Goal: Task Accomplishment & Management: Manage account settings

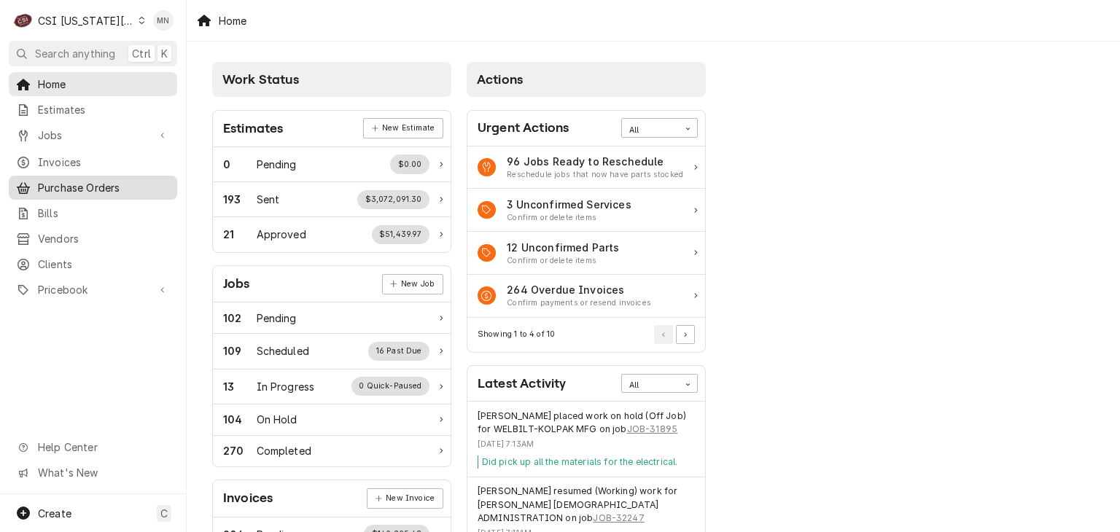
click at [106, 180] on span "Purchase Orders" at bounding box center [104, 187] width 132 height 15
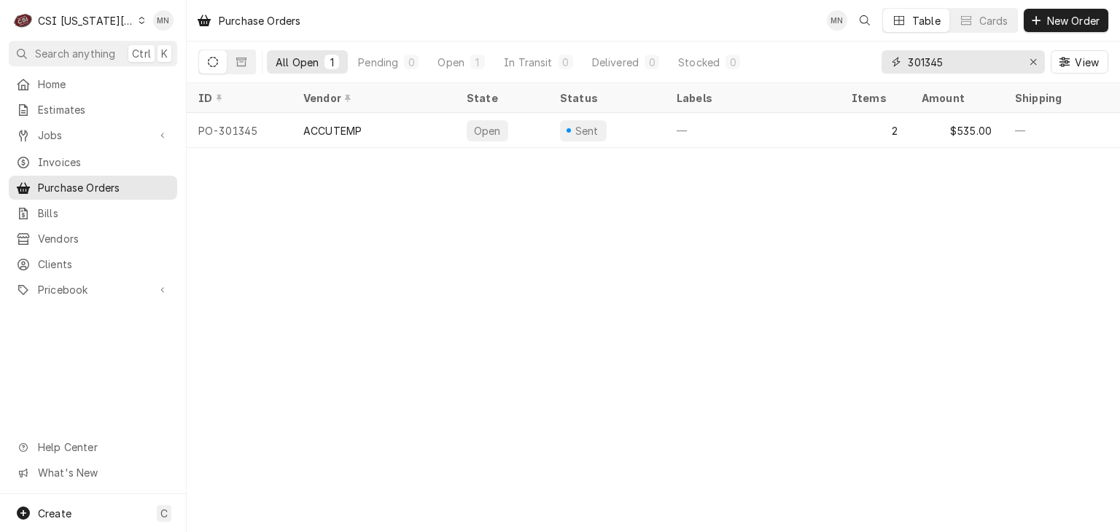
drag, startPoint x: 932, startPoint y: 67, endPoint x: 857, endPoint y: 64, distance: 75.1
click at [863, 65] on div "All Open 1 Pending 0 Open 1 In Transit 0 Delivered 0 Stocked 0 301345 View" at bounding box center [653, 62] width 910 height 41
type input "3"
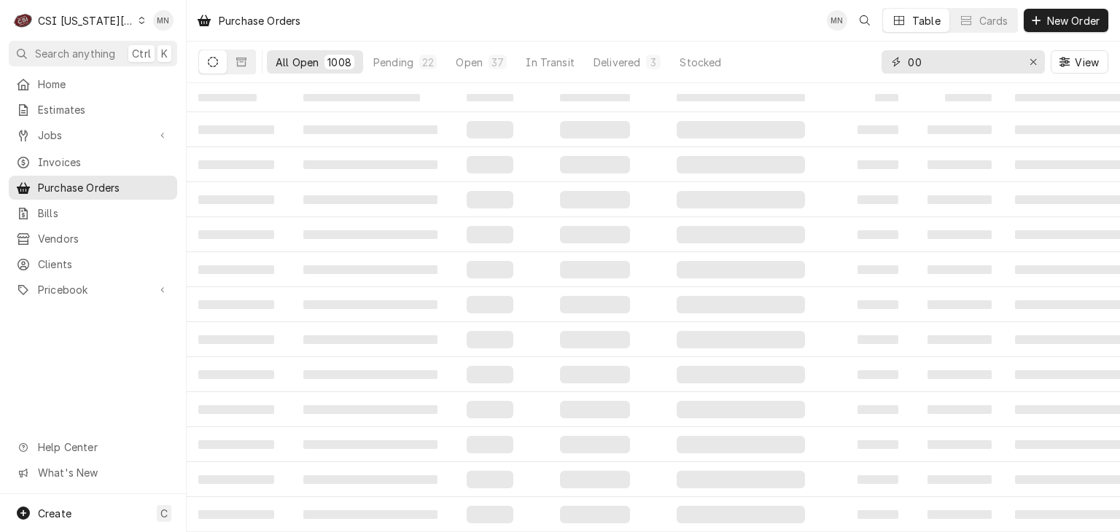
type input "0"
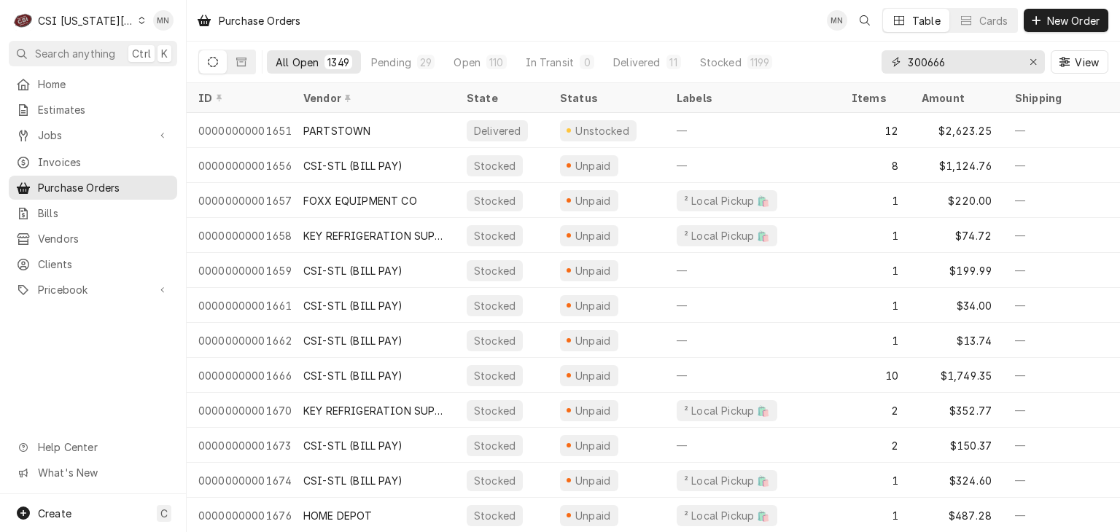
type input "300666"
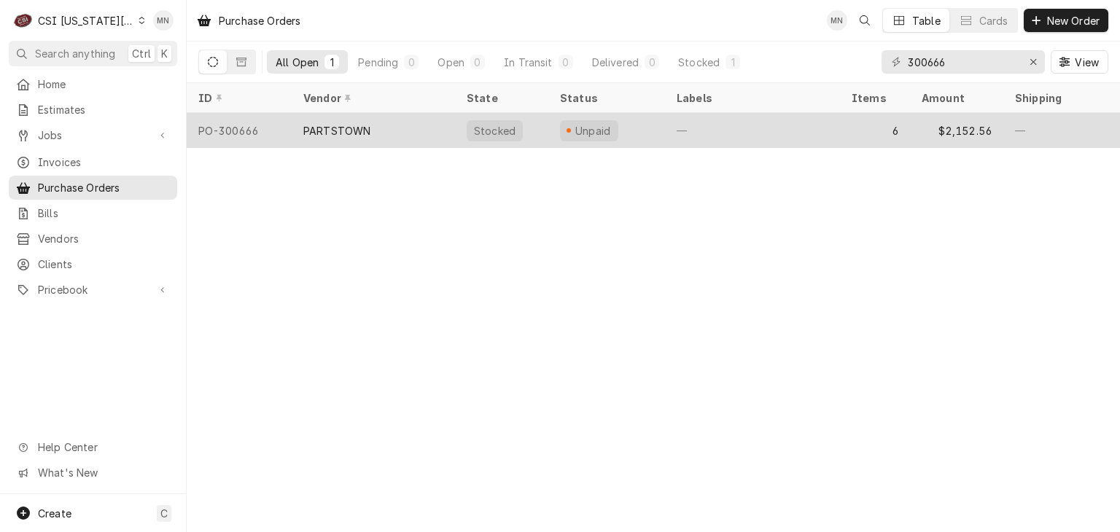
click at [269, 135] on div "PO-300666" at bounding box center [239, 130] width 105 height 35
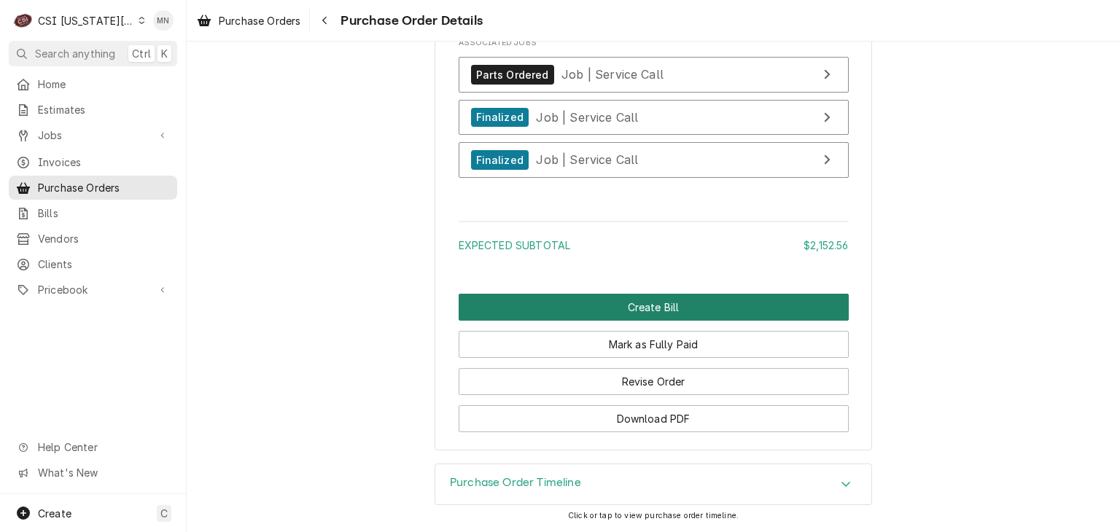
scroll to position [3076, 0]
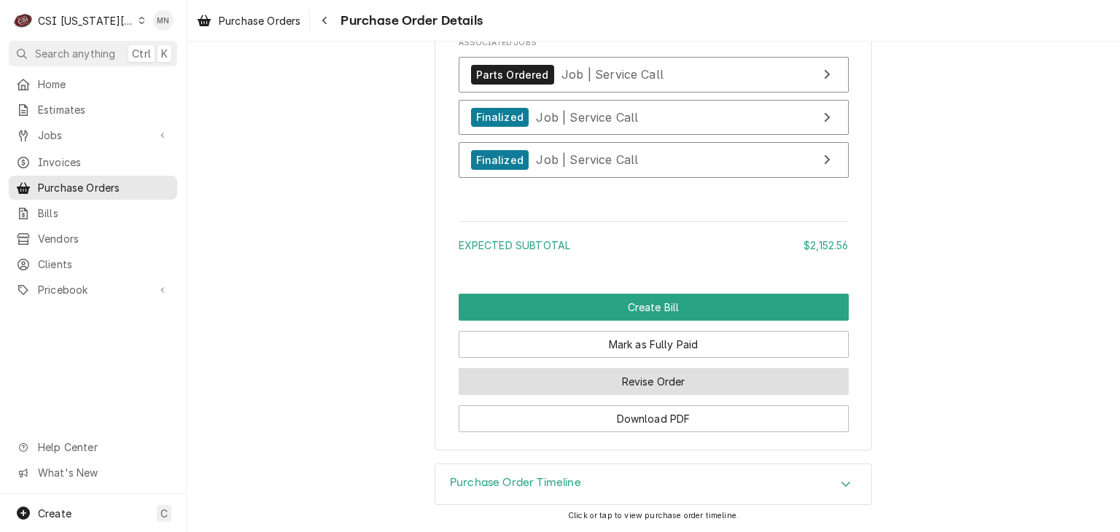
click at [646, 377] on button "Revise Order" at bounding box center [654, 381] width 390 height 27
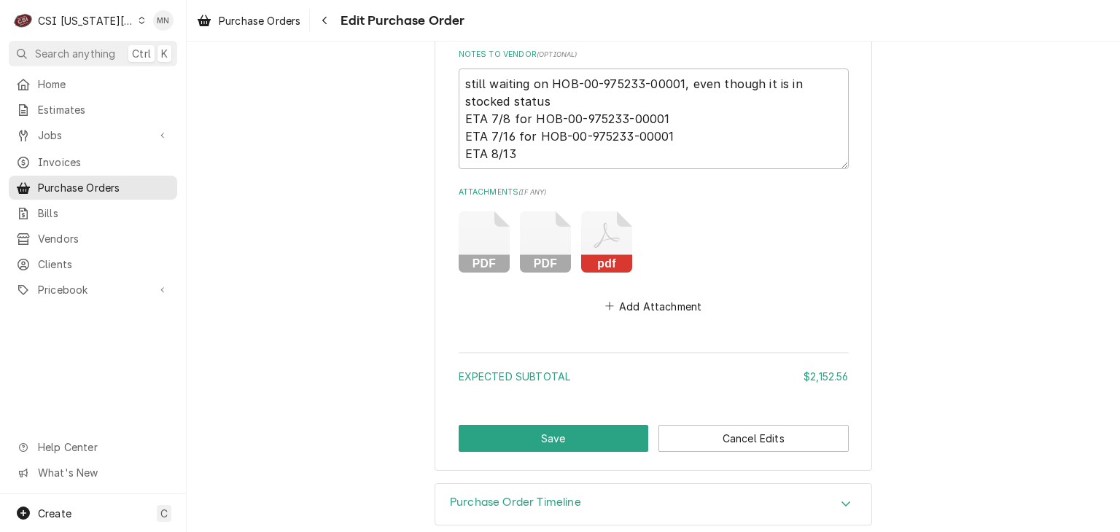
scroll to position [2735, 0]
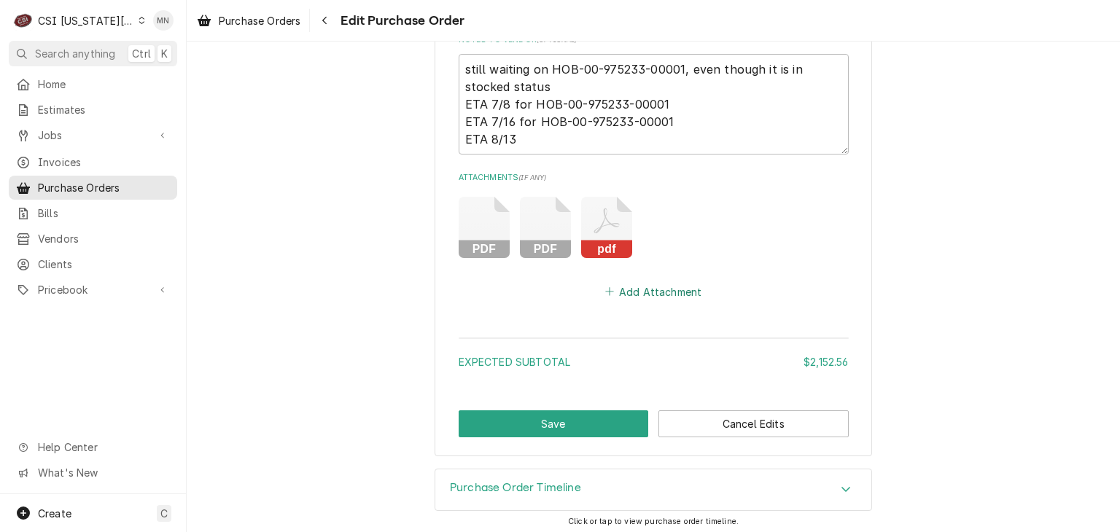
click at [647, 289] on button "Add Attachment" at bounding box center [653, 291] width 102 height 20
type textarea "x"
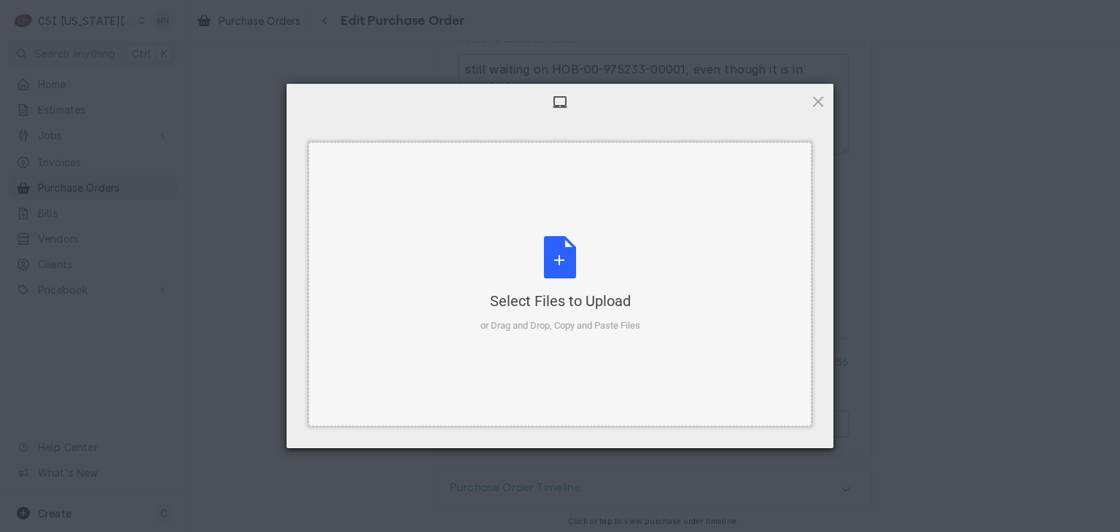
click at [539, 284] on div "Select Files to Upload or Drag and Drop, Copy and Paste Files" at bounding box center [560, 284] width 160 height 97
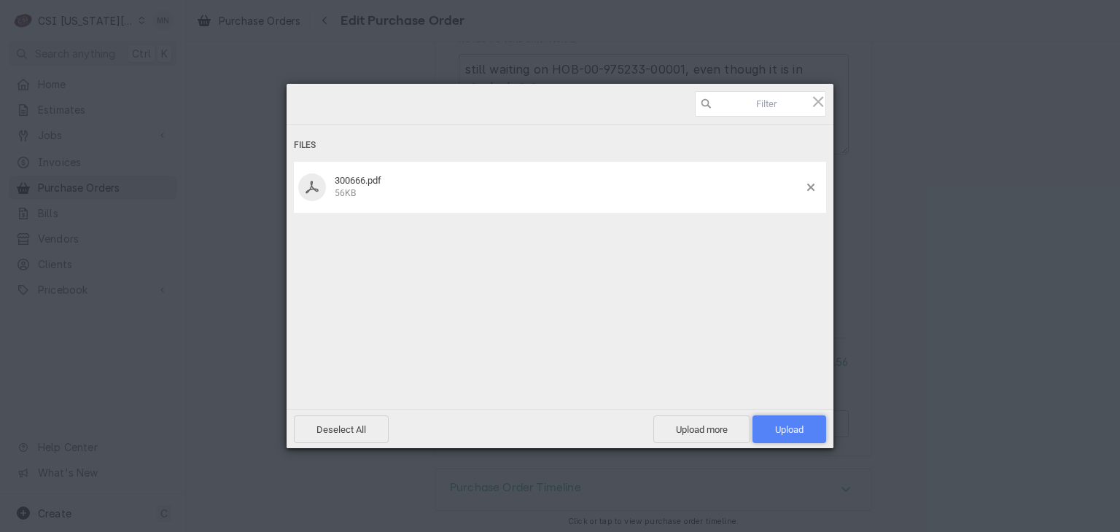
click at [789, 424] on span "Upload 1" at bounding box center [789, 429] width 28 height 11
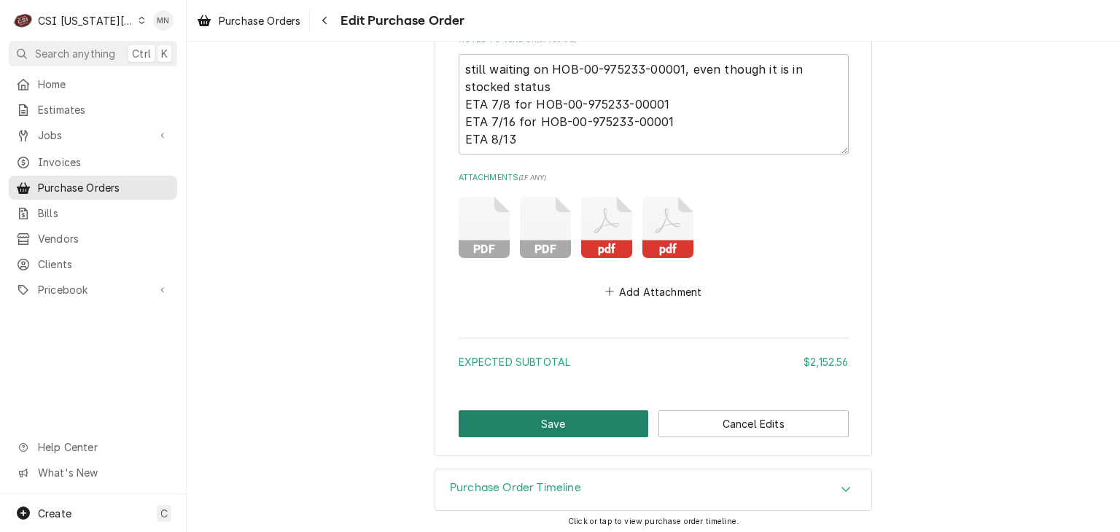
click at [574, 410] on button "Save" at bounding box center [554, 423] width 190 height 27
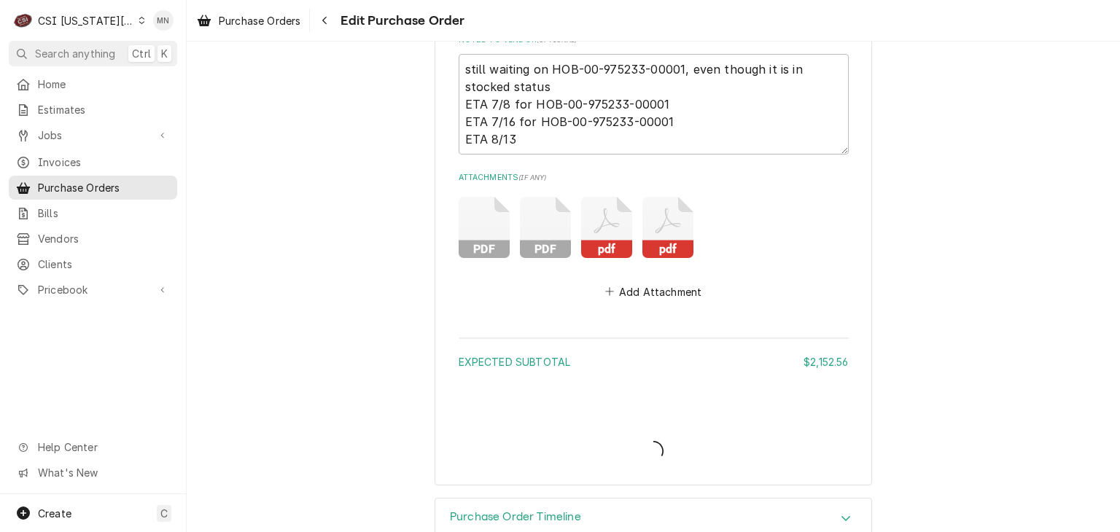
type textarea "x"
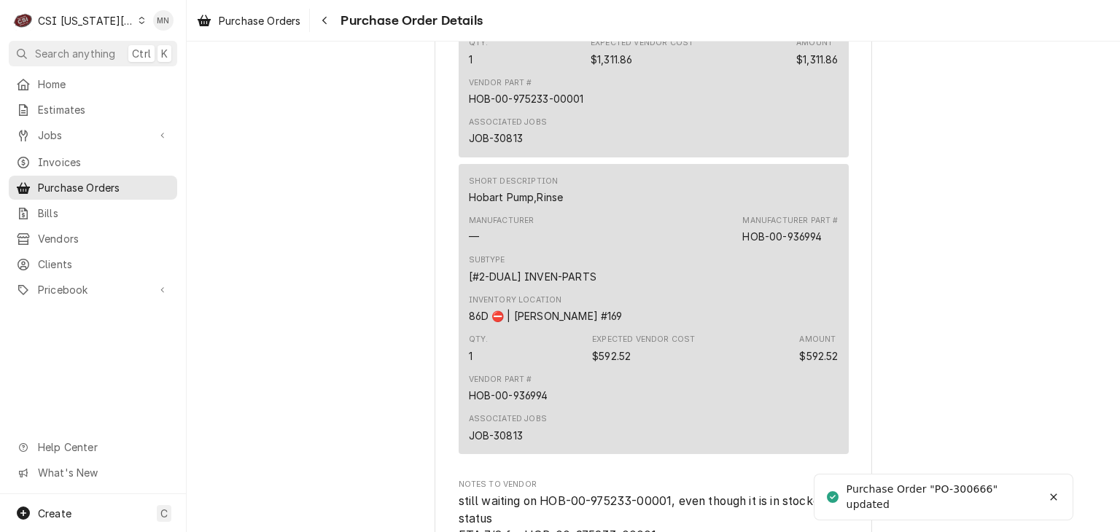
scroll to position [2552, 0]
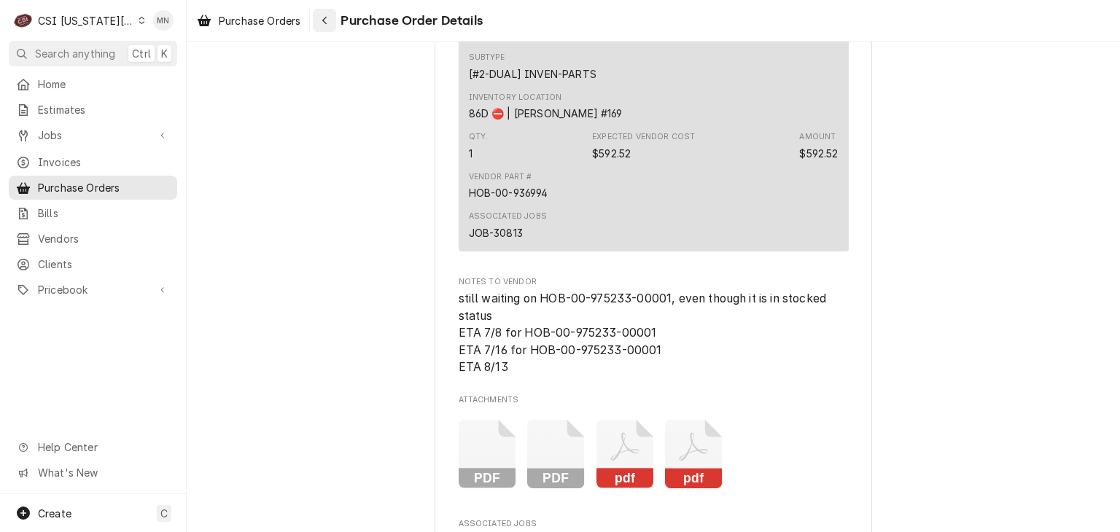
click at [323, 23] on icon "Navigate back" at bounding box center [324, 20] width 7 height 10
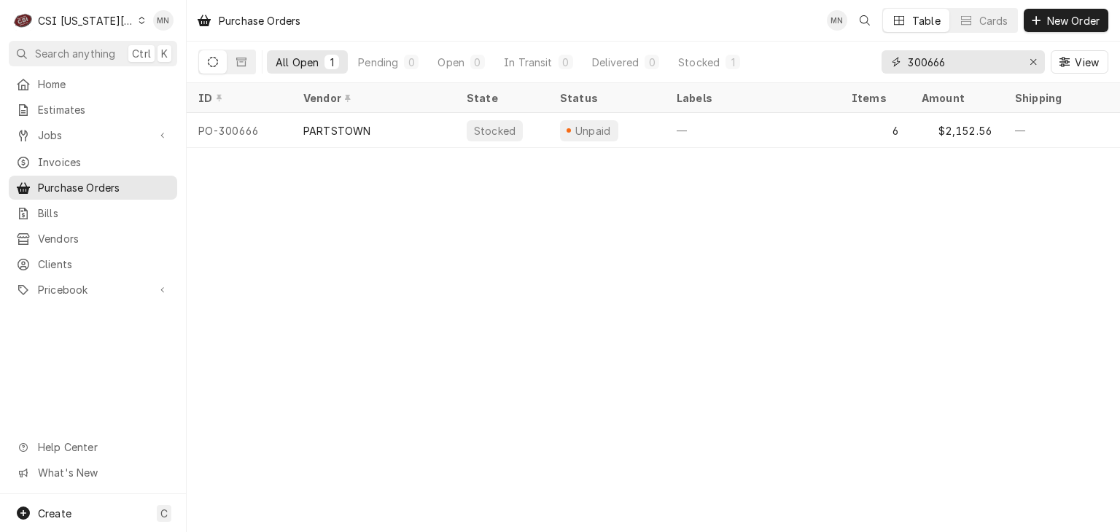
drag, startPoint x: 970, startPoint y: 63, endPoint x: 796, endPoint y: 67, distance: 174.3
click at [796, 67] on div "All Open 1 Pending 0 Open 0 In Transit 0 Delivered 0 Stocked 1 300666 View" at bounding box center [653, 62] width 910 height 41
type input "301268"
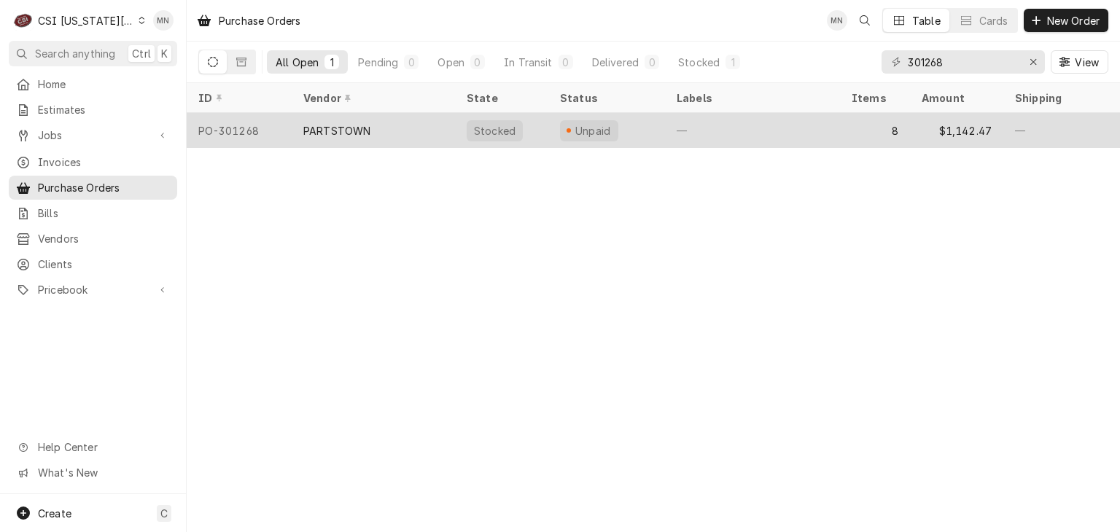
click at [323, 124] on div "PARTSTOWN" at bounding box center [336, 130] width 67 height 15
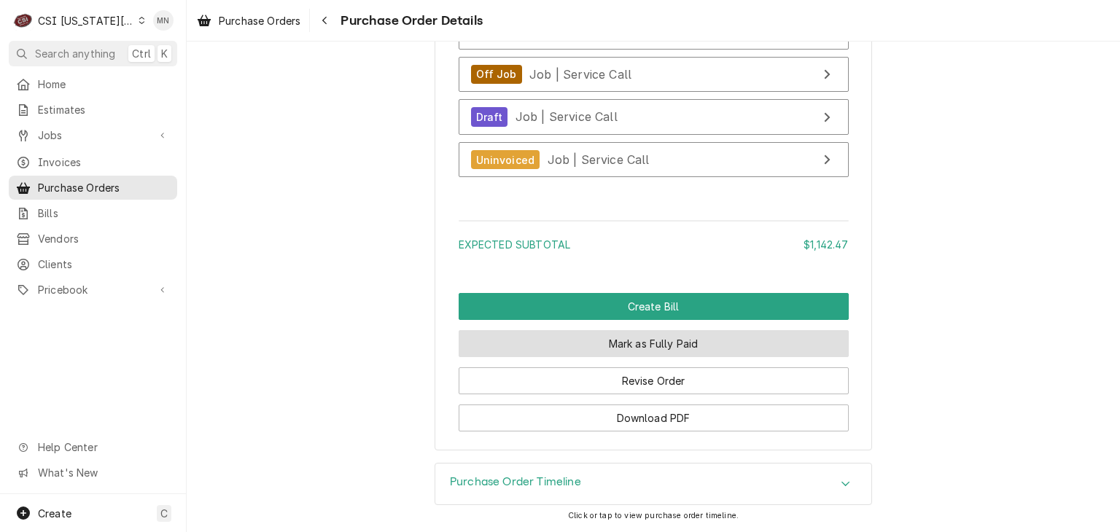
scroll to position [3718, 0]
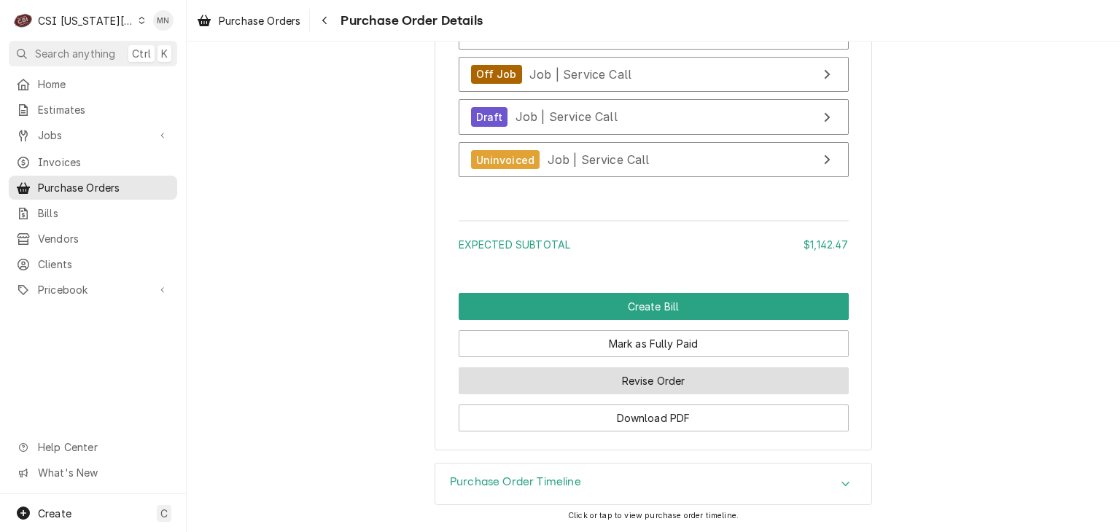
click at [641, 391] on button "Revise Order" at bounding box center [654, 380] width 390 height 27
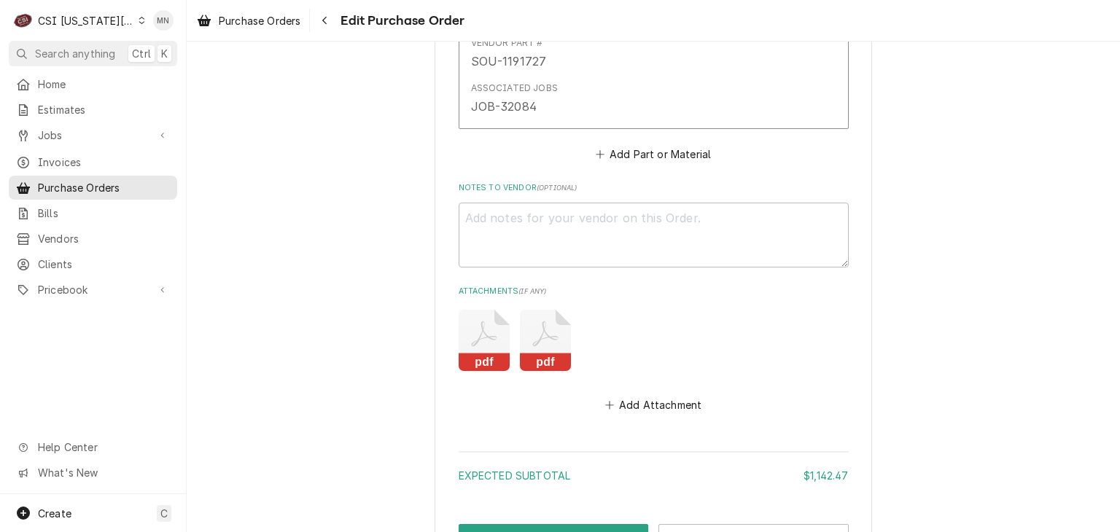
scroll to position [3381, 0]
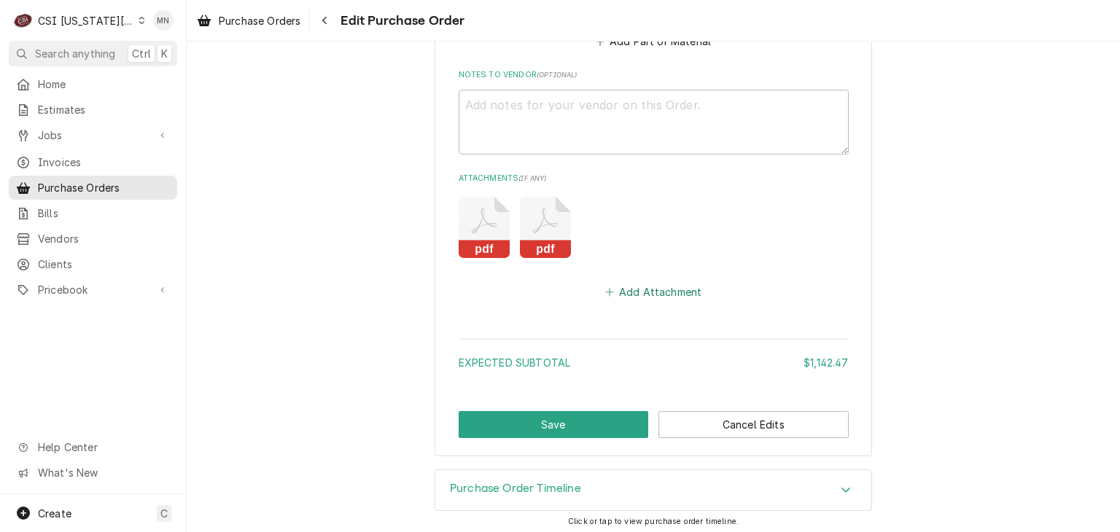
click at [643, 285] on button "Add Attachment" at bounding box center [653, 292] width 102 height 20
type textarea "x"
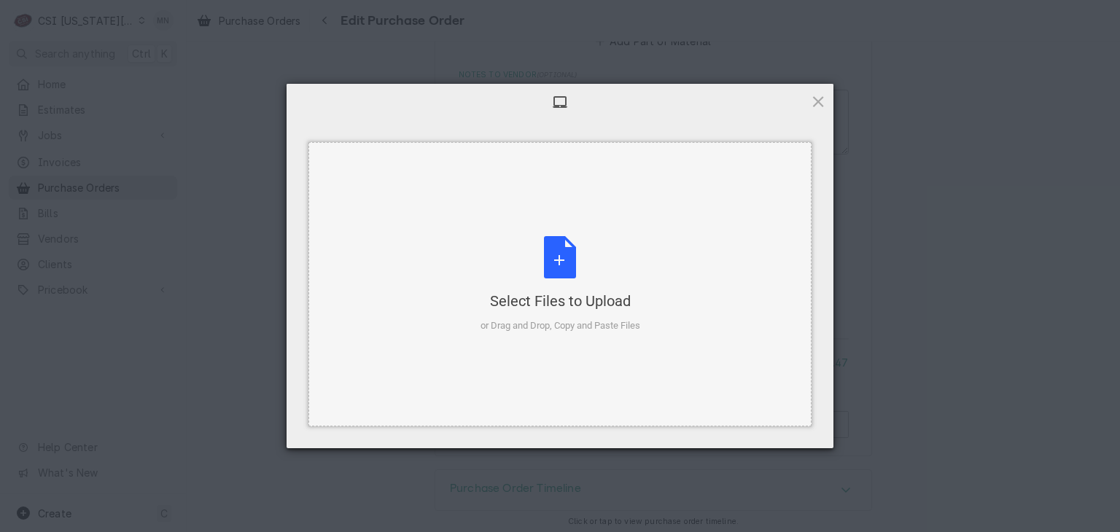
click at [582, 273] on div "Select Files to Upload or Drag and Drop, Copy and Paste Files" at bounding box center [560, 284] width 160 height 97
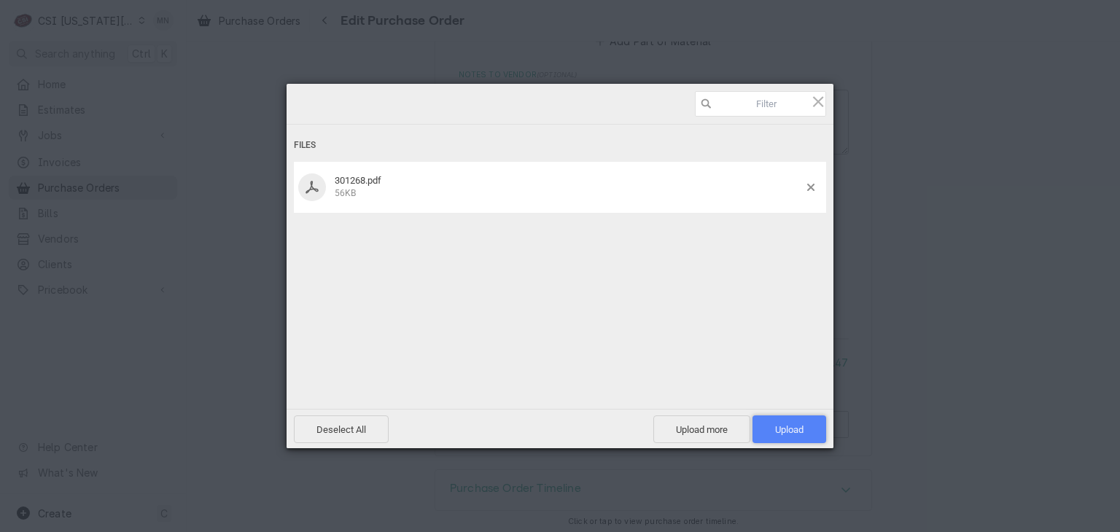
click at [798, 424] on span "Upload 1" at bounding box center [789, 429] width 28 height 11
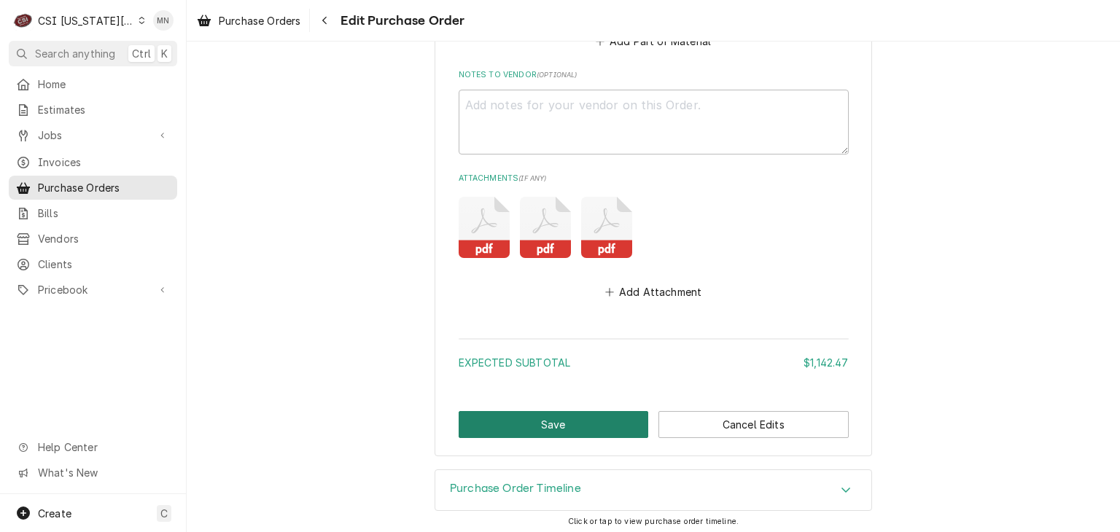
click at [561, 411] on button "Save" at bounding box center [554, 424] width 190 height 27
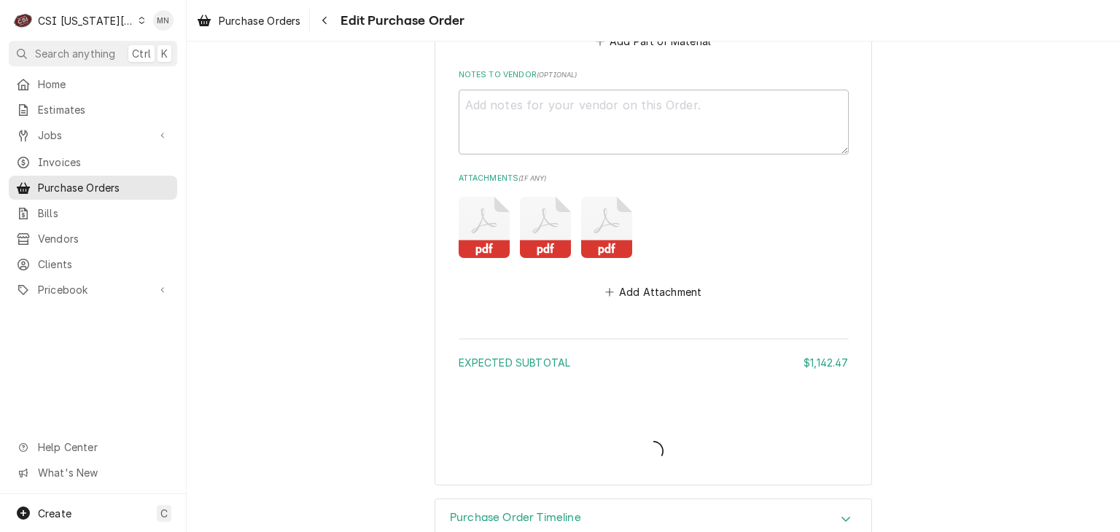
type textarea "x"
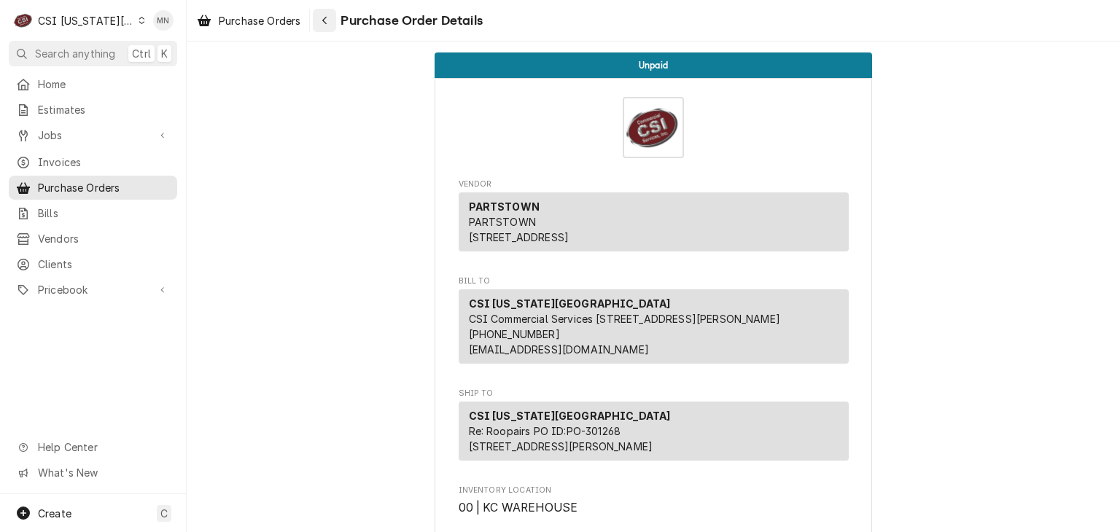
click at [335, 17] on button "Navigate back" at bounding box center [324, 20] width 23 height 23
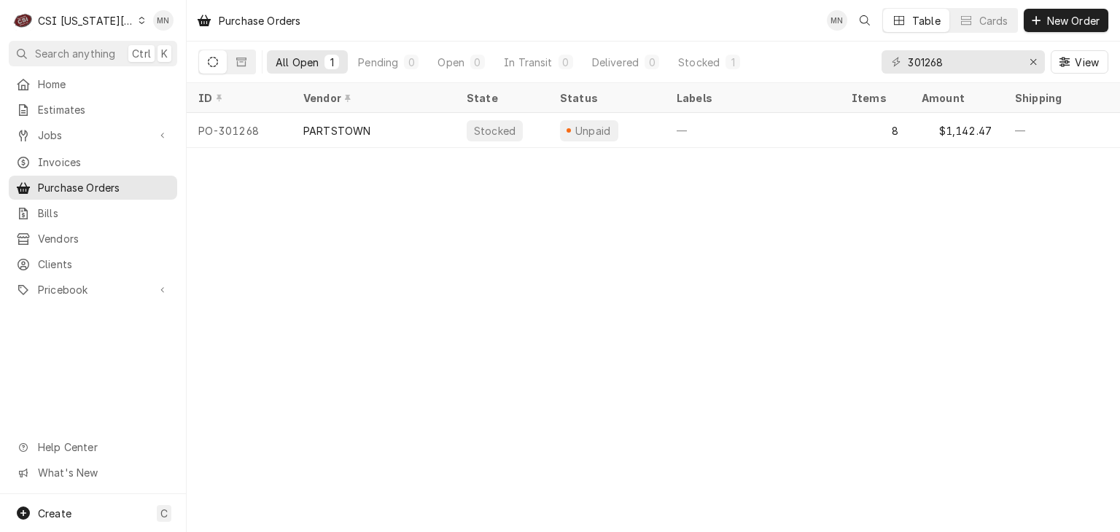
click at [93, 20] on div "CSI [US_STATE][GEOGRAPHIC_DATA]" at bounding box center [86, 20] width 96 height 15
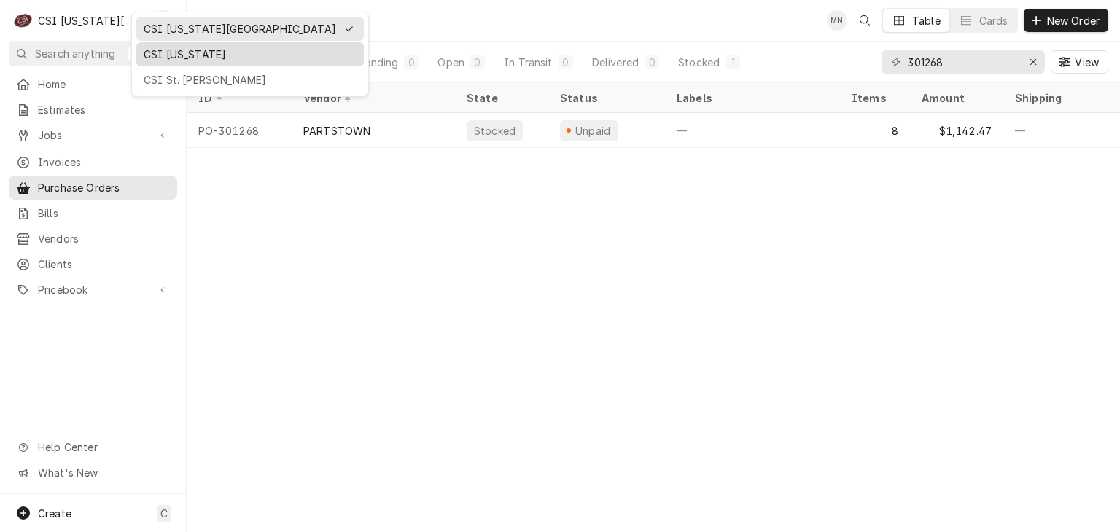
click at [155, 56] on div "CSI [US_STATE]" at bounding box center [250, 54] width 213 height 15
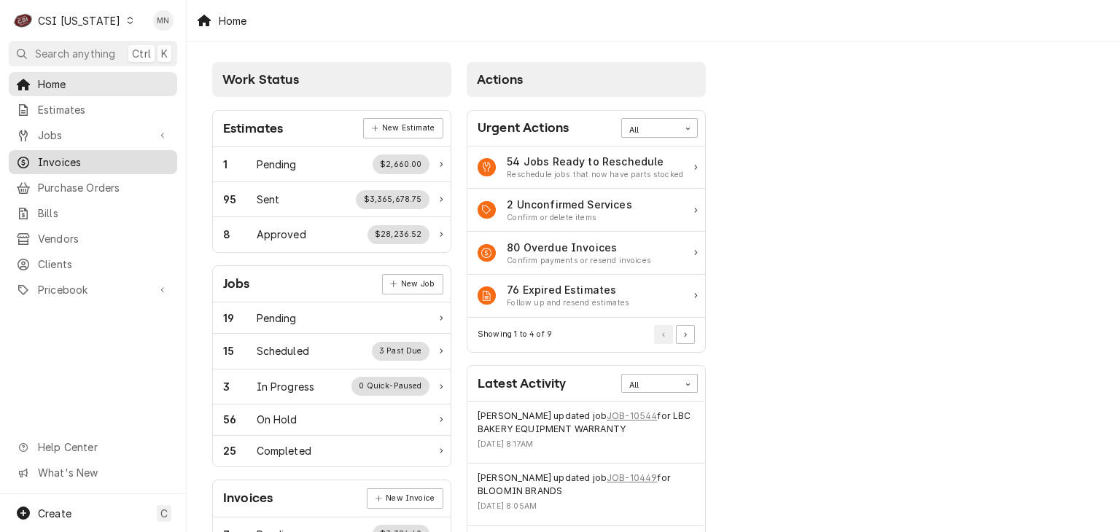
click at [63, 158] on span "Invoices" at bounding box center [104, 162] width 132 height 15
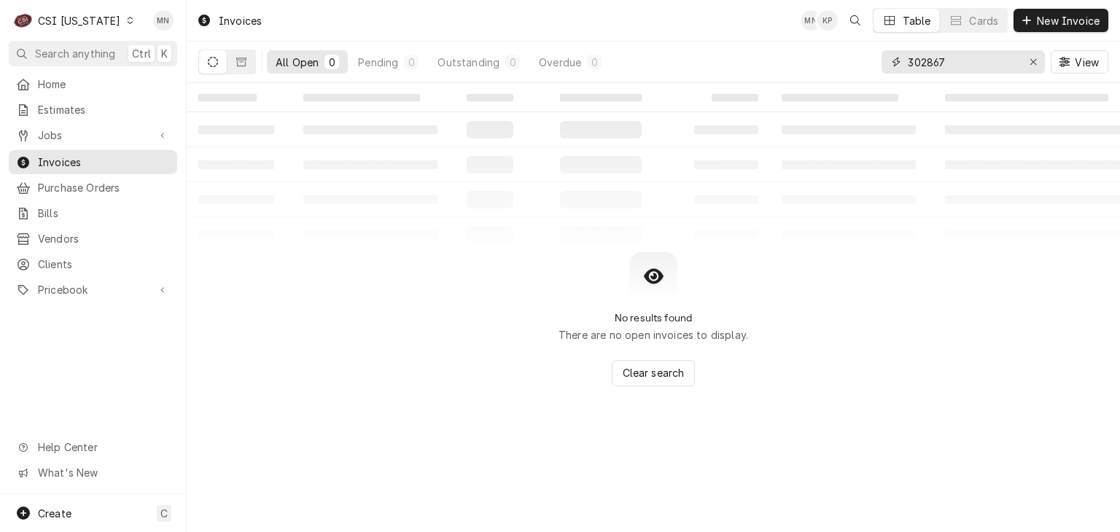
drag, startPoint x: 958, startPoint y: 59, endPoint x: 867, endPoint y: 62, distance: 91.2
click at [871, 61] on div "All Open 0 Pending 0 Outstanding 0 Overdue 0 302867 View" at bounding box center [653, 62] width 910 height 41
type input "100318"
click at [238, 64] on icon "Dynamic Content Wrapper" at bounding box center [241, 62] width 10 height 10
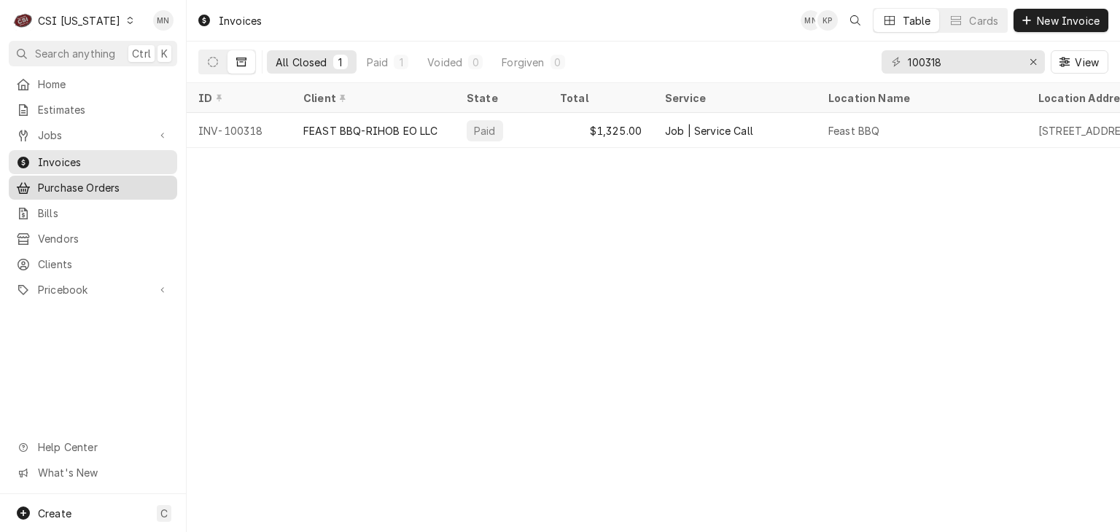
click at [64, 180] on span "Purchase Orders" at bounding box center [104, 187] width 132 height 15
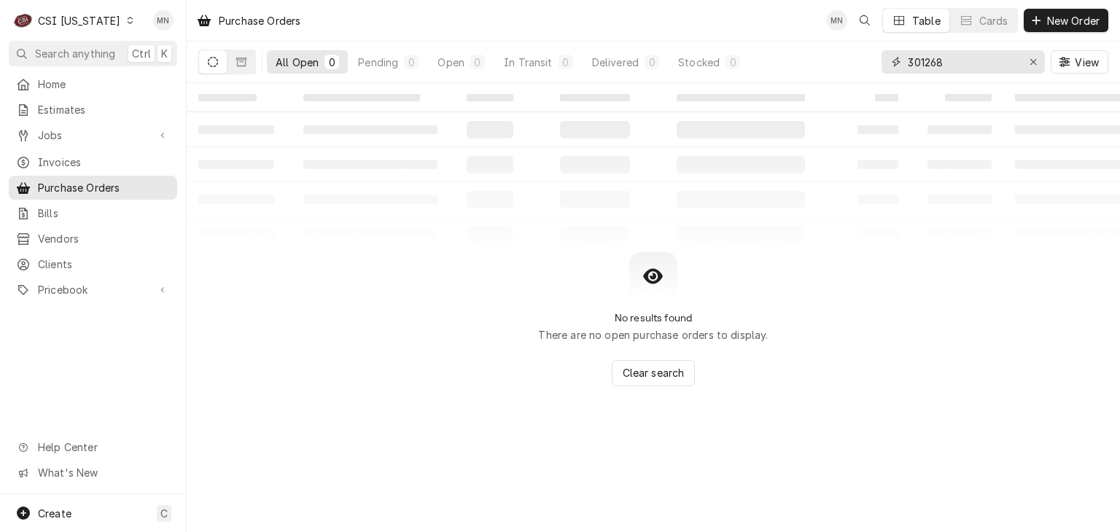
drag, startPoint x: 962, startPoint y: 67, endPoint x: 804, endPoint y: 65, distance: 158.2
click at [805, 65] on div "All Open 0 Pending 0 Open 0 In Transit 0 Delivered 0 Stocked 0 301268 View" at bounding box center [653, 62] width 910 height 41
type input "100318"
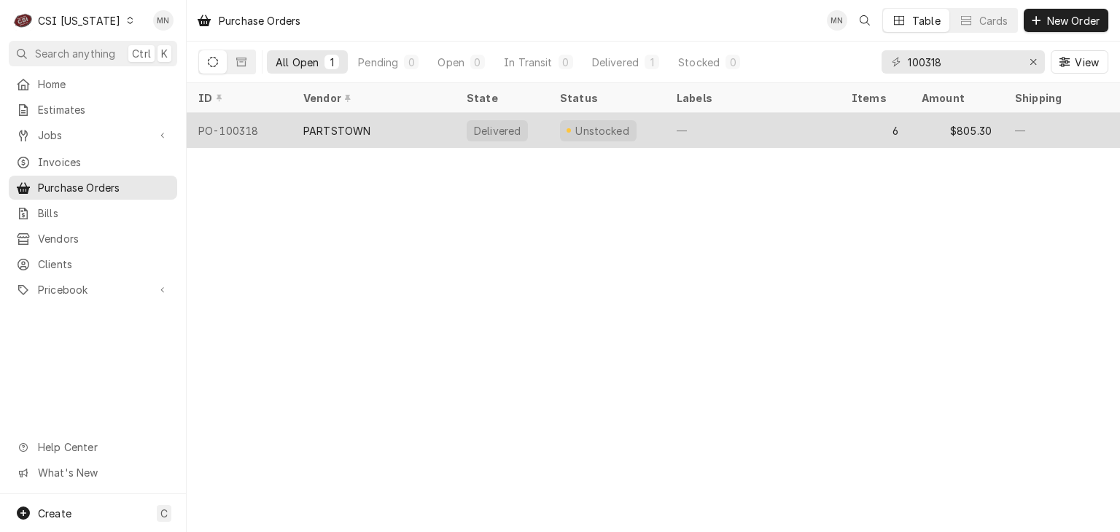
click at [346, 128] on div "PARTSTOWN" at bounding box center [336, 130] width 67 height 15
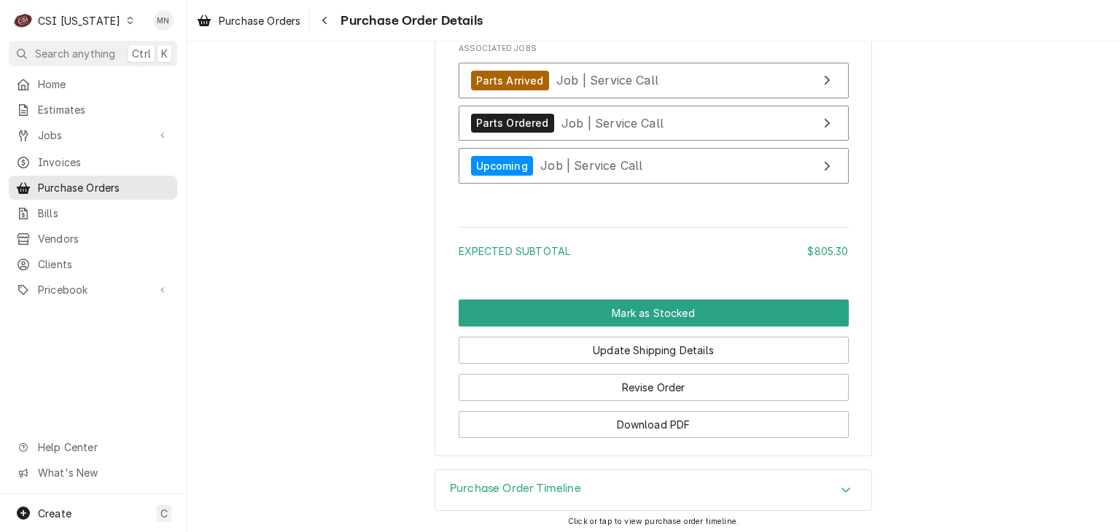
scroll to position [3156, 0]
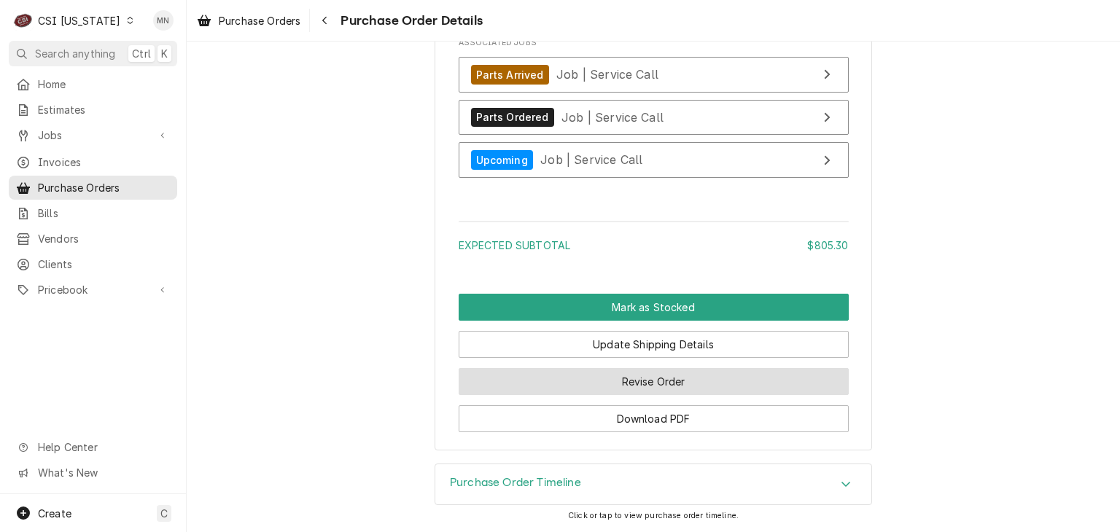
click at [673, 381] on button "Revise Order" at bounding box center [654, 381] width 390 height 27
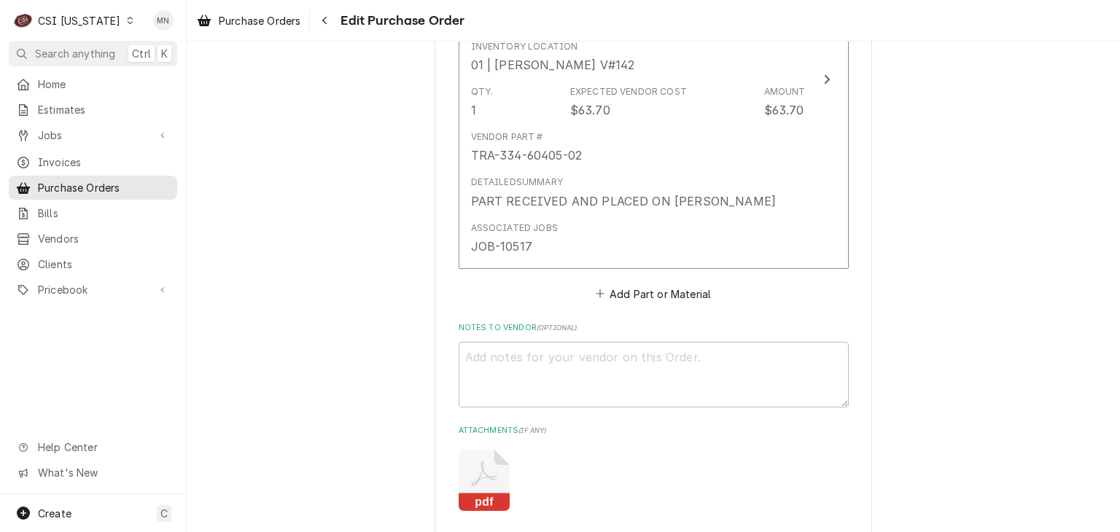
scroll to position [2843, 0]
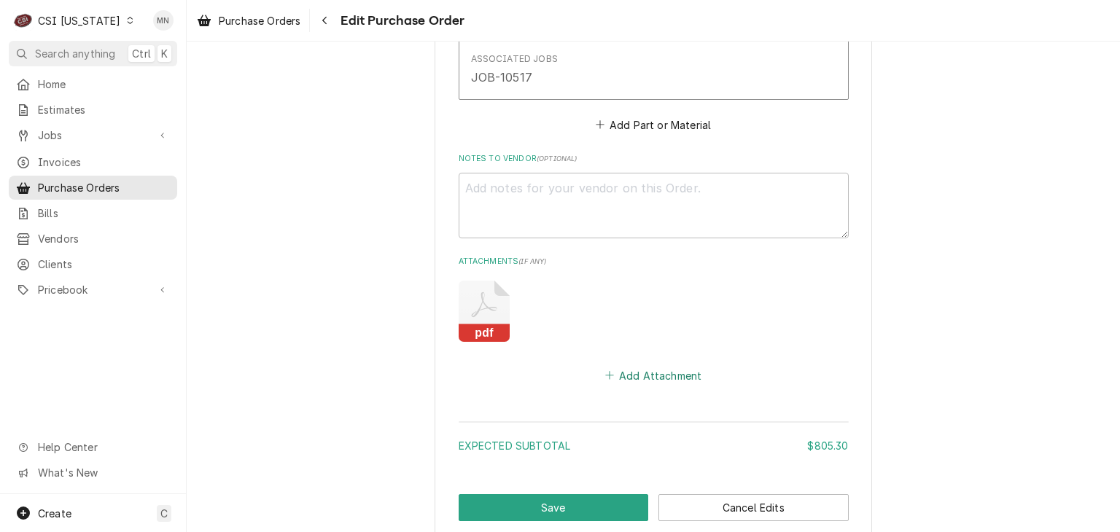
click at [666, 368] on button "Add Attachment" at bounding box center [653, 375] width 102 height 20
type textarea "x"
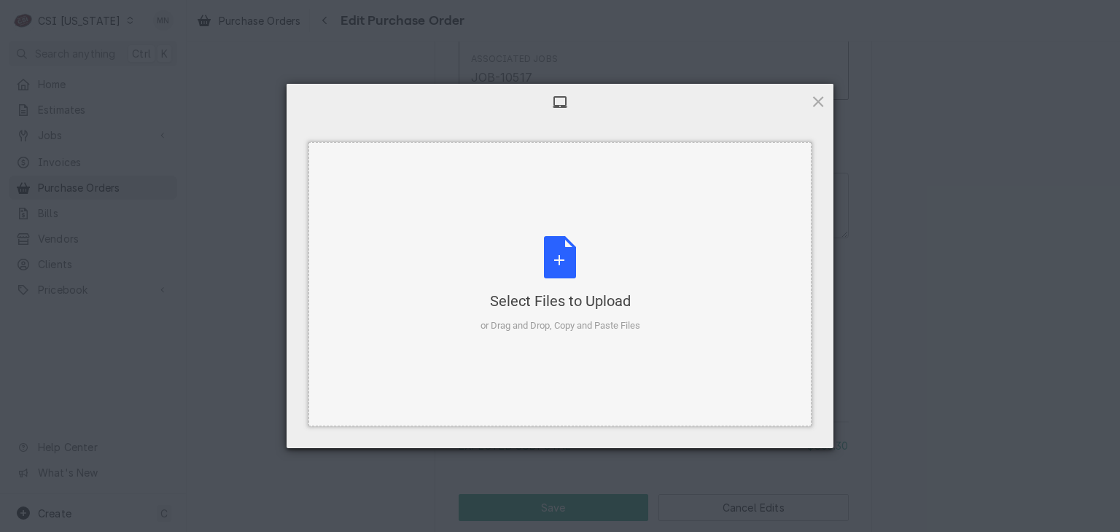
click at [577, 291] on div "Select Files to Upload" at bounding box center [560, 301] width 160 height 20
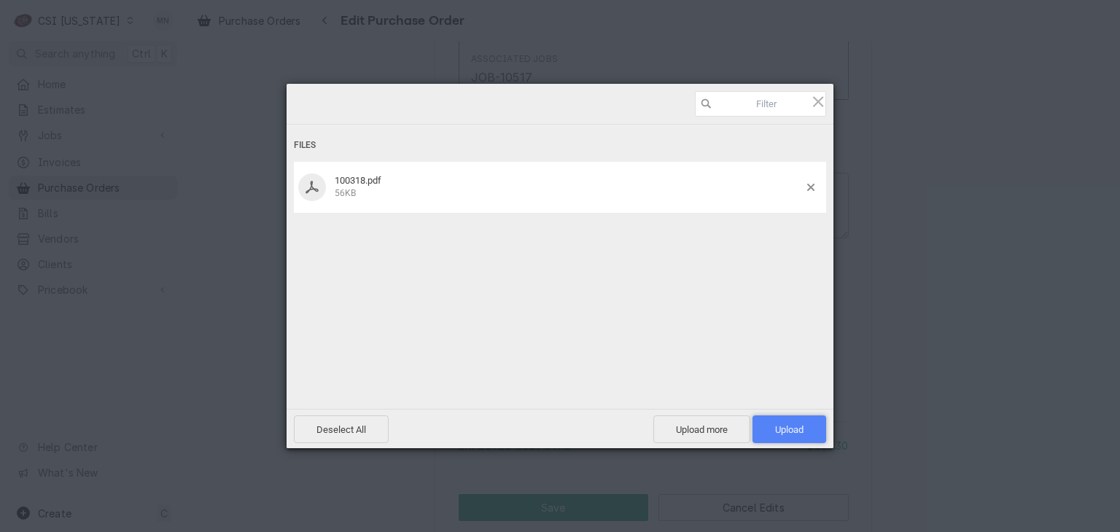
click at [786, 428] on span "Upload 1" at bounding box center [789, 429] width 28 height 11
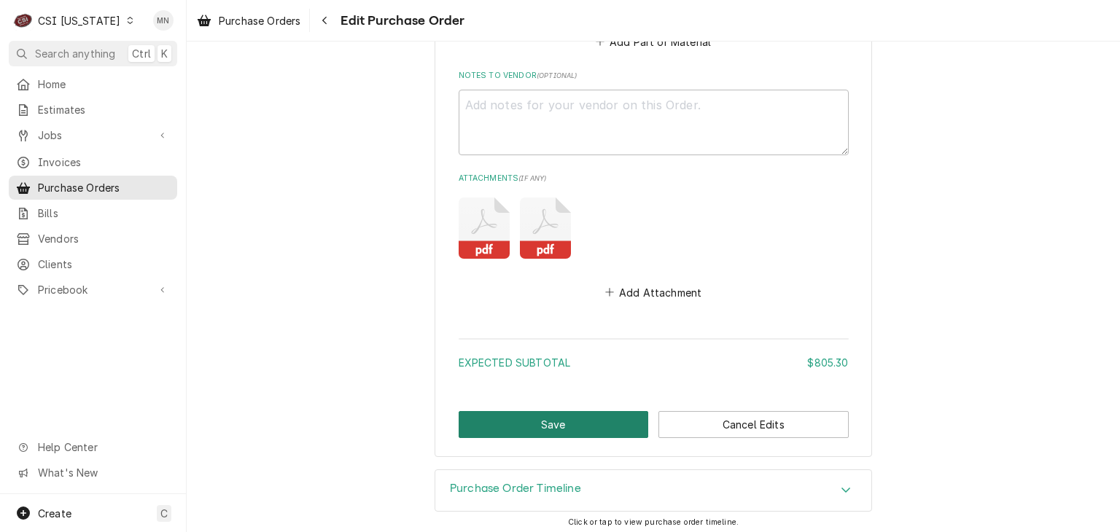
scroll to position [2927, 0]
click at [561, 416] on button "Save" at bounding box center [554, 423] width 190 height 27
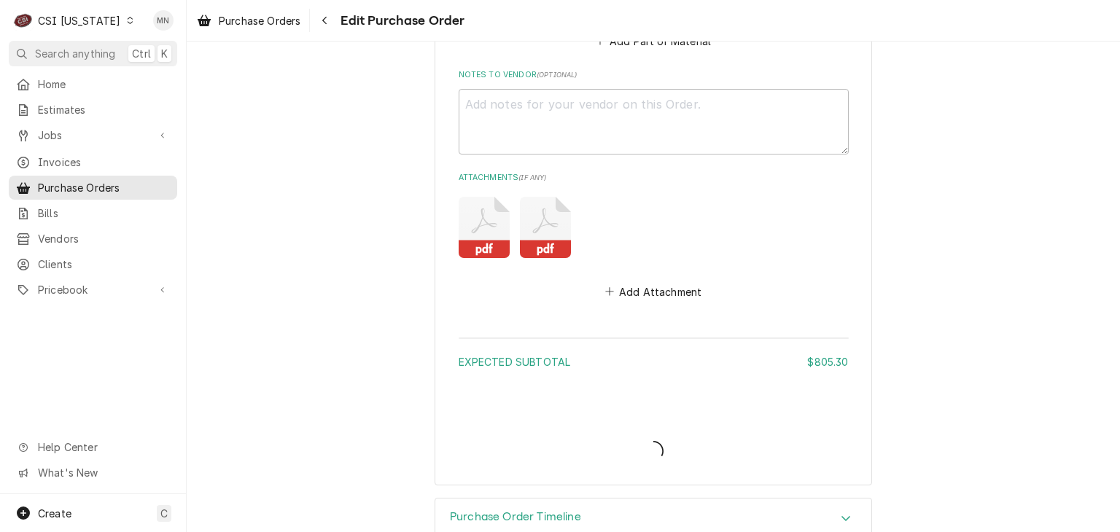
type textarea "x"
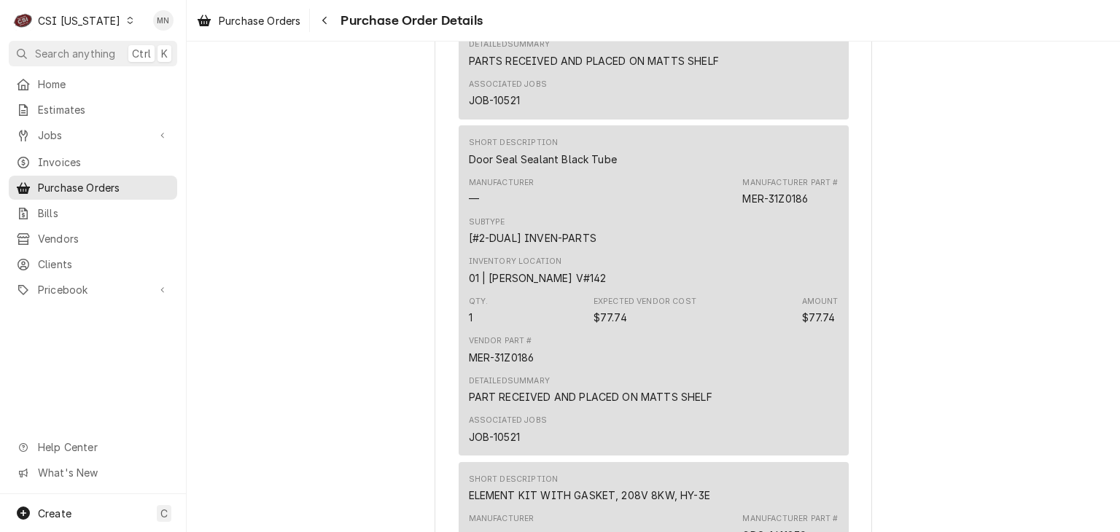
scroll to position [1115, 0]
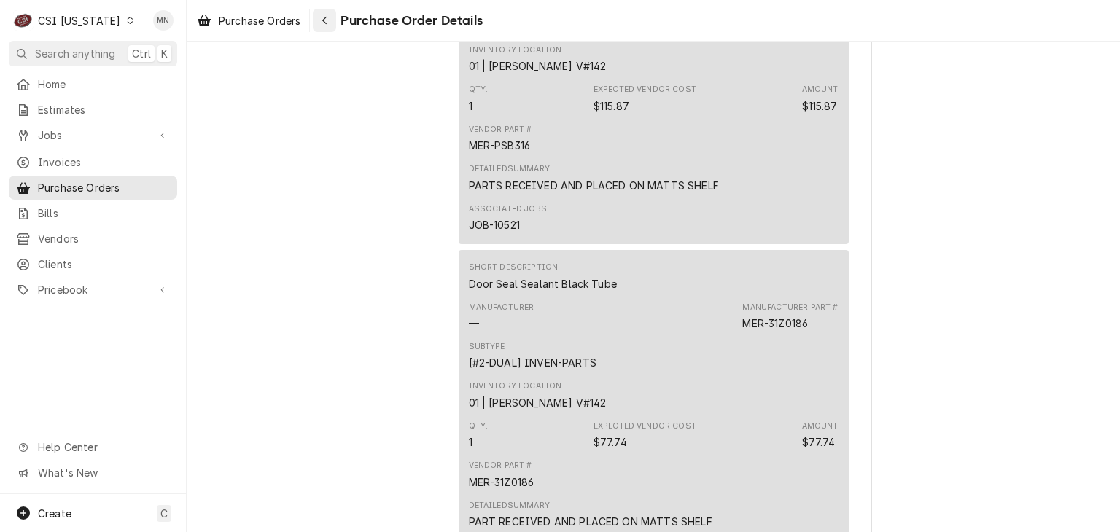
click at [327, 15] on icon "Navigate back" at bounding box center [324, 20] width 7 height 10
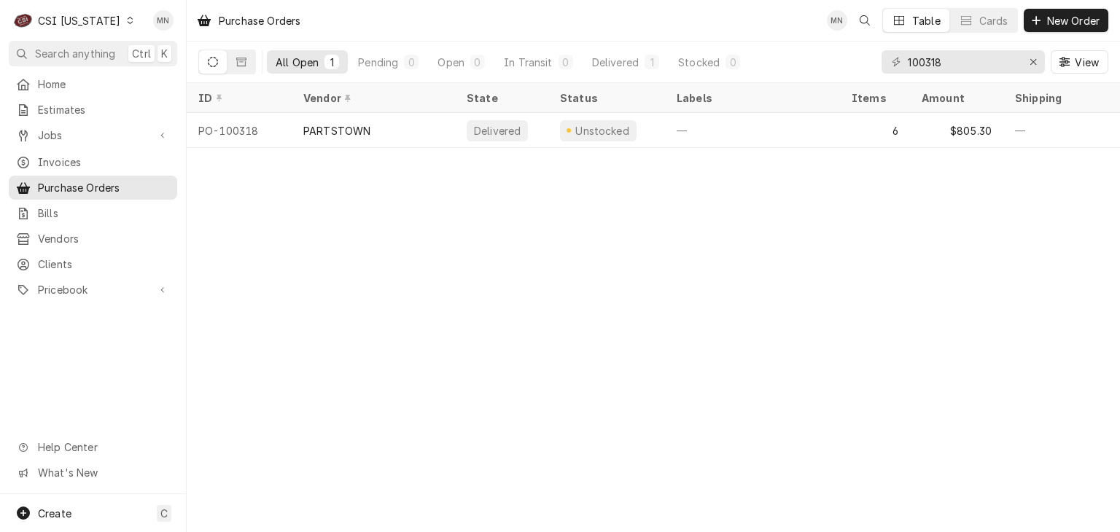
click at [93, 17] on div "CSI [US_STATE]" at bounding box center [79, 20] width 82 height 15
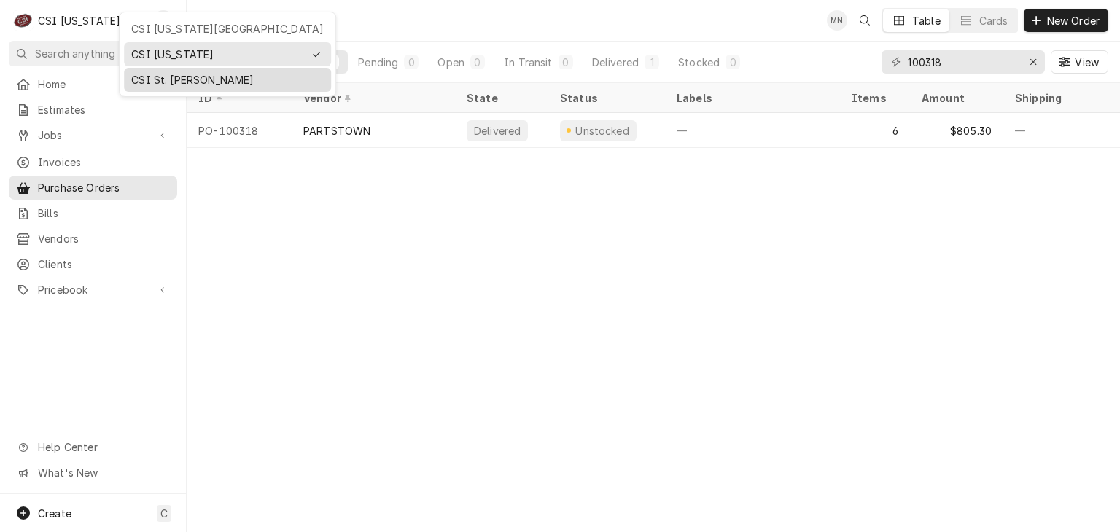
click at [152, 81] on div "CSI St. [PERSON_NAME]" at bounding box center [227, 79] width 192 height 15
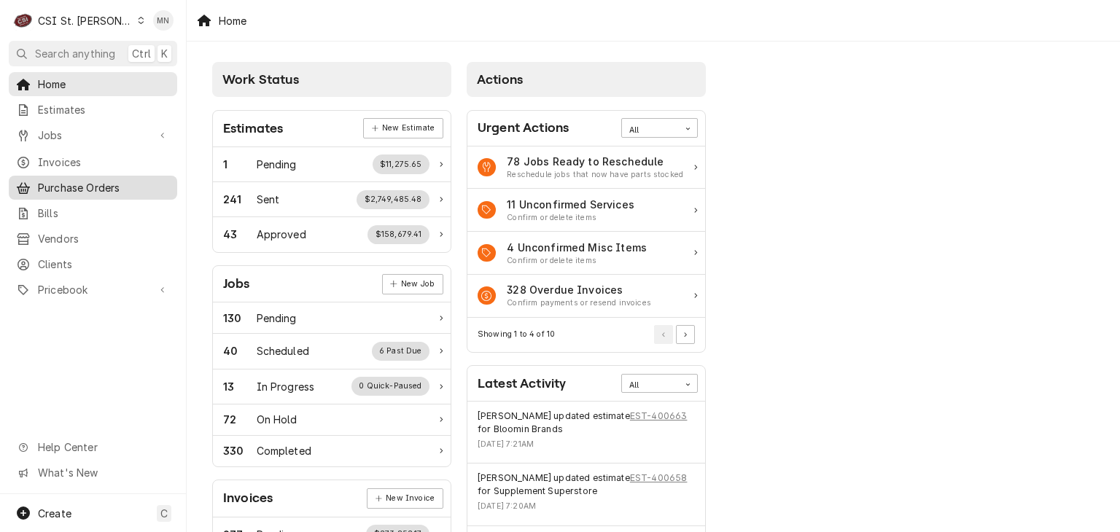
click at [75, 187] on span "Purchase Orders" at bounding box center [104, 187] width 132 height 15
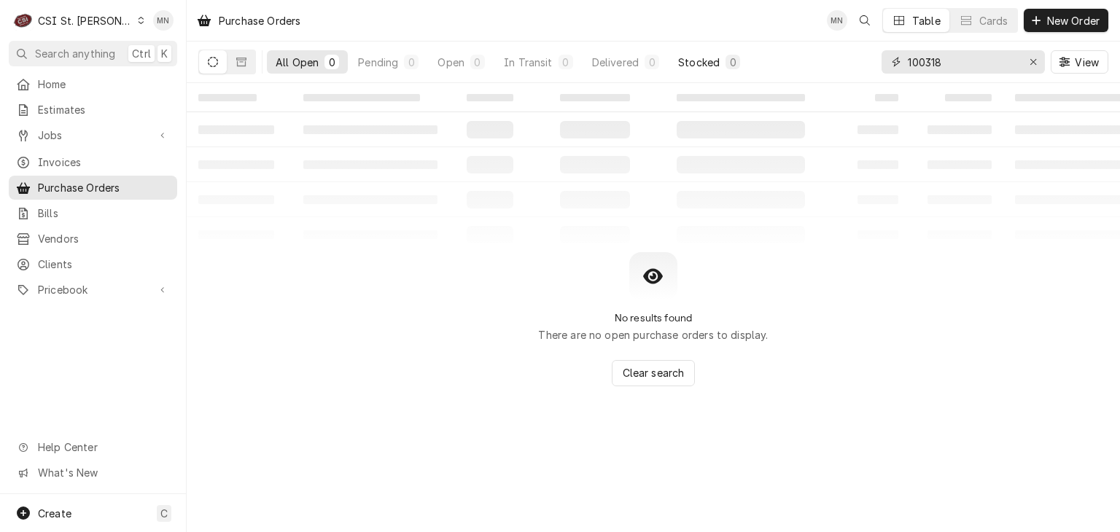
drag, startPoint x: 974, startPoint y: 58, endPoint x: 709, endPoint y: 58, distance: 265.4
click at [707, 58] on div "All Open 0 Pending 0 Open 0 In Transit 0 Delivered 0 Stocked 0 100318 View" at bounding box center [653, 62] width 910 height 41
type input "401126"
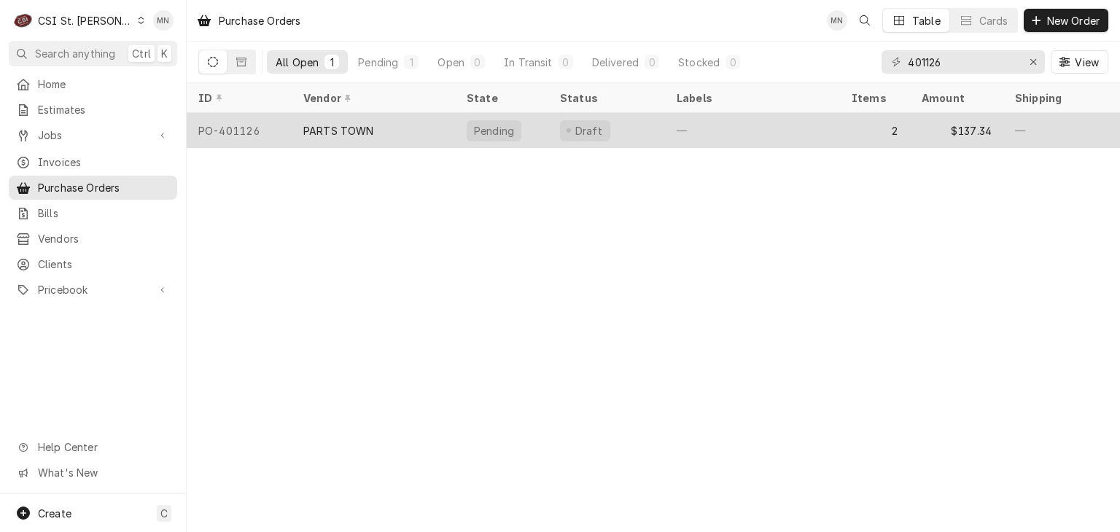
click at [350, 137] on div "PARTS TOWN" at bounding box center [373, 130] width 163 height 35
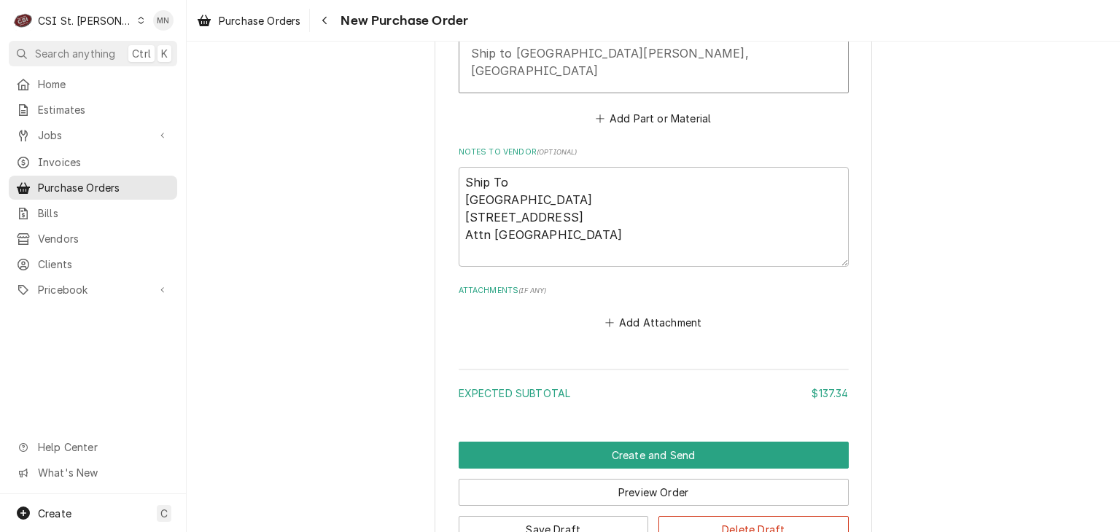
scroll to position [1381, 0]
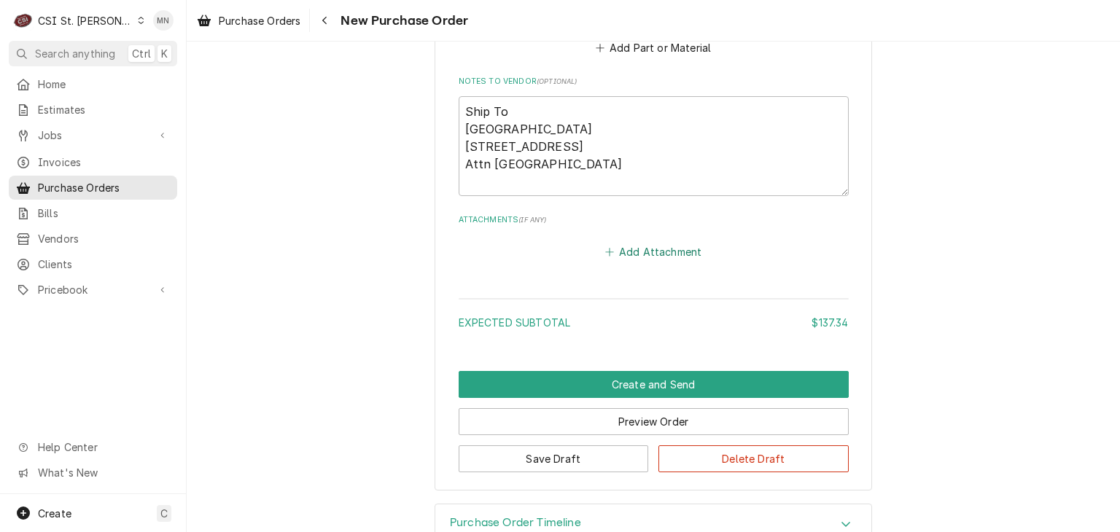
click at [637, 242] on button "Add Attachment" at bounding box center [653, 252] width 102 height 20
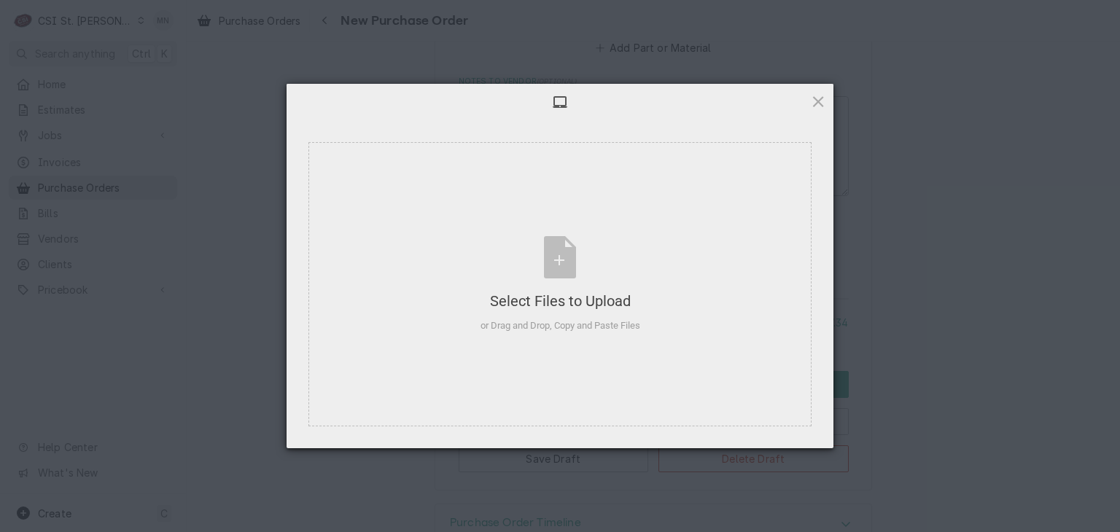
type textarea "x"
click at [572, 265] on div "Select Files to Upload or Drag and Drop, Copy and Paste Files" at bounding box center [560, 284] width 160 height 97
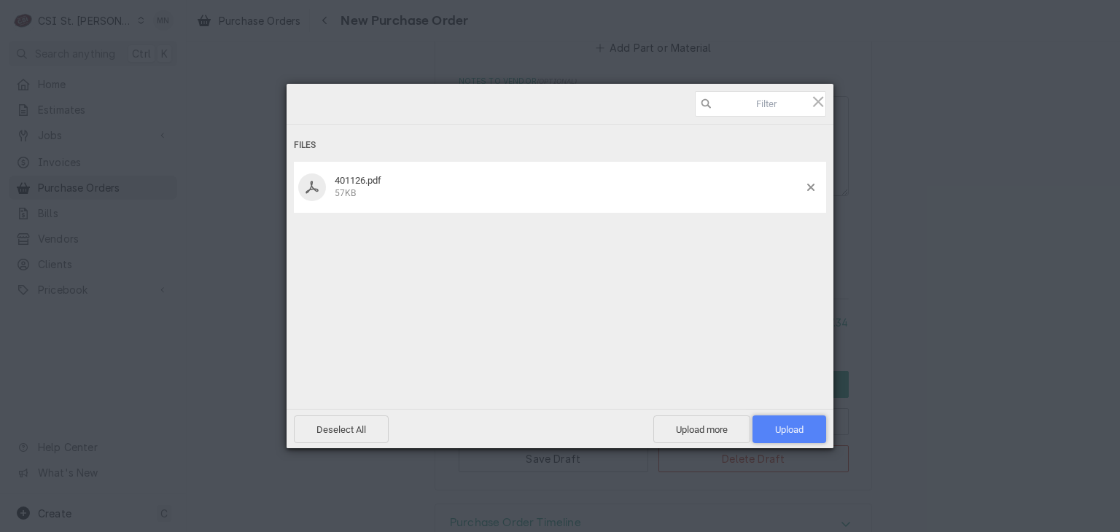
click at [803, 429] on span "Upload 1" at bounding box center [789, 429] width 28 height 11
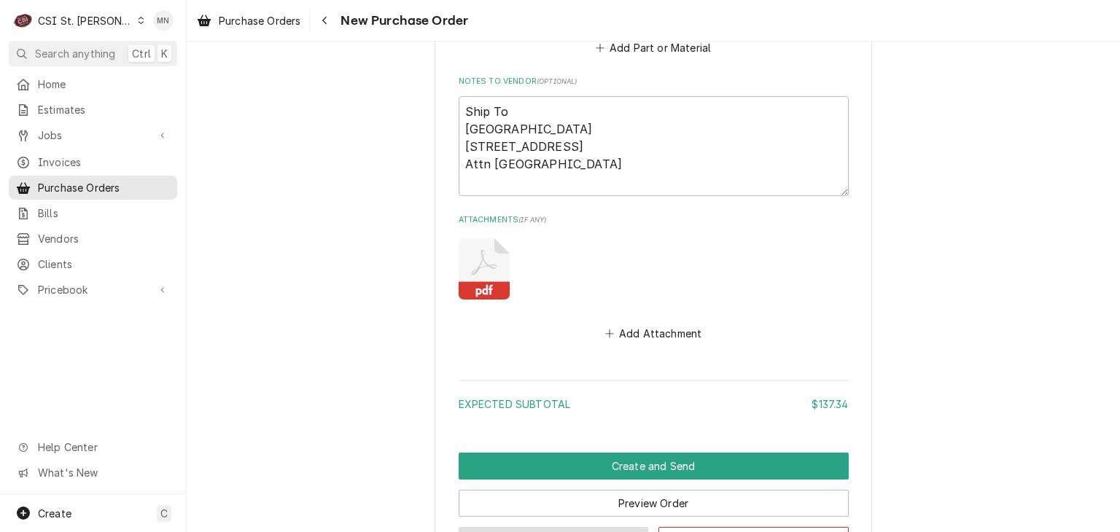
click at [568, 527] on button "Save Draft" at bounding box center [554, 540] width 190 height 27
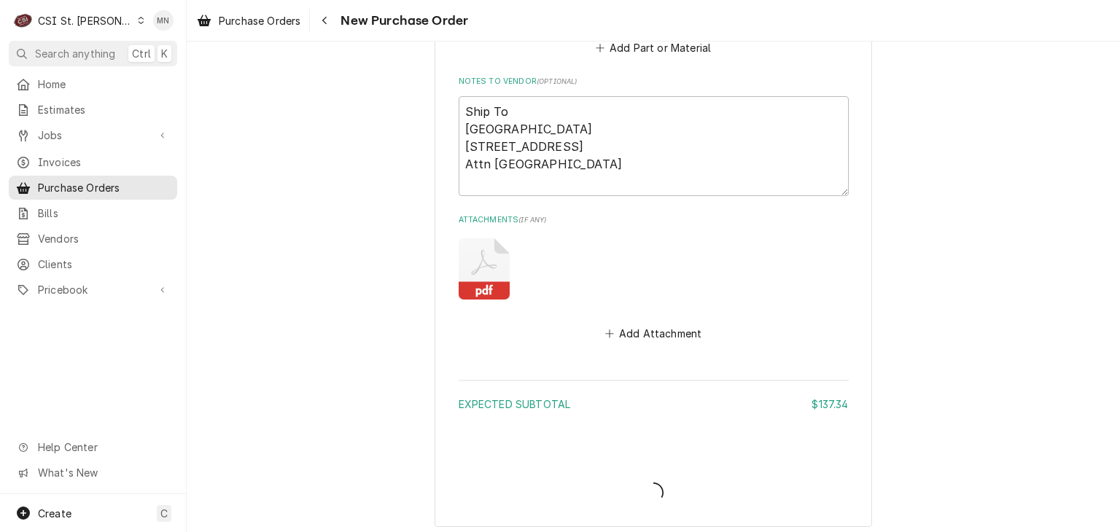
type textarea "x"
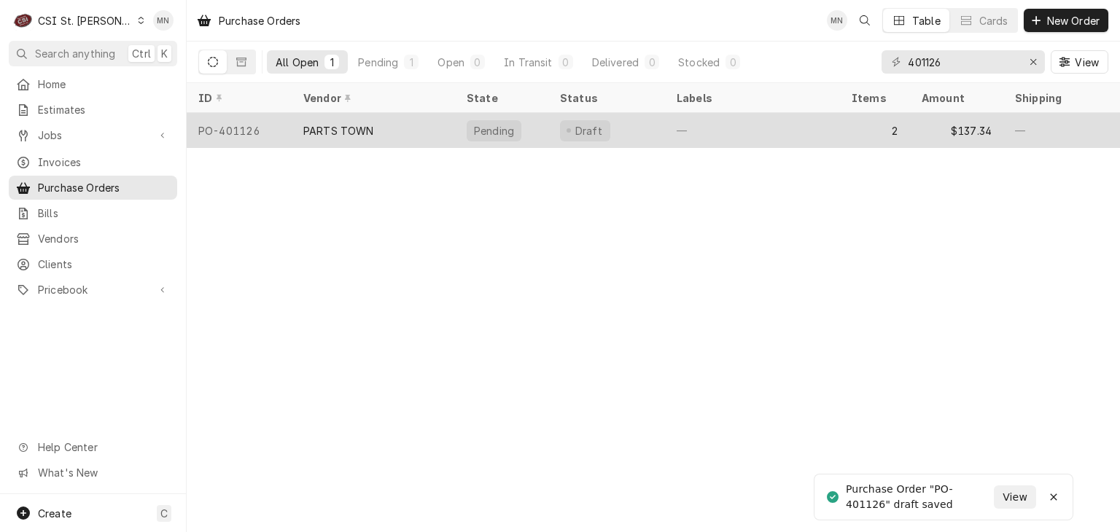
click at [361, 131] on div "PARTS TOWN" at bounding box center [338, 130] width 71 height 15
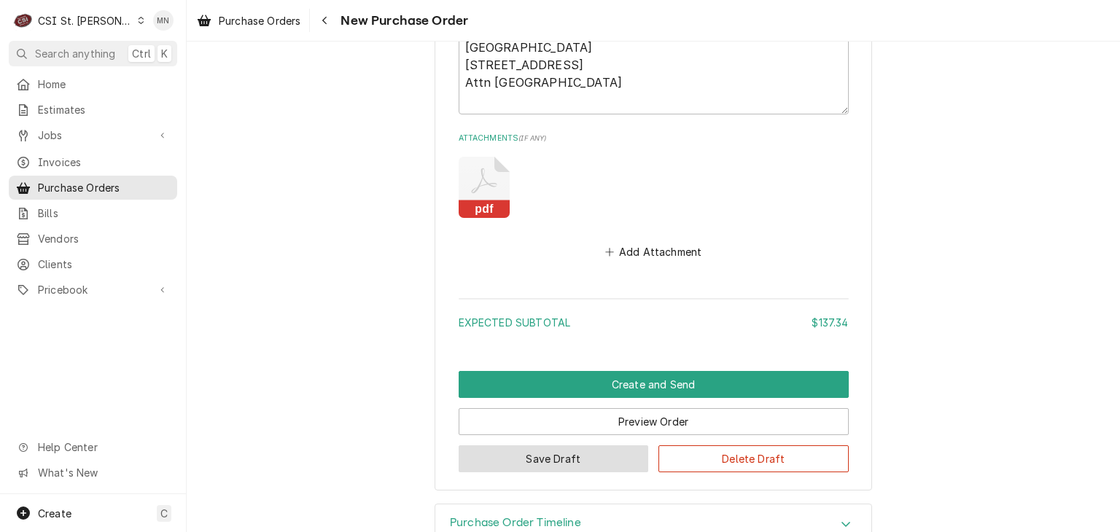
click at [524, 445] on button "Save Draft" at bounding box center [554, 458] width 190 height 27
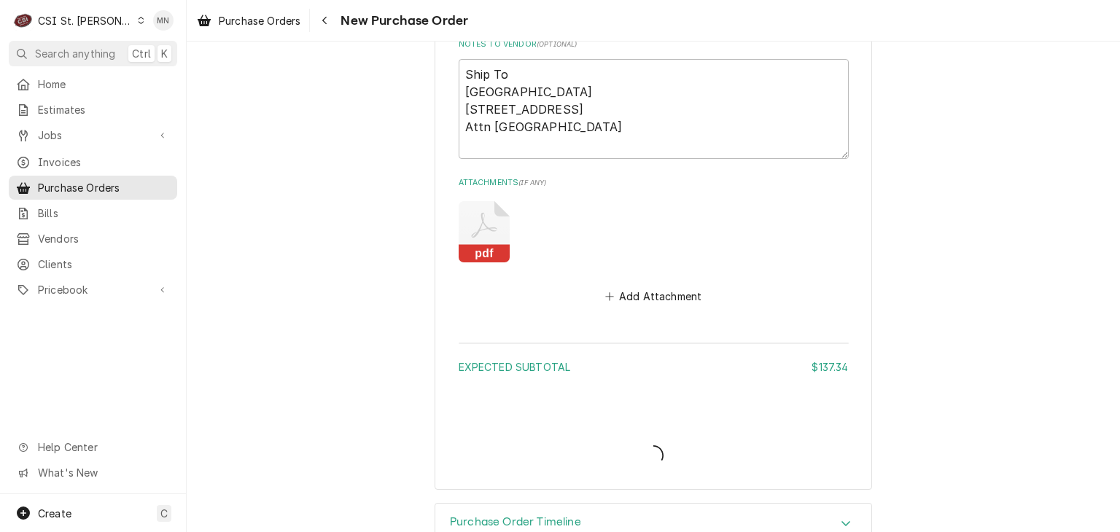
type textarea "x"
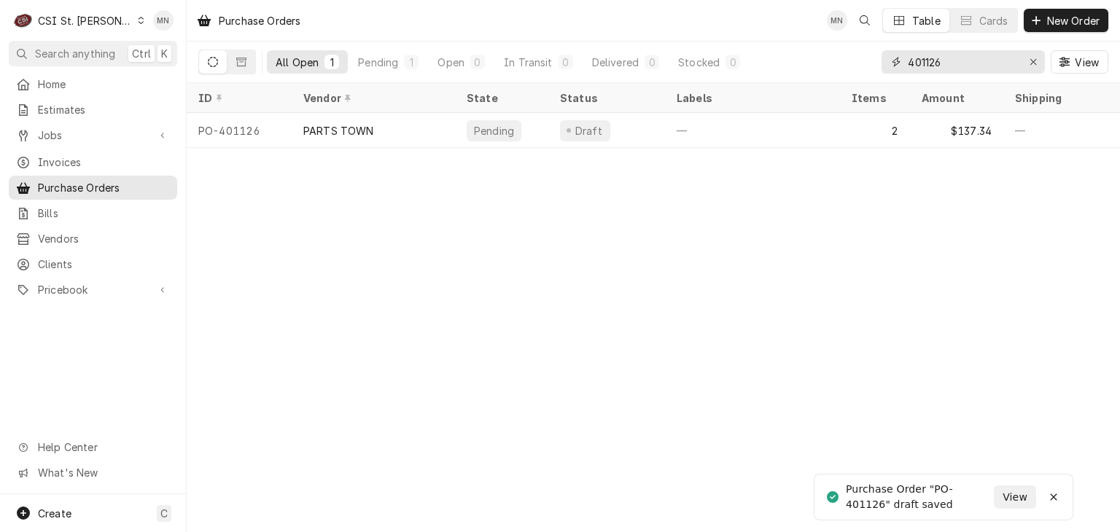
drag, startPoint x: 966, startPoint y: 58, endPoint x: 870, endPoint y: 61, distance: 95.5
click at [870, 60] on div "All Open 1 Pending 1 Open 0 In Transit 0 Delivered 0 Stocked 0 401126 View" at bounding box center [653, 62] width 910 height 41
type input "400848"
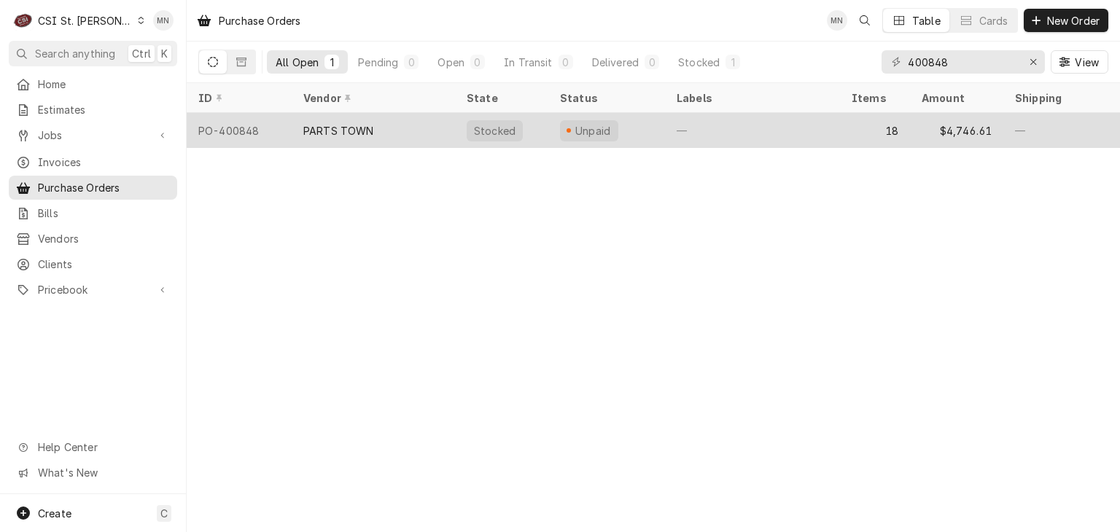
click at [354, 133] on div "PARTS TOWN" at bounding box center [338, 130] width 71 height 15
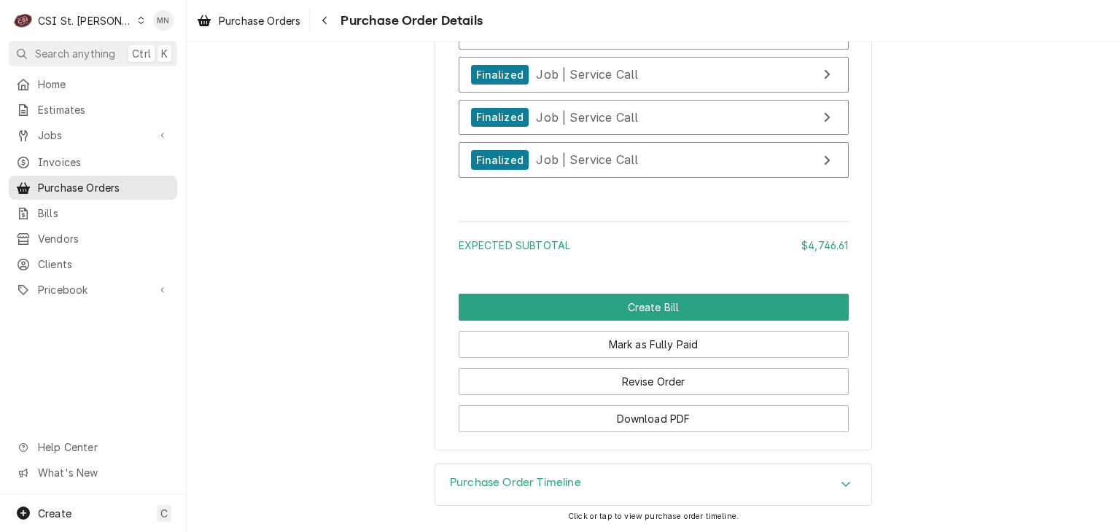
scroll to position [6875, 0]
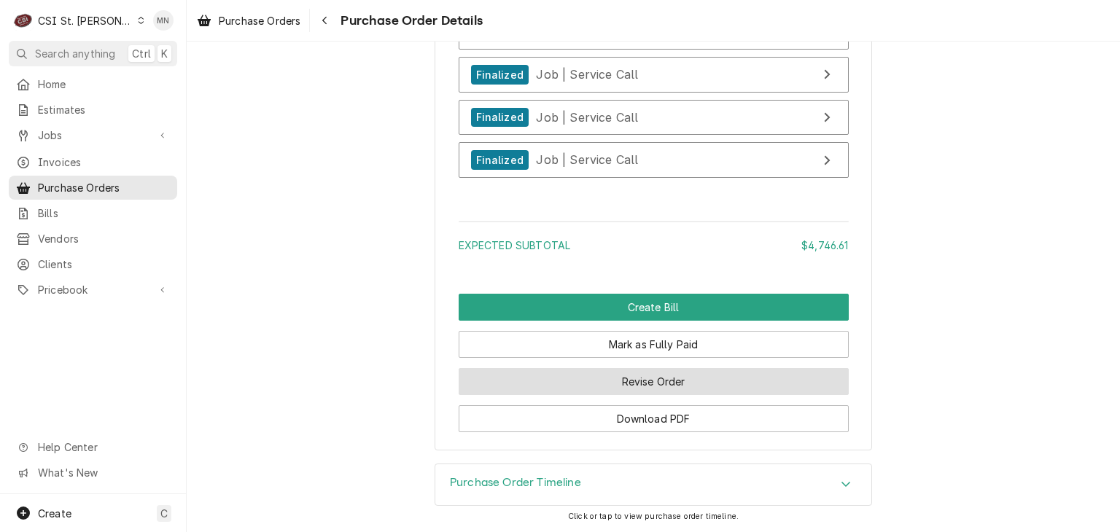
click at [662, 386] on button "Revise Order" at bounding box center [654, 381] width 390 height 27
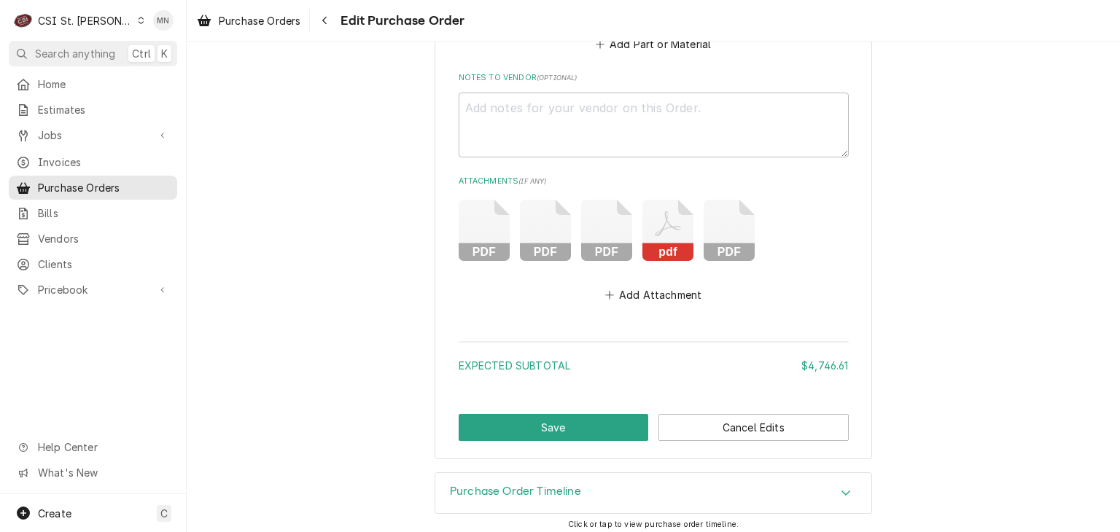
scroll to position [6835, 0]
click at [657, 287] on button "Add Attachment" at bounding box center [653, 294] width 102 height 20
type textarea "x"
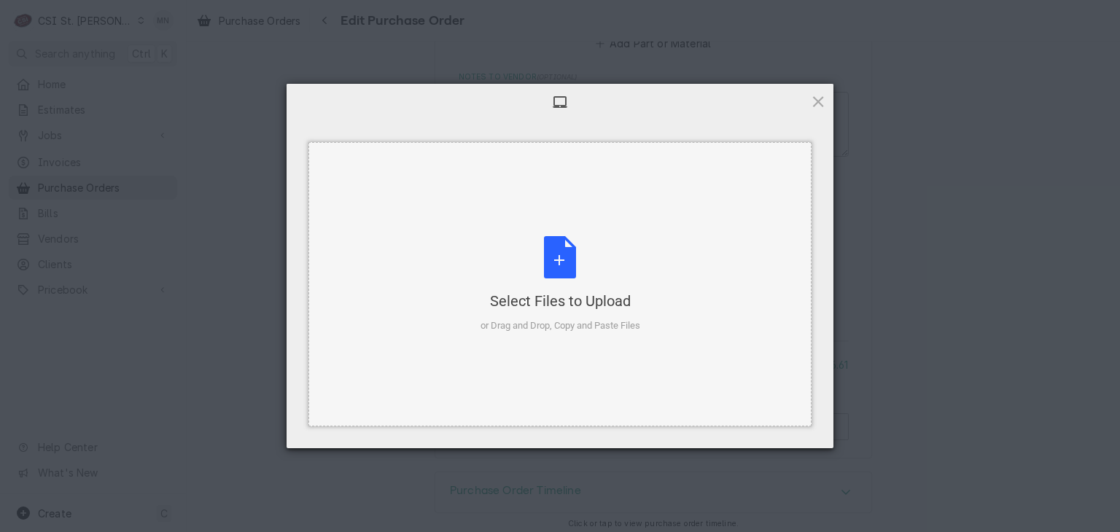
click at [579, 292] on div "Select Files to Upload" at bounding box center [560, 301] width 160 height 20
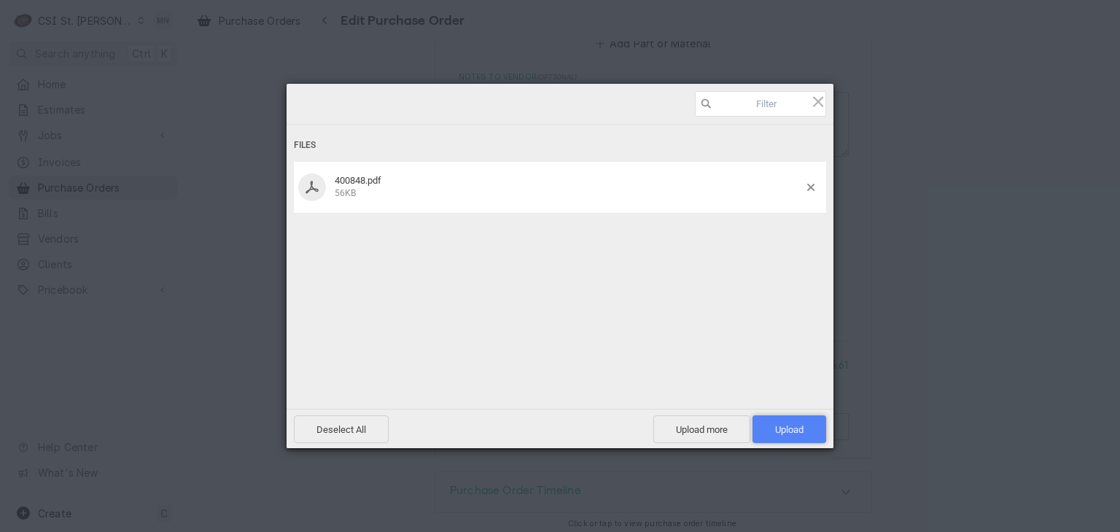
click at [792, 427] on span "Upload 1" at bounding box center [789, 429] width 28 height 11
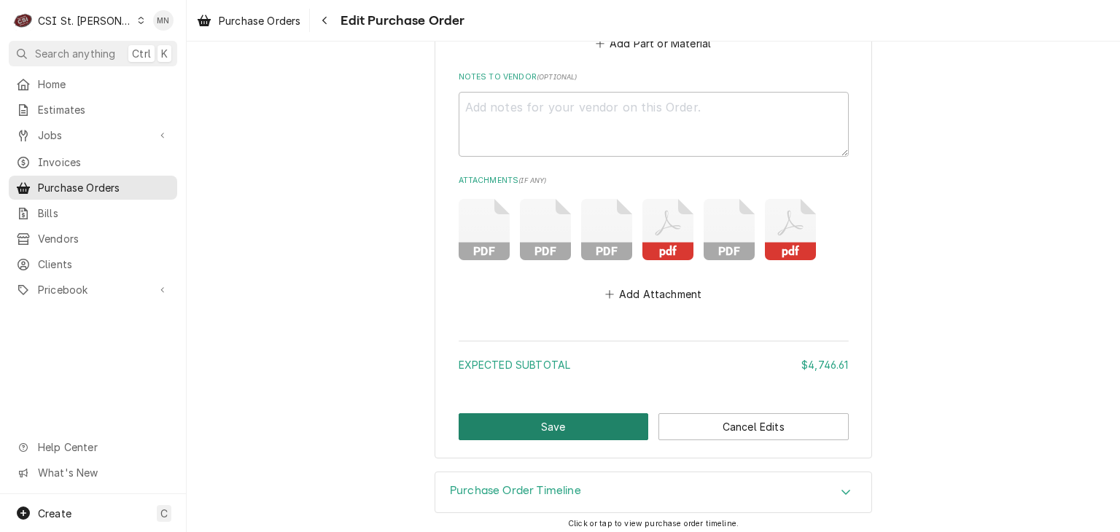
click at [587, 422] on button "Save" at bounding box center [554, 426] width 190 height 27
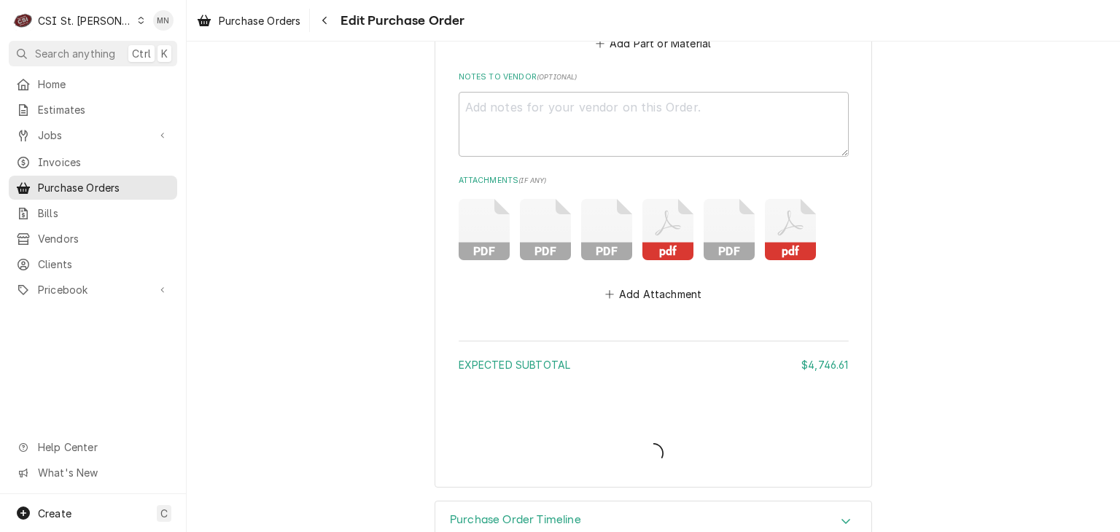
type textarea "x"
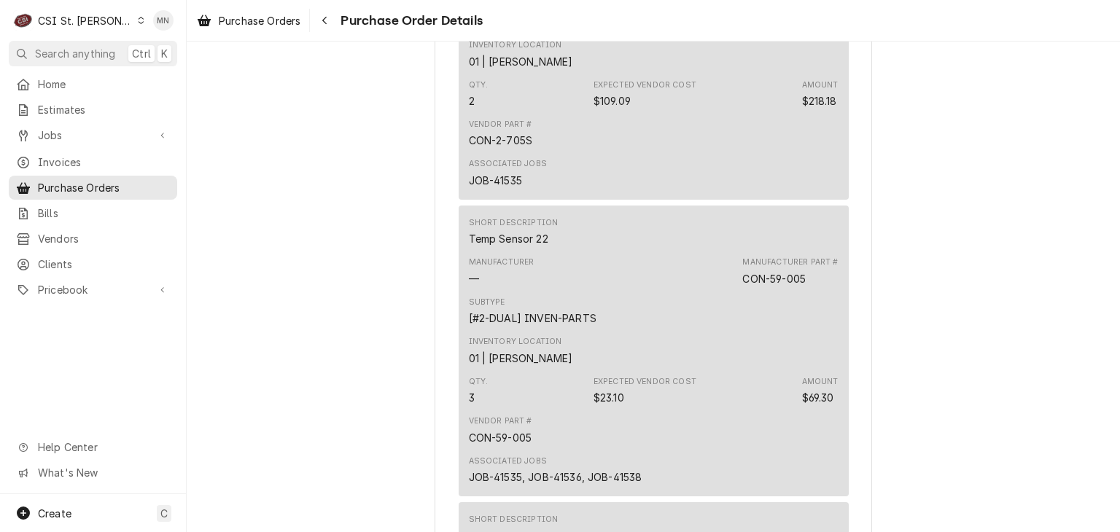
scroll to position [3353, 0]
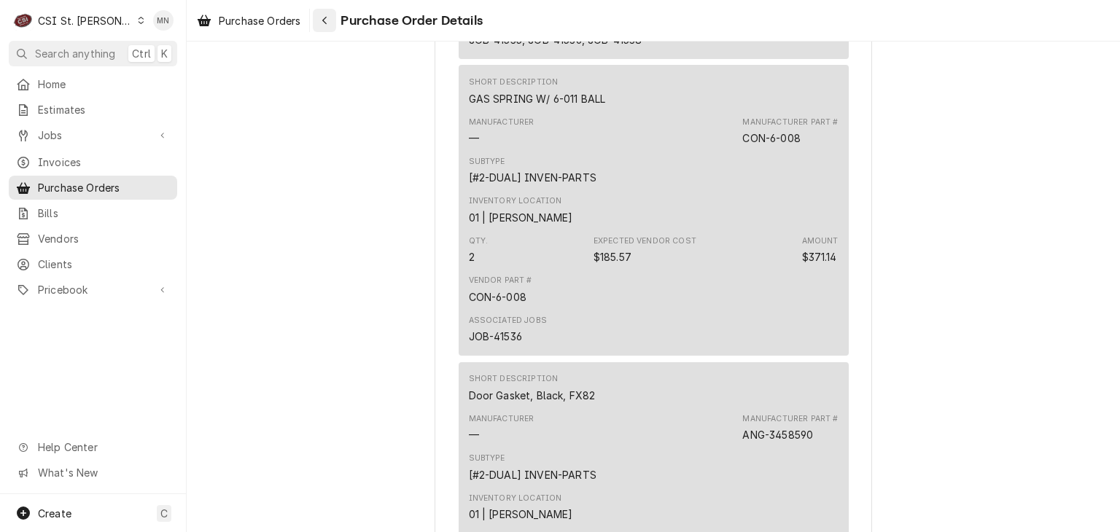
click at [328, 24] on icon "Navigate back" at bounding box center [324, 20] width 7 height 10
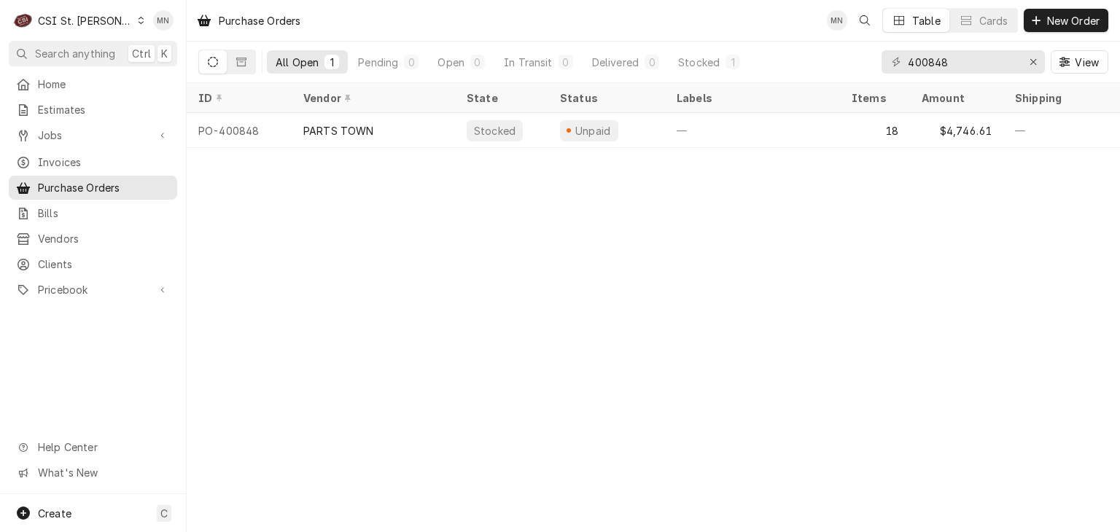
click at [70, 18] on div "CSI St. Louis" at bounding box center [85, 20] width 95 height 15
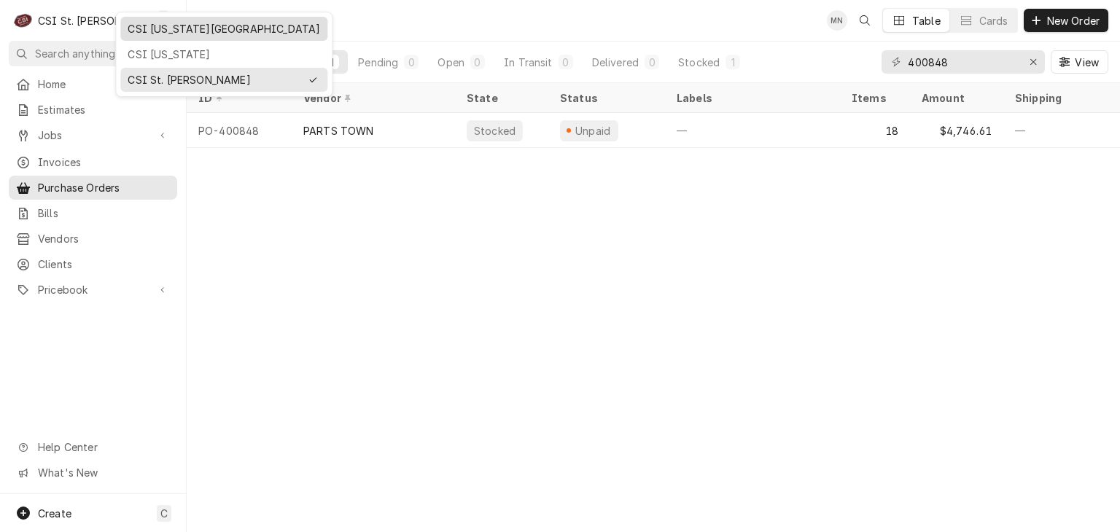
click at [140, 23] on div "CSI [US_STATE][GEOGRAPHIC_DATA]" at bounding box center [224, 28] width 192 height 15
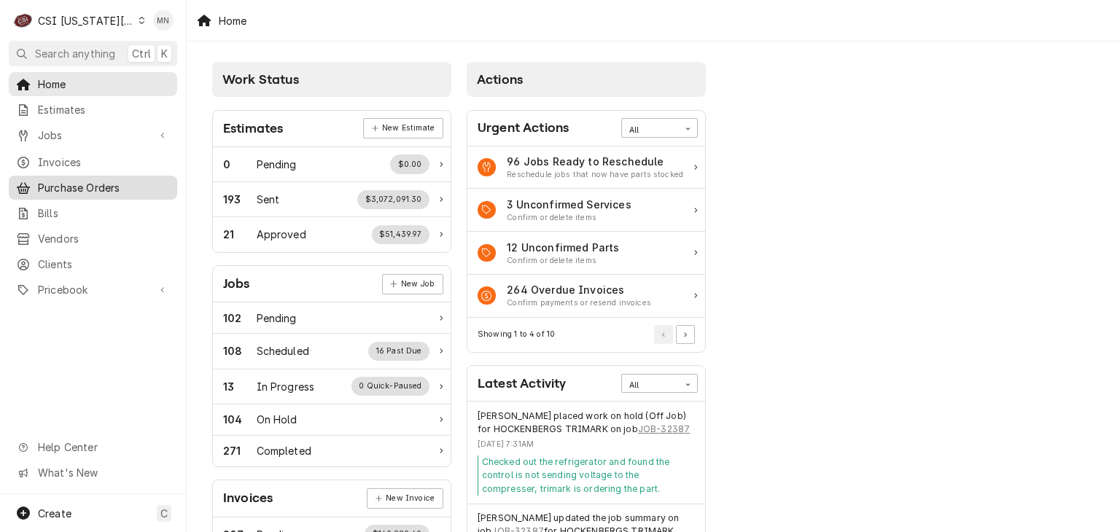
click at [81, 181] on span "Purchase Orders" at bounding box center [104, 187] width 132 height 15
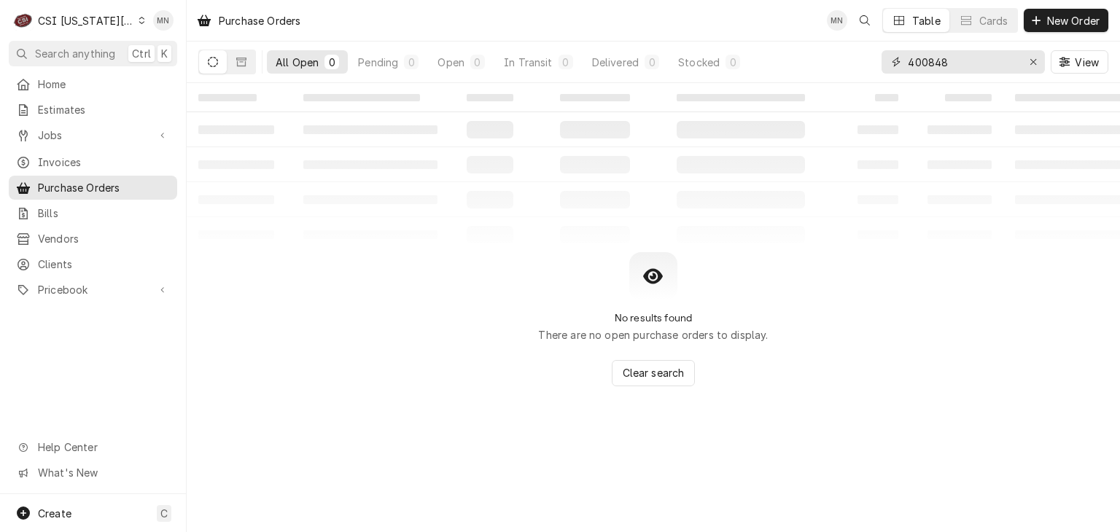
drag, startPoint x: 948, startPoint y: 59, endPoint x: 886, endPoint y: 62, distance: 62.0
click at [886, 62] on div "400848" at bounding box center [962, 61] width 163 height 23
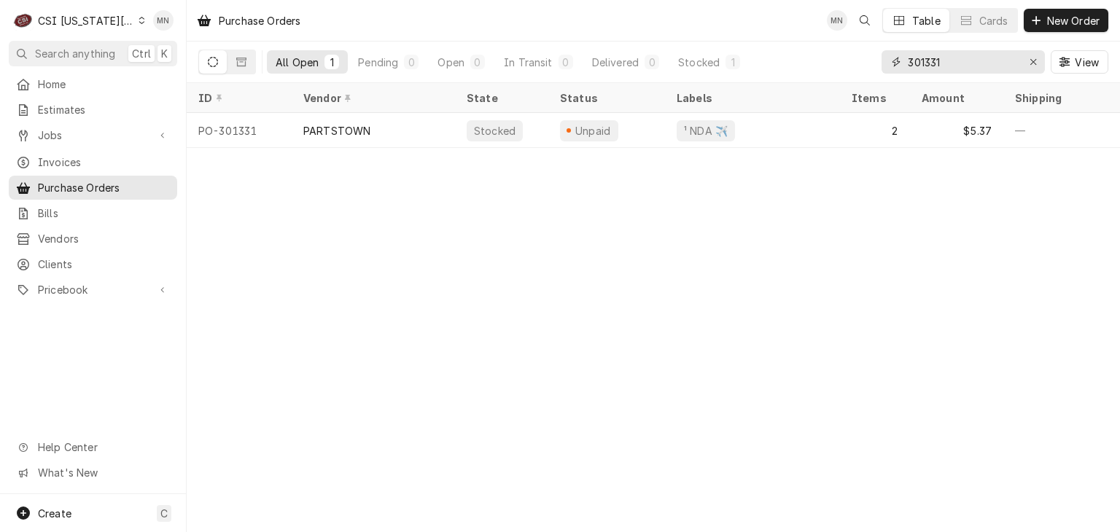
type input "301331"
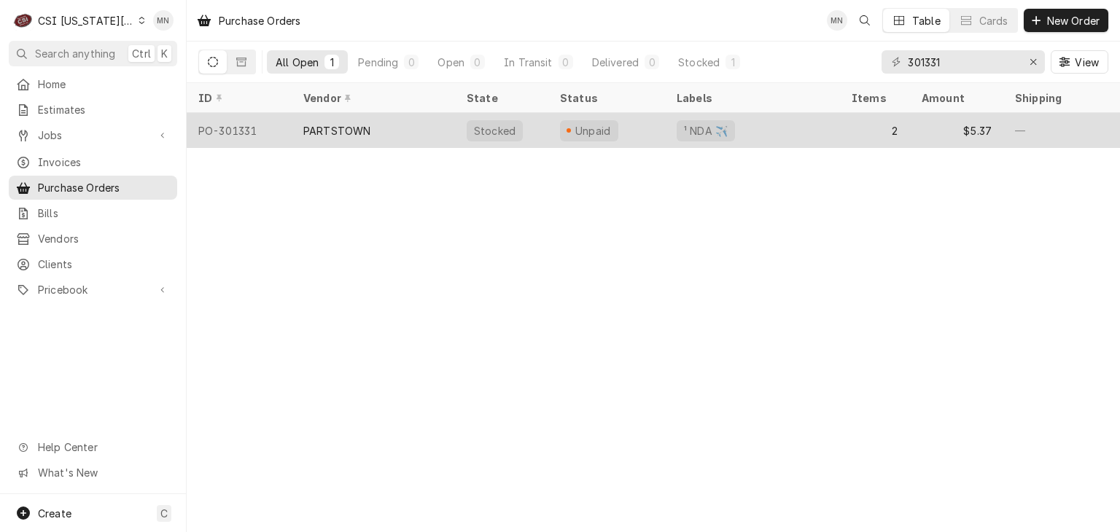
click at [367, 129] on div "PARTSTOWN" at bounding box center [336, 130] width 67 height 15
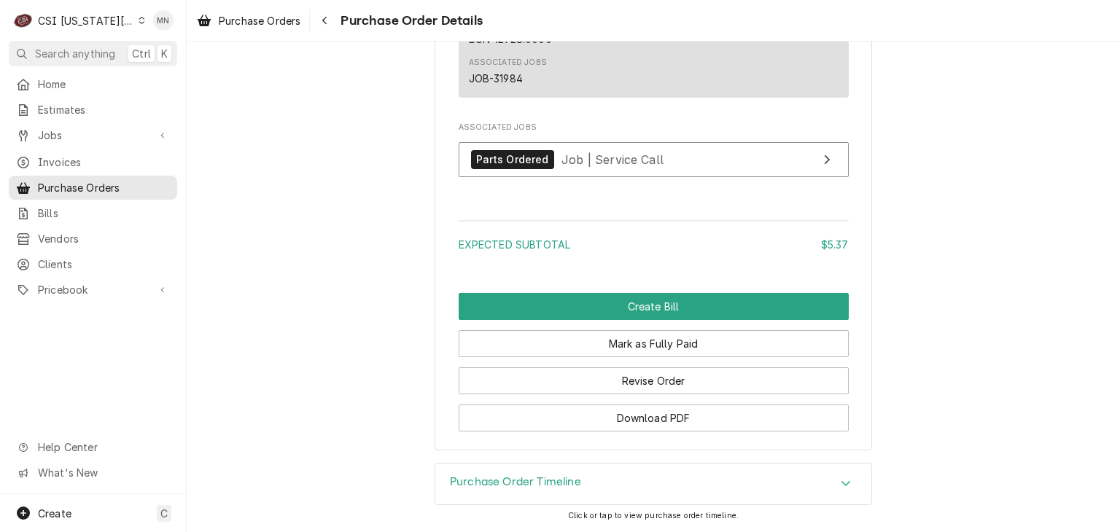
scroll to position [1615, 0]
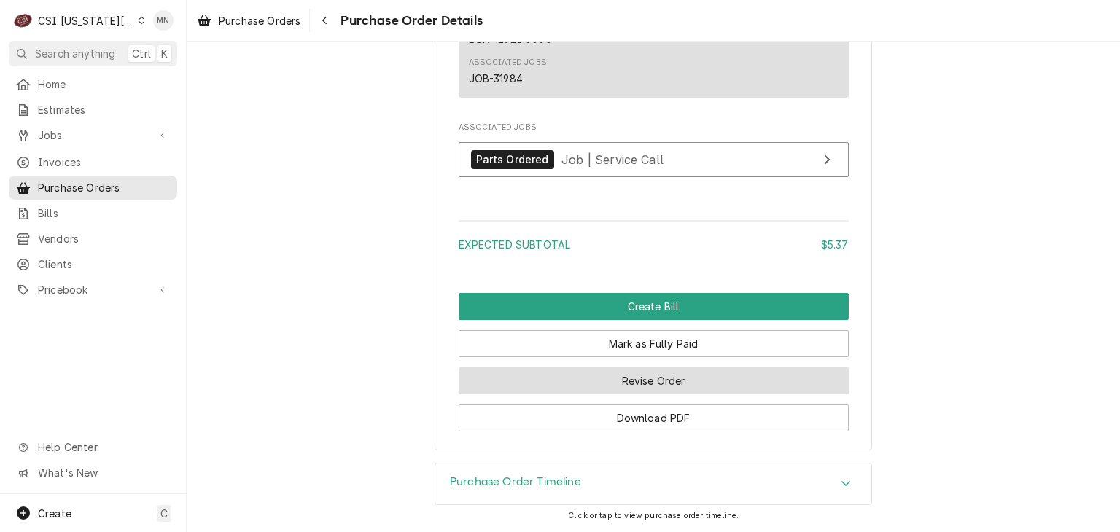
click at [669, 378] on button "Revise Order" at bounding box center [654, 380] width 390 height 27
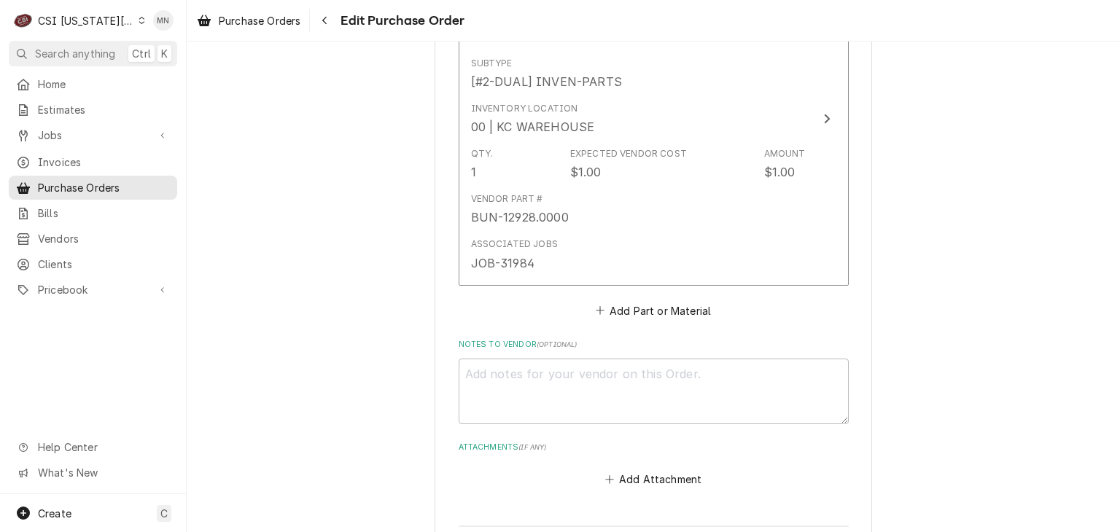
scroll to position [1166, 0]
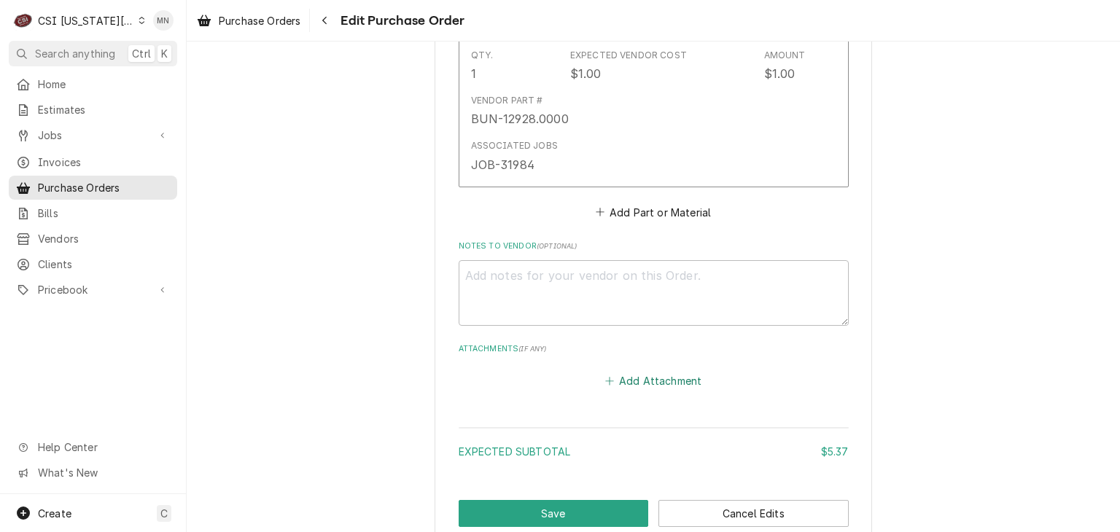
click at [646, 374] on button "Add Attachment" at bounding box center [653, 381] width 102 height 20
type textarea "x"
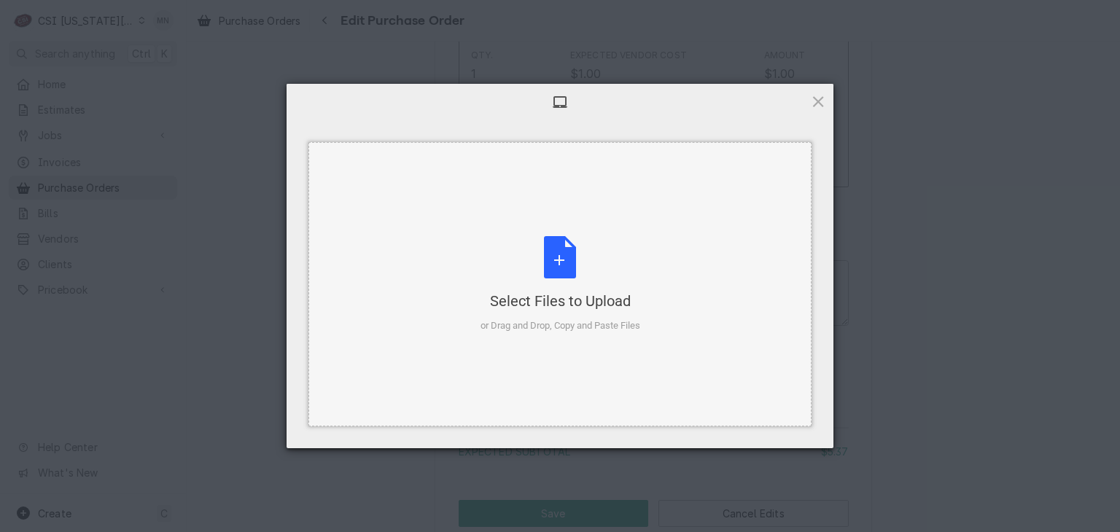
click at [561, 276] on div "Select Files to Upload or Drag and Drop, Copy and Paste Files" at bounding box center [560, 284] width 160 height 97
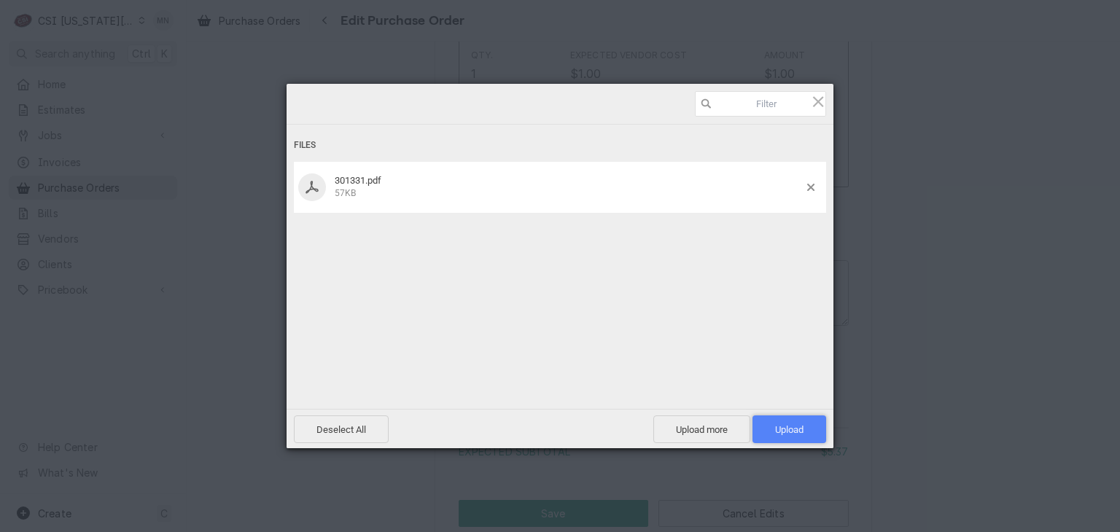
click at [801, 424] on span "Upload 1" at bounding box center [789, 429] width 28 height 11
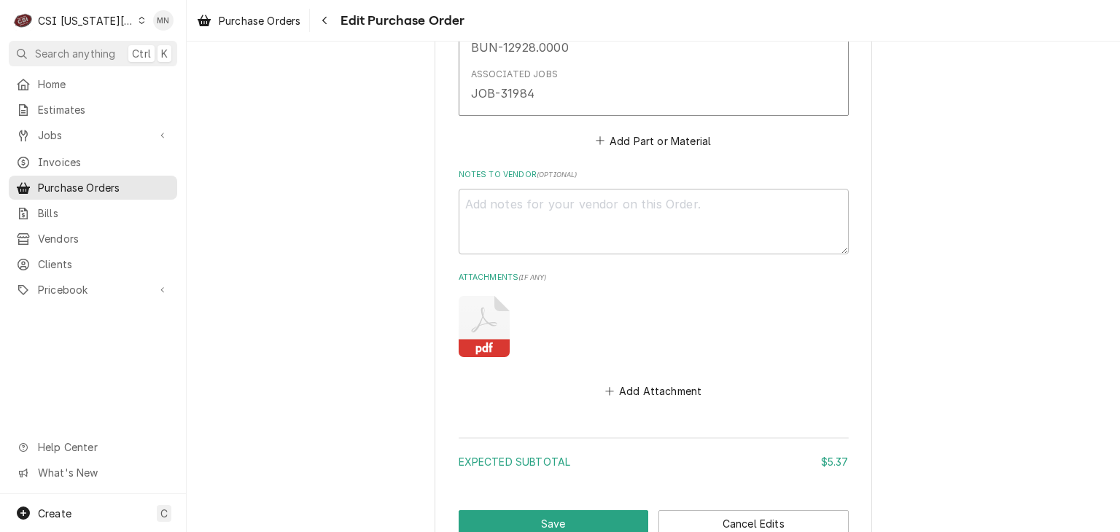
scroll to position [1338, 0]
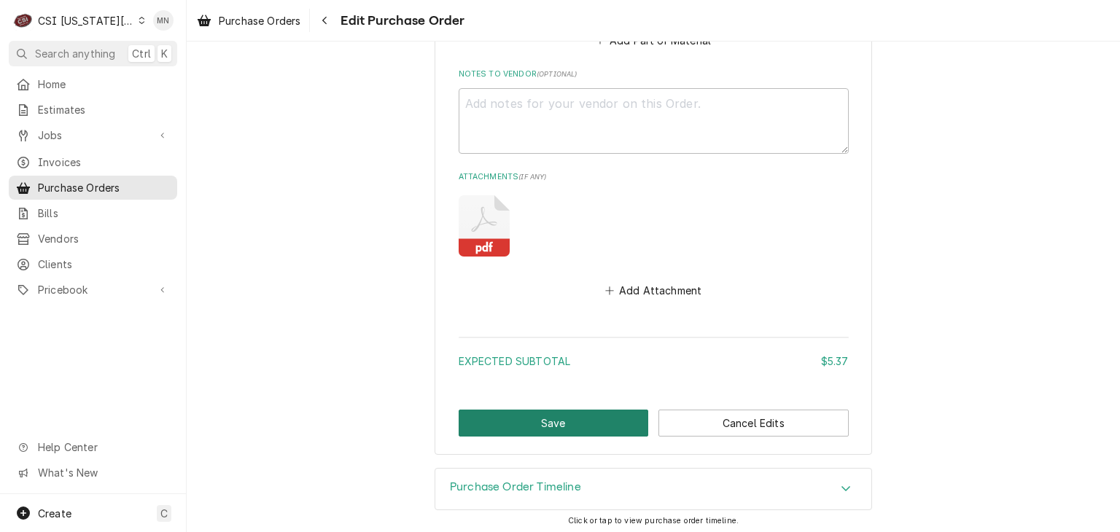
click at [539, 423] on button "Save" at bounding box center [554, 423] width 190 height 27
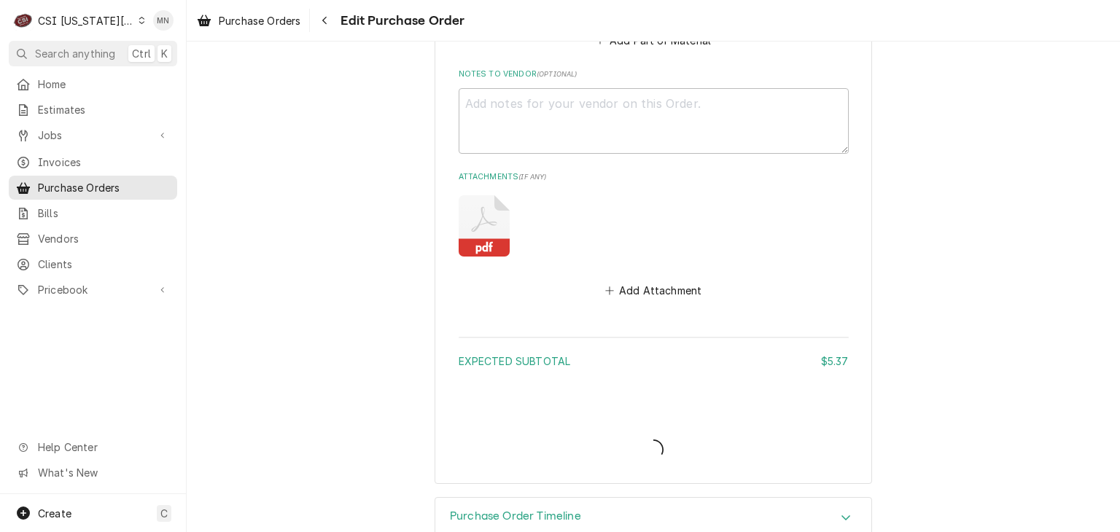
type textarea "x"
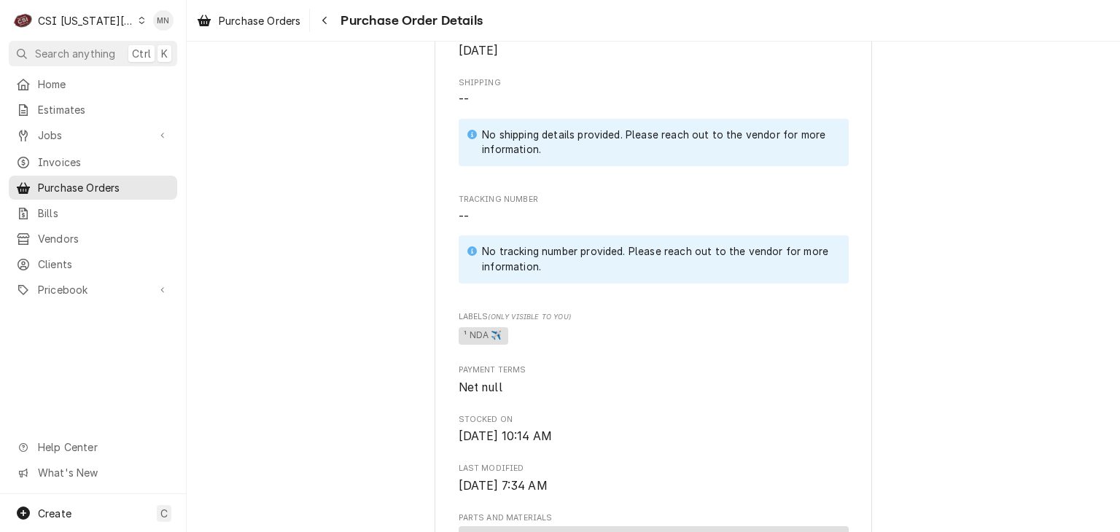
scroll to position [656, 0]
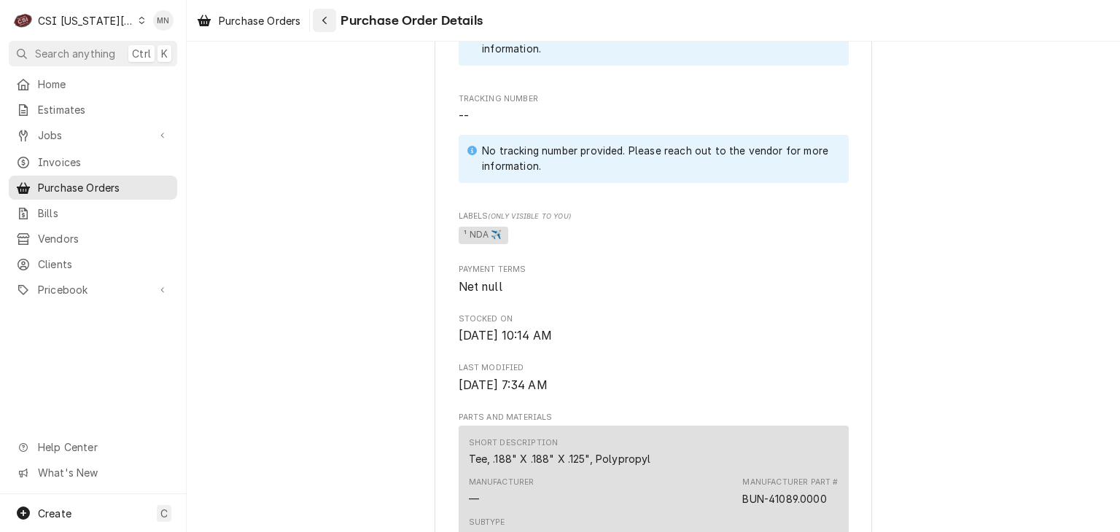
click at [328, 24] on icon "Navigate back" at bounding box center [324, 20] width 7 height 10
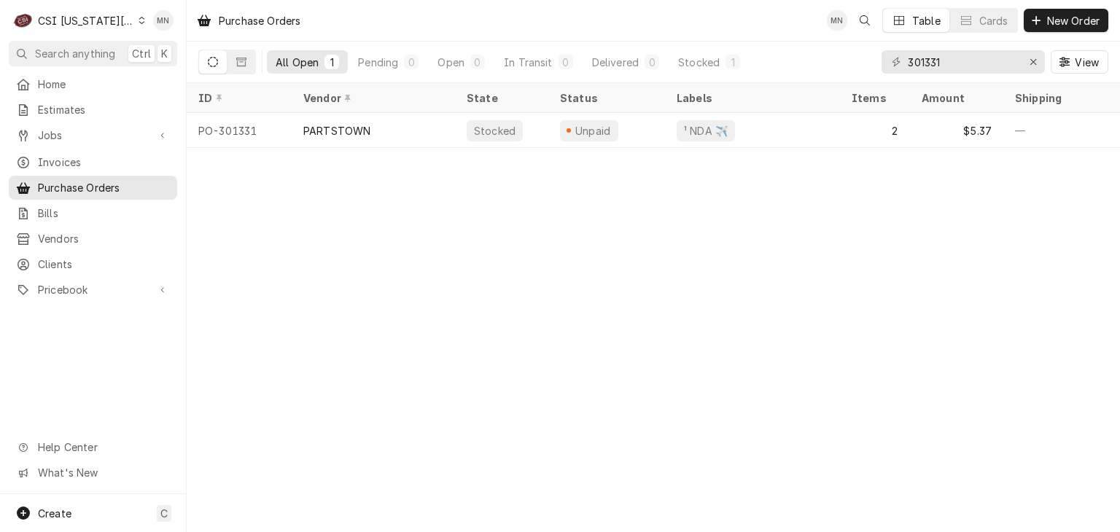
click at [101, 15] on div "CSI [US_STATE][GEOGRAPHIC_DATA]" at bounding box center [86, 20] width 96 height 15
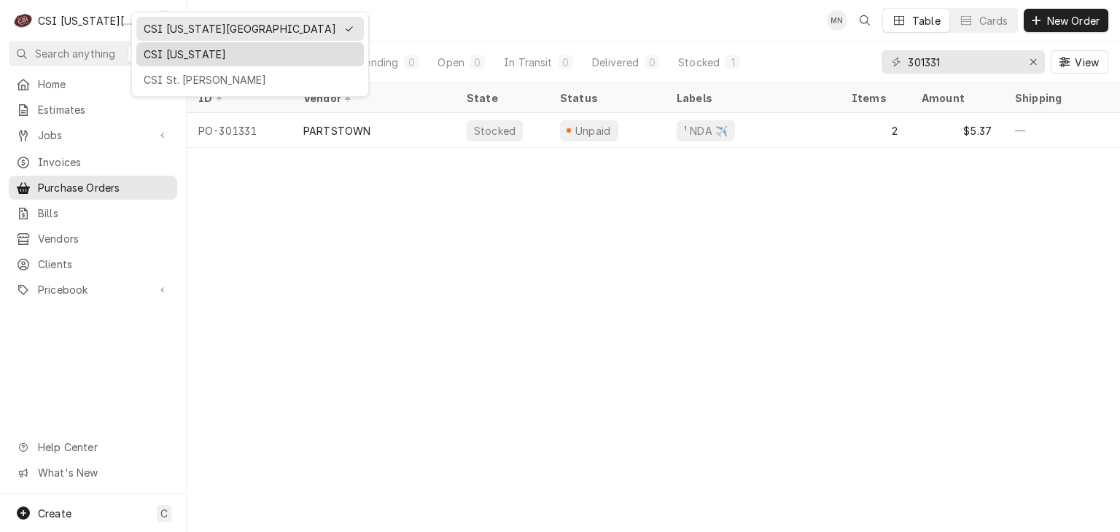
click at [154, 53] on div "CSI [US_STATE]" at bounding box center [250, 54] width 213 height 15
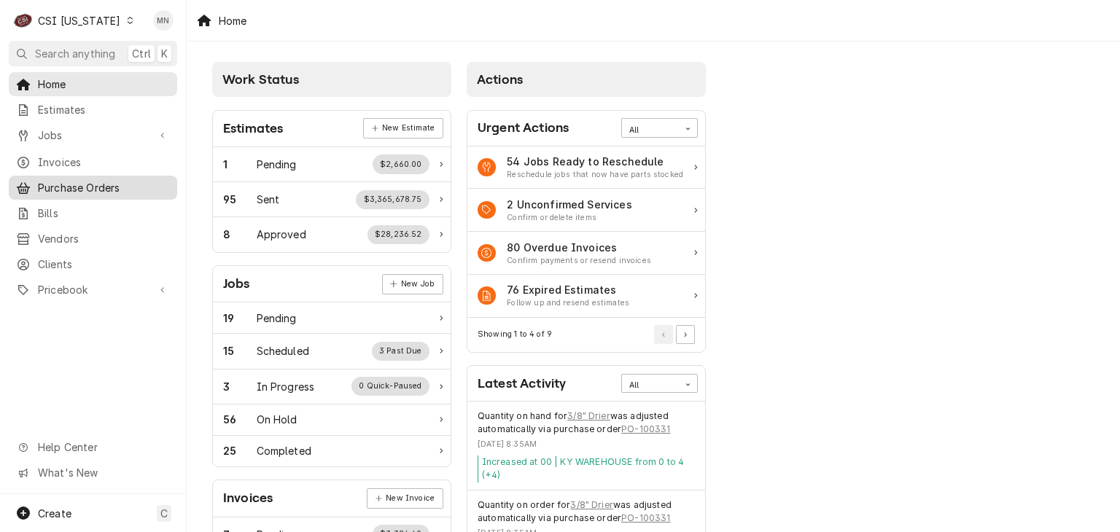
click at [55, 182] on span "Purchase Orders" at bounding box center [104, 187] width 132 height 15
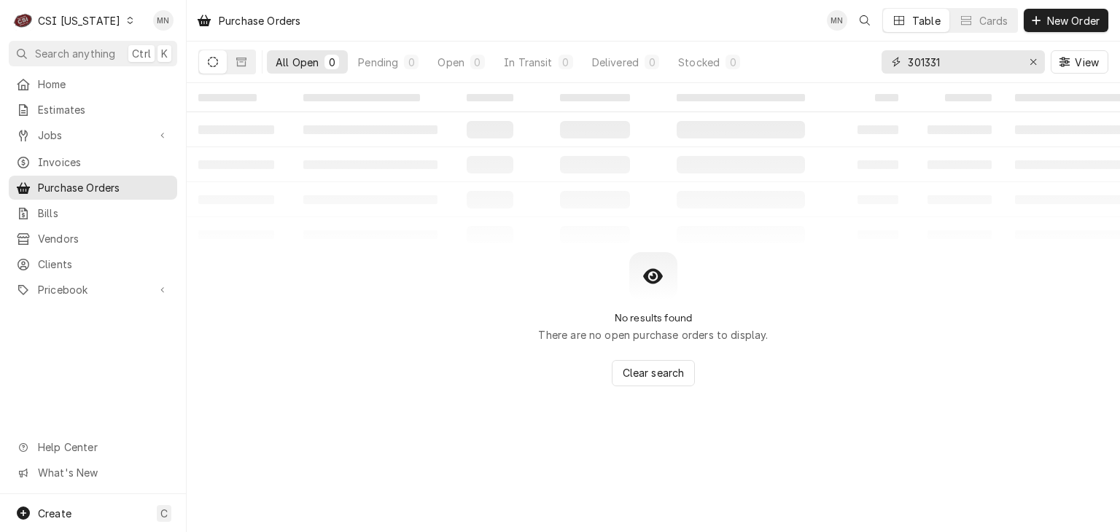
drag, startPoint x: 967, startPoint y: 65, endPoint x: 856, endPoint y: 58, distance: 111.7
click at [856, 58] on div "All Open 0 Pending 0 Open 0 In Transit 0 Delivered 0 Stocked 0 301331 View" at bounding box center [653, 62] width 910 height 41
type input "100330"
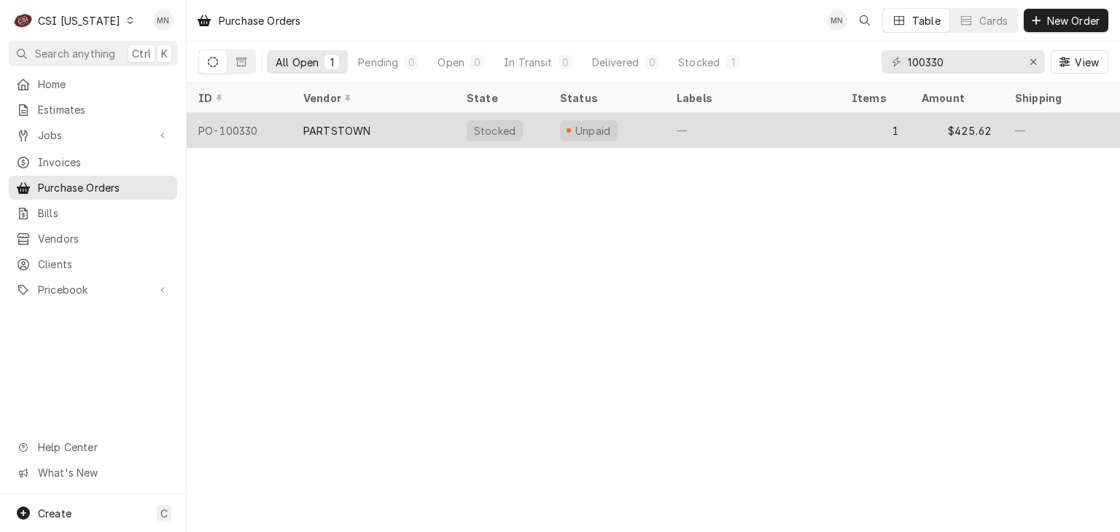
click at [358, 123] on div "PARTSTOWN" at bounding box center [336, 130] width 67 height 15
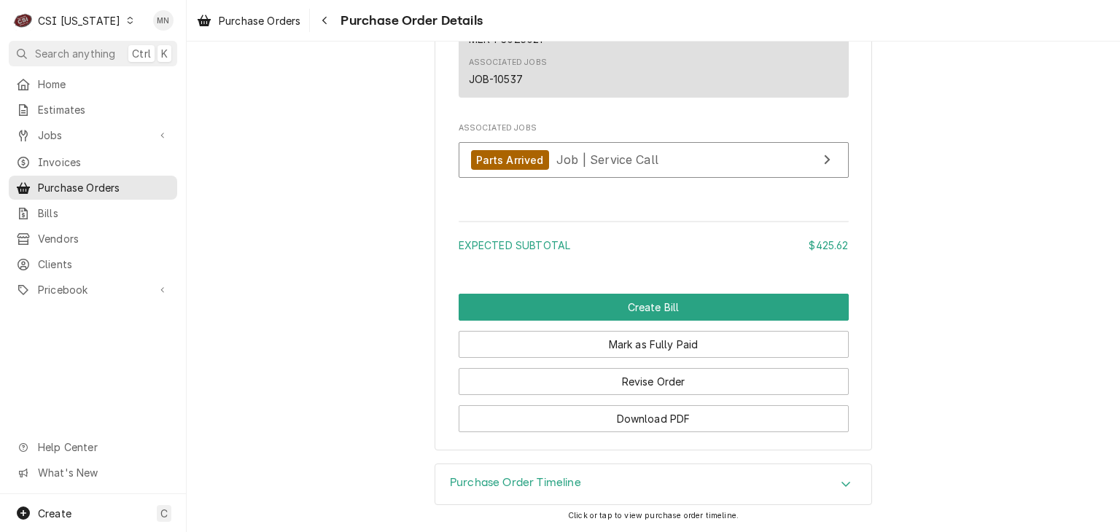
scroll to position [1265, 0]
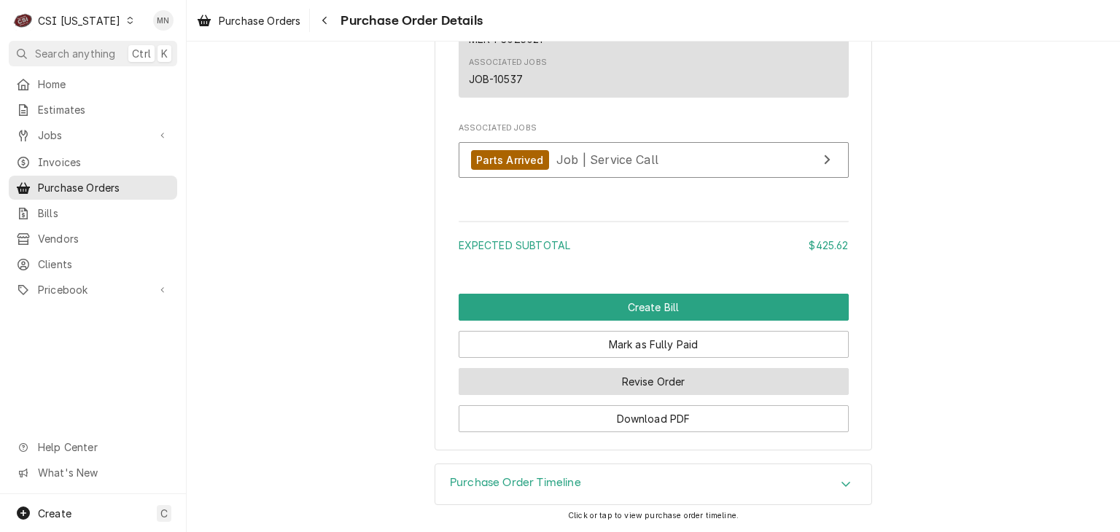
click at [653, 381] on button "Revise Order" at bounding box center [654, 381] width 390 height 27
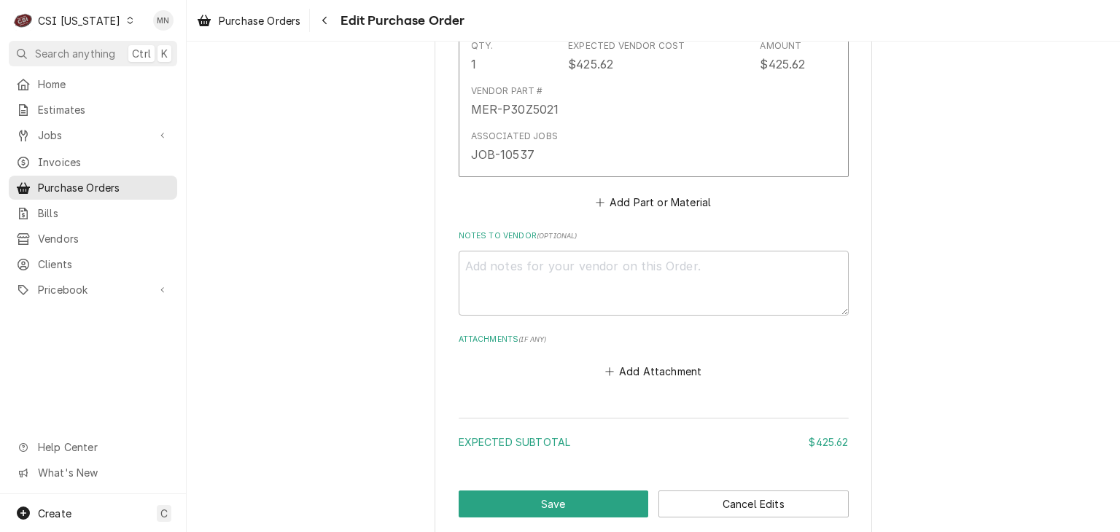
scroll to position [916, 0]
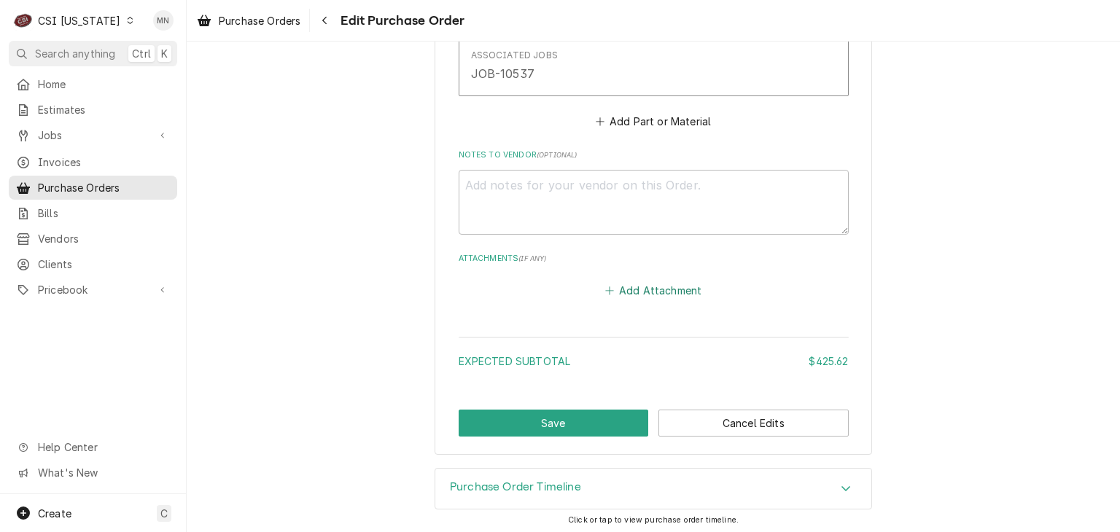
click at [652, 296] on button "Add Attachment" at bounding box center [653, 291] width 102 height 20
type textarea "x"
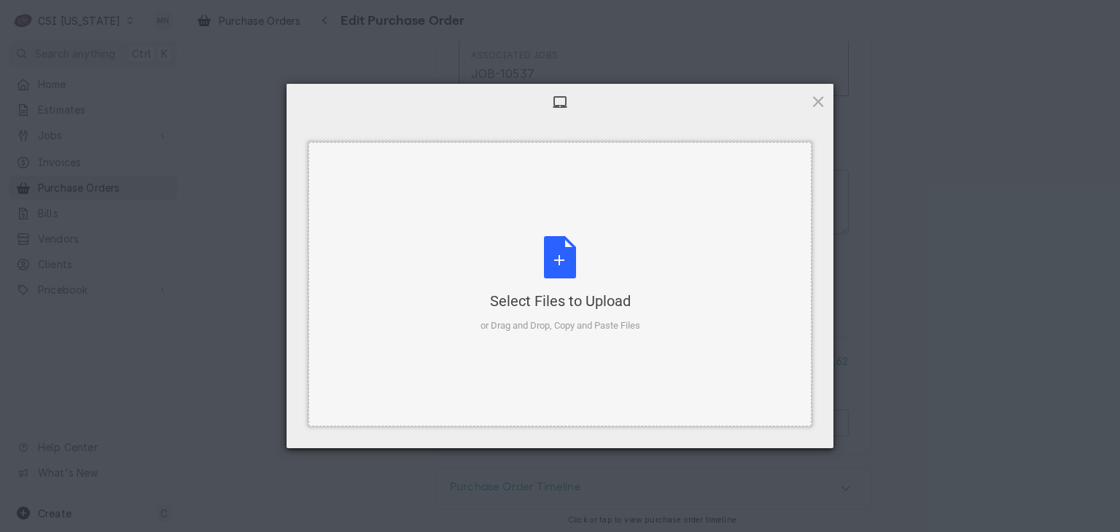
click at [588, 281] on div "Select Files to Upload or Drag and Drop, Copy and Paste Files" at bounding box center [560, 284] width 160 height 97
click at [826, 99] on div at bounding box center [560, 102] width 547 height 36
click at [816, 106] on span at bounding box center [818, 101] width 16 height 16
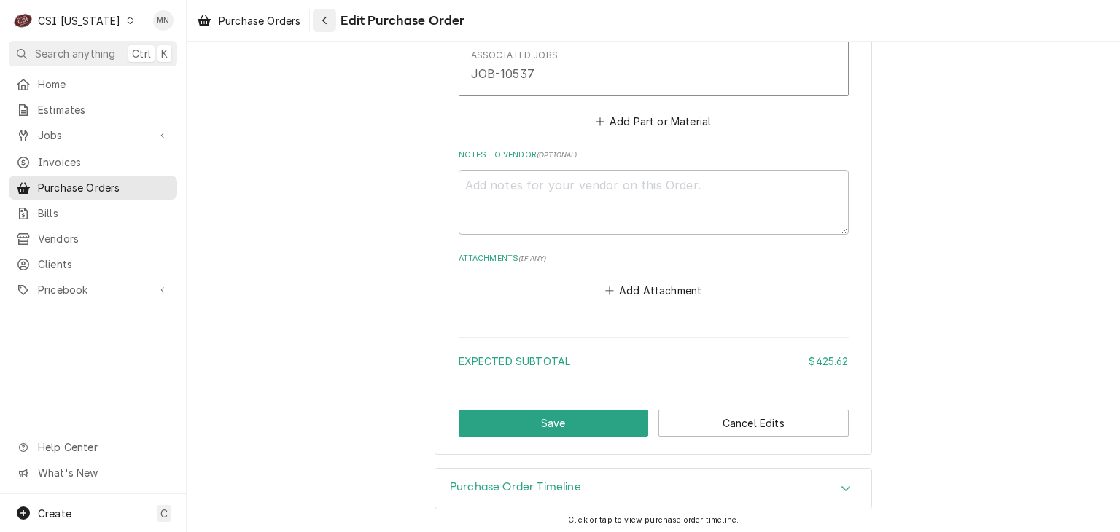
click at [320, 16] on div "Navigate back" at bounding box center [324, 20] width 15 height 15
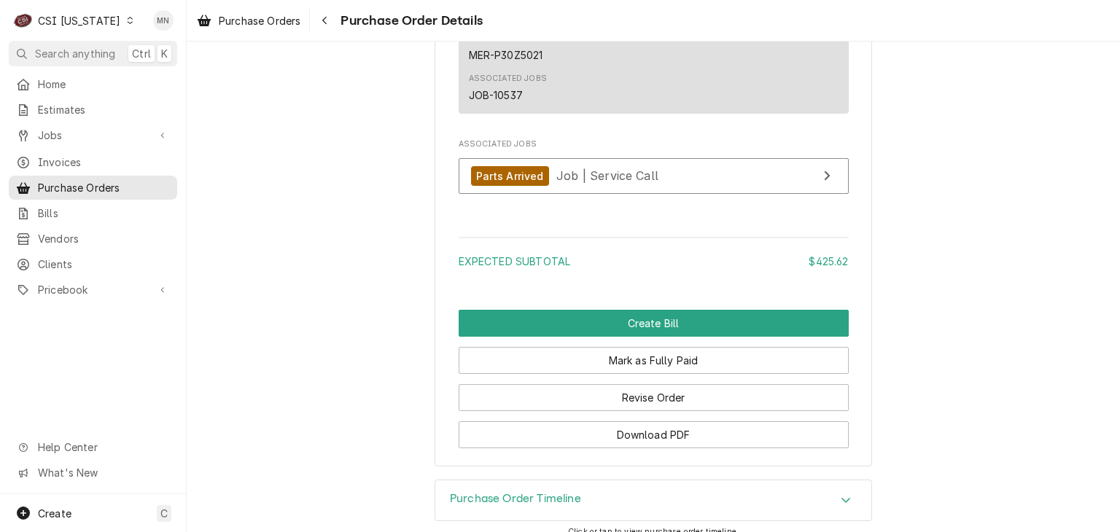
scroll to position [1265, 0]
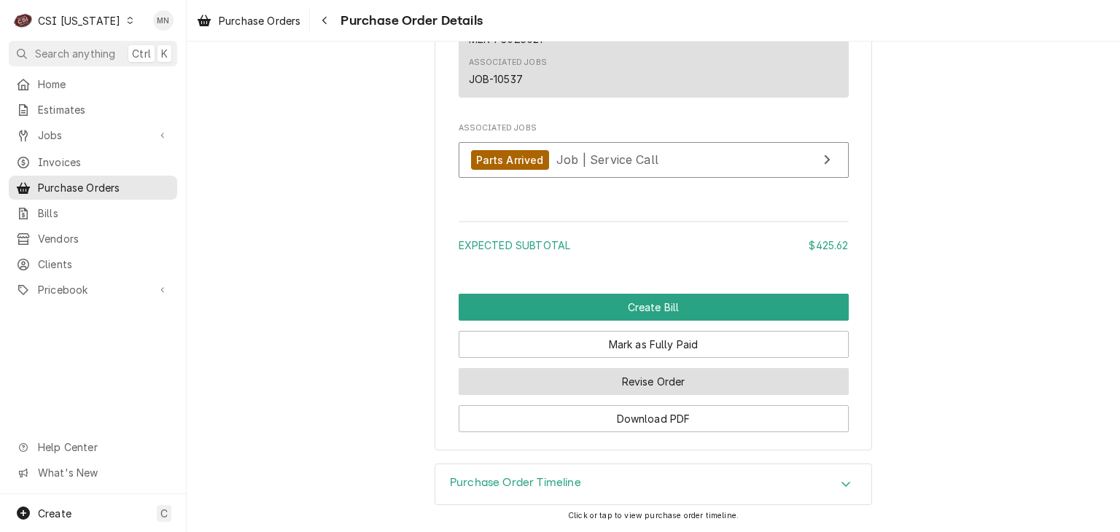
click at [651, 383] on button "Revise Order" at bounding box center [654, 381] width 390 height 27
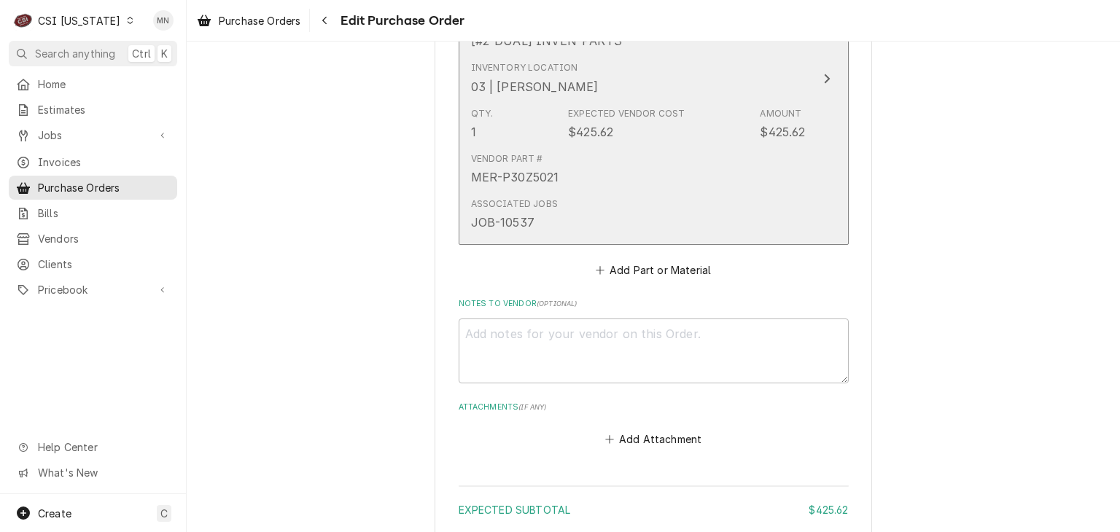
scroll to position [916, 0]
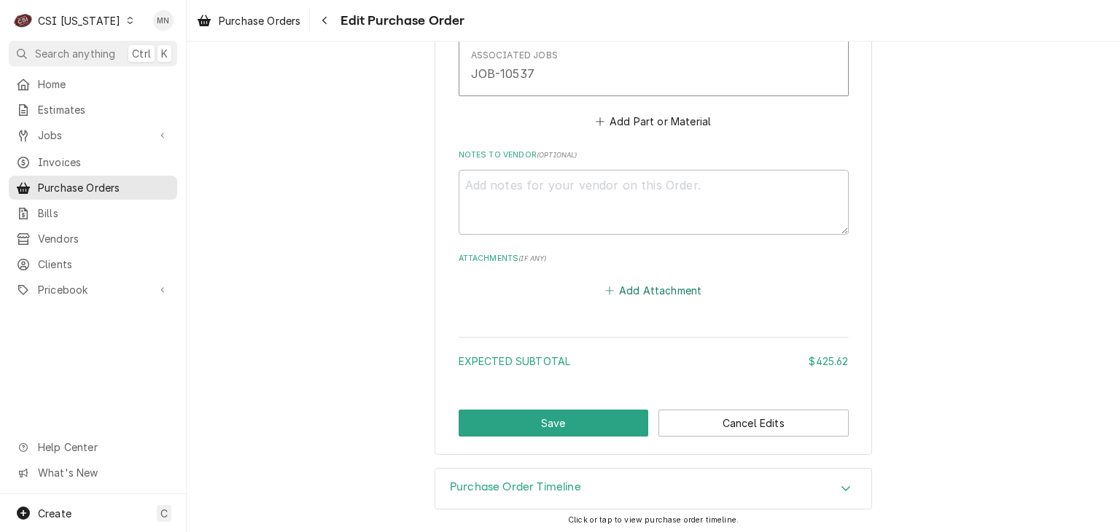
click at [657, 282] on button "Add Attachment" at bounding box center [653, 291] width 102 height 20
type textarea "x"
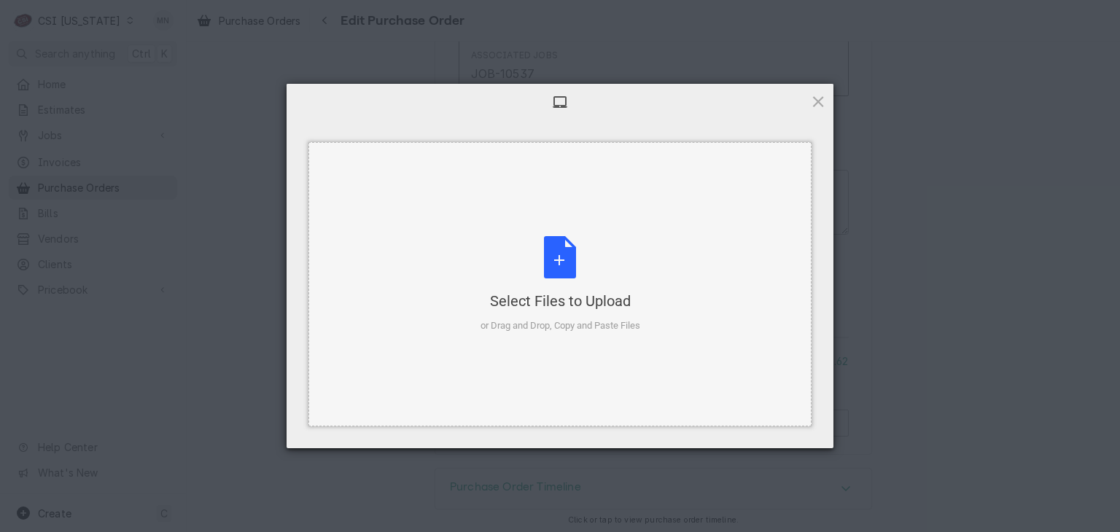
click at [577, 281] on div "Select Files to Upload or Drag and Drop, Copy and Paste Files" at bounding box center [560, 284] width 160 height 97
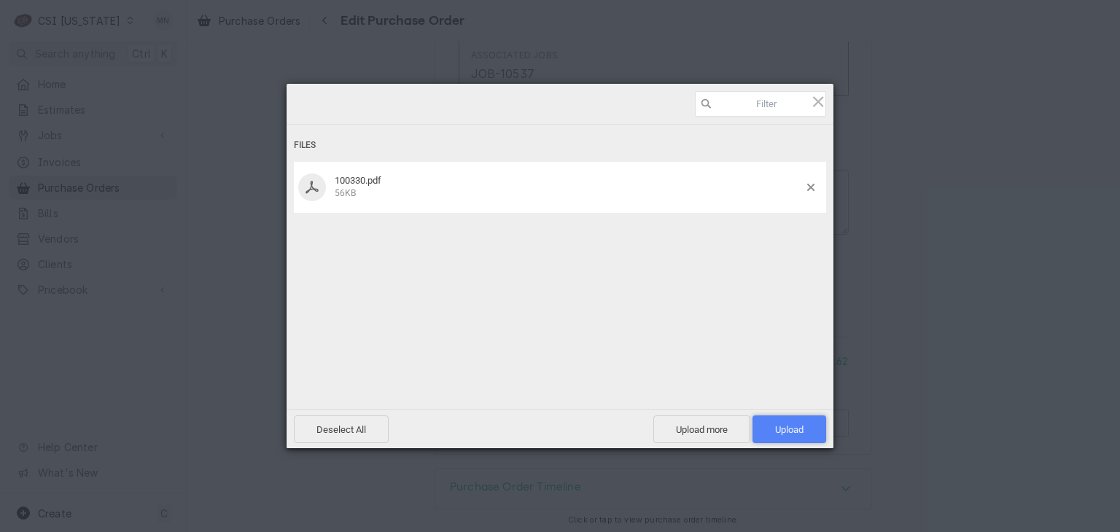
click at [796, 424] on span "Upload 1" at bounding box center [789, 429] width 28 height 11
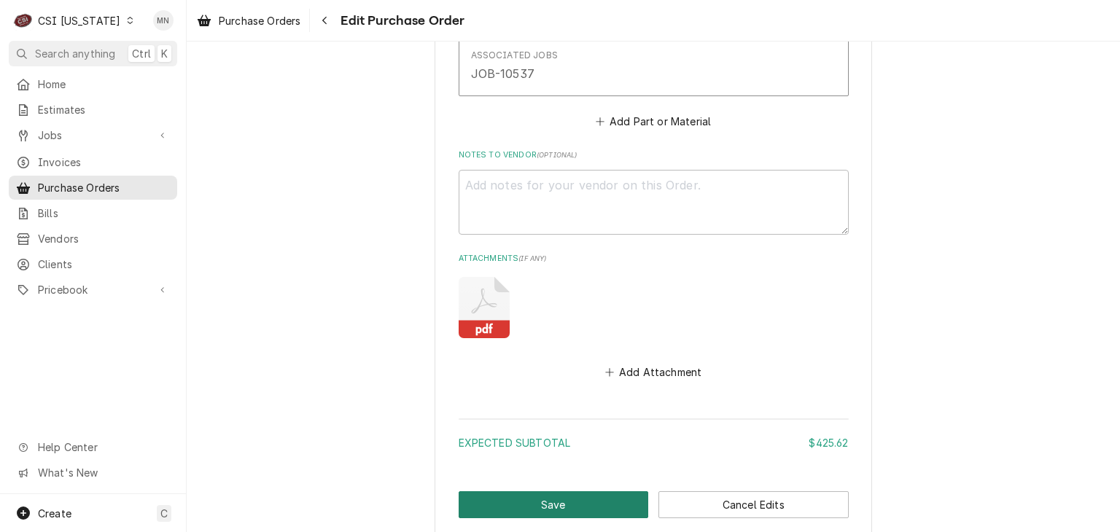
click at [578, 494] on button "Save" at bounding box center [554, 504] width 190 height 27
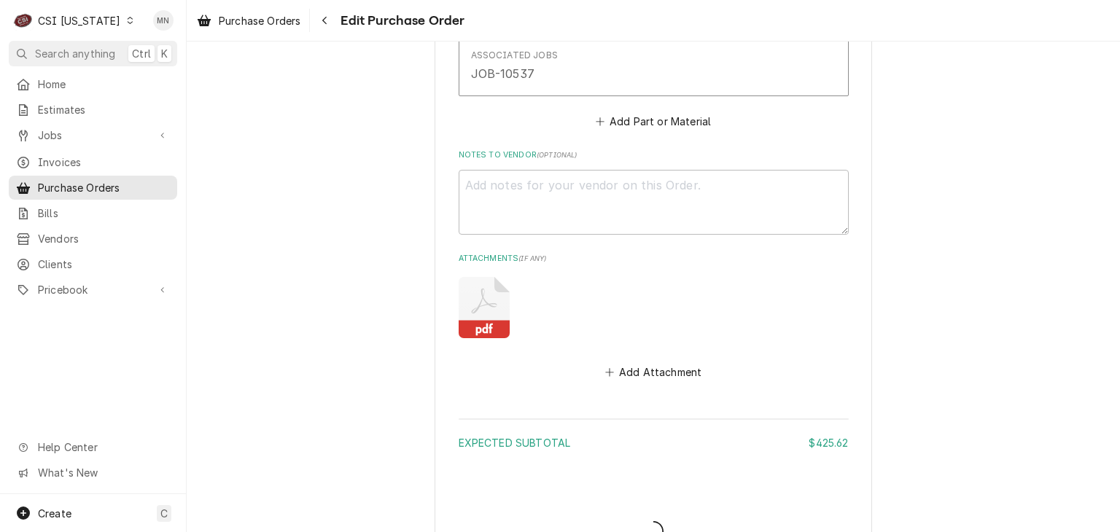
type textarea "x"
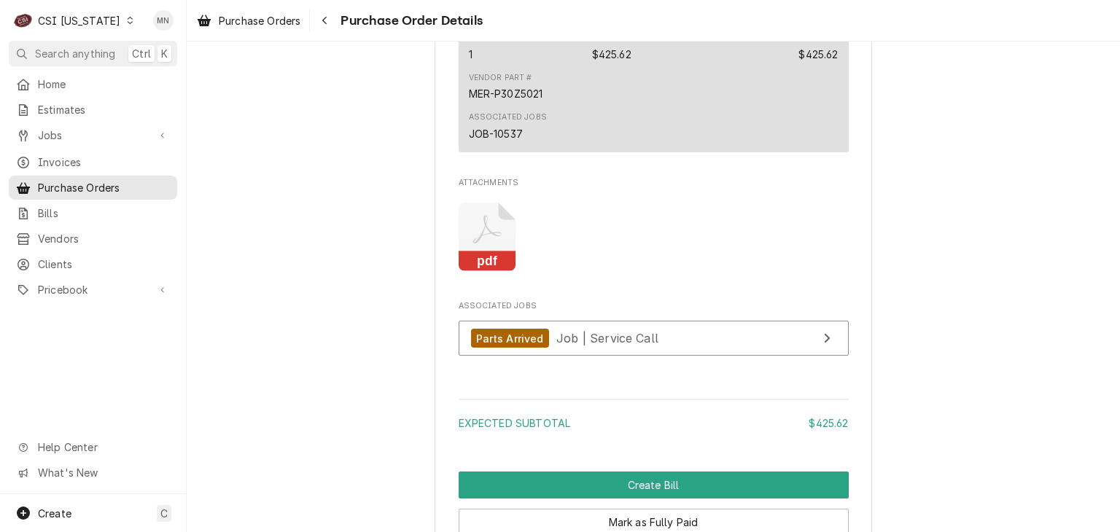
scroll to position [1389, 0]
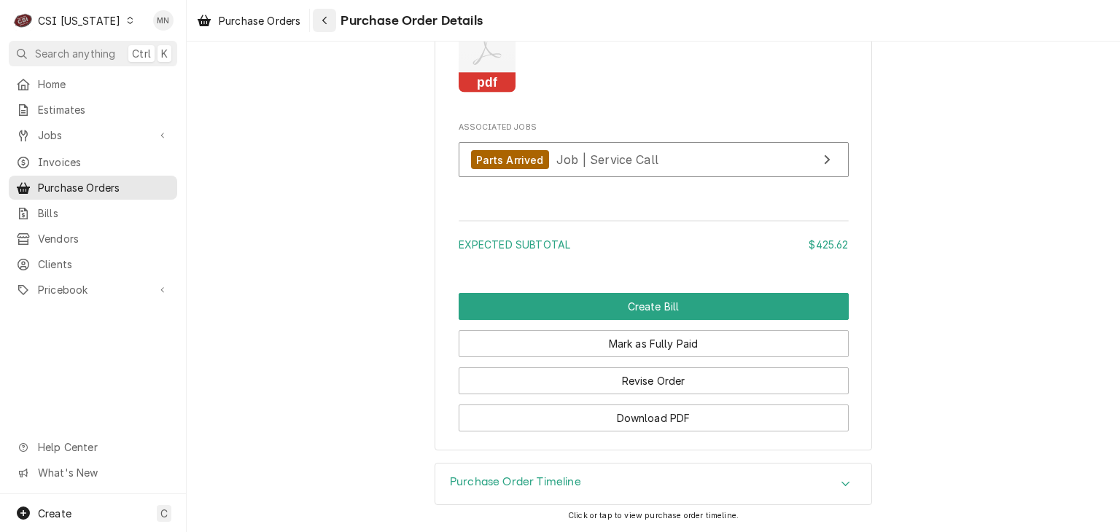
click at [326, 21] on icon "Navigate back" at bounding box center [324, 21] width 4 height 8
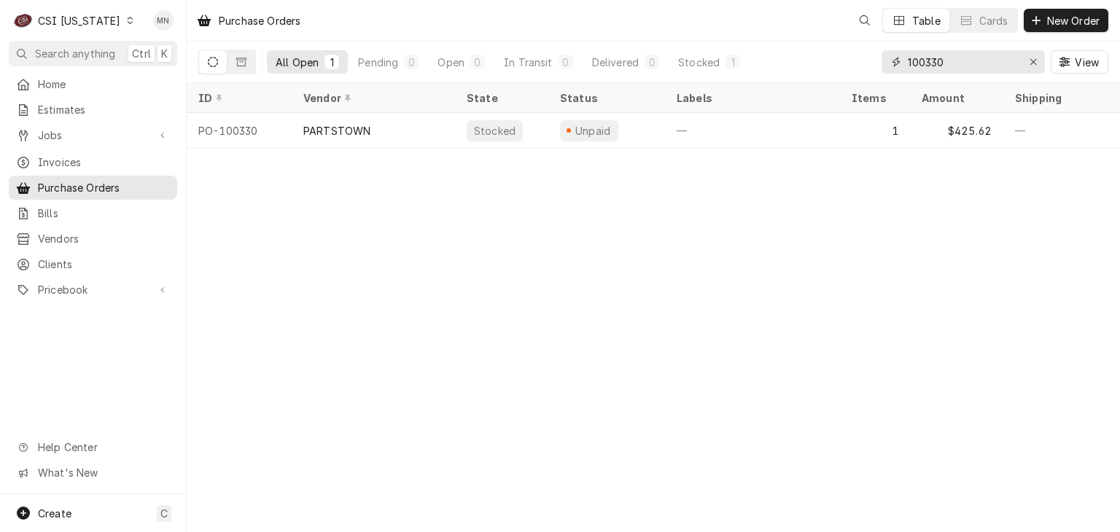
drag, startPoint x: 958, startPoint y: 59, endPoint x: 861, endPoint y: 65, distance: 97.1
click at [878, 65] on div "All Open 1 Pending 0 Open 0 In Transit 0 Delivered 0 Stocked 1 100330 View" at bounding box center [653, 62] width 910 height 41
type input "100282"
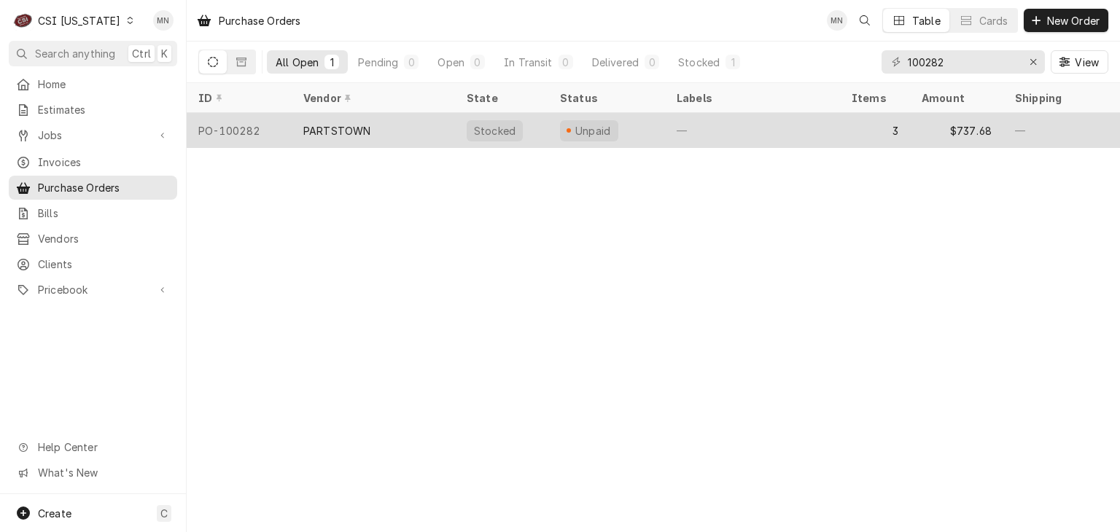
click at [321, 134] on div "PARTSTOWN" at bounding box center [373, 130] width 163 height 35
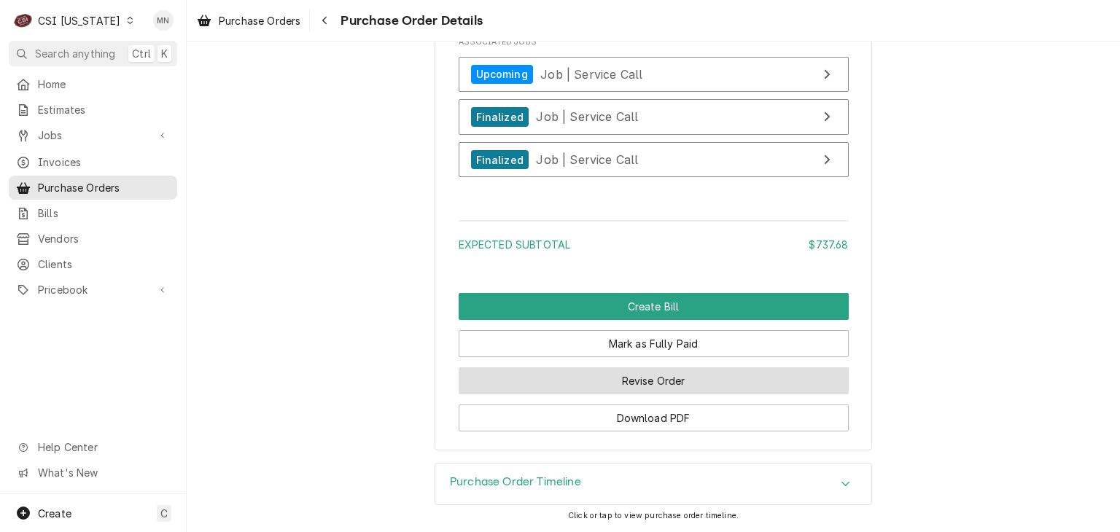
scroll to position [2186, 0]
click at [607, 383] on button "Revise Order" at bounding box center [654, 380] width 390 height 27
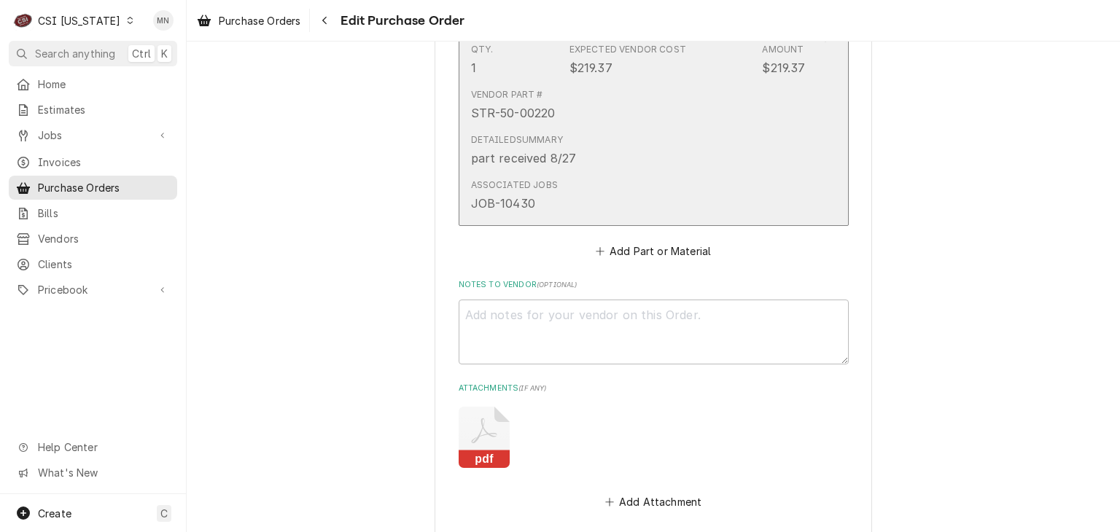
scroll to position [1815, 0]
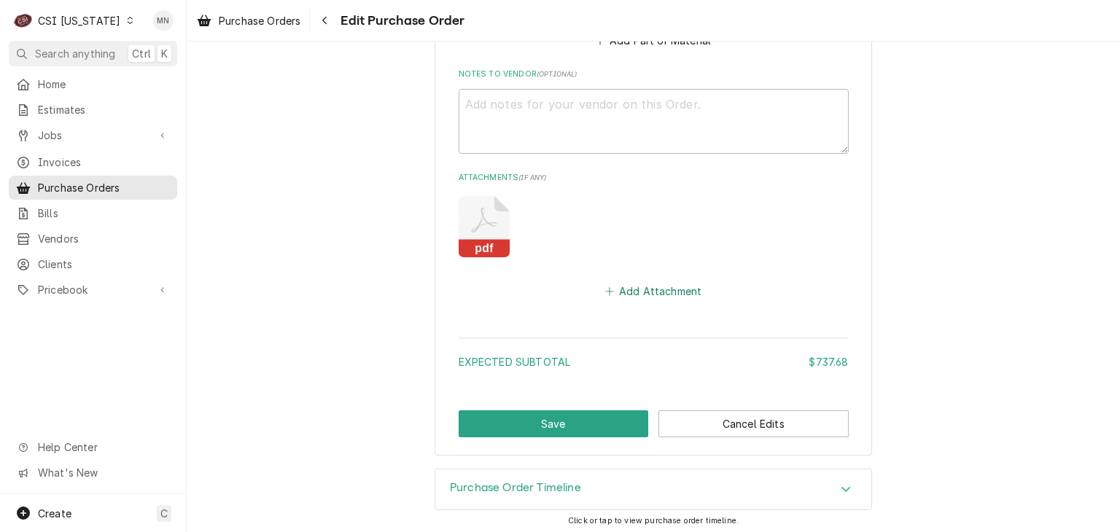
click at [642, 285] on button "Add Attachment" at bounding box center [653, 291] width 102 height 20
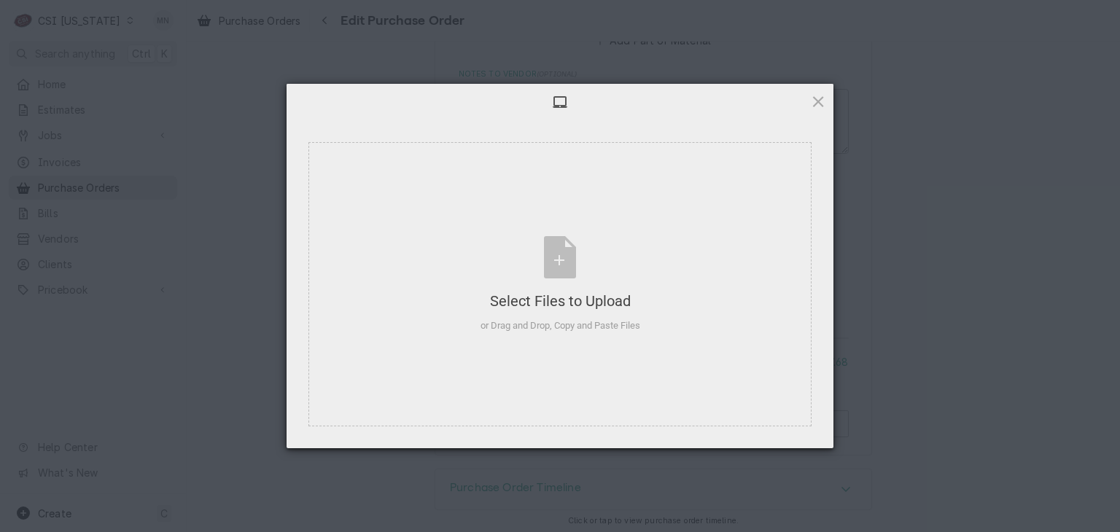
type textarea "x"
click at [563, 264] on div "Select Files to Upload or Drag and Drop, Copy and Paste Files" at bounding box center [560, 284] width 160 height 97
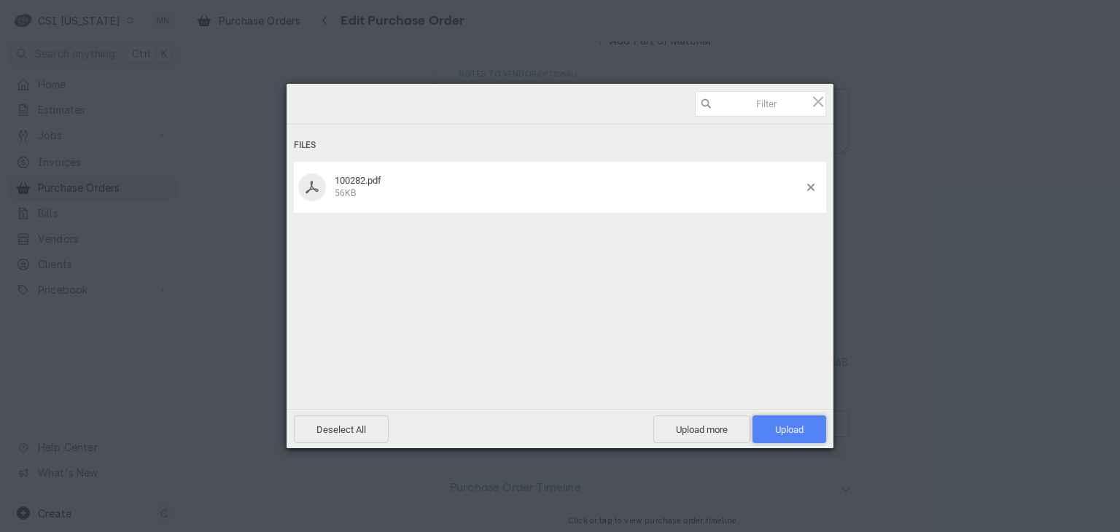
click at [787, 426] on span "Upload 1" at bounding box center [789, 429] width 28 height 11
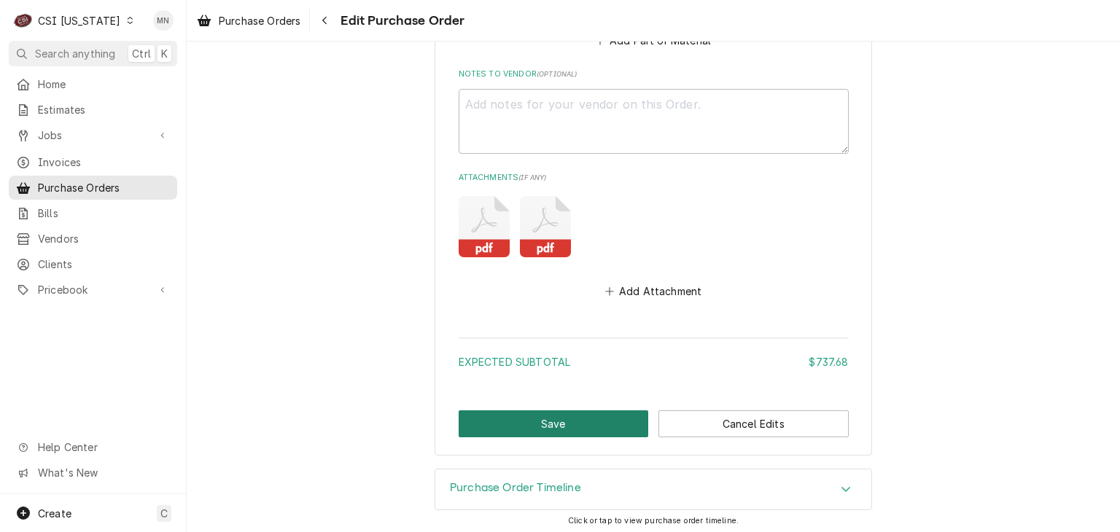
click at [542, 423] on button "Save" at bounding box center [554, 423] width 190 height 27
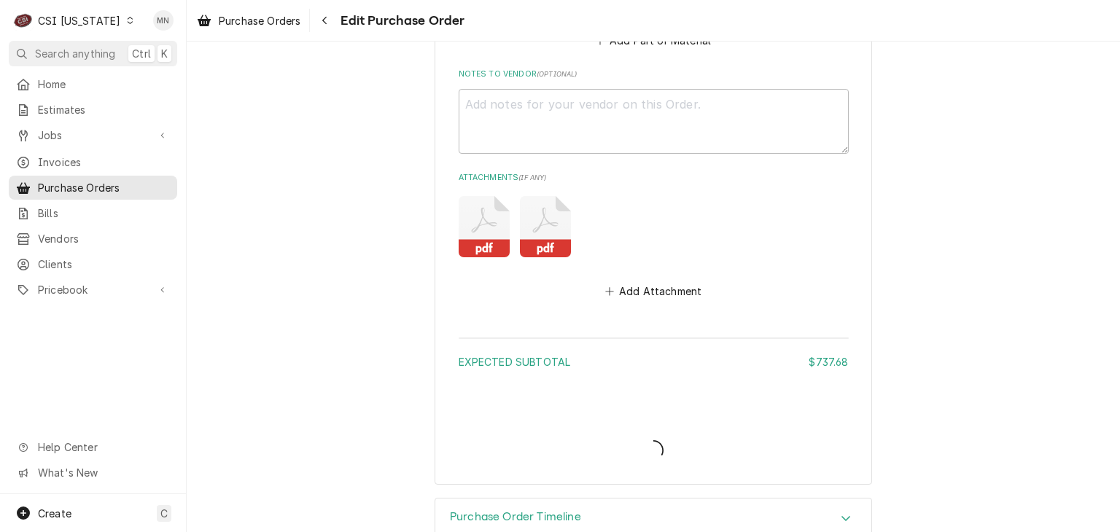
type textarea "x"
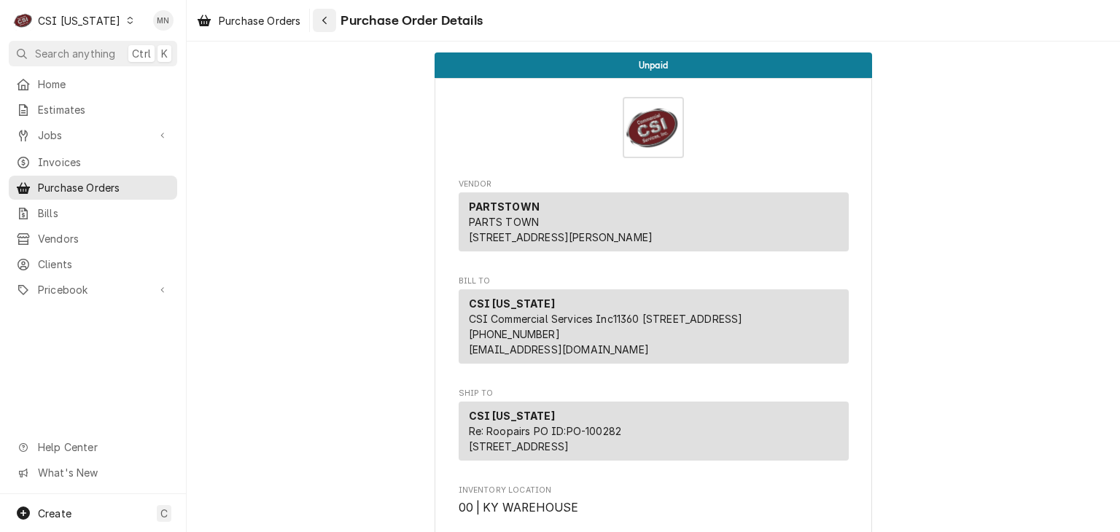
click at [332, 22] on div "Navigate back" at bounding box center [324, 20] width 15 height 15
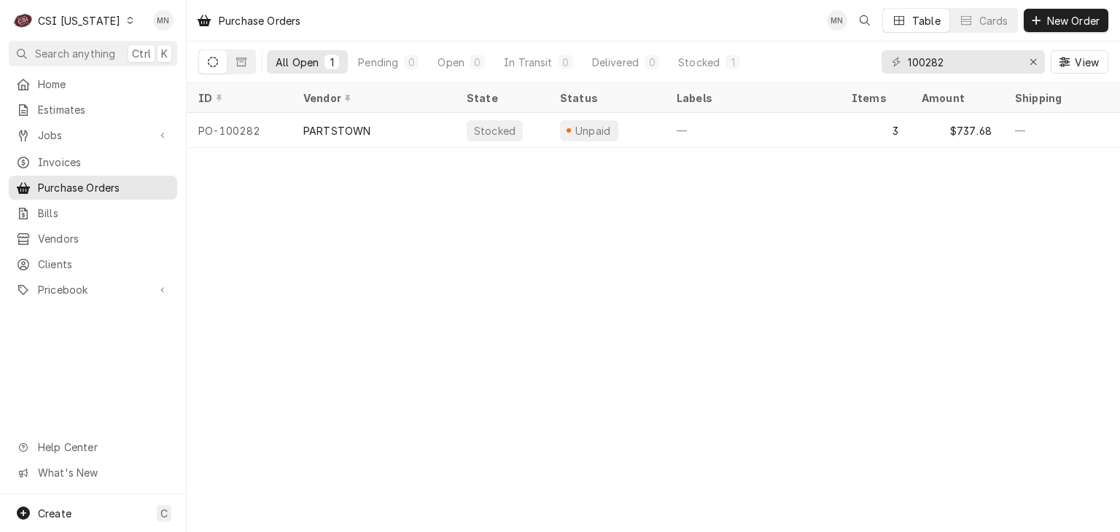
click at [67, 23] on div "CSI Kentucky" at bounding box center [79, 20] width 82 height 15
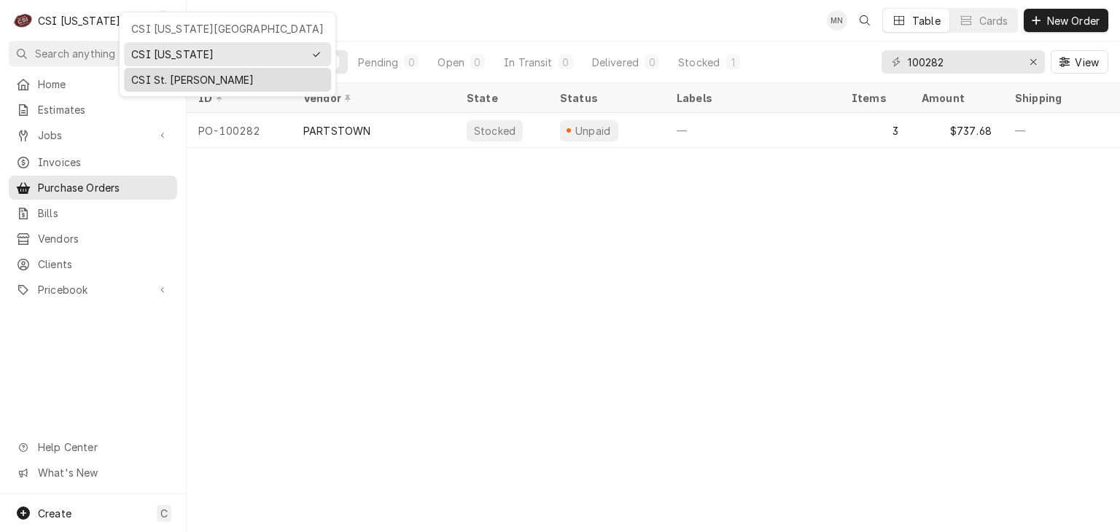
click at [149, 72] on div "CSI St. [PERSON_NAME]" at bounding box center [227, 79] width 192 height 15
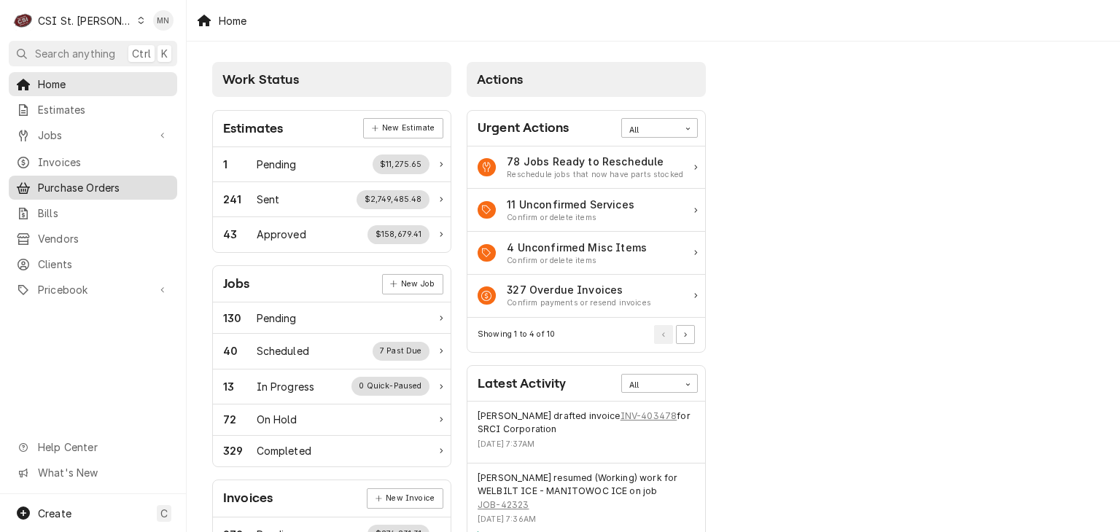
click at [67, 180] on span "Purchase Orders" at bounding box center [104, 187] width 132 height 15
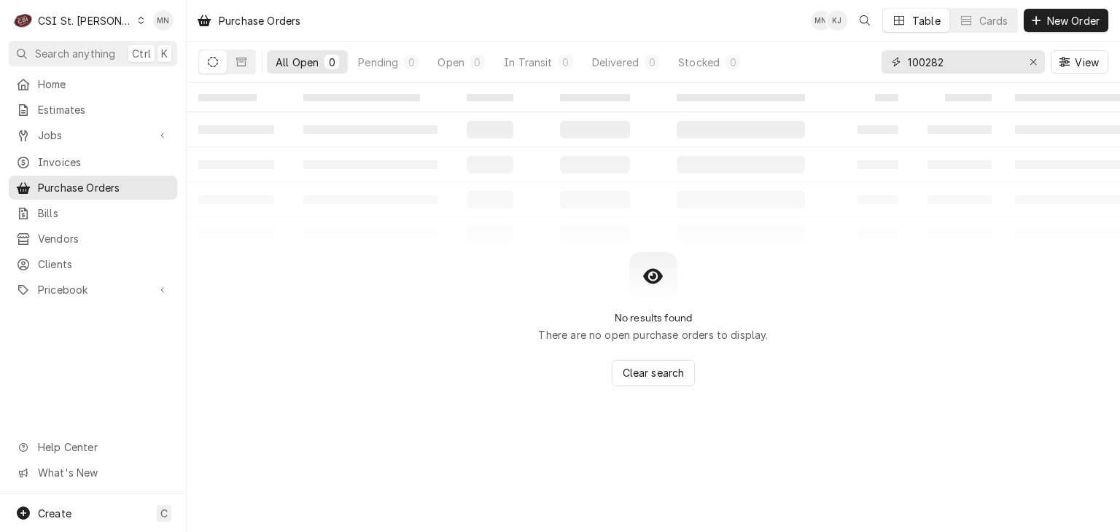
drag, startPoint x: 969, startPoint y: 68, endPoint x: 892, endPoint y: 66, distance: 76.6
click at [894, 66] on div "100282" at bounding box center [962, 61] width 163 height 23
type input "400869"
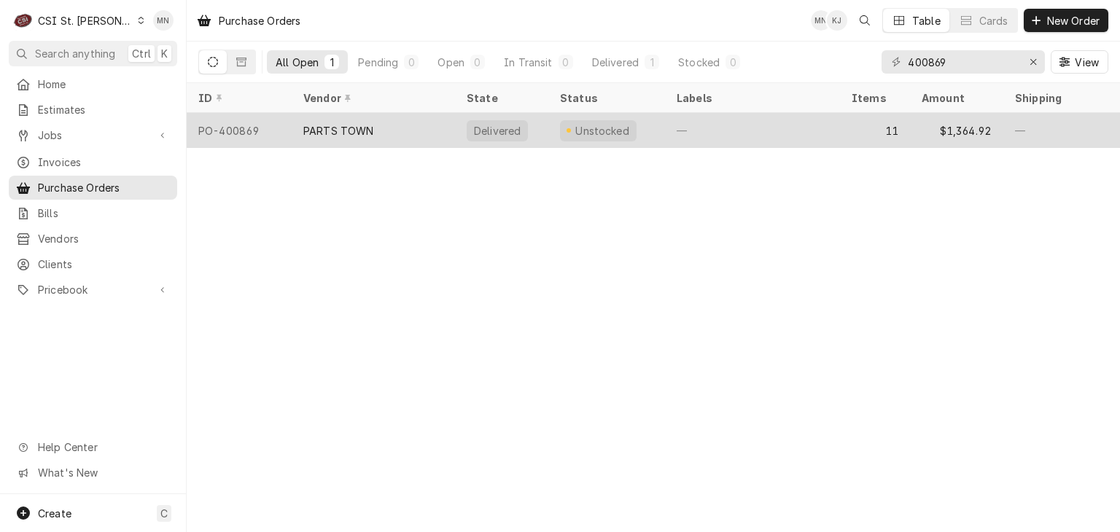
click at [395, 126] on div "PARTS TOWN" at bounding box center [373, 130] width 163 height 35
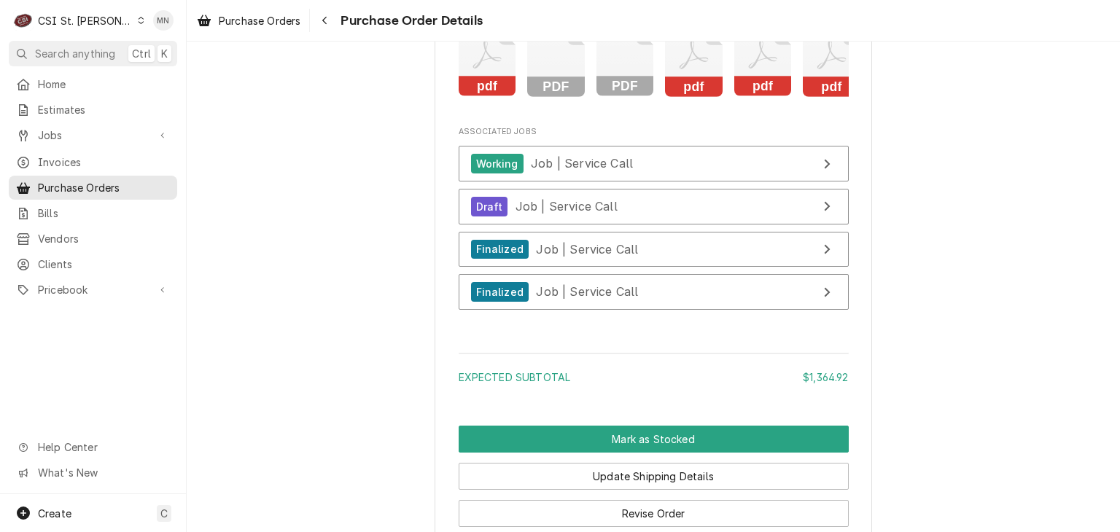
scroll to position [4520, 0]
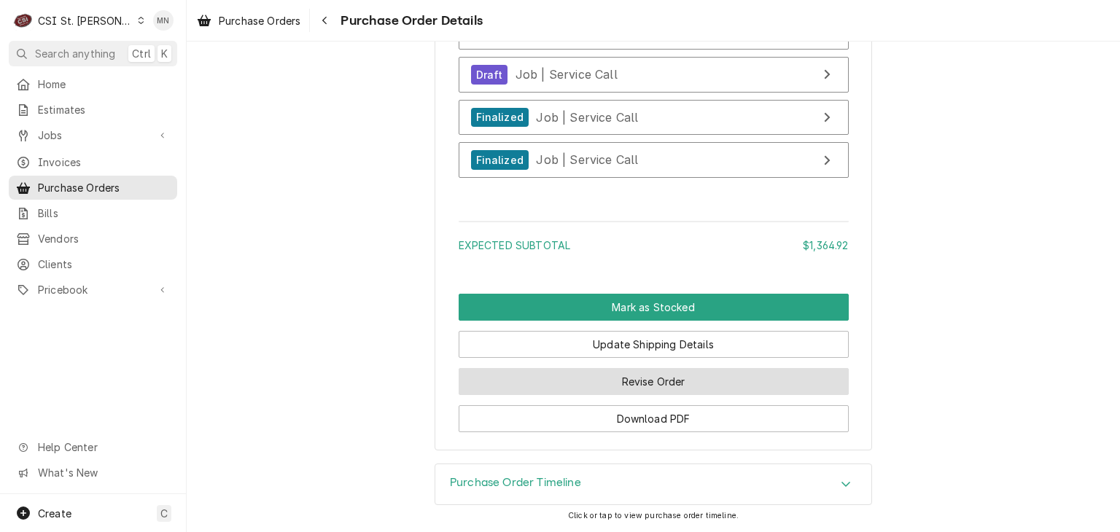
click at [653, 395] on button "Revise Order" at bounding box center [654, 381] width 390 height 27
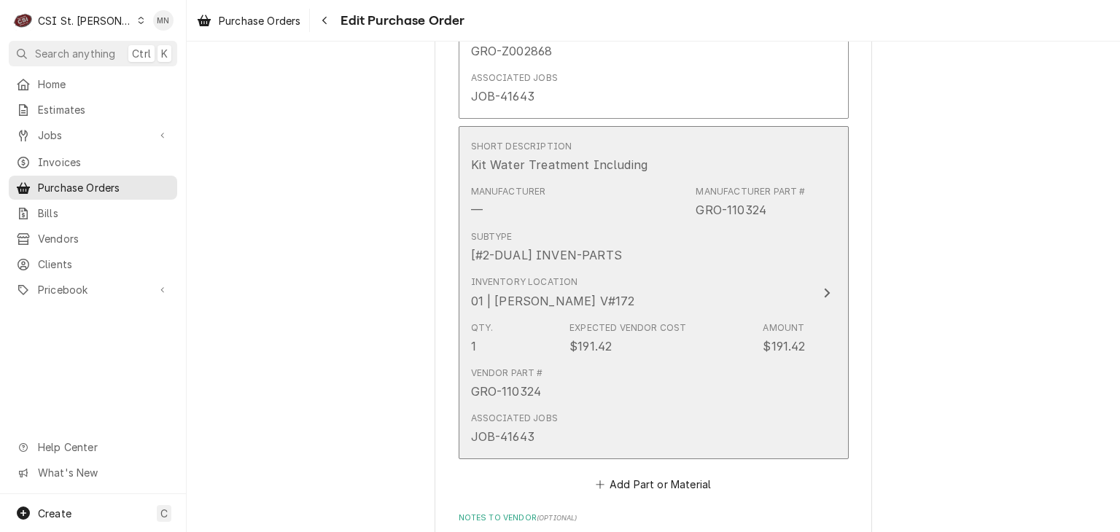
scroll to position [4447, 0]
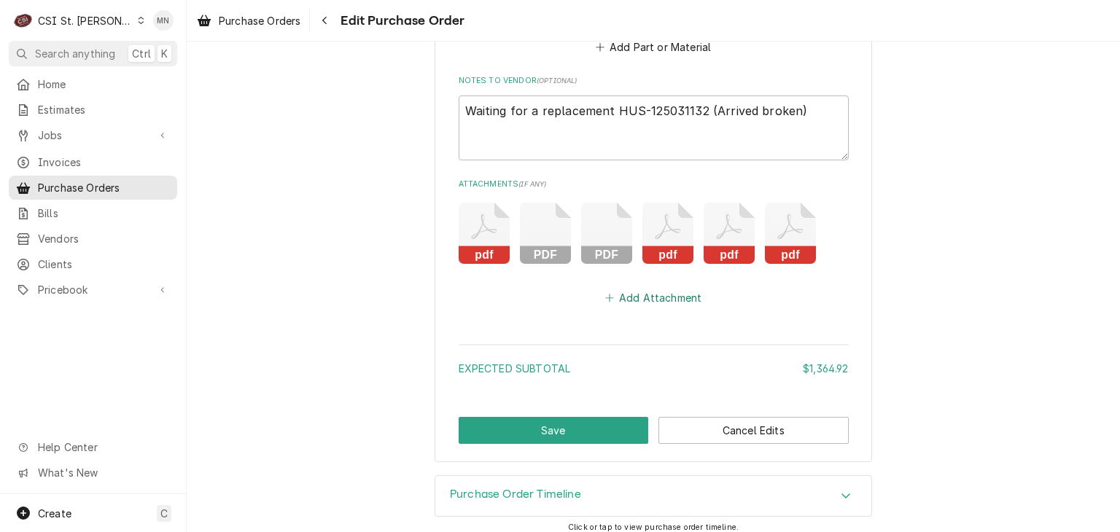
click at [661, 298] on button "Add Attachment" at bounding box center [653, 298] width 102 height 20
type textarea "x"
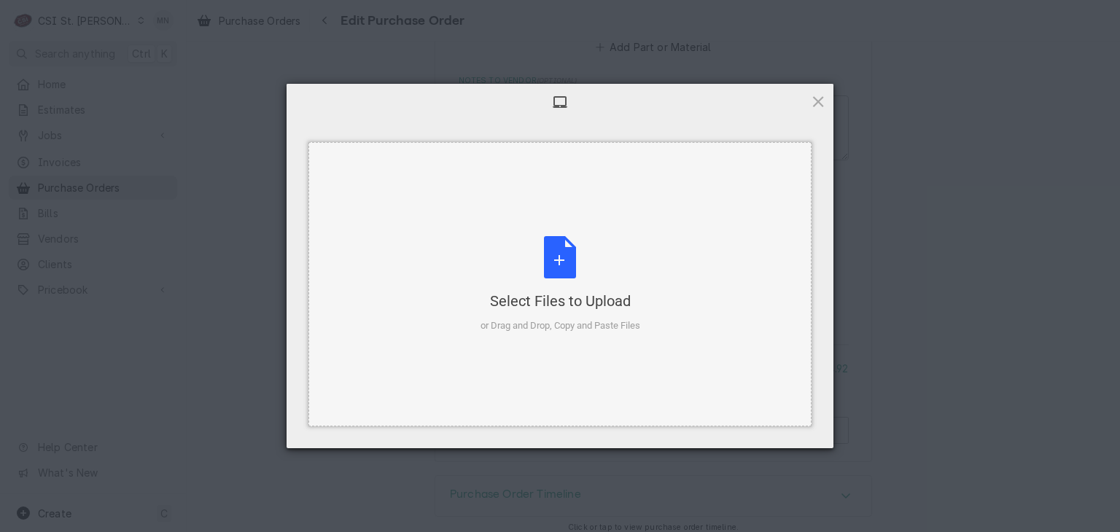
click at [571, 272] on div "Select Files to Upload or Drag and Drop, Copy and Paste Files" at bounding box center [560, 284] width 160 height 97
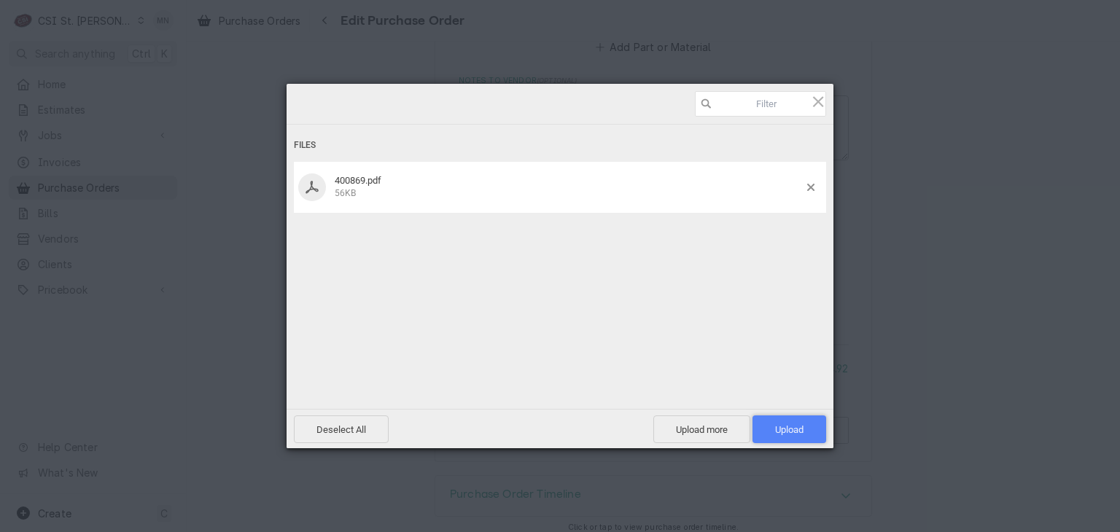
click at [796, 434] on span "Upload 1" at bounding box center [789, 429] width 28 height 11
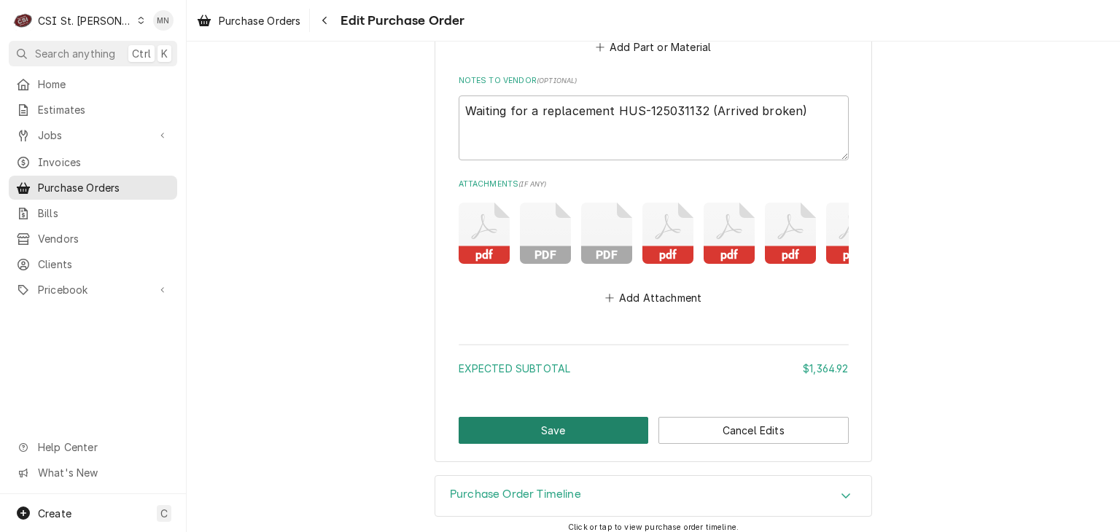
click at [545, 441] on button "Save" at bounding box center [554, 430] width 190 height 27
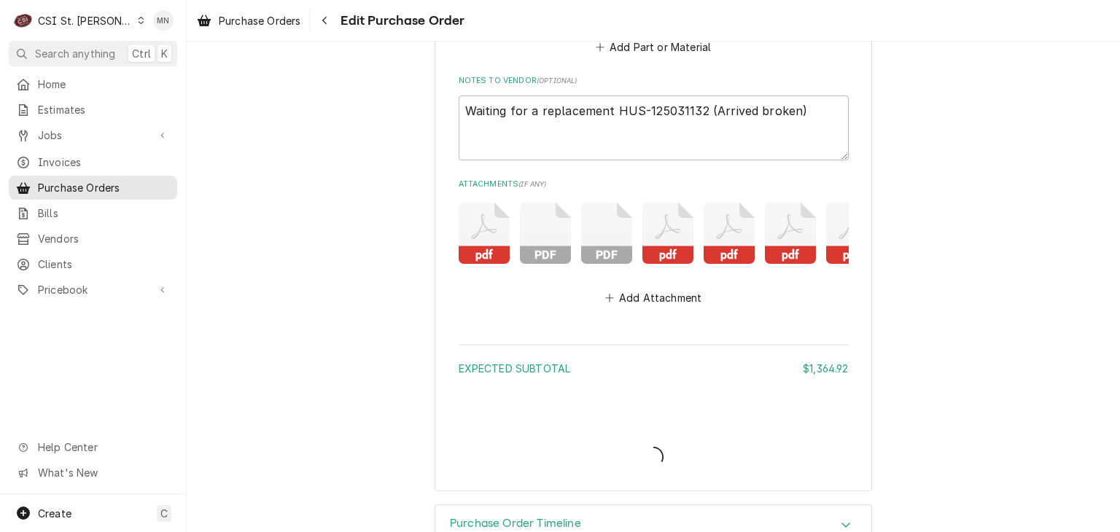
type textarea "x"
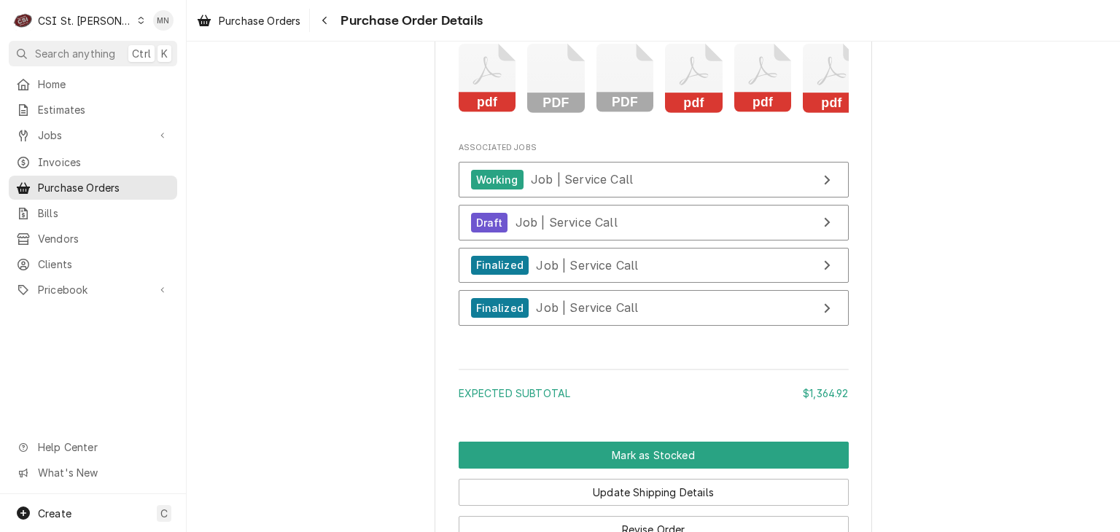
scroll to position [4196, 0]
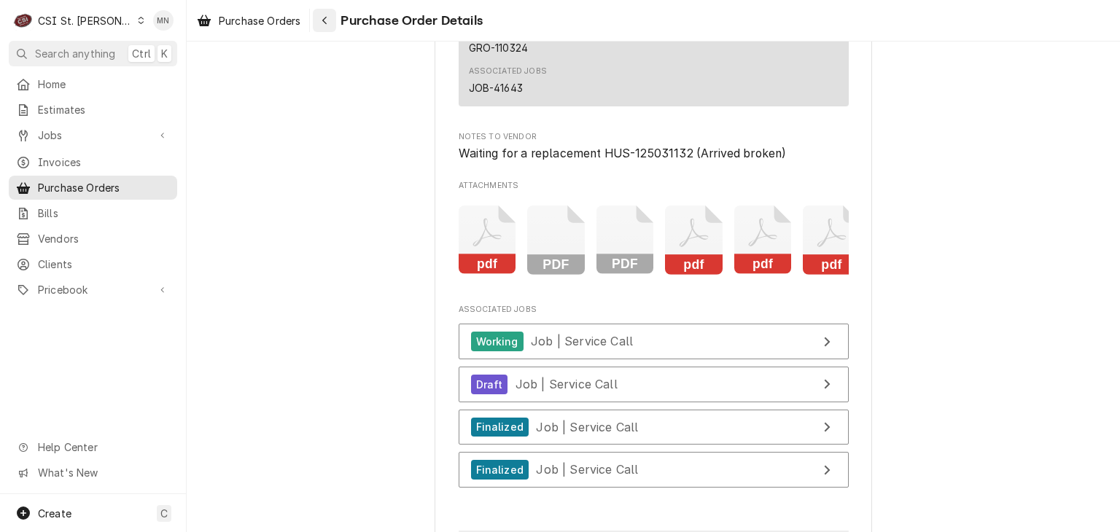
click at [327, 21] on icon "Navigate back" at bounding box center [324, 20] width 7 height 10
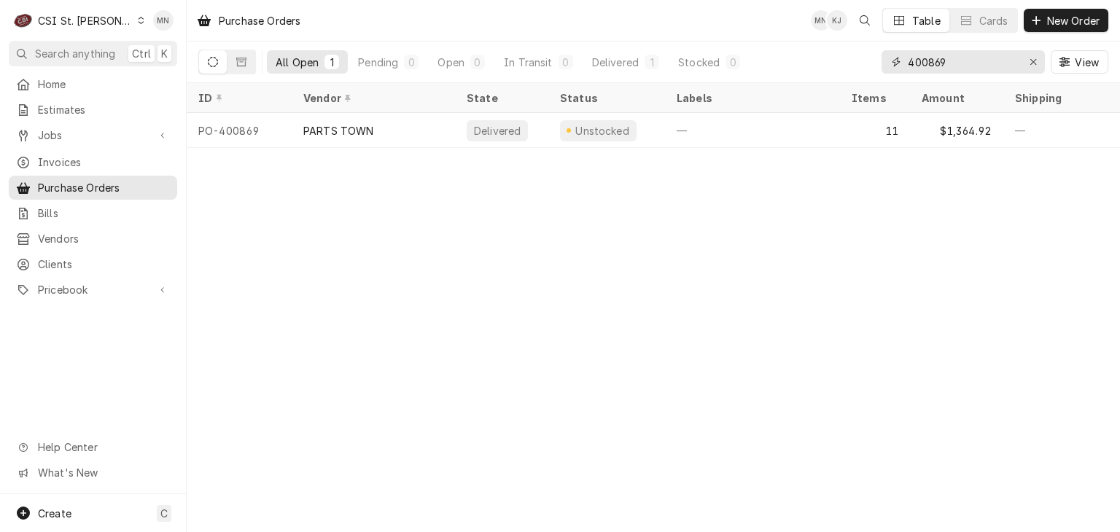
drag, startPoint x: 967, startPoint y: 63, endPoint x: 870, endPoint y: 64, distance: 97.0
click at [872, 63] on div "All Open 1 Pending 0 Open 0 In Transit 0 Delivered 1 Stocked 0 400869 View" at bounding box center [653, 62] width 910 height 41
type input "401116"
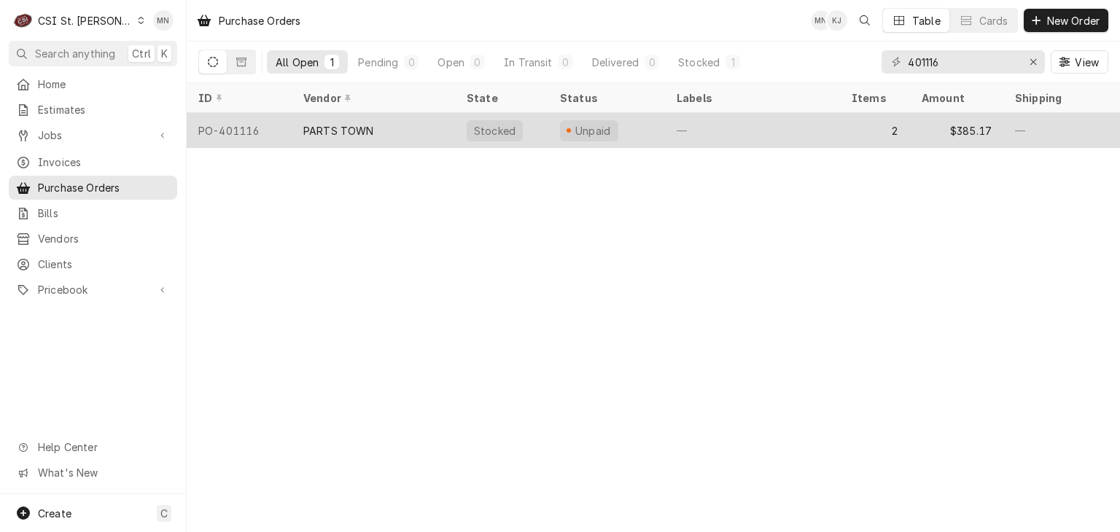
click at [347, 129] on div "PARTS TOWN" at bounding box center [338, 130] width 71 height 15
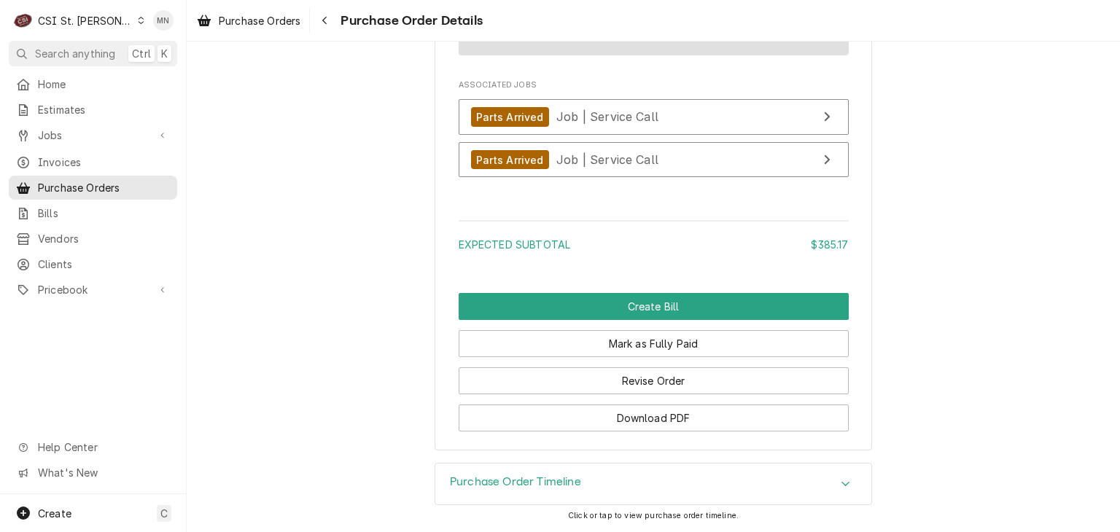
scroll to position [1619, 0]
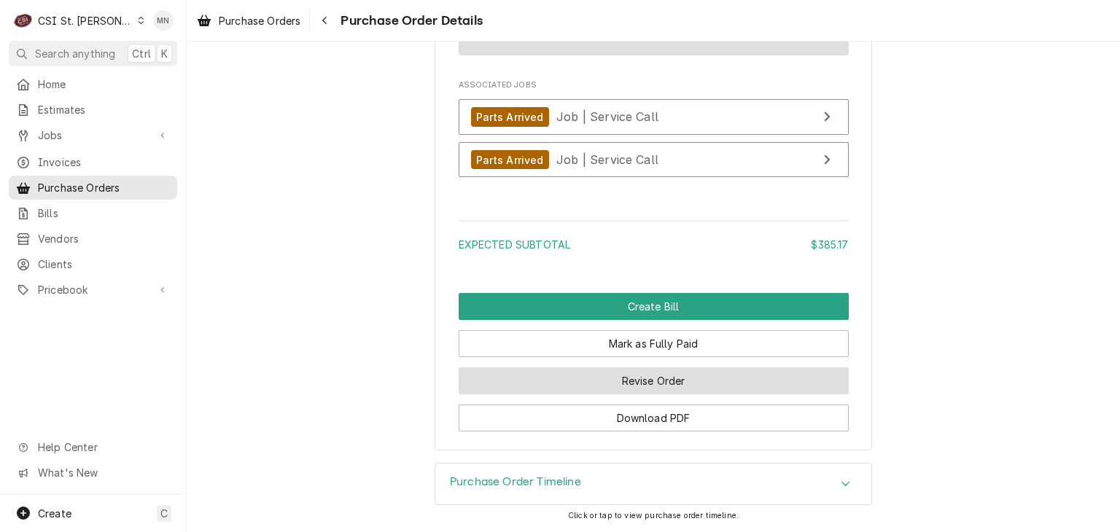
click at [611, 383] on button "Revise Order" at bounding box center [654, 380] width 390 height 27
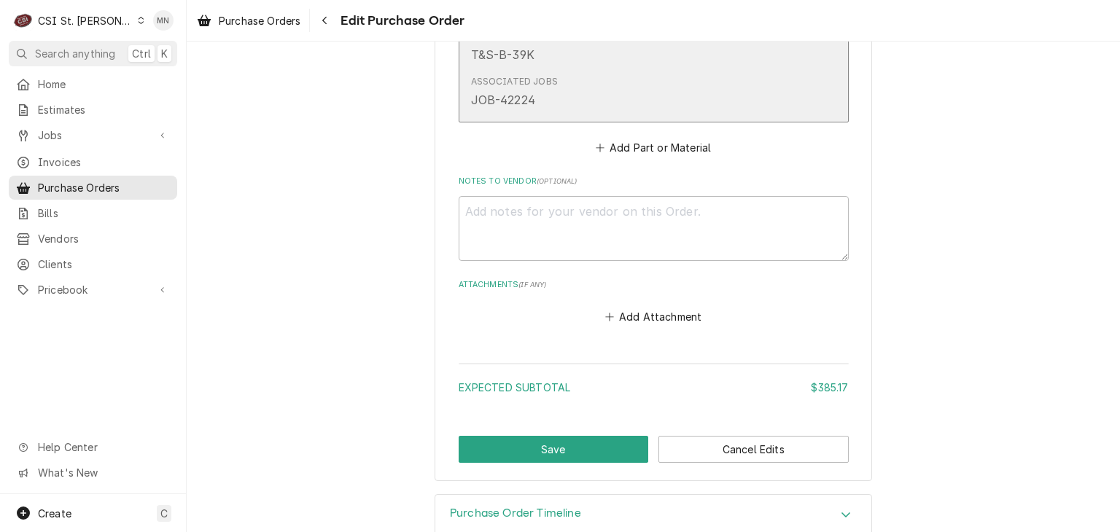
scroll to position [1306, 0]
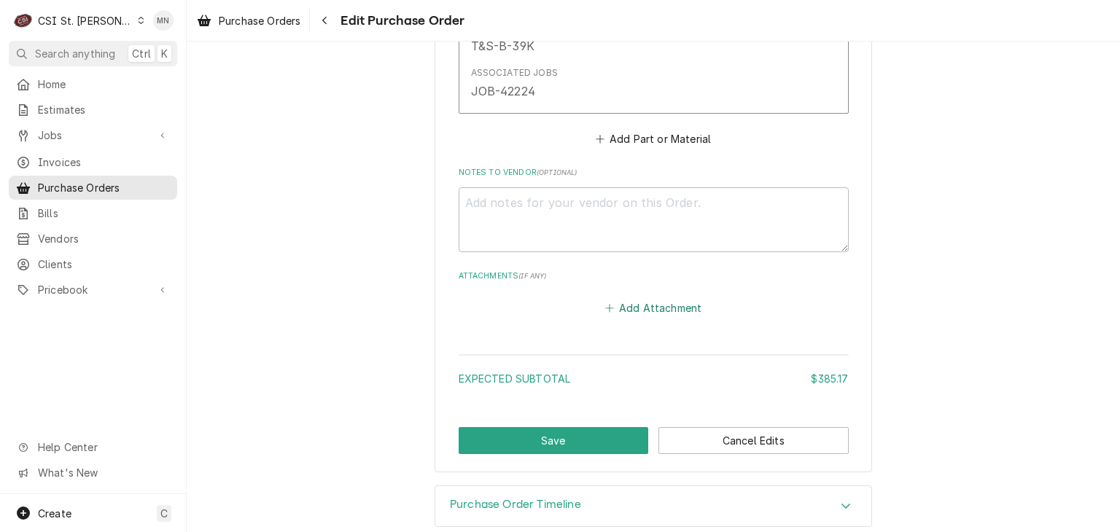
click at [634, 298] on button "Add Attachment" at bounding box center [653, 308] width 102 height 20
type textarea "x"
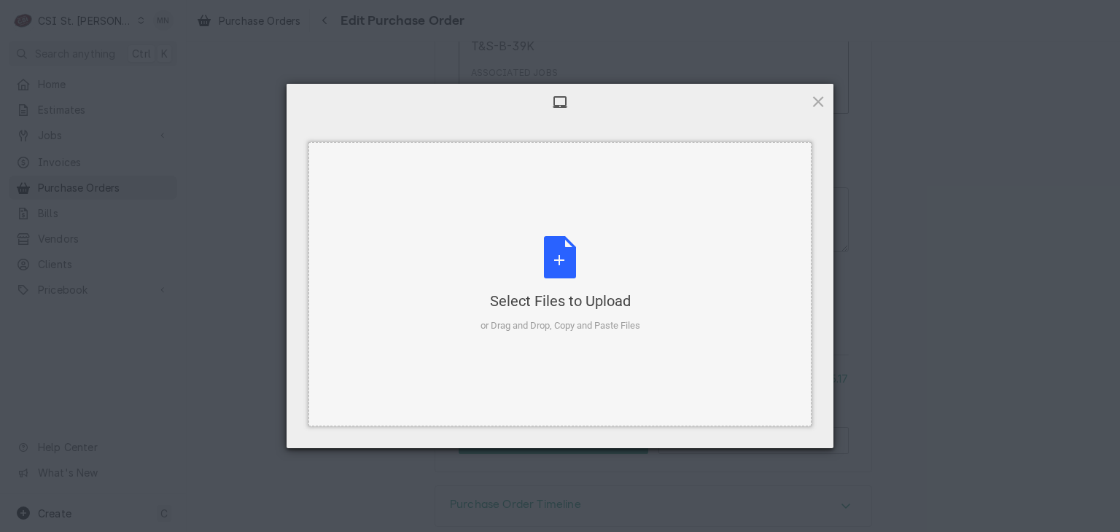
click at [580, 286] on div "Select Files to Upload or Drag and Drop, Copy and Paste Files" at bounding box center [560, 284] width 160 height 97
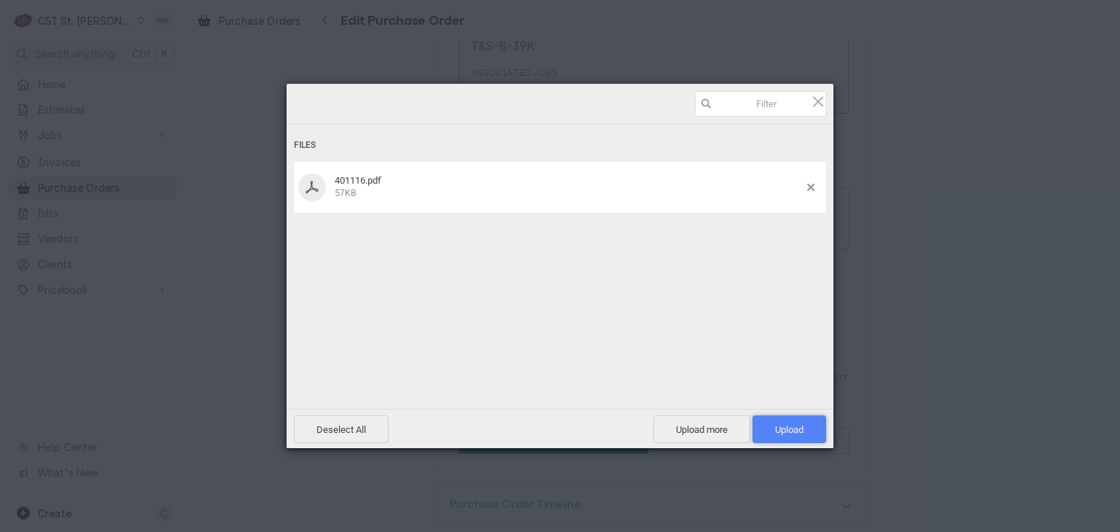
click at [787, 436] on span "Upload 1" at bounding box center [789, 430] width 74 height 28
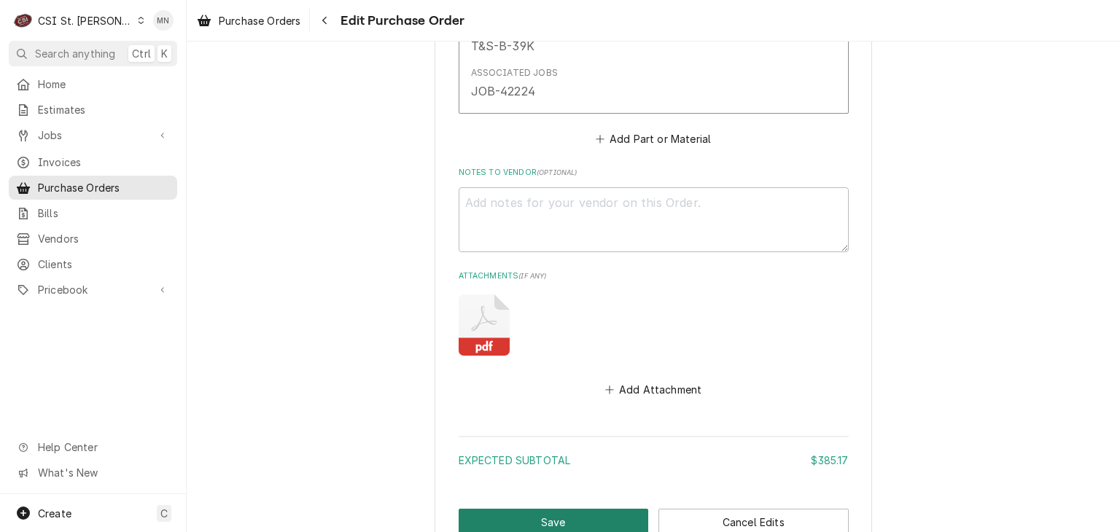
click at [570, 509] on button "Save" at bounding box center [554, 522] width 190 height 27
type textarea "x"
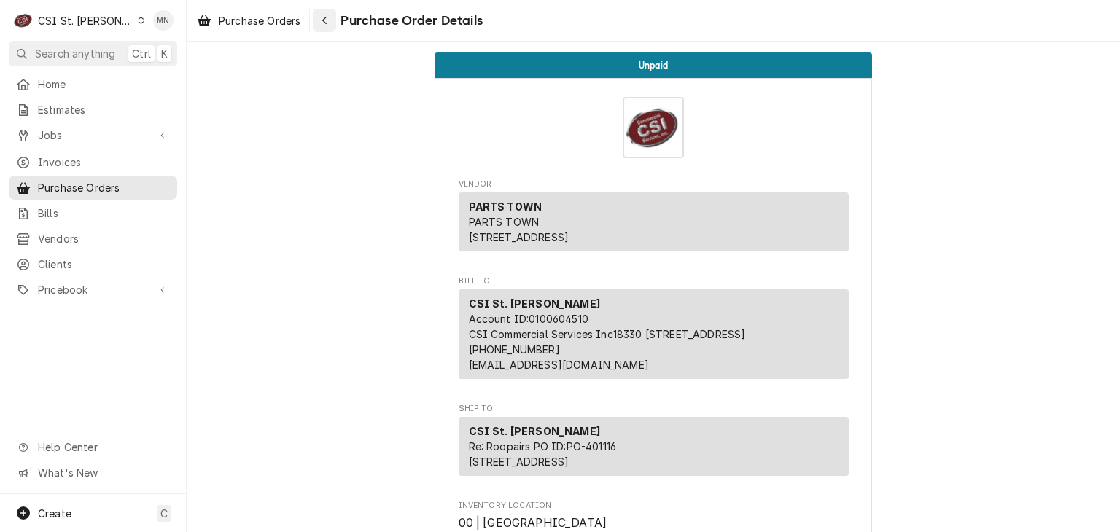
click at [331, 18] on div "Navigate back" at bounding box center [324, 20] width 15 height 15
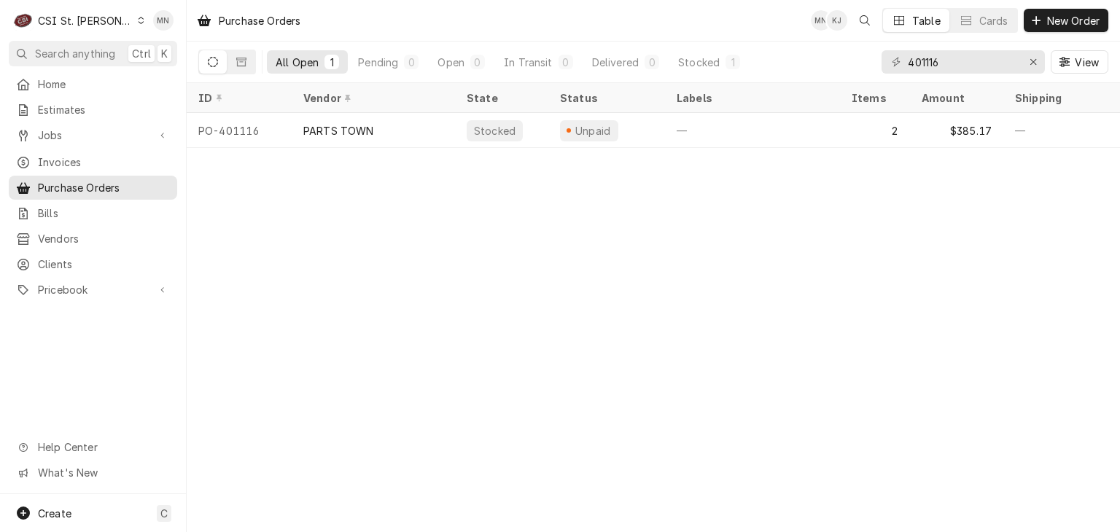
click at [76, 21] on div "CSI St. [PERSON_NAME]" at bounding box center [85, 20] width 95 height 15
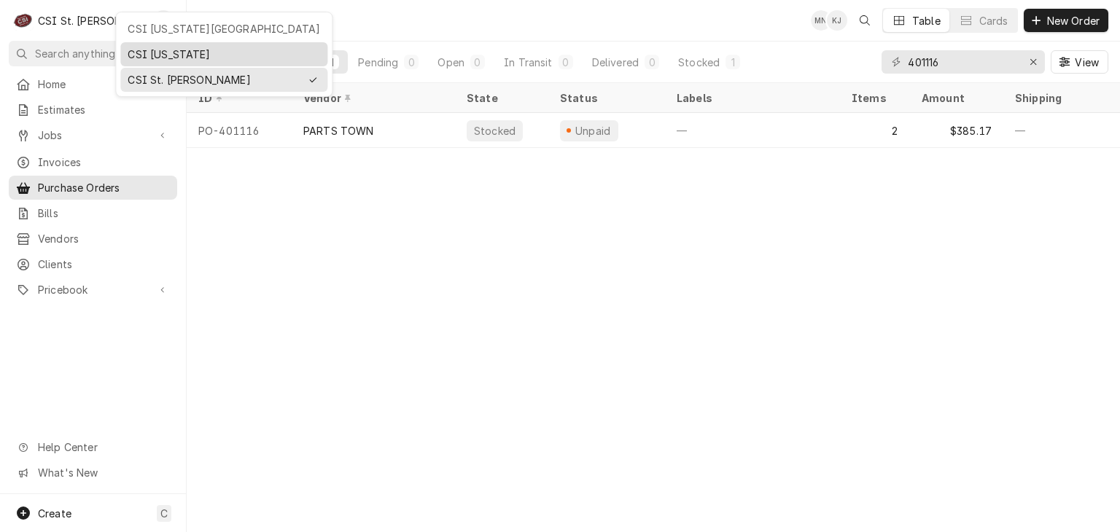
click at [164, 47] on div "CSI [US_STATE]" at bounding box center [224, 54] width 192 height 15
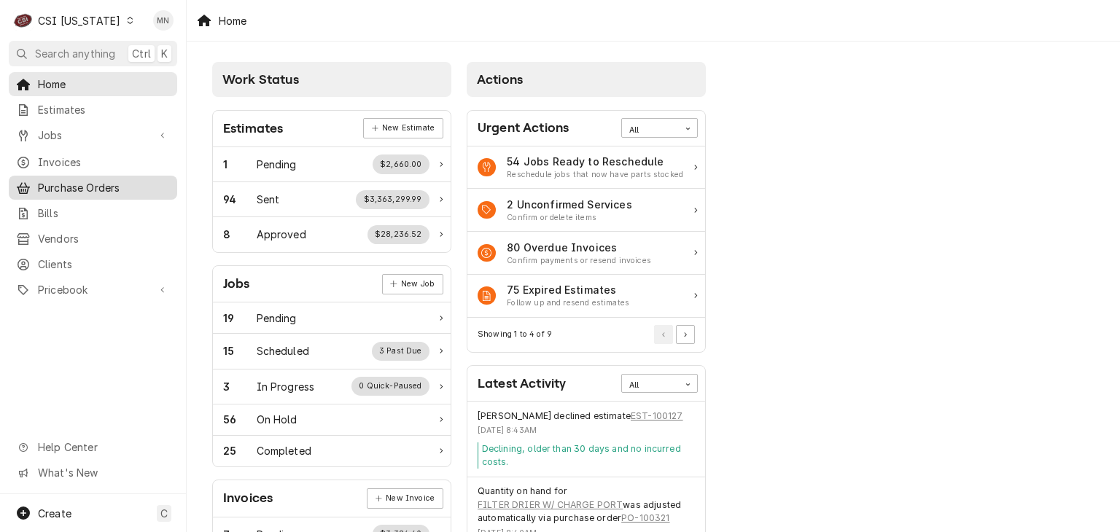
click at [52, 180] on span "Purchase Orders" at bounding box center [104, 187] width 132 height 15
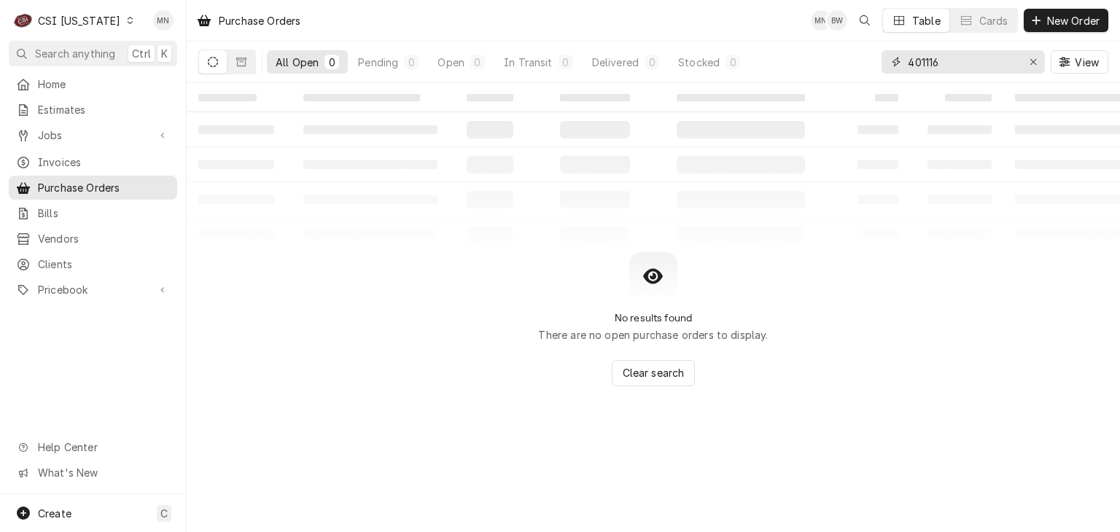
drag, startPoint x: 966, startPoint y: 62, endPoint x: 808, endPoint y: 58, distance: 157.5
click at [808, 58] on div "All Open 0 Pending 0 Open 0 In Transit 0 Delivered 0 Stocked 0 401116 View" at bounding box center [653, 62] width 910 height 41
type input "100329"
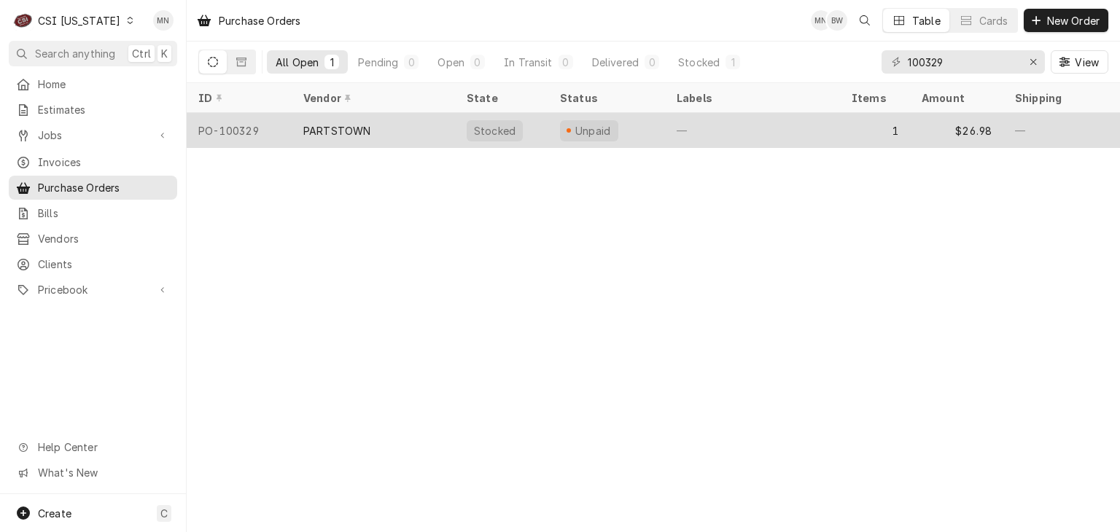
click at [397, 131] on div "PARTSTOWN" at bounding box center [373, 130] width 163 height 35
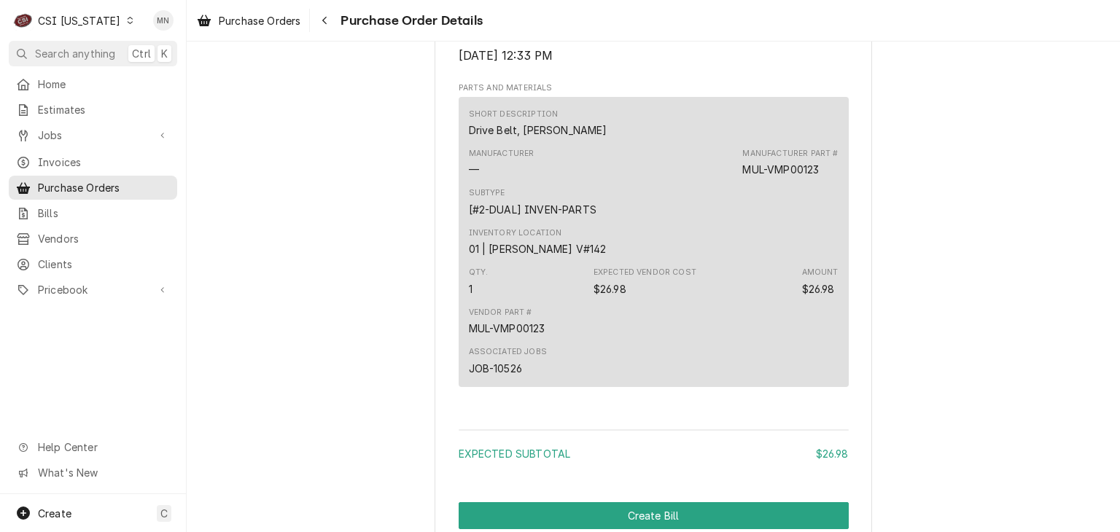
scroll to position [1185, 0]
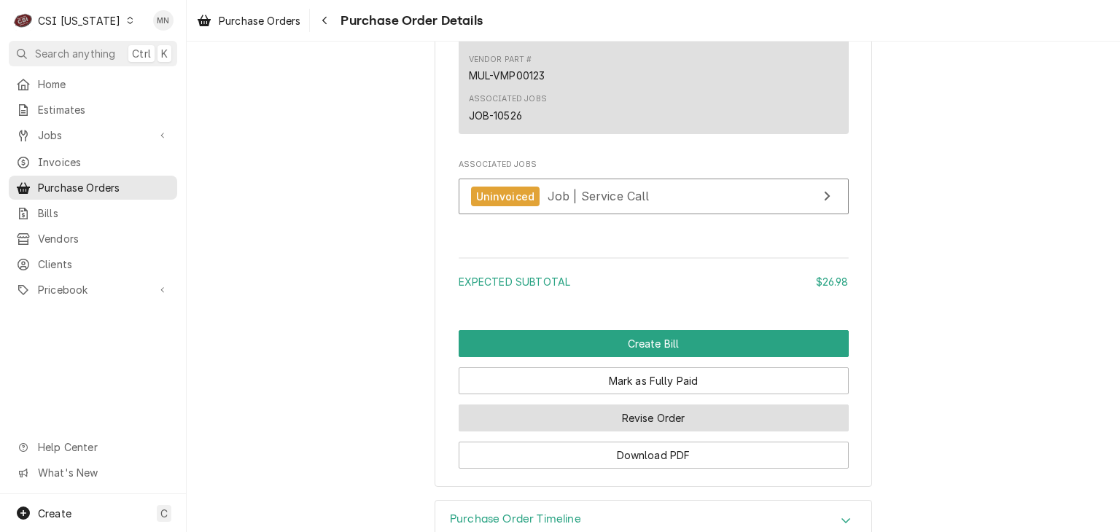
click at [674, 432] on button "Revise Order" at bounding box center [654, 418] width 390 height 27
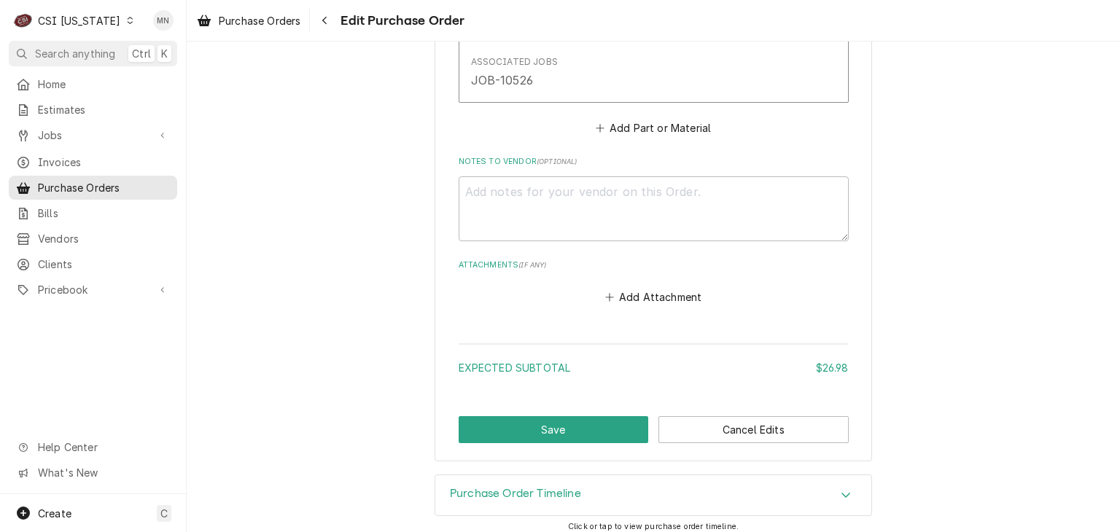
scroll to position [916, 0]
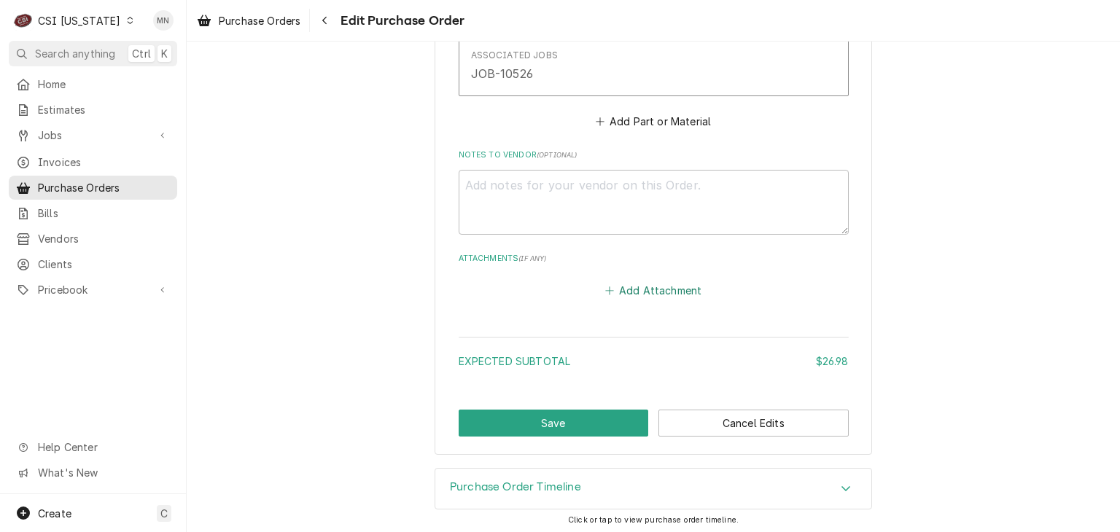
click at [655, 285] on button "Add Attachment" at bounding box center [653, 291] width 102 height 20
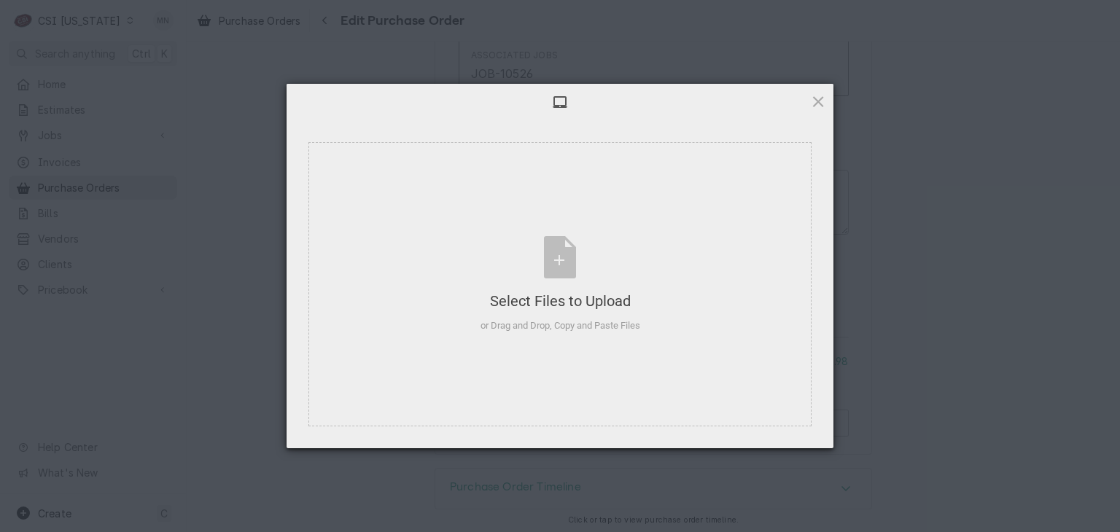
type textarea "x"
click at [595, 260] on div "Select Files to Upload or Drag and Drop, Copy and Paste Files" at bounding box center [560, 284] width 160 height 97
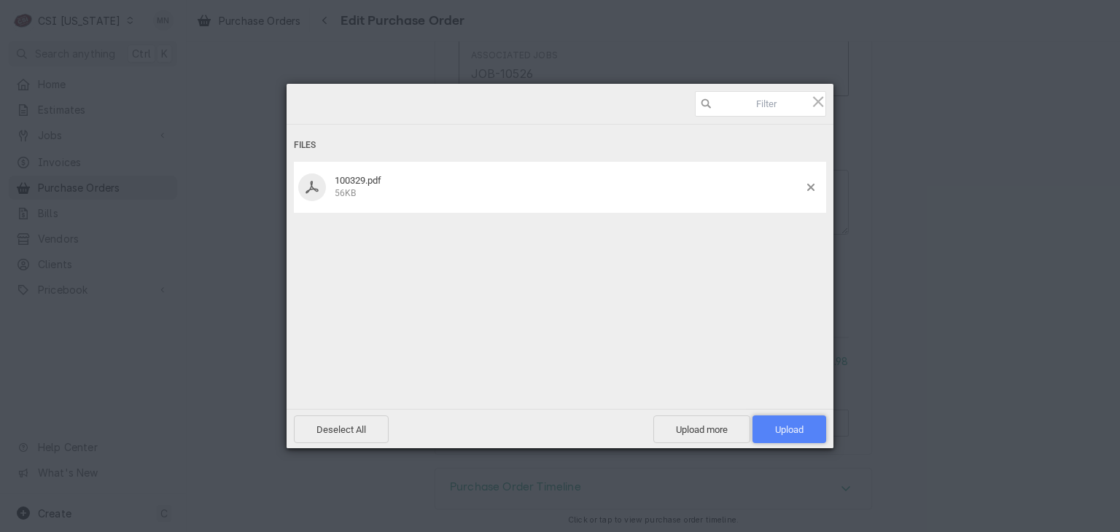
click at [800, 426] on span "Upload 1" at bounding box center [789, 429] width 28 height 11
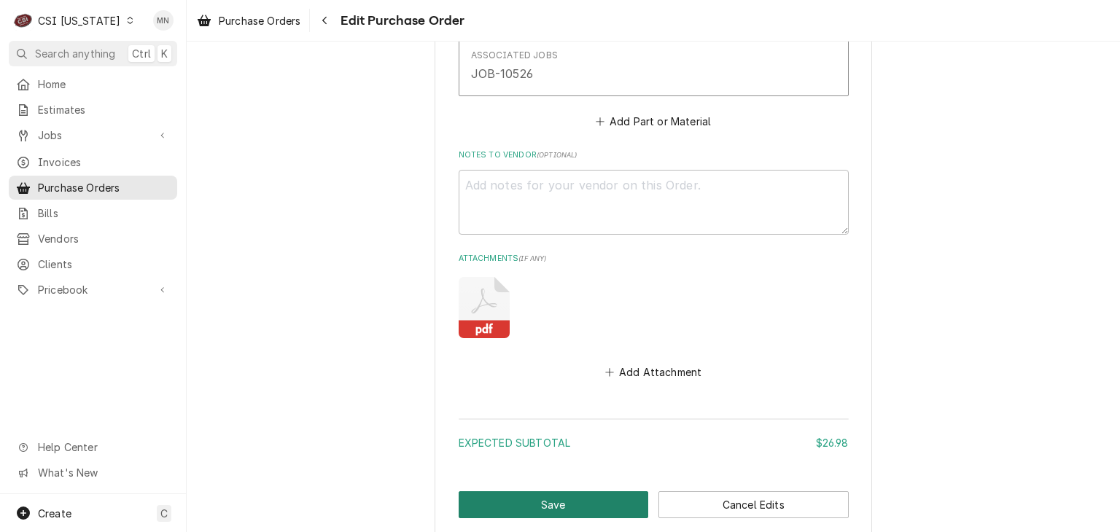
click at [558, 496] on button "Save" at bounding box center [554, 504] width 190 height 27
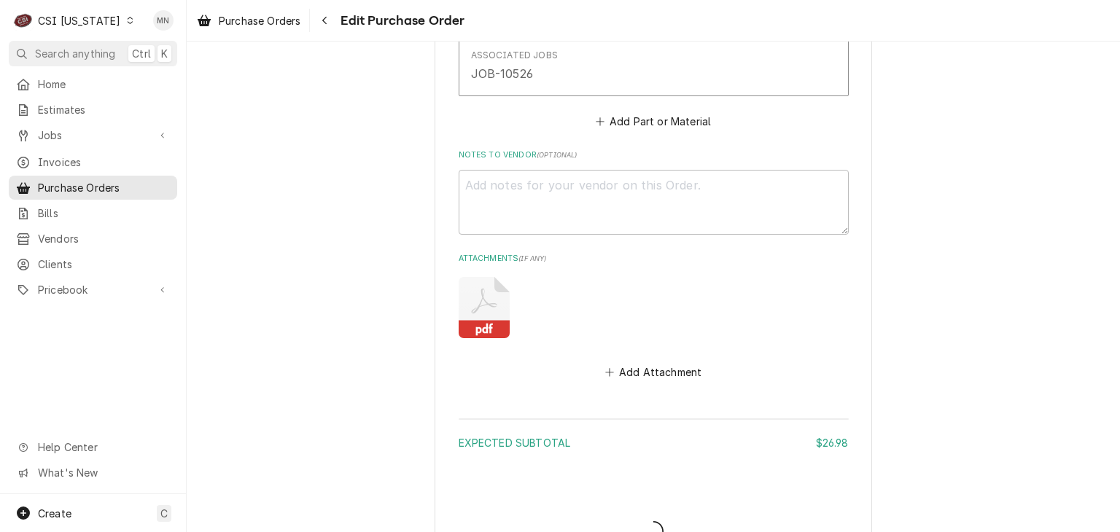
type textarea "x"
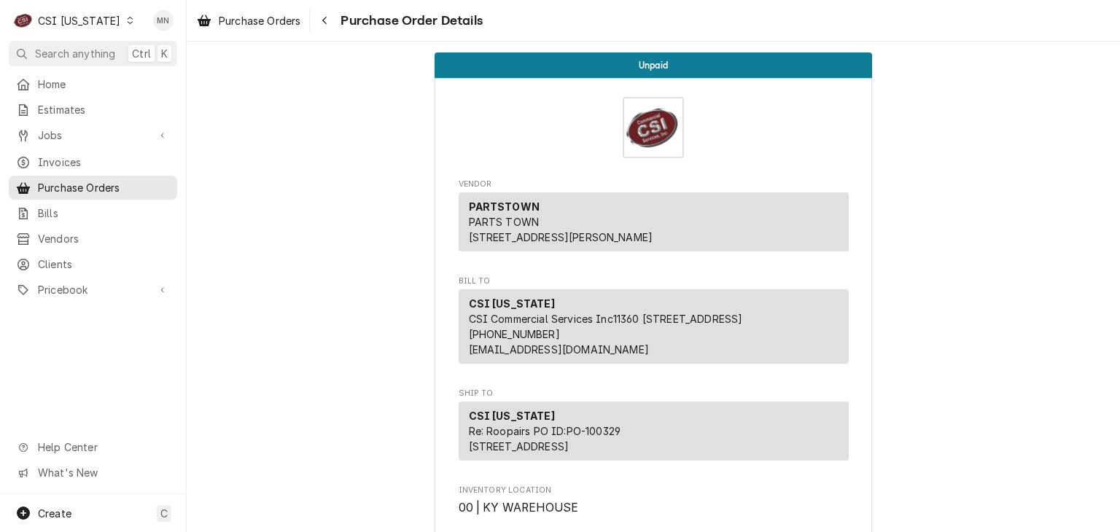
click at [108, 17] on div "C CSI Kentucky" at bounding box center [74, 20] width 130 height 29
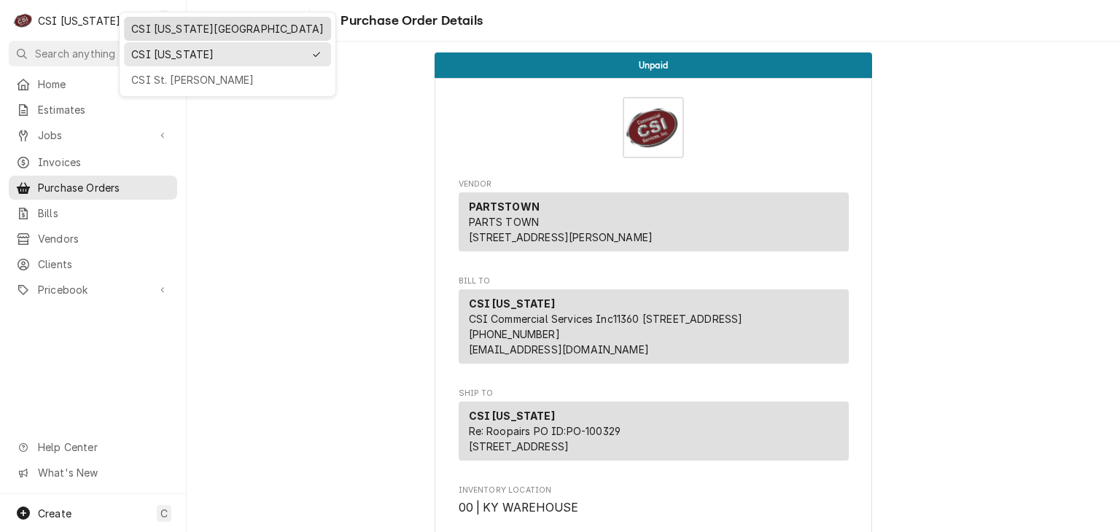
click at [144, 31] on div "CSI [US_STATE][GEOGRAPHIC_DATA]" at bounding box center [227, 28] width 192 height 15
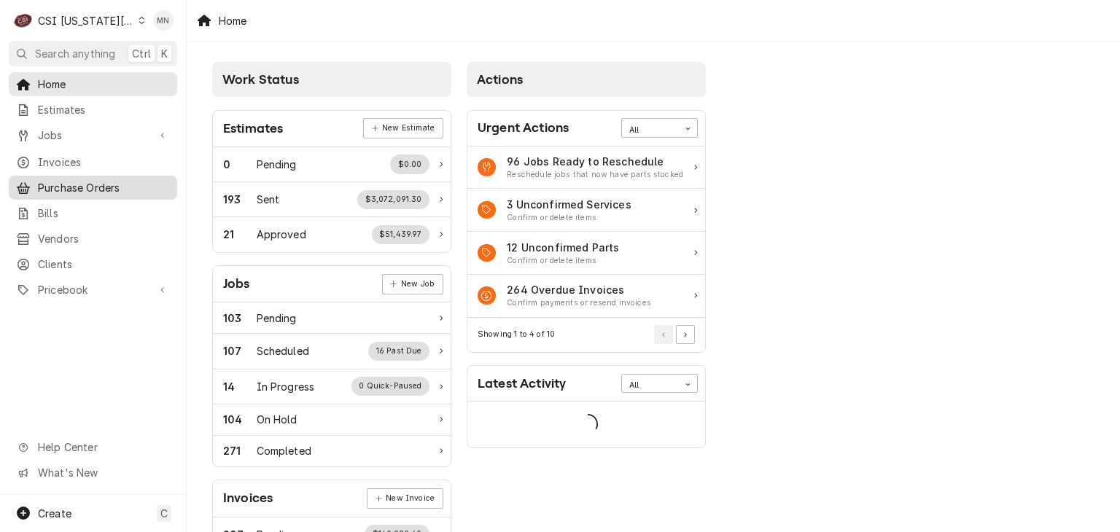
click at [84, 183] on span "Purchase Orders" at bounding box center [104, 187] width 132 height 15
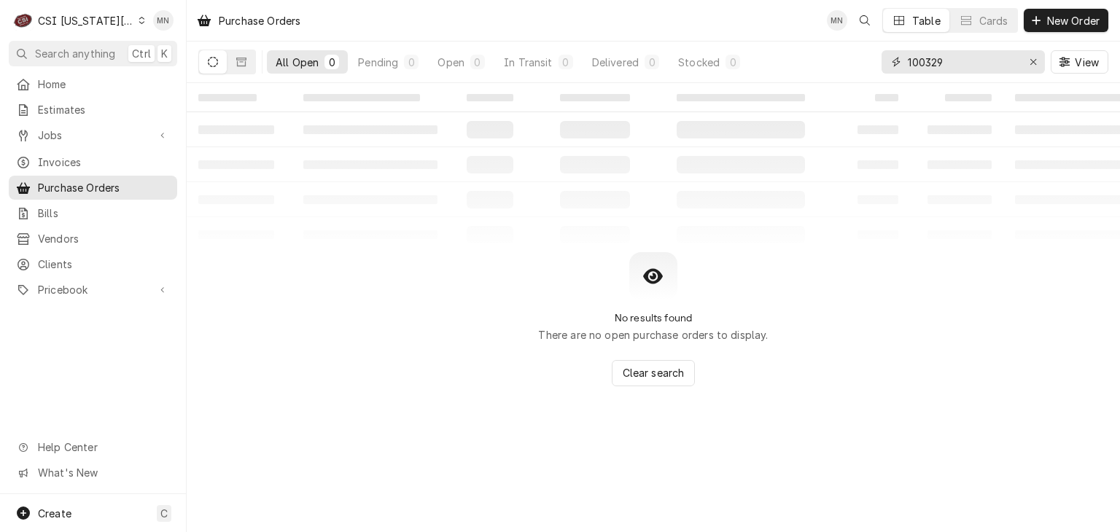
drag, startPoint x: 968, startPoint y: 70, endPoint x: 853, endPoint y: 62, distance: 115.5
click at [889, 65] on div "100329" at bounding box center [962, 61] width 163 height 23
type input "301325"
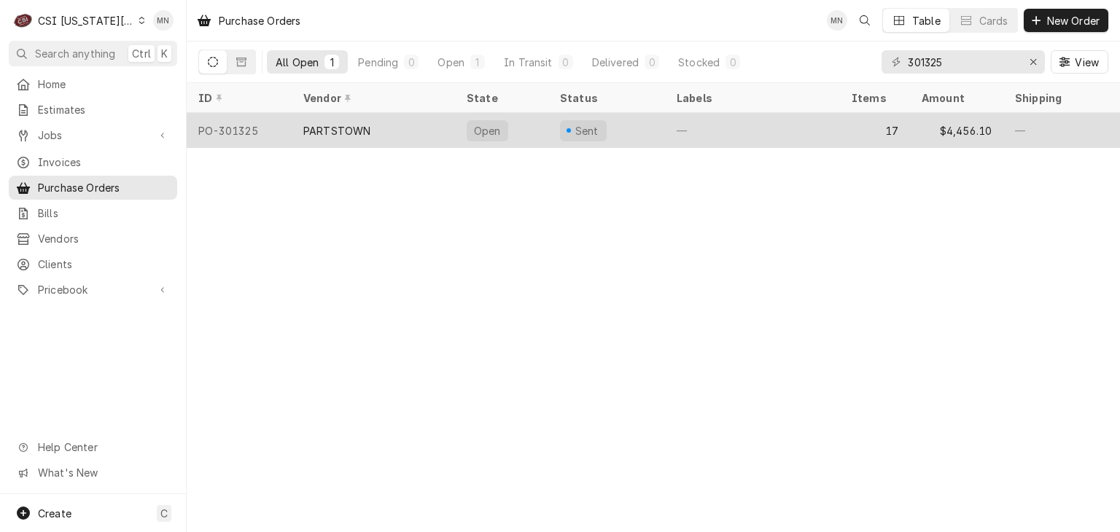
click at [338, 133] on div "PARTSTOWN" at bounding box center [336, 130] width 67 height 15
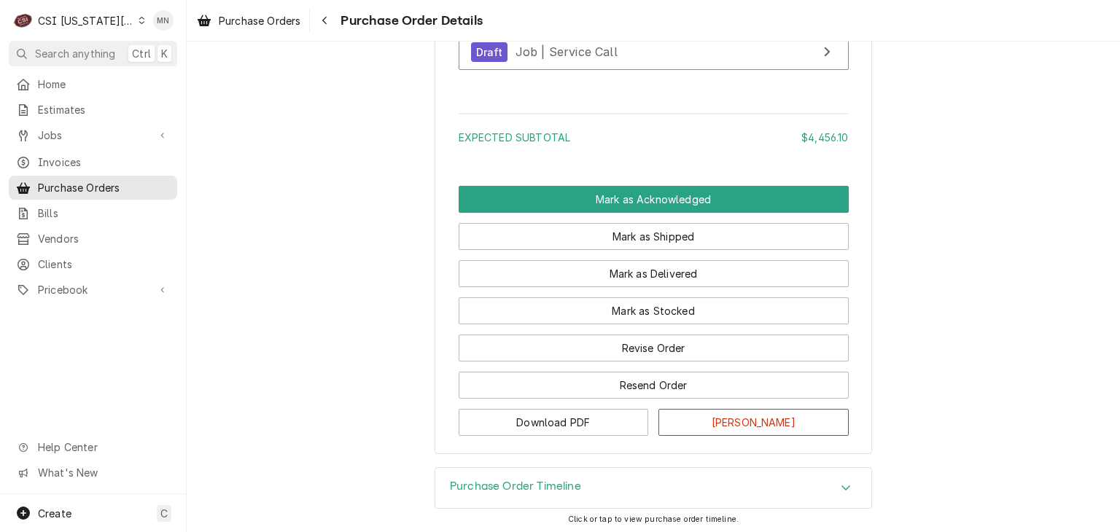
scroll to position [6320, 0]
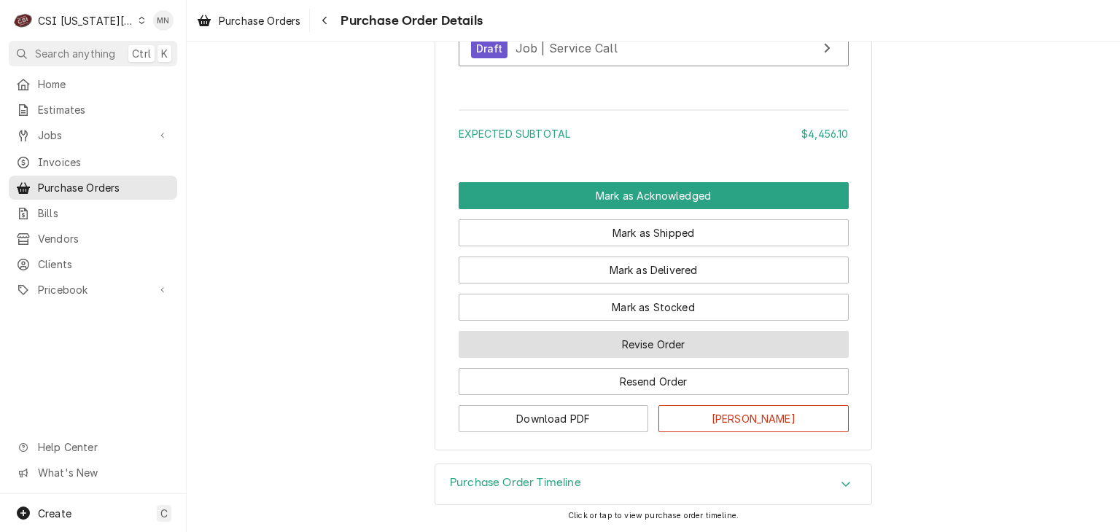
click at [669, 343] on button "Revise Order" at bounding box center [654, 344] width 390 height 27
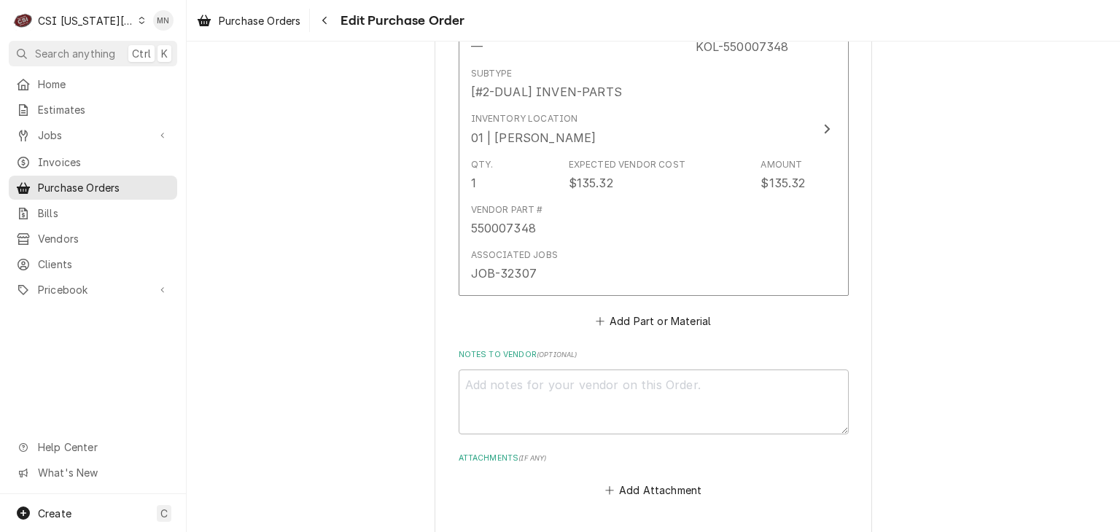
scroll to position [6375, 0]
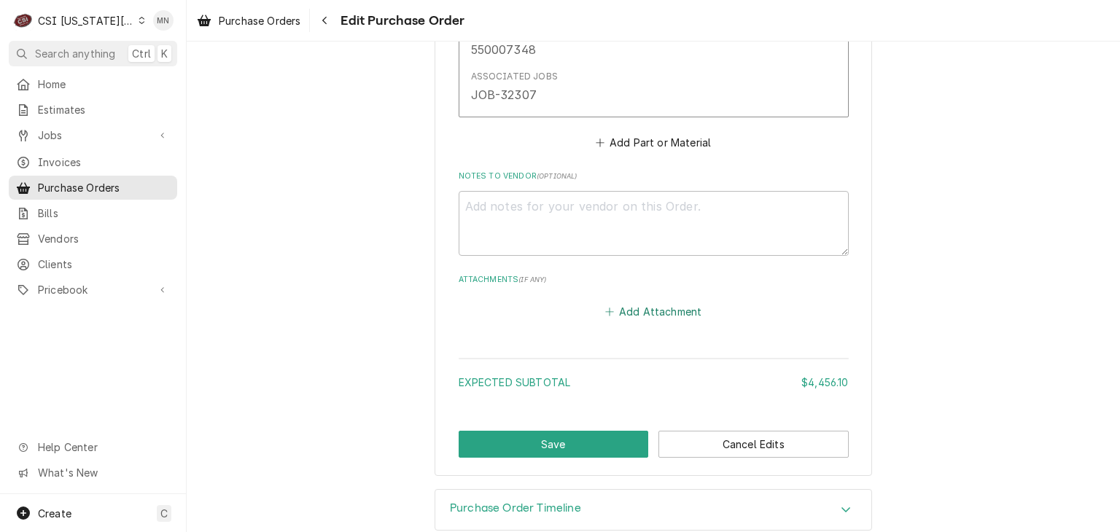
click at [653, 302] on button "Add Attachment" at bounding box center [653, 312] width 102 height 20
type textarea "x"
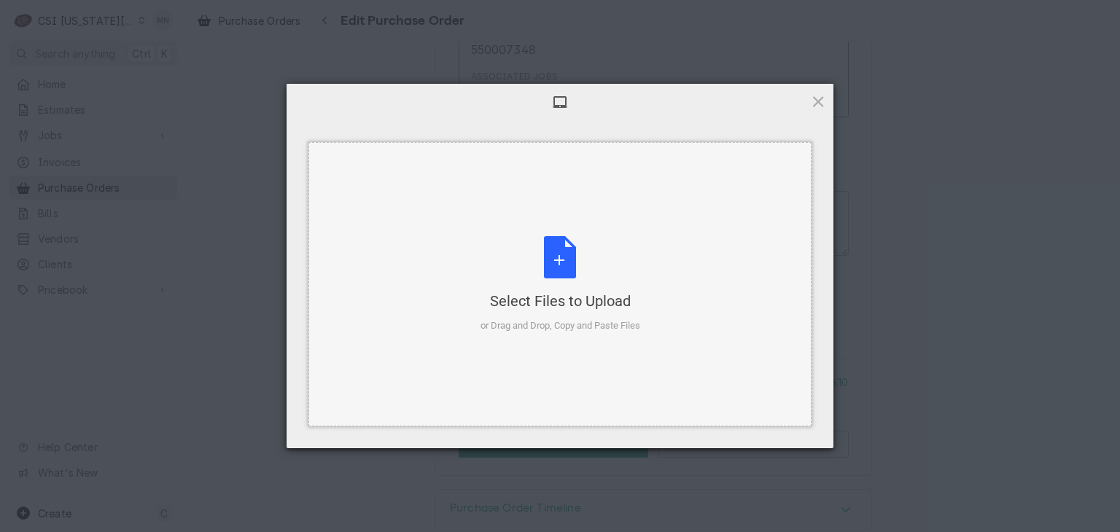
click at [598, 287] on div "Select Files to Upload or Drag and Drop, Copy and Paste Files" at bounding box center [560, 284] width 160 height 97
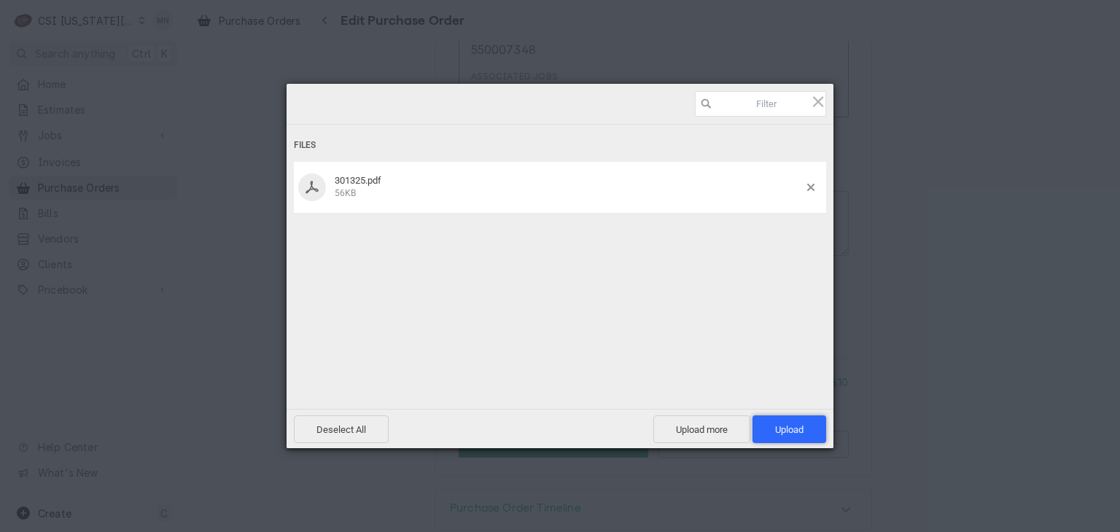
click at [803, 432] on span "Upload 1" at bounding box center [789, 429] width 28 height 11
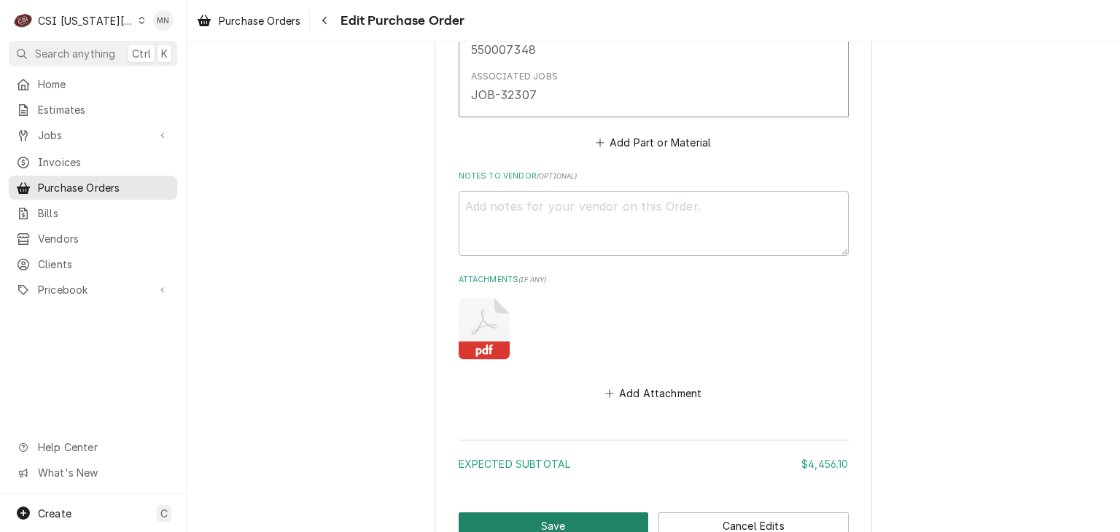
click at [554, 512] on button "Save" at bounding box center [554, 525] width 190 height 27
type textarea "x"
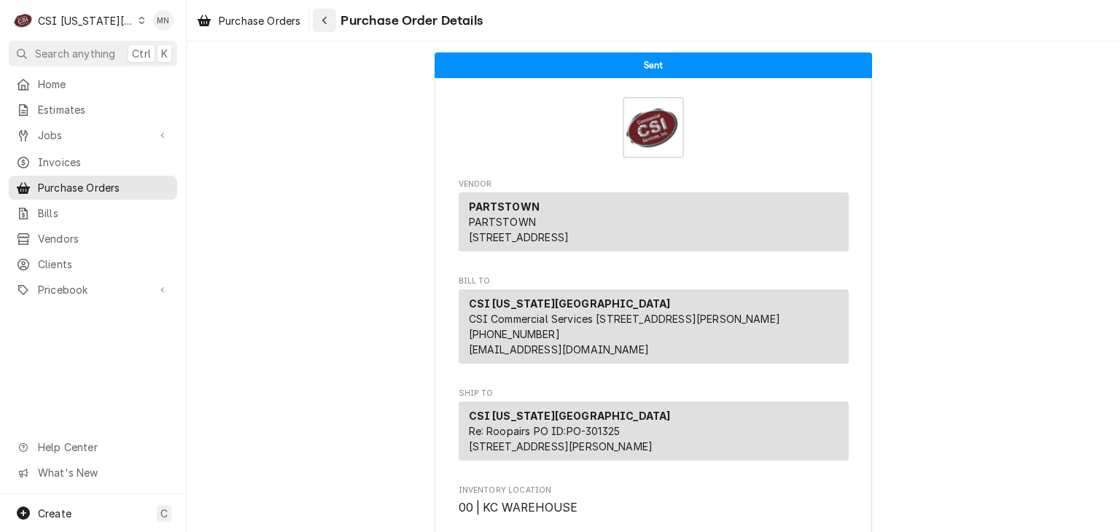
click at [326, 24] on icon "Navigate back" at bounding box center [324, 20] width 7 height 10
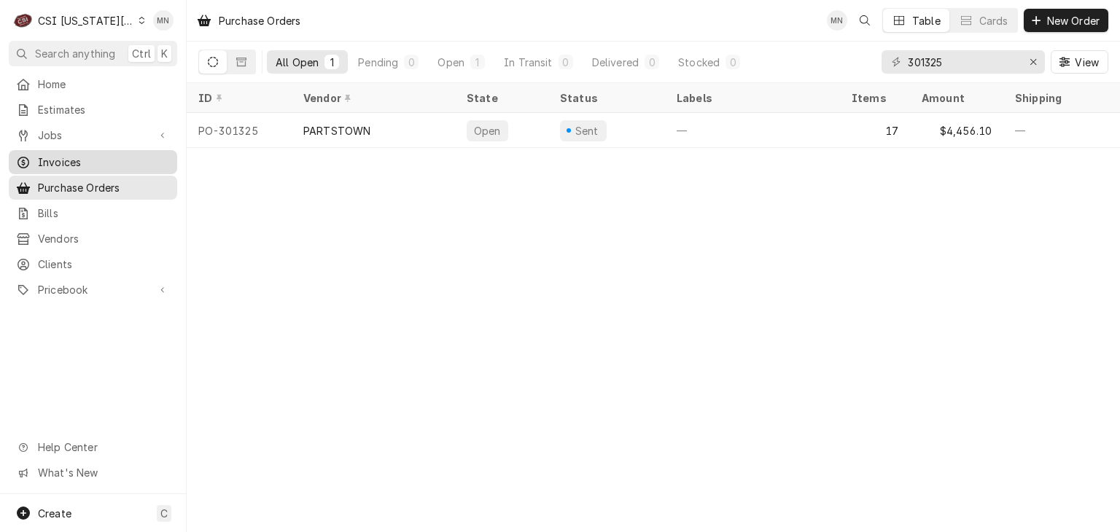
click at [70, 165] on div "Invoices" at bounding box center [93, 162] width 163 height 18
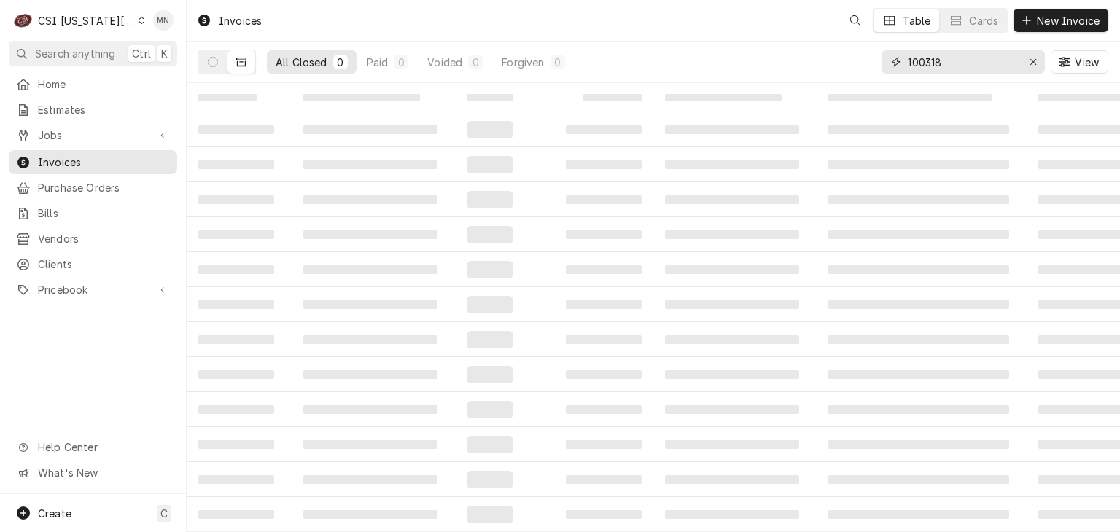
drag, startPoint x: 974, startPoint y: 67, endPoint x: 843, endPoint y: 44, distance: 132.4
click at [851, 45] on div "All Closed 0 Paid 0 Voided 0 Forgiven 0 100318 View" at bounding box center [653, 62] width 910 height 41
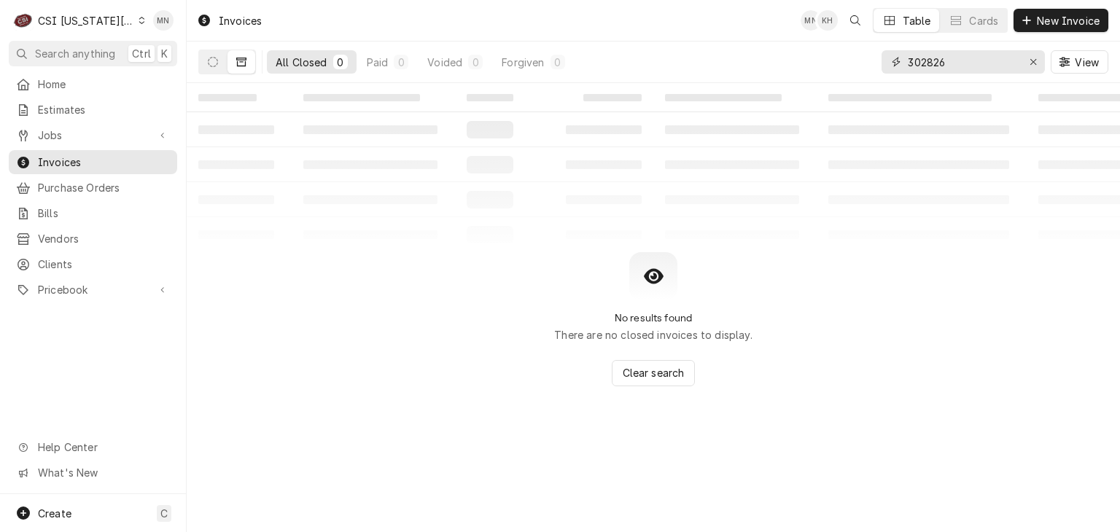
type input "302826"
click at [215, 61] on icon "Dynamic Content Wrapper" at bounding box center [213, 62] width 10 height 10
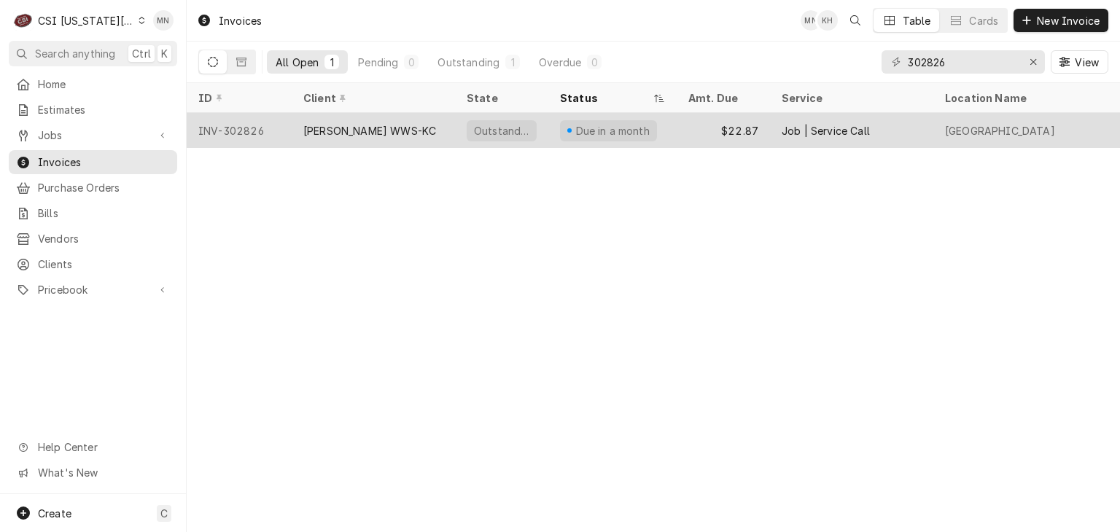
click at [340, 130] on div "JACKSON WWS-KC" at bounding box center [369, 130] width 133 height 15
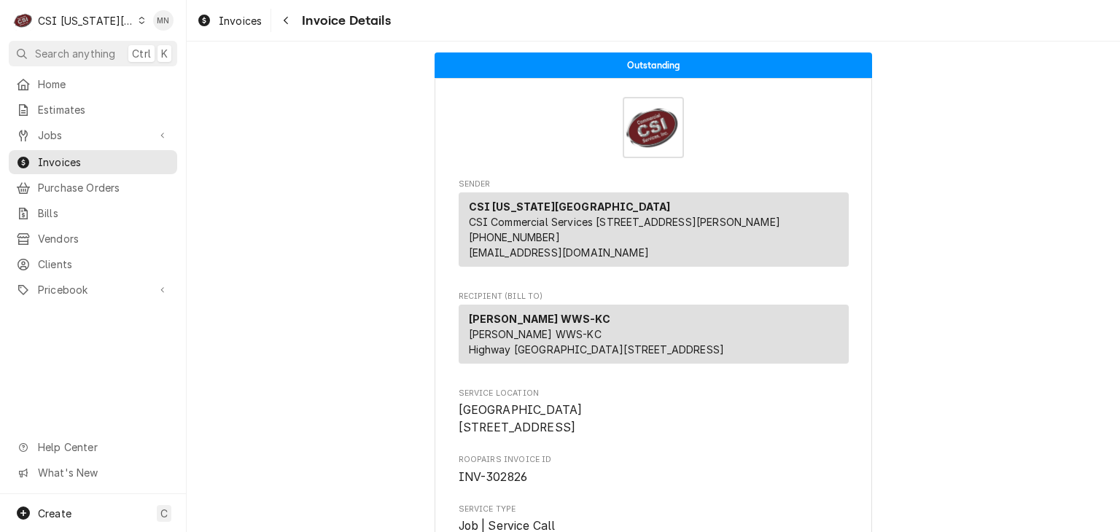
click at [85, 15] on div "CSI [US_STATE][GEOGRAPHIC_DATA]" at bounding box center [86, 20] width 96 height 15
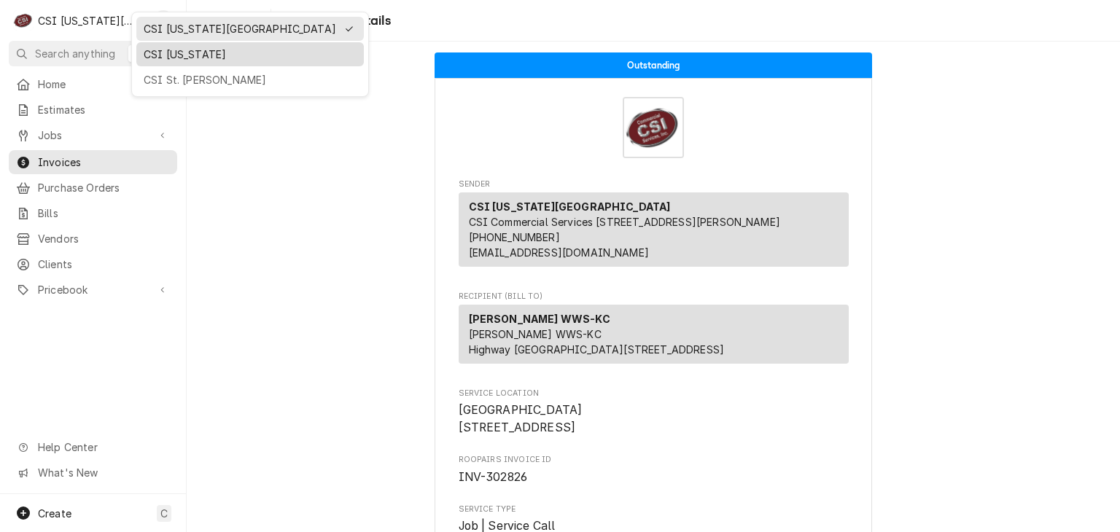
click at [157, 49] on div "CSI Kentucky" at bounding box center [250, 54] width 213 height 15
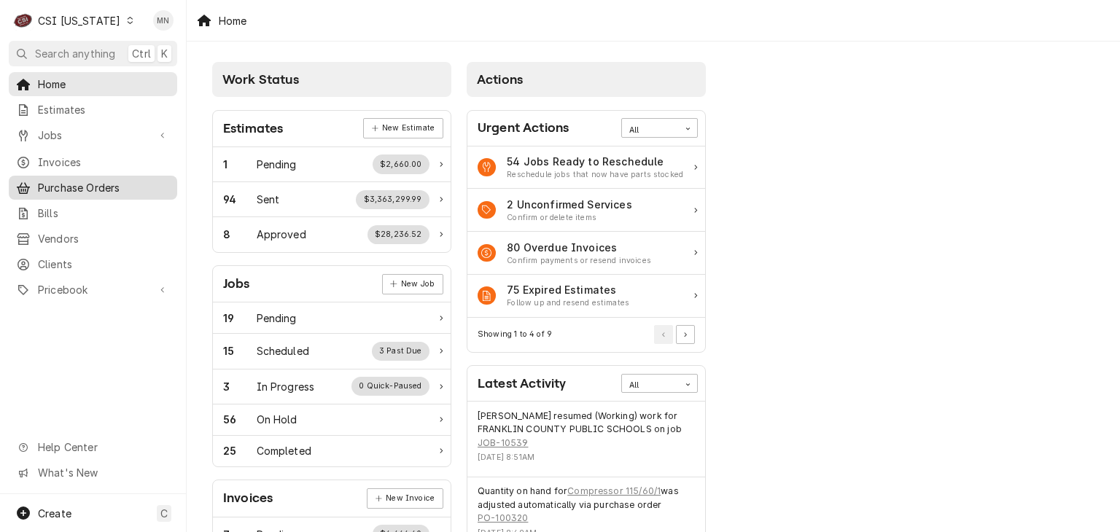
click at [71, 181] on span "Purchase Orders" at bounding box center [104, 187] width 132 height 15
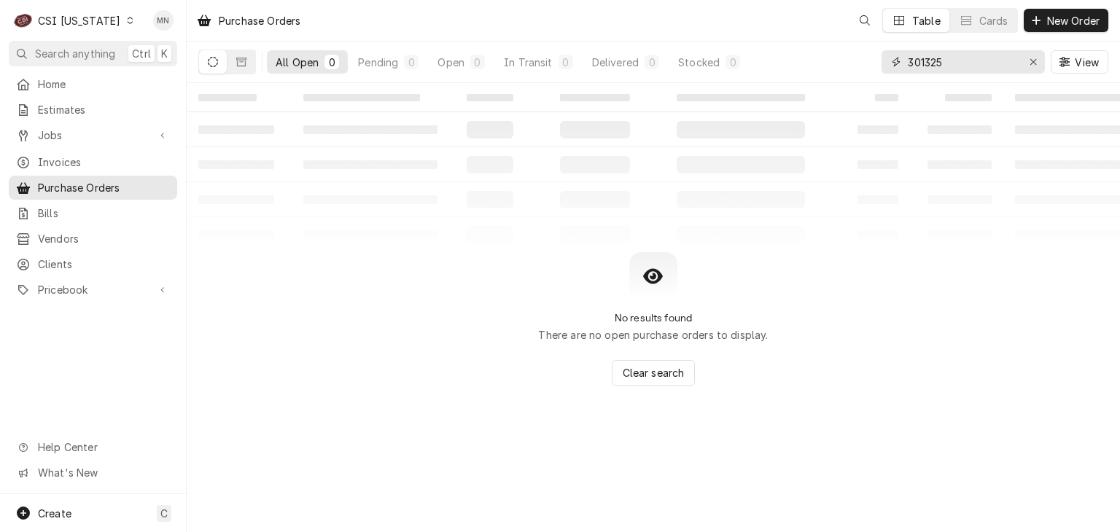
drag, startPoint x: 968, startPoint y: 65, endPoint x: 776, endPoint y: 61, distance: 191.8
click at [776, 61] on div "All Open 0 Pending 0 Open 0 In Transit 0 Delivered 0 Stocked 0 301325 View" at bounding box center [653, 62] width 910 height 41
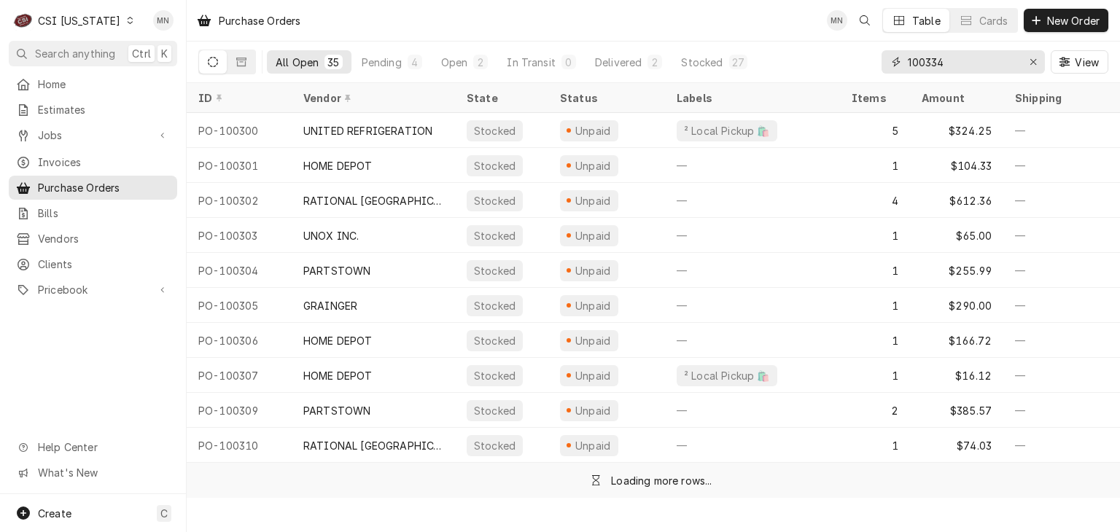
type input "100334"
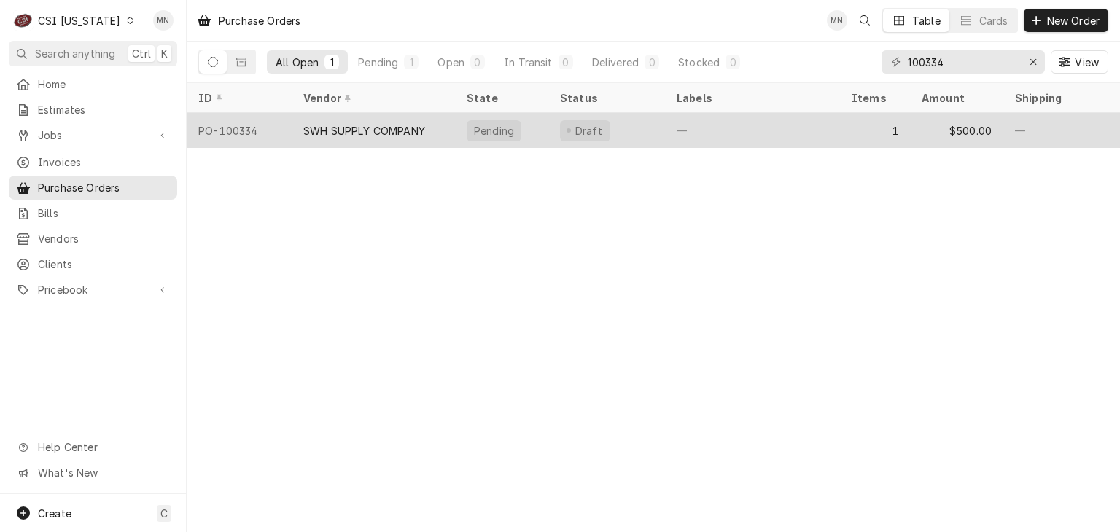
click at [383, 132] on div "SWH SUPPLY COMPANY" at bounding box center [364, 130] width 122 height 15
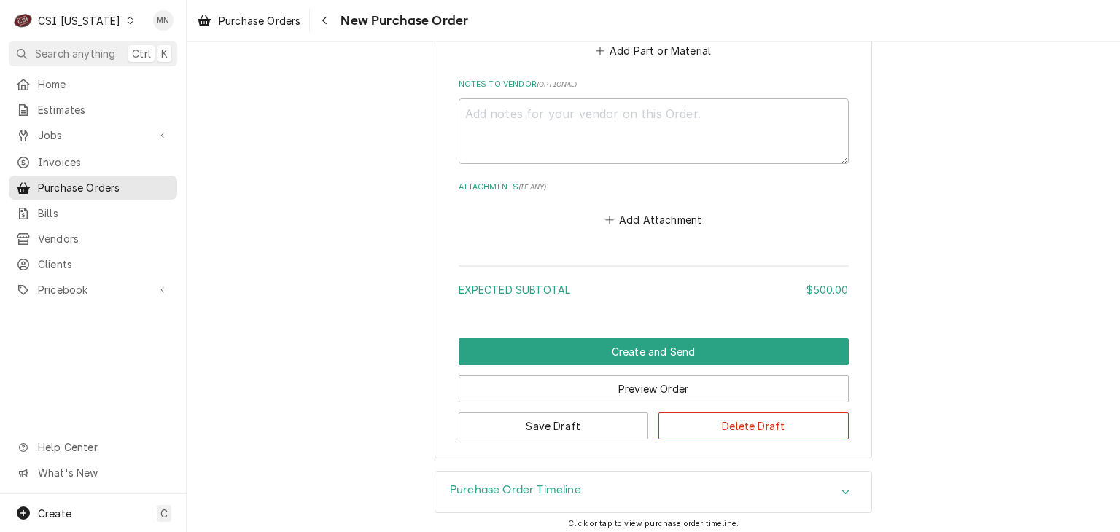
scroll to position [991, 0]
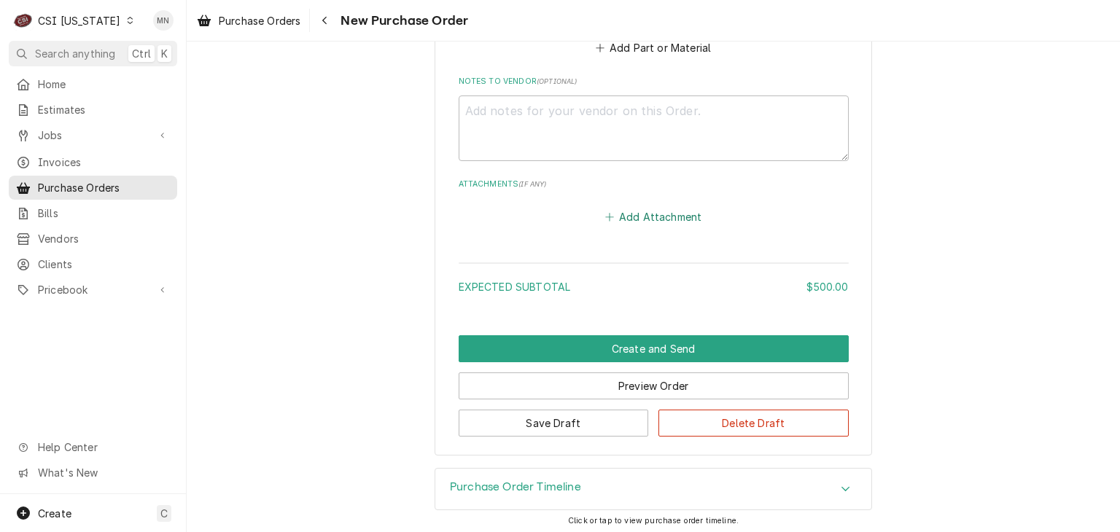
click at [662, 216] on button "Add Attachment" at bounding box center [653, 216] width 102 height 20
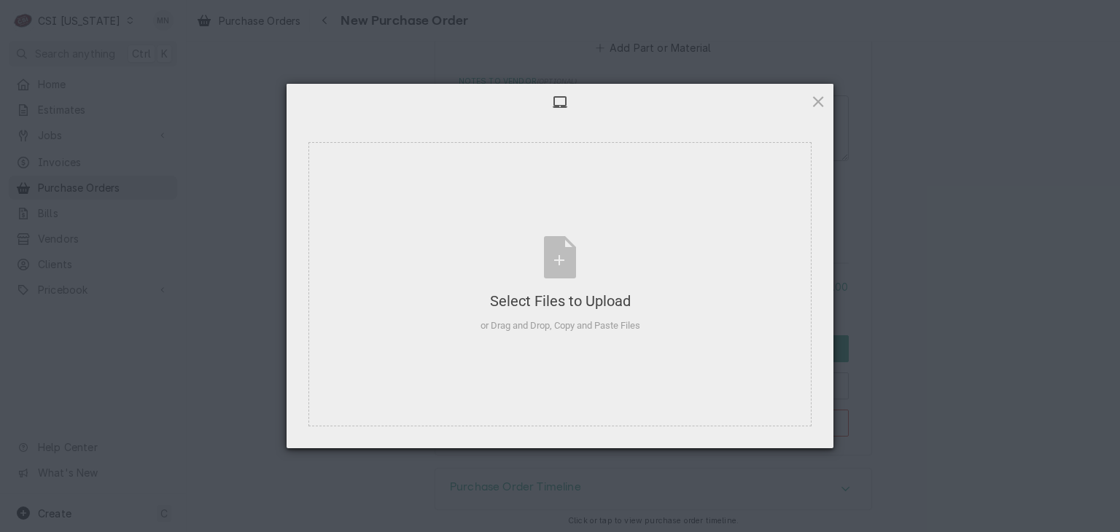
type textarea "x"
click at [589, 268] on div "Select Files to Upload or Drag and Drop, Copy and Paste Files" at bounding box center [560, 284] width 160 height 97
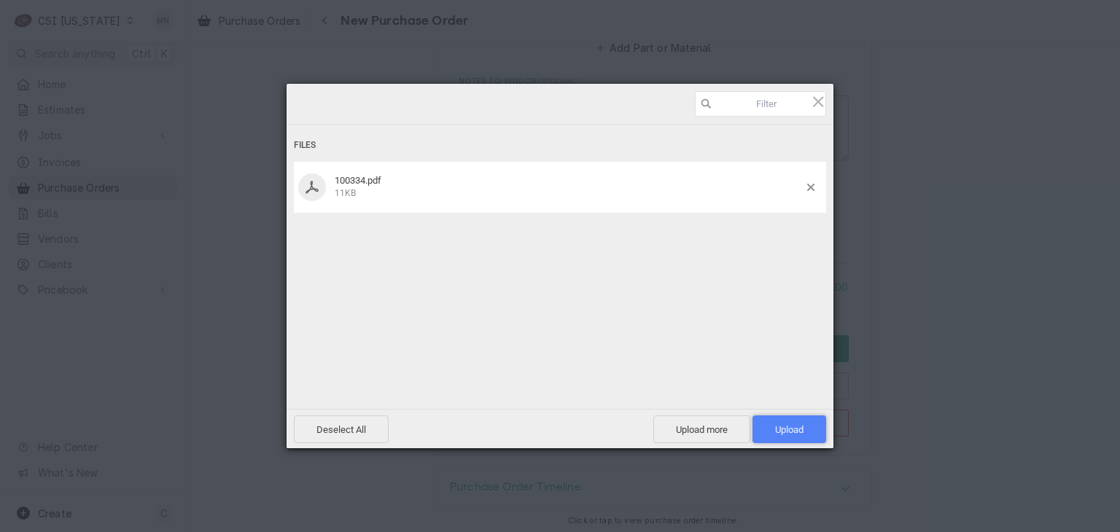
click at [776, 424] on span "Upload 1" at bounding box center [789, 429] width 28 height 11
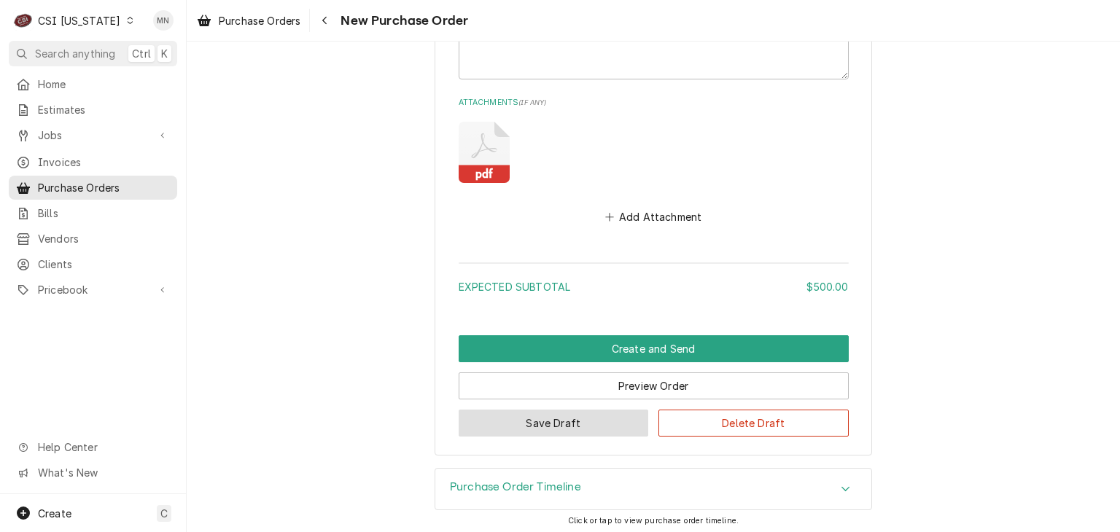
click at [590, 421] on button "Save Draft" at bounding box center [554, 423] width 190 height 27
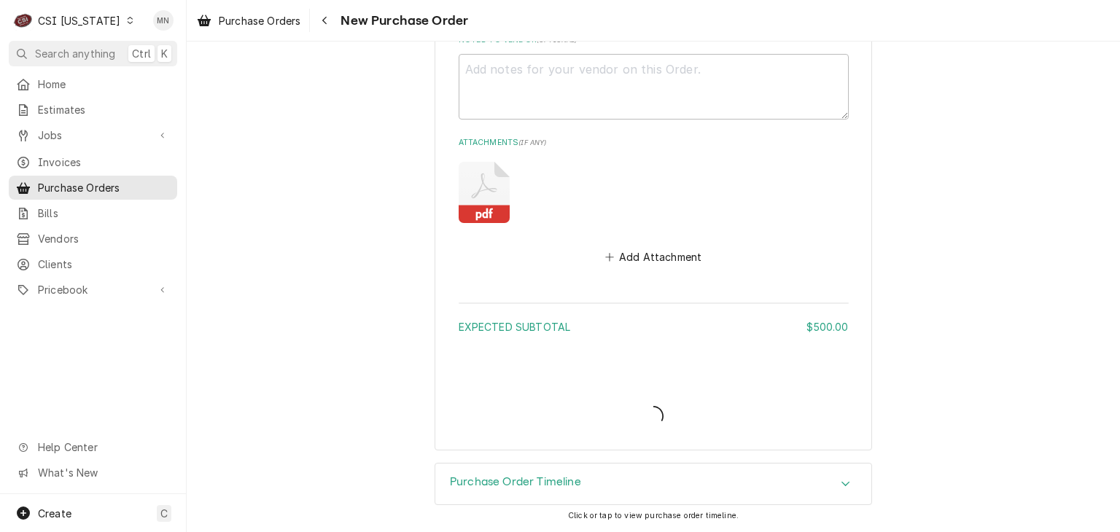
scroll to position [1029, 0]
type textarea "x"
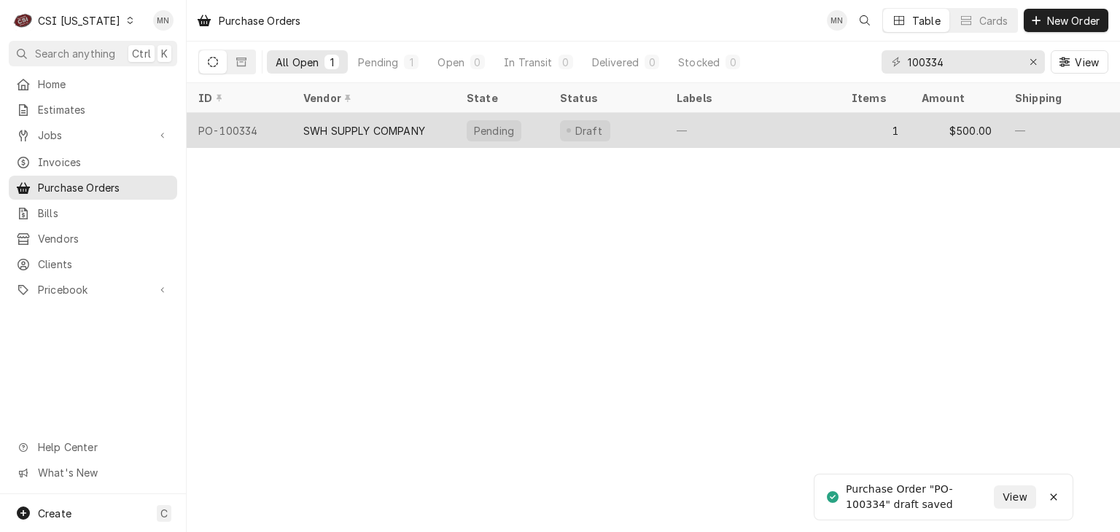
click at [385, 135] on div "SWH SUPPLY COMPANY" at bounding box center [373, 130] width 163 height 35
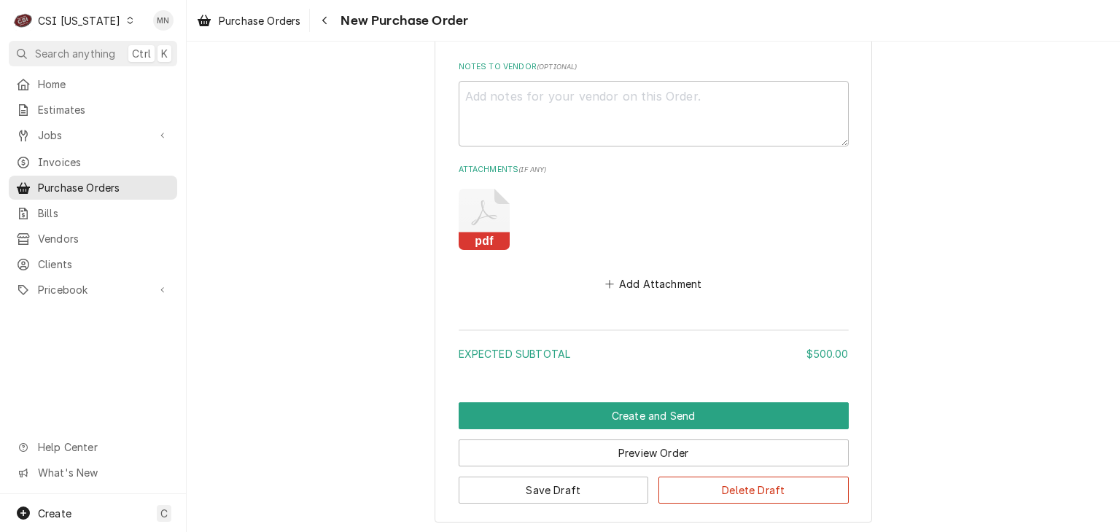
scroll to position [1073, 0]
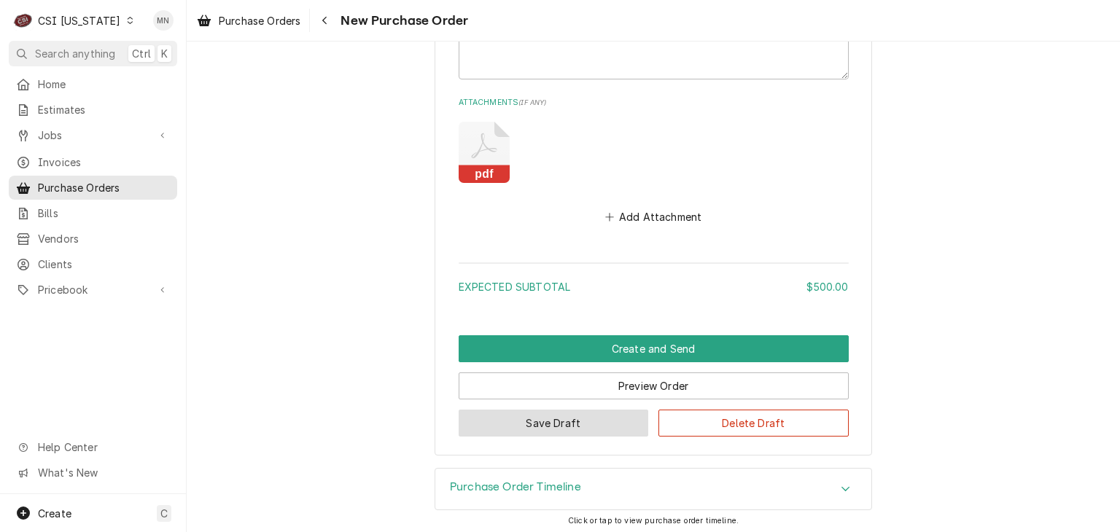
click at [527, 423] on button "Save Draft" at bounding box center [554, 423] width 190 height 27
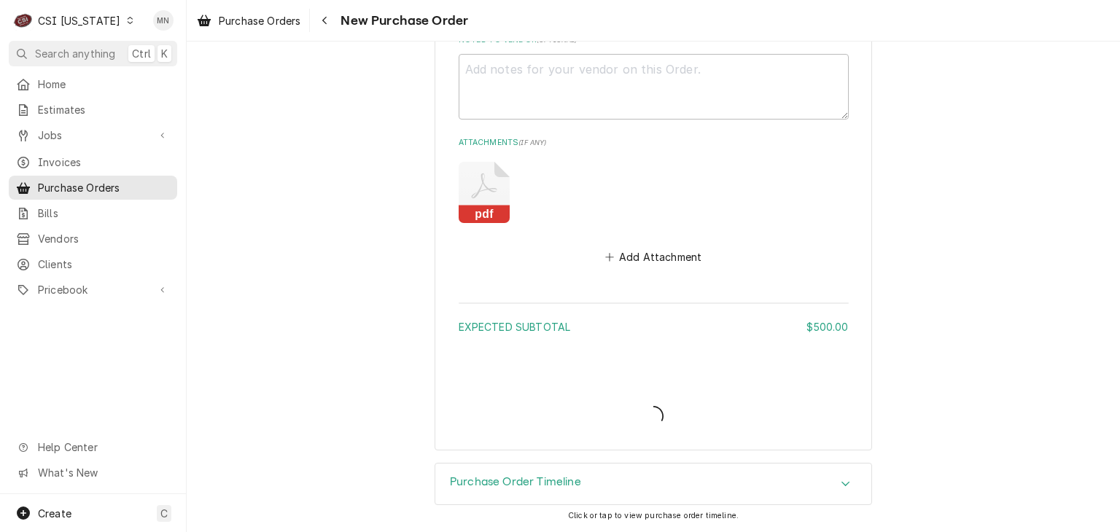
scroll to position [1029, 0]
type textarea "x"
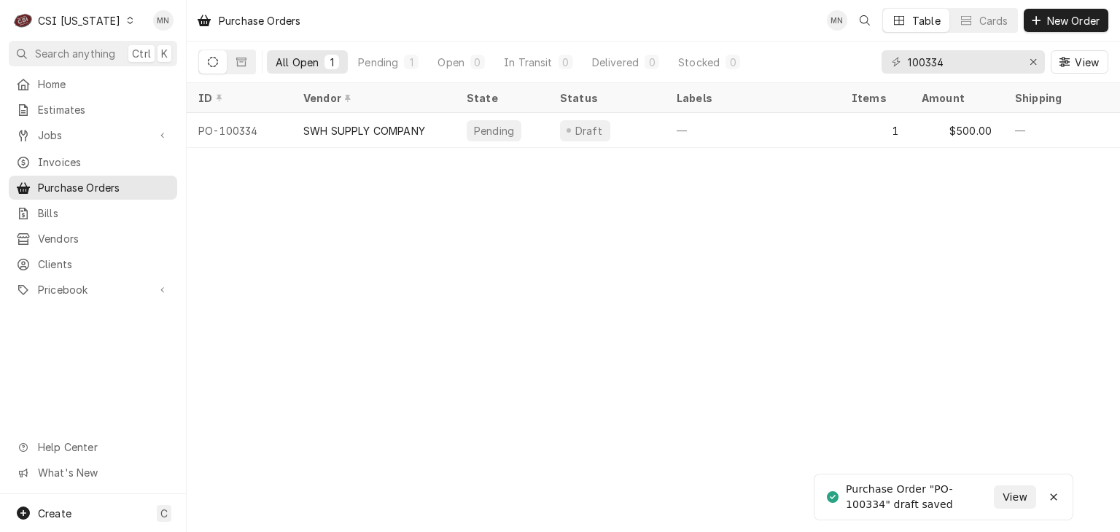
click at [66, 27] on div "CSI [US_STATE]" at bounding box center [79, 20] width 82 height 15
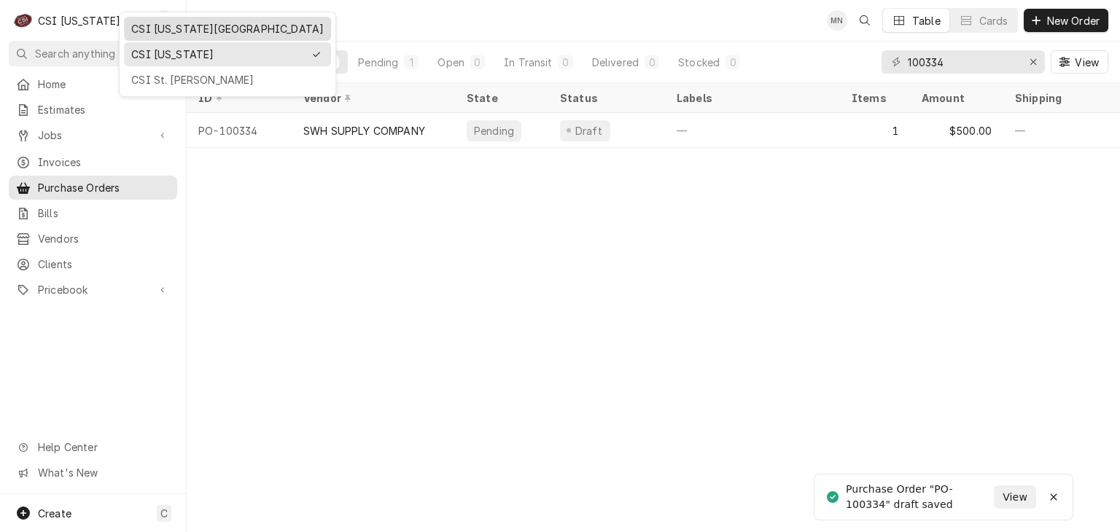
click at [144, 28] on div "CSI [US_STATE][GEOGRAPHIC_DATA]" at bounding box center [227, 28] width 192 height 15
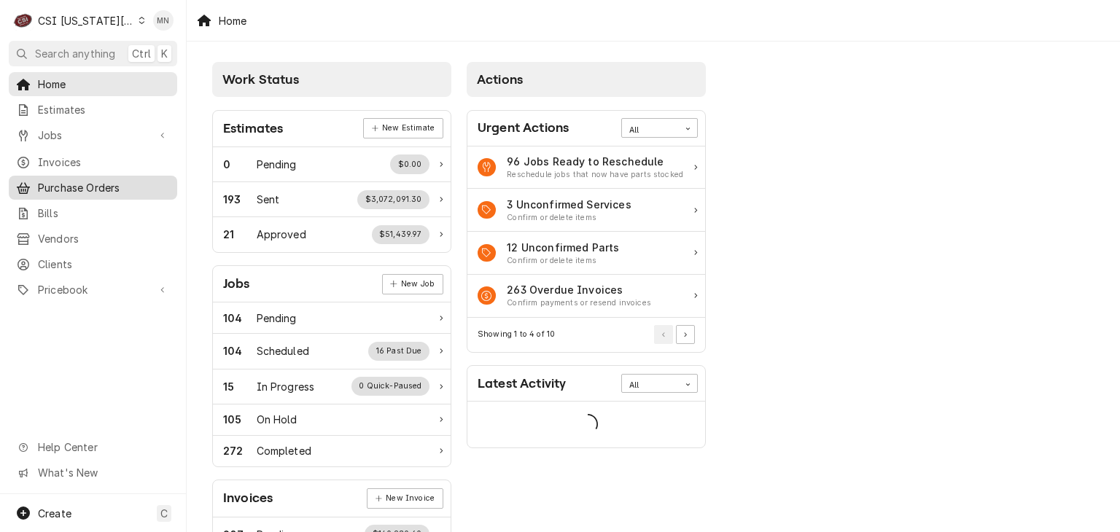
click at [79, 184] on span "Purchase Orders" at bounding box center [104, 187] width 132 height 15
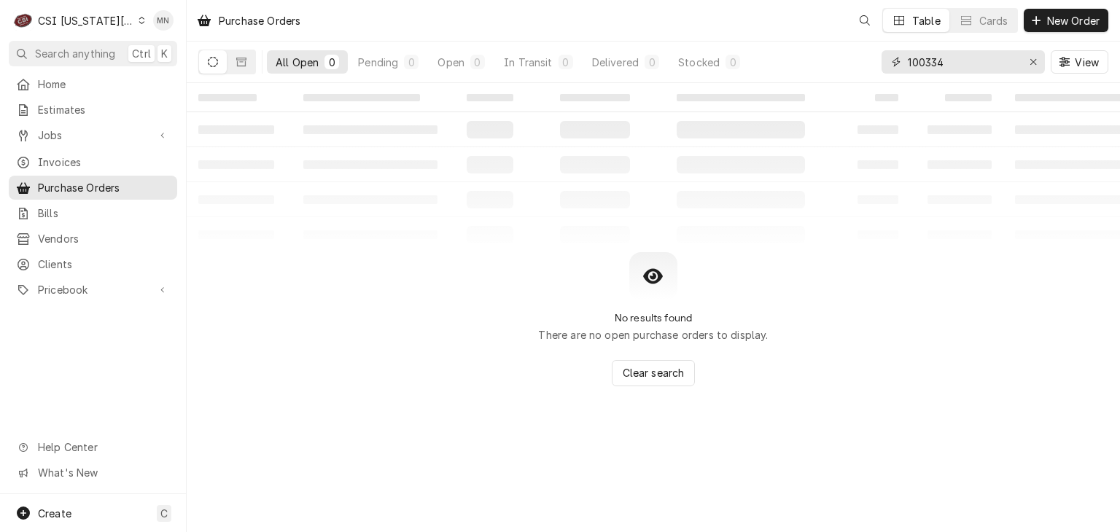
drag, startPoint x: 958, startPoint y: 66, endPoint x: 834, endPoint y: 65, distance: 123.9
click at [835, 65] on div "All Open 0 Pending 0 Open 0 In Transit 0 Delivered 0 Stocked 0 100334 View" at bounding box center [653, 62] width 910 height 41
type input "301353"
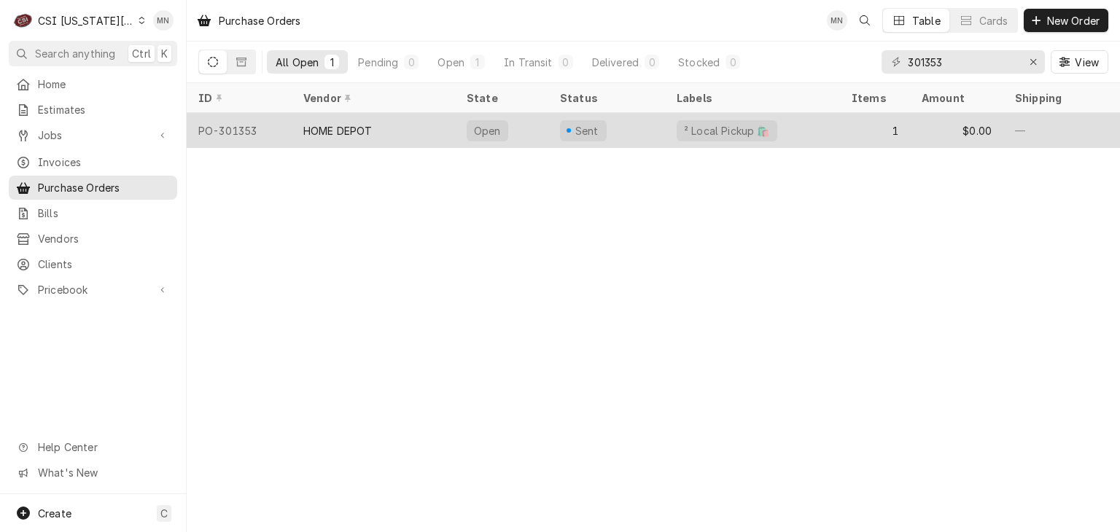
click at [410, 127] on div "HOME DEPOT" at bounding box center [373, 130] width 163 height 35
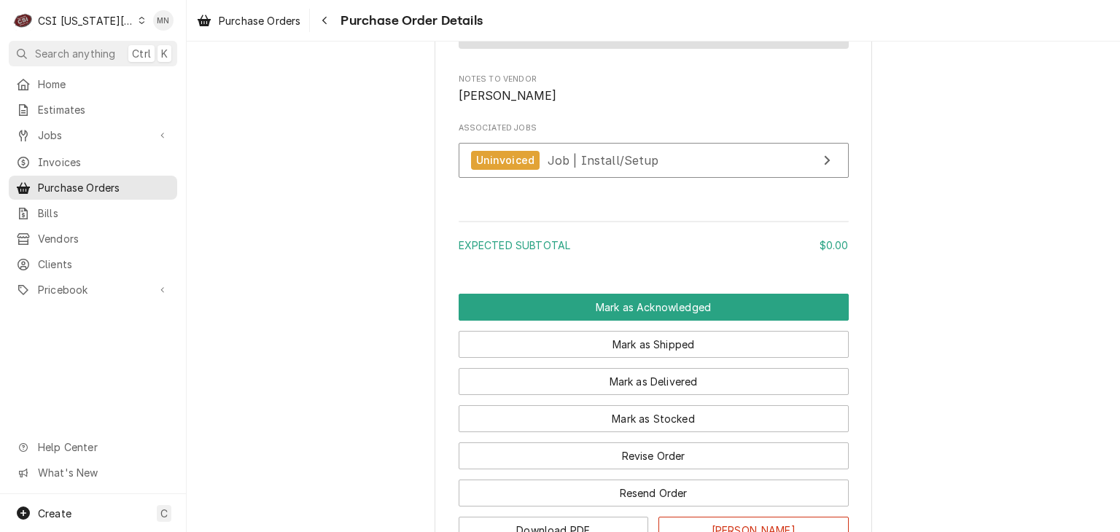
scroll to position [1309, 0]
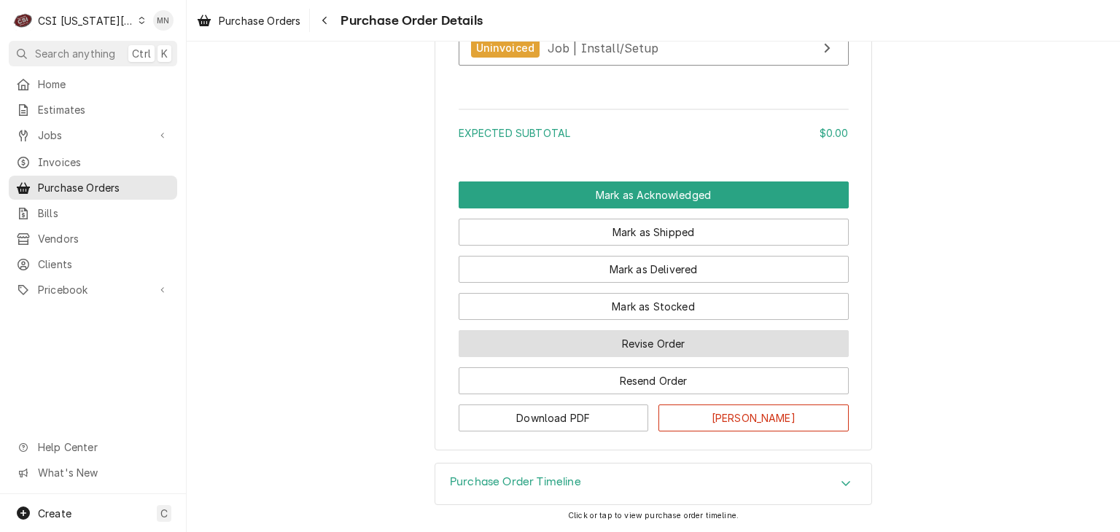
click at [670, 343] on button "Revise Order" at bounding box center [654, 343] width 390 height 27
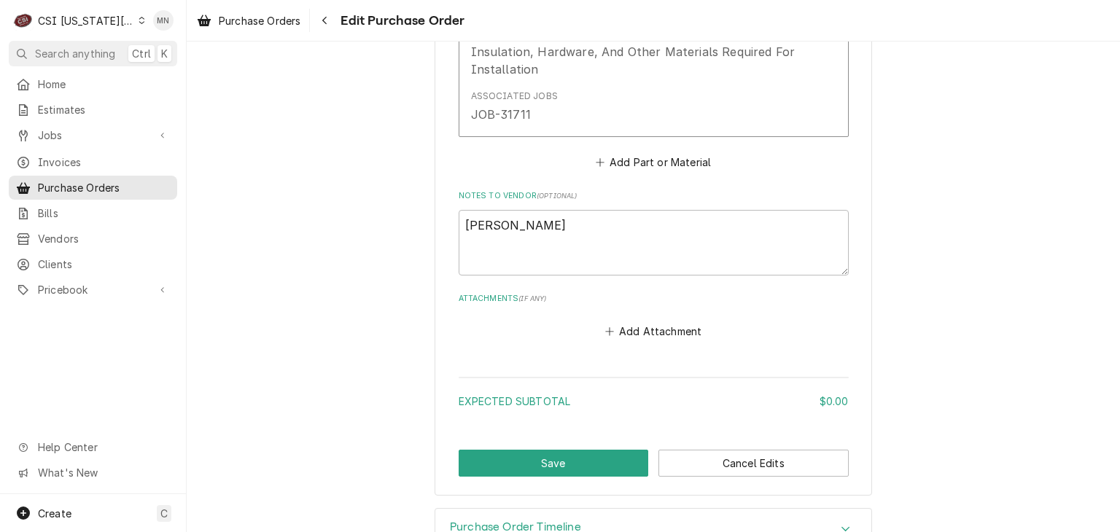
scroll to position [967, 0]
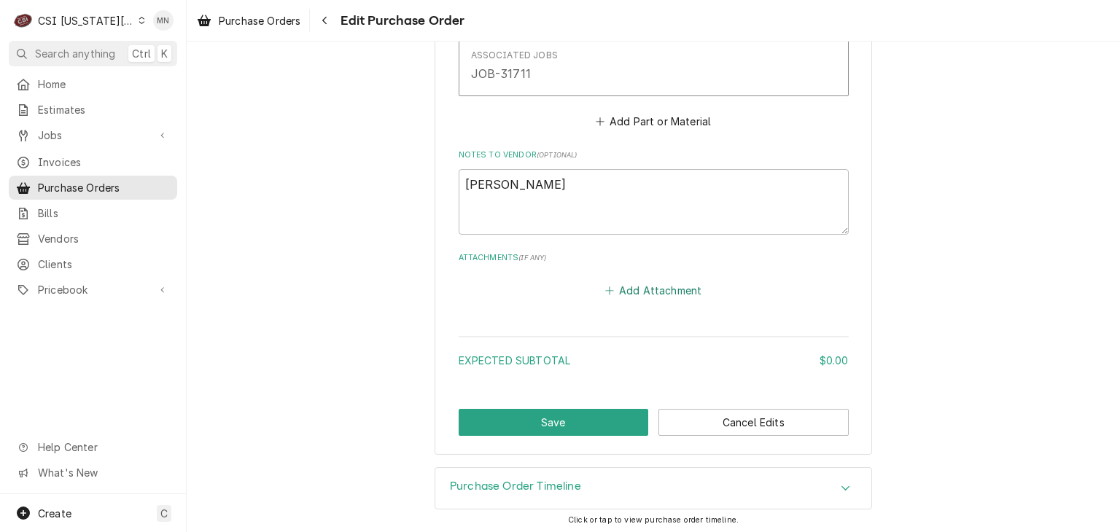
click at [644, 289] on button "Add Attachment" at bounding box center [653, 290] width 102 height 20
type textarea "x"
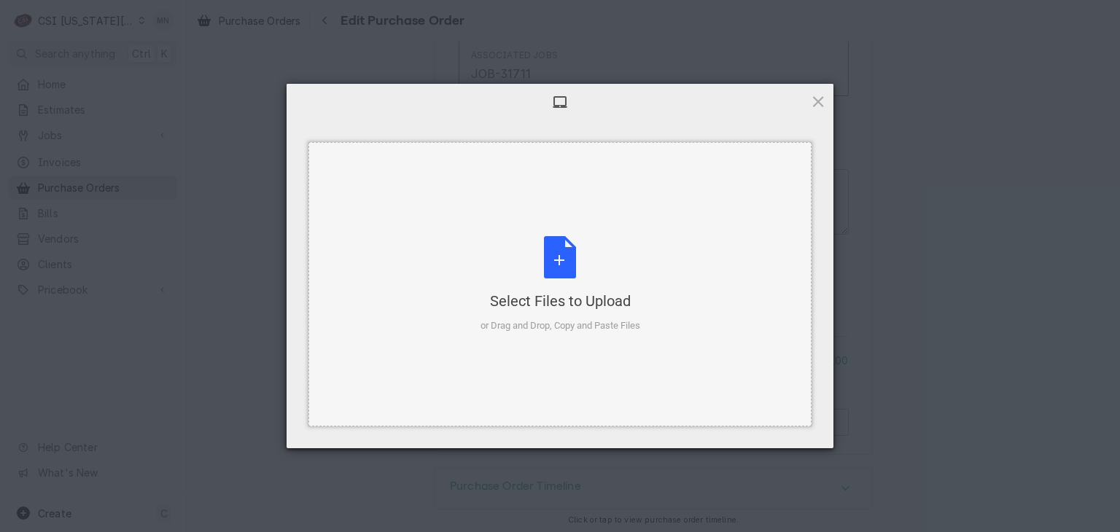
click at [556, 267] on div "Select Files to Upload or Drag and Drop, Copy and Paste Files" at bounding box center [560, 284] width 160 height 97
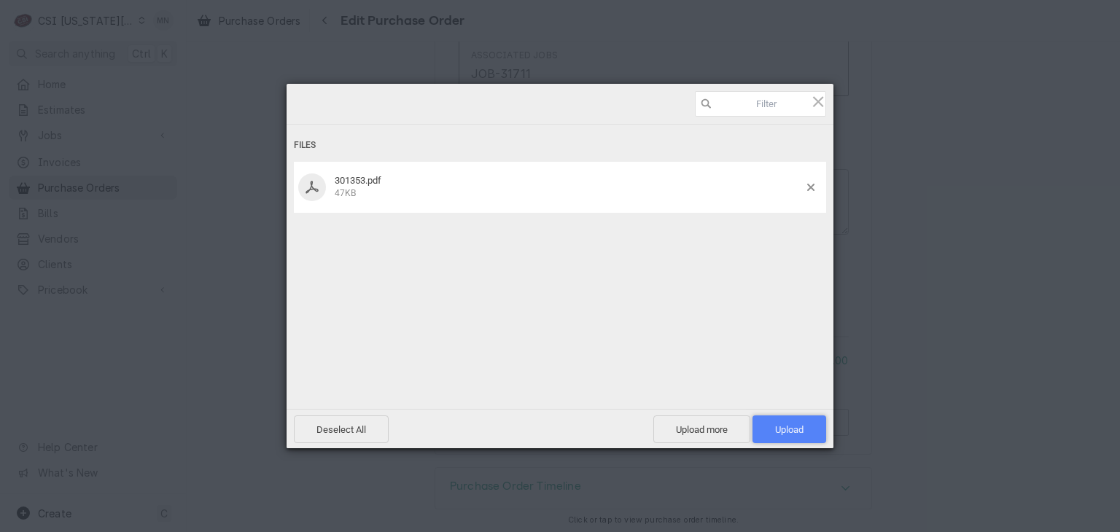
click at [781, 428] on span "Upload 1" at bounding box center [789, 429] width 28 height 11
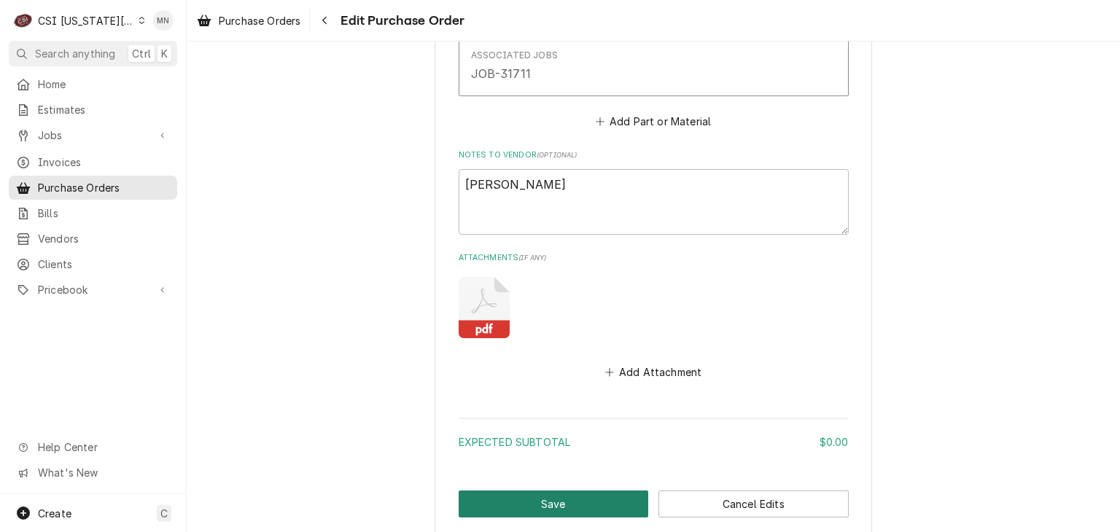
click at [549, 501] on button "Save" at bounding box center [554, 504] width 190 height 27
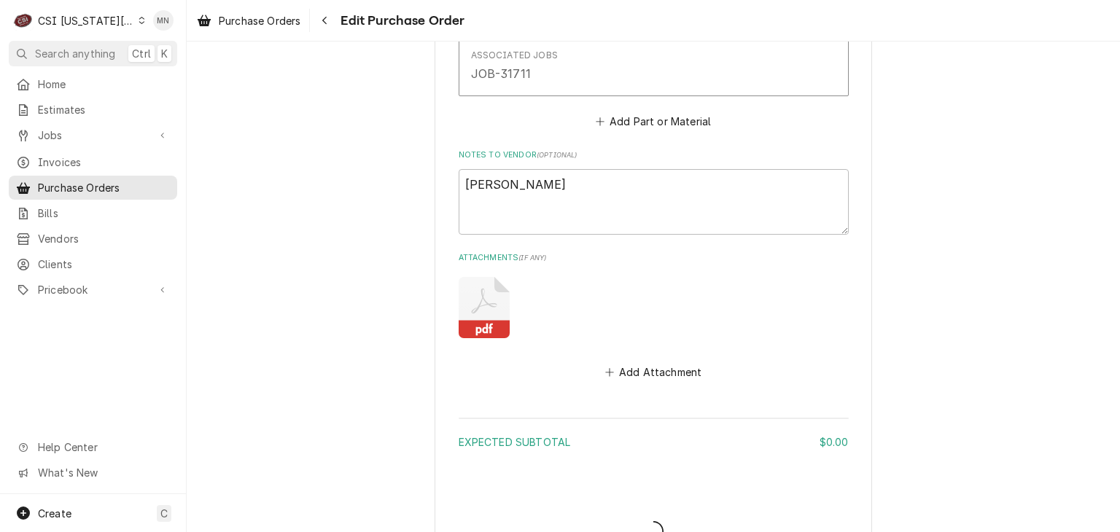
type textarea "x"
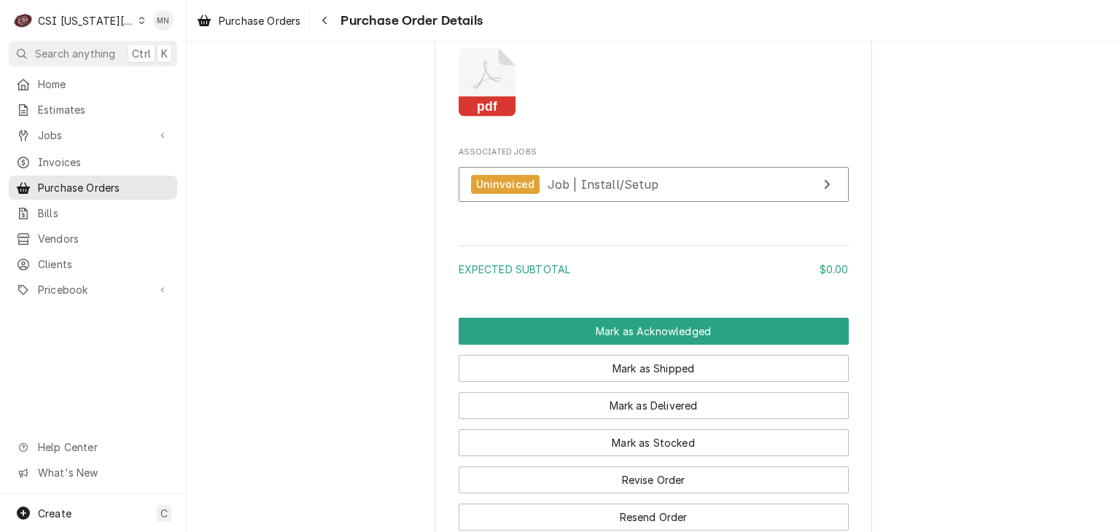
scroll to position [1141, 0]
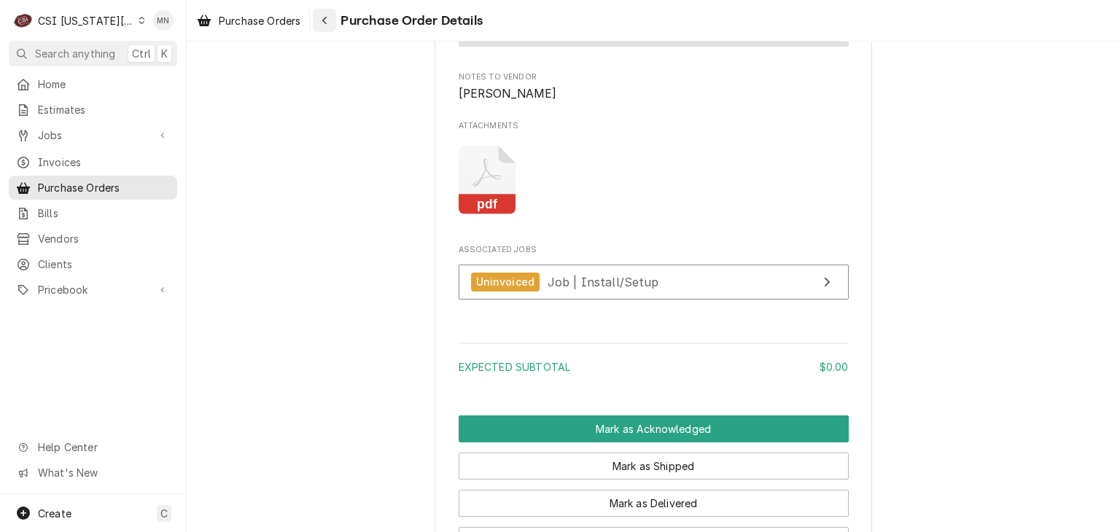
click at [328, 21] on icon "Navigate back" at bounding box center [324, 20] width 7 height 10
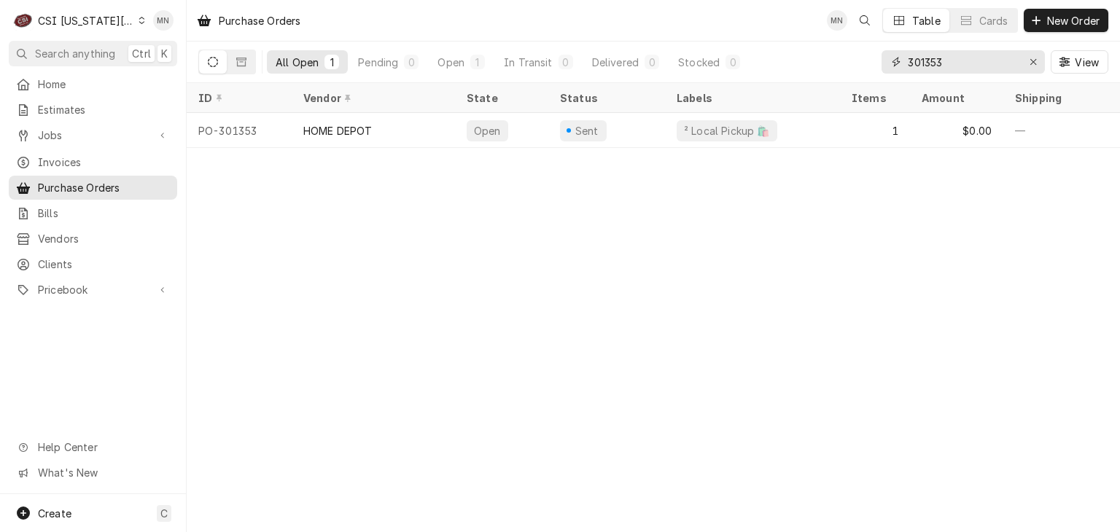
click at [946, 53] on input "301353" at bounding box center [962, 61] width 109 height 23
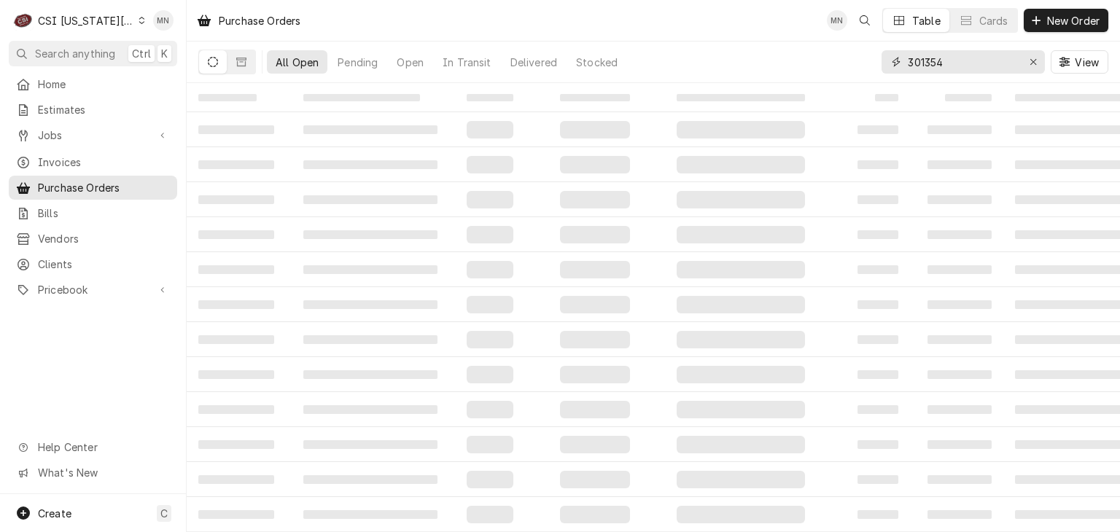
type input "301354"
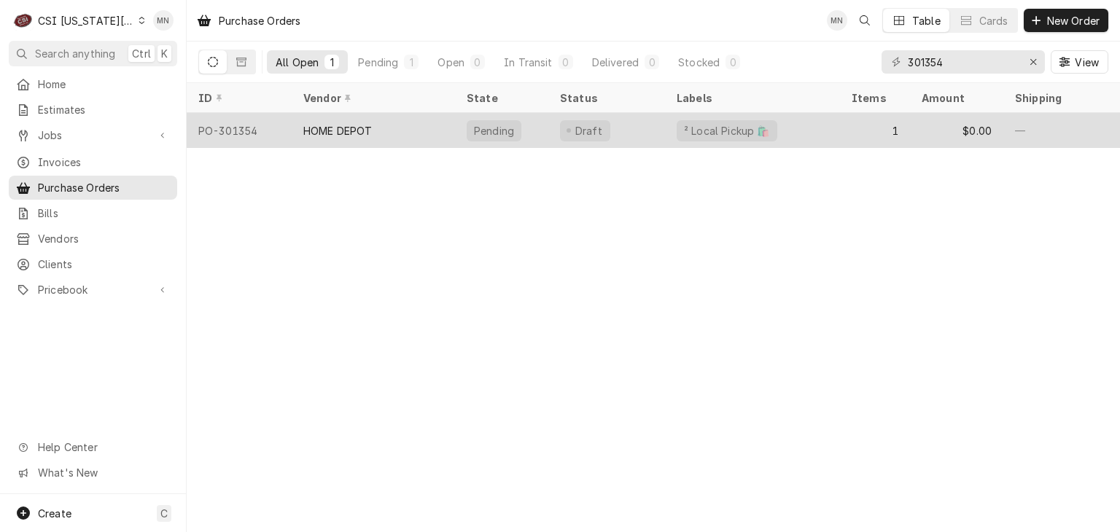
click at [375, 123] on div "HOME DEPOT" at bounding box center [373, 130] width 163 height 35
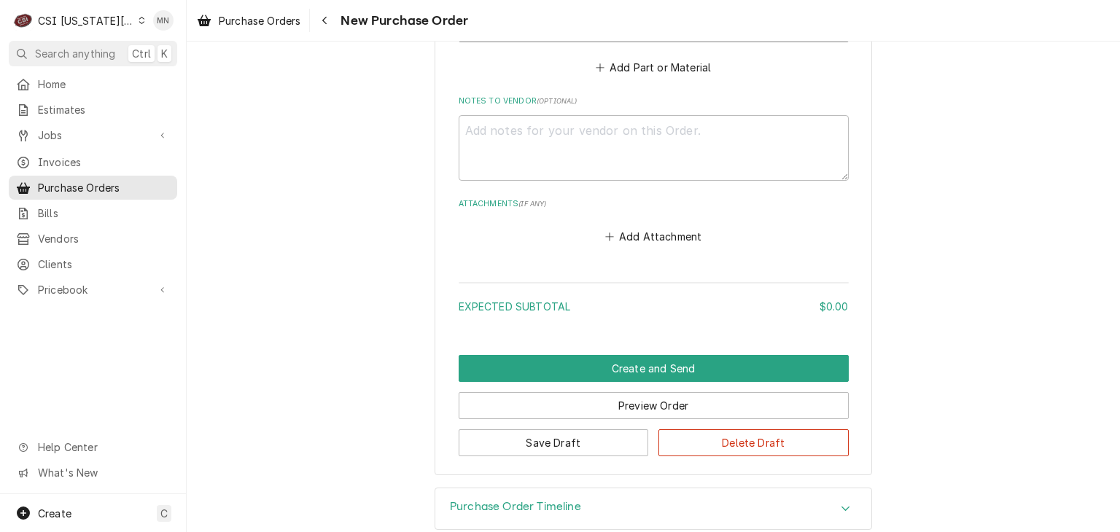
scroll to position [1006, 0]
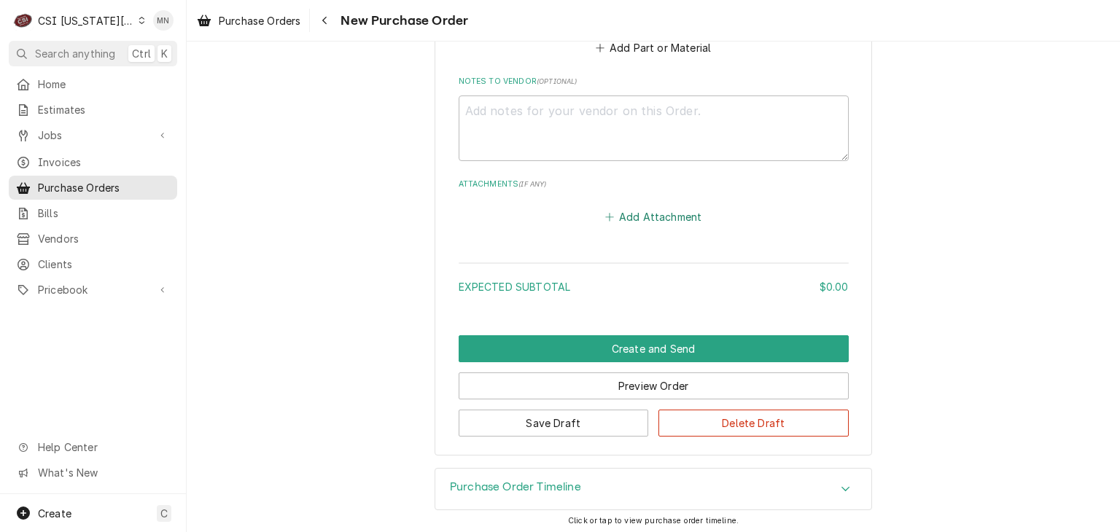
click at [648, 213] on button "Add Attachment" at bounding box center [653, 216] width 102 height 20
type textarea "x"
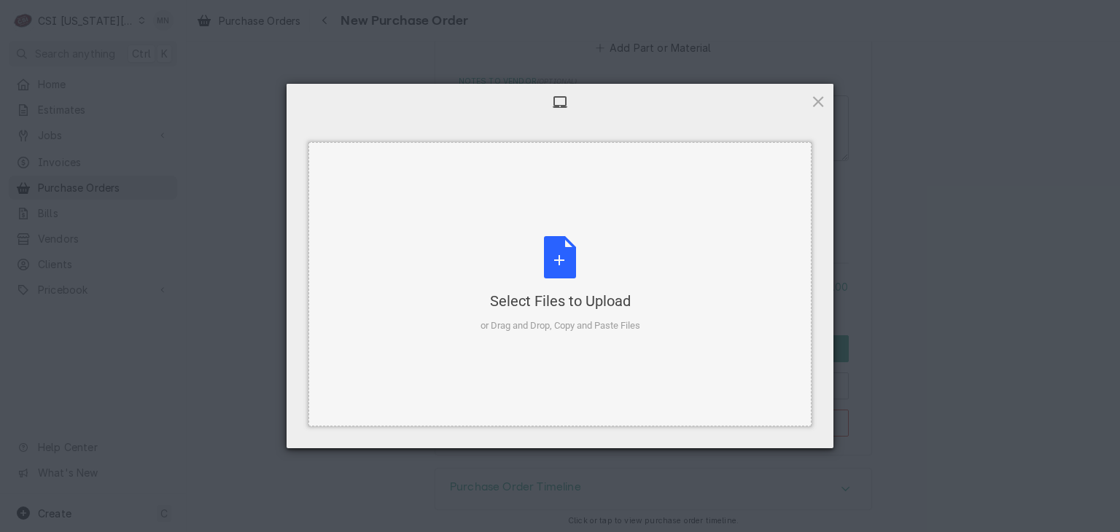
click at [560, 272] on div "Select Files to Upload or Drag and Drop, Copy and Paste Files" at bounding box center [560, 284] width 160 height 97
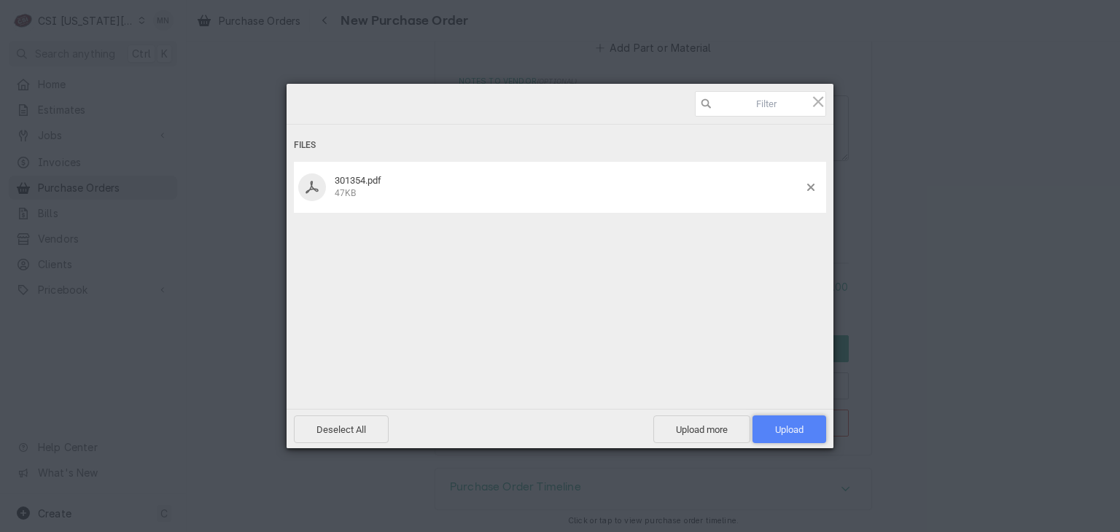
click at [799, 425] on span "Upload 1" at bounding box center [789, 429] width 28 height 11
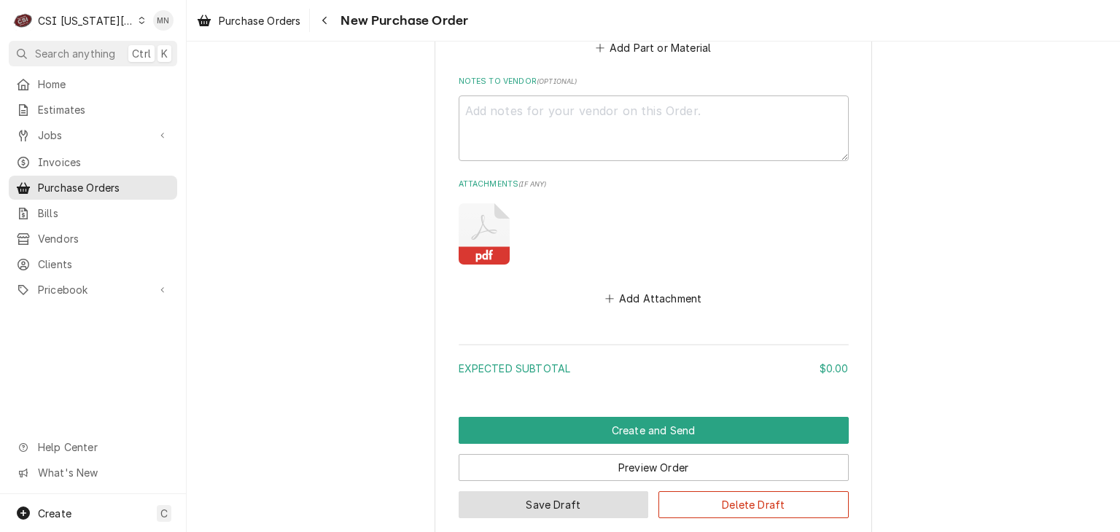
click at [566, 497] on button "Save Draft" at bounding box center [554, 504] width 190 height 27
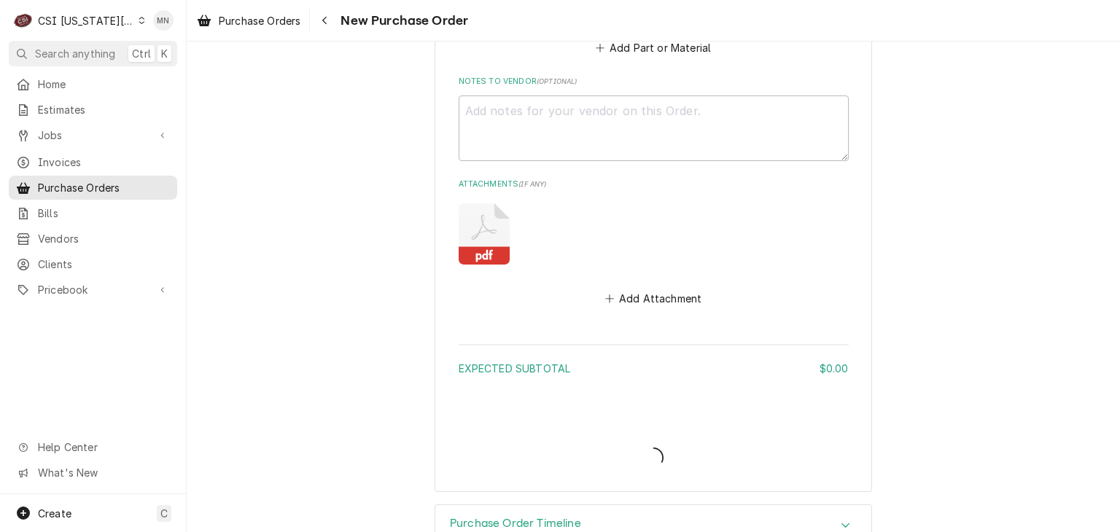
type textarea "x"
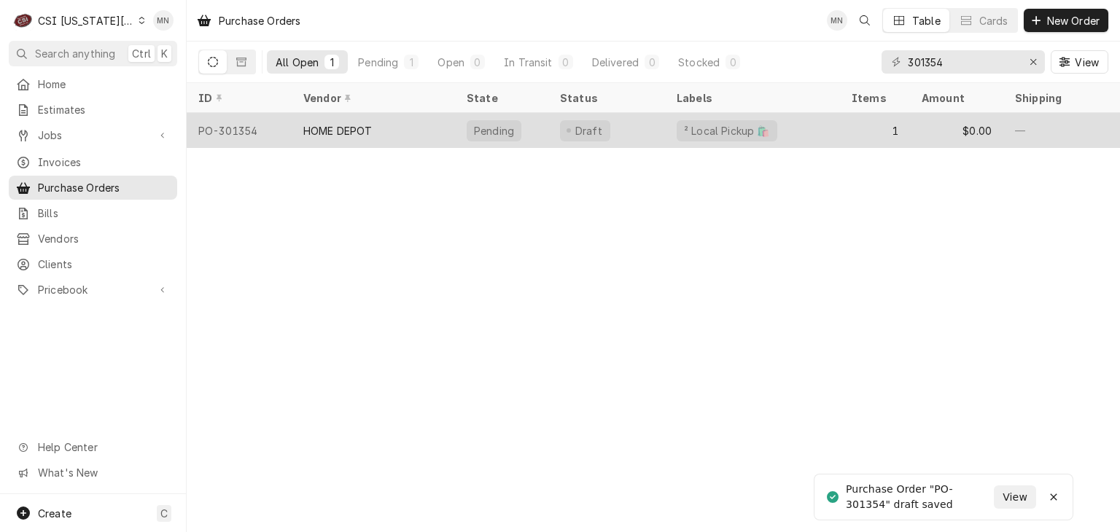
click at [335, 123] on div "HOME DEPOT" at bounding box center [337, 130] width 69 height 15
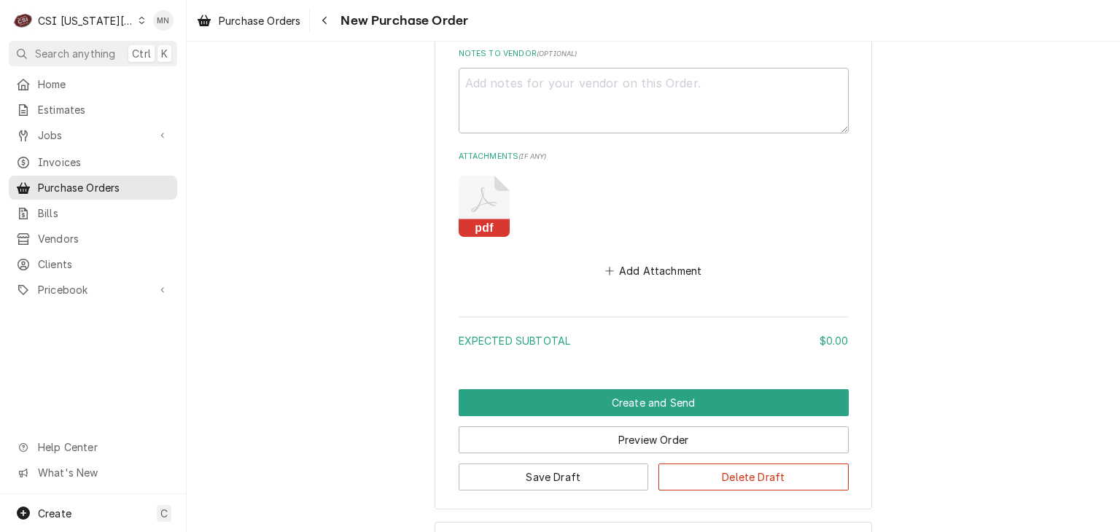
scroll to position [1088, 0]
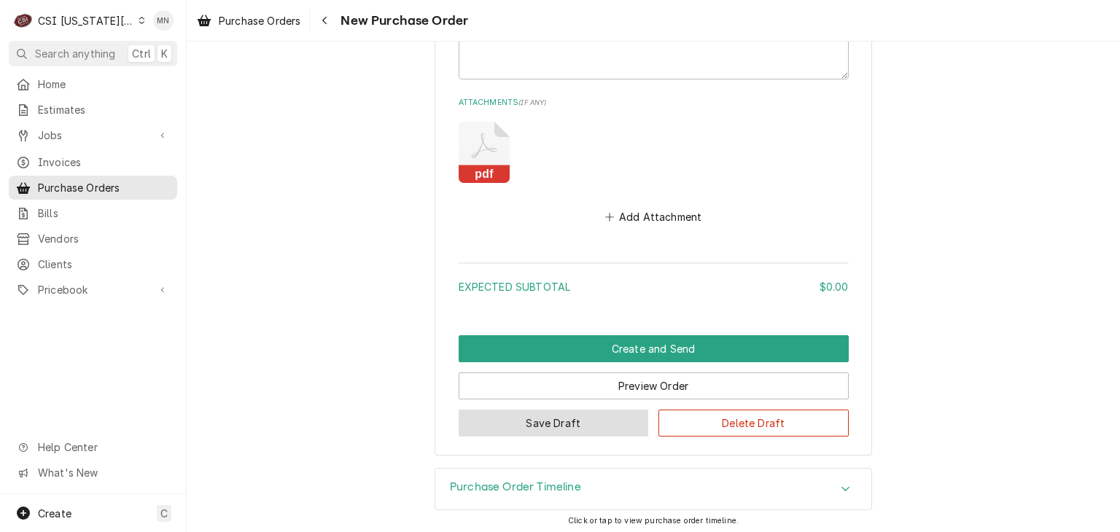
click at [496, 419] on button "Save Draft" at bounding box center [554, 423] width 190 height 27
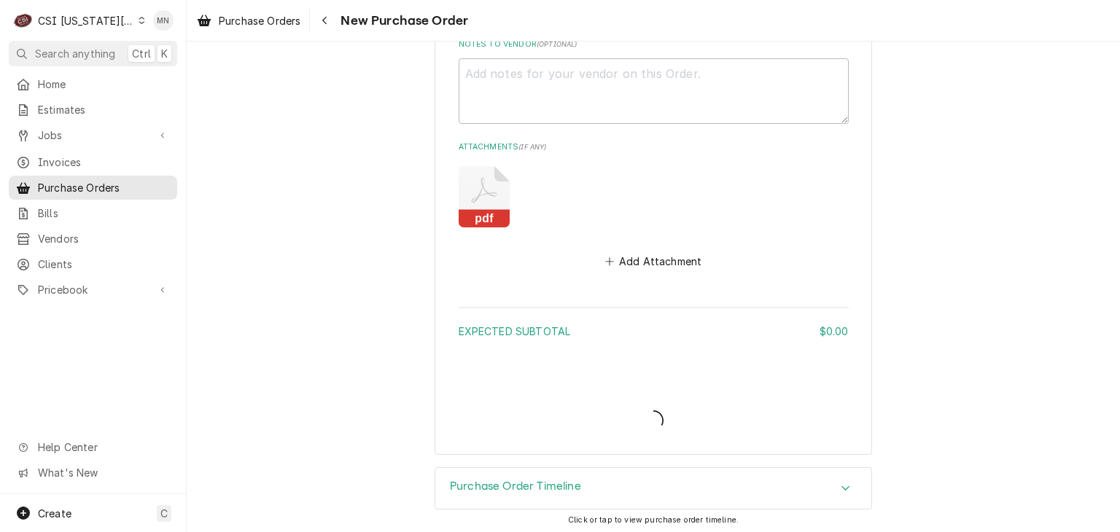
type textarea "x"
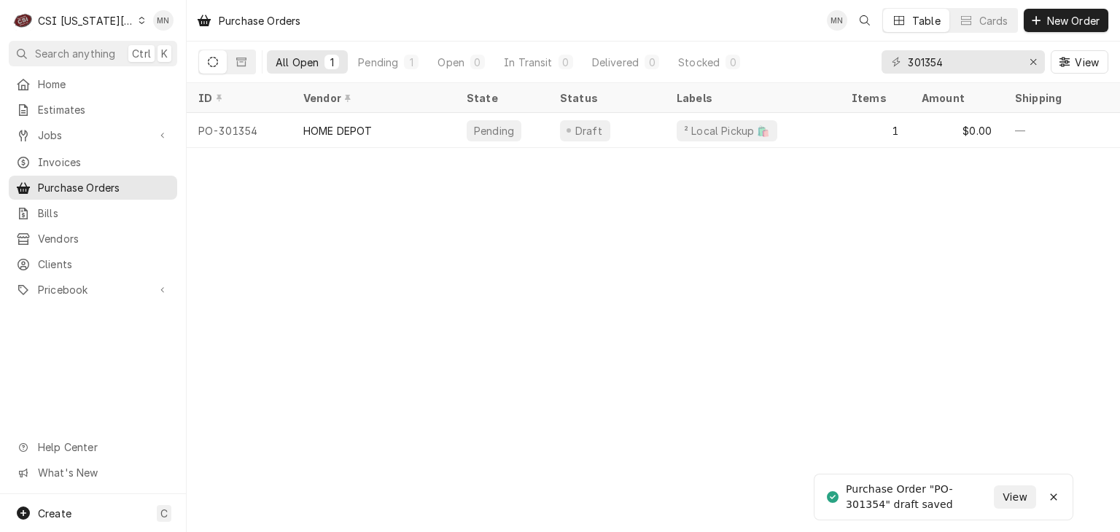
click at [102, 20] on div "CSI [US_STATE][GEOGRAPHIC_DATA]" at bounding box center [86, 20] width 96 height 15
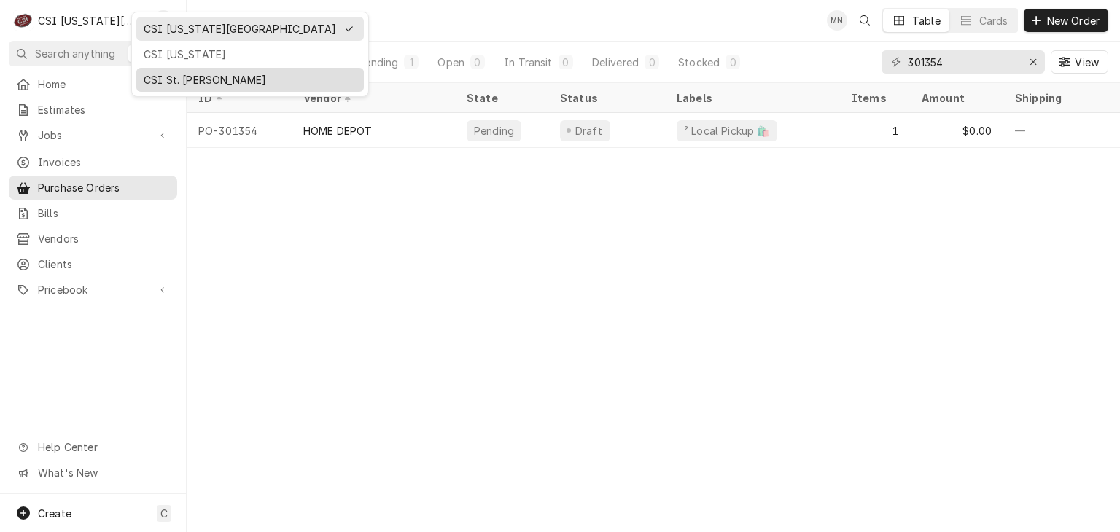
click at [179, 78] on div "CSI St. [PERSON_NAME]" at bounding box center [250, 79] width 213 height 15
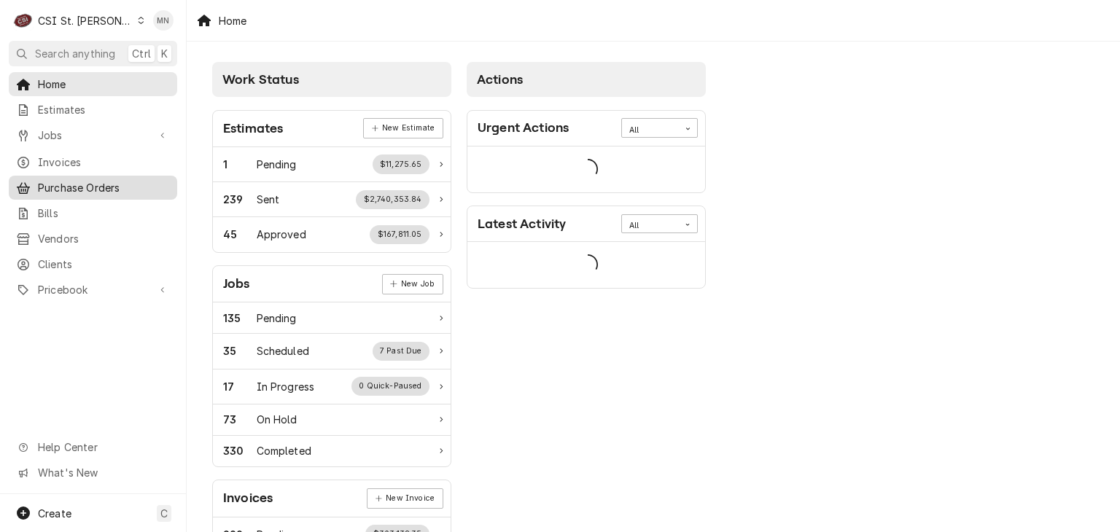
click at [77, 186] on span "Purchase Orders" at bounding box center [104, 187] width 132 height 15
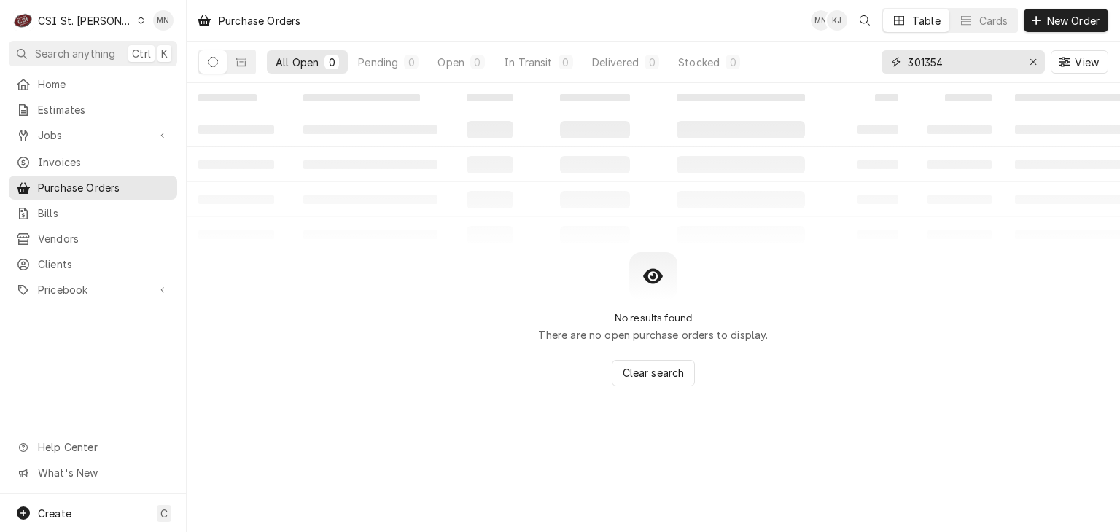
drag, startPoint x: 964, startPoint y: 61, endPoint x: 770, endPoint y: 54, distance: 194.1
click at [770, 54] on div "All Open 0 Pending 0 Open 0 In Transit 0 Delivered 0 Stocked 0 301354 View" at bounding box center [653, 62] width 910 height 41
type input "401140"
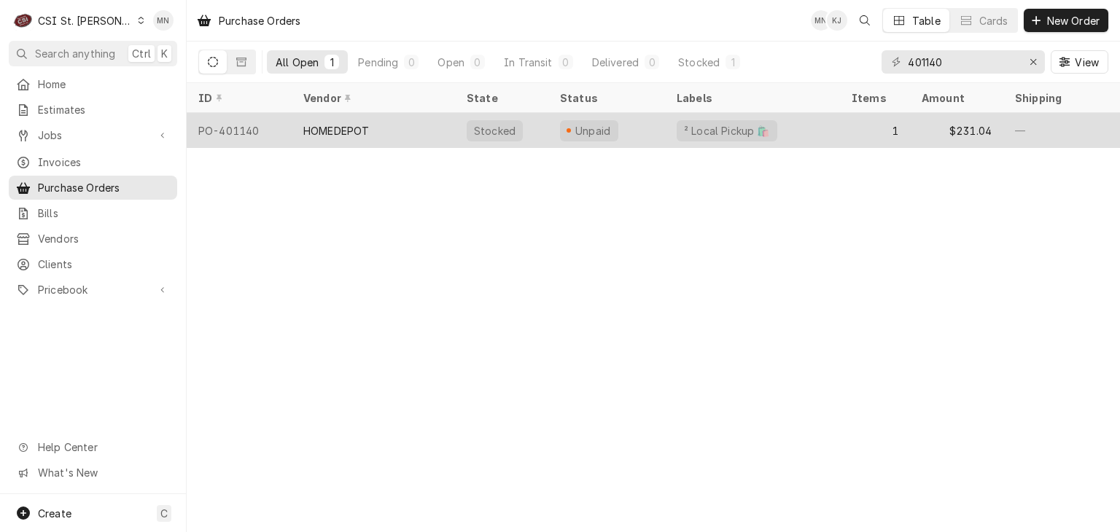
click at [405, 132] on div "HOMEDEPOT" at bounding box center [373, 130] width 163 height 35
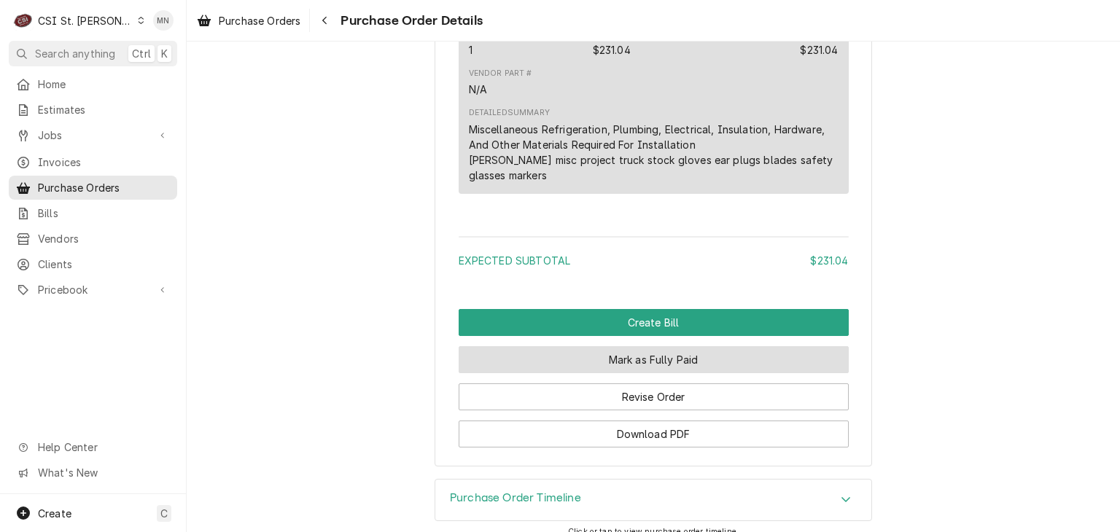
scroll to position [1244, 0]
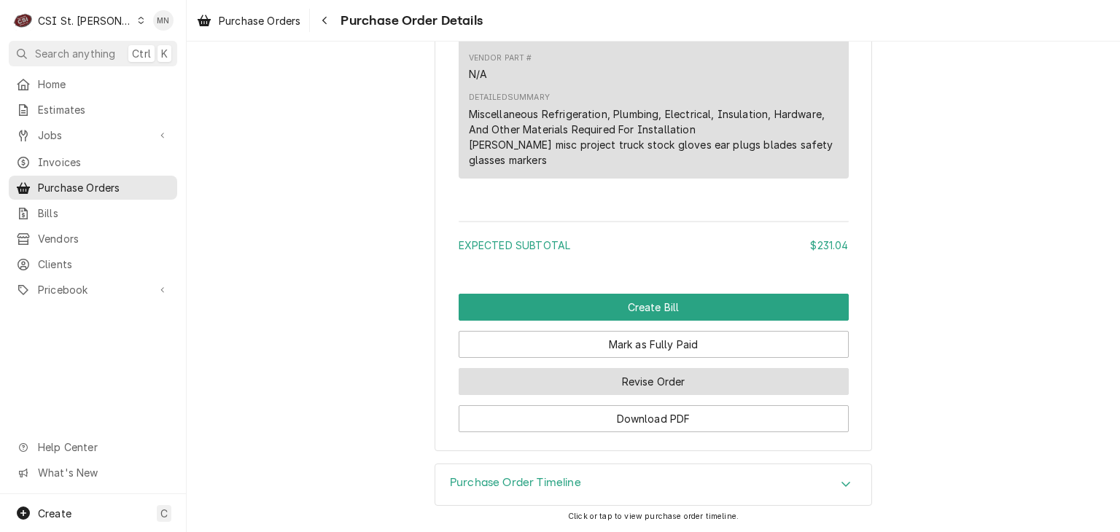
click at [673, 376] on button "Revise Order" at bounding box center [654, 381] width 390 height 27
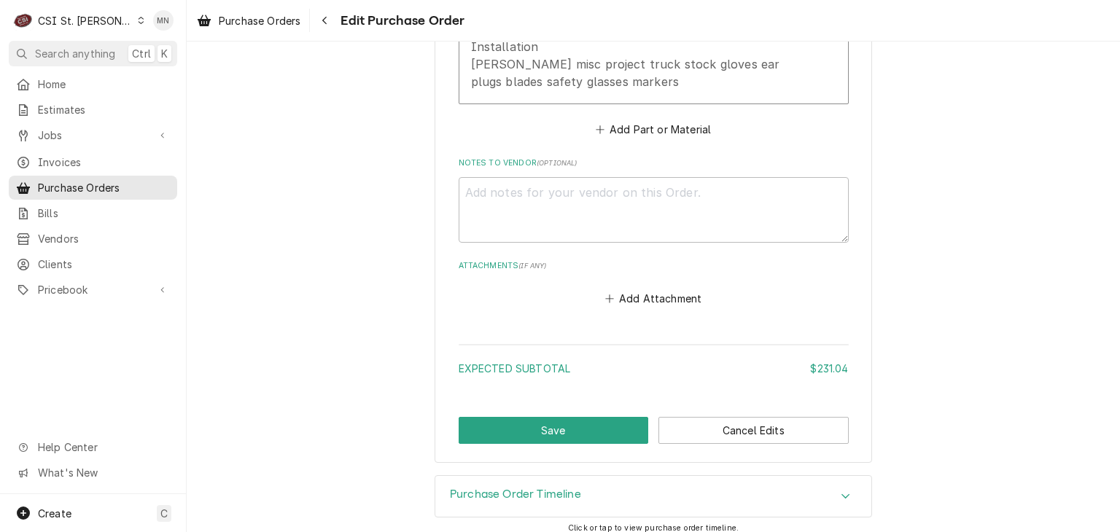
scroll to position [991, 0]
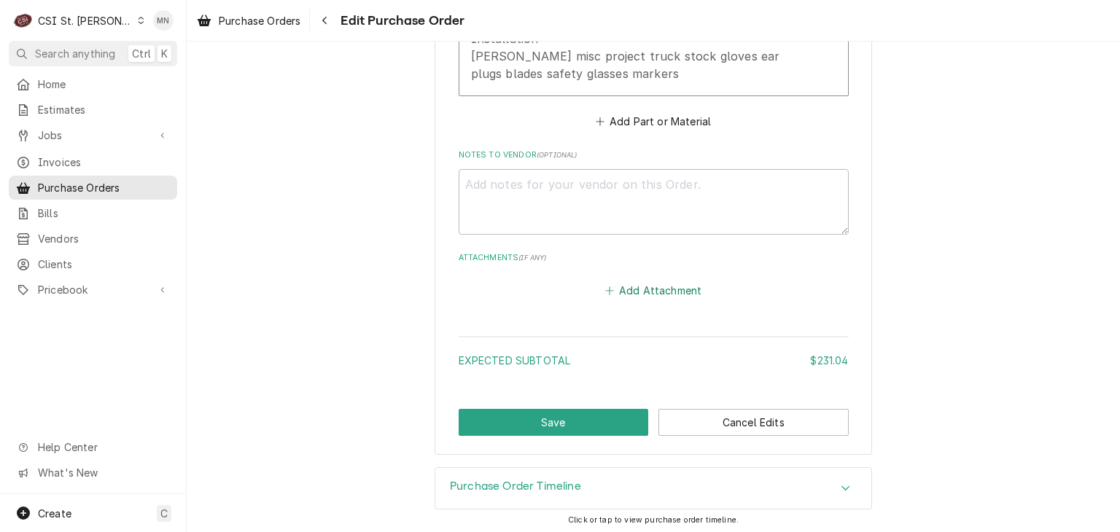
click at [649, 289] on button "Add Attachment" at bounding box center [653, 290] width 102 height 20
type textarea "x"
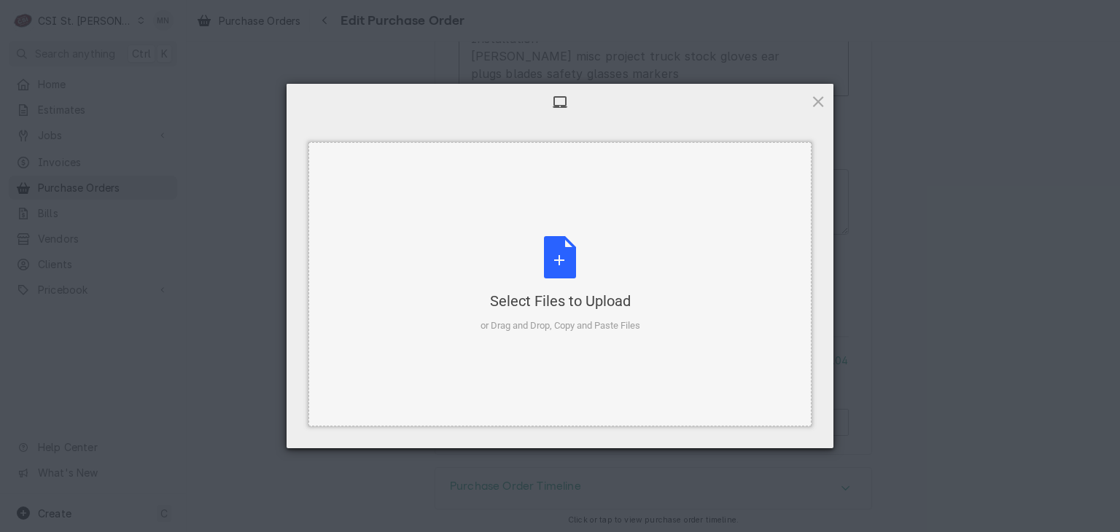
click at [570, 281] on div "Select Files to Upload or Drag and Drop, Copy and Paste Files" at bounding box center [560, 284] width 160 height 97
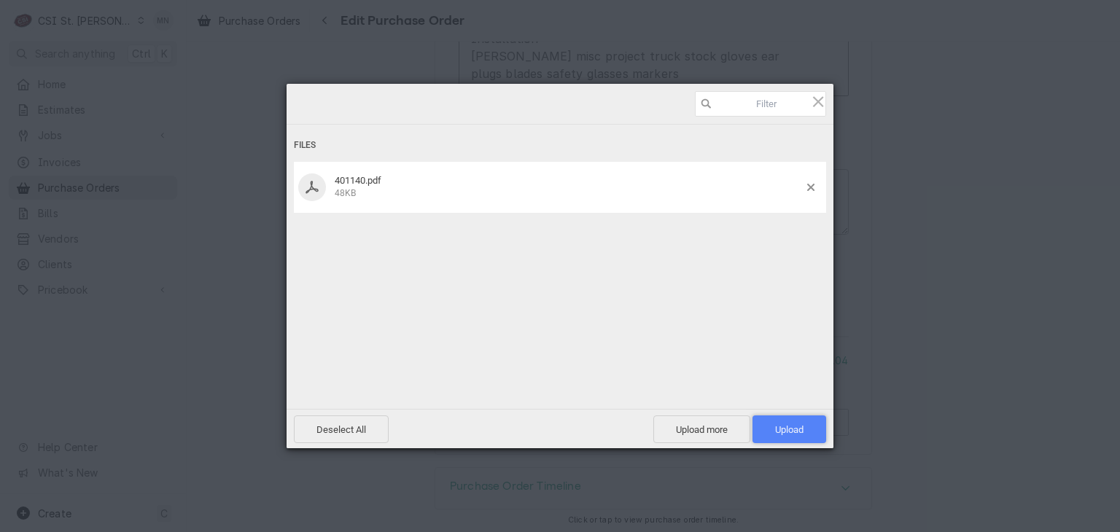
click at [784, 426] on span "Upload 1" at bounding box center [789, 429] width 28 height 11
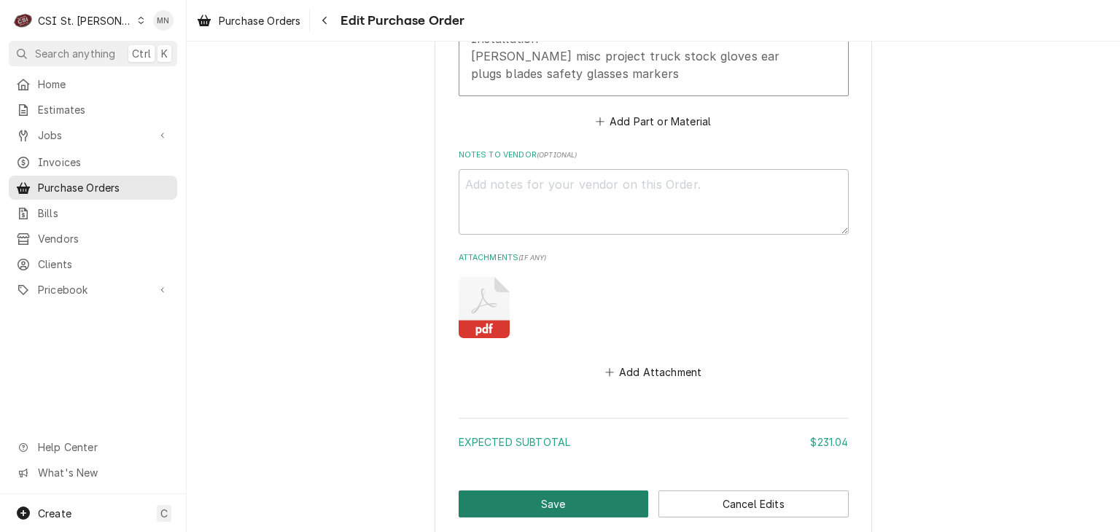
click at [583, 499] on button "Save" at bounding box center [554, 504] width 190 height 27
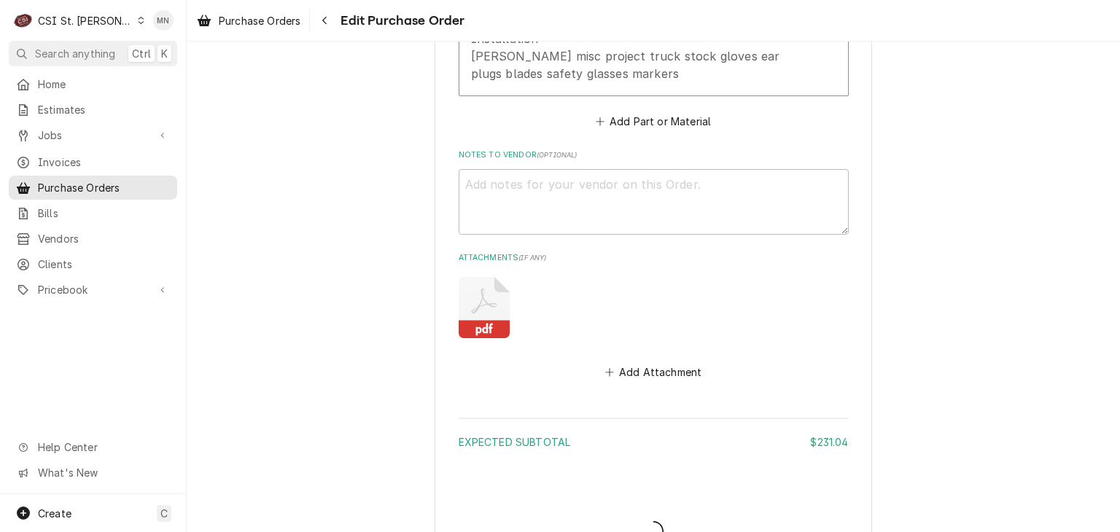
type textarea "x"
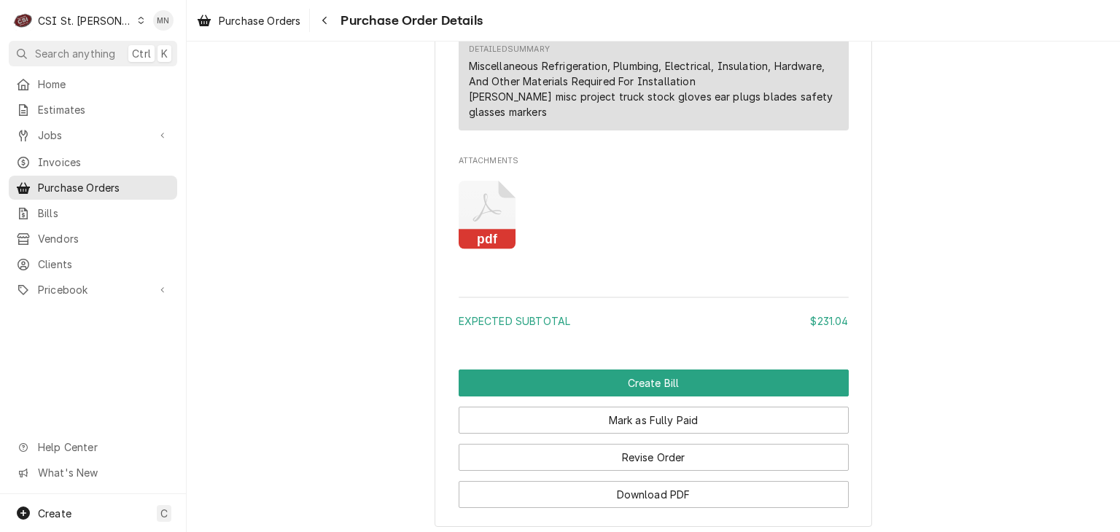
scroll to position [1368, 0]
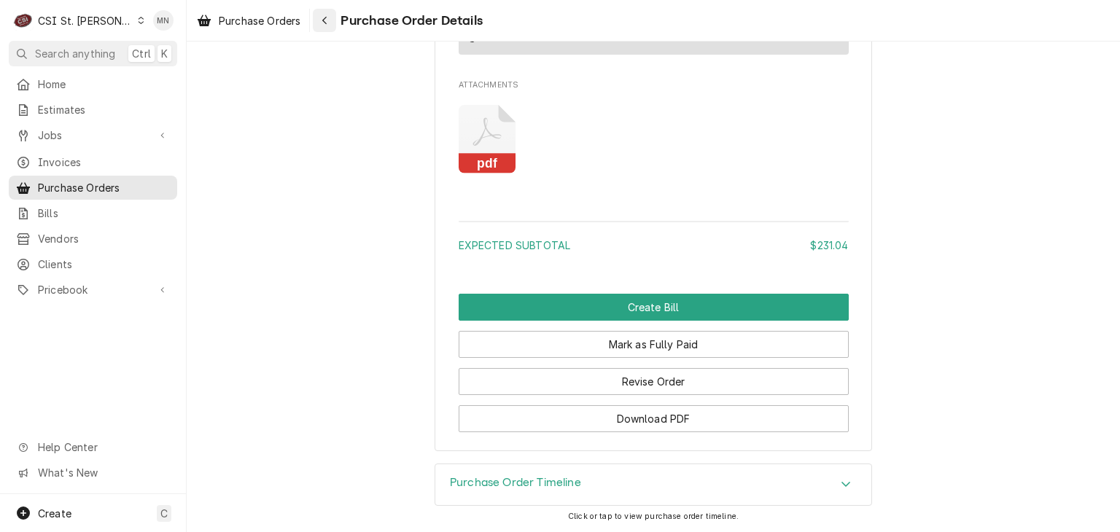
click at [326, 24] on icon "Navigate back" at bounding box center [324, 20] width 7 height 10
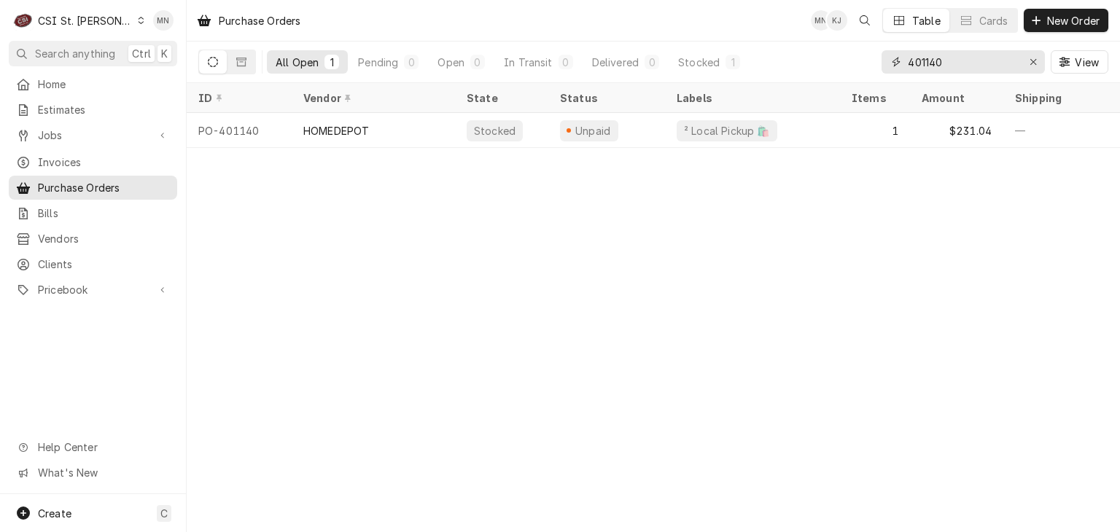
click at [962, 63] on input "401140" at bounding box center [962, 61] width 109 height 23
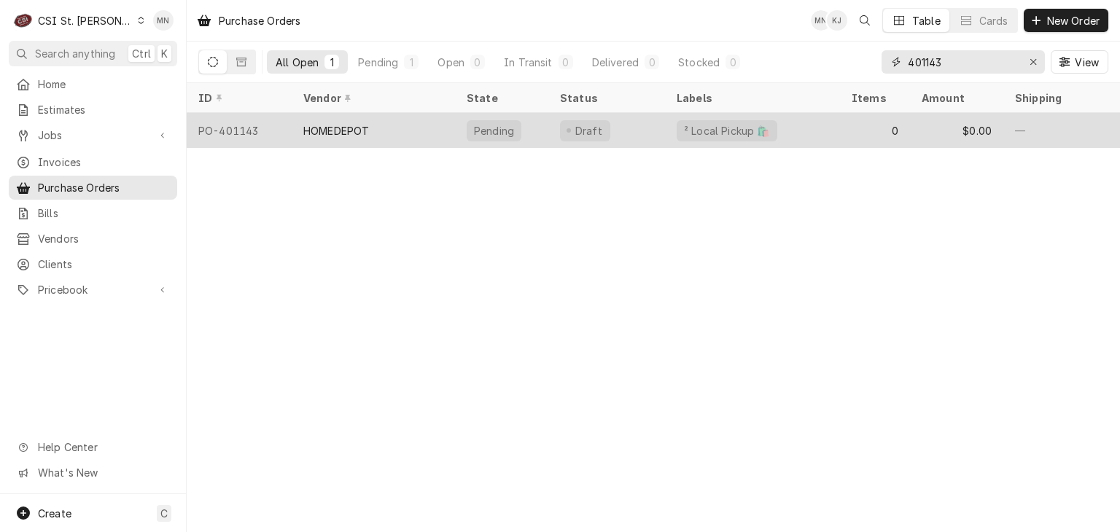
type input "401143"
click at [294, 129] on div "HOMEDEPOT" at bounding box center [373, 130] width 163 height 35
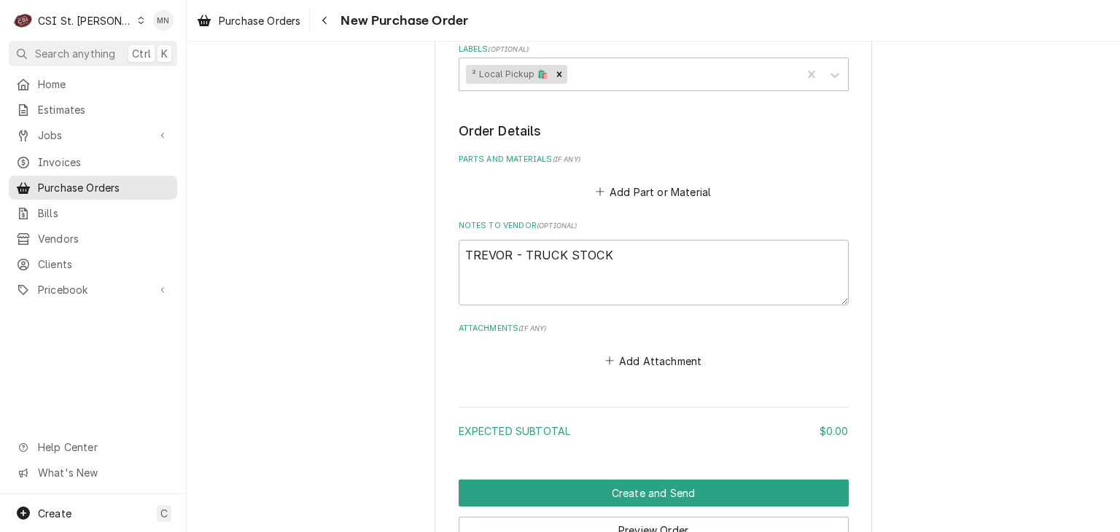
scroll to position [666, 0]
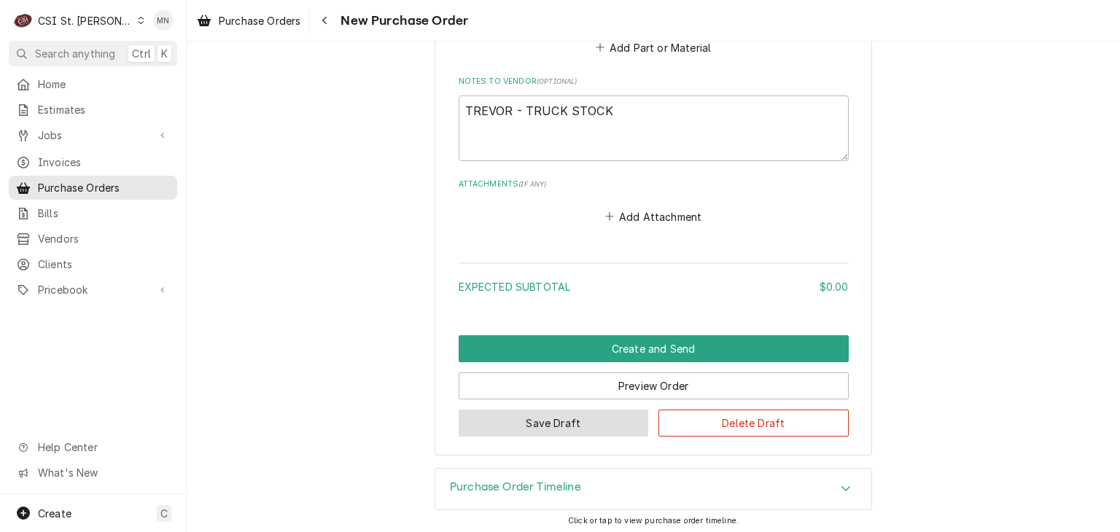
click at [576, 413] on button "Save Draft" at bounding box center [554, 423] width 190 height 27
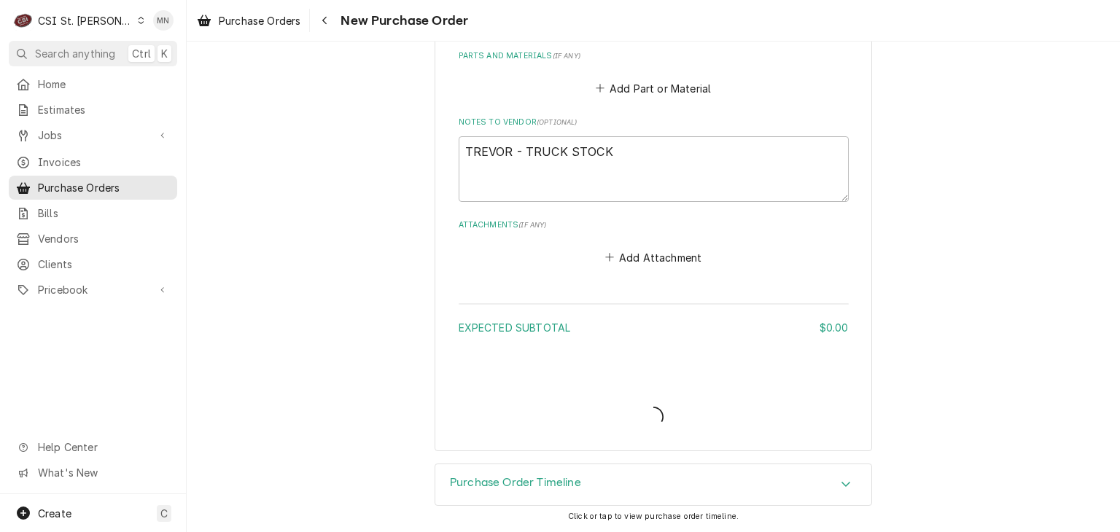
scroll to position [621, 0]
type textarea "x"
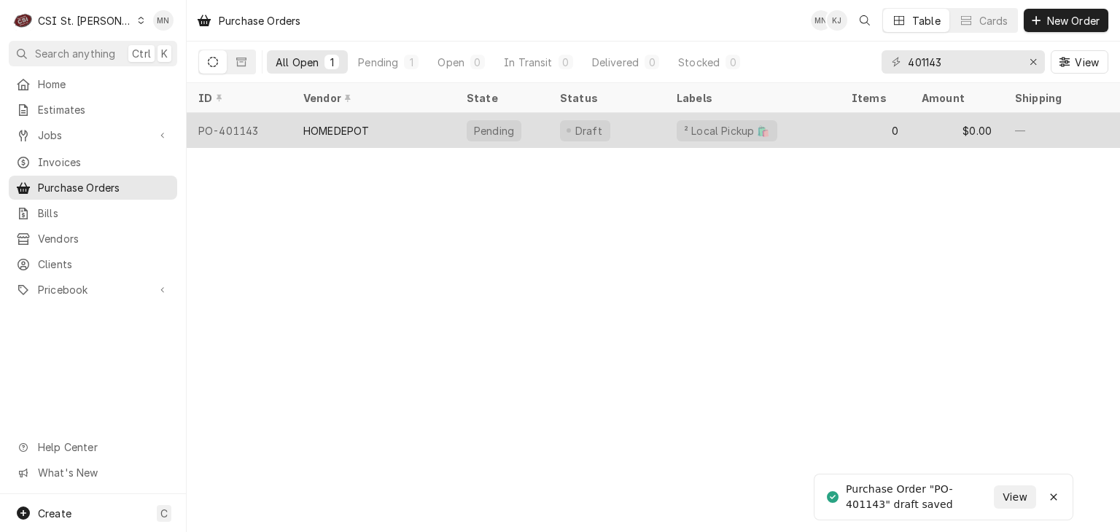
click at [367, 135] on div "HOMEDEPOT" at bounding box center [373, 130] width 163 height 35
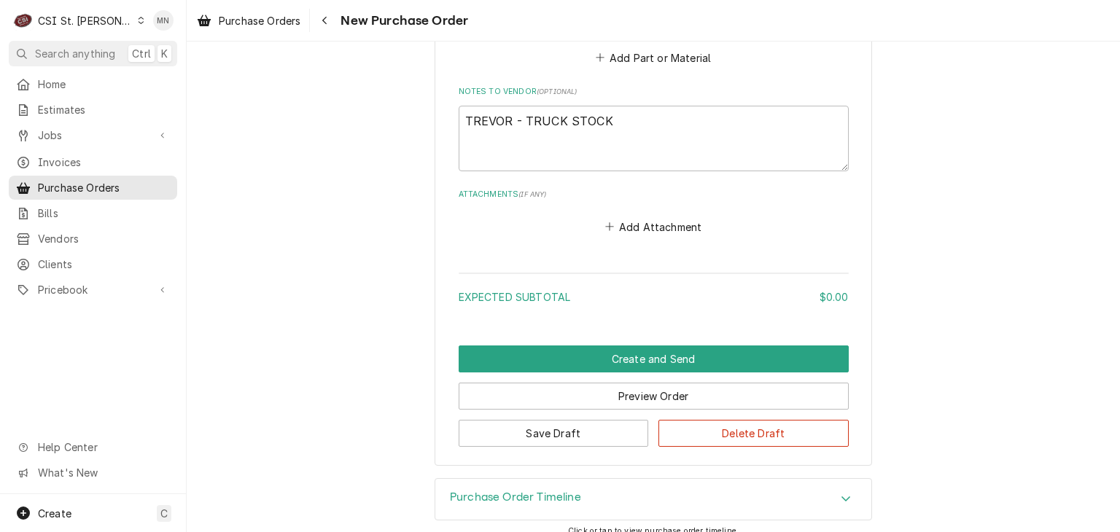
scroll to position [666, 0]
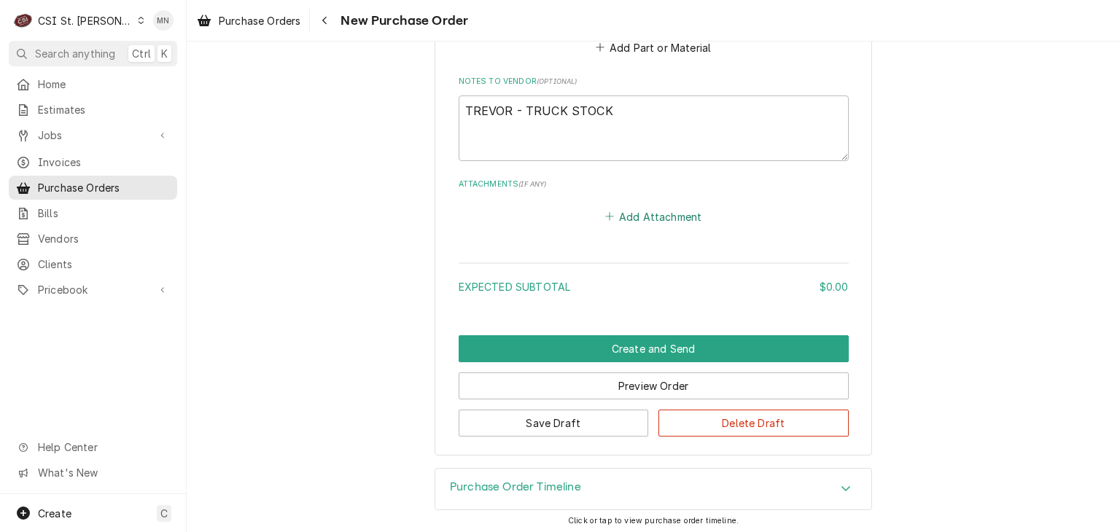
click at [637, 209] on button "Add Attachment" at bounding box center [653, 216] width 102 height 20
type textarea "x"
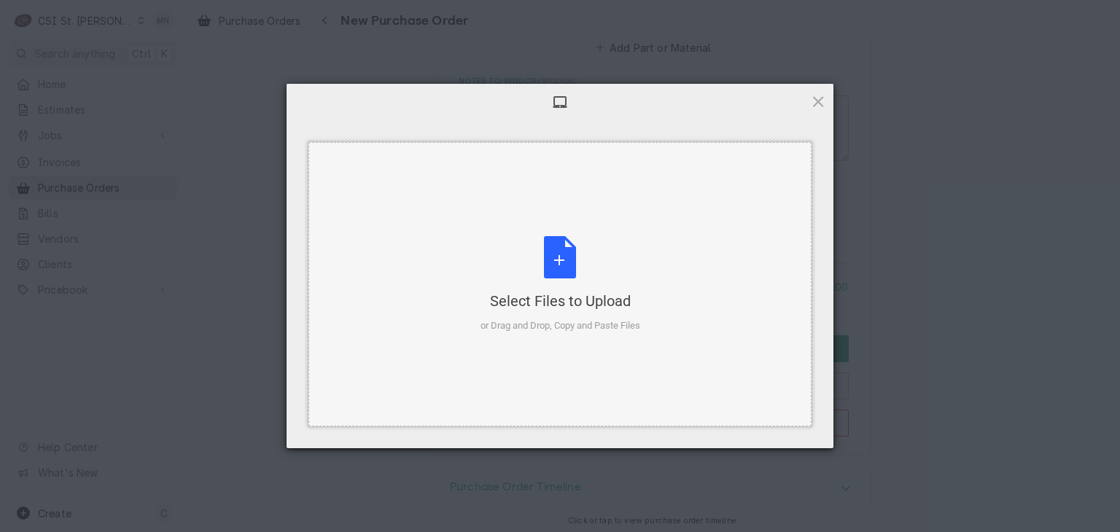
click at [569, 251] on div "Select Files to Upload or Drag and Drop, Copy and Paste Files" at bounding box center [560, 284] width 160 height 97
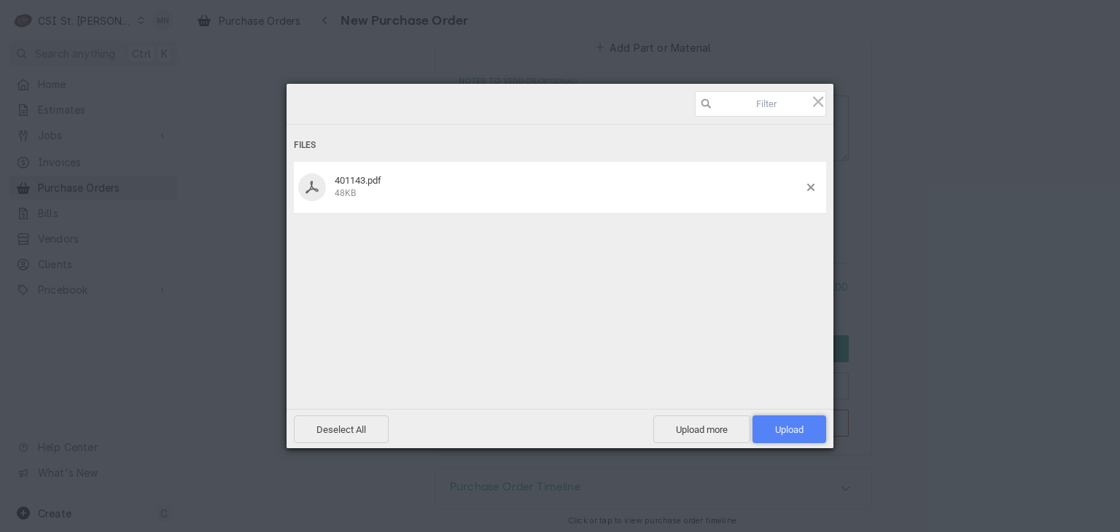
click at [786, 430] on span "Upload 1" at bounding box center [789, 429] width 28 height 11
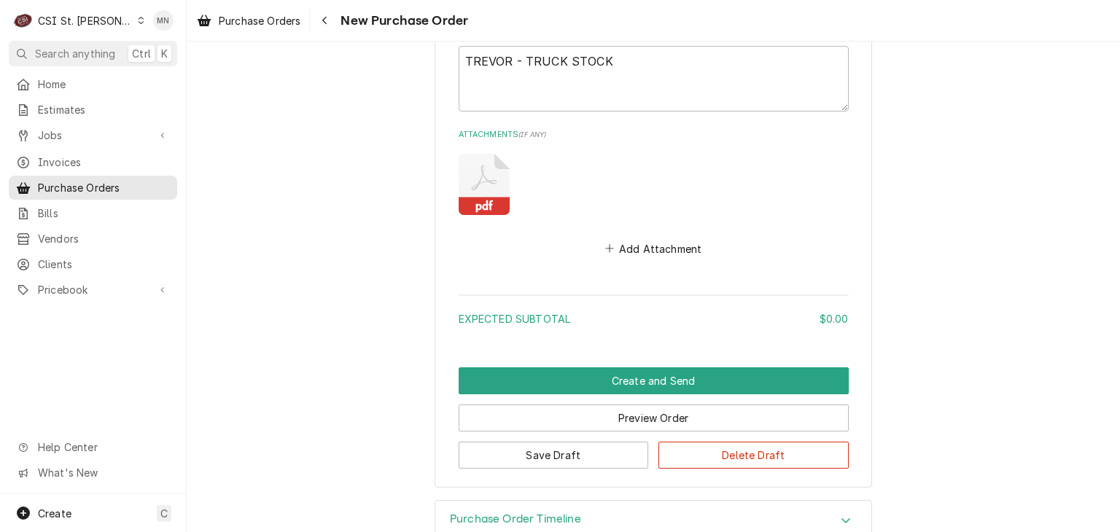
scroll to position [738, 0]
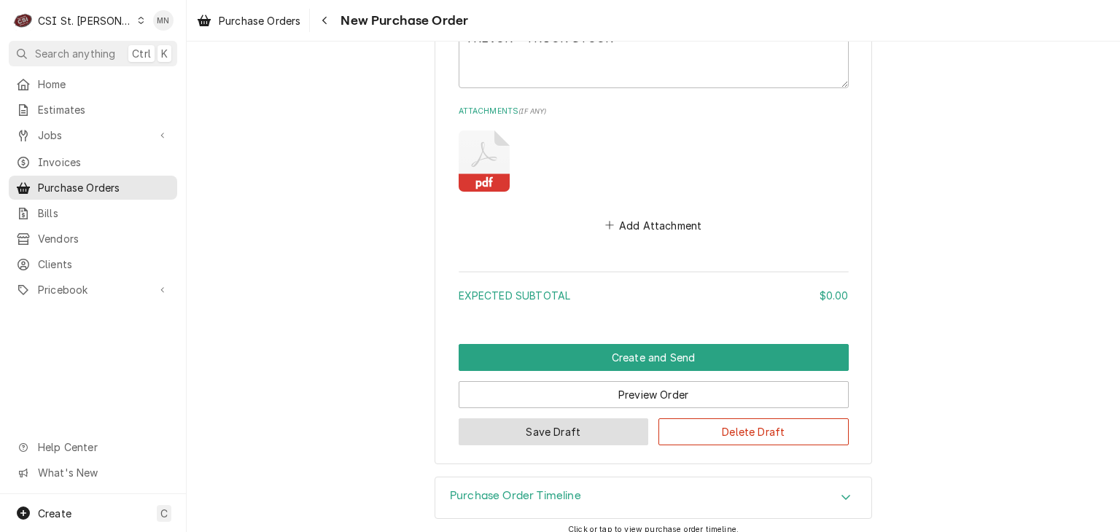
click at [526, 435] on button "Save Draft" at bounding box center [554, 431] width 190 height 27
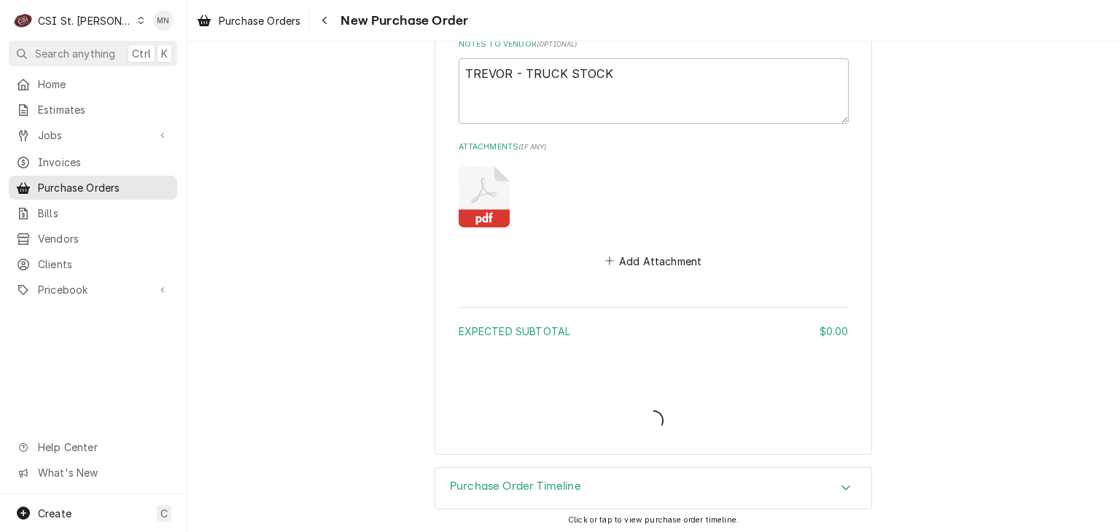
type textarea "x"
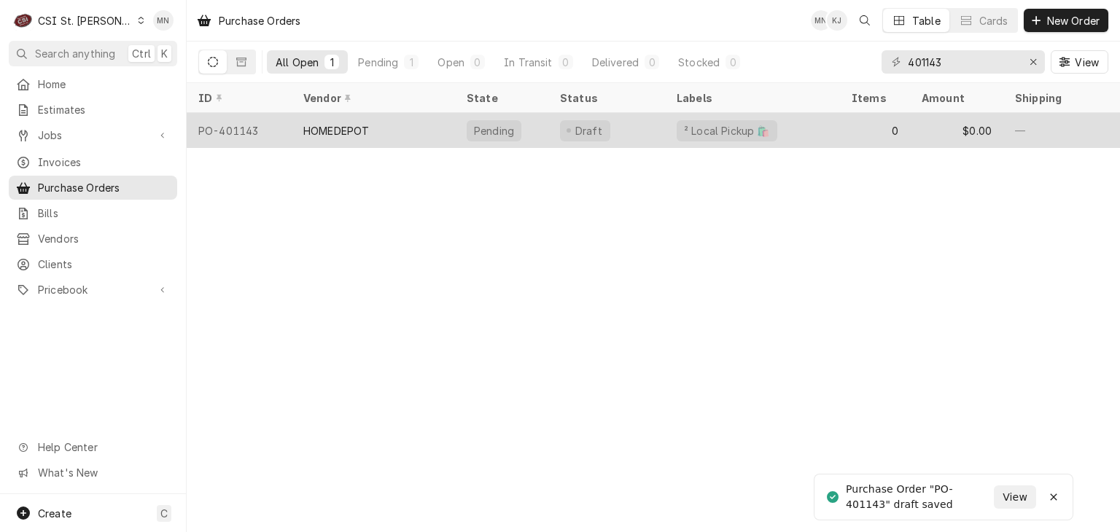
click at [381, 131] on div "HOMEDEPOT" at bounding box center [373, 130] width 163 height 35
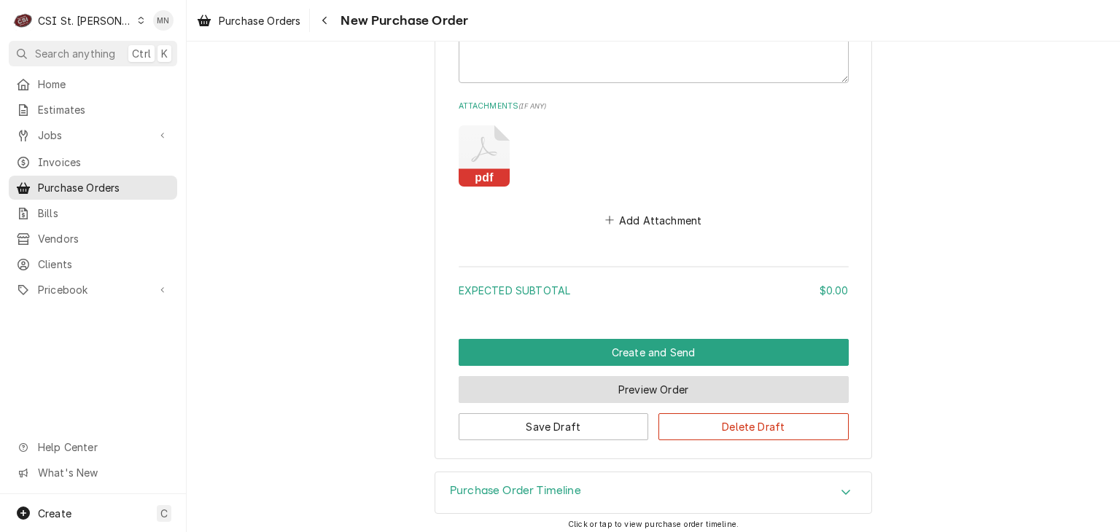
scroll to position [747, 0]
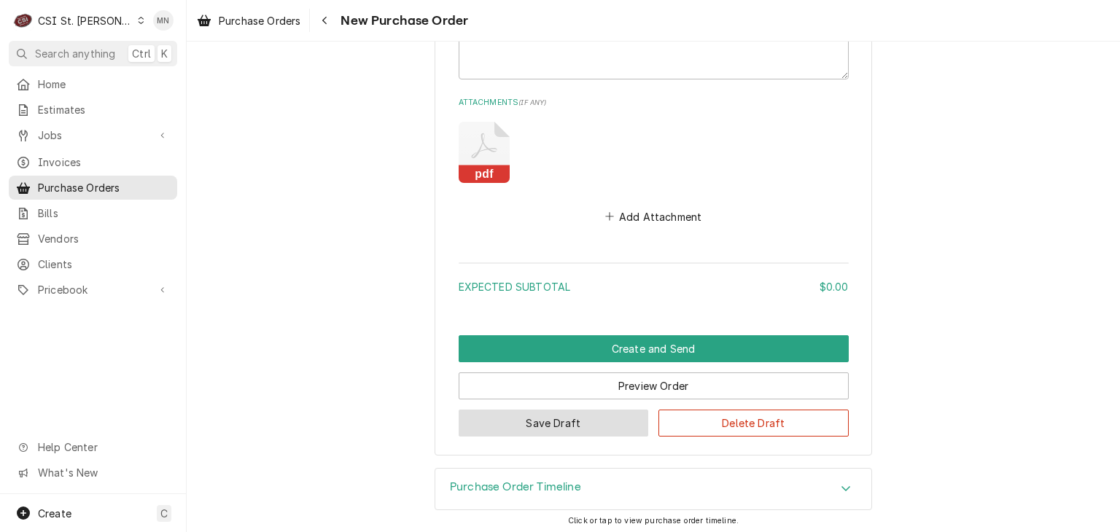
click at [554, 422] on button "Save Draft" at bounding box center [554, 423] width 190 height 27
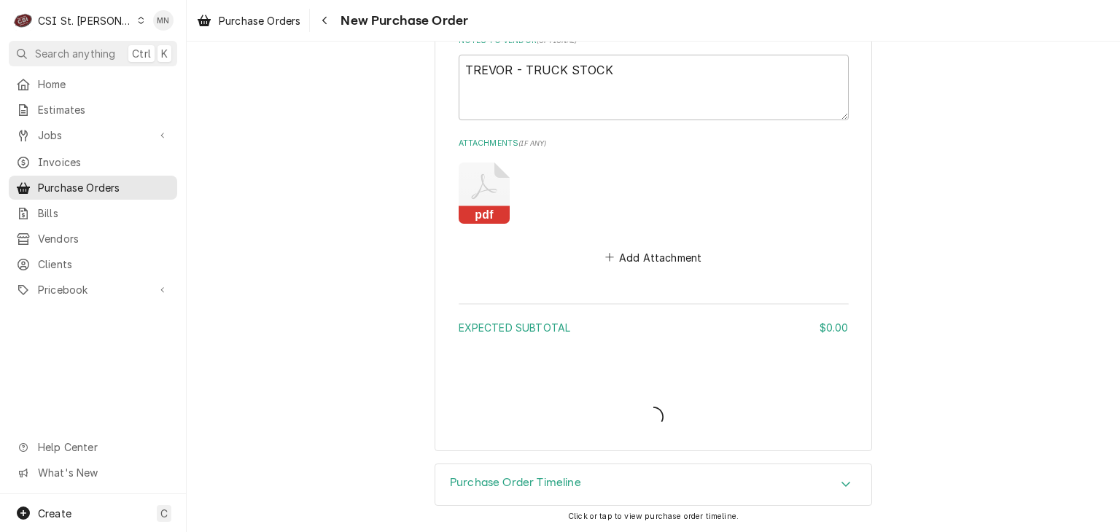
scroll to position [703, 0]
type textarea "x"
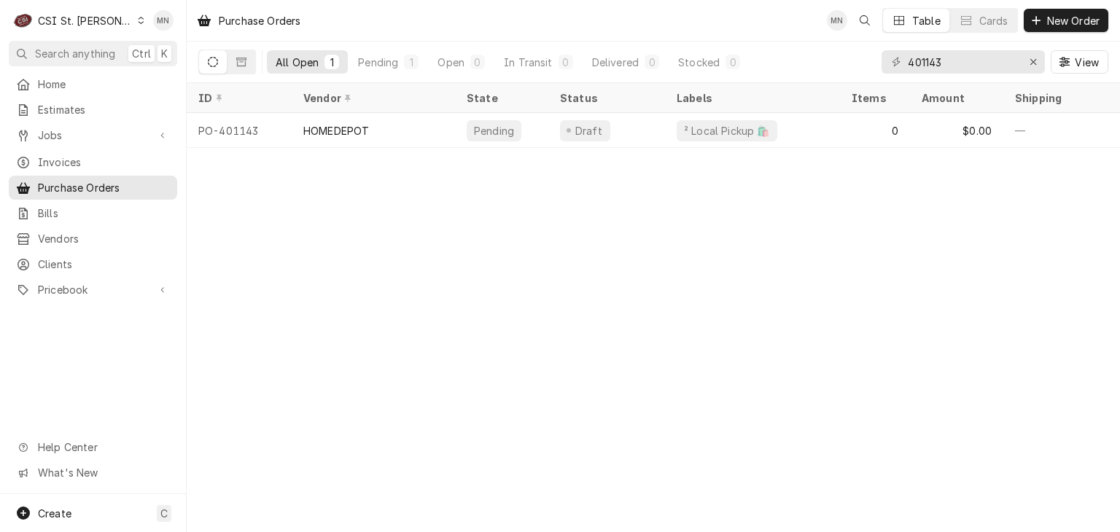
click at [101, 24] on div "CSI St. [PERSON_NAME]" at bounding box center [85, 20] width 95 height 15
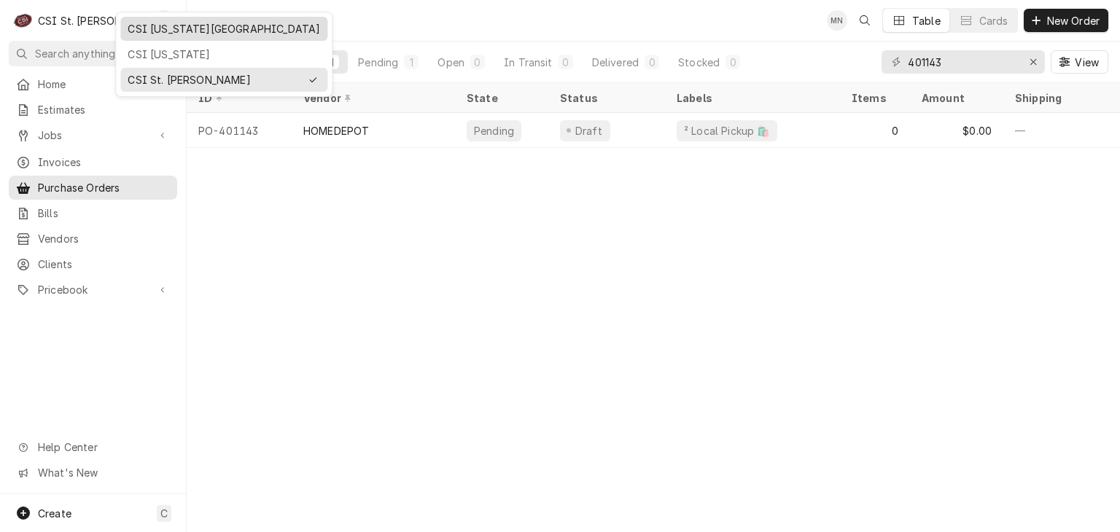
click at [144, 27] on div "CSI [US_STATE][GEOGRAPHIC_DATA]" at bounding box center [224, 28] width 192 height 15
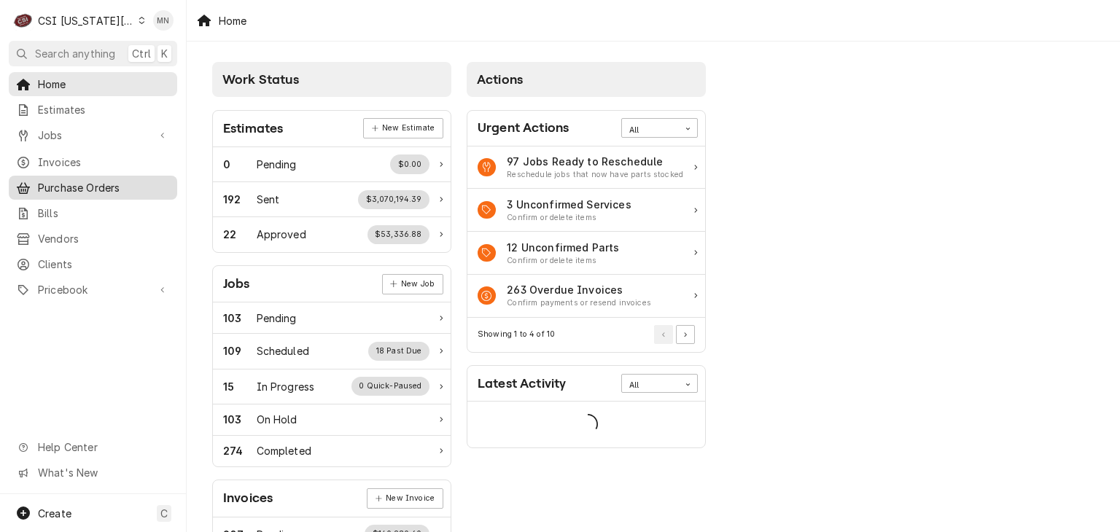
click at [82, 182] on span "Purchase Orders" at bounding box center [104, 187] width 132 height 15
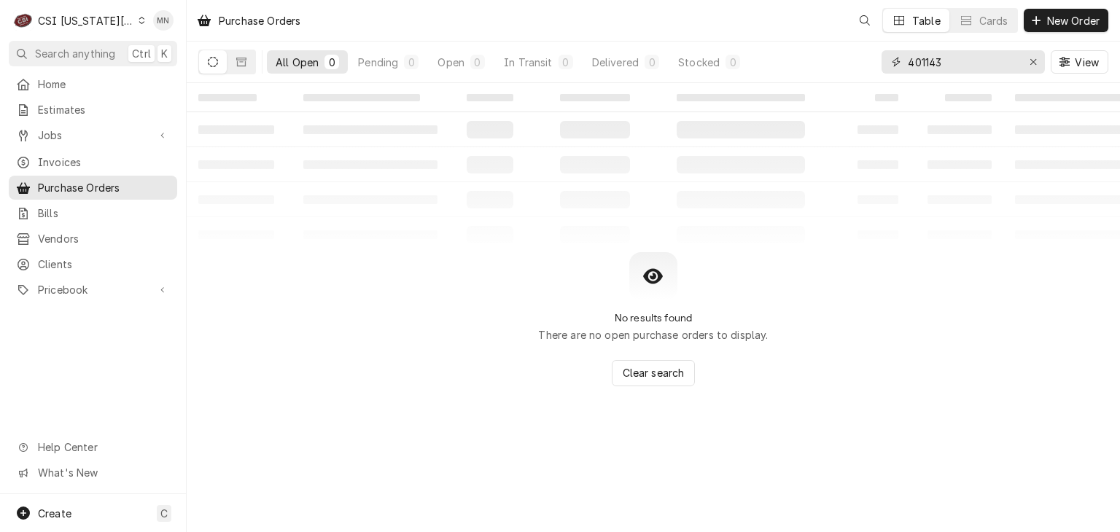
drag, startPoint x: 949, startPoint y: 65, endPoint x: 800, endPoint y: 65, distance: 148.7
click at [803, 65] on div "All Open 0 Pending 0 Open 0 In Transit 0 Delivered 0 Stocked 0 401143 View" at bounding box center [653, 62] width 910 height 41
type input "301344"
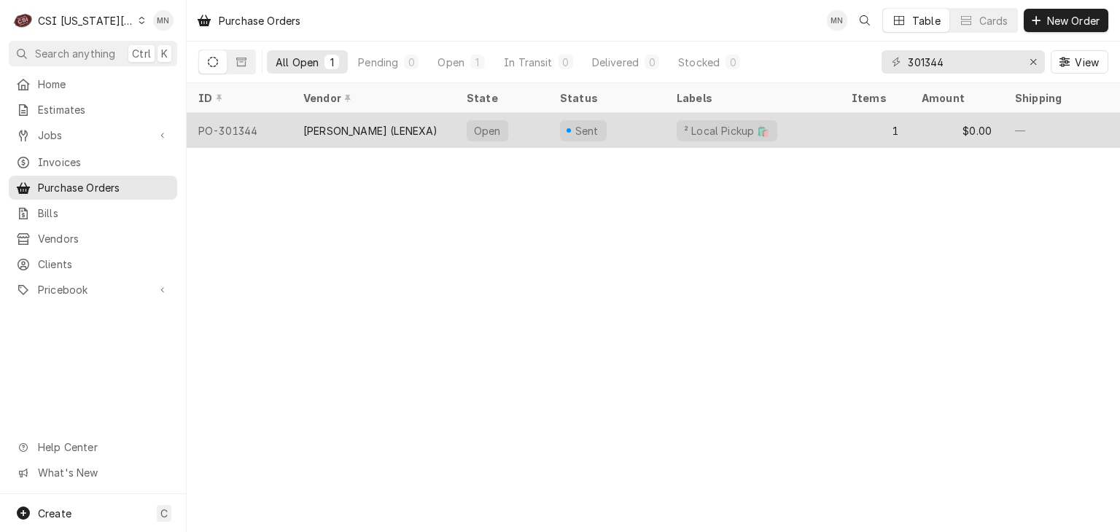
click at [375, 131] on div "[PERSON_NAME] (LENEXA)" at bounding box center [370, 130] width 135 height 15
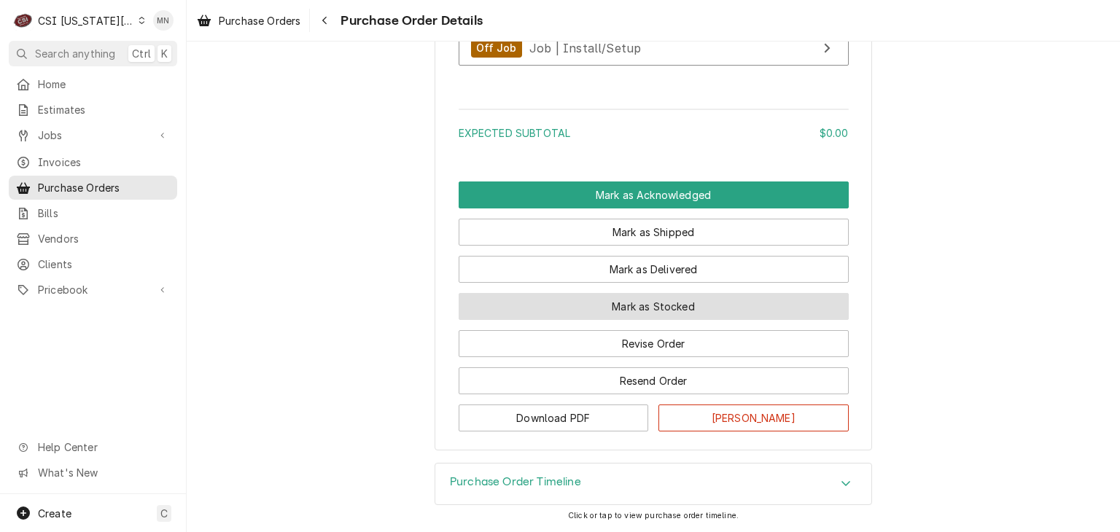
scroll to position [1309, 0]
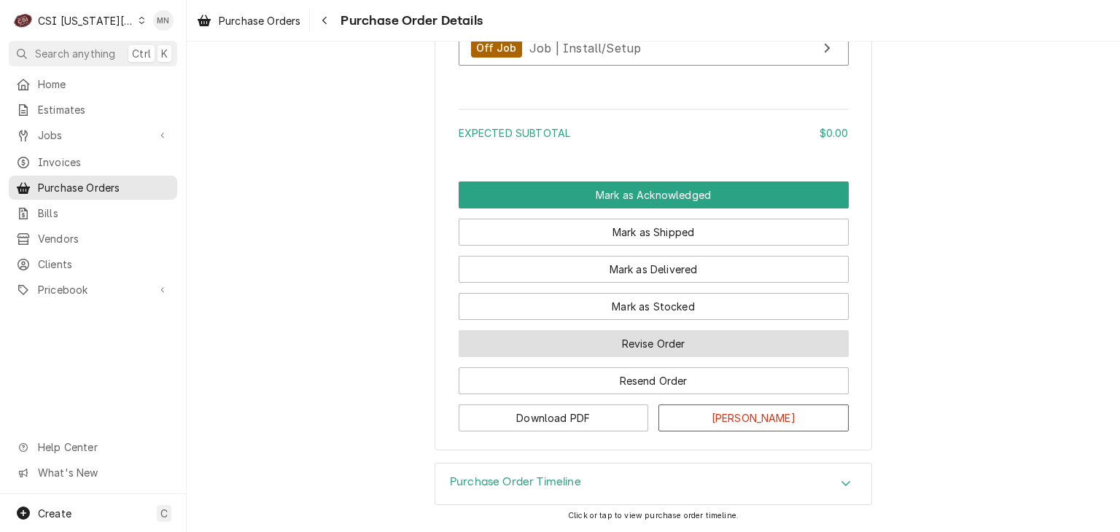
click at [654, 345] on button "Revise Order" at bounding box center [654, 343] width 390 height 27
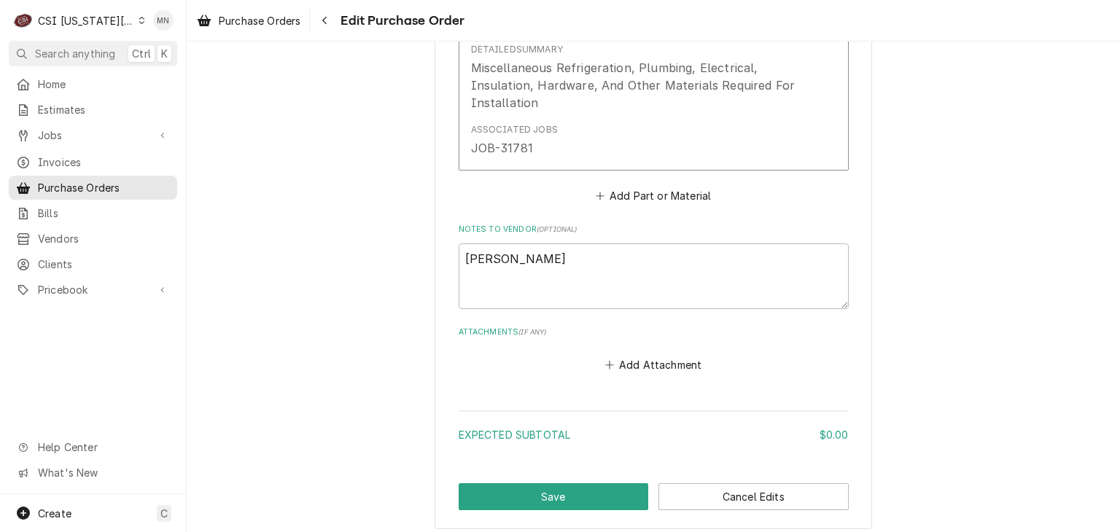
scroll to position [948, 0]
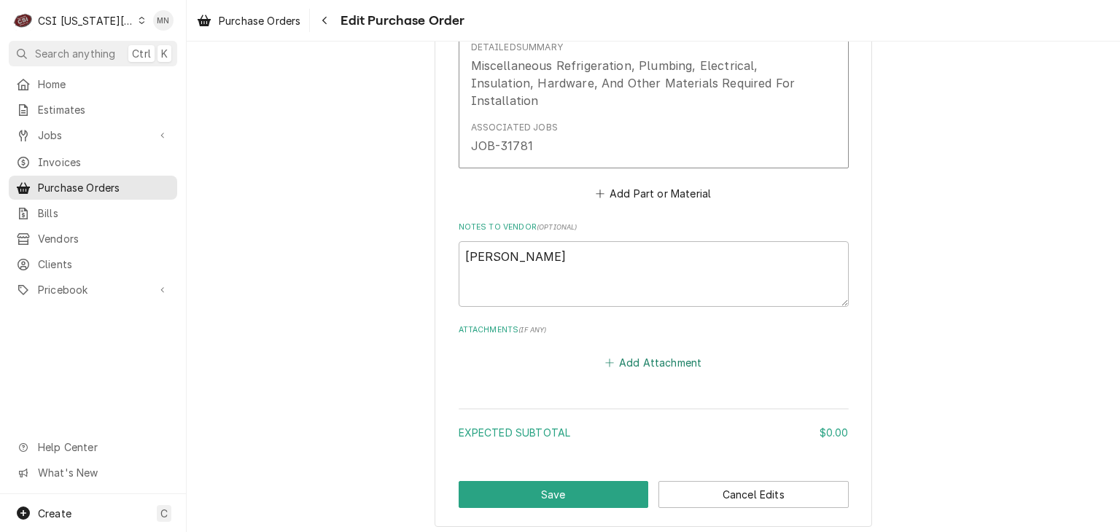
click at [656, 352] on button "Add Attachment" at bounding box center [653, 362] width 102 height 20
type textarea "x"
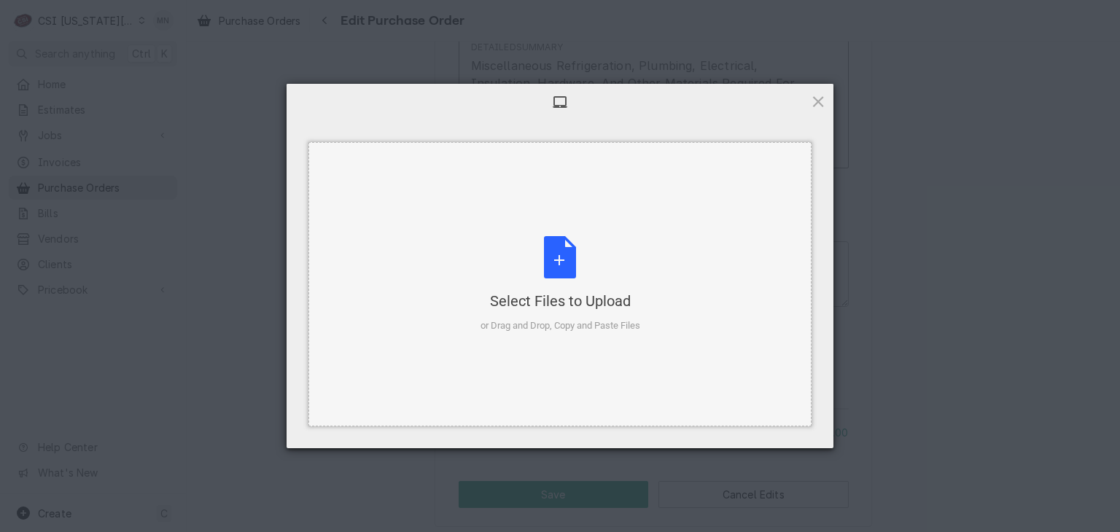
click at [570, 276] on div "Select Files to Upload or Drag and Drop, Copy and Paste Files" at bounding box center [560, 284] width 160 height 97
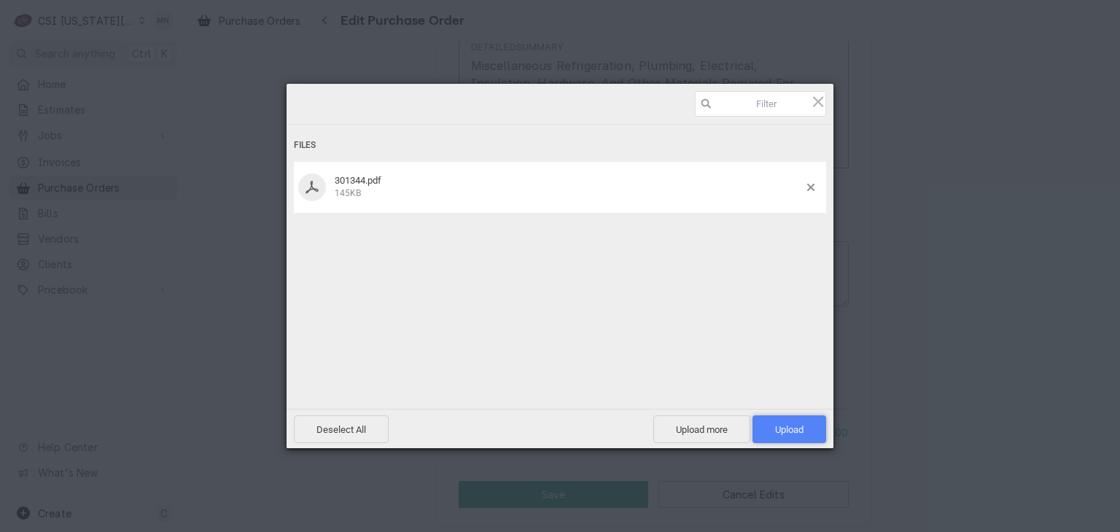
click at [790, 427] on span "Upload 1" at bounding box center [789, 429] width 28 height 11
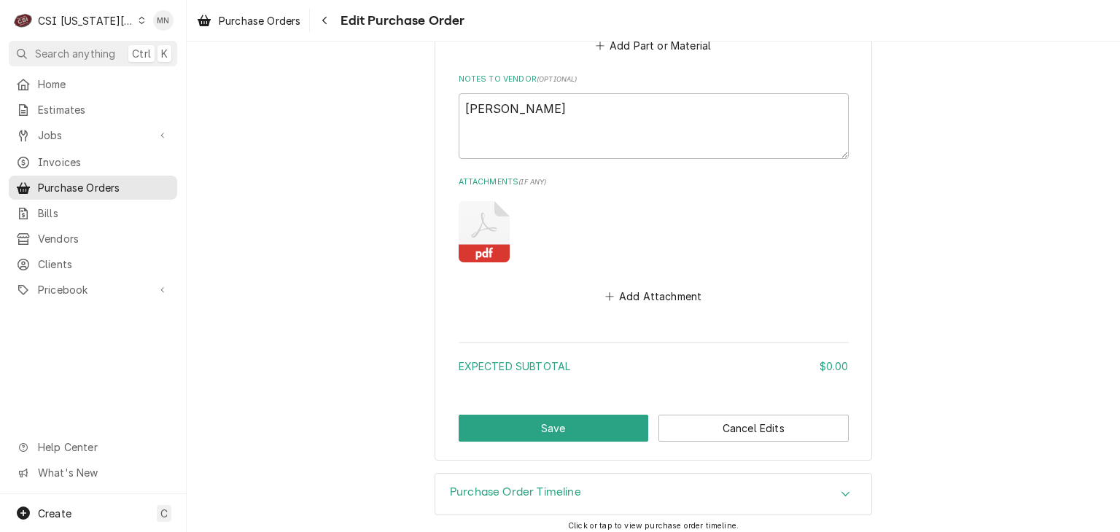
scroll to position [1102, 0]
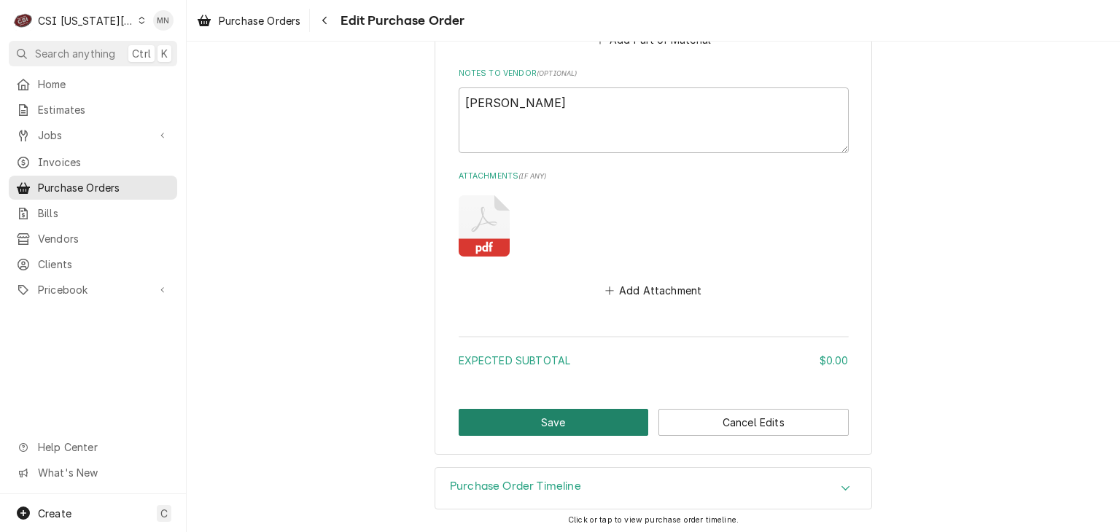
click at [522, 424] on button "Save" at bounding box center [554, 422] width 190 height 27
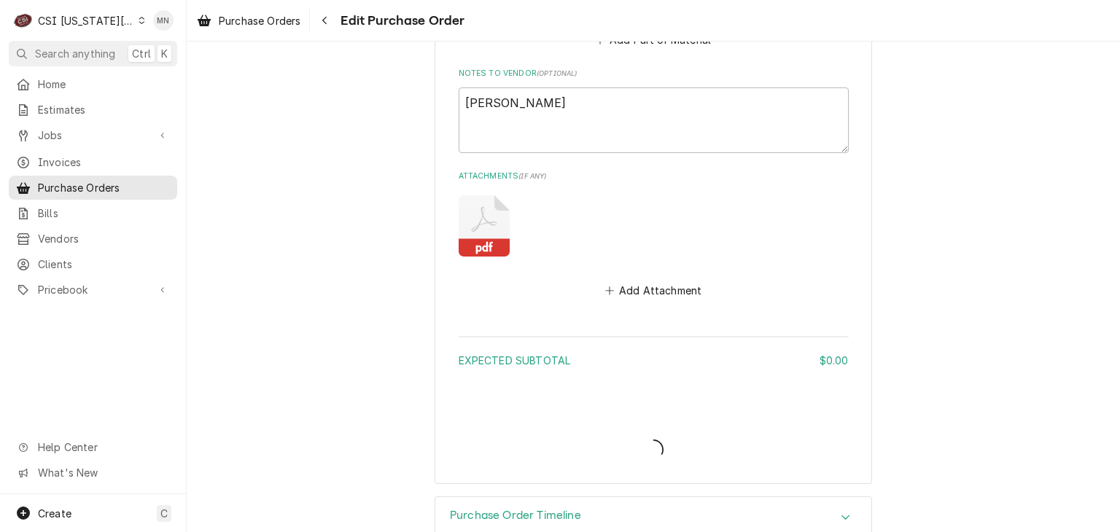
type textarea "x"
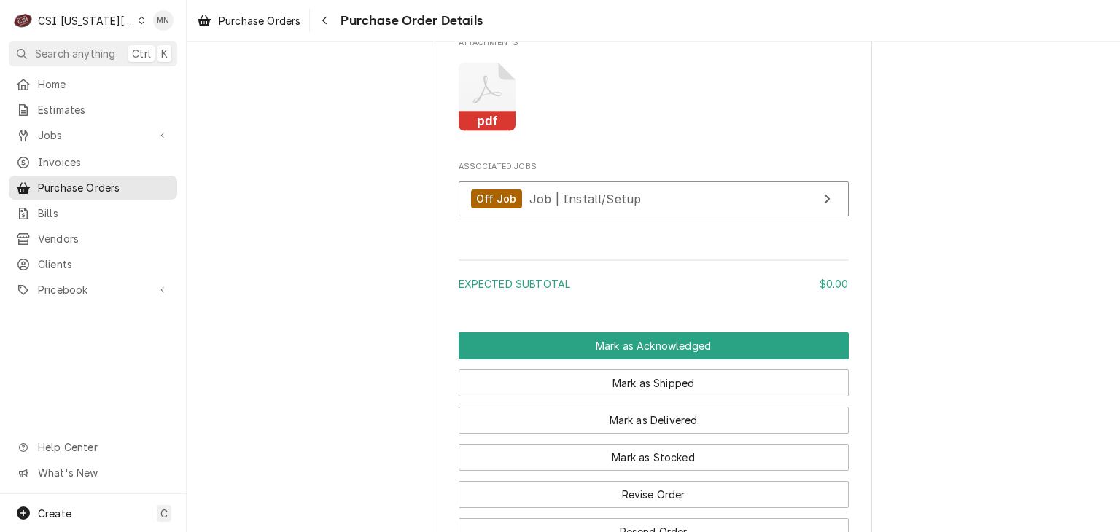
scroll to position [1433, 0]
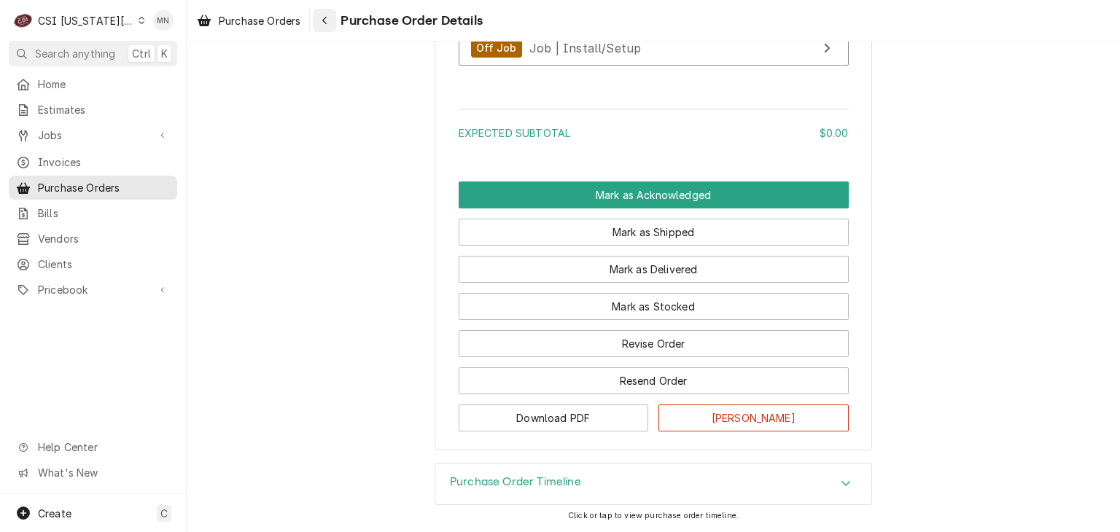
click at [332, 23] on div "Navigate back" at bounding box center [324, 20] width 15 height 15
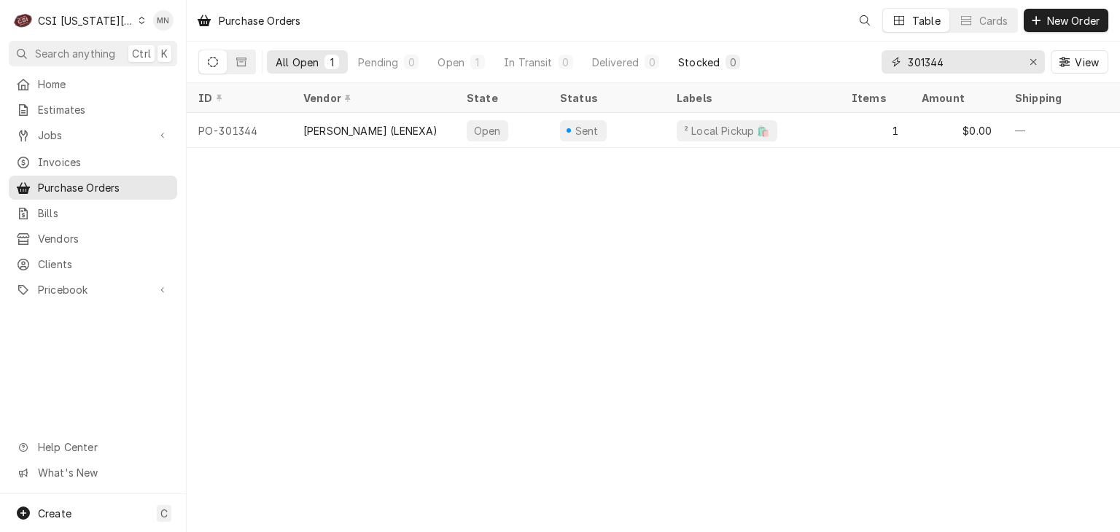
drag, startPoint x: 974, startPoint y: 61, endPoint x: 732, endPoint y: 65, distance: 242.1
click at [735, 65] on div "All Open 1 Pending 0 Open 1 In Transit 0 Delivered 0 Stocked 0 301344 View" at bounding box center [653, 62] width 910 height 41
type input "301332"
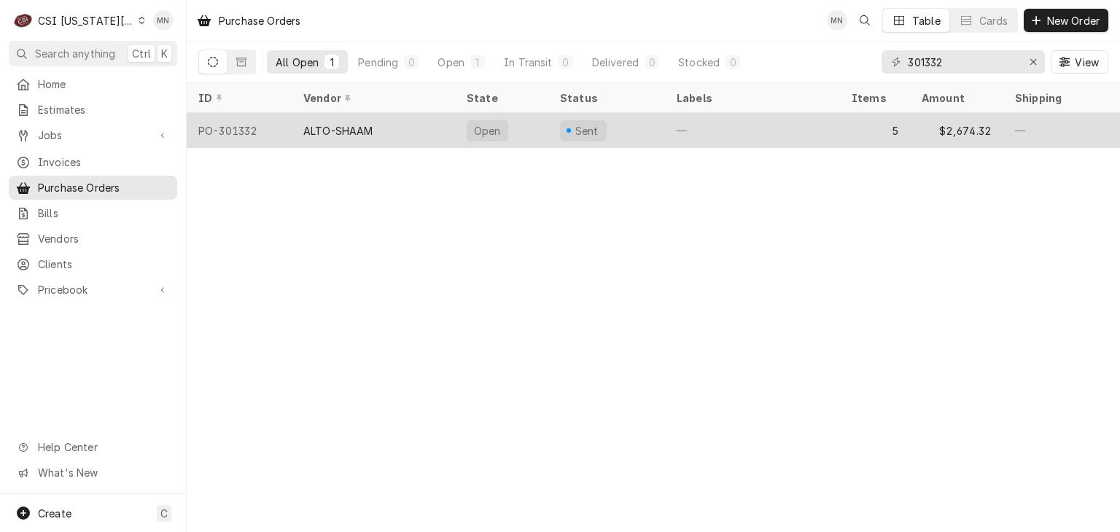
click at [394, 124] on div "ALTO-SHAAM" at bounding box center [373, 130] width 163 height 35
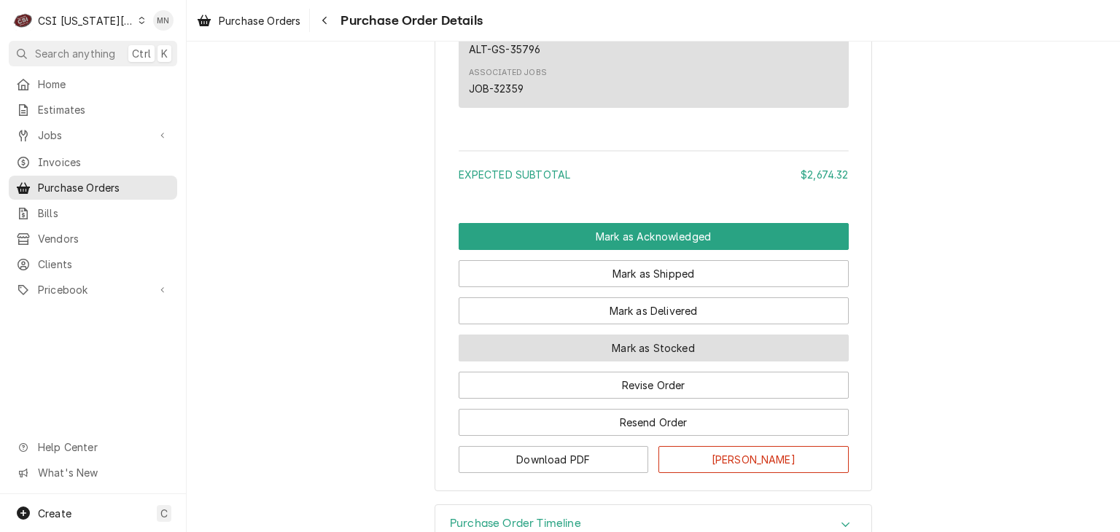
scroll to position [2298, 0]
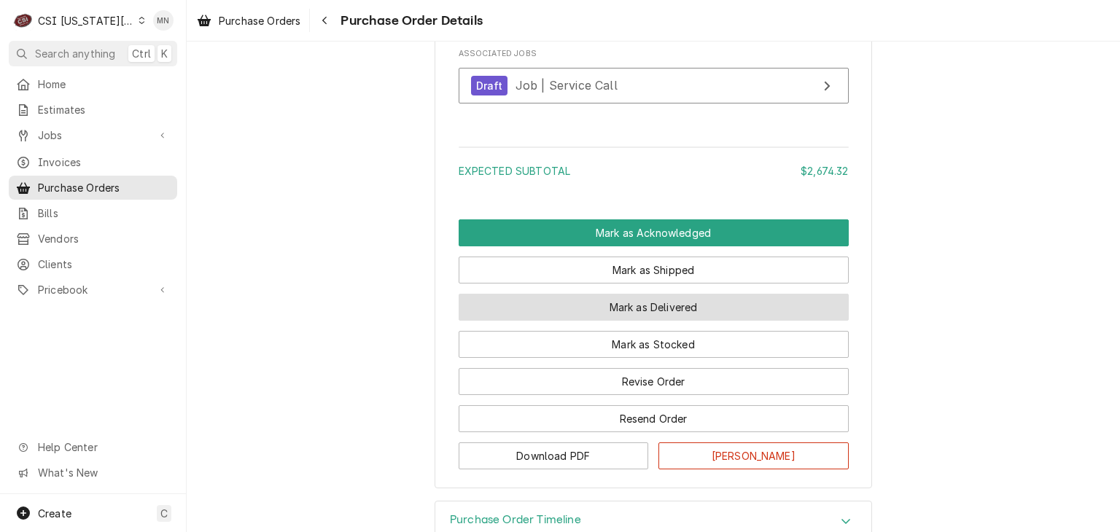
click at [613, 321] on button "Mark as Delivered" at bounding box center [654, 307] width 390 height 27
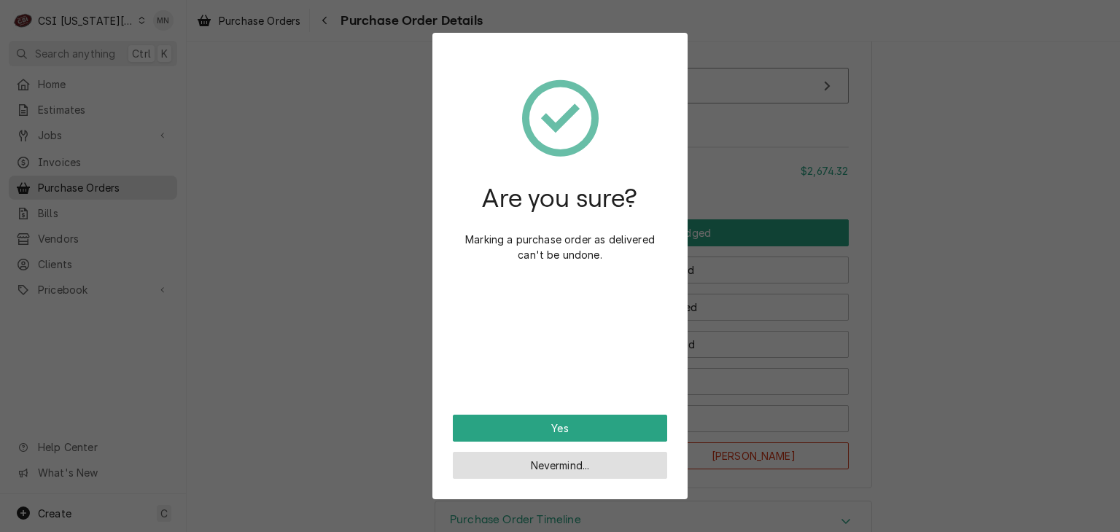
click at [537, 467] on button "Nevermind..." at bounding box center [560, 465] width 214 height 27
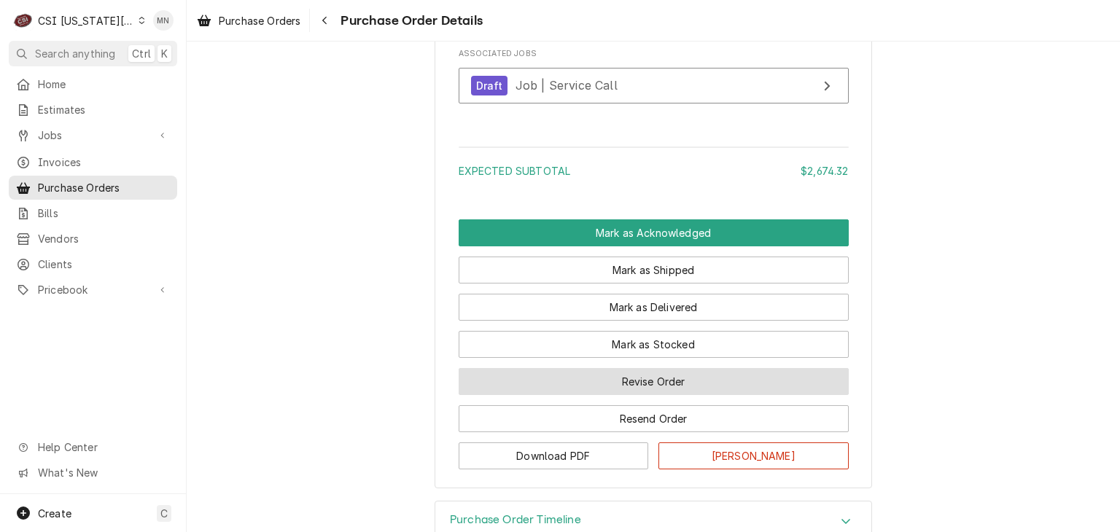
click at [615, 395] on button "Revise Order" at bounding box center [654, 381] width 390 height 27
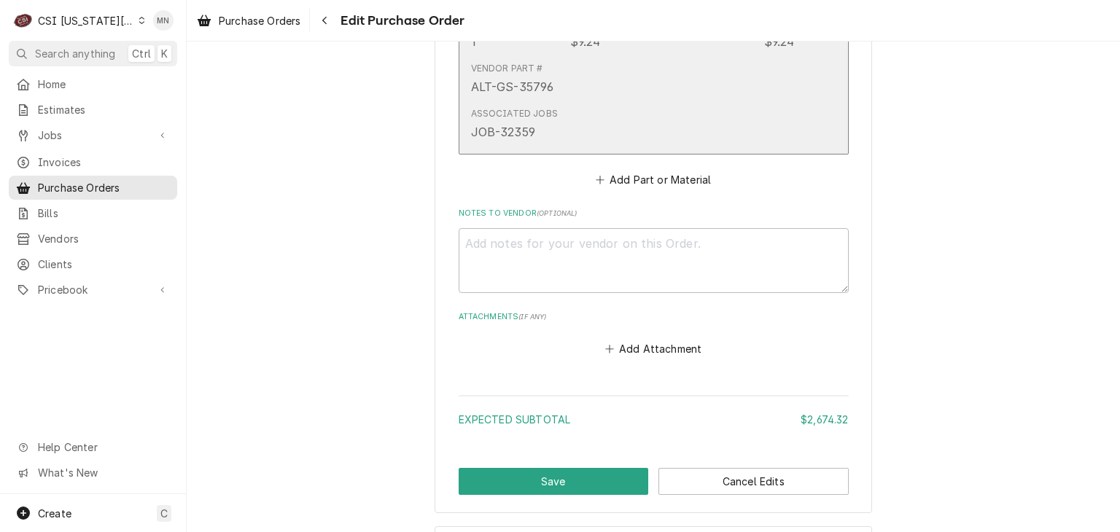
scroll to position [2245, 0]
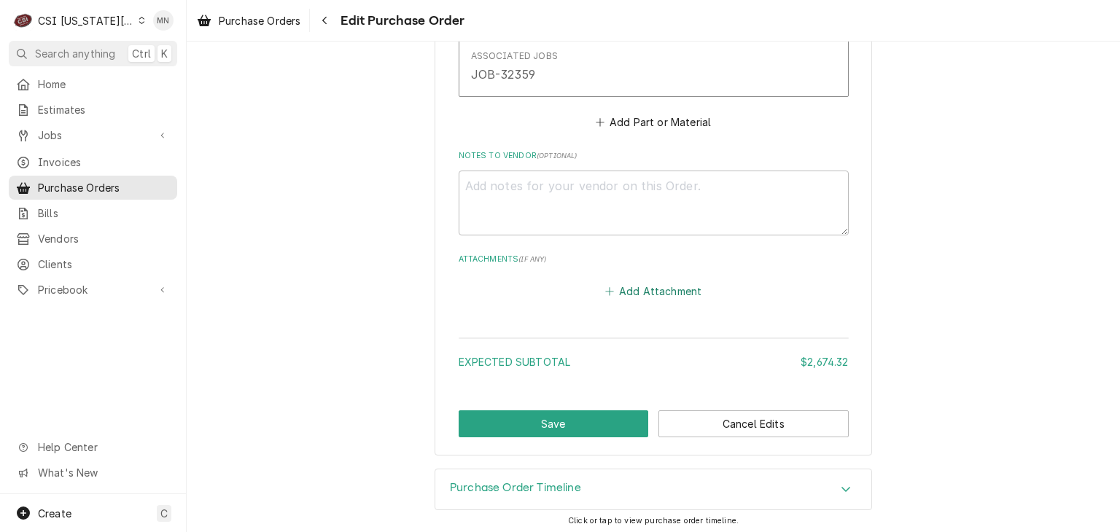
click at [643, 284] on button "Add Attachment" at bounding box center [653, 291] width 102 height 20
type textarea "x"
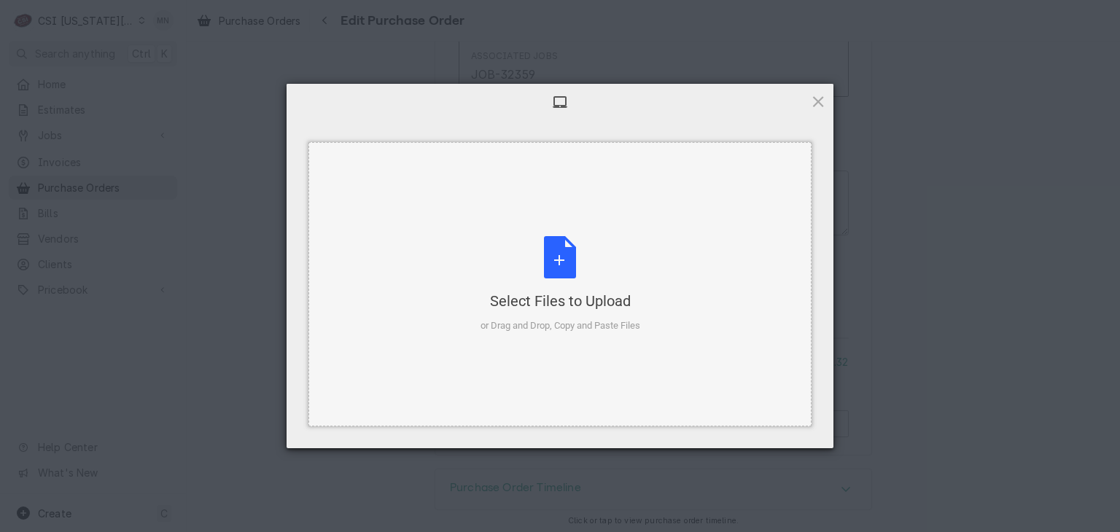
click at [554, 268] on div "Select Files to Upload or Drag and Drop, Copy and Paste Files" at bounding box center [560, 284] width 160 height 97
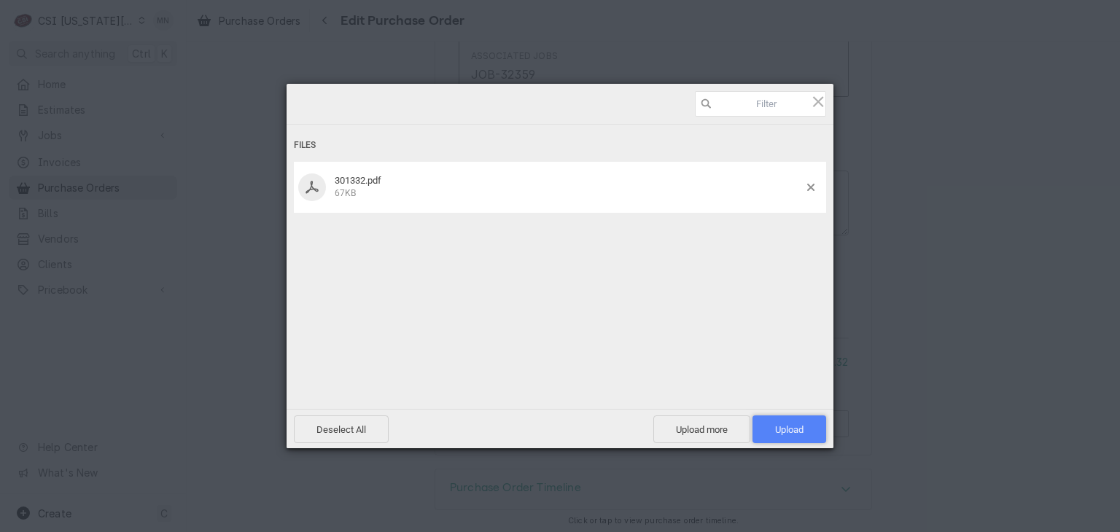
click at [799, 432] on span "Upload 1" at bounding box center [789, 429] width 28 height 11
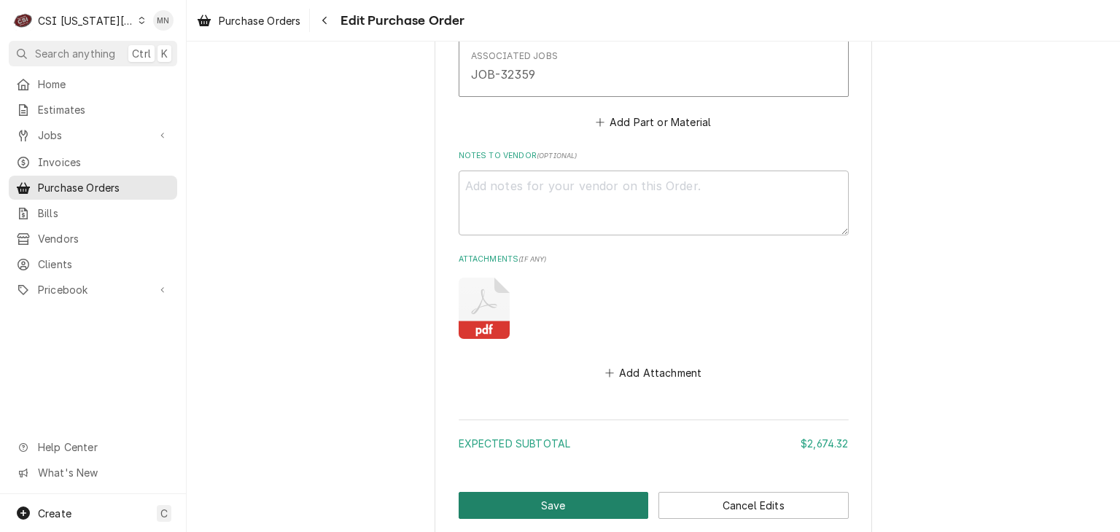
click at [566, 497] on button "Save" at bounding box center [554, 505] width 190 height 27
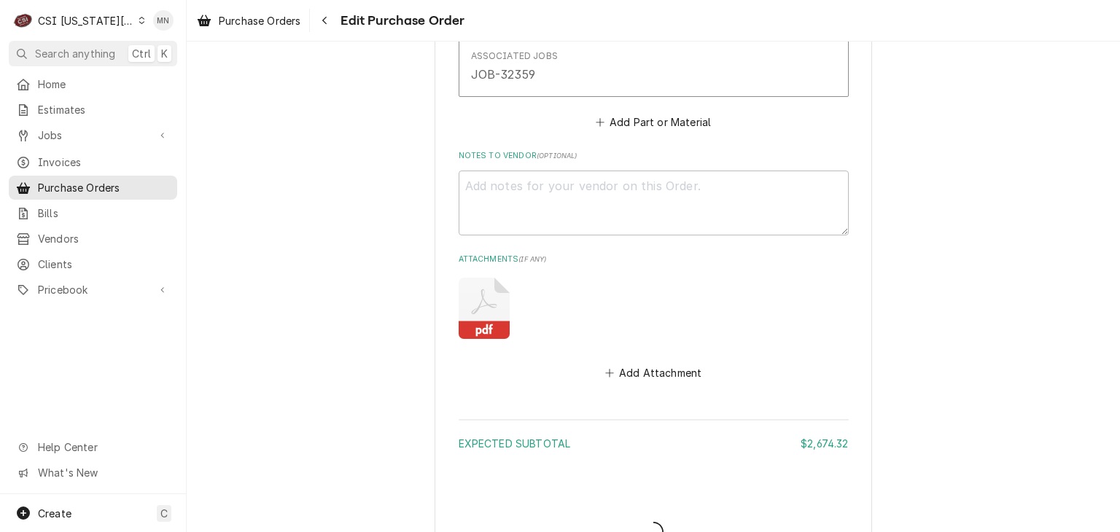
type textarea "x"
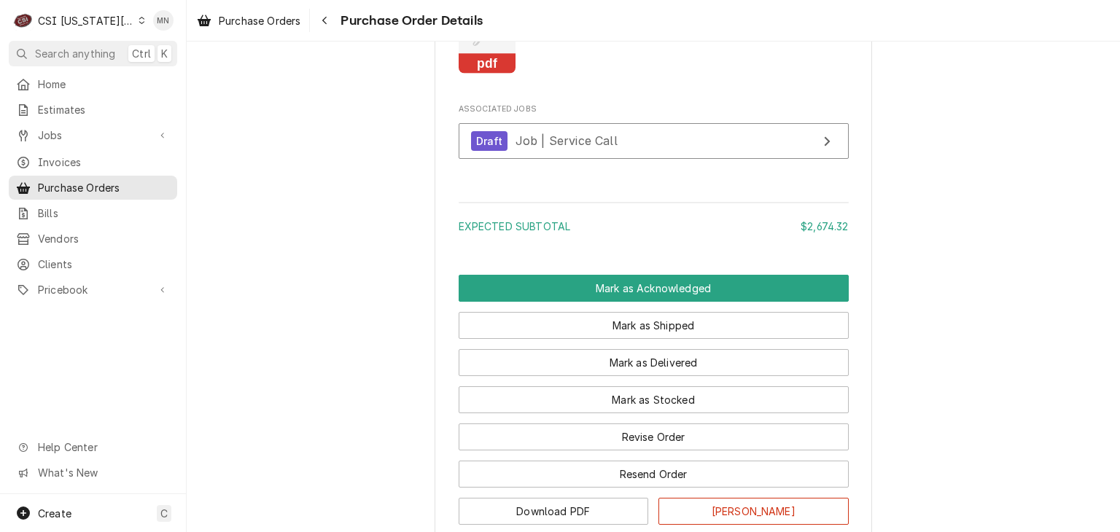
scroll to position [2502, 0]
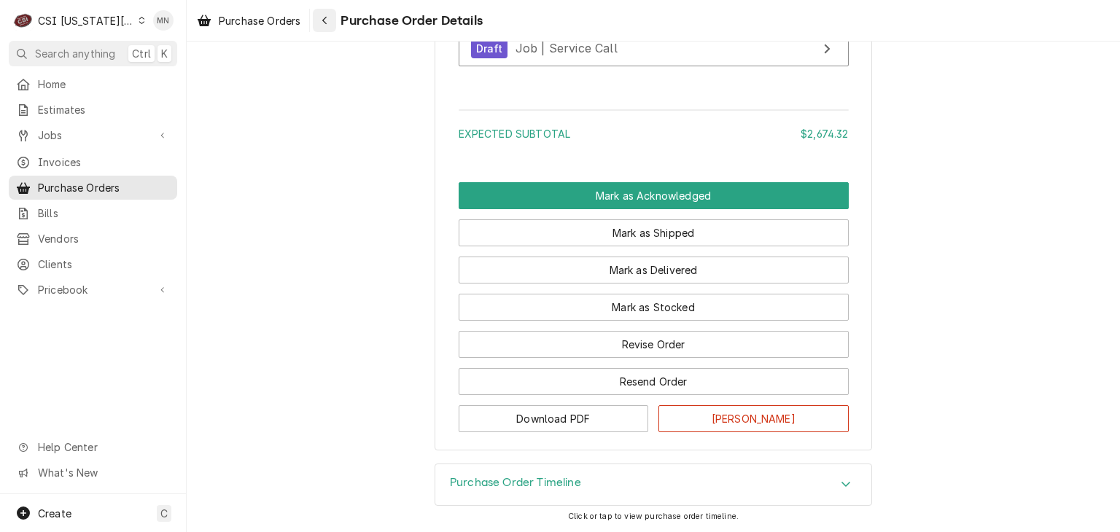
click at [326, 21] on icon "Navigate back" at bounding box center [324, 20] width 7 height 10
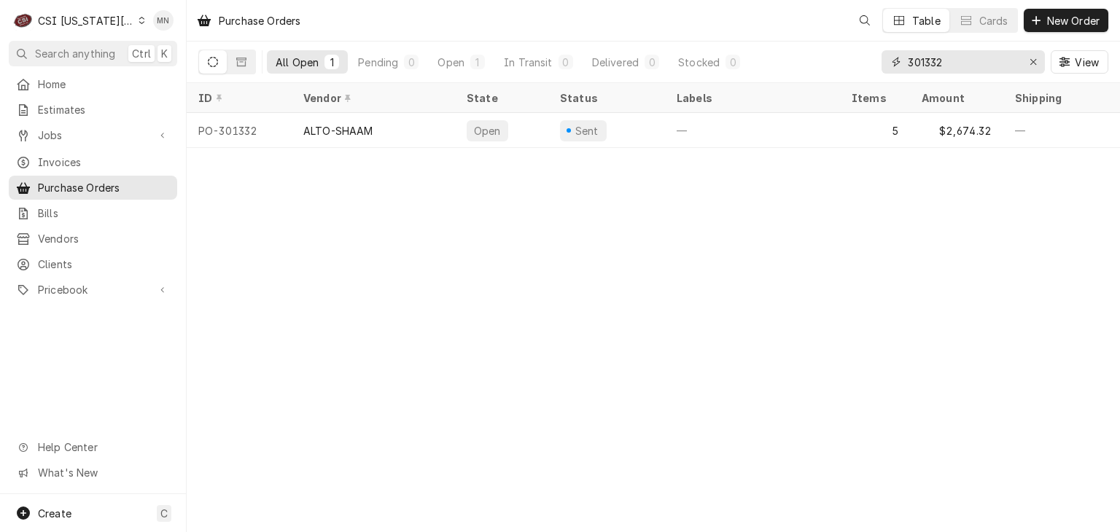
click at [952, 62] on input "301332" at bounding box center [962, 61] width 109 height 23
type input "301330"
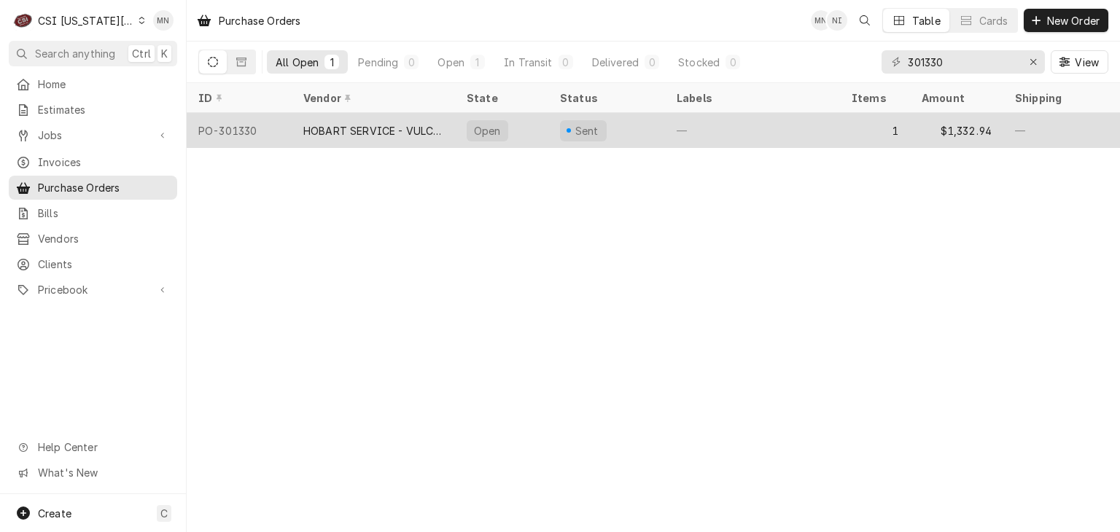
click at [401, 130] on div "HOBART SERVICE - VULCAN" at bounding box center [373, 130] width 140 height 15
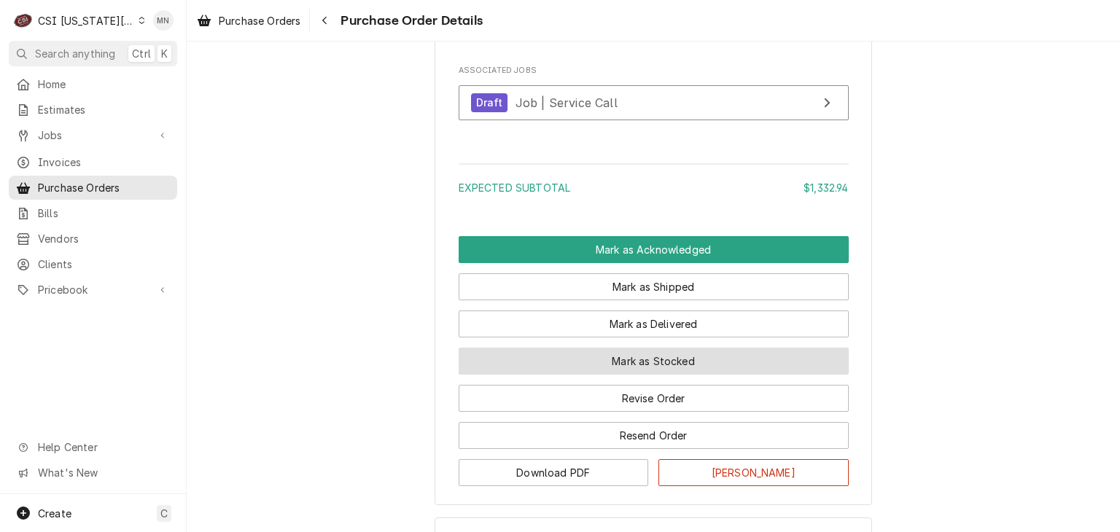
scroll to position [1207, 0]
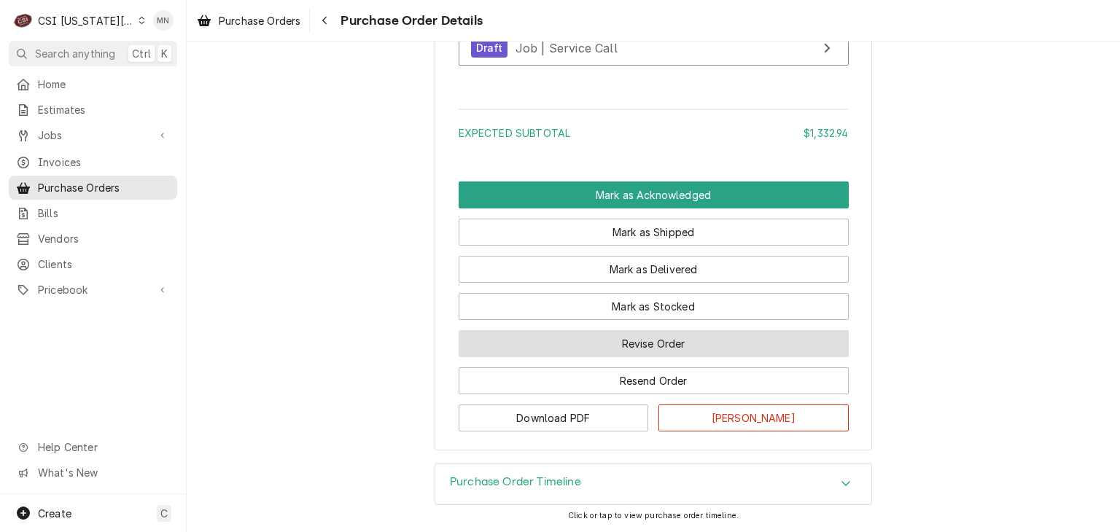
click at [646, 348] on button "Revise Order" at bounding box center [654, 343] width 390 height 27
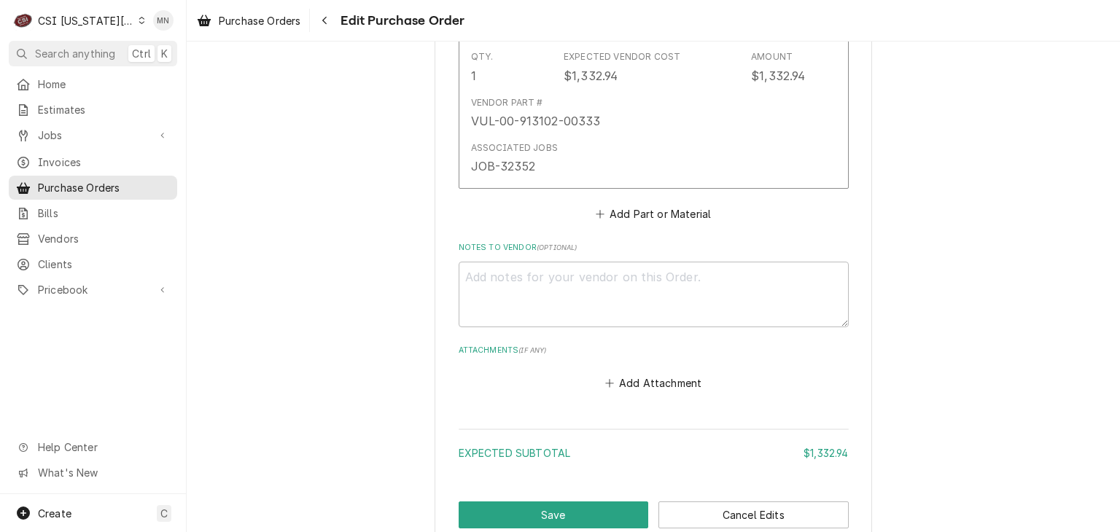
scroll to position [875, 0]
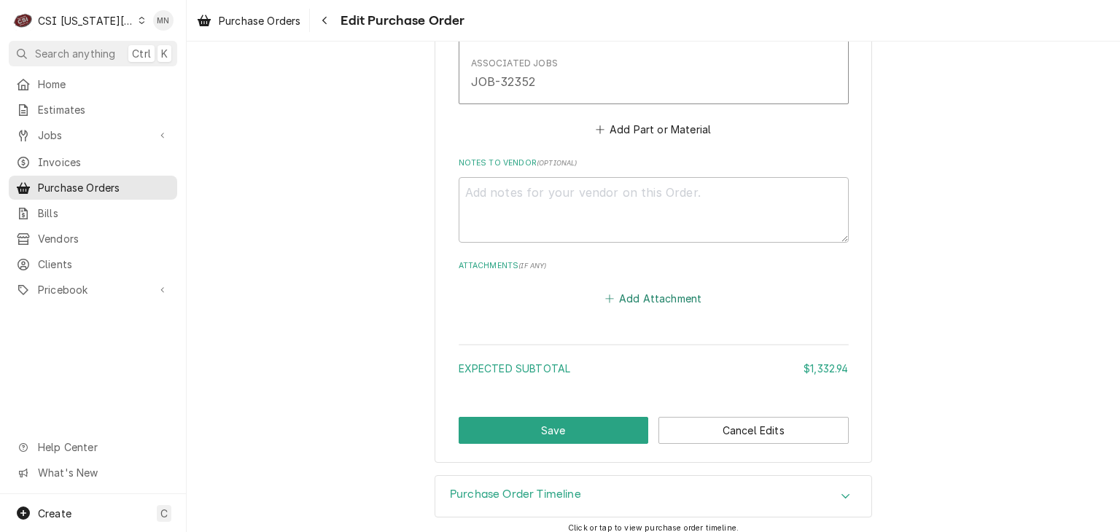
click at [631, 297] on button "Add Attachment" at bounding box center [653, 298] width 102 height 20
type textarea "x"
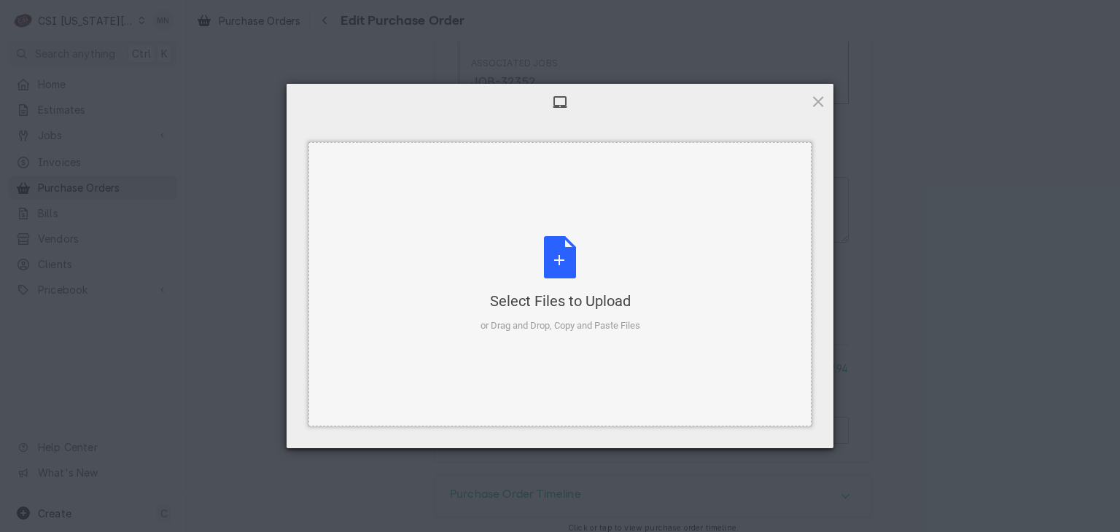
click at [550, 283] on div "Select Files to Upload or Drag and Drop, Copy and Paste Files" at bounding box center [560, 284] width 160 height 97
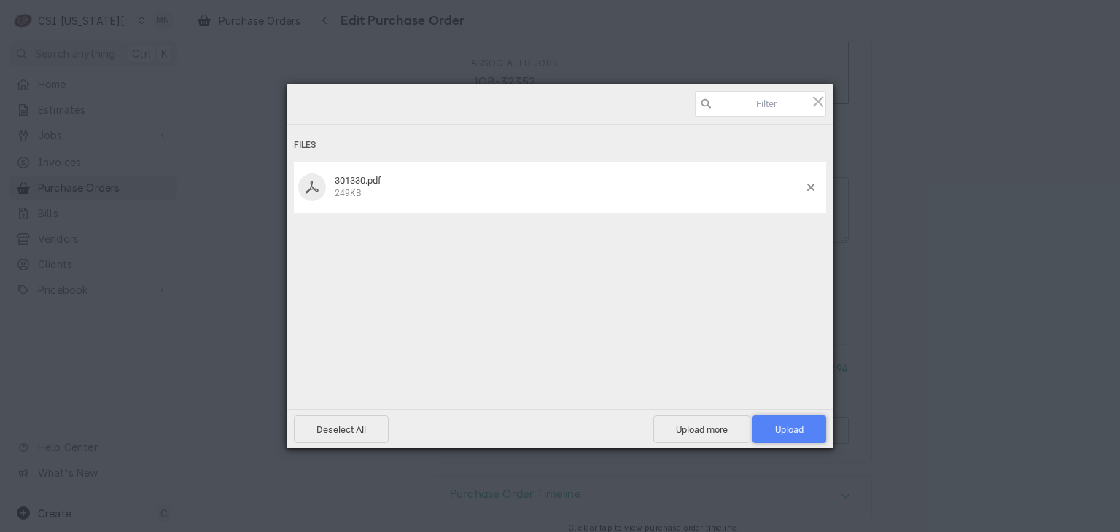
click at [787, 427] on span "Upload 1" at bounding box center [789, 429] width 28 height 11
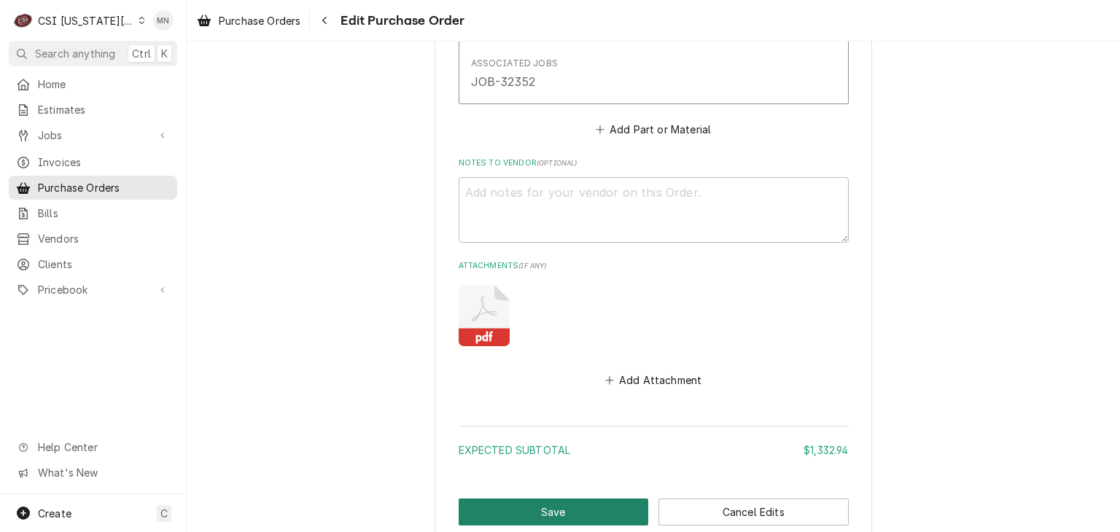
click at [609, 504] on button "Save" at bounding box center [554, 512] width 190 height 27
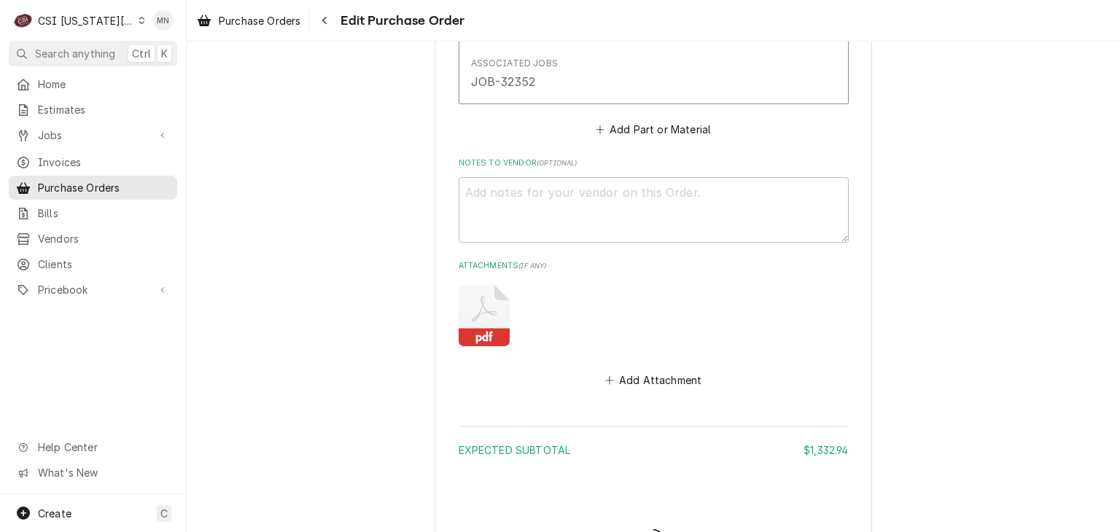
type textarea "x"
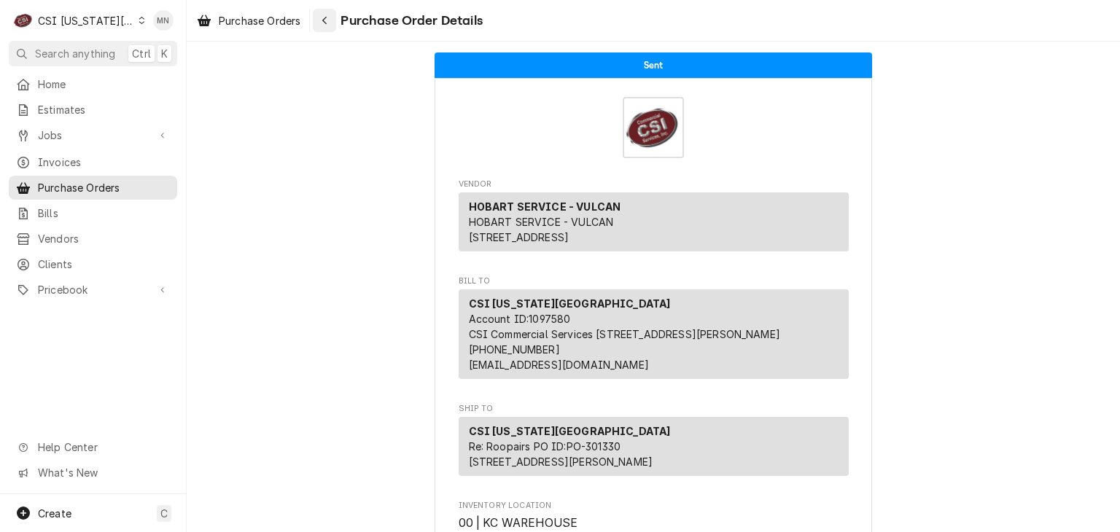
click at [325, 23] on icon "Navigate back" at bounding box center [324, 20] width 7 height 10
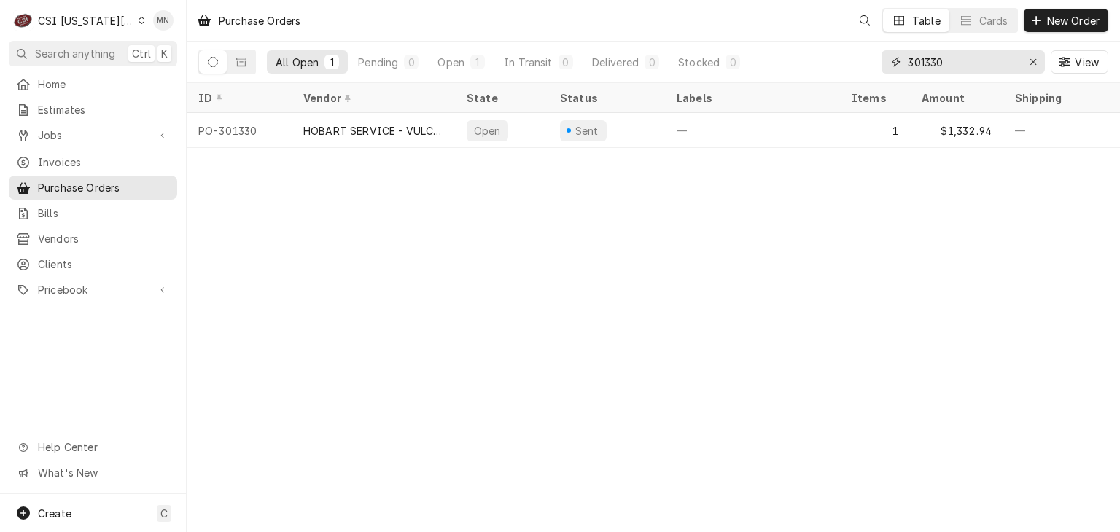
drag, startPoint x: 975, startPoint y: 63, endPoint x: 841, endPoint y: 59, distance: 134.2
click at [852, 62] on div "All Open 1 Pending 0 Open 1 In Transit 0 Delivered 0 Stocked 0 301330 View" at bounding box center [653, 62] width 910 height 41
type input "301340"
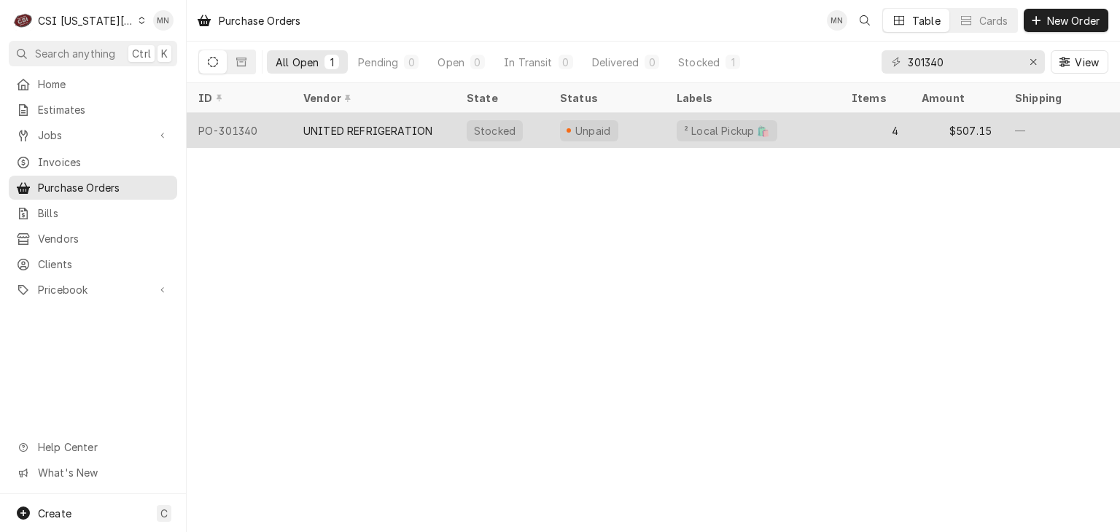
click at [377, 129] on div "UNITED REFRIGERATION" at bounding box center [367, 130] width 129 height 15
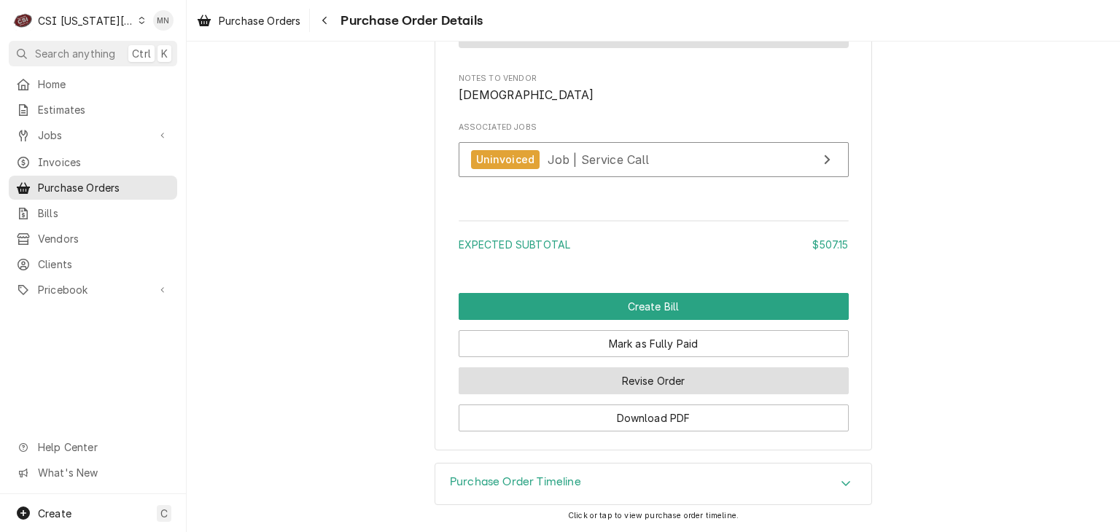
scroll to position [2274, 0]
click at [659, 388] on button "Revise Order" at bounding box center [654, 380] width 390 height 27
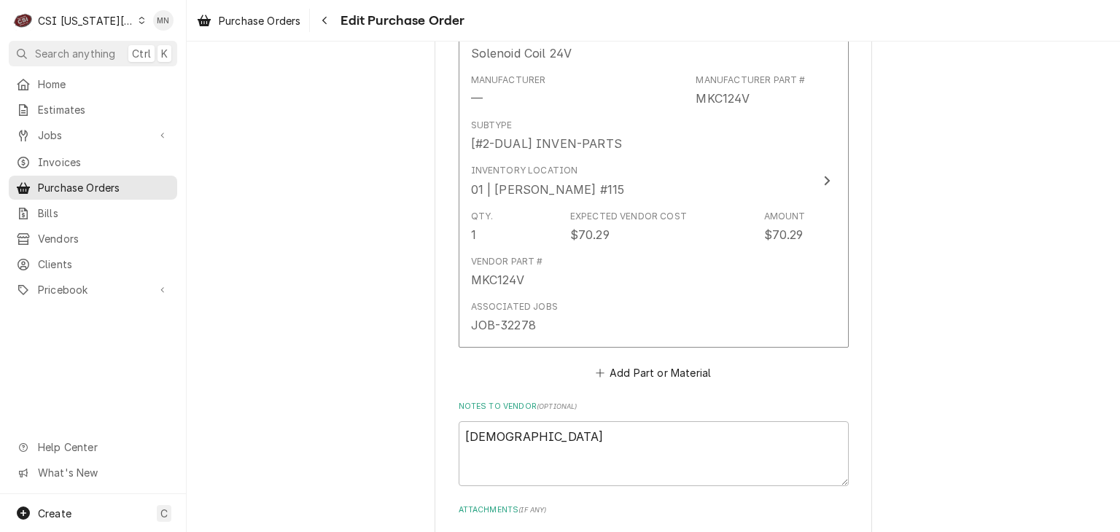
scroll to position [1938, 0]
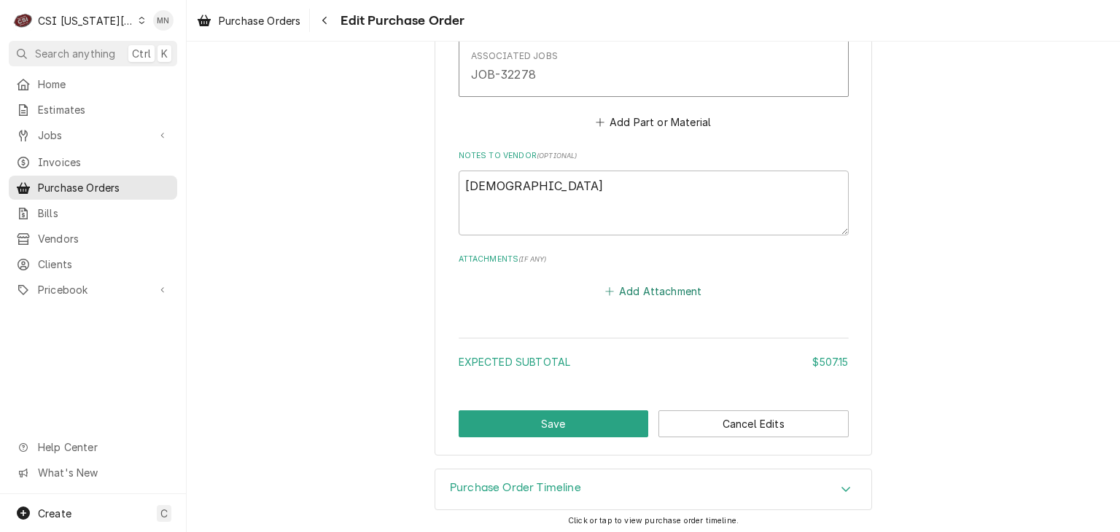
click at [650, 282] on button "Add Attachment" at bounding box center [653, 291] width 102 height 20
type textarea "x"
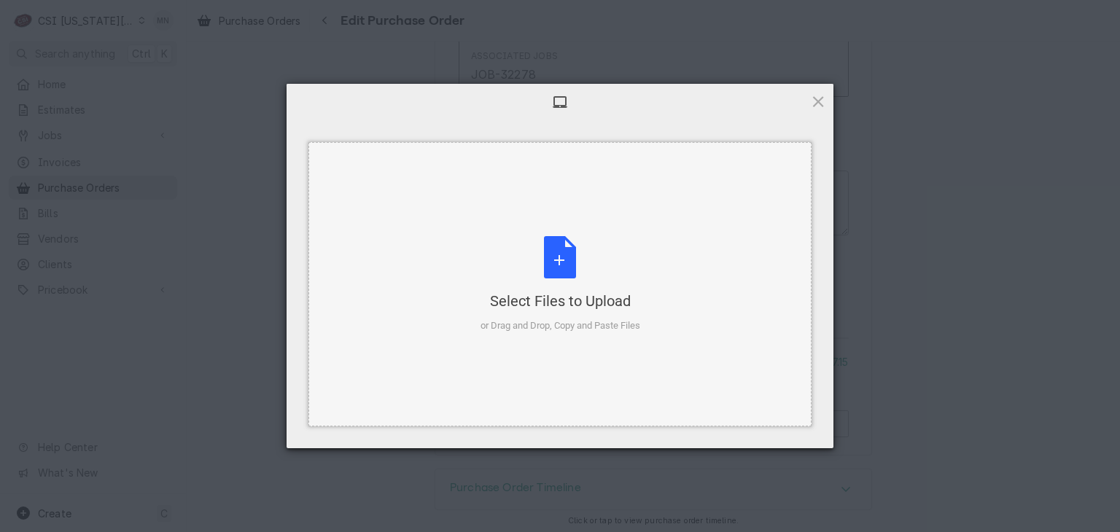
click at [577, 284] on div "Select Files to Upload or Drag and Drop, Copy and Paste Files" at bounding box center [560, 284] width 160 height 97
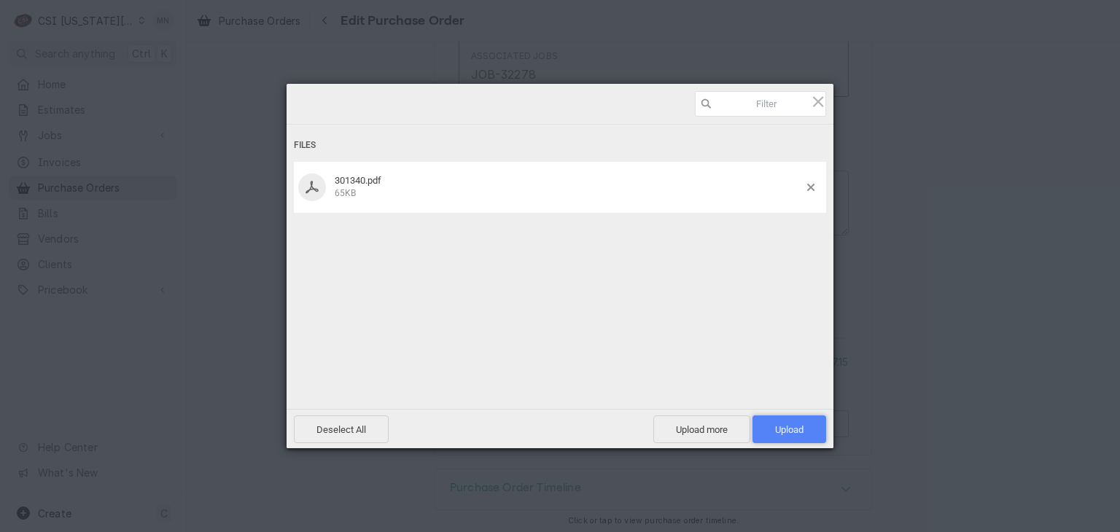
click at [792, 429] on span "Upload 1" at bounding box center [789, 429] width 28 height 11
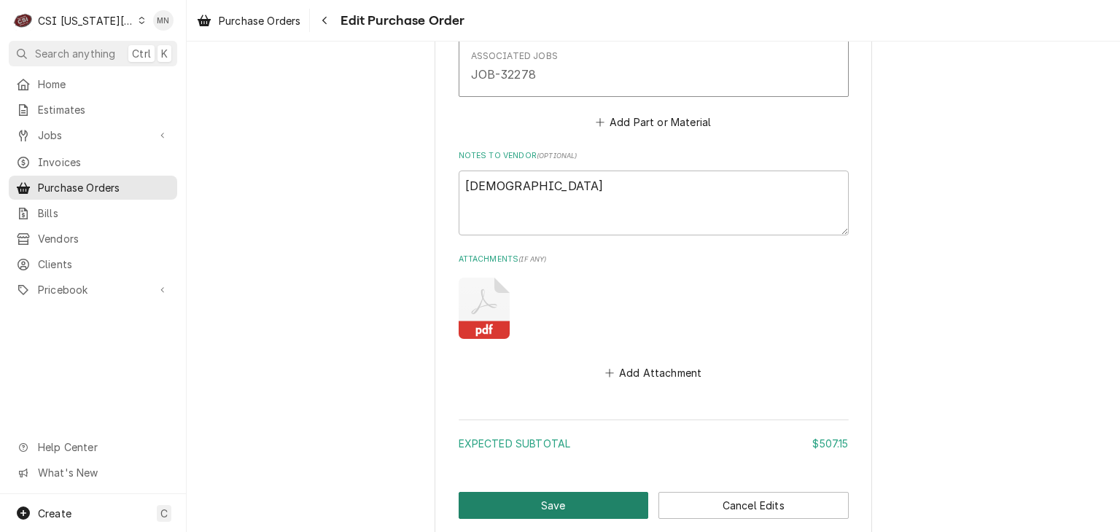
click at [588, 502] on button "Save" at bounding box center [554, 505] width 190 height 27
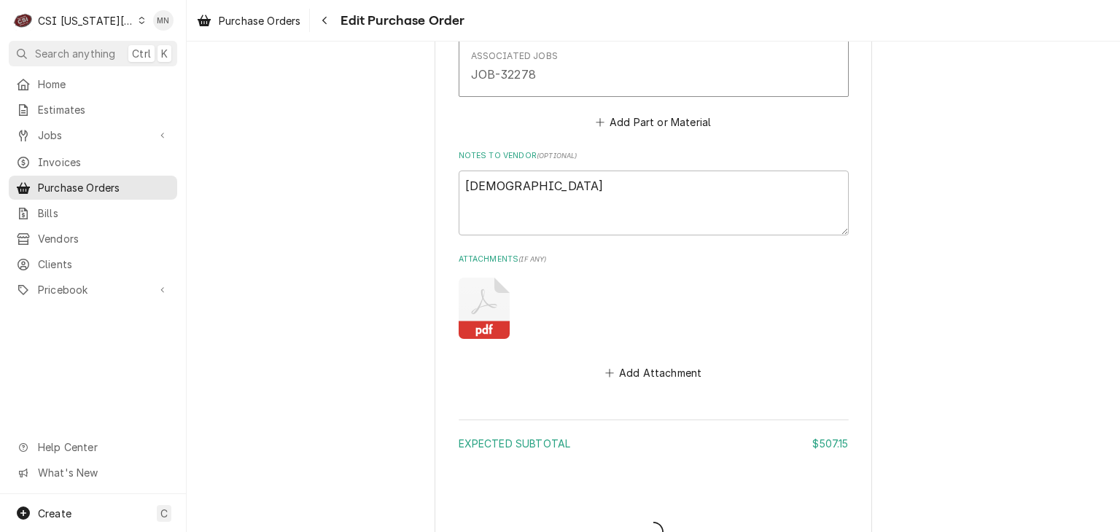
type textarea "x"
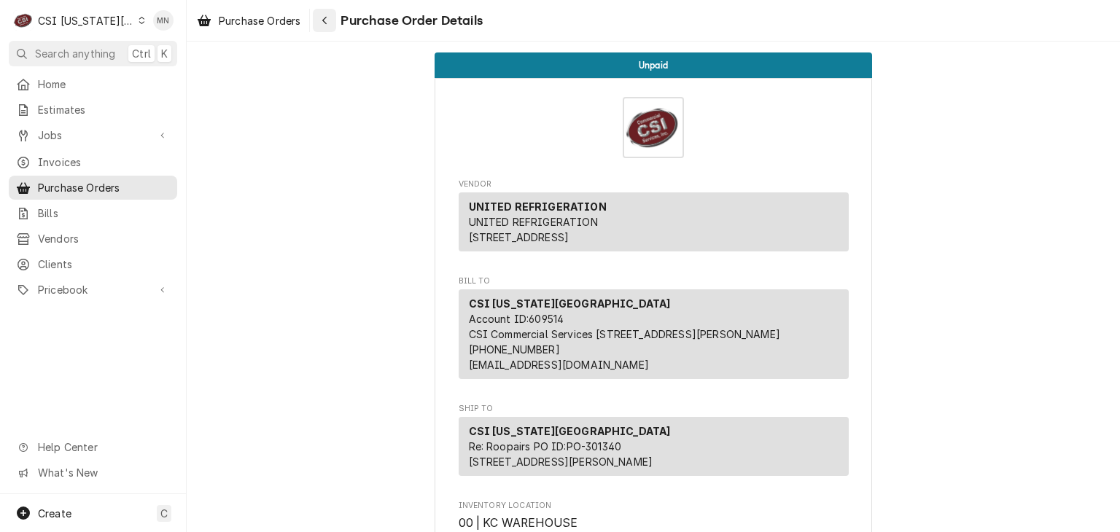
click at [328, 21] on icon "Navigate back" at bounding box center [324, 20] width 7 height 10
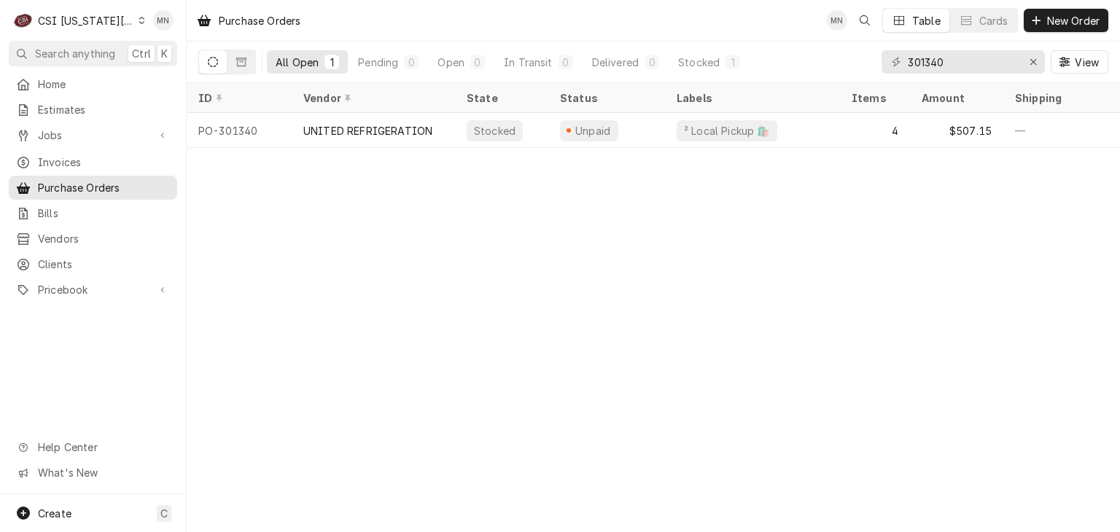
click at [85, 16] on div "CSI [US_STATE][GEOGRAPHIC_DATA]" at bounding box center [86, 20] width 96 height 15
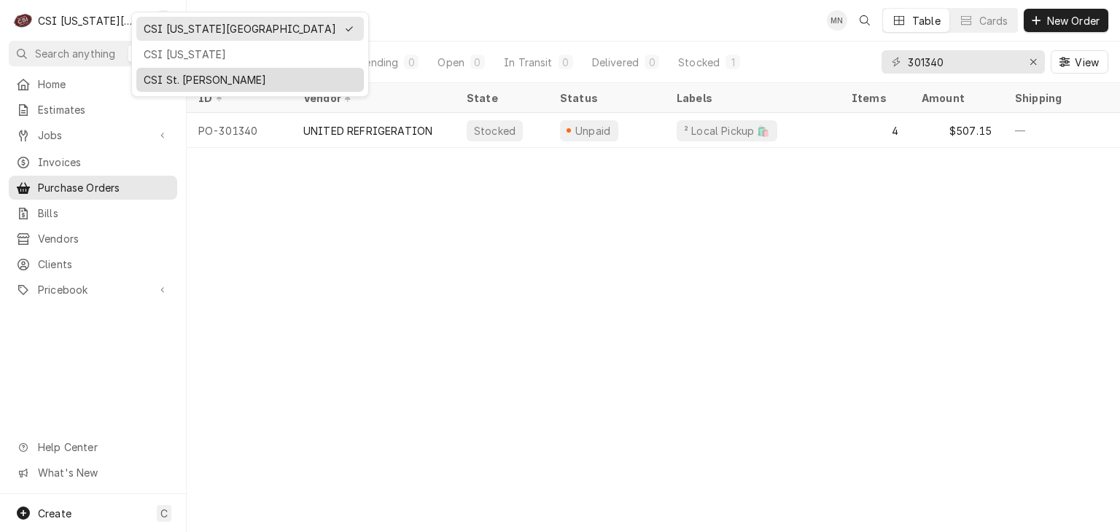
click at [155, 68] on div "CSI St. [PERSON_NAME]" at bounding box center [249, 80] width 227 height 24
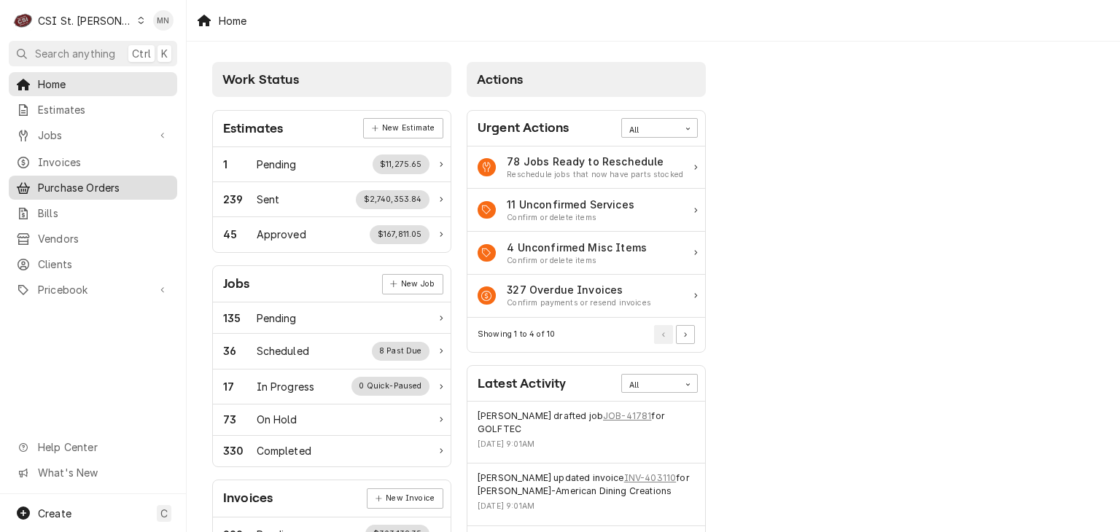
click at [74, 180] on span "Purchase Orders" at bounding box center [104, 187] width 132 height 15
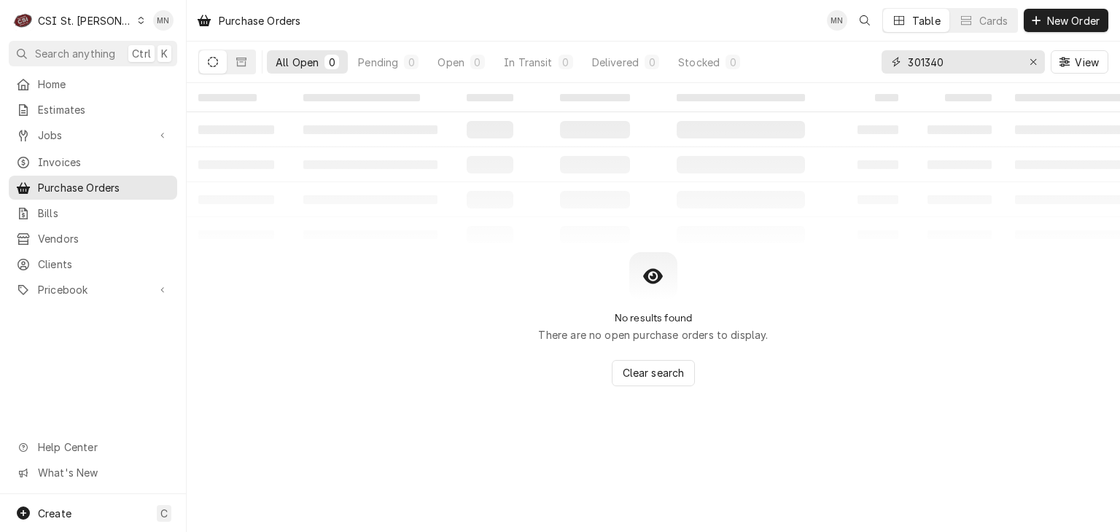
drag, startPoint x: 953, startPoint y: 61, endPoint x: 857, endPoint y: 61, distance: 95.5
click at [860, 61] on div "All Open 0 Pending 0 Open 0 In Transit 0 Delivered 0 Stocked 0 301340 View" at bounding box center [653, 62] width 910 height 41
type input "401068"
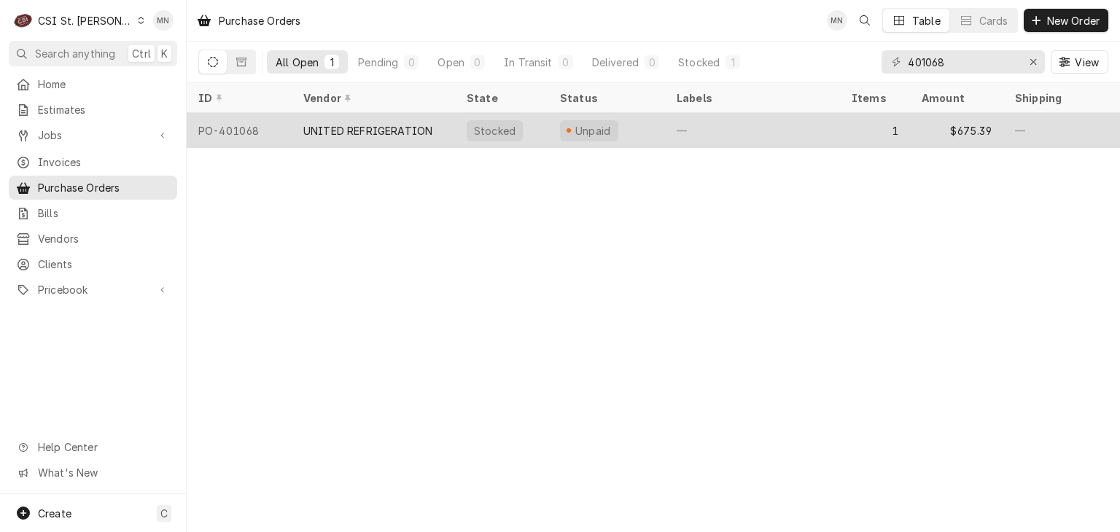
click at [327, 127] on div "UNITED REFRIGERATION" at bounding box center [367, 130] width 129 height 15
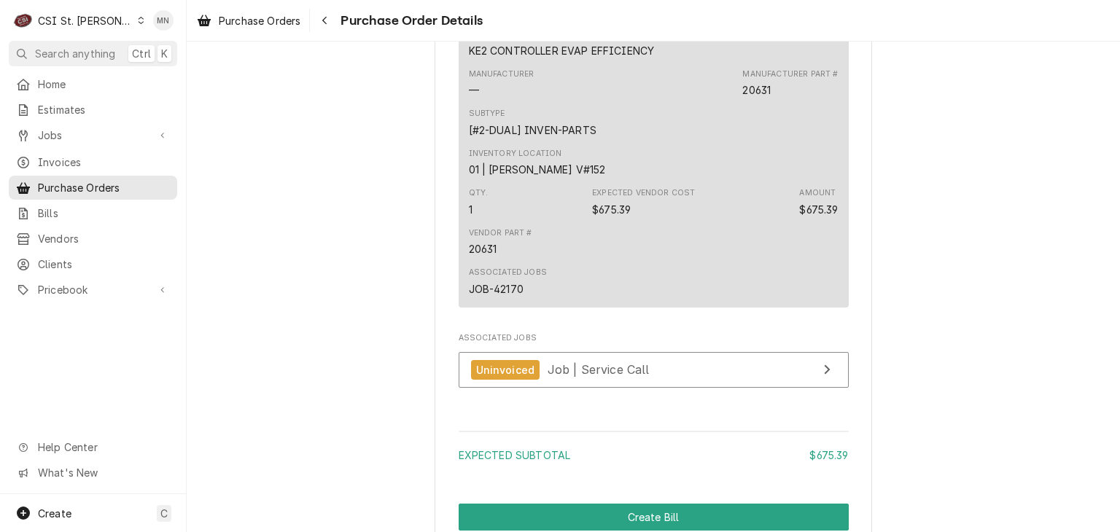
scroll to position [1239, 0]
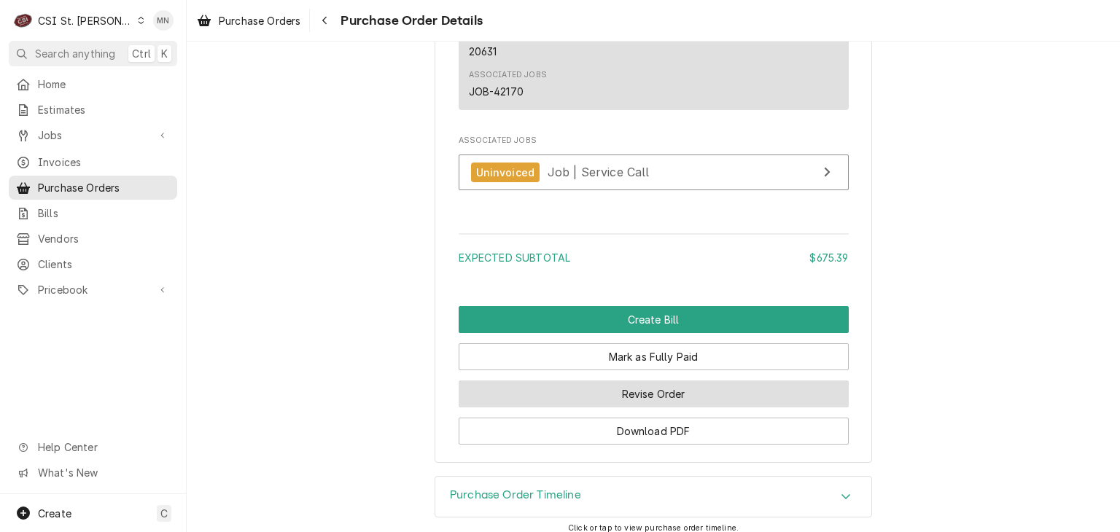
click at [661, 408] on button "Revise Order" at bounding box center [654, 394] width 390 height 27
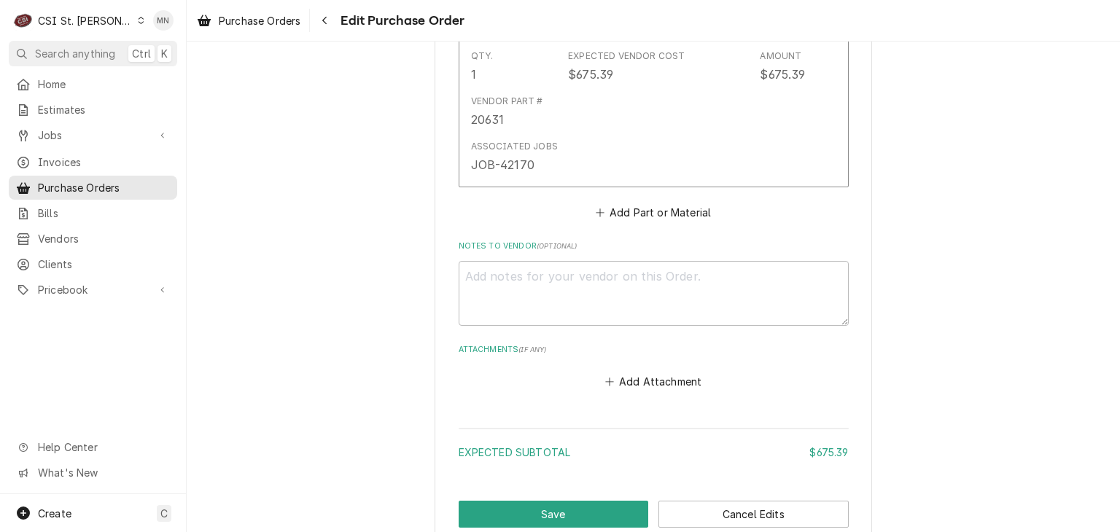
scroll to position [966, 0]
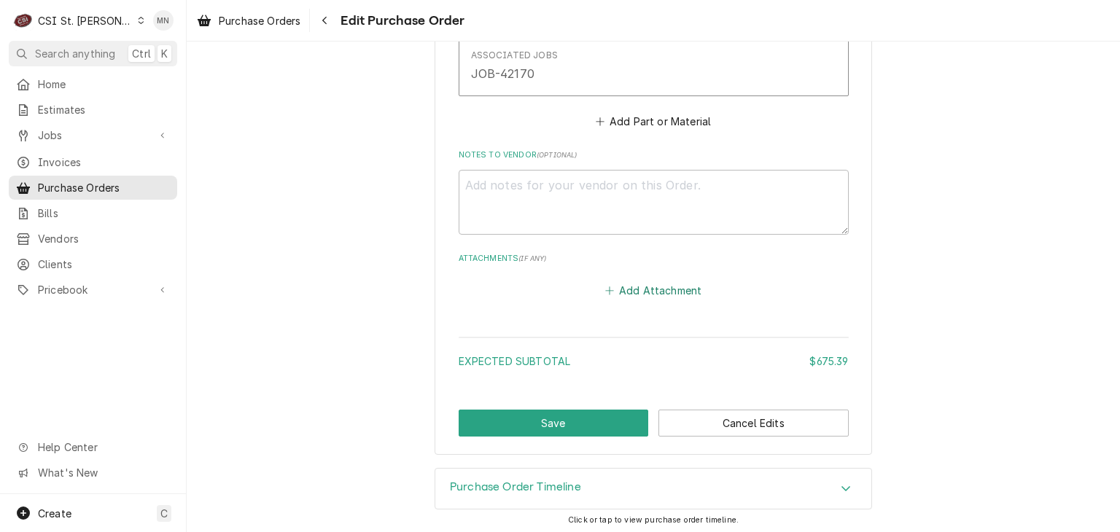
click at [644, 282] on button "Add Attachment" at bounding box center [653, 291] width 102 height 20
type textarea "x"
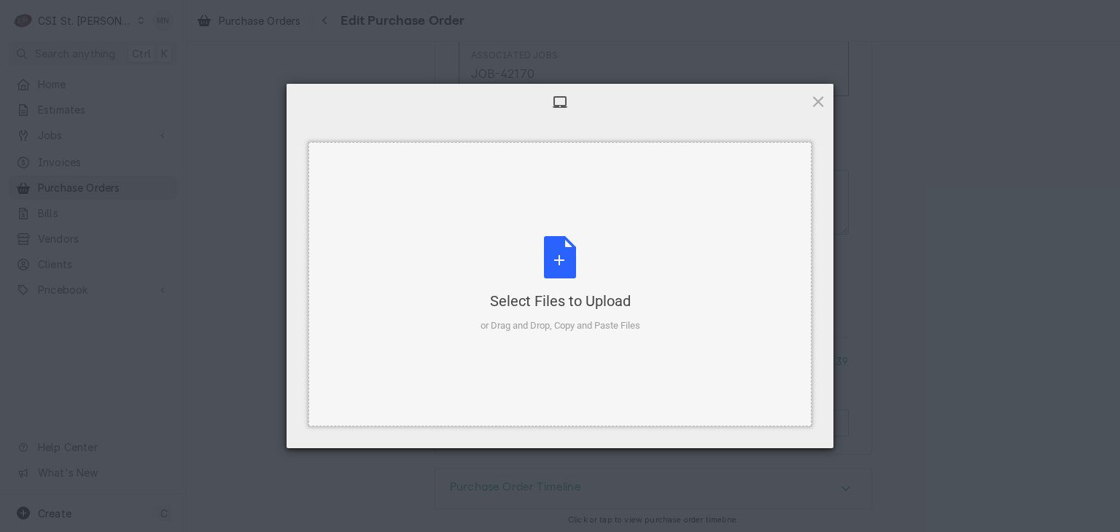
click at [560, 260] on div "Select Files to Upload or Drag and Drop, Copy and Paste Files" at bounding box center [560, 284] width 160 height 97
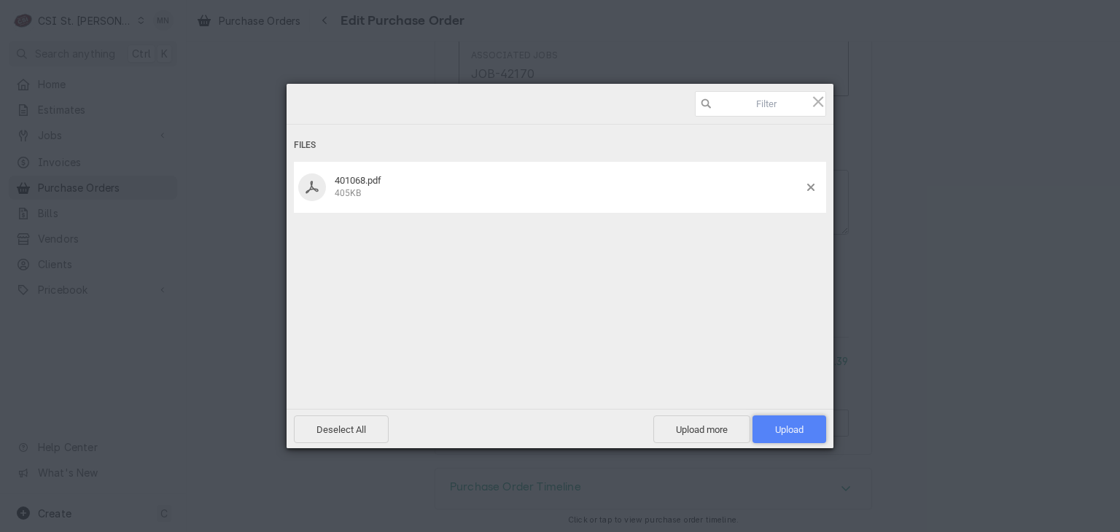
click at [782, 426] on span "Upload 1" at bounding box center [789, 429] width 28 height 11
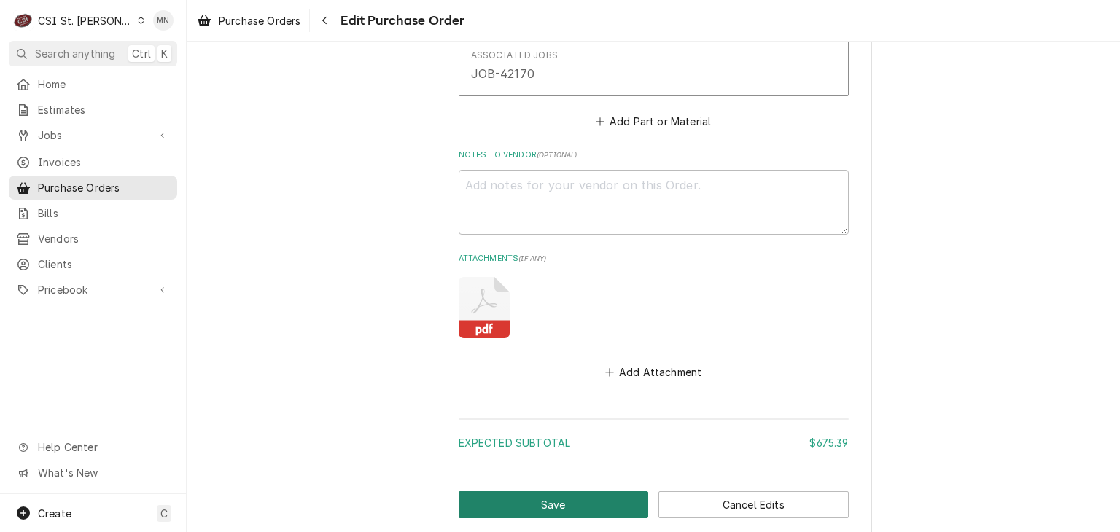
click at [543, 504] on button "Save" at bounding box center [554, 504] width 190 height 27
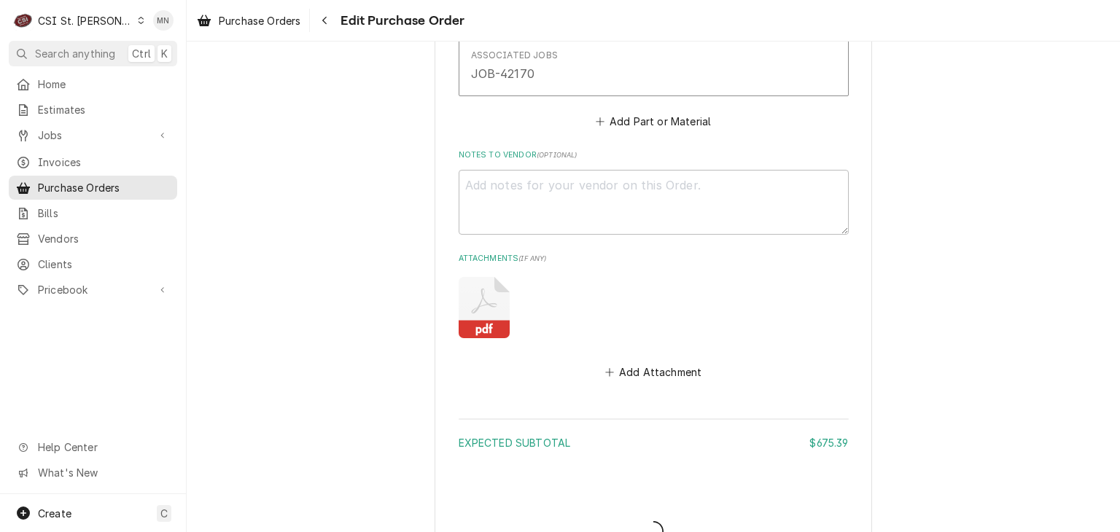
type textarea "x"
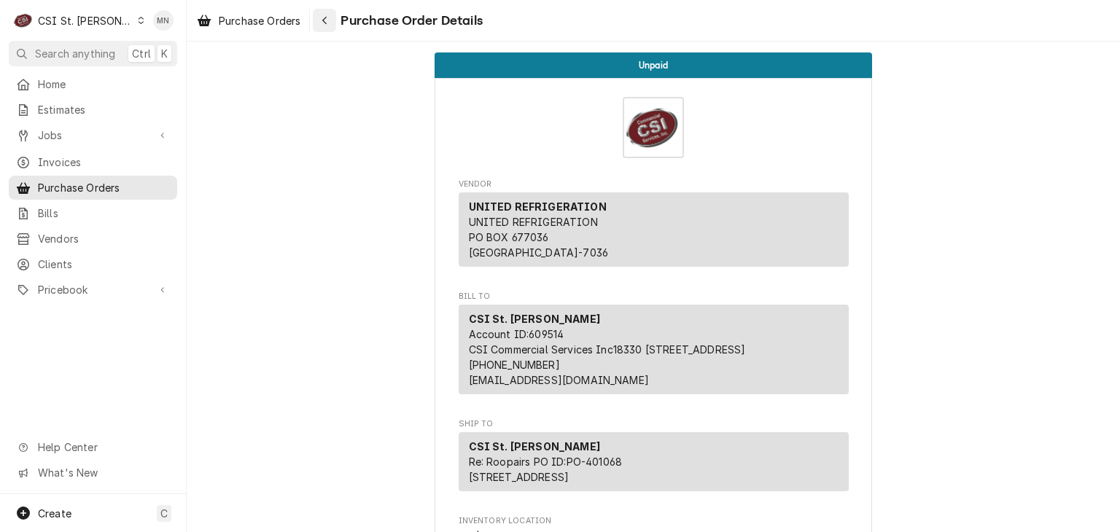
click at [326, 13] on div "Navigate back" at bounding box center [324, 20] width 15 height 15
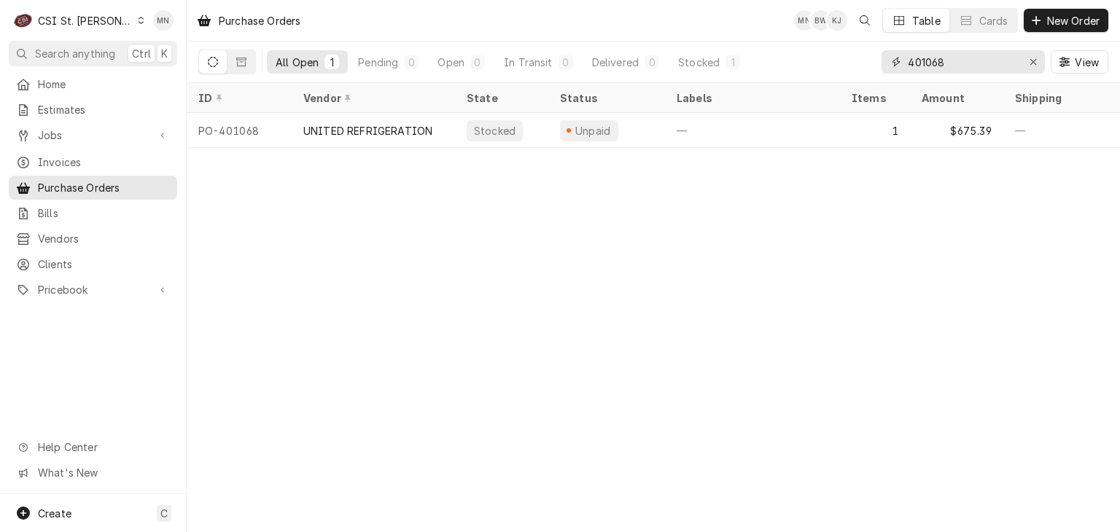
drag, startPoint x: 972, startPoint y: 59, endPoint x: 761, endPoint y: 58, distance: 210.7
click at [770, 59] on div "All Open 1 Pending 0 Open 0 In Transit 0 Delivered 0 Stocked 1 401068 View" at bounding box center [653, 62] width 910 height 41
type input "401099"
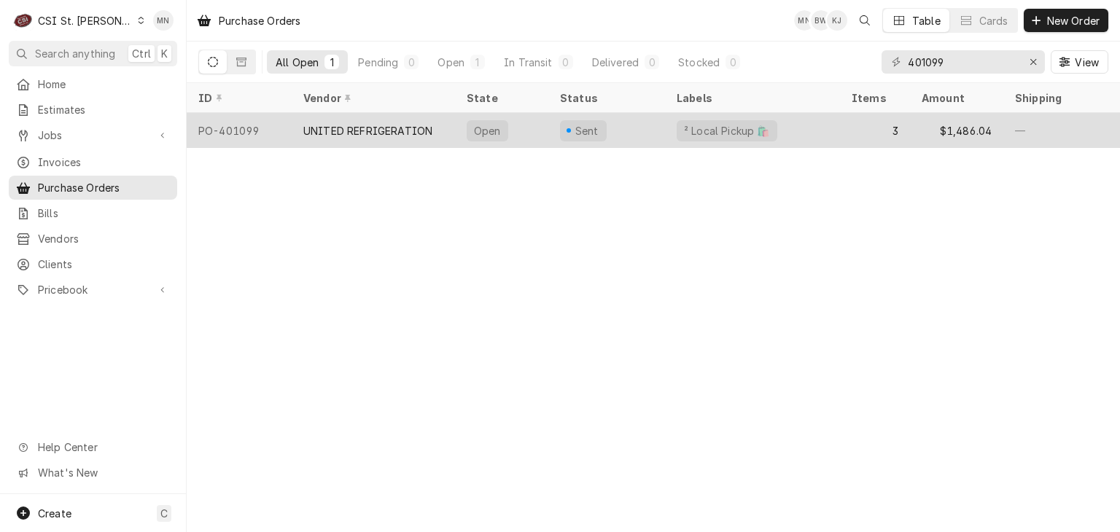
click at [332, 118] on div "UNITED REFRIGERATION" at bounding box center [373, 130] width 163 height 35
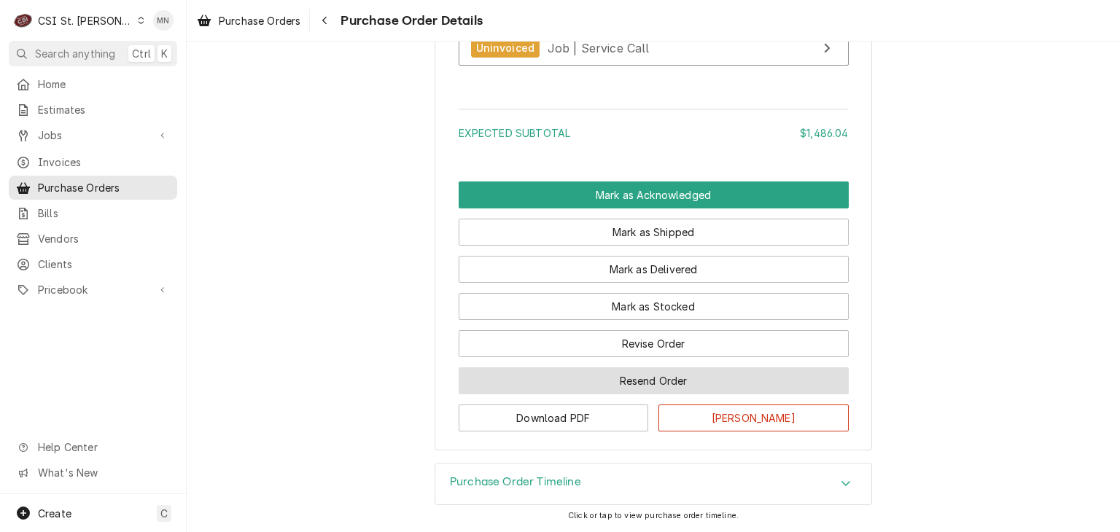
scroll to position [1863, 0]
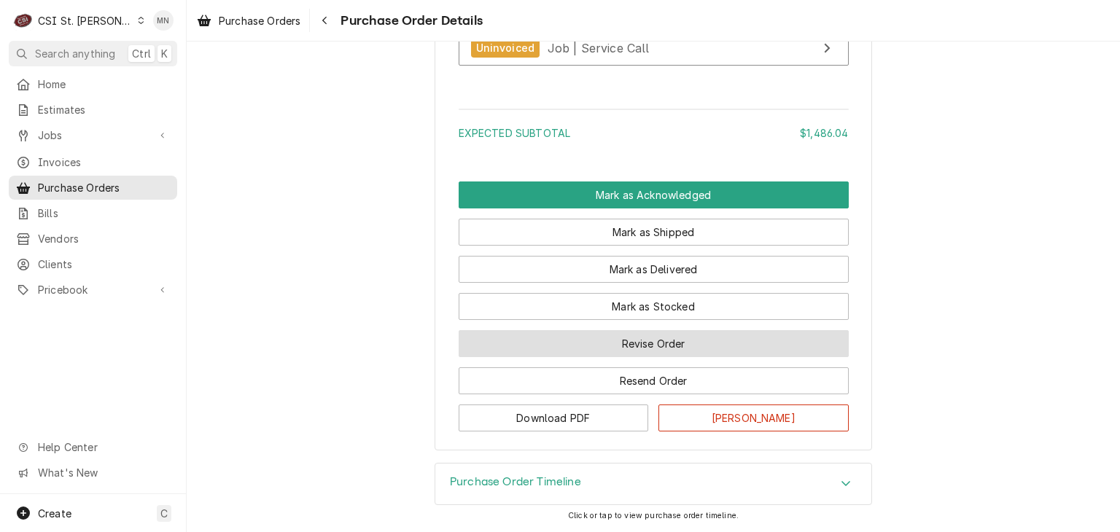
click at [637, 348] on button "Revise Order" at bounding box center [654, 343] width 390 height 27
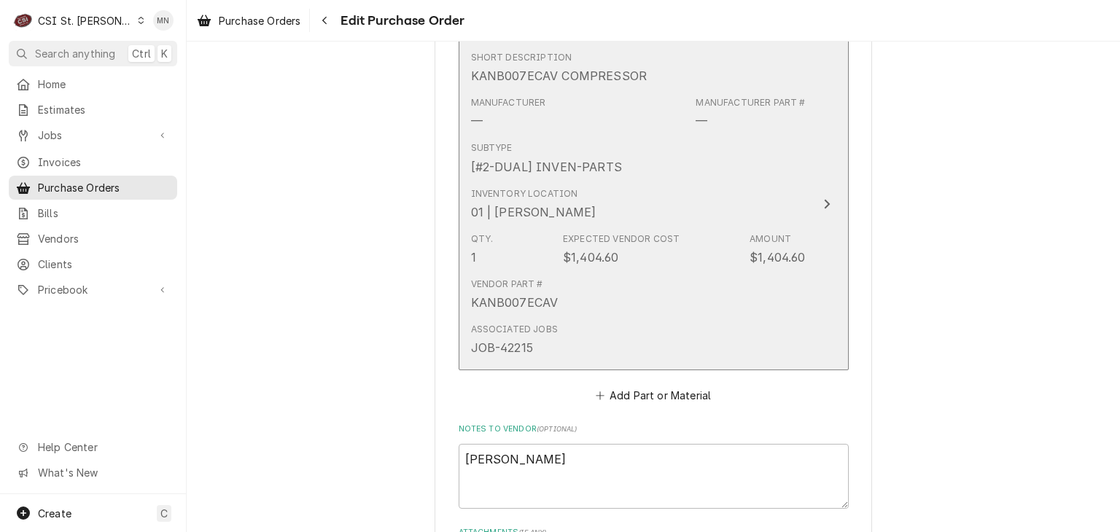
scroll to position [1568, 0]
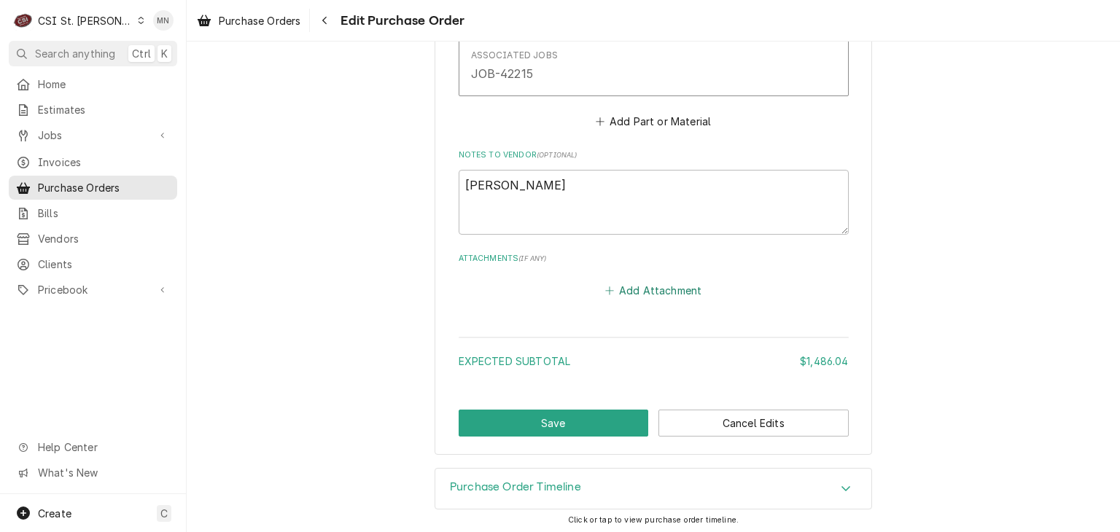
click at [632, 288] on button "Add Attachment" at bounding box center [653, 291] width 102 height 20
type textarea "x"
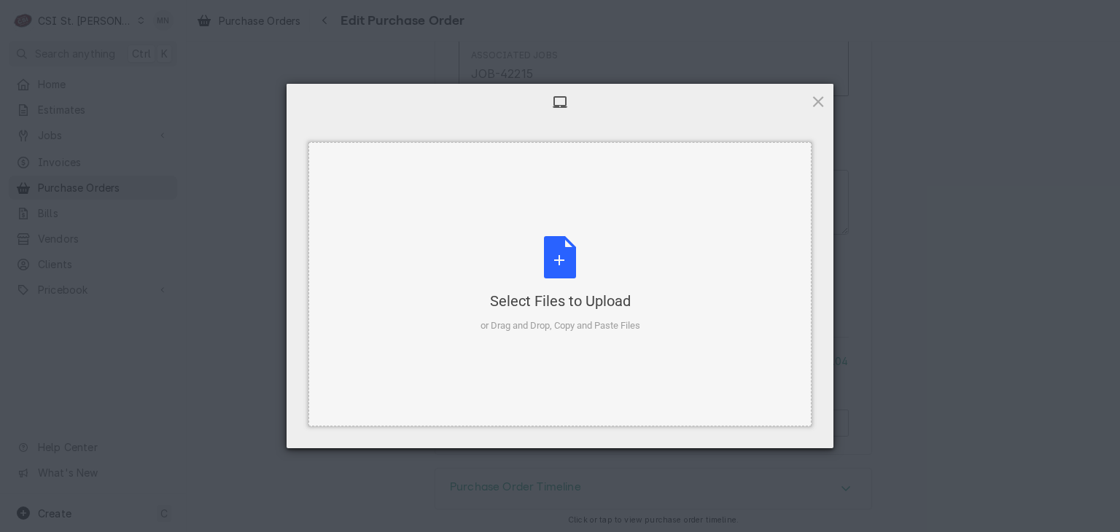
click at [571, 268] on div "Select Files to Upload or Drag and Drop, Copy and Paste Files" at bounding box center [560, 284] width 160 height 97
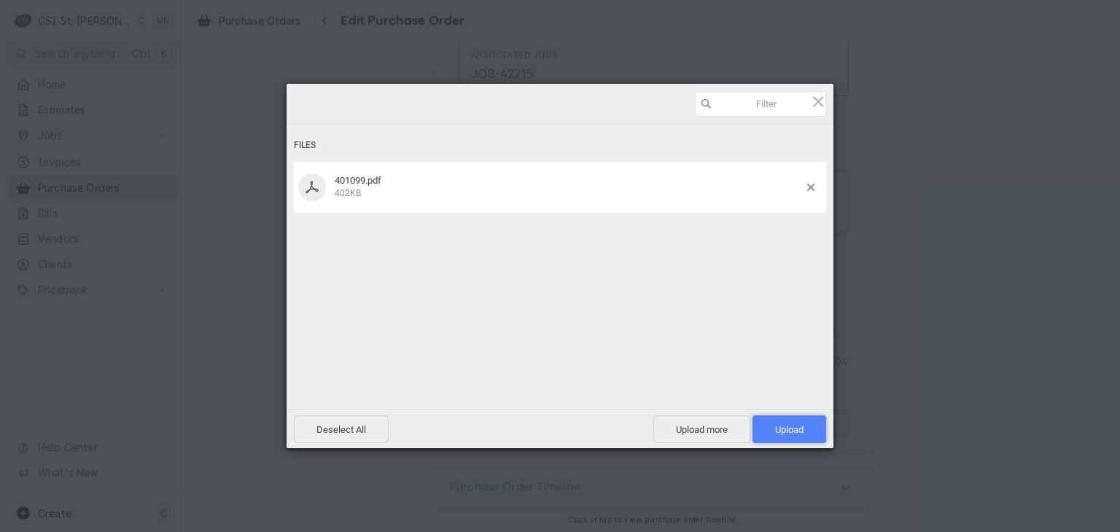
click at [798, 423] on span "Upload 1" at bounding box center [789, 430] width 74 height 28
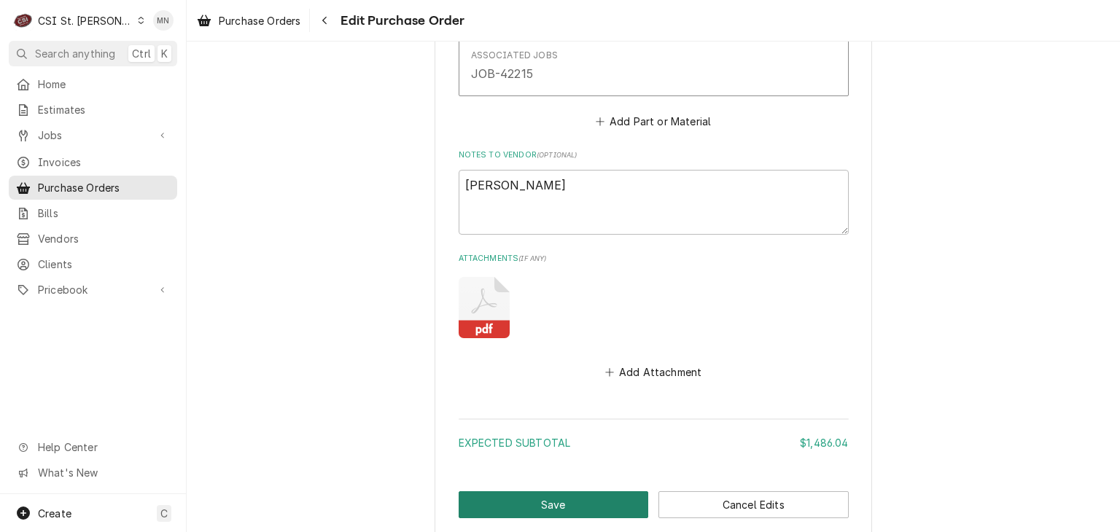
click at [520, 502] on button "Save" at bounding box center [554, 504] width 190 height 27
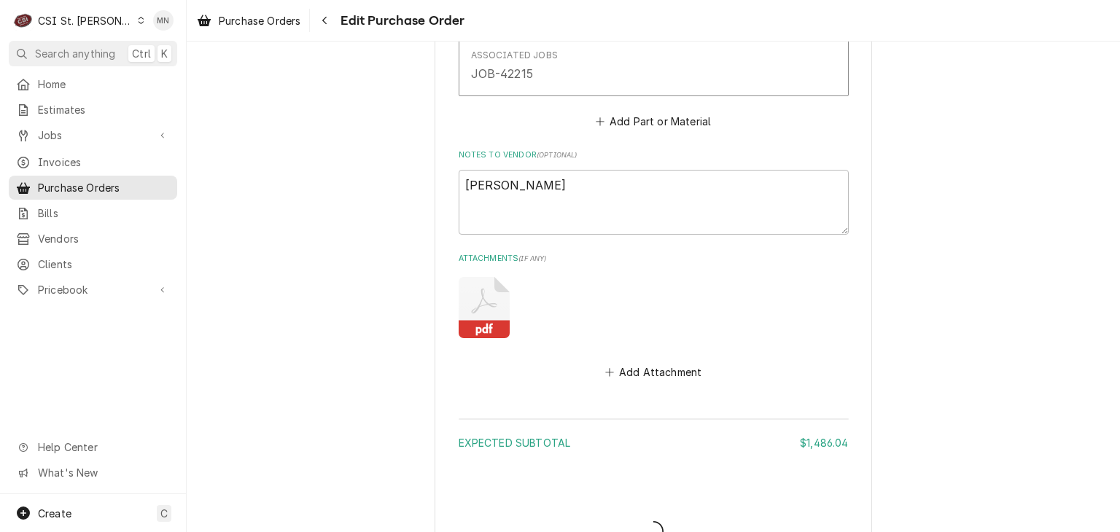
type textarea "x"
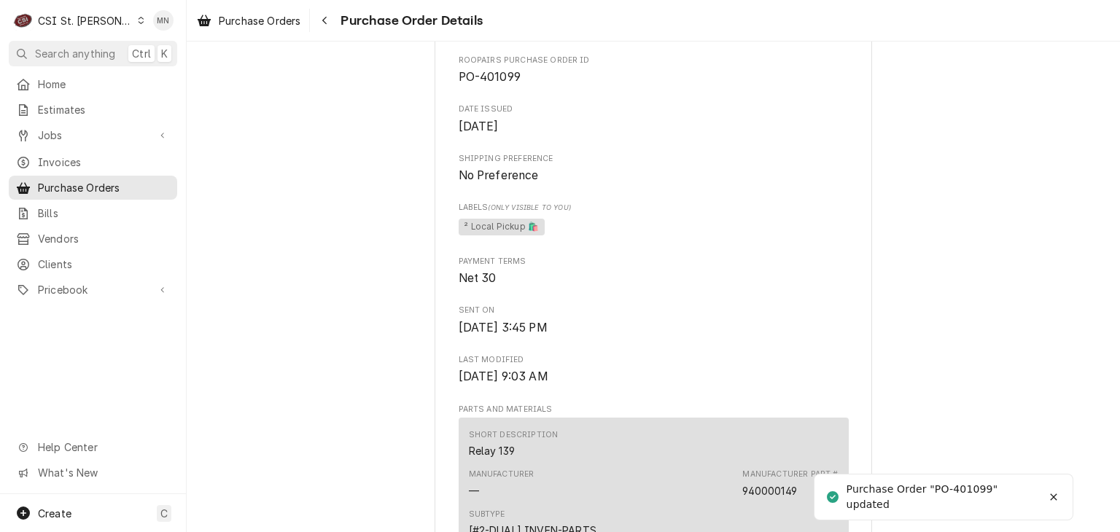
scroll to position [219, 0]
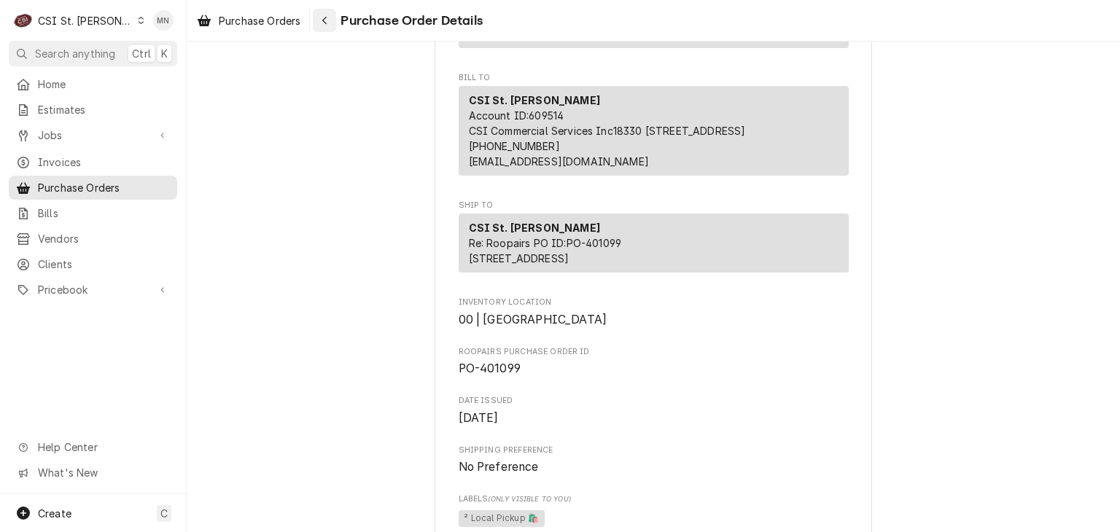
click at [323, 18] on icon "Navigate back" at bounding box center [324, 20] width 7 height 10
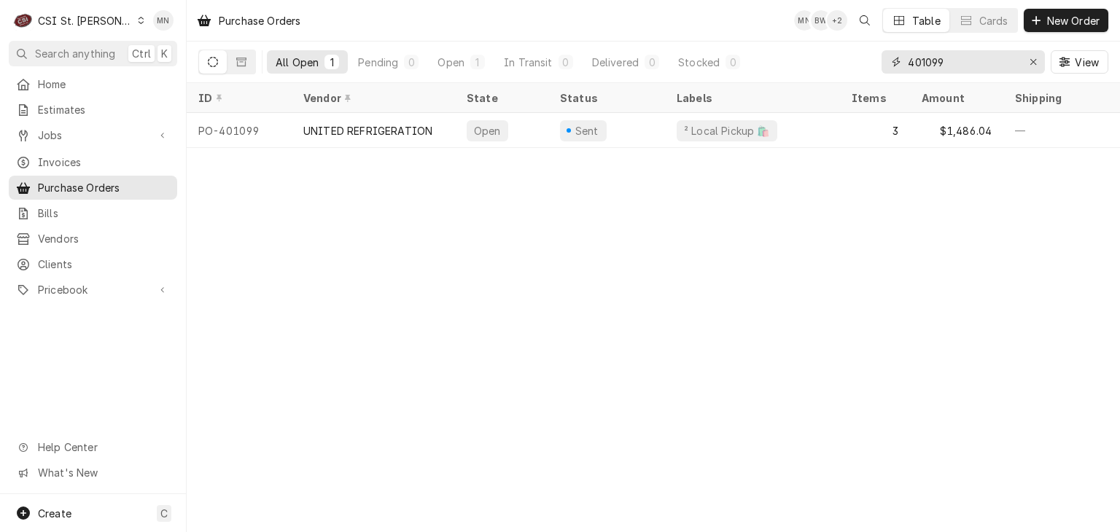
drag, startPoint x: 962, startPoint y: 71, endPoint x: 764, endPoint y: 71, distance: 198.3
click at [780, 70] on div "All Open 1 Pending 0 Open 1 In Transit 0 Delivered 0 Stocked 0 401099 View" at bounding box center [653, 62] width 910 height 41
type input "401139"
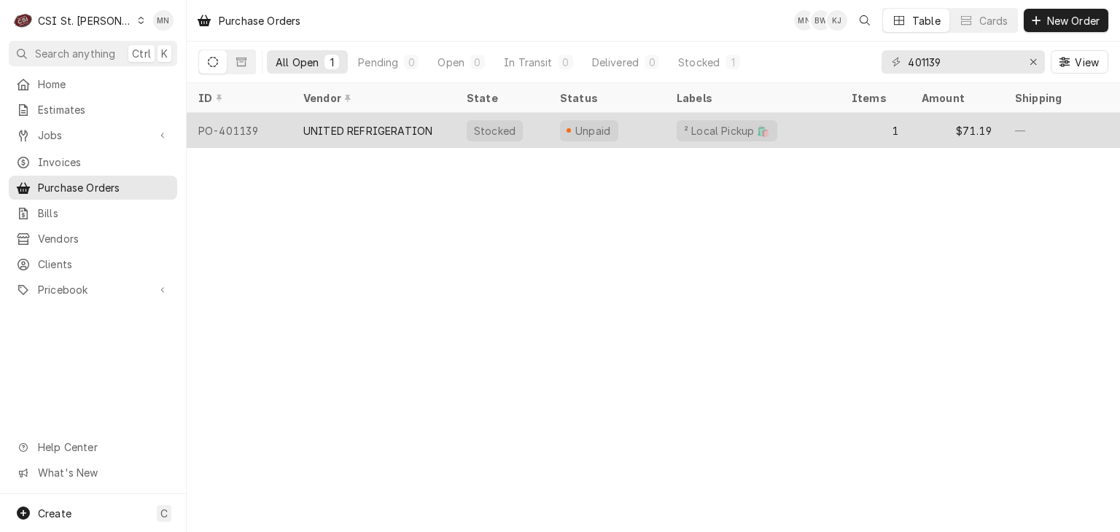
click at [391, 130] on div "UNITED REFRIGERATION" at bounding box center [367, 130] width 129 height 15
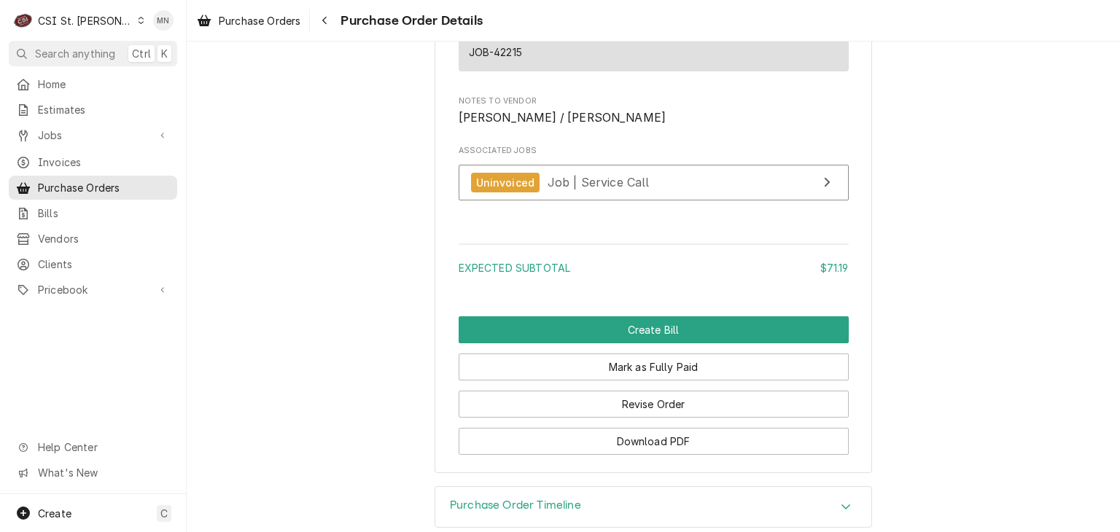
scroll to position [1383, 0]
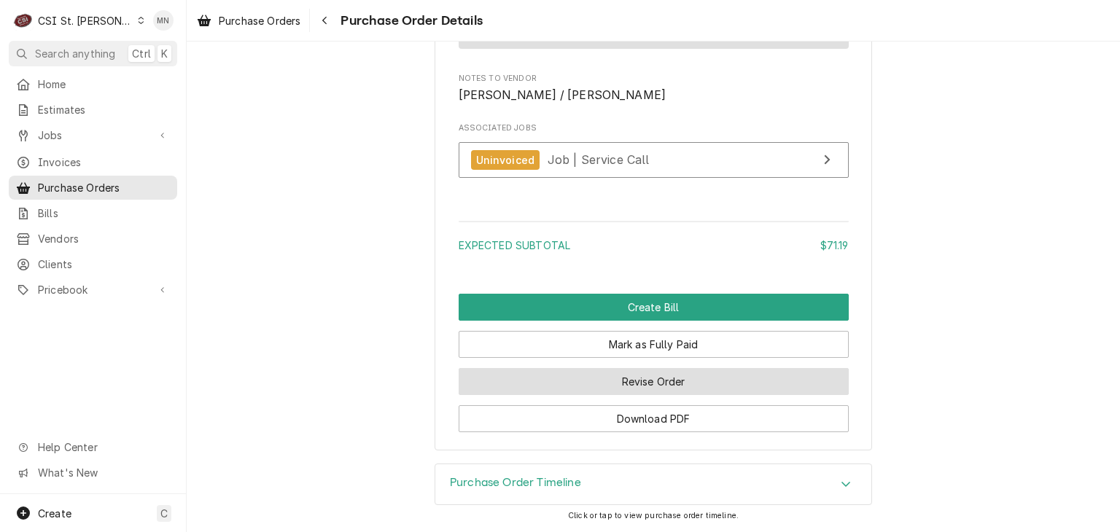
click at [644, 383] on button "Revise Order" at bounding box center [654, 381] width 390 height 27
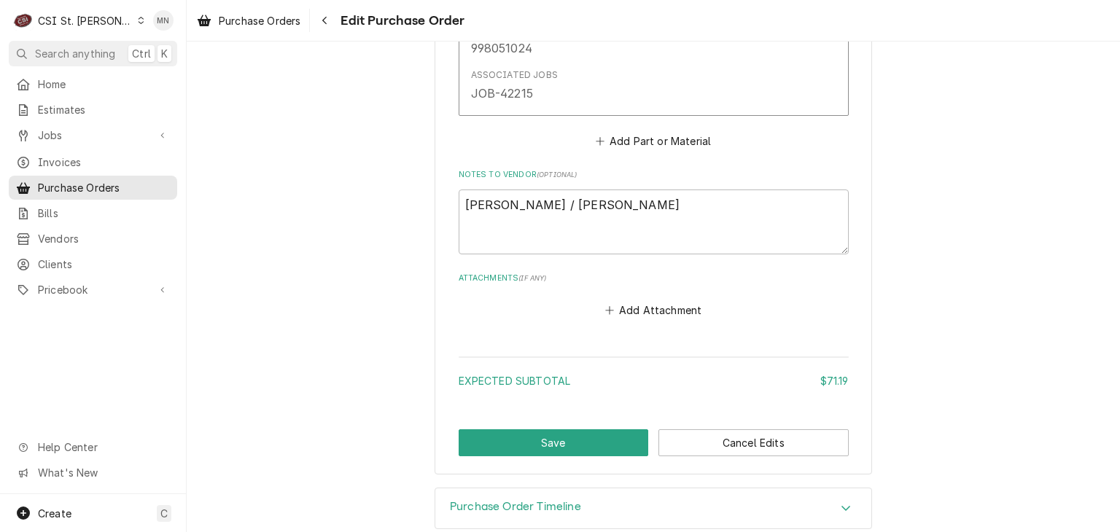
scroll to position [948, 0]
click at [640, 310] on button "Add Attachment" at bounding box center [653, 309] width 102 height 20
type textarea "x"
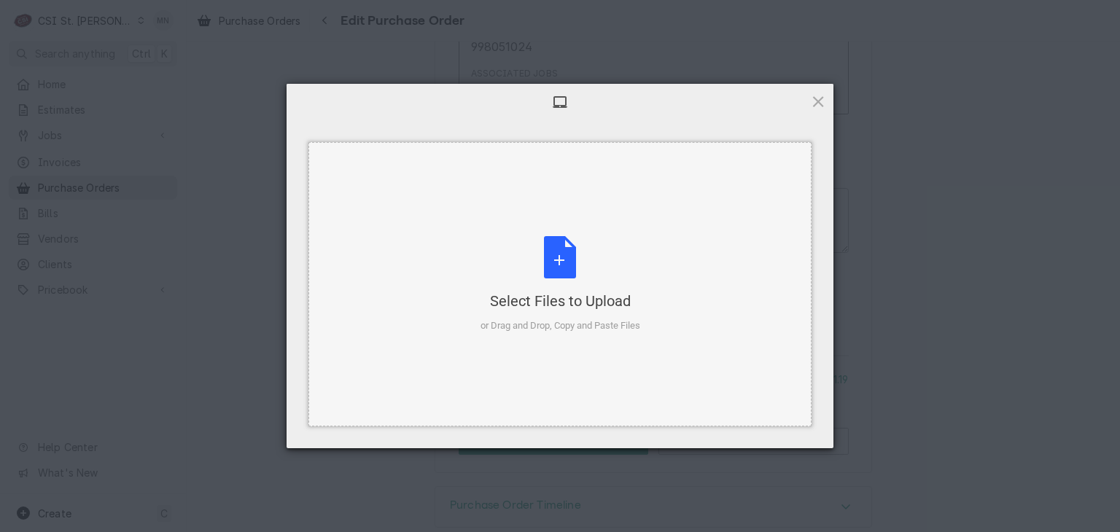
click at [583, 284] on div "Select Files to Upload or Drag and Drop, Copy and Paste Files" at bounding box center [560, 284] width 160 height 97
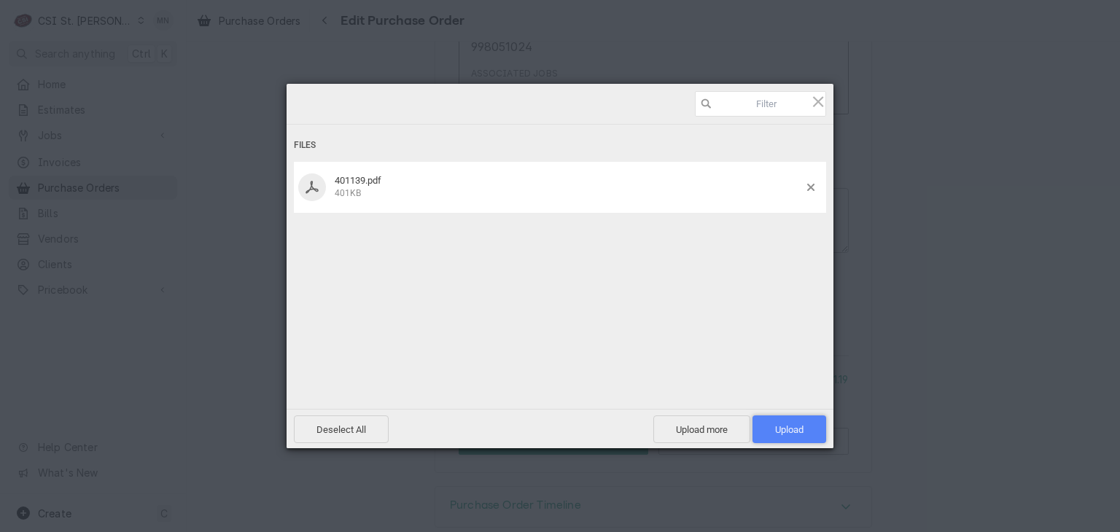
click at [803, 424] on span "Upload 1" at bounding box center [789, 429] width 28 height 11
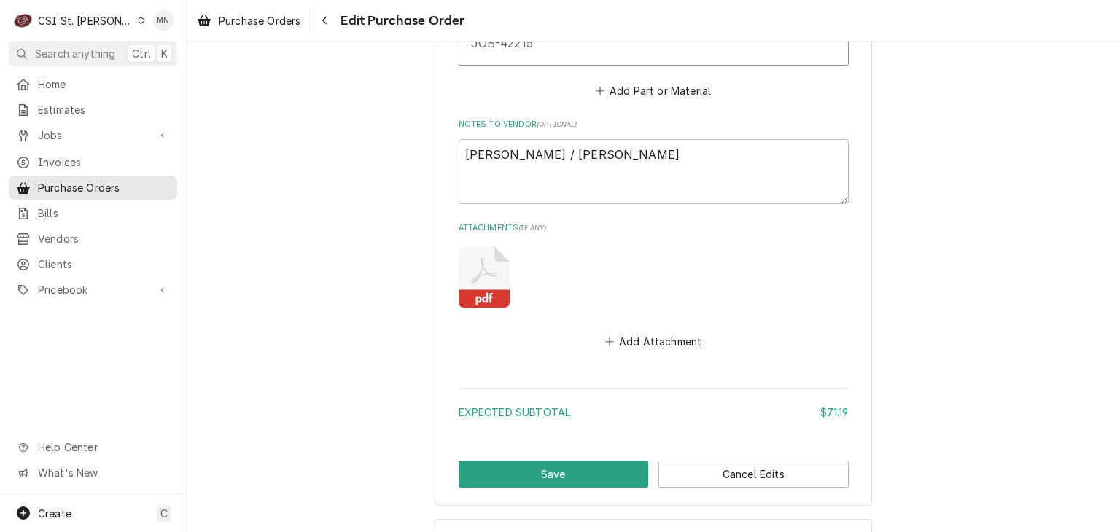
scroll to position [1048, 0]
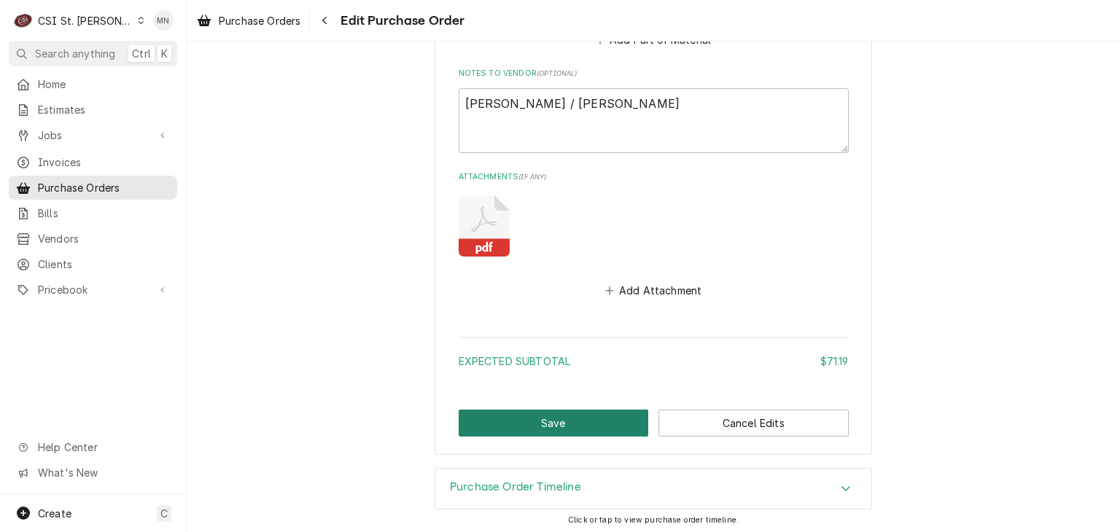
click at [549, 423] on button "Save" at bounding box center [554, 423] width 190 height 27
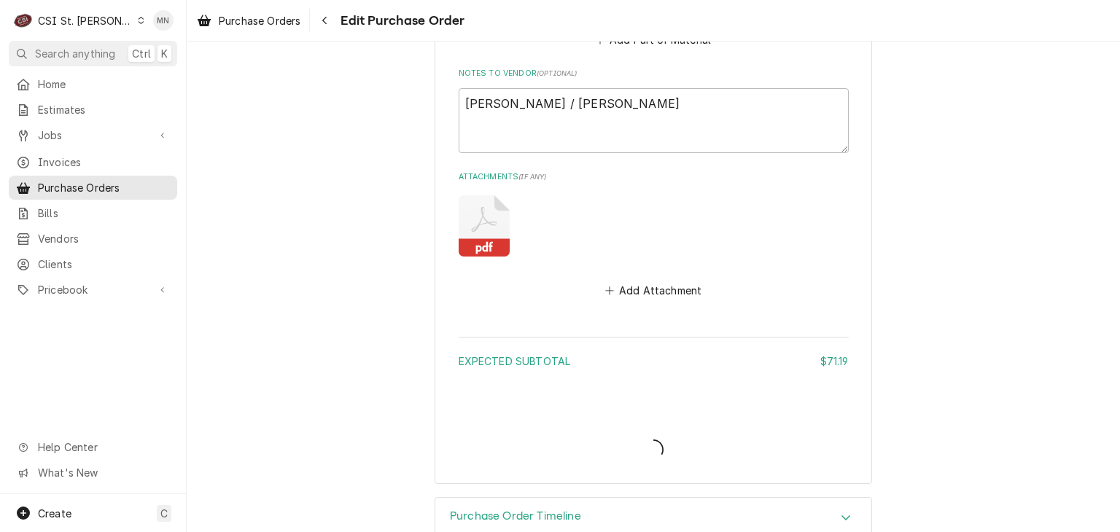
type textarea "x"
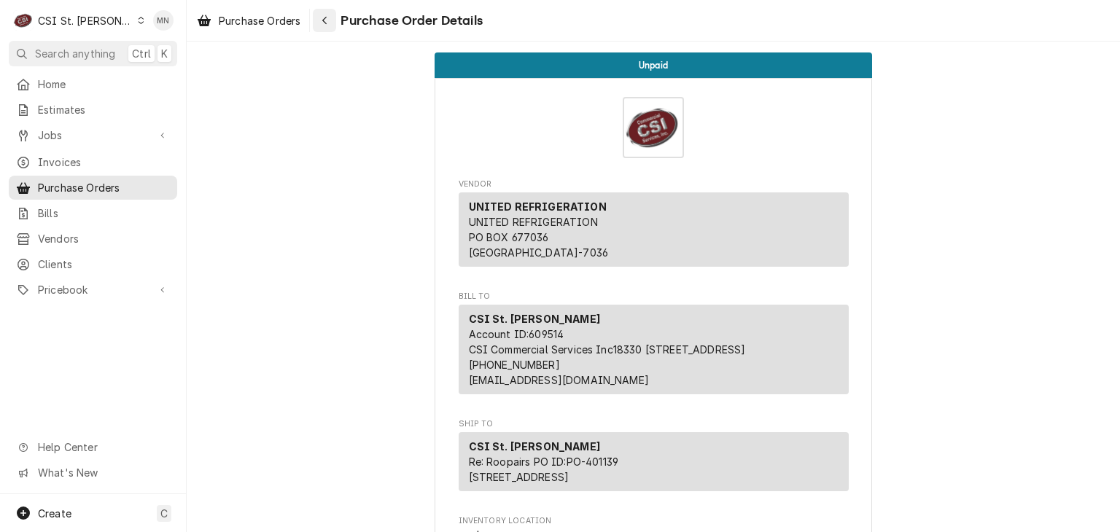
click at [326, 20] on icon "Navigate back" at bounding box center [324, 20] width 7 height 10
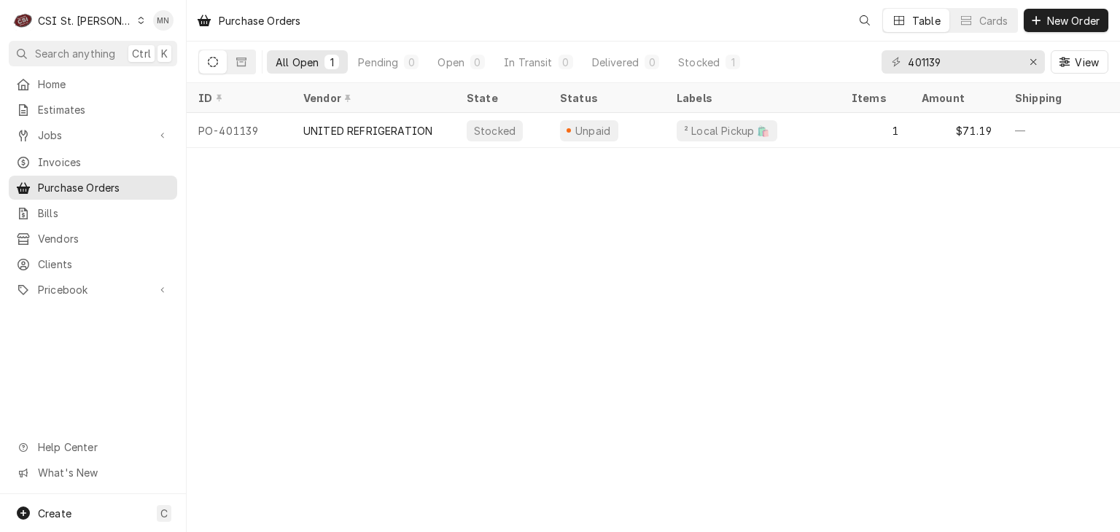
click at [85, 21] on div "CSI St. [PERSON_NAME]" at bounding box center [85, 20] width 95 height 15
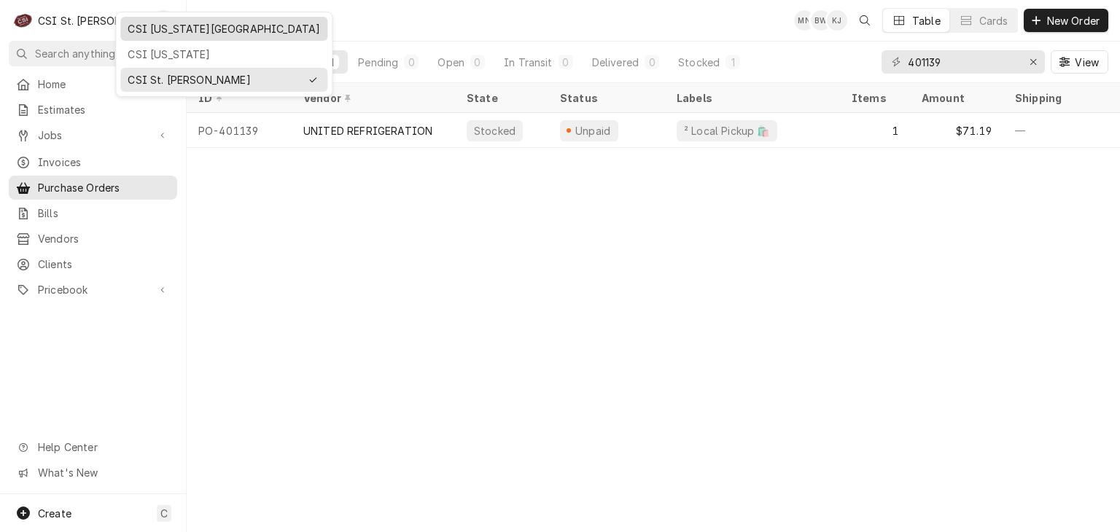
click at [156, 27] on div "CSI [US_STATE][GEOGRAPHIC_DATA]" at bounding box center [224, 28] width 192 height 15
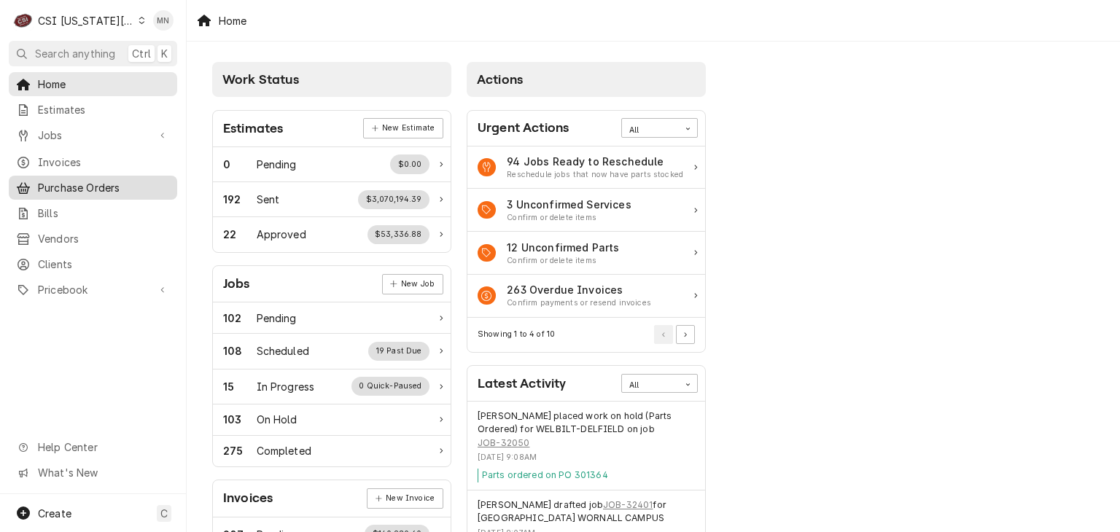
click at [58, 180] on span "Purchase Orders" at bounding box center [104, 187] width 132 height 15
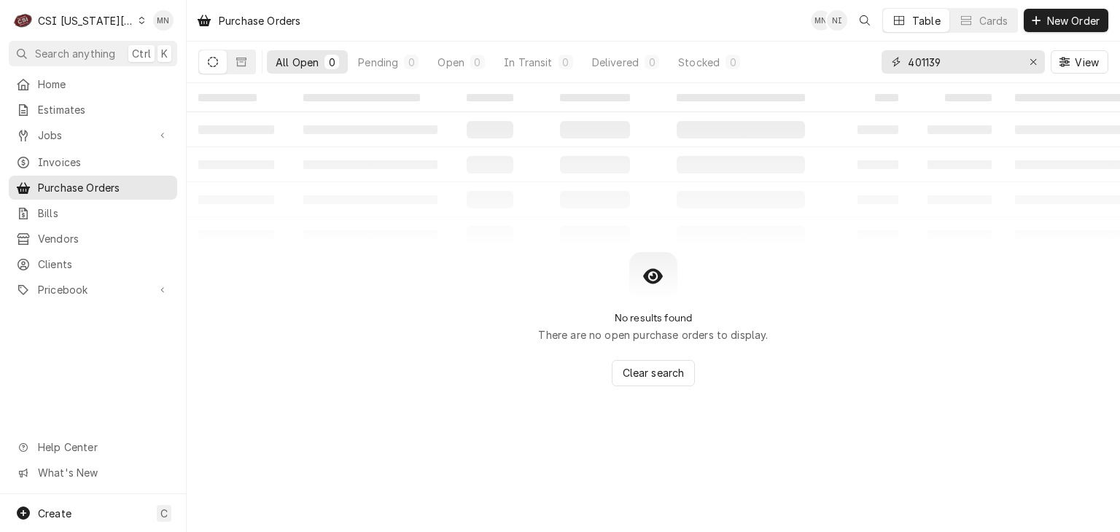
drag, startPoint x: 978, startPoint y: 60, endPoint x: 805, endPoint y: 56, distance: 172.8
click at [833, 56] on div "All Open 0 Pending 0 Open 0 In Transit 0 Delivered 0 Stocked 0 401139 View" at bounding box center [653, 62] width 910 height 41
type input "300886"
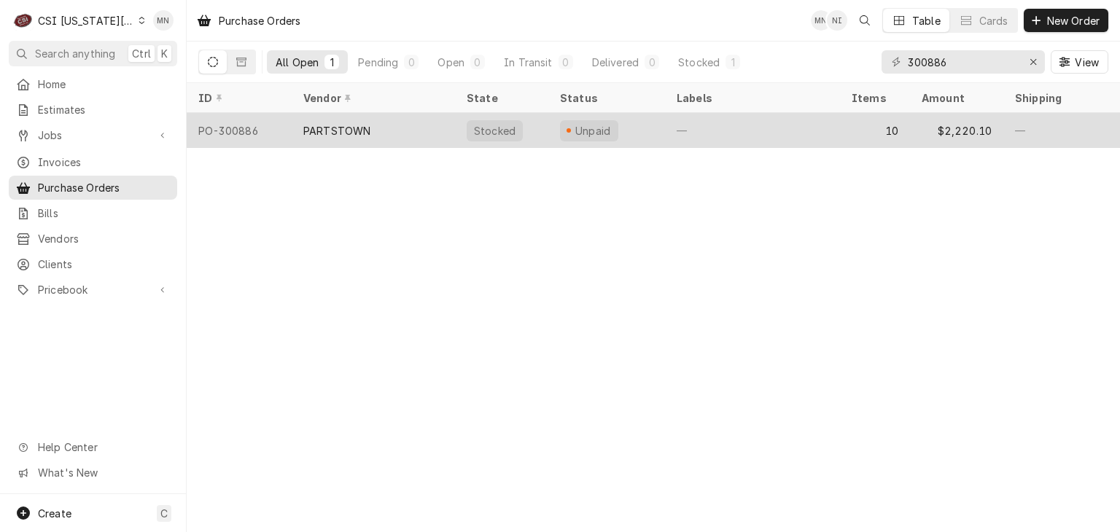
click at [362, 130] on div "PARTSTOWN" at bounding box center [336, 130] width 67 height 15
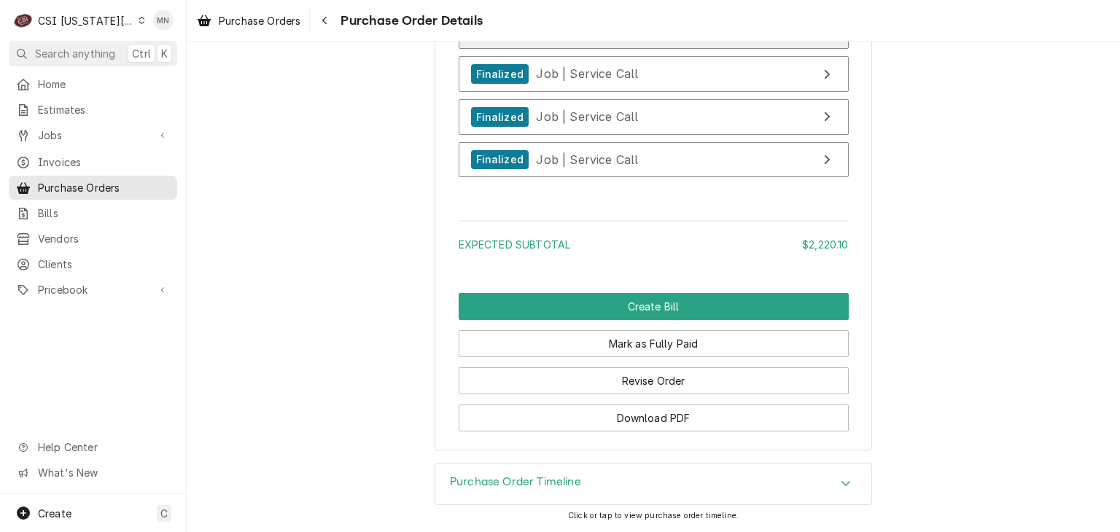
scroll to position [4362, 0]
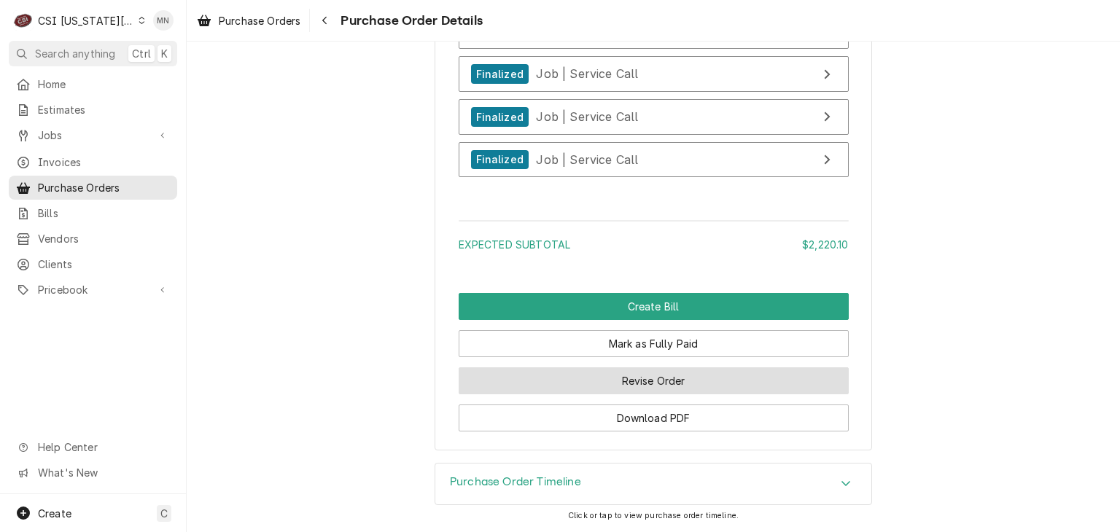
click at [659, 378] on button "Revise Order" at bounding box center [654, 380] width 390 height 27
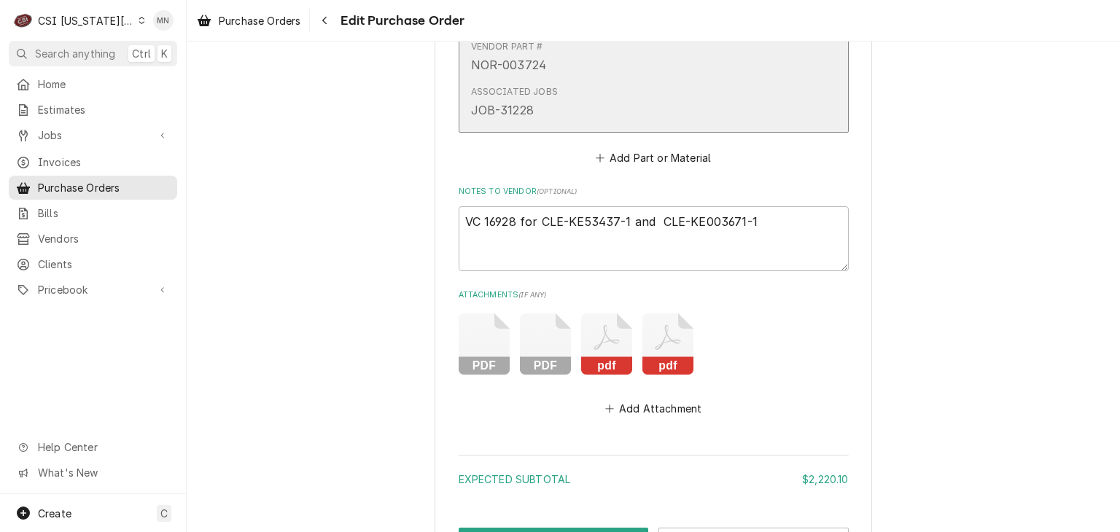
scroll to position [4107, 0]
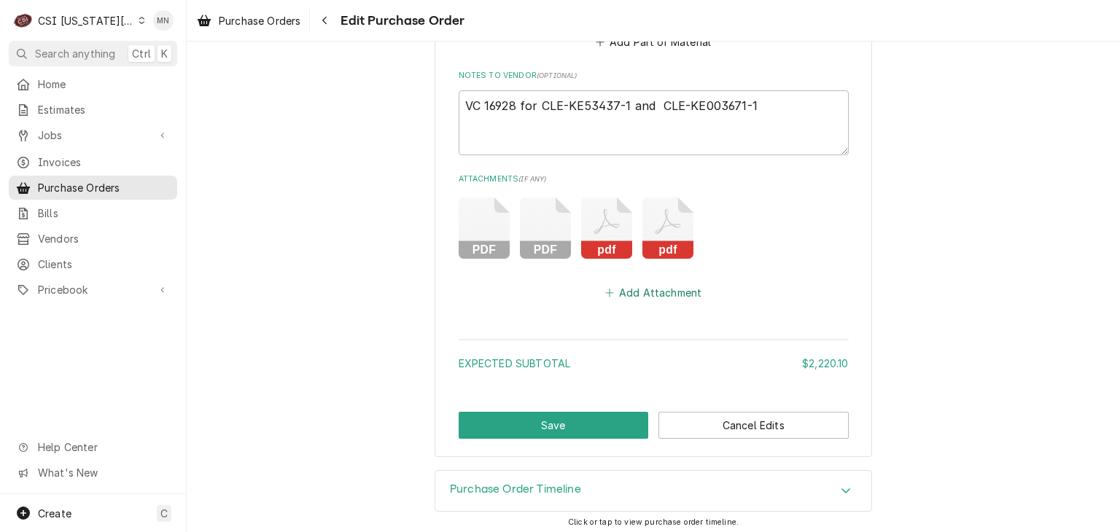
click at [650, 284] on button "Add Attachment" at bounding box center [653, 293] width 102 height 20
type textarea "x"
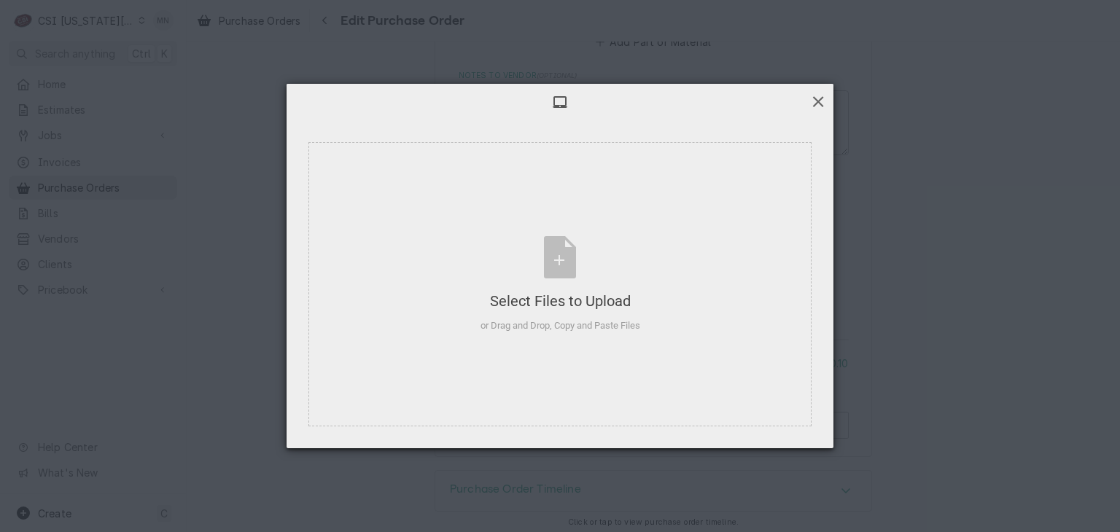
click at [819, 98] on span at bounding box center [818, 101] width 16 height 16
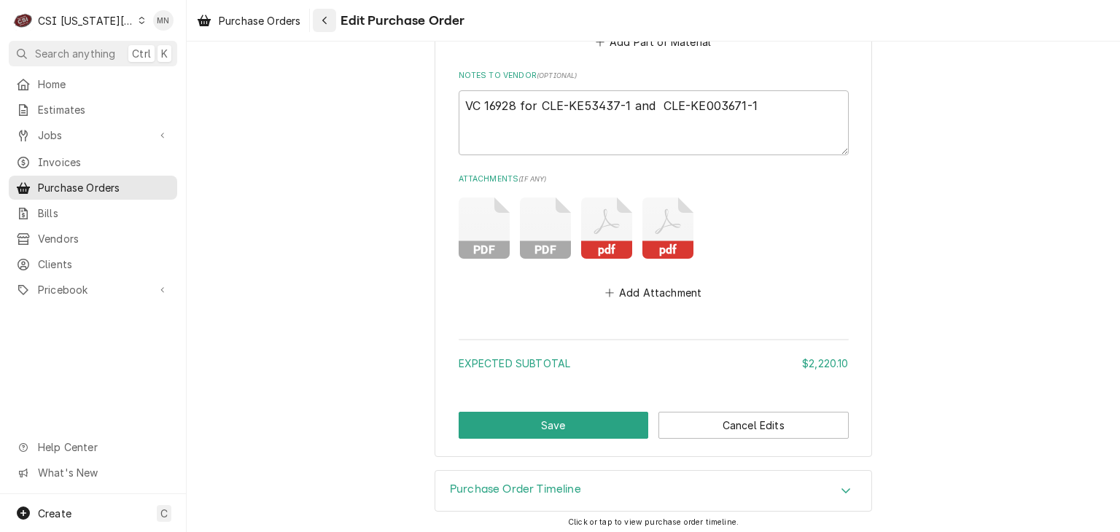
click at [331, 19] on div "Navigate back" at bounding box center [324, 20] width 15 height 15
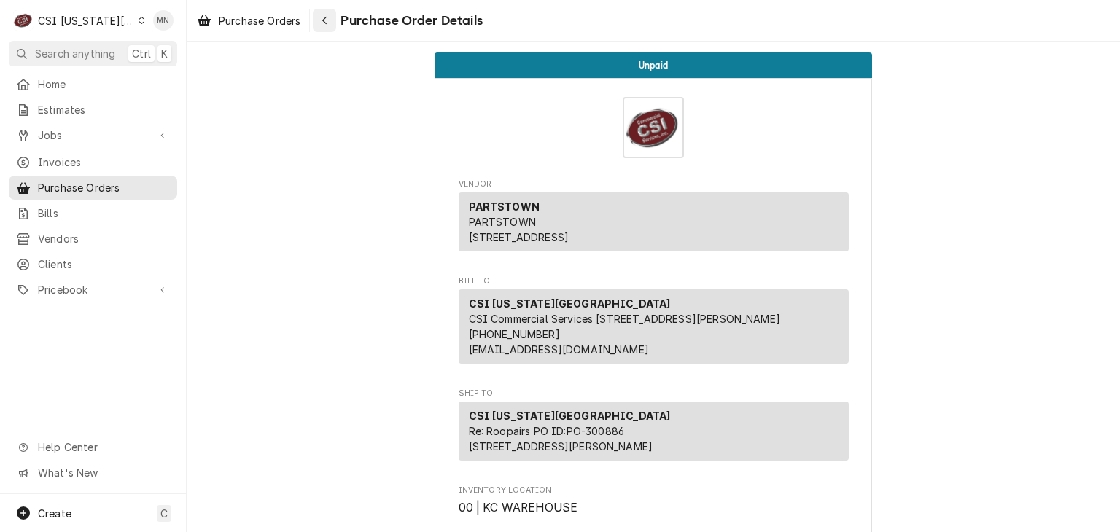
click at [327, 22] on icon "Navigate back" at bounding box center [324, 20] width 7 height 10
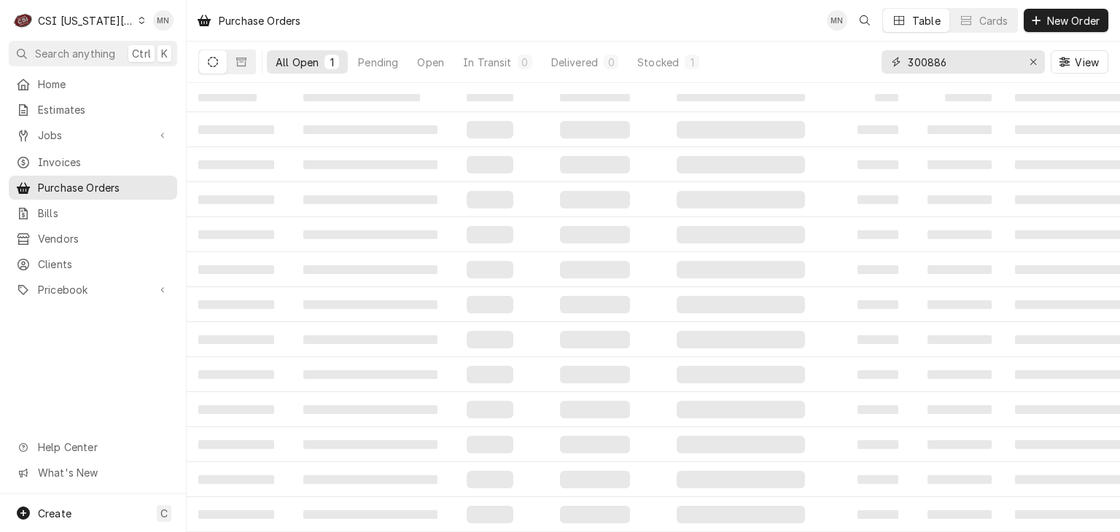
drag, startPoint x: 962, startPoint y: 63, endPoint x: 846, endPoint y: 65, distance: 116.7
click at [857, 65] on div "All Open 1 Pending Open In Transit 0 Delivered 0 Stocked 1 300886 View" at bounding box center [653, 62] width 910 height 41
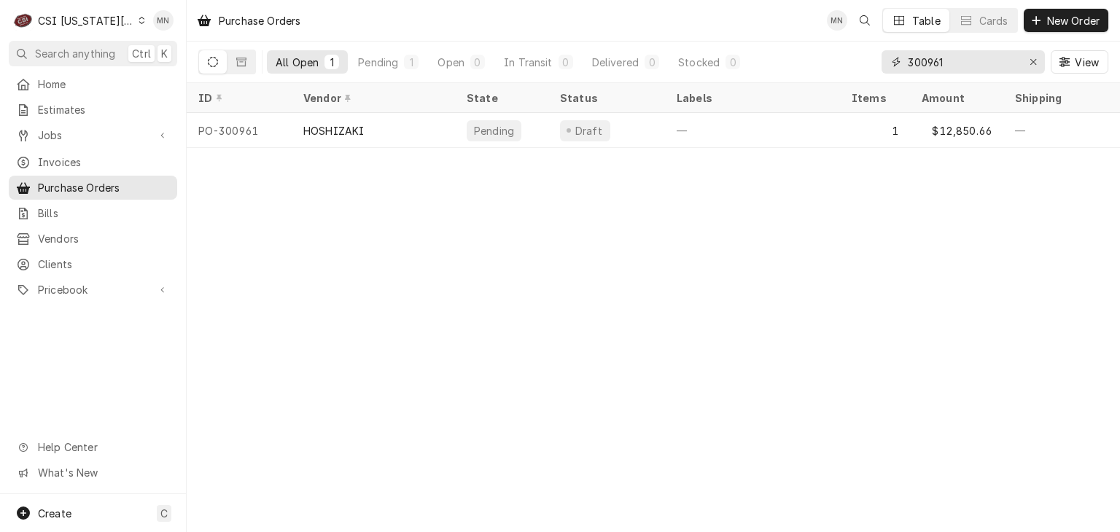
type input "300961"
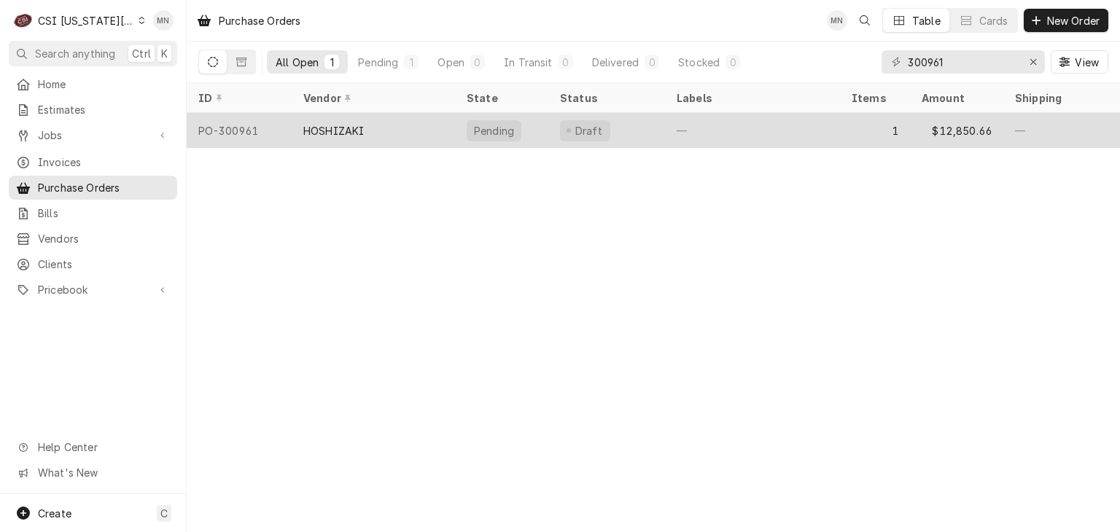
click at [309, 130] on div "HOSHIZAKI" at bounding box center [333, 130] width 61 height 15
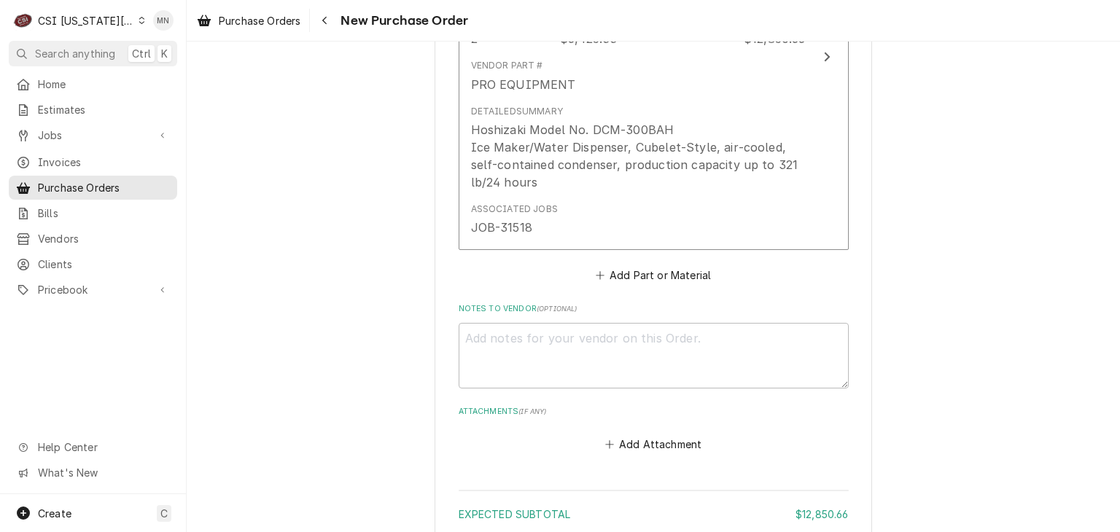
scroll to position [1009, 0]
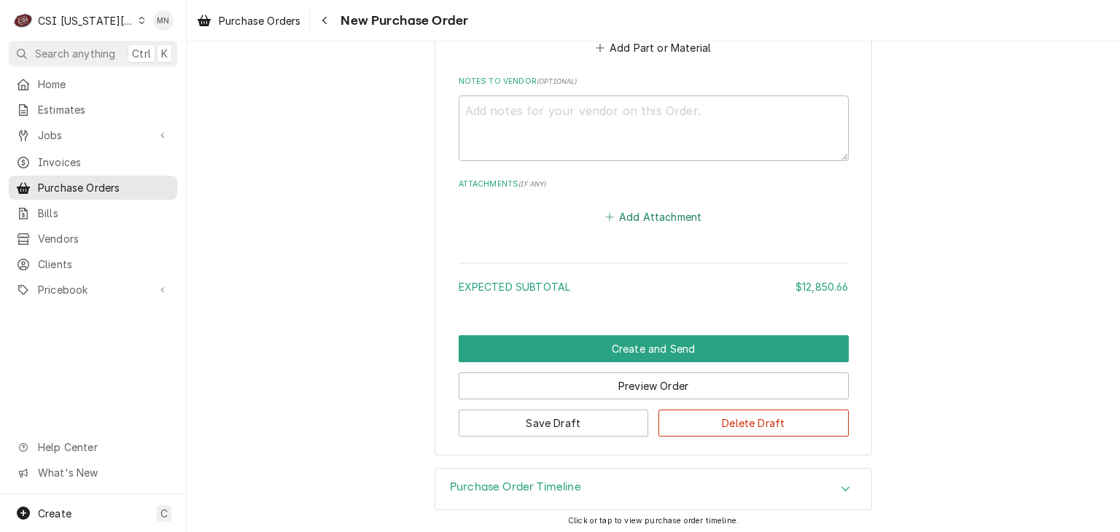
click at [646, 208] on button "Add Attachment" at bounding box center [653, 216] width 102 height 20
type textarea "x"
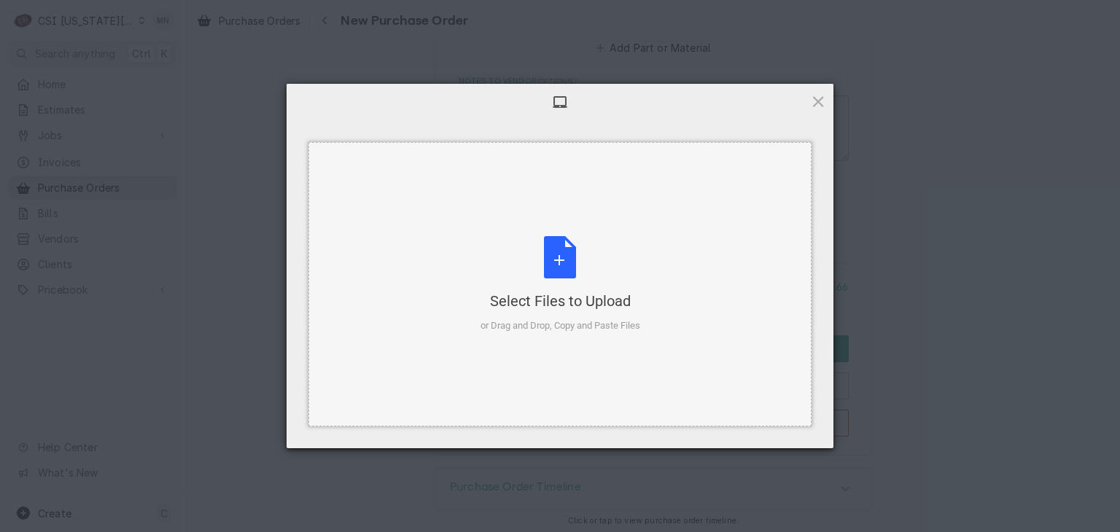
click at [553, 256] on div "Select Files to Upload or Drag and Drop, Copy and Paste Files" at bounding box center [560, 284] width 160 height 97
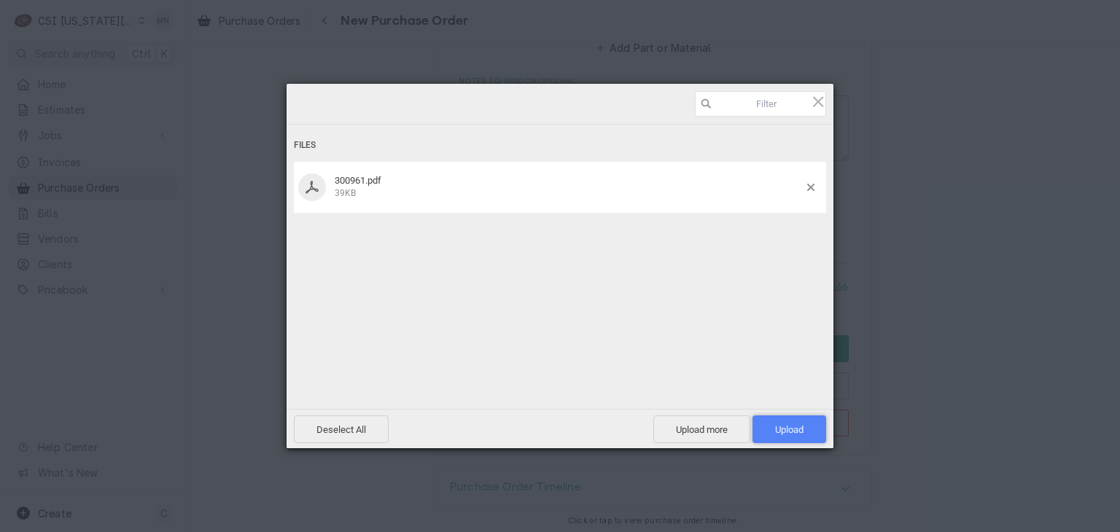
click at [786, 421] on span "Upload 1" at bounding box center [789, 430] width 74 height 28
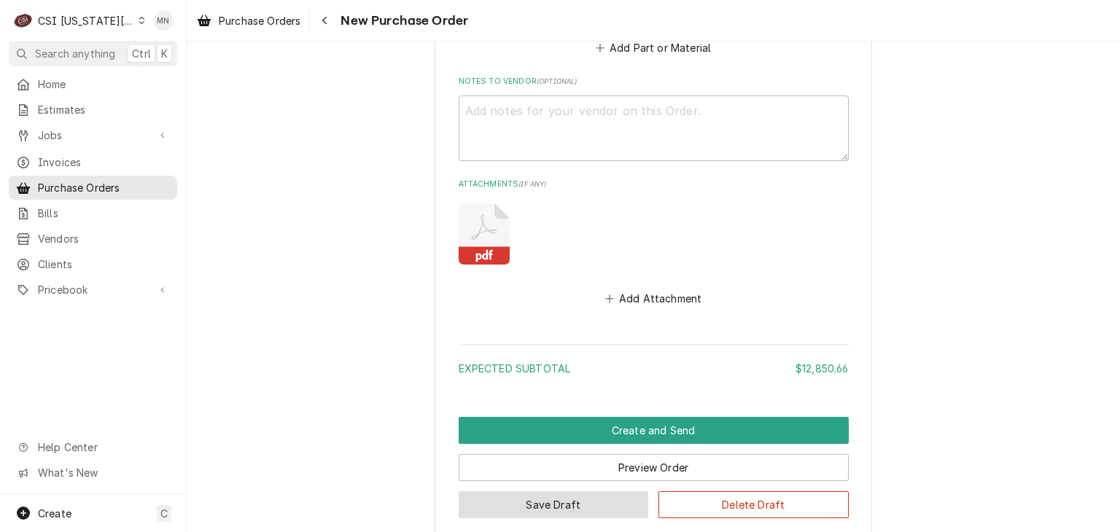
click at [555, 502] on button "Save Draft" at bounding box center [554, 504] width 190 height 27
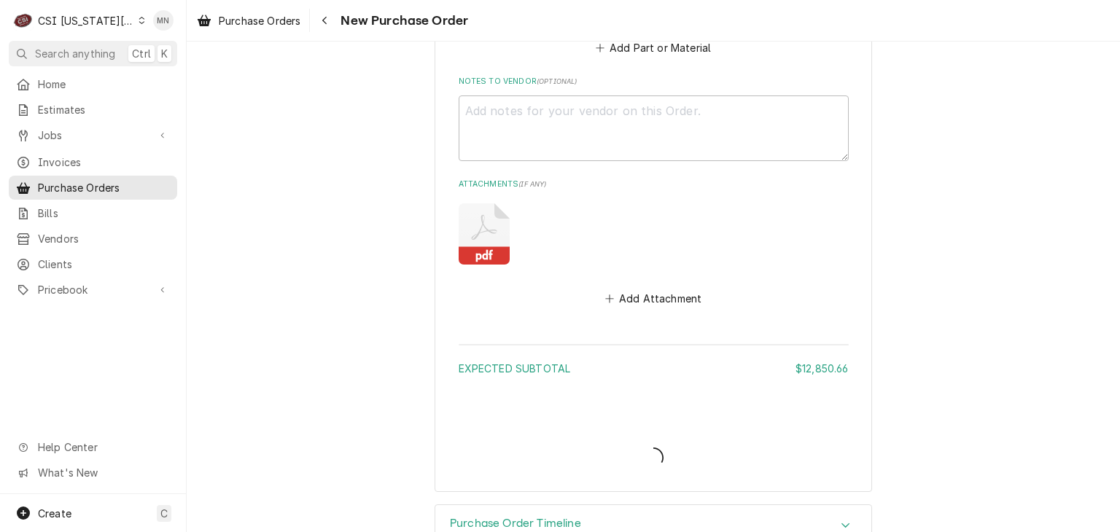
type textarea "x"
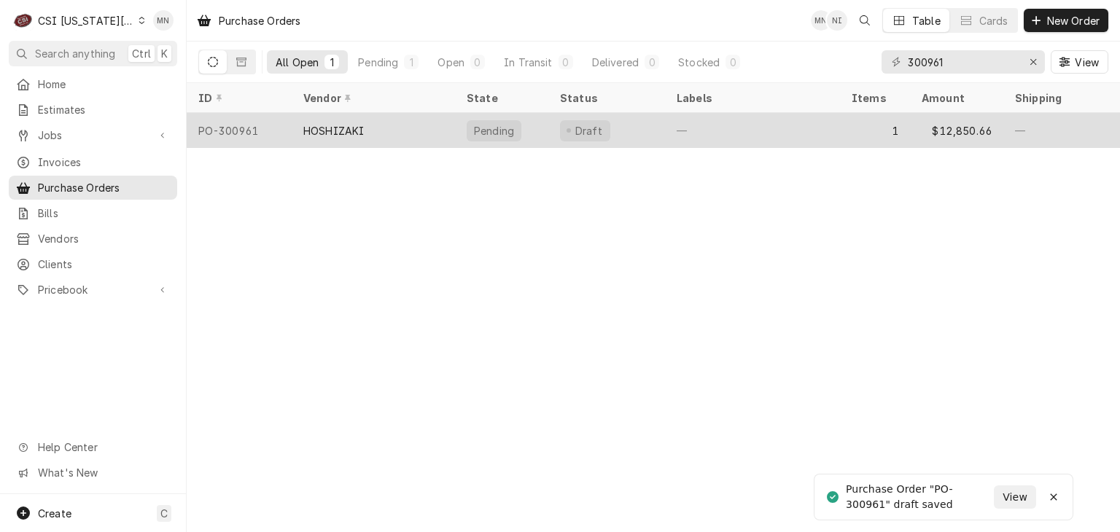
click at [355, 123] on div "HOSHIZAKI" at bounding box center [333, 130] width 61 height 15
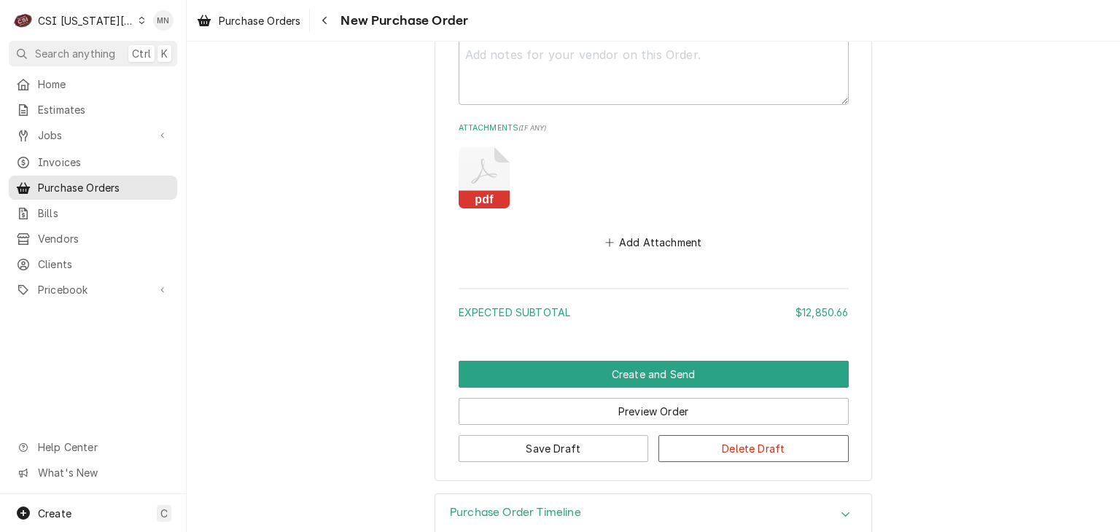
scroll to position [1091, 0]
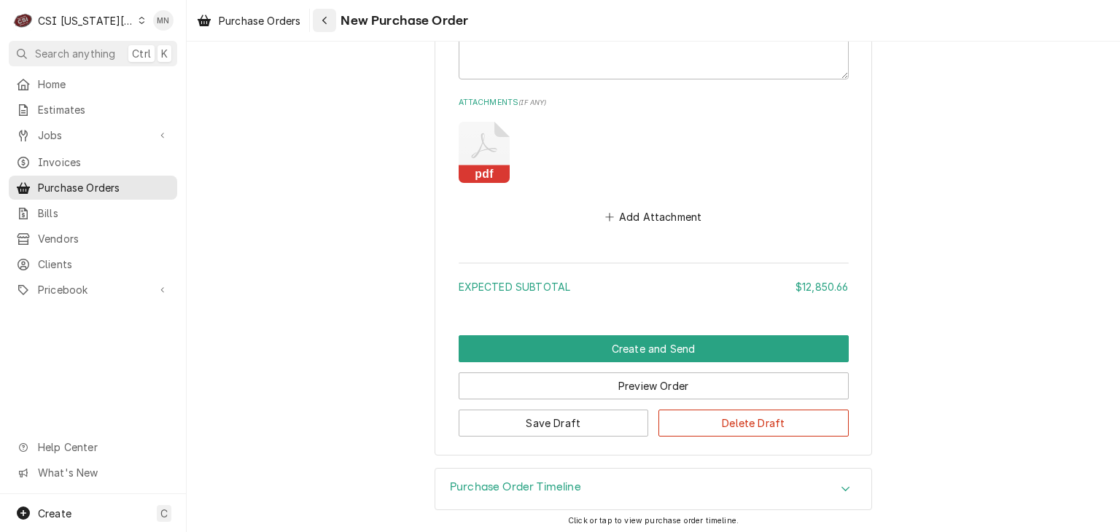
click at [325, 30] on button "Navigate back" at bounding box center [324, 20] width 23 height 23
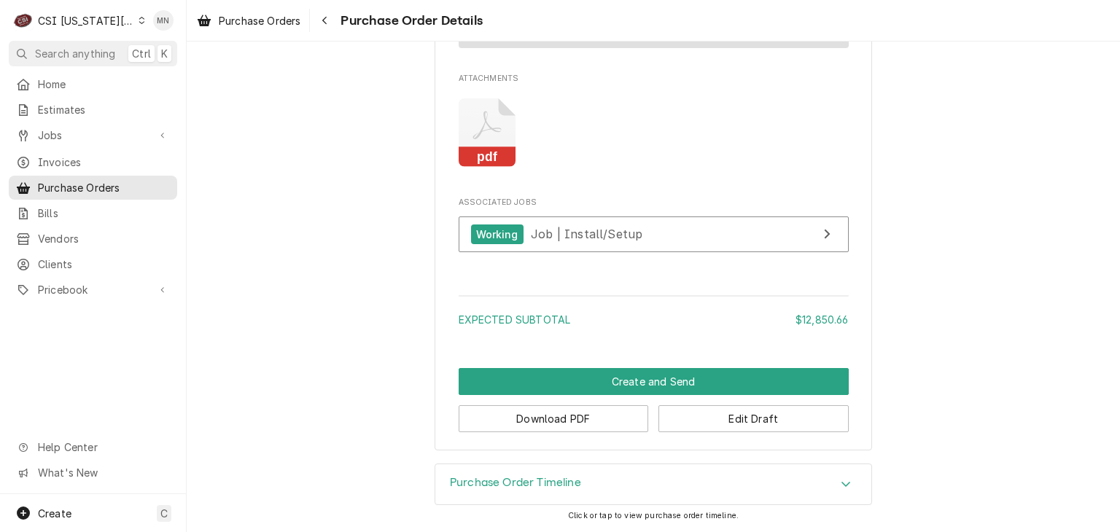
scroll to position [1112, 0]
click at [330, 25] on div "Navigate back" at bounding box center [324, 20] width 15 height 15
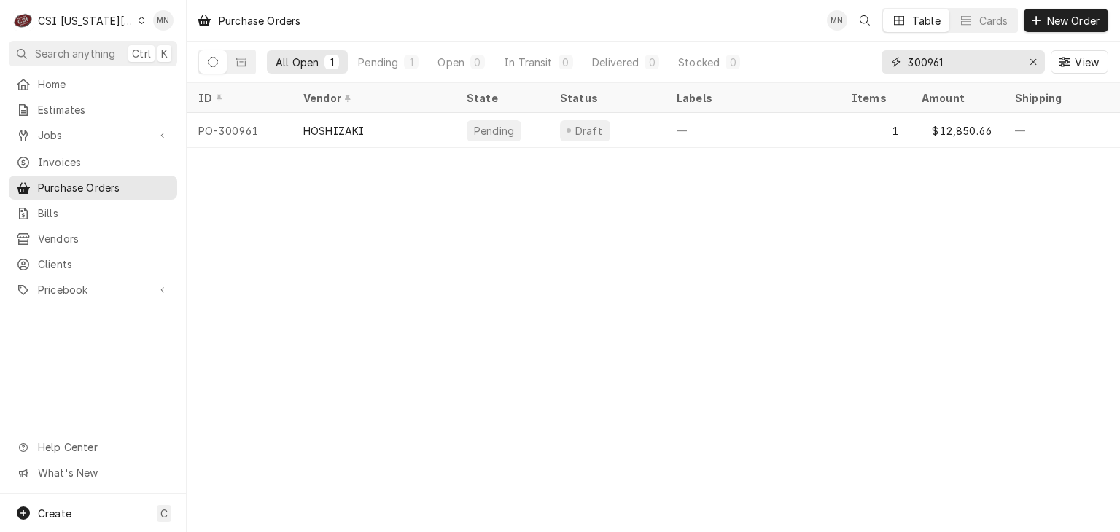
drag, startPoint x: 954, startPoint y: 59, endPoint x: 838, endPoint y: 62, distance: 115.9
click at [876, 63] on div "All Open 1 Pending 1 Open 0 In Transit 0 Delivered 0 Stocked 0 300961 View" at bounding box center [653, 62] width 910 height 41
type input "301265"
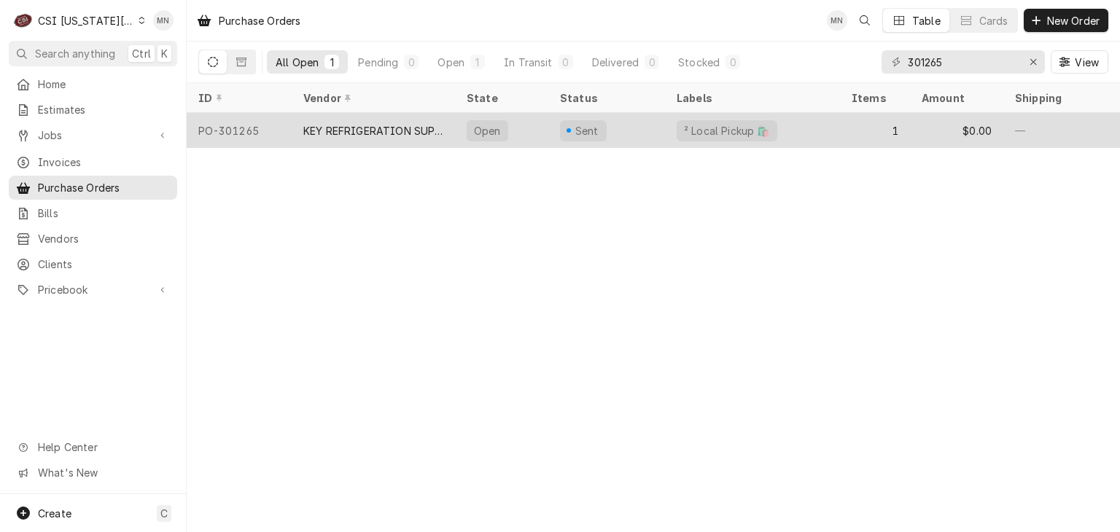
click at [348, 128] on div "KEY REFRIGERATION SUPPLY" at bounding box center [373, 130] width 140 height 15
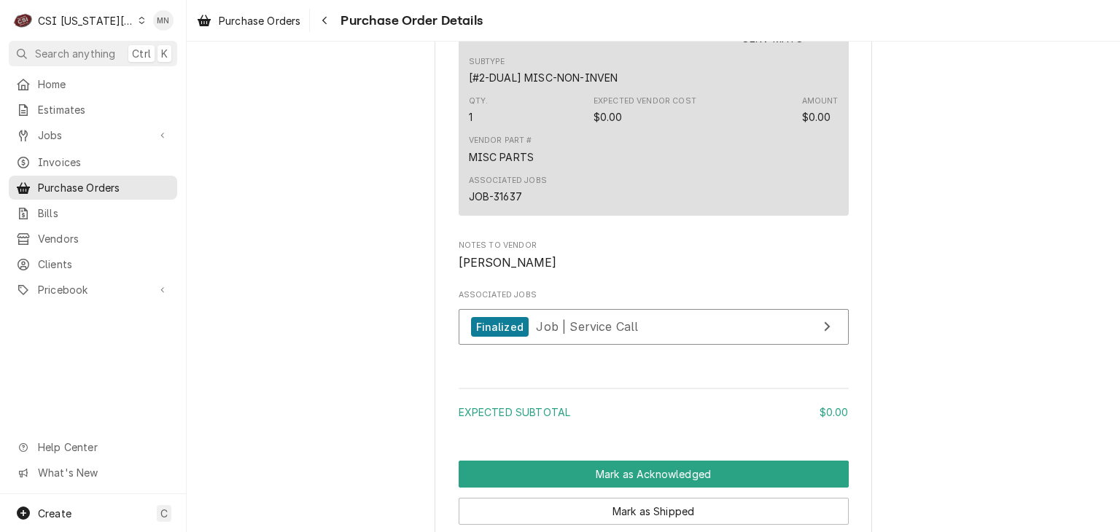
scroll to position [1269, 0]
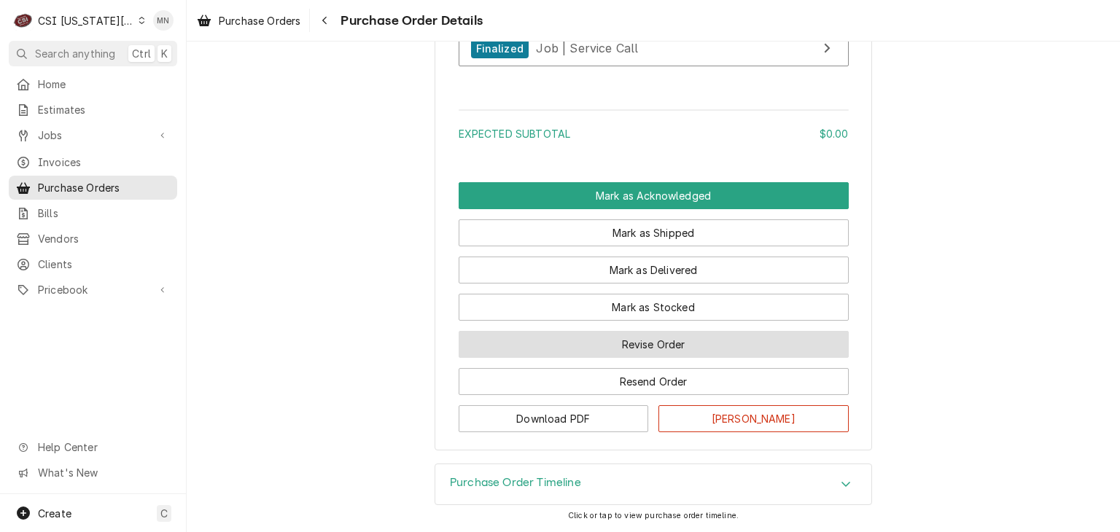
click at [682, 353] on button "Revise Order" at bounding box center [654, 344] width 390 height 27
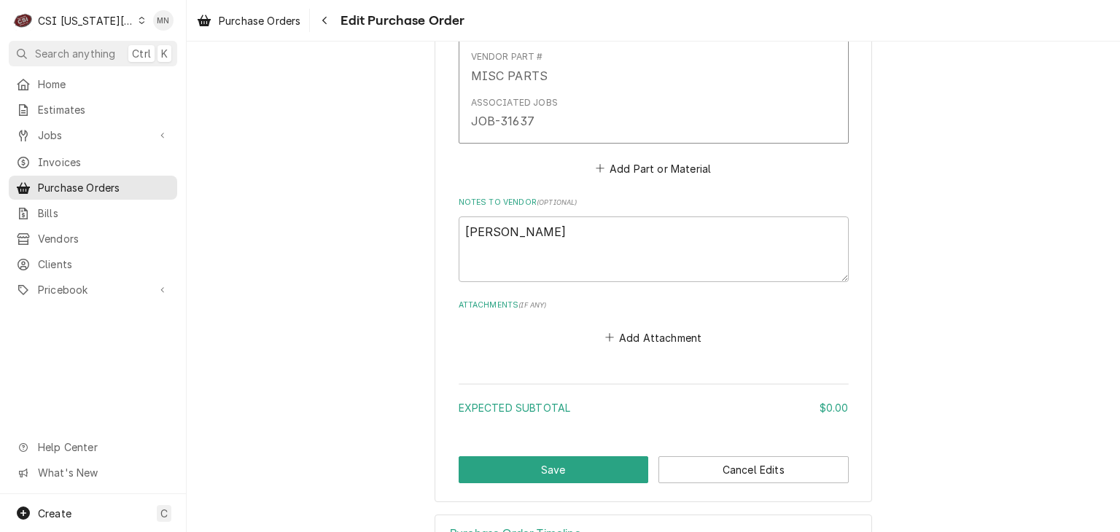
scroll to position [886, 0]
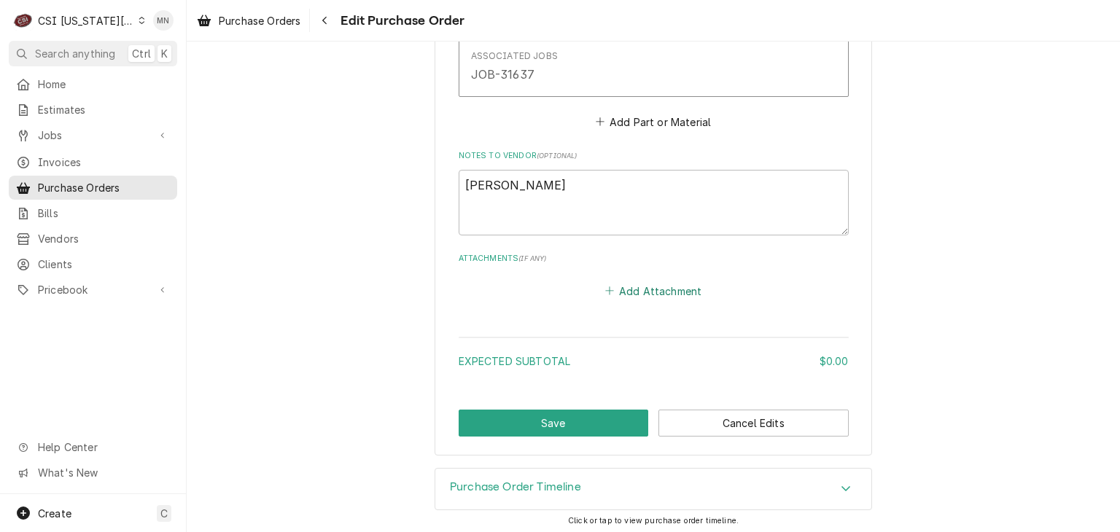
click at [655, 288] on button "Add Attachment" at bounding box center [653, 291] width 102 height 20
type textarea "x"
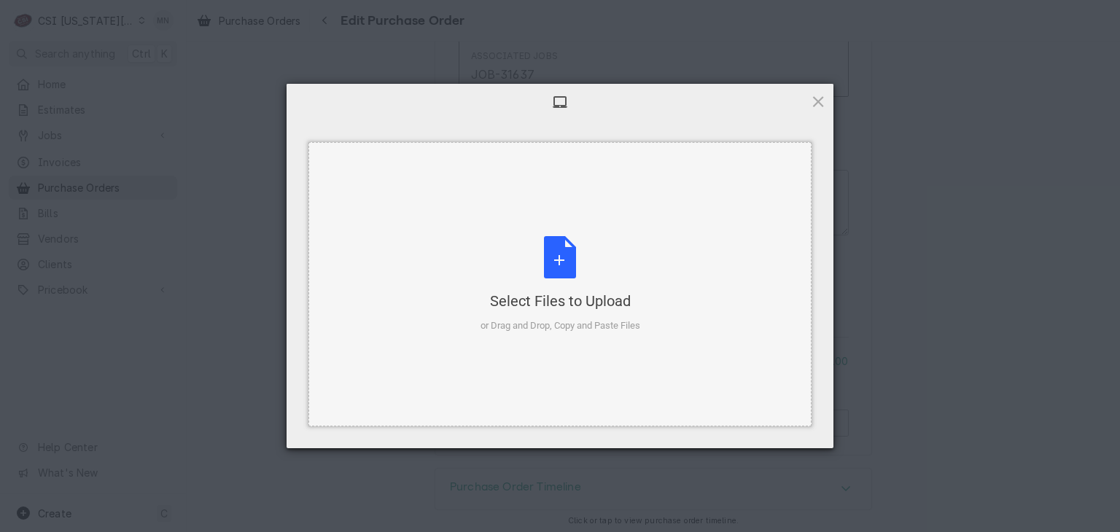
click at [547, 277] on div "Select Files to Upload or Drag and Drop, Copy and Paste Files" at bounding box center [560, 284] width 160 height 97
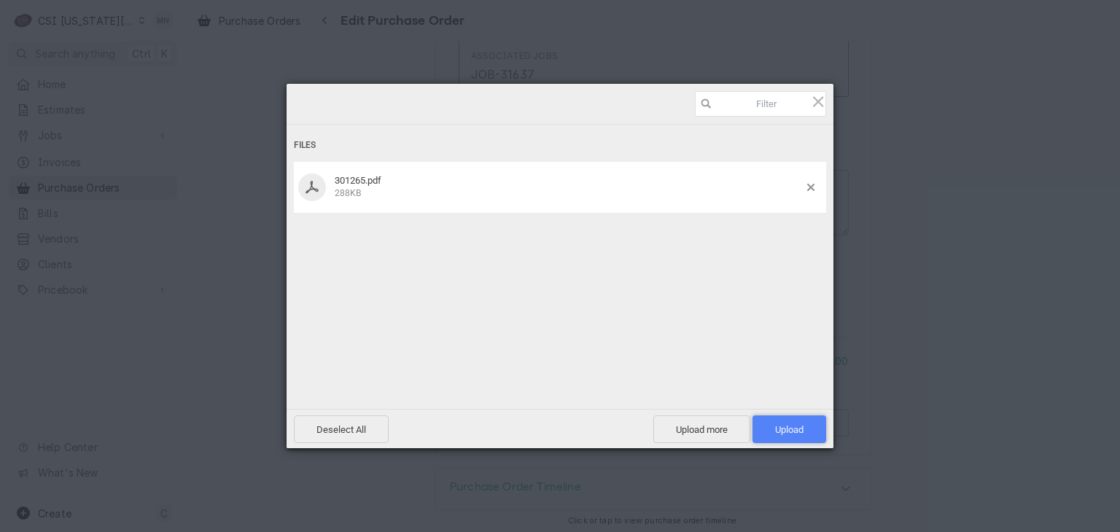
click at [794, 420] on span "Upload 1" at bounding box center [789, 430] width 74 height 28
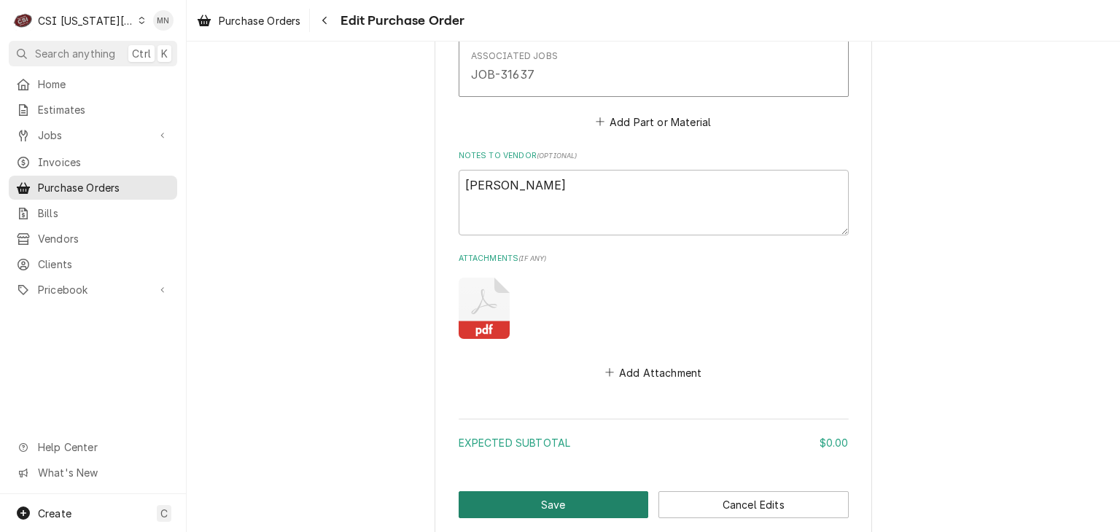
click at [603, 497] on button "Save" at bounding box center [554, 504] width 190 height 27
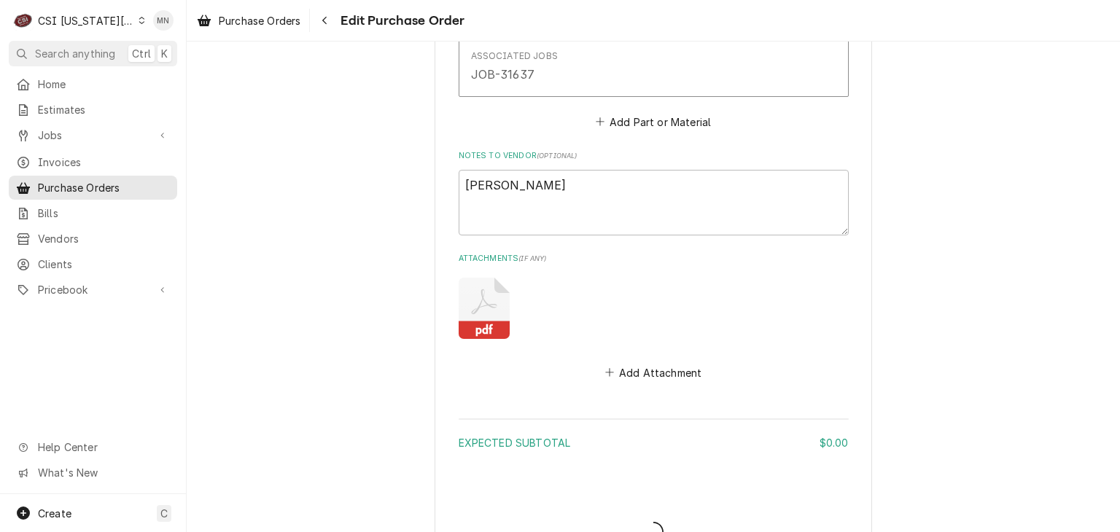
type textarea "x"
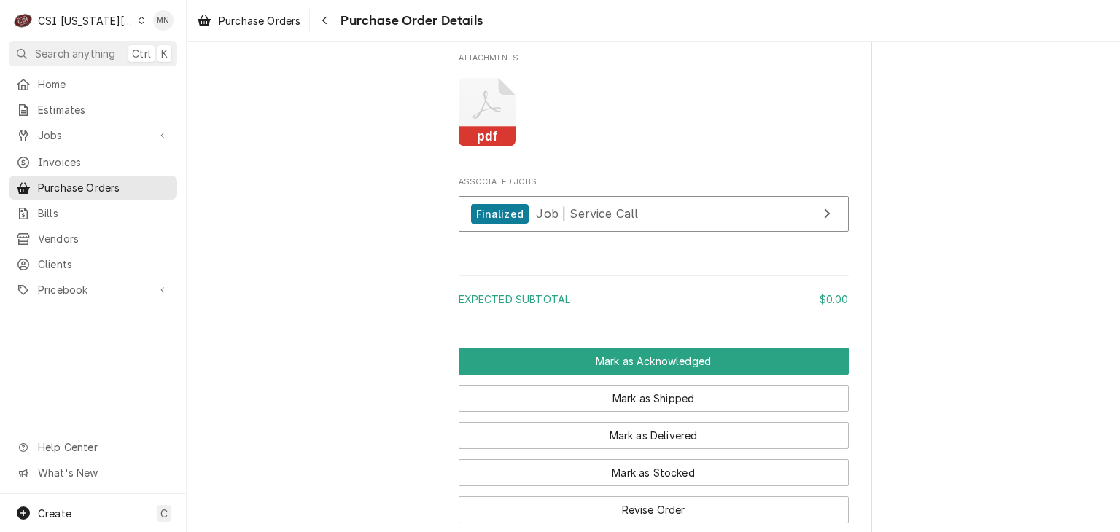
scroll to position [1029, 0]
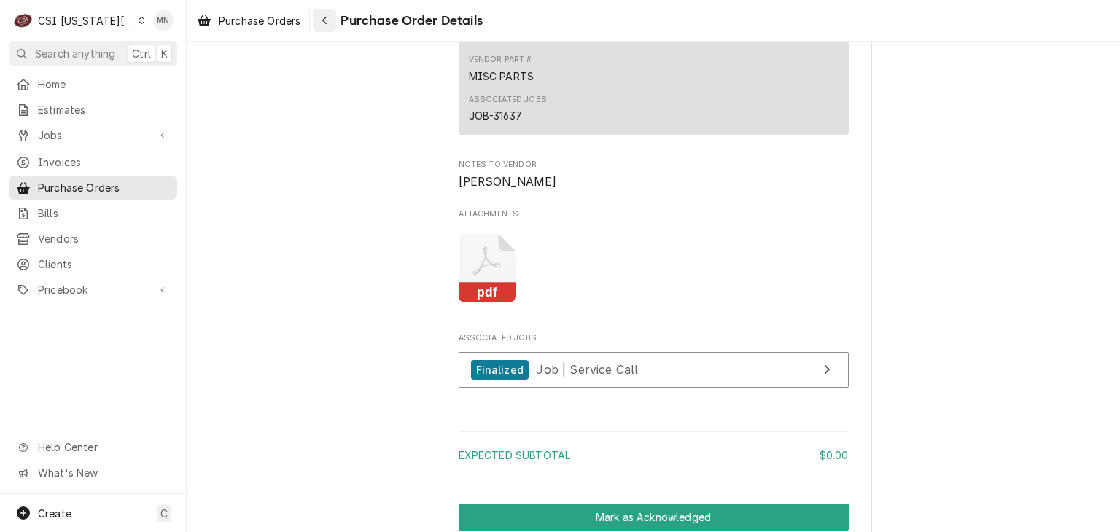
click at [324, 19] on icon "Navigate back" at bounding box center [324, 21] width 4 height 8
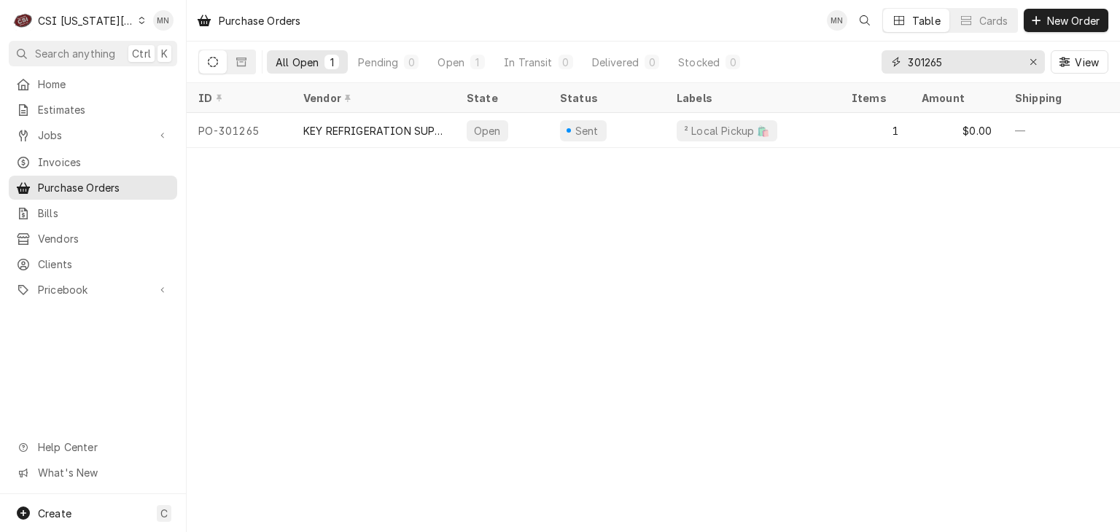
drag, startPoint x: 965, startPoint y: 56, endPoint x: 857, endPoint y: 59, distance: 108.7
click at [869, 60] on div "All Open 1 Pending 0 Open 1 In Transit 0 Delivered 0 Stocked 0 301265 View" at bounding box center [653, 62] width 910 height 41
type input "300678"
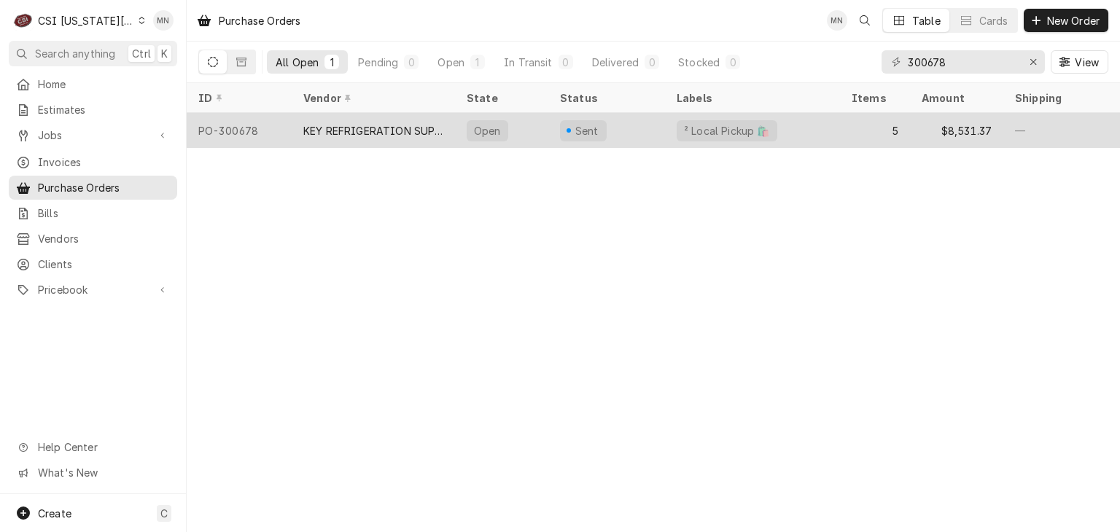
click at [413, 129] on div "KEY REFRIGERATION SUPPLY" at bounding box center [373, 130] width 140 height 15
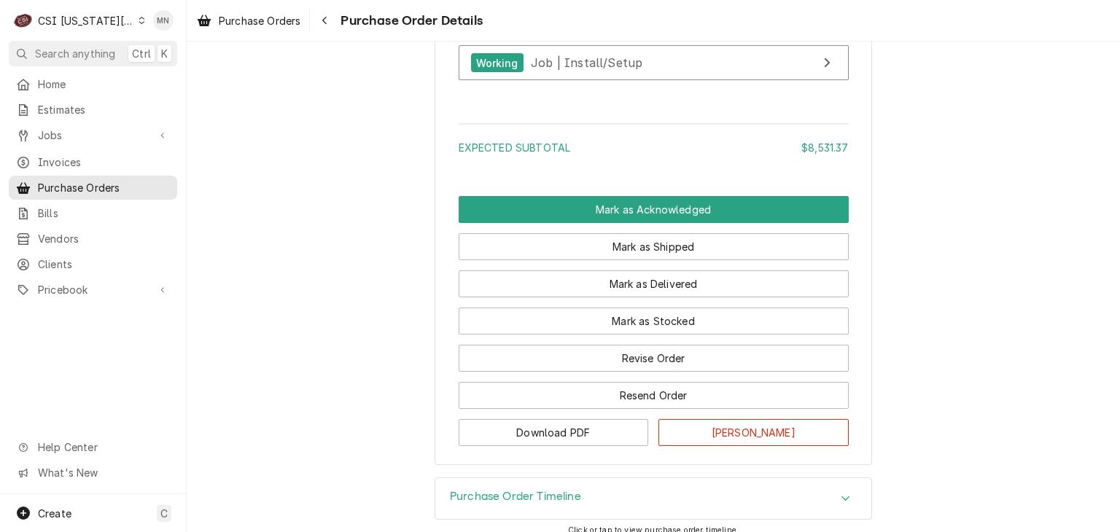
scroll to position [2463, 0]
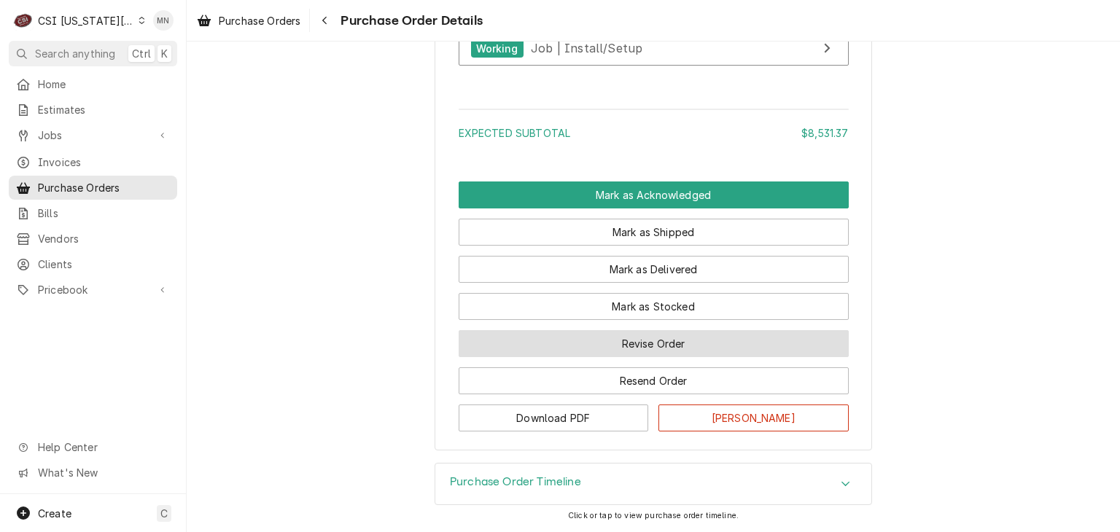
click at [674, 345] on button "Revise Order" at bounding box center [654, 343] width 390 height 27
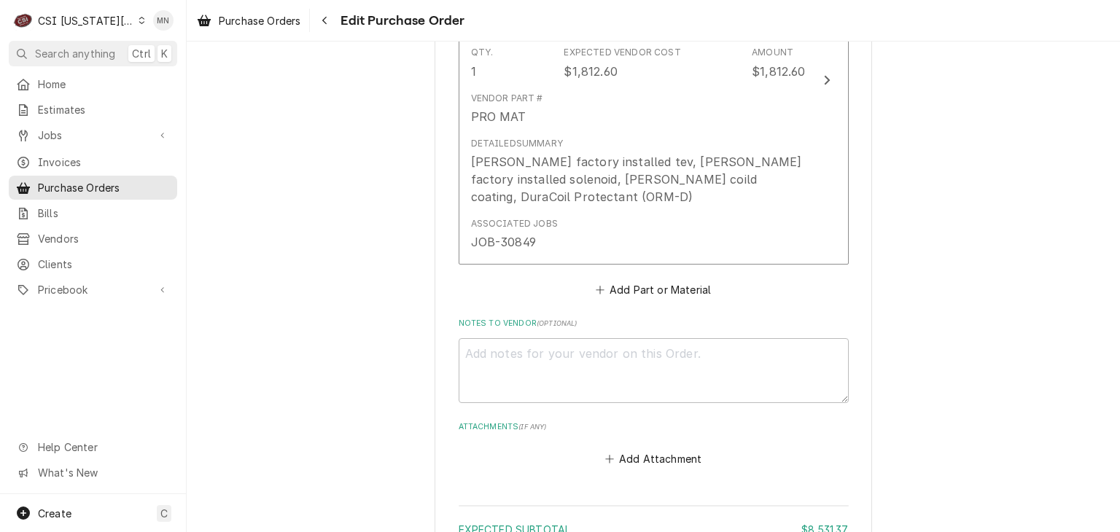
scroll to position [2187, 0]
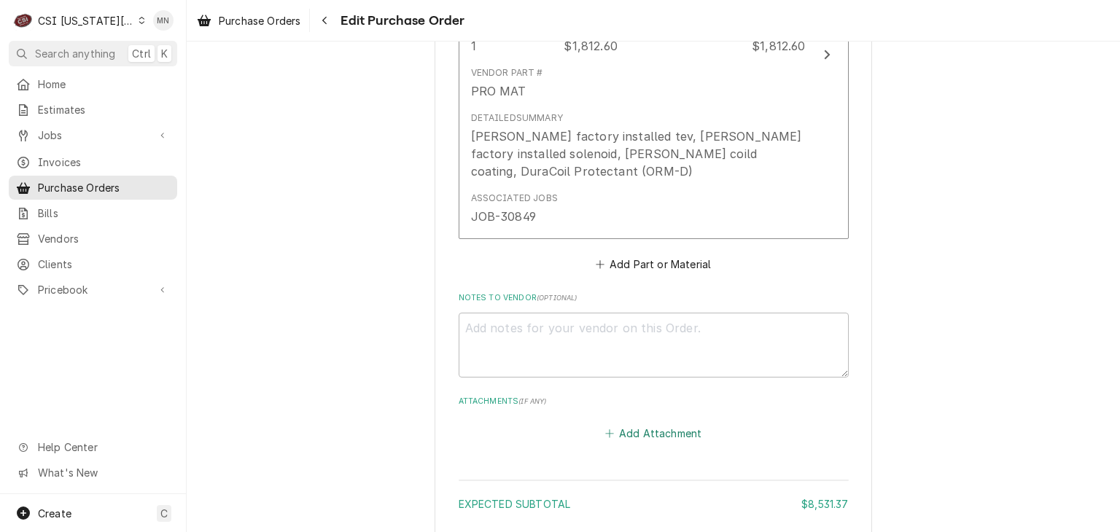
click at [656, 424] on button "Add Attachment" at bounding box center [653, 434] width 102 height 20
type textarea "x"
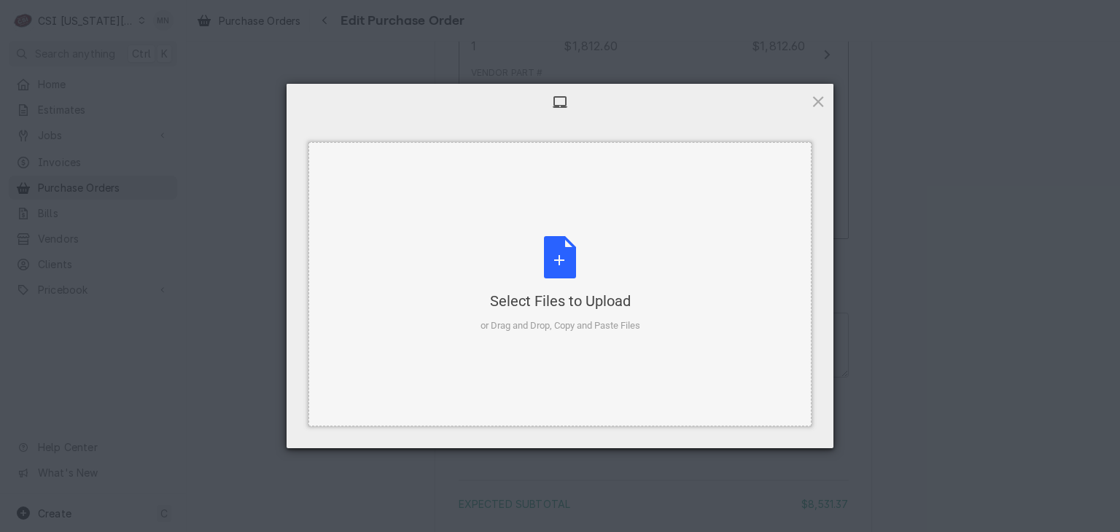
click at [587, 295] on div "Select Files to Upload" at bounding box center [560, 301] width 160 height 20
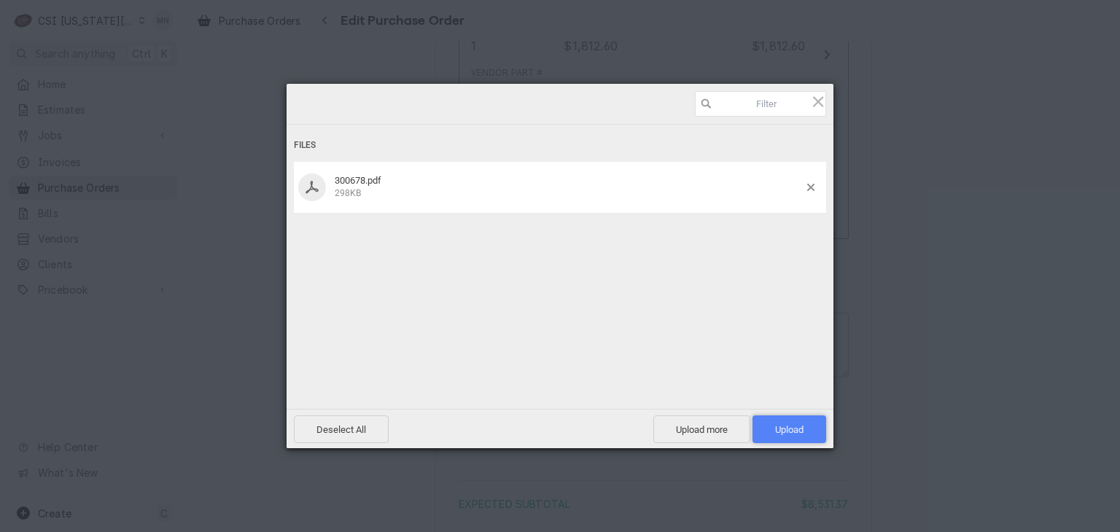
click at [800, 426] on span "Upload 1" at bounding box center [789, 429] width 28 height 11
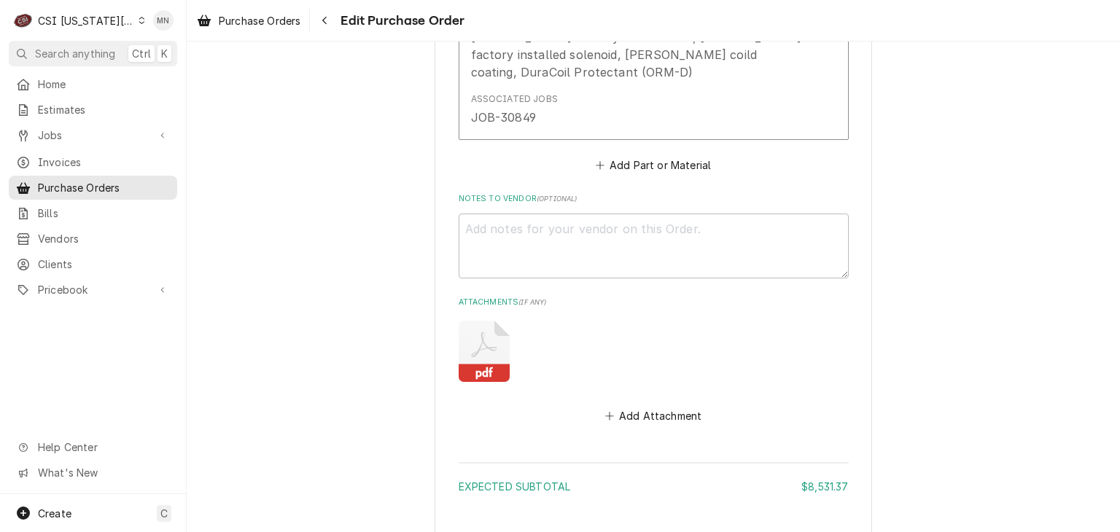
scroll to position [2393, 0]
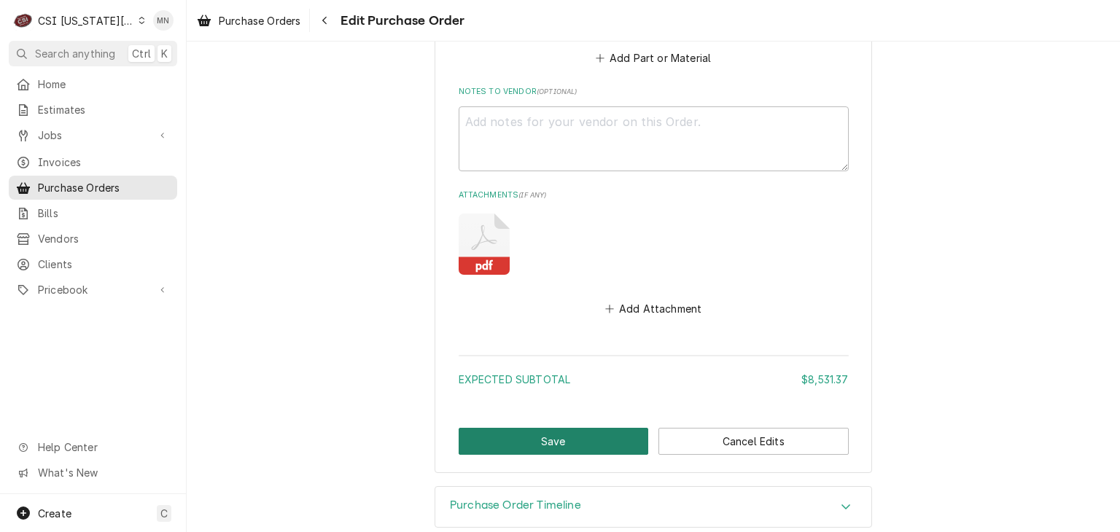
click at [570, 428] on button "Save" at bounding box center [554, 441] width 190 height 27
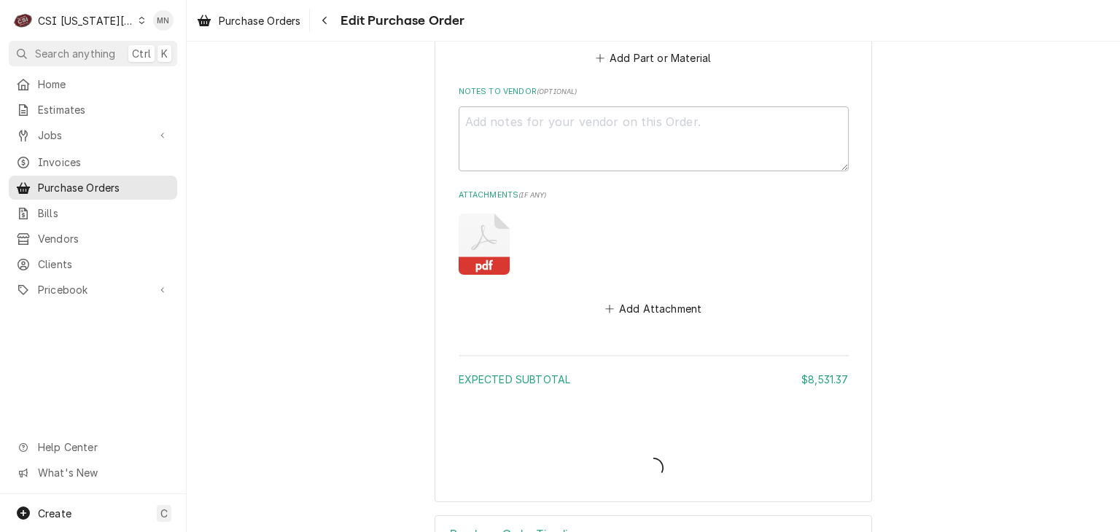
type textarea "x"
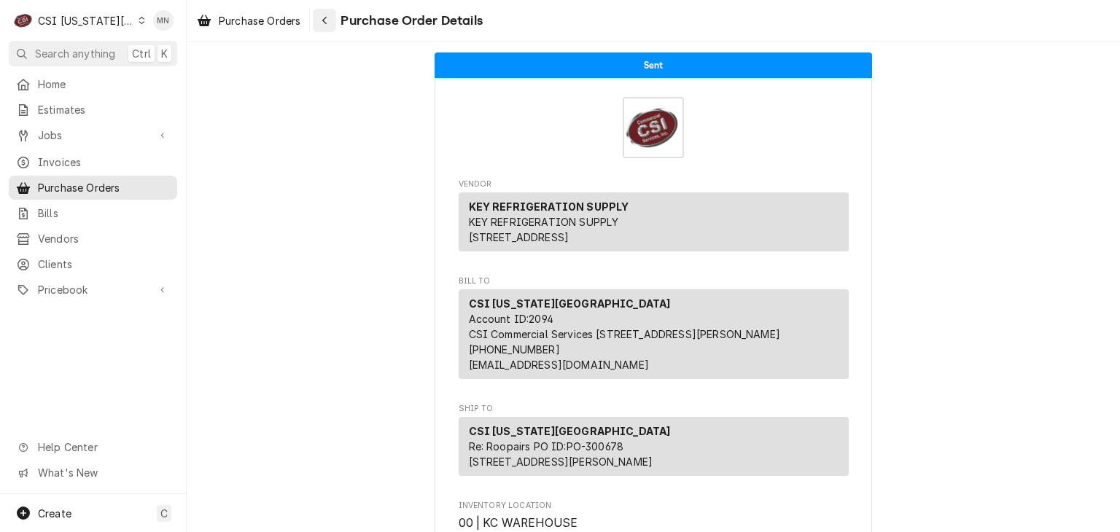
click at [334, 21] on button "Navigate back" at bounding box center [324, 20] width 23 height 23
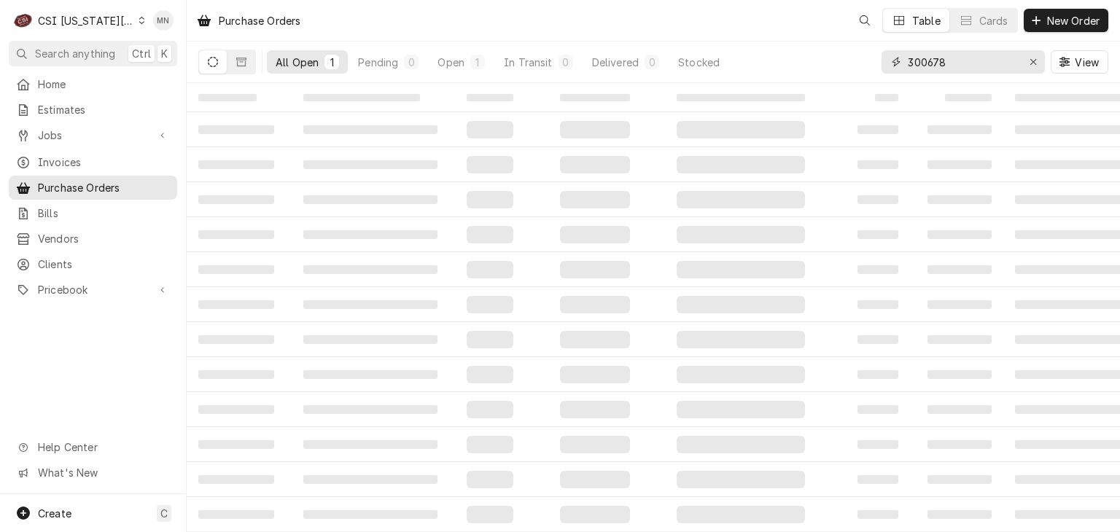
drag, startPoint x: 971, startPoint y: 64, endPoint x: 833, endPoint y: 71, distance: 138.0
click at [869, 77] on div "All Open 1 Pending 0 Open 1 In Transit 0 Delivered 0 Stocked 300678 View" at bounding box center [653, 62] width 910 height 41
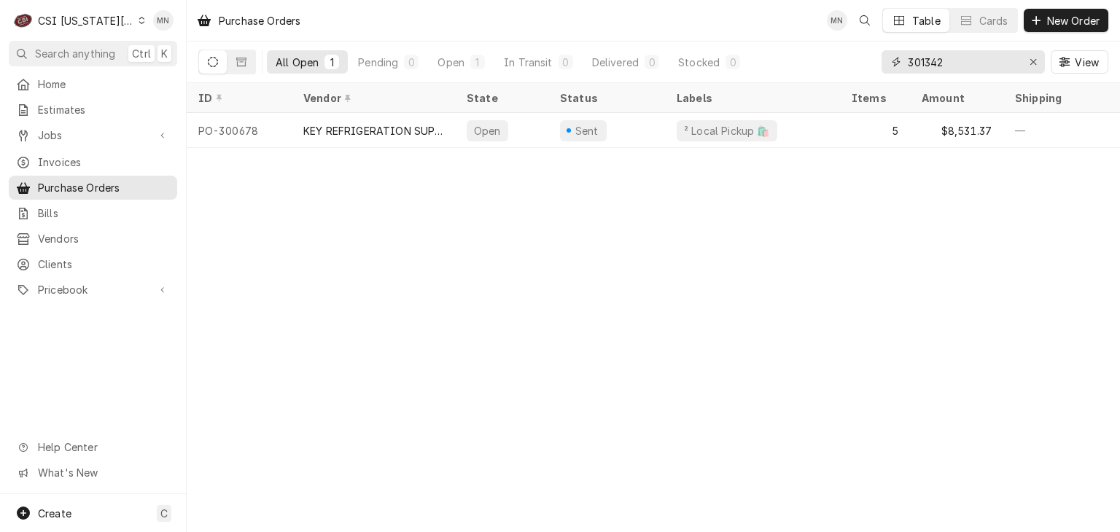
type input "301342"
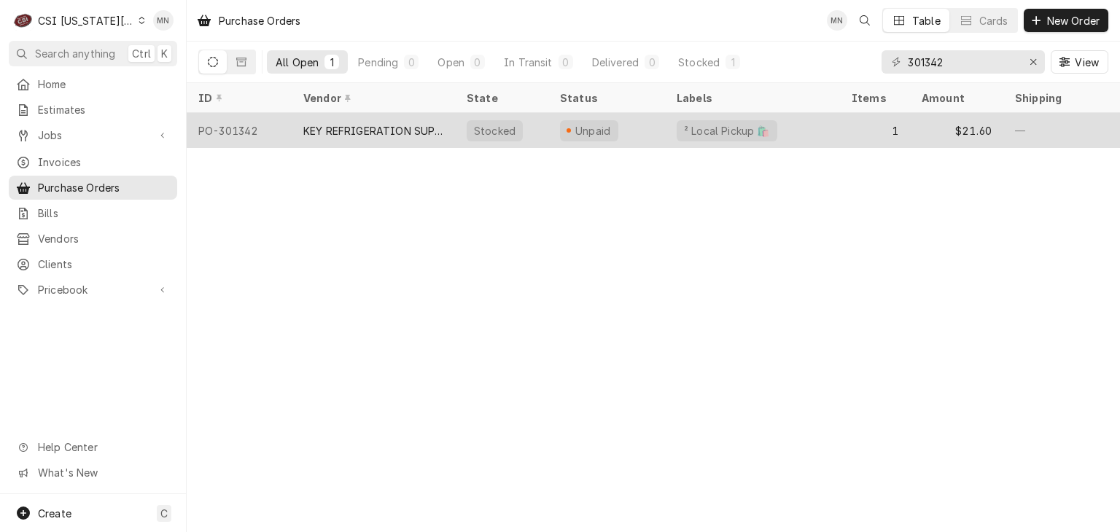
click at [379, 127] on div "KEY REFRIGERATION SUPPLY" at bounding box center [373, 130] width 140 height 15
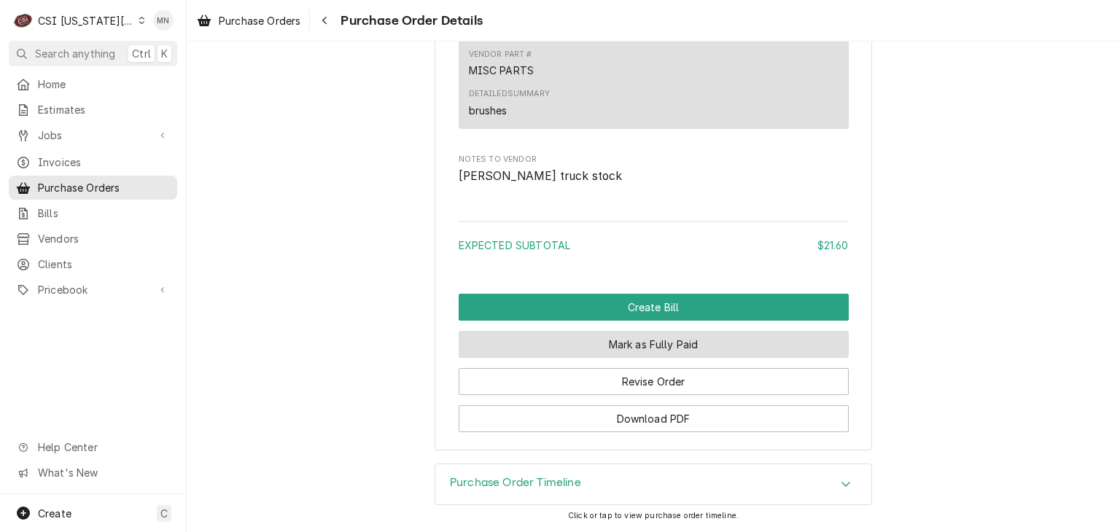
scroll to position [1239, 0]
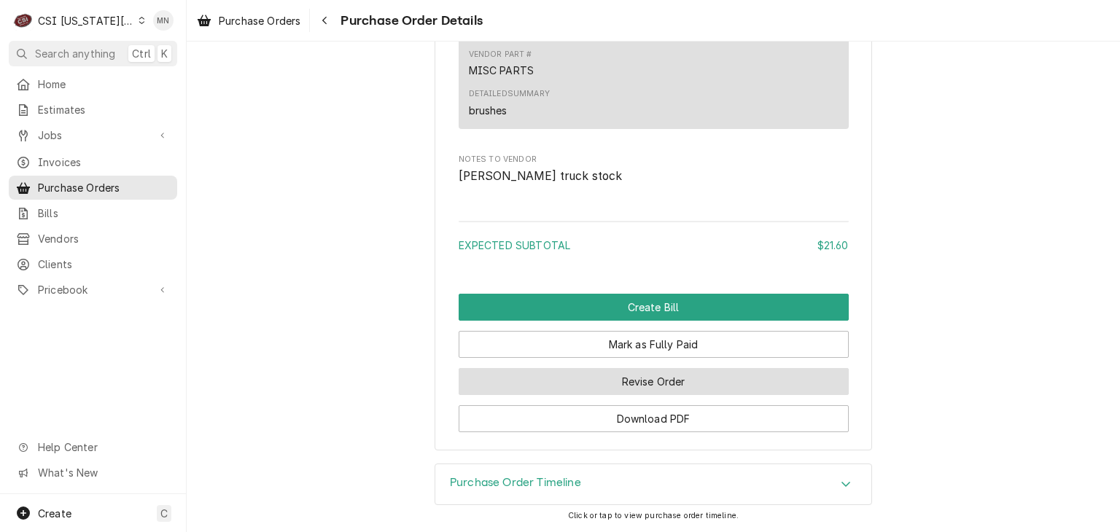
click at [657, 395] on button "Revise Order" at bounding box center [654, 381] width 390 height 27
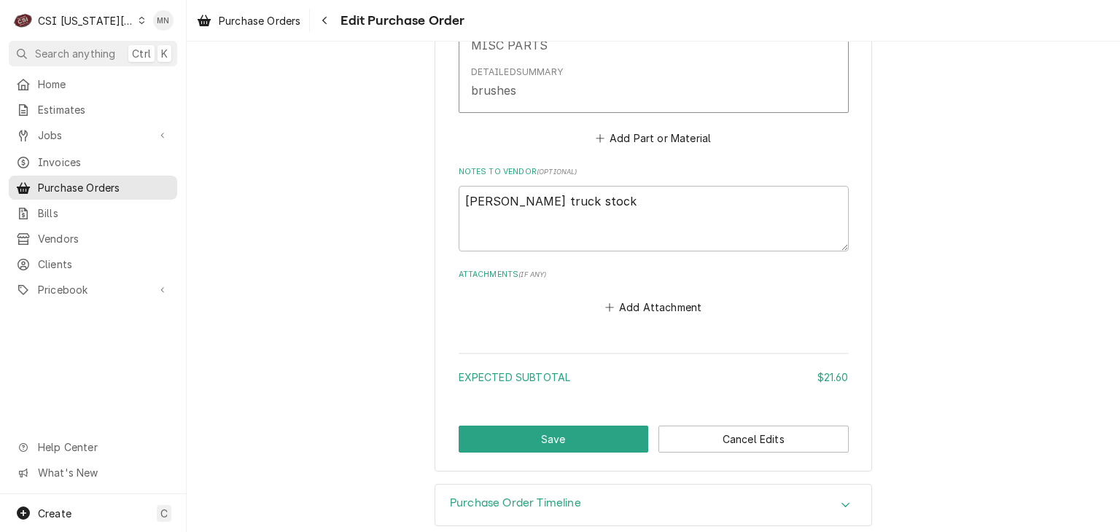
scroll to position [921, 0]
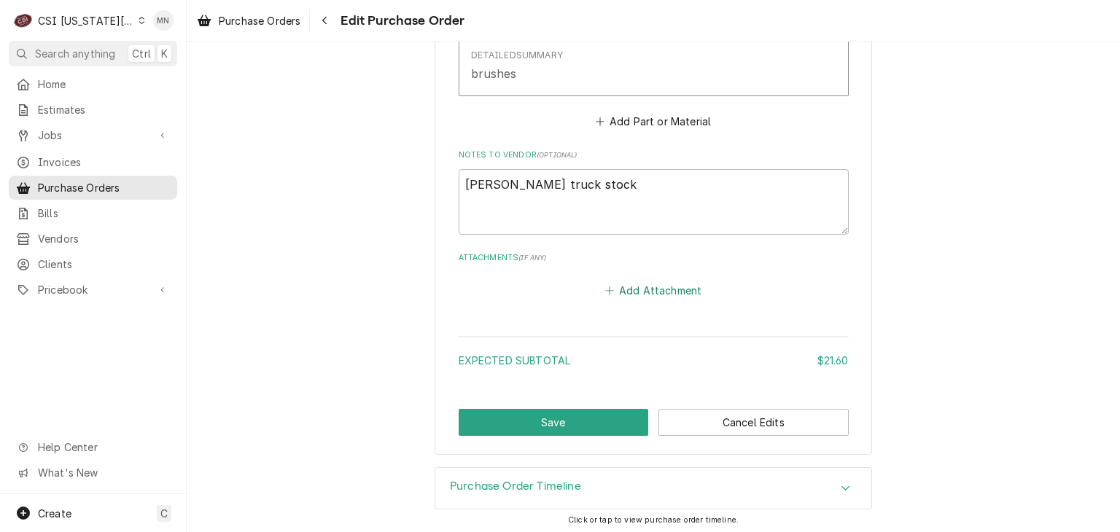
click at [662, 284] on button "Add Attachment" at bounding box center [653, 290] width 102 height 20
type textarea "x"
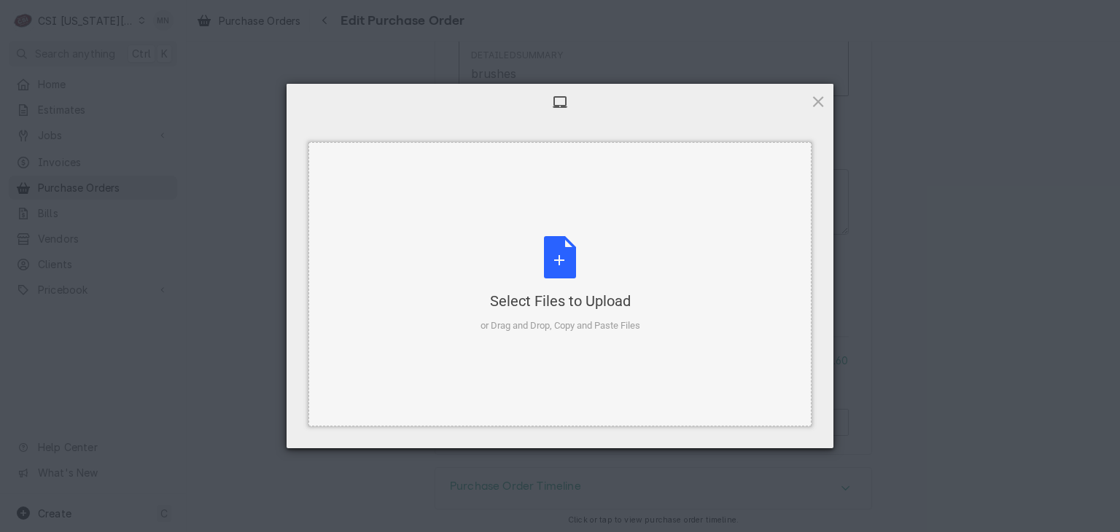
click at [572, 246] on div "Select Files to Upload or Drag and Drop, Copy and Paste Files" at bounding box center [560, 284] width 160 height 97
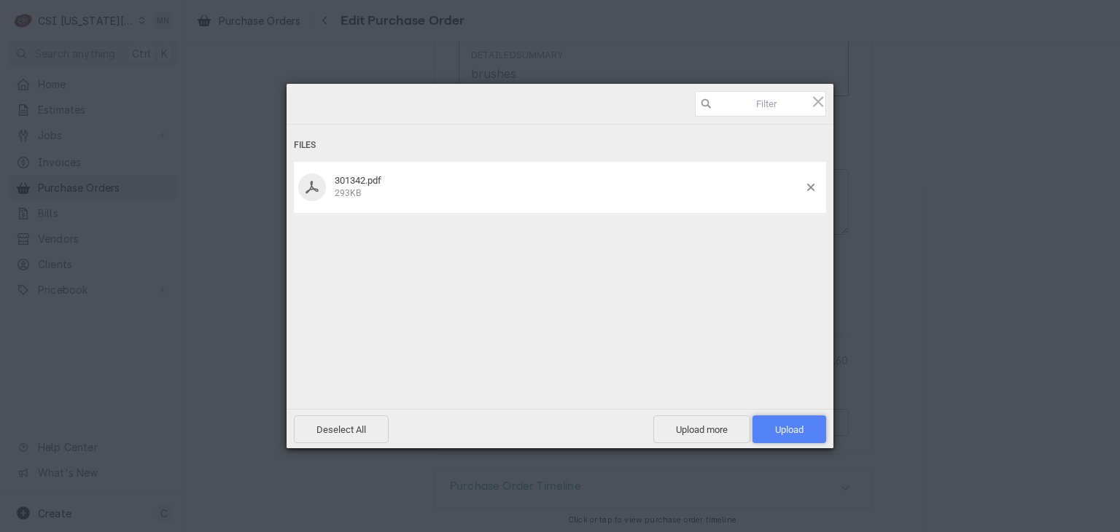
click at [795, 434] on span "Upload 1" at bounding box center [789, 429] width 28 height 11
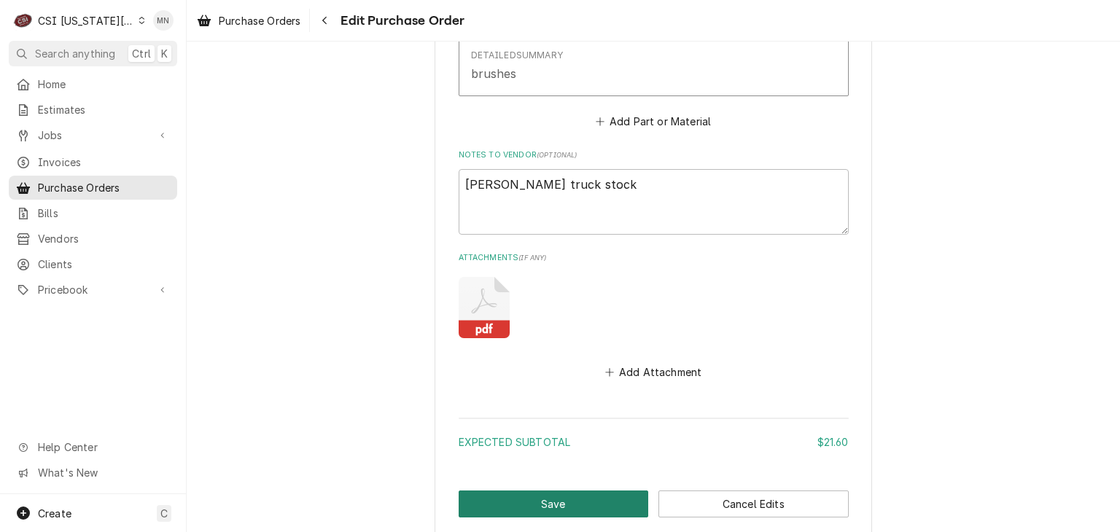
click at [551, 491] on button "Save" at bounding box center [554, 504] width 190 height 27
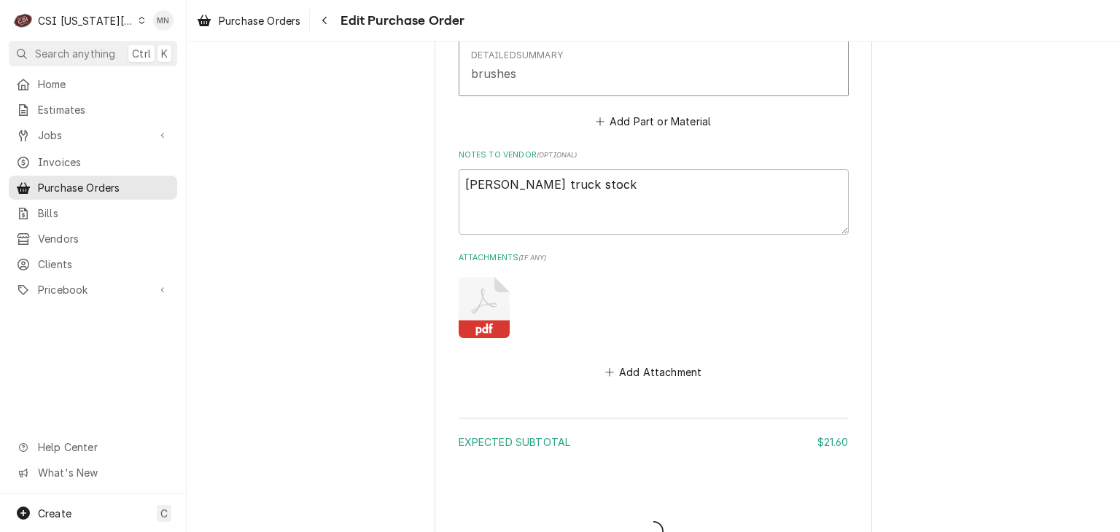
type textarea "x"
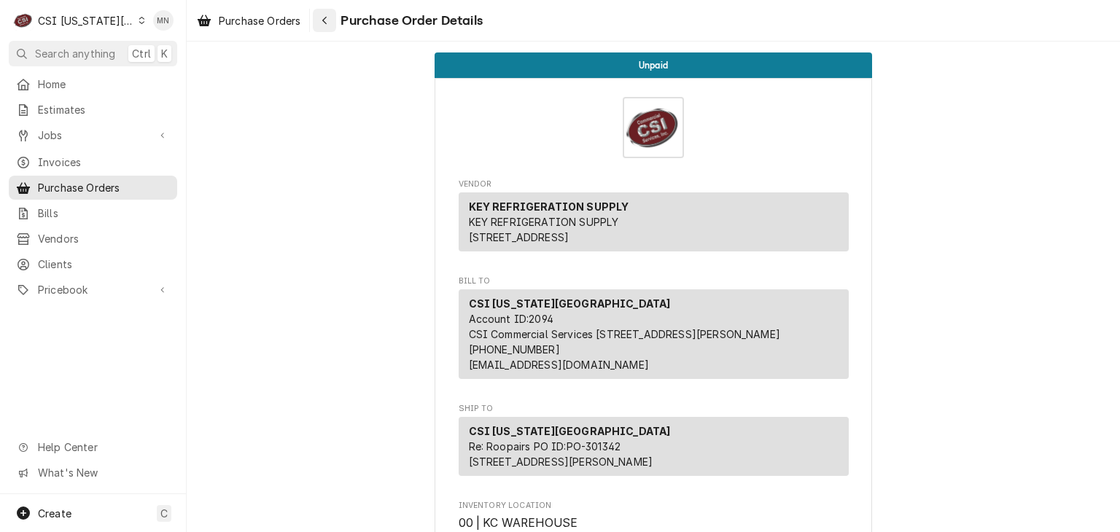
click at [324, 17] on icon "Navigate back" at bounding box center [324, 20] width 7 height 10
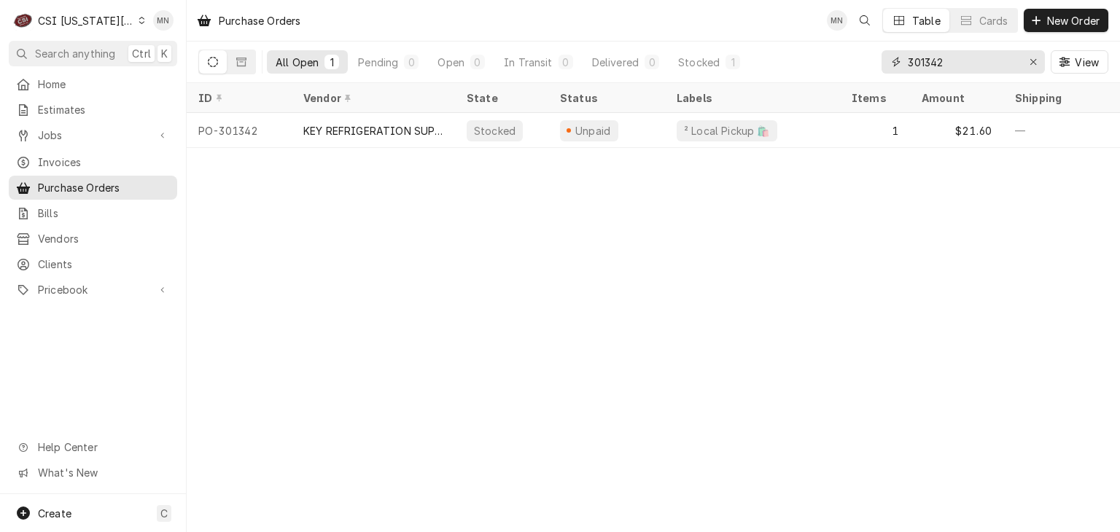
drag, startPoint x: 961, startPoint y: 67, endPoint x: 798, endPoint y: 56, distance: 162.9
click at [799, 56] on div "All Open 1 Pending 0 Open 0 In Transit 0 Delivered 0 Stocked 1 301342 View" at bounding box center [653, 62] width 910 height 41
type input "301356"
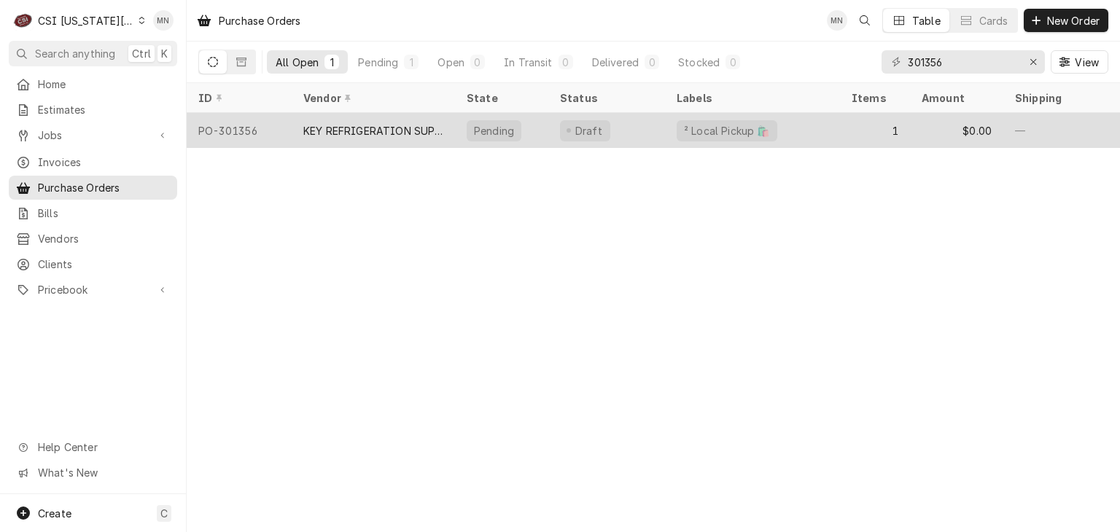
click at [378, 128] on div "KEY REFRIGERATION SUPPLY" at bounding box center [373, 130] width 140 height 15
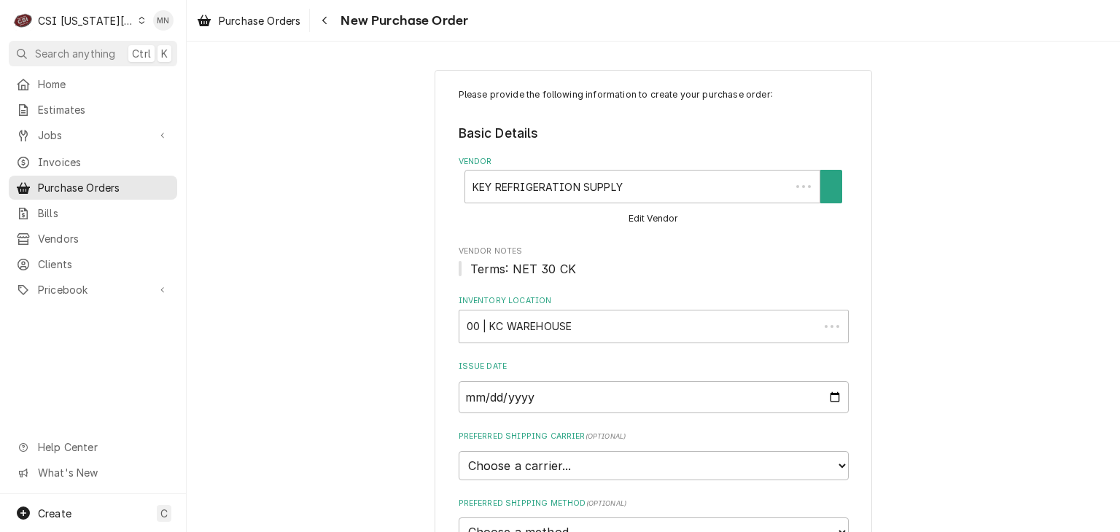
type textarea "x"
click at [330, 24] on div "Navigate back" at bounding box center [324, 20] width 15 height 15
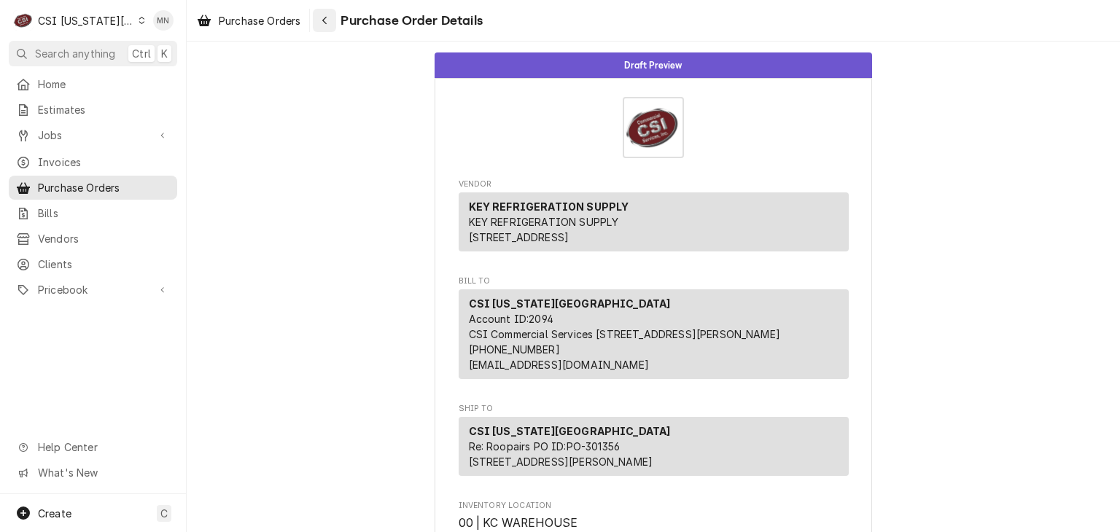
click at [328, 21] on icon "Navigate back" at bounding box center [324, 20] width 7 height 10
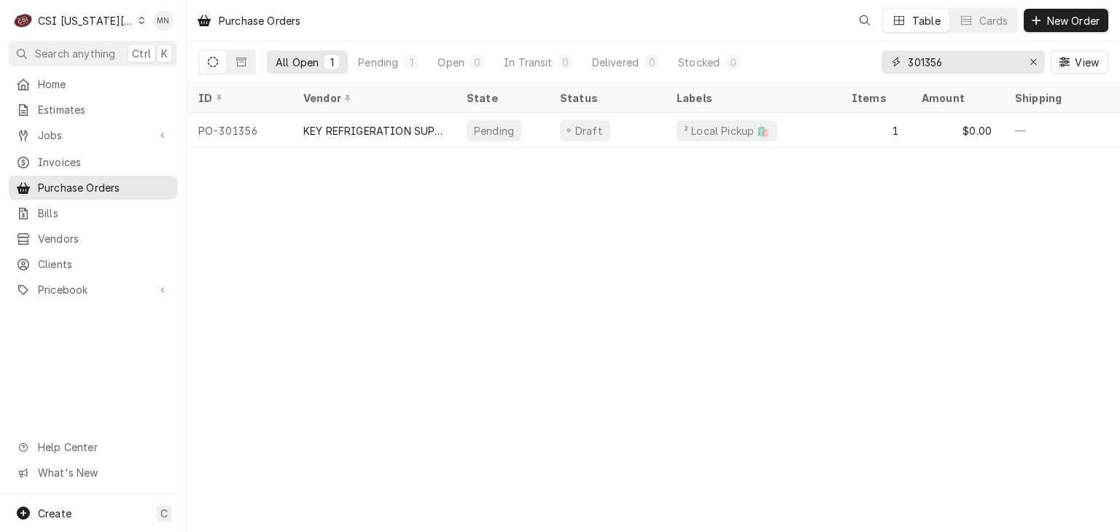
click at [959, 64] on input "301356" at bounding box center [962, 61] width 109 height 23
type input "301351"
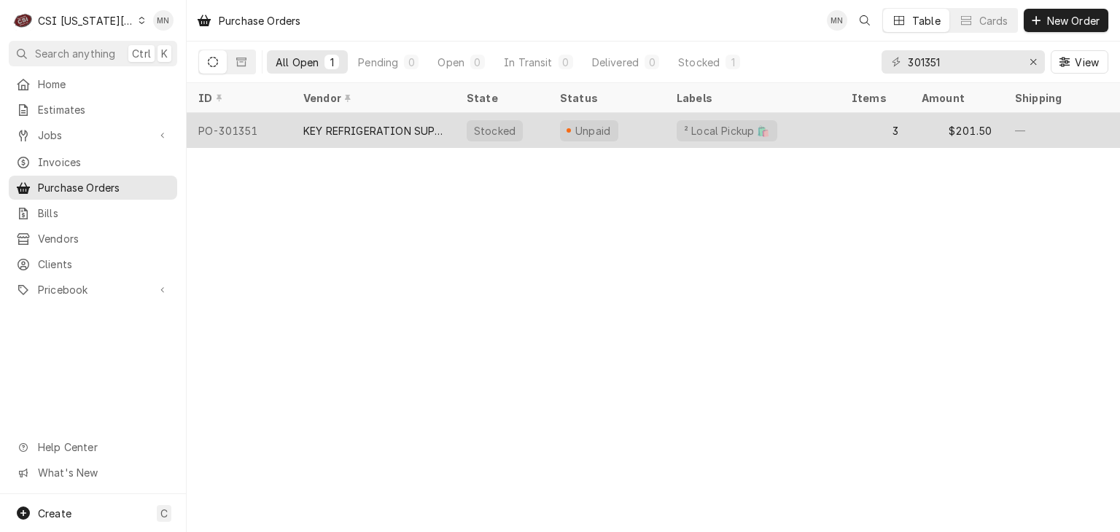
click at [374, 129] on div "KEY REFRIGERATION SUPPLY" at bounding box center [373, 130] width 140 height 15
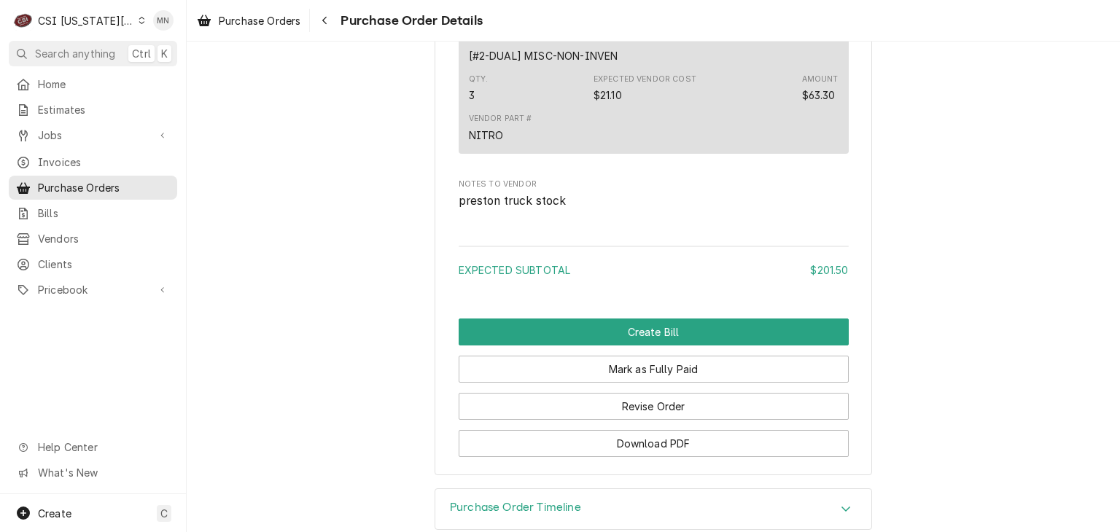
scroll to position [1738, 0]
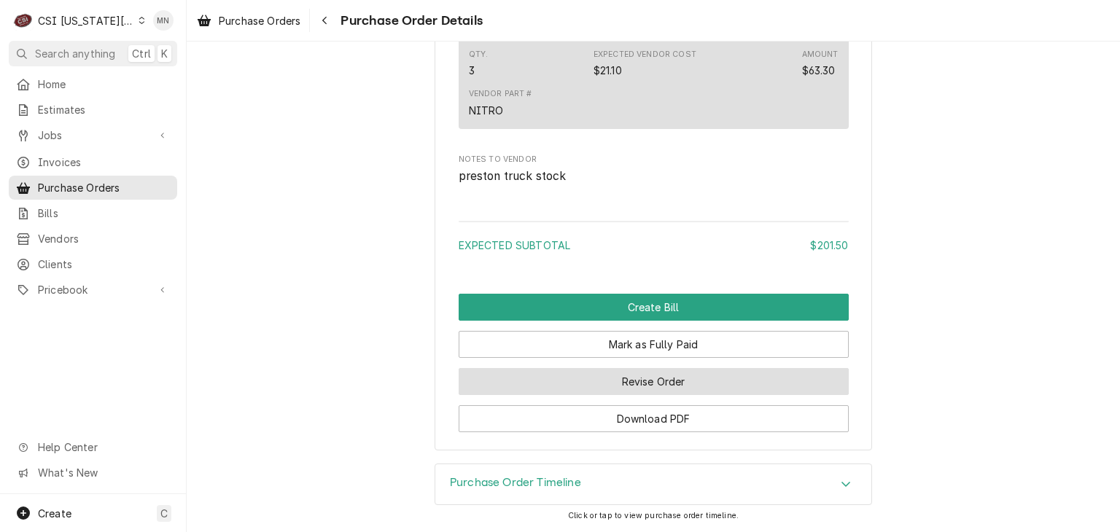
click at [682, 386] on button "Revise Order" at bounding box center [654, 381] width 390 height 27
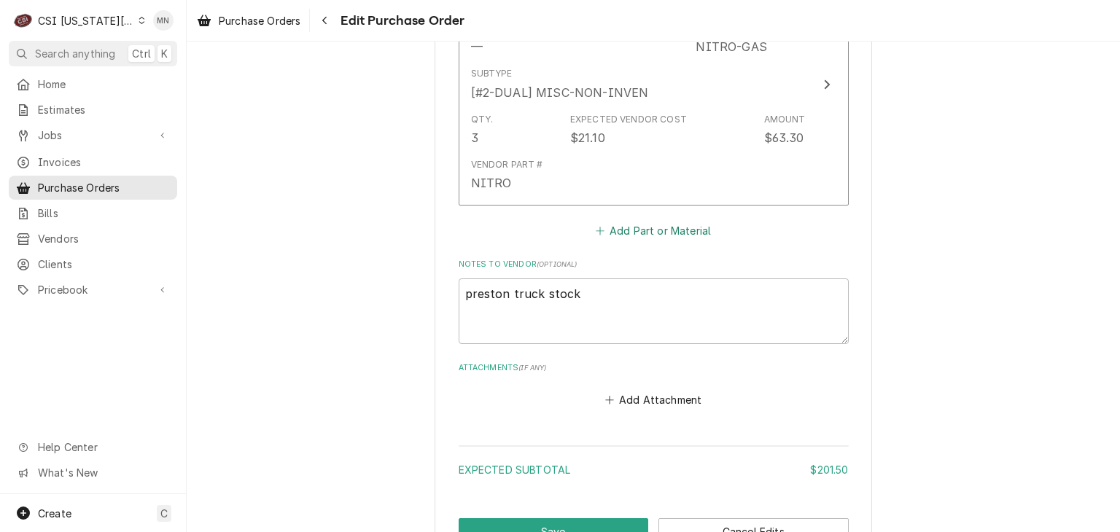
scroll to position [1465, 0]
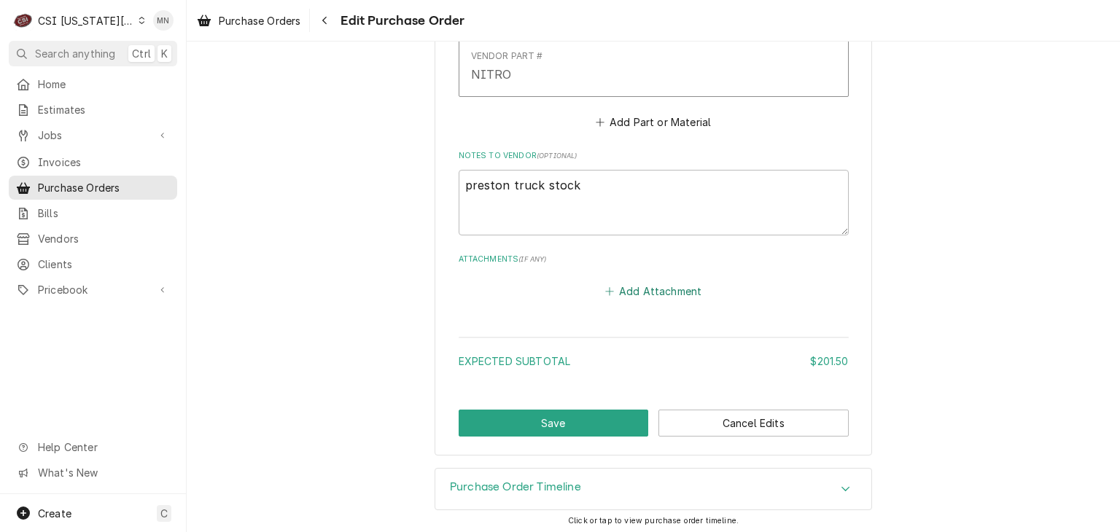
click at [652, 291] on button "Add Attachment" at bounding box center [653, 291] width 102 height 20
type textarea "x"
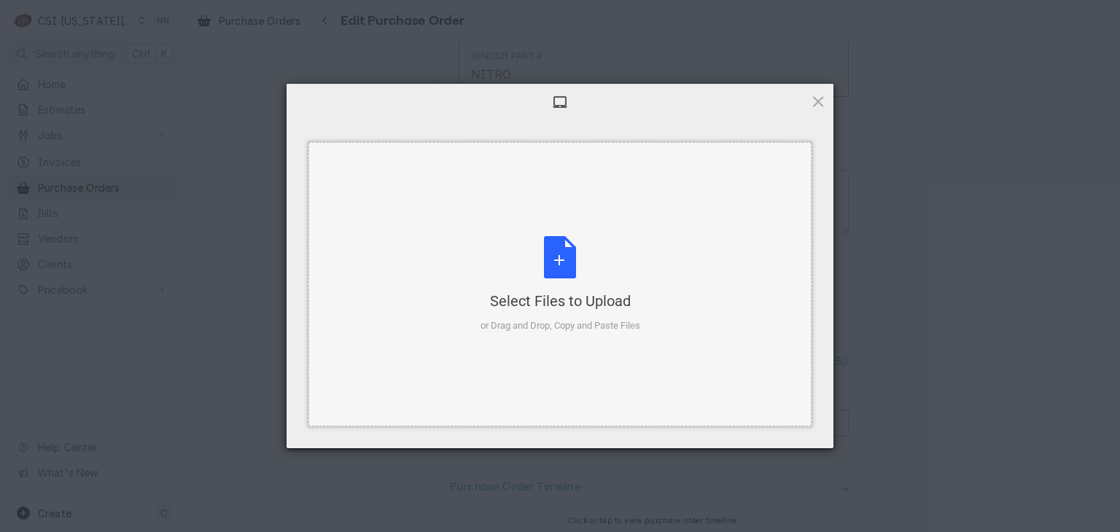
click at [580, 227] on div "Select Files to Upload or Drag and Drop, Copy and Paste Files" at bounding box center [559, 284] width 503 height 284
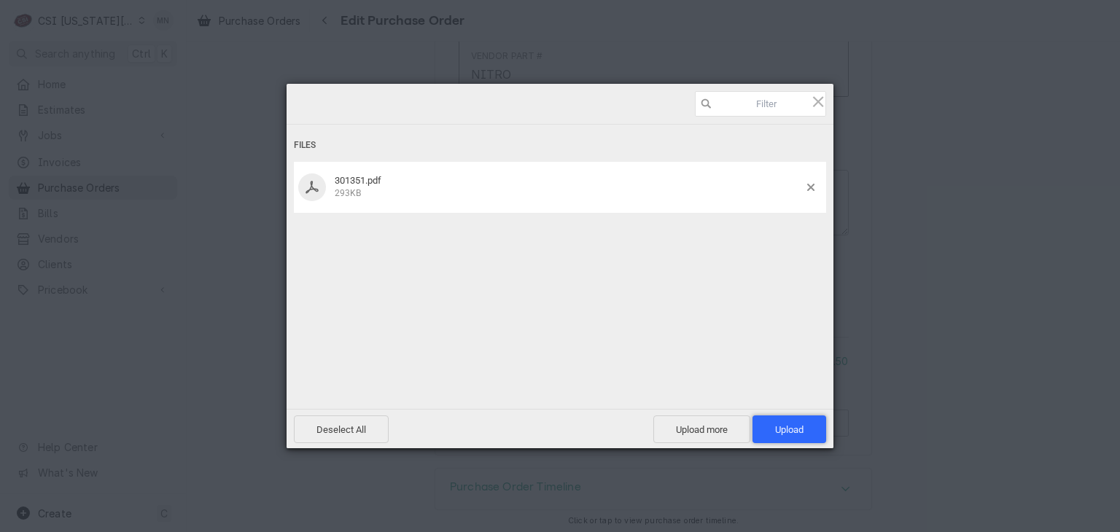
click at [794, 429] on span "Upload 1" at bounding box center [789, 429] width 28 height 11
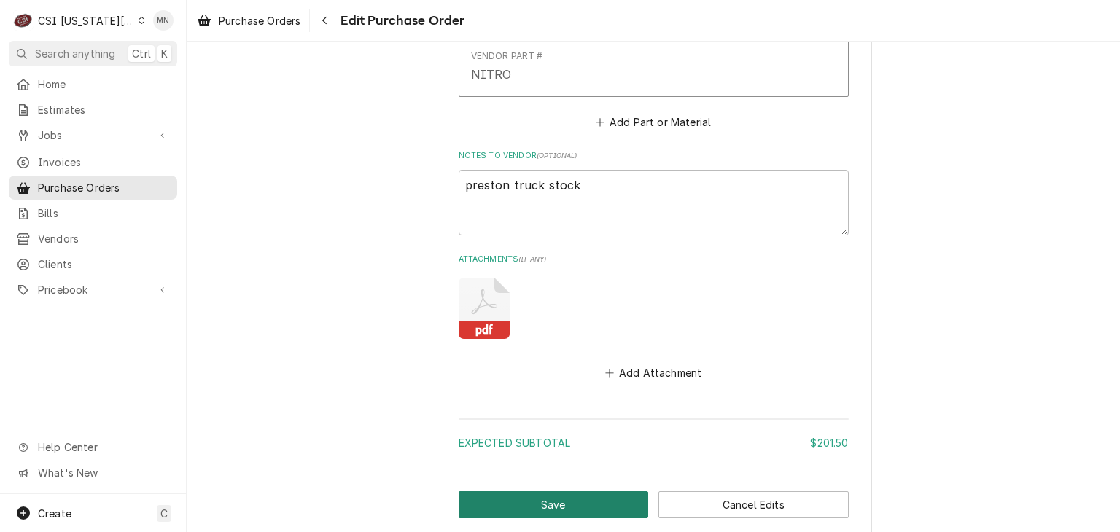
click at [546, 496] on button "Save" at bounding box center [554, 504] width 190 height 27
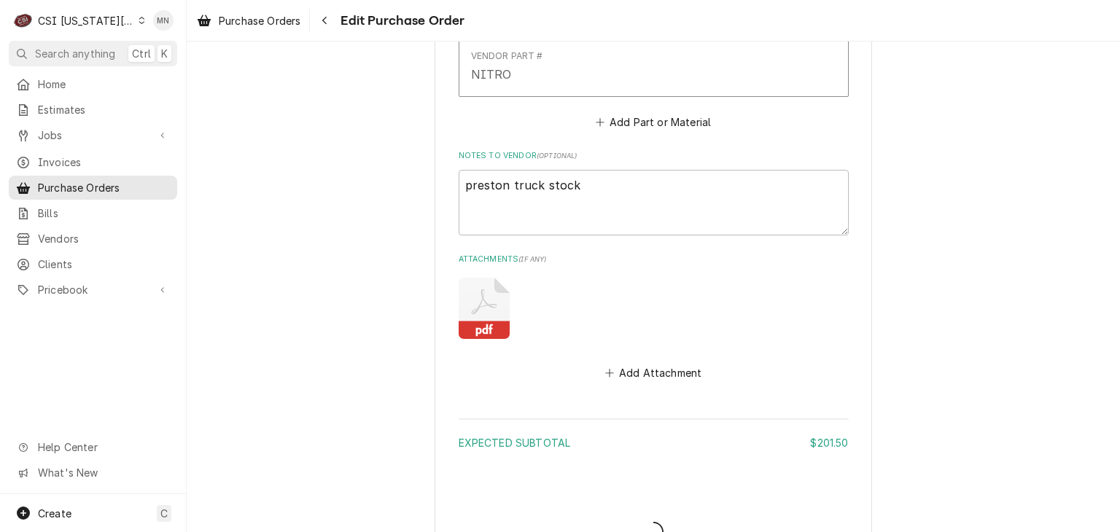
type textarea "x"
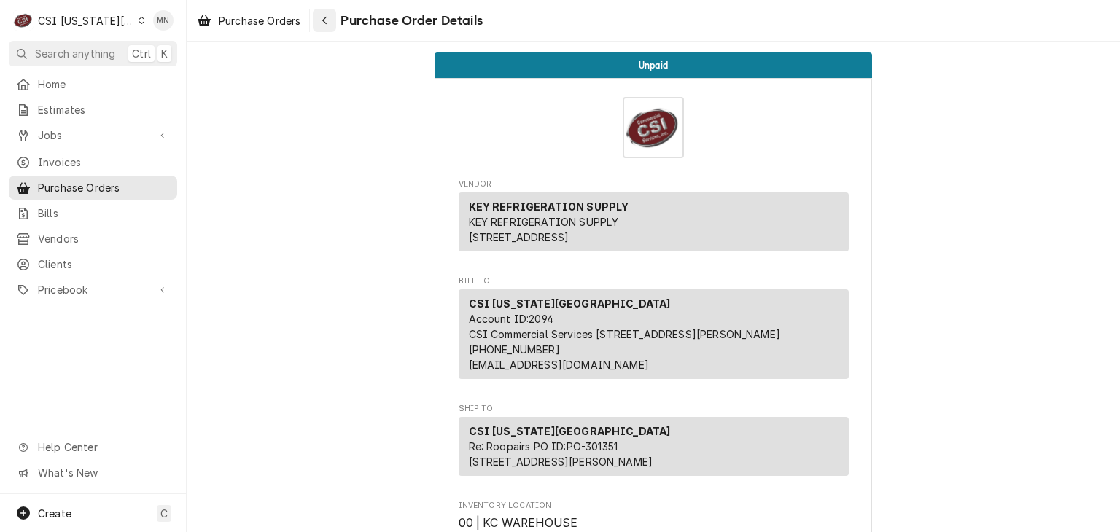
click at [328, 21] on icon "Navigate back" at bounding box center [324, 20] width 7 height 10
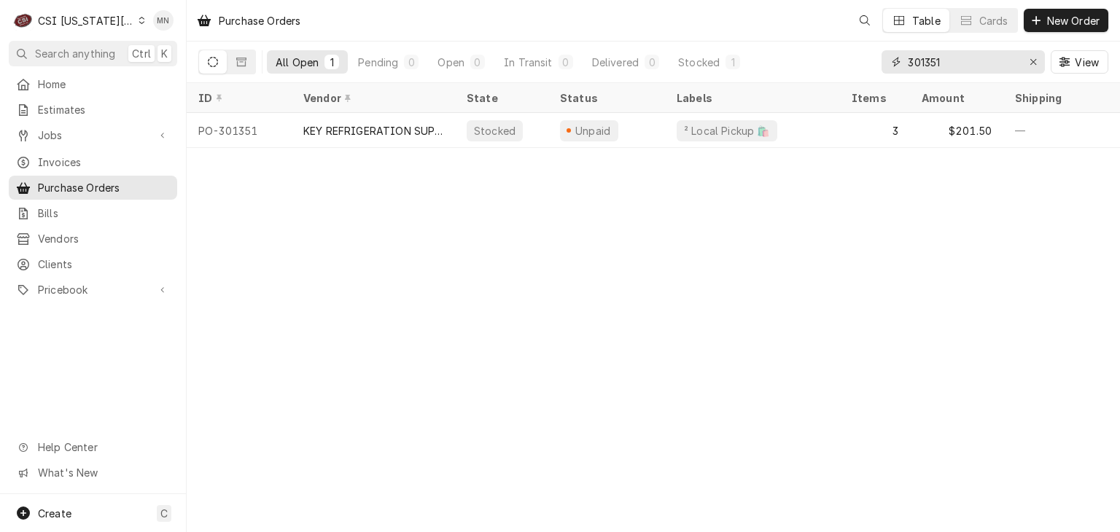
click at [945, 61] on input "301351" at bounding box center [962, 61] width 109 height 23
type input "301355"
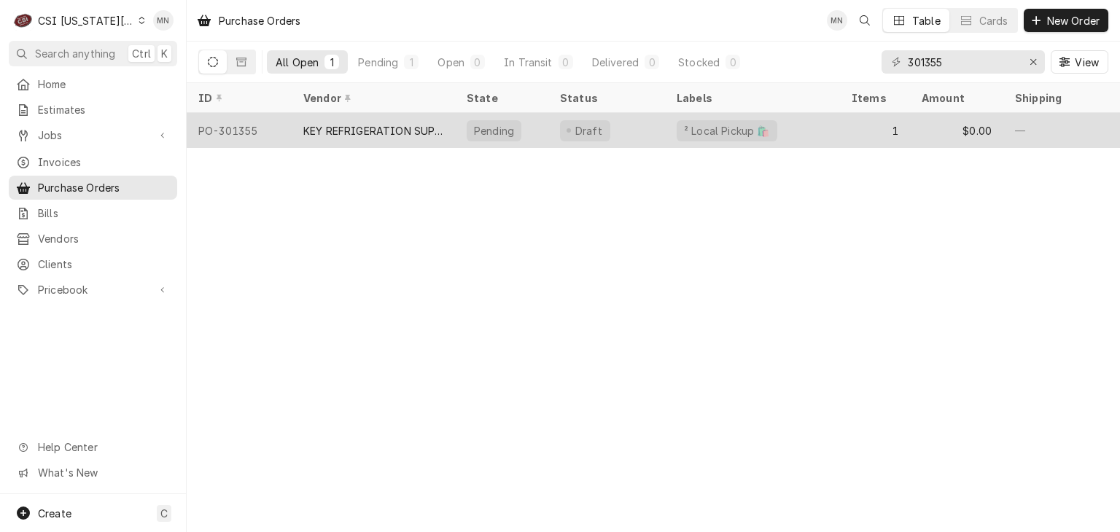
click at [393, 133] on div "KEY REFRIGERATION SUPPLY" at bounding box center [373, 130] width 140 height 15
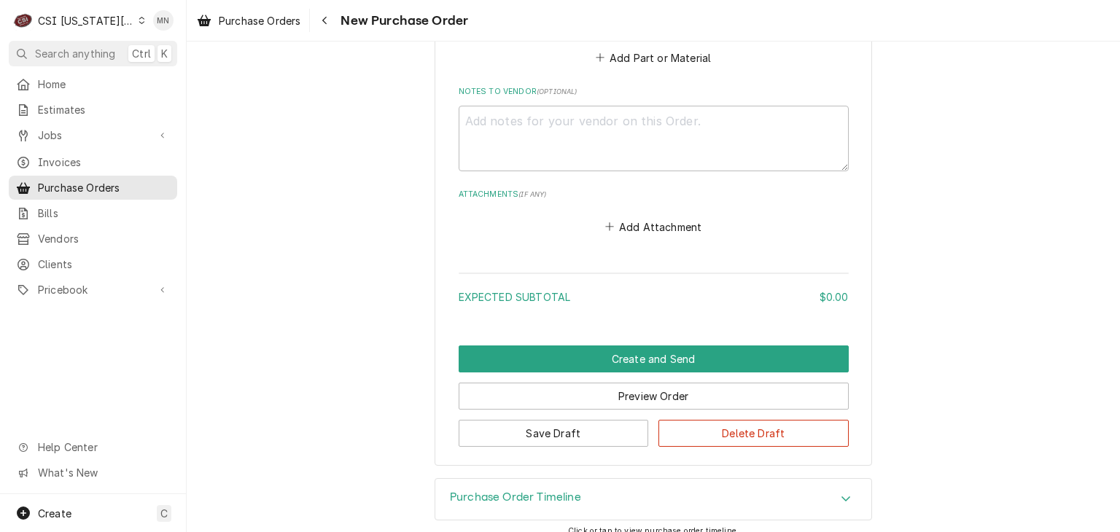
scroll to position [978, 0]
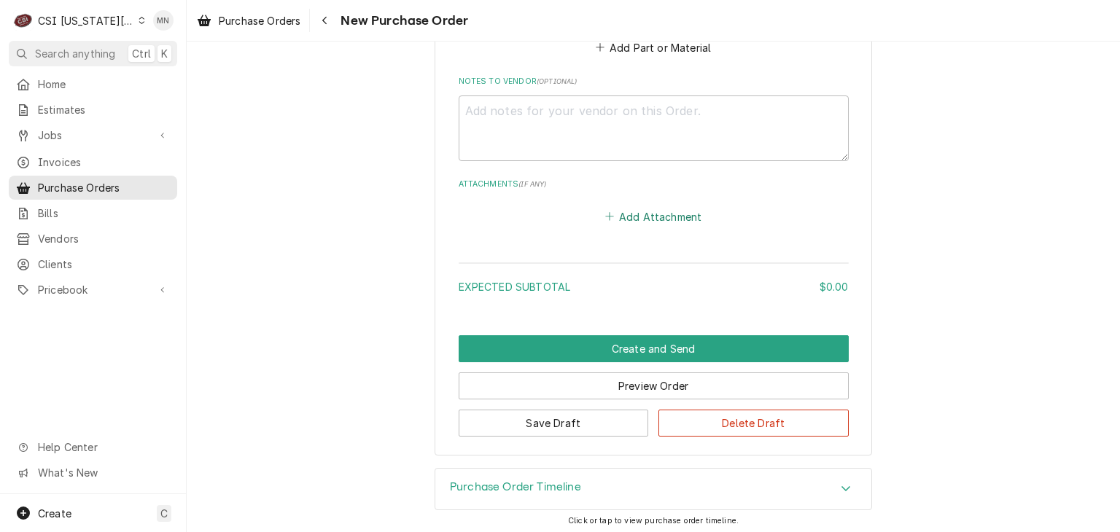
click at [639, 208] on button "Add Attachment" at bounding box center [653, 216] width 102 height 20
type textarea "x"
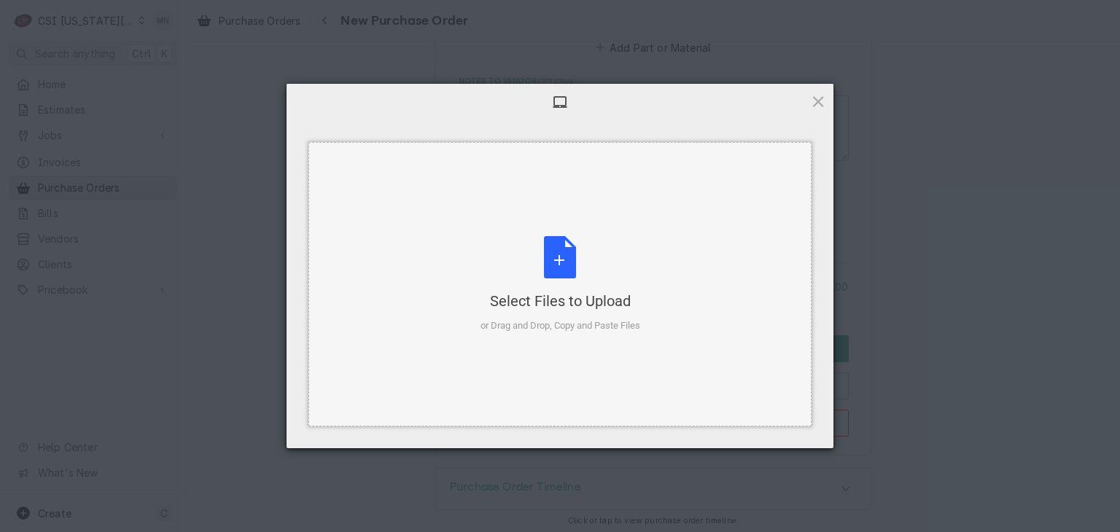
click at [552, 260] on div "Select Files to Upload or Drag and Drop, Copy and Paste Files" at bounding box center [560, 284] width 160 height 97
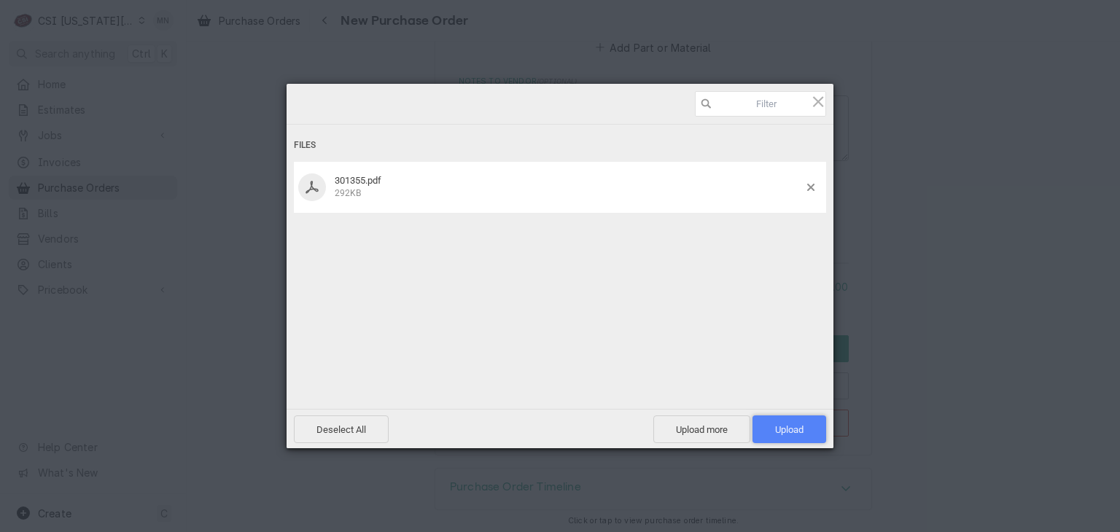
click at [800, 424] on span "Upload 1" at bounding box center [789, 429] width 28 height 11
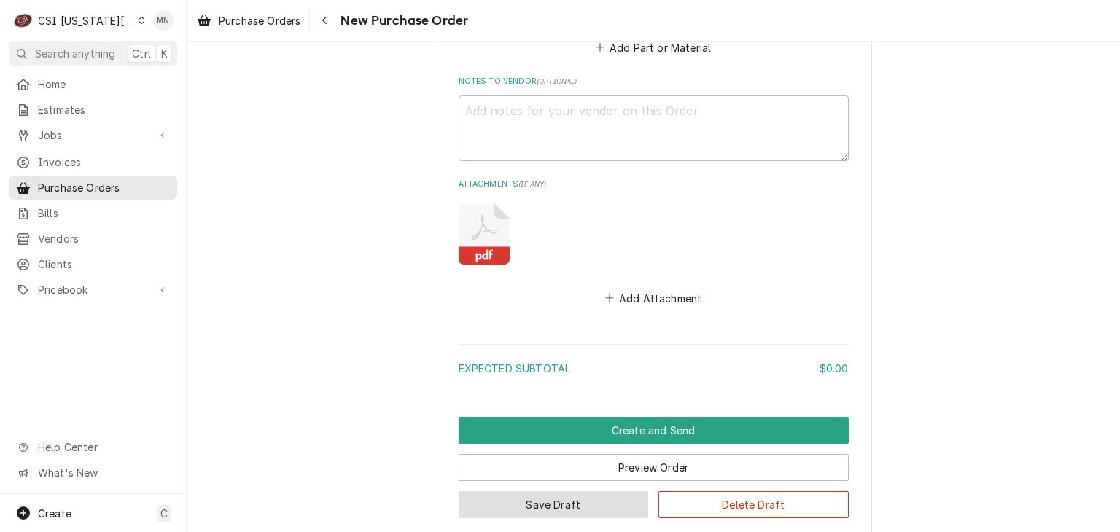
click at [560, 498] on button "Save Draft" at bounding box center [554, 504] width 190 height 27
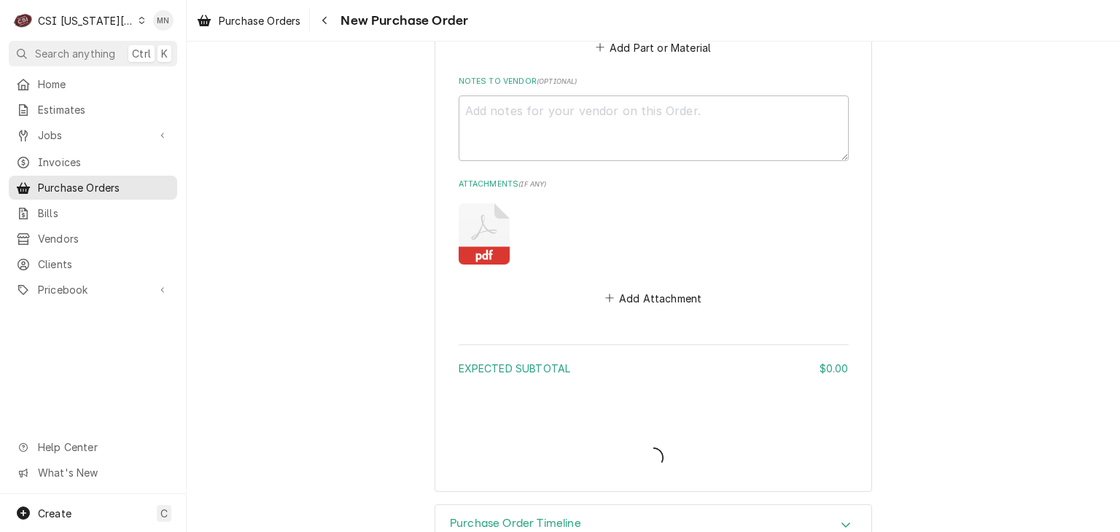
type textarea "x"
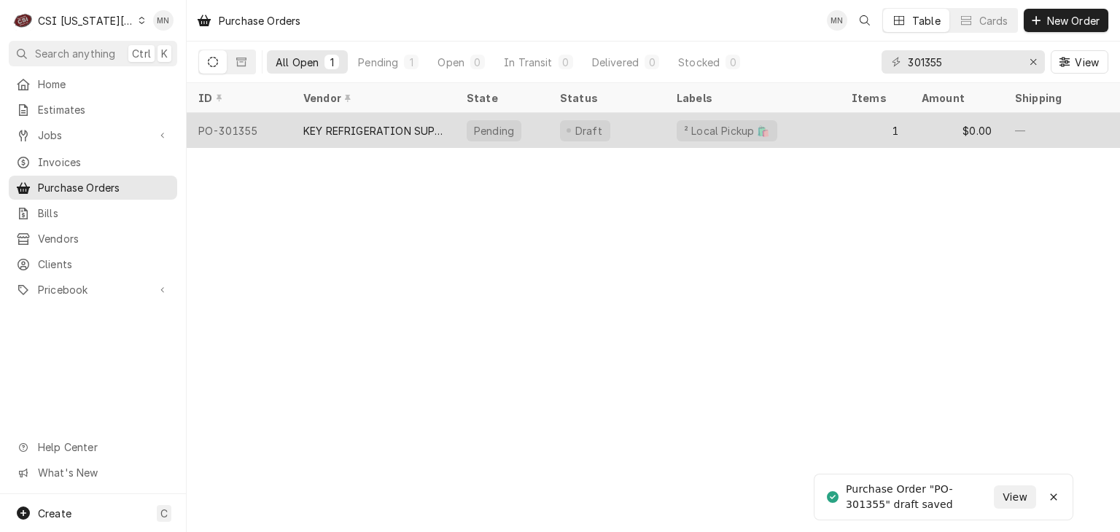
click at [371, 129] on div "KEY REFRIGERATION SUPPLY" at bounding box center [373, 130] width 140 height 15
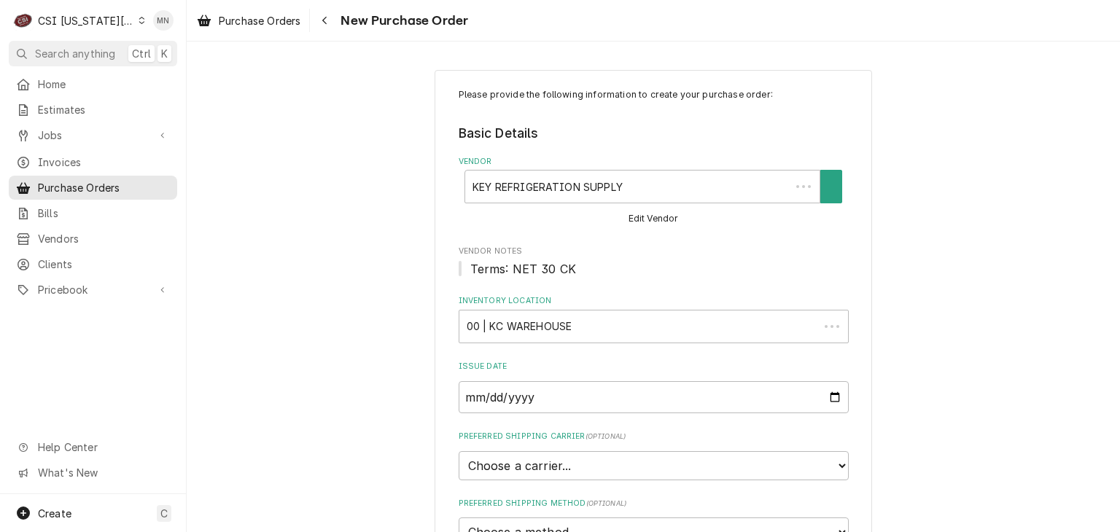
type textarea "x"
click at [321, 22] on div "Navigate back" at bounding box center [324, 20] width 15 height 15
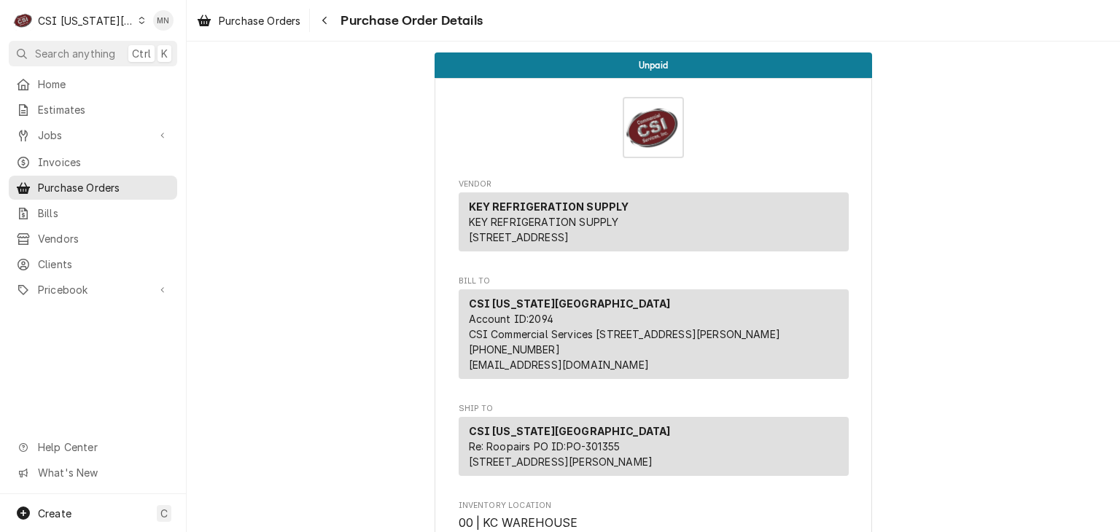
click at [72, 23] on div "CSI Kansas City" at bounding box center [86, 20] width 96 height 15
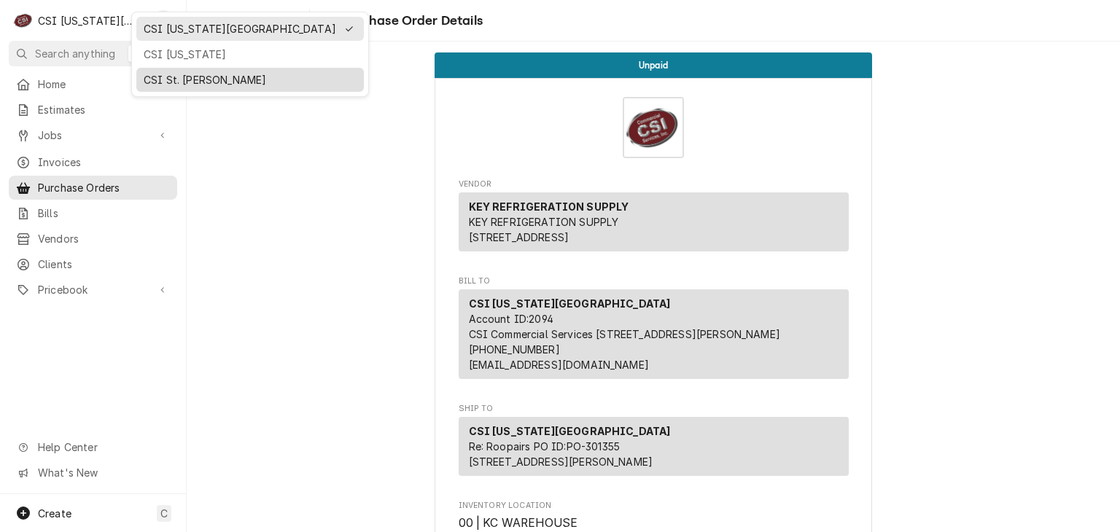
click at [178, 87] on div "CSI St. [PERSON_NAME]" at bounding box center [249, 80] width 227 height 24
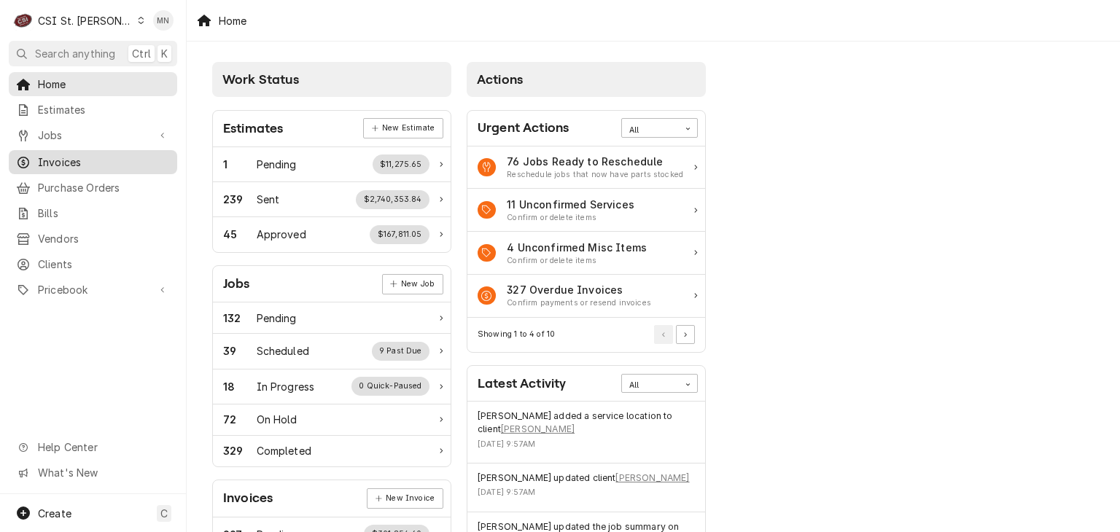
click at [82, 155] on span "Invoices" at bounding box center [104, 162] width 132 height 15
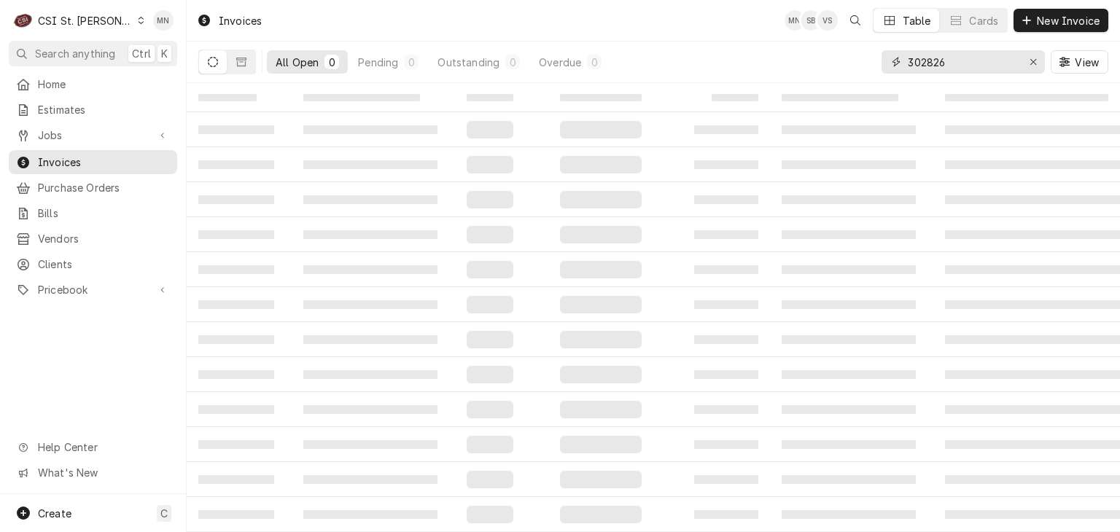
drag, startPoint x: 952, startPoint y: 64, endPoint x: 848, endPoint y: 68, distance: 104.3
click at [848, 68] on div "All Open 0 Pending 0 Outstanding 0 Overdue 0 302826 View" at bounding box center [653, 62] width 910 height 41
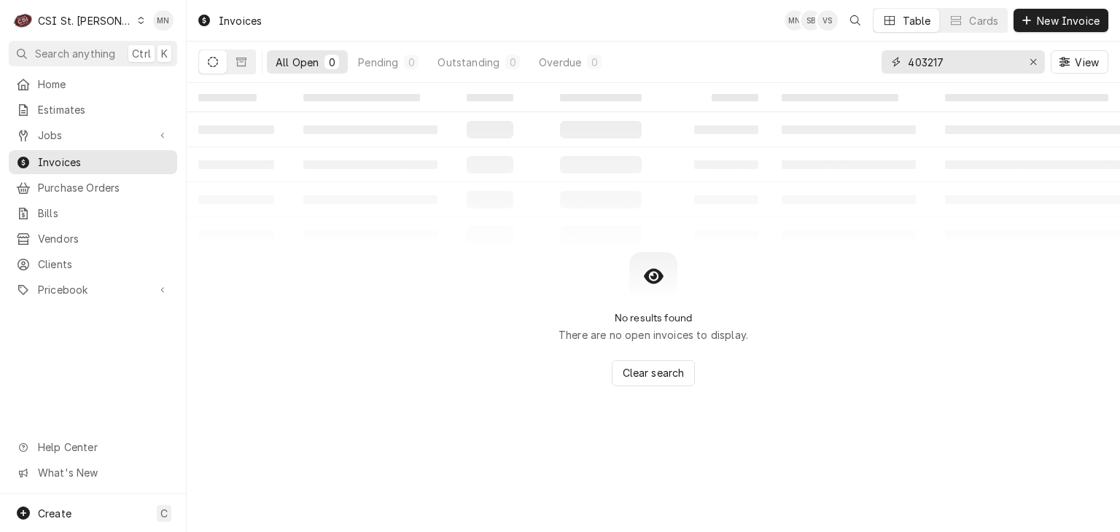
type input "403217"
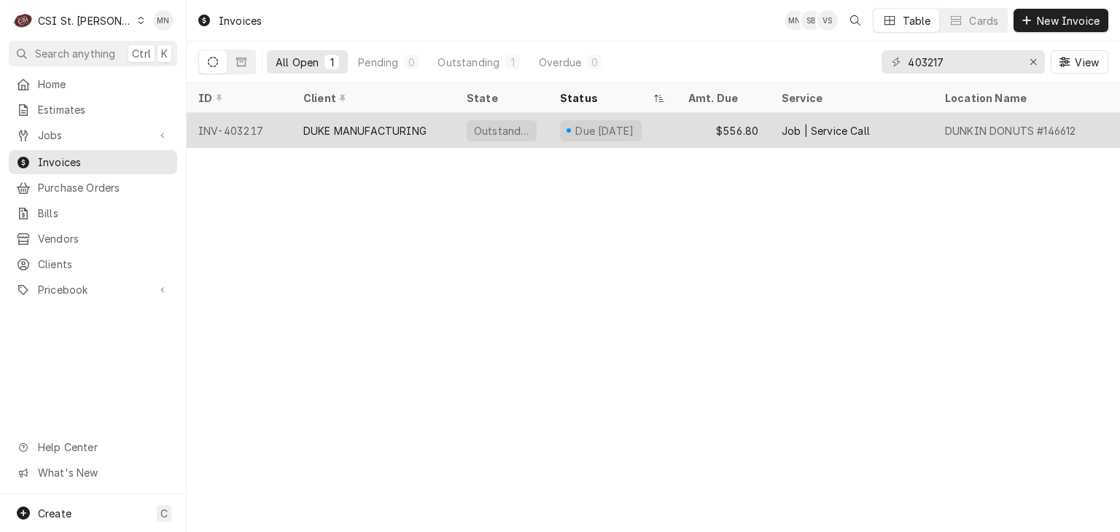
click at [319, 130] on div "DUKE MANUFACTURING" at bounding box center [364, 130] width 123 height 15
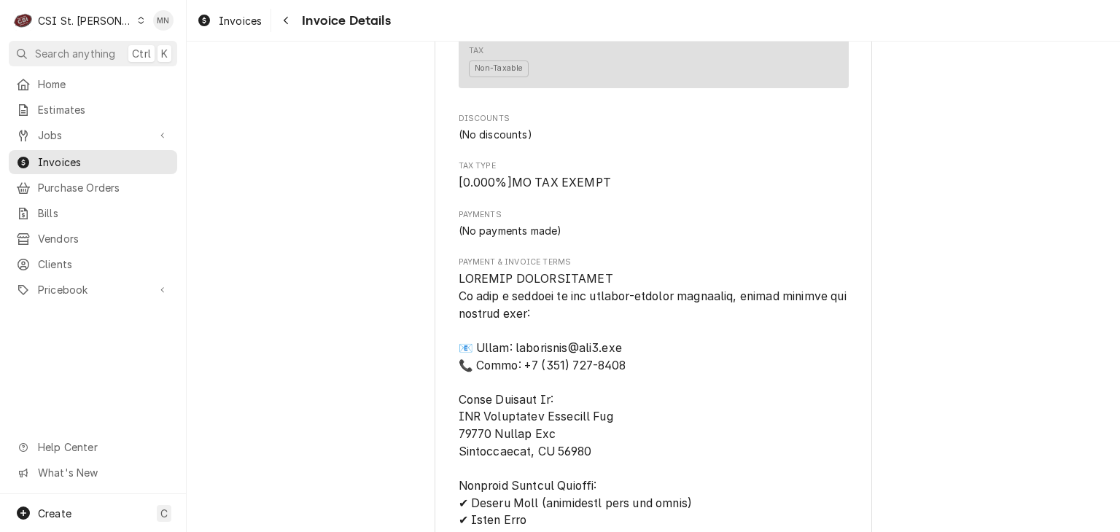
scroll to position [1750, 0]
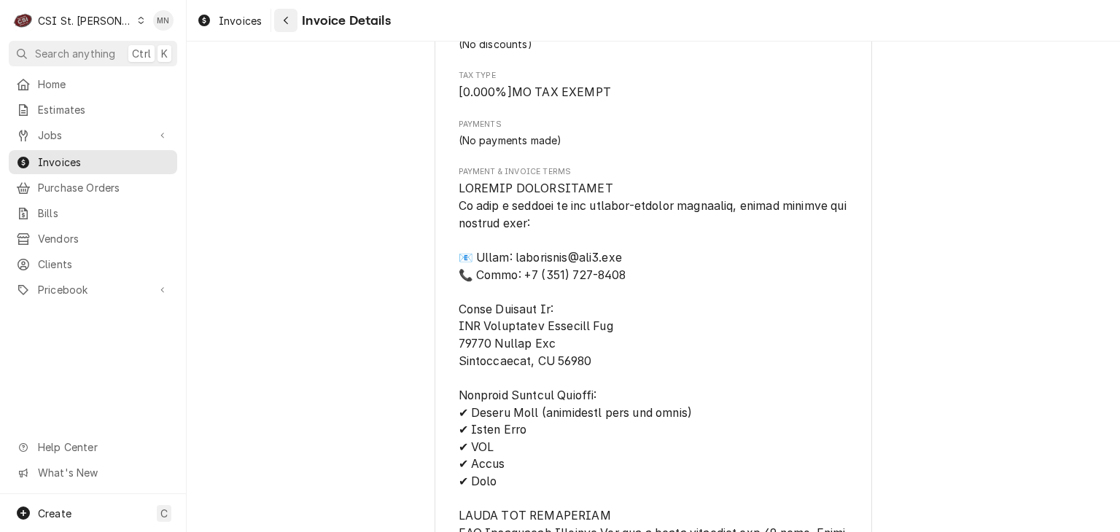
click at [283, 20] on icon "Navigate back" at bounding box center [286, 20] width 7 height 10
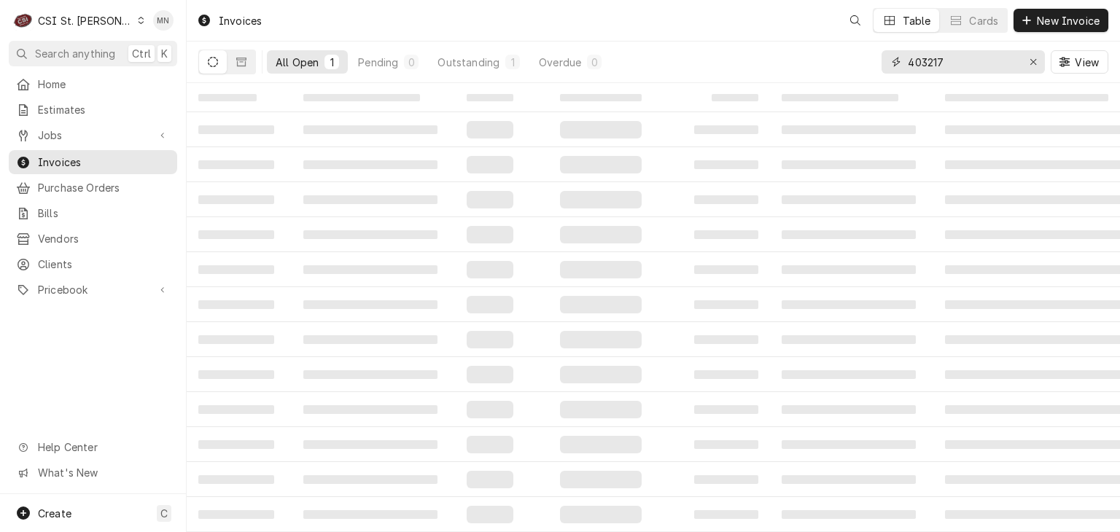
drag, startPoint x: 952, startPoint y: 59, endPoint x: 857, endPoint y: 61, distance: 95.5
click at [857, 61] on div "All Open 1 Pending 0 Outstanding 1 Overdue 0 403217 View" at bounding box center [653, 62] width 910 height 41
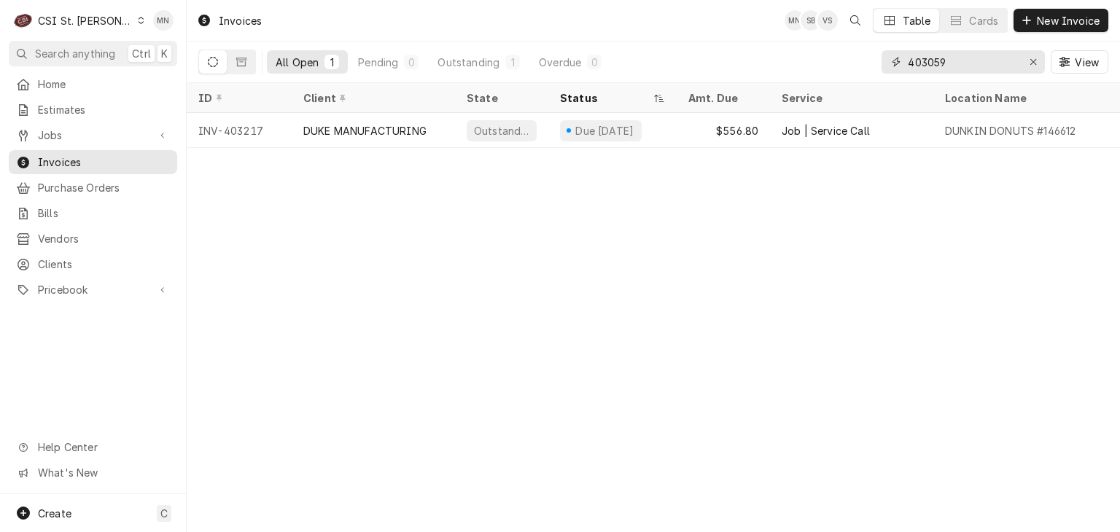
type input "403059"
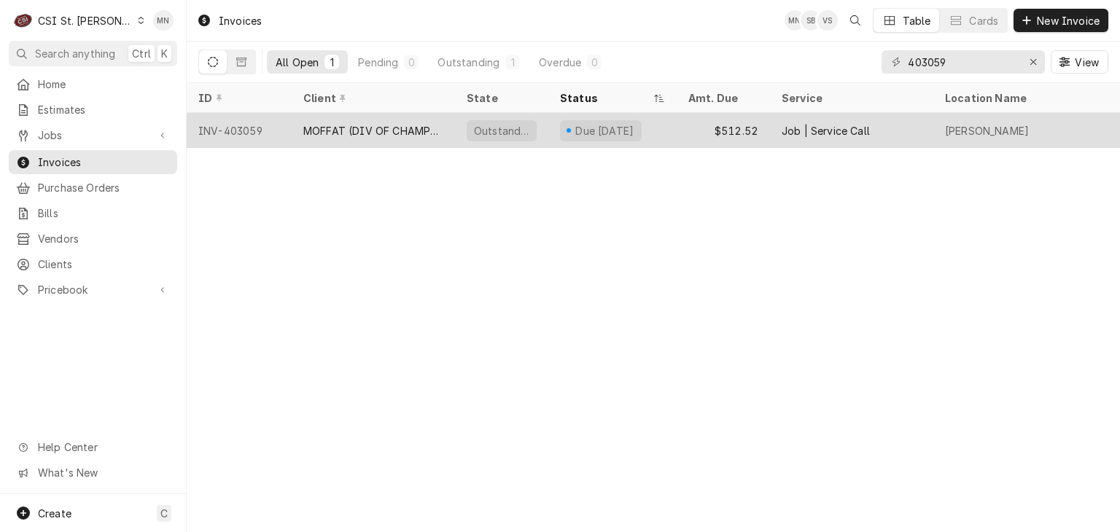
click at [402, 125] on div "MOFFAT (DIV OF CHAMPION)" at bounding box center [373, 130] width 140 height 15
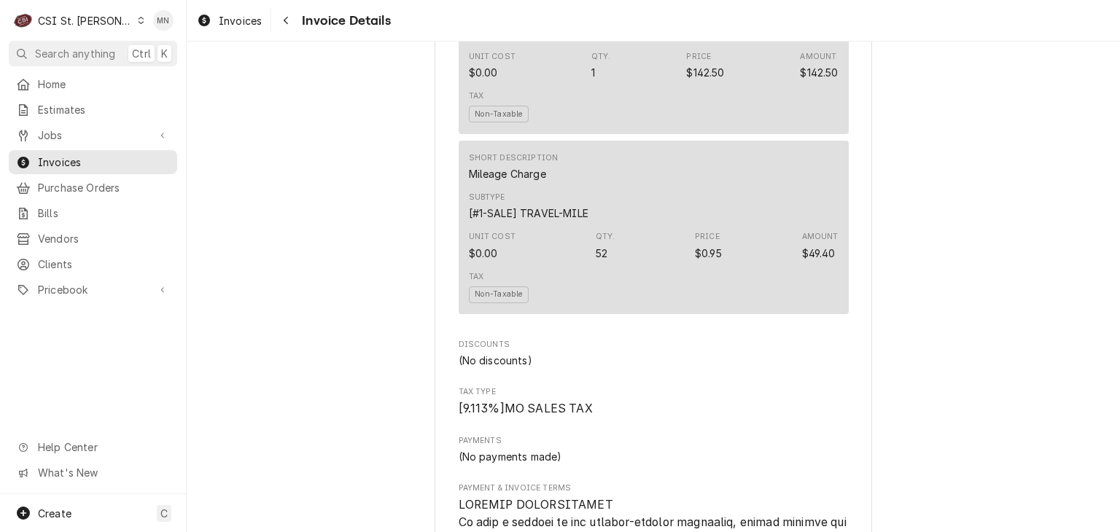
scroll to position [1531, 0]
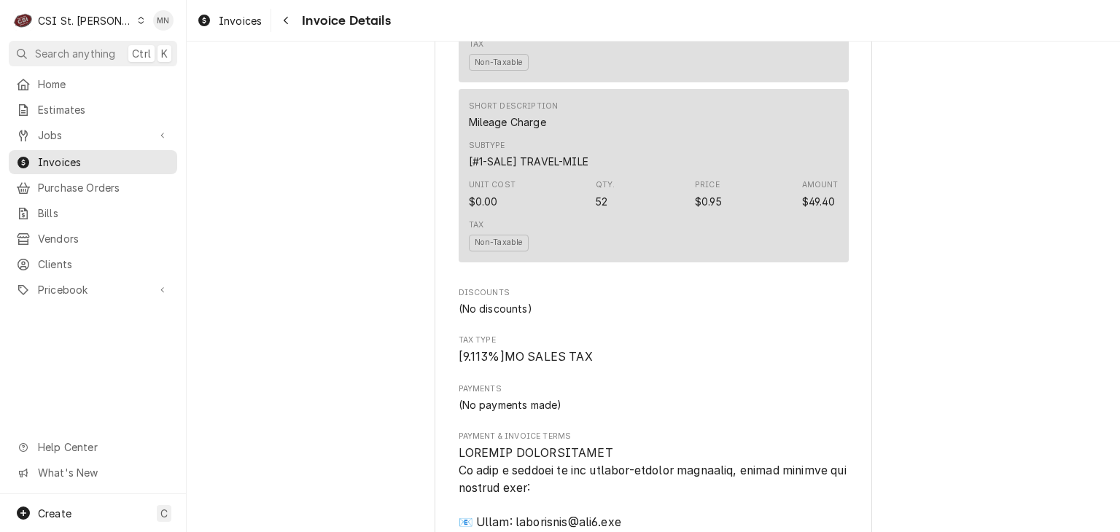
click at [70, 24] on div "CSI St. [PERSON_NAME]" at bounding box center [85, 20] width 95 height 15
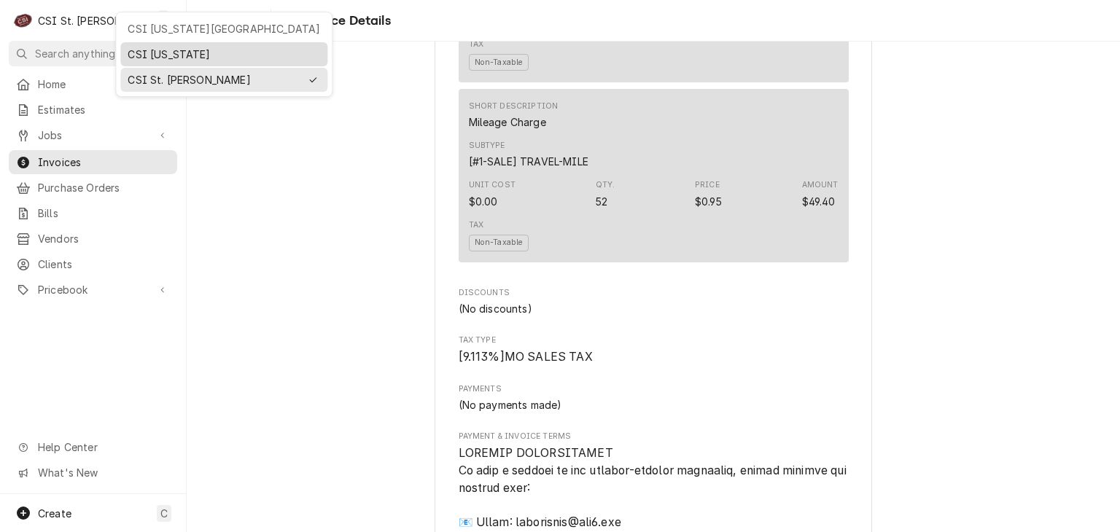
click at [176, 50] on div "CSI [US_STATE]" at bounding box center [224, 54] width 192 height 15
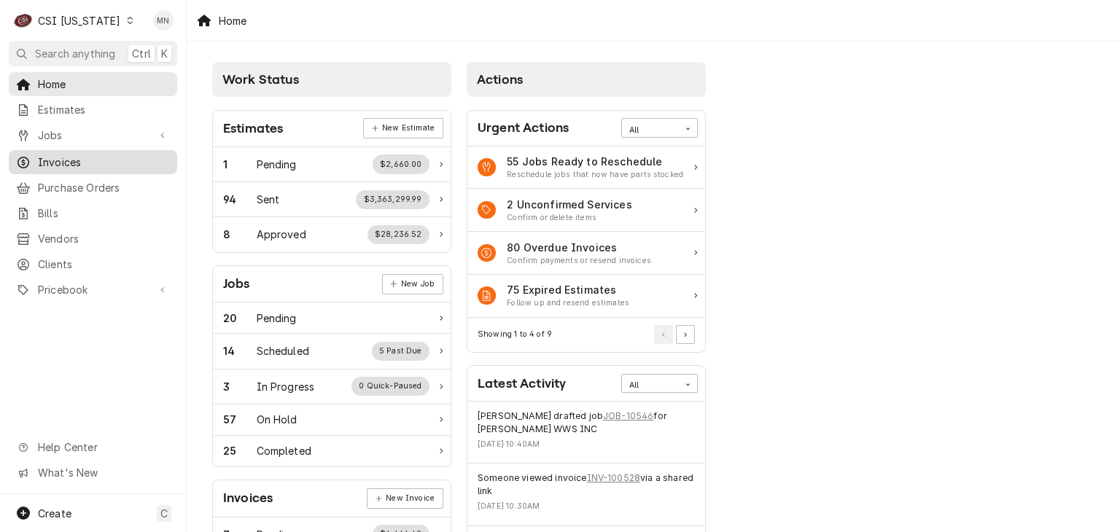
click at [62, 158] on span "Invoices" at bounding box center [104, 162] width 132 height 15
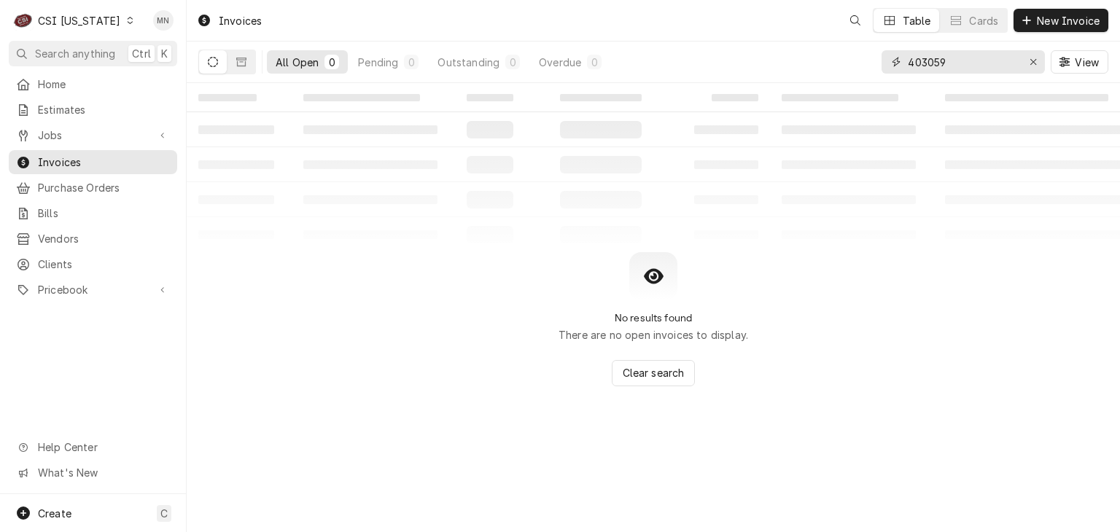
click at [854, 66] on div "All Open 0 Pending 0 Outstanding 0 Overdue 0 403059 View" at bounding box center [653, 62] width 910 height 41
type input "100566"
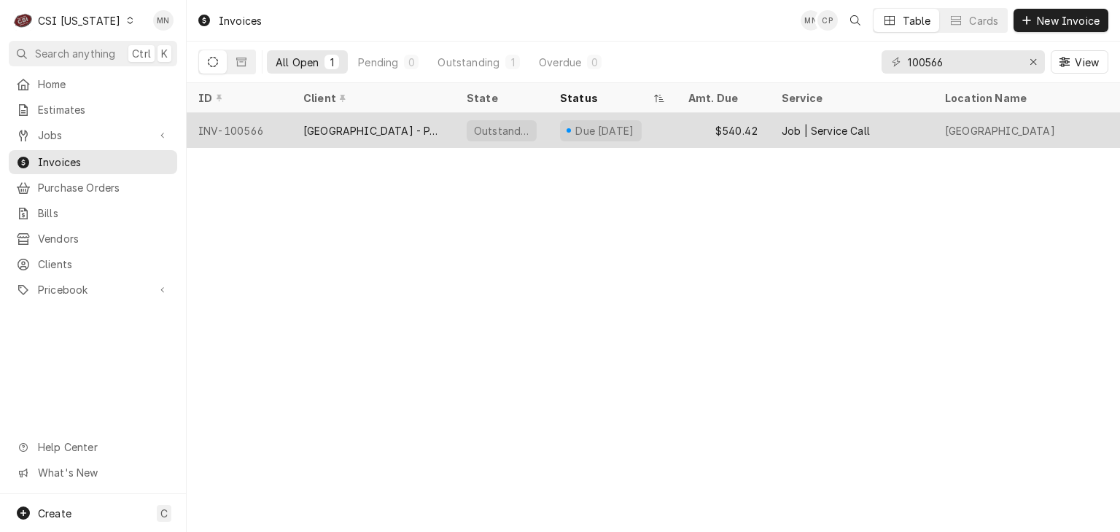
click at [432, 135] on div "[GEOGRAPHIC_DATA] - PARTS TOWN" at bounding box center [373, 130] width 140 height 15
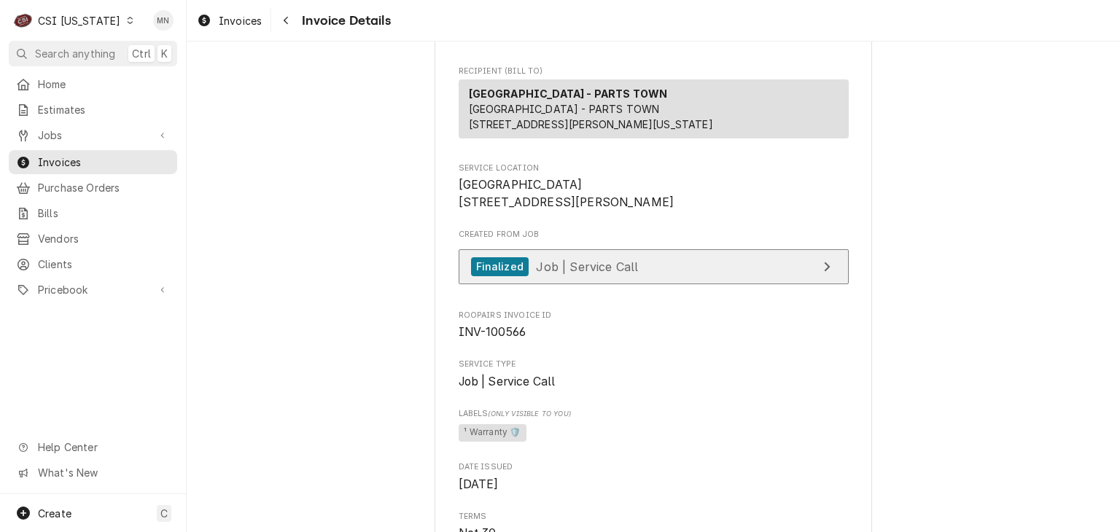
scroll to position [219, 0]
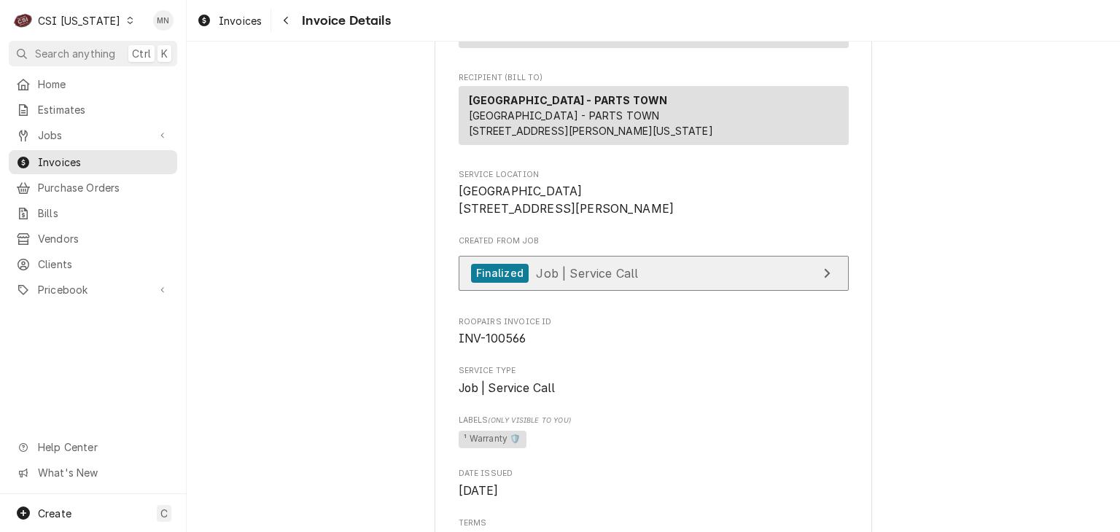
click at [636, 292] on link "Finalized Job | Service Call" at bounding box center [654, 274] width 390 height 36
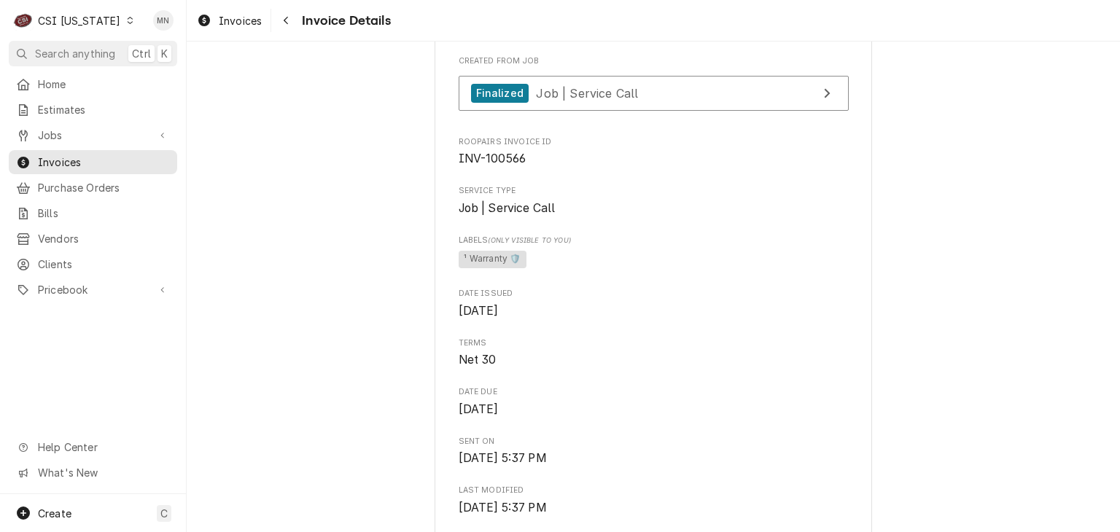
scroll to position [292, 0]
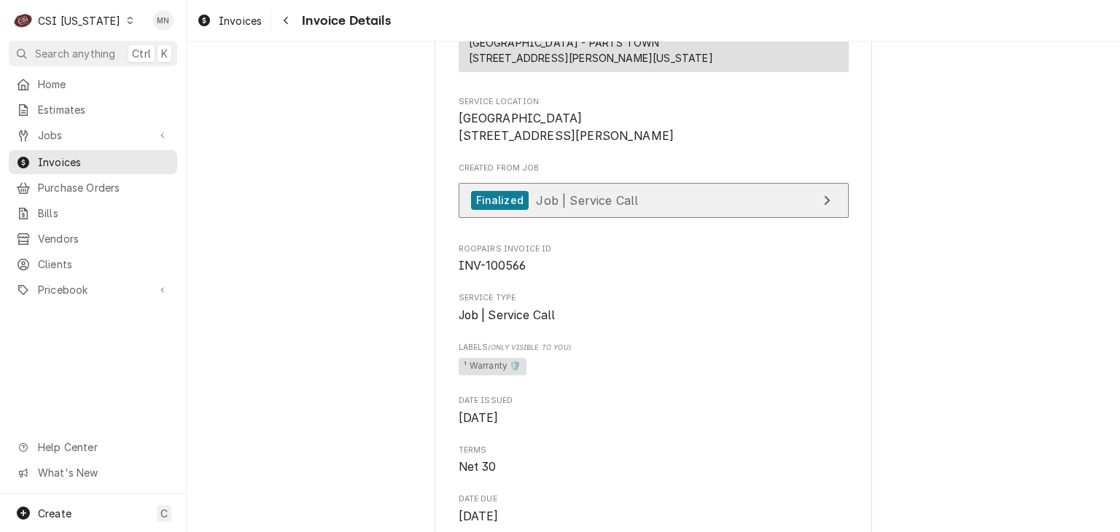
click at [597, 207] on span "Job | Service Call" at bounding box center [587, 199] width 102 height 15
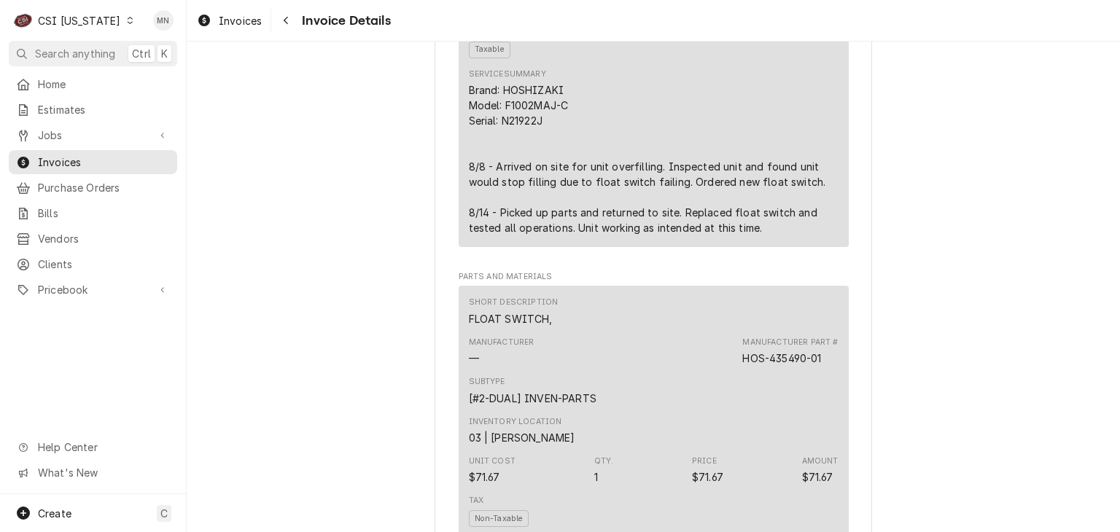
scroll to position [1094, 0]
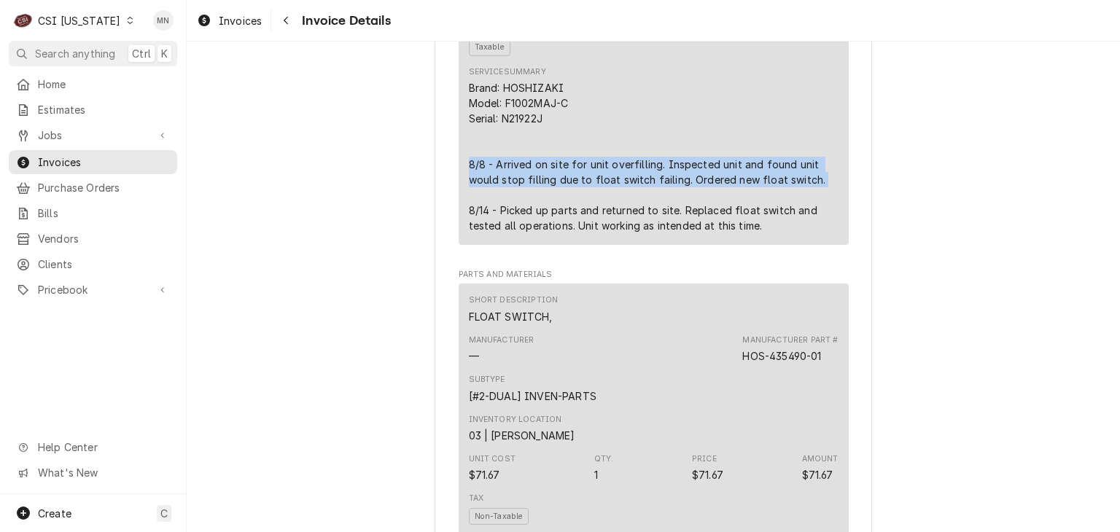
drag, startPoint x: 463, startPoint y: 206, endPoint x: 814, endPoint y: 226, distance: 351.2
click at [814, 226] on div "Brand: HOSHIZAKI Model: F1002MAJ-C Serial: N21922J 8/8 - Arrived on site for un…" at bounding box center [654, 156] width 370 height 153
copy div "8/8 - Arrived on site for unit overfilling. Inspected unit and found unit would…"
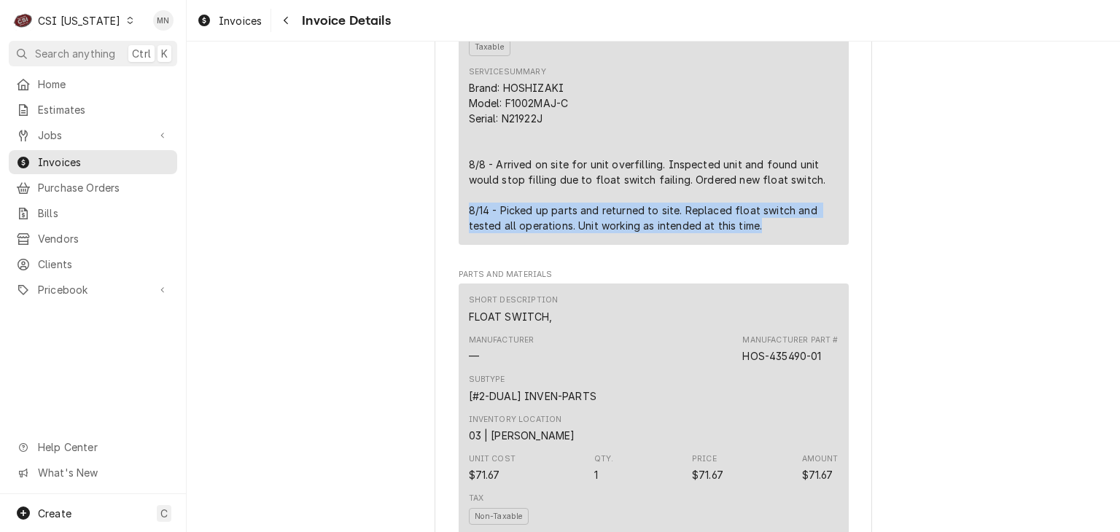
drag, startPoint x: 461, startPoint y: 255, endPoint x: 763, endPoint y: 281, distance: 303.6
click at [763, 244] on div "Short Description 1-Labor (Service) | Standard | Incurred Subtype [#1-SALE] LAB…" at bounding box center [654, 48] width 390 height 391
copy div "8/14 - Picked up parts and returned to site. Replaced float switch and tested a…"
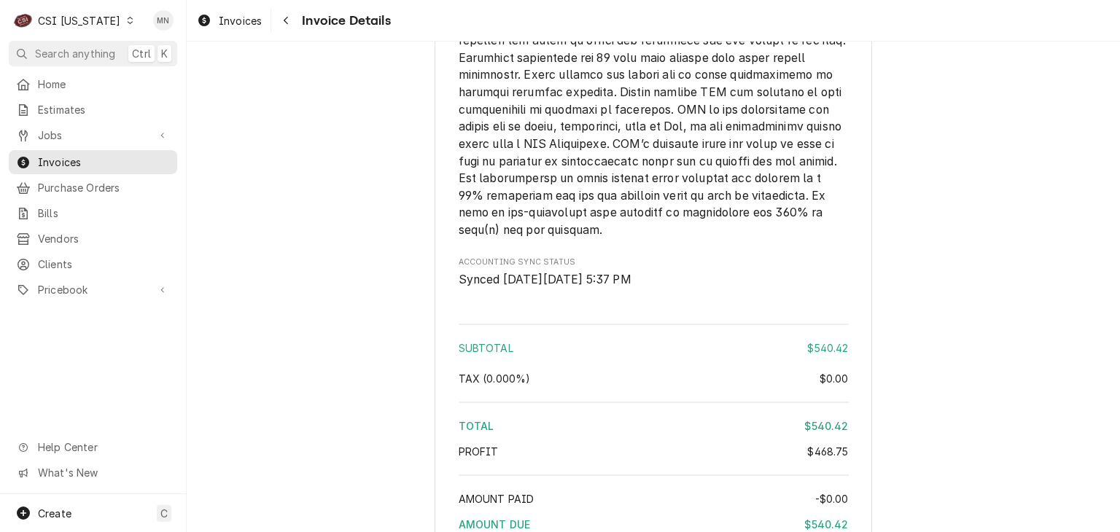
scroll to position [2729, 0]
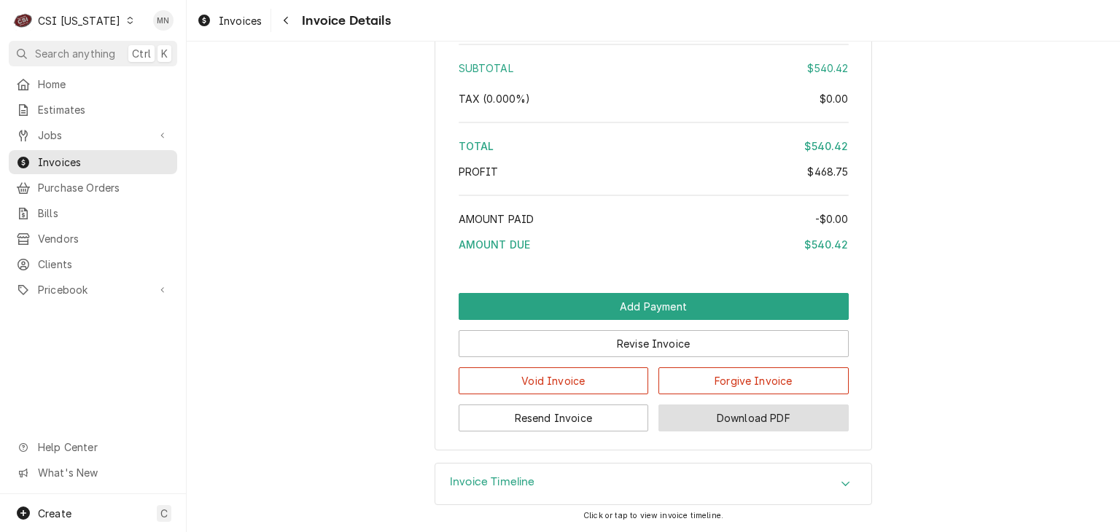
click at [764, 414] on button "Download PDF" at bounding box center [753, 418] width 190 height 27
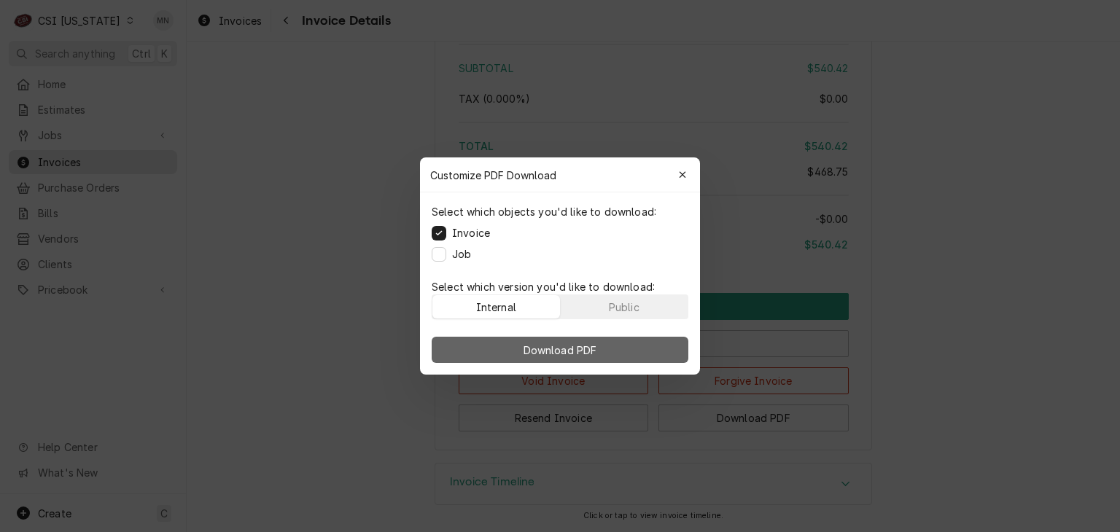
click at [579, 345] on span "Download PDF" at bounding box center [560, 350] width 79 height 15
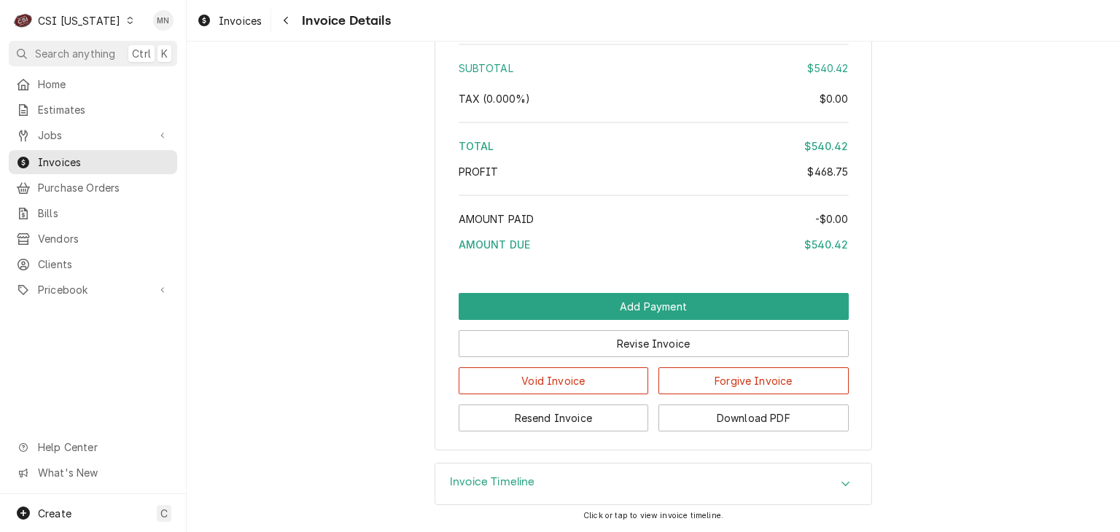
click at [735, 486] on div "Invoice Timeline" at bounding box center [653, 484] width 436 height 41
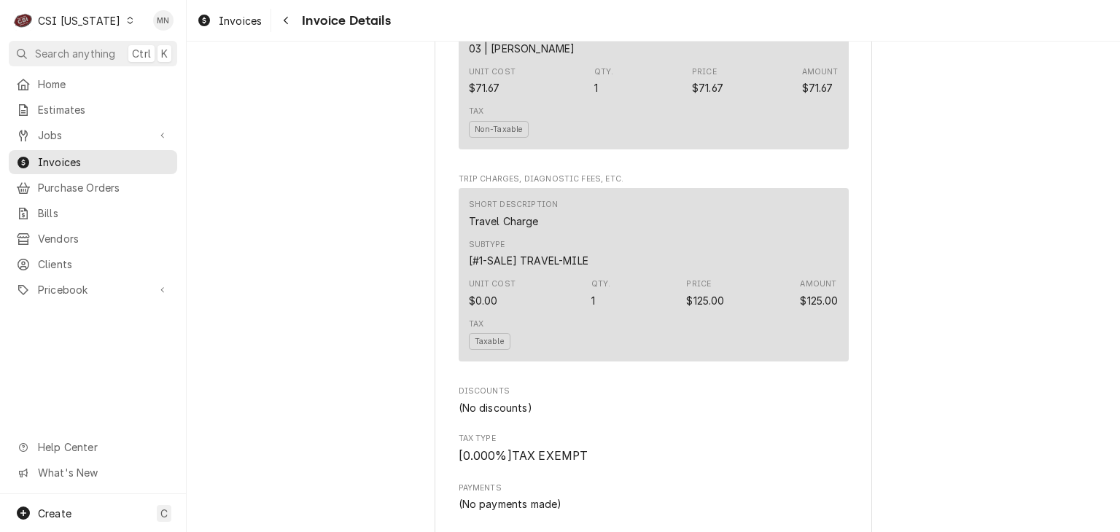
scroll to position [1487, 0]
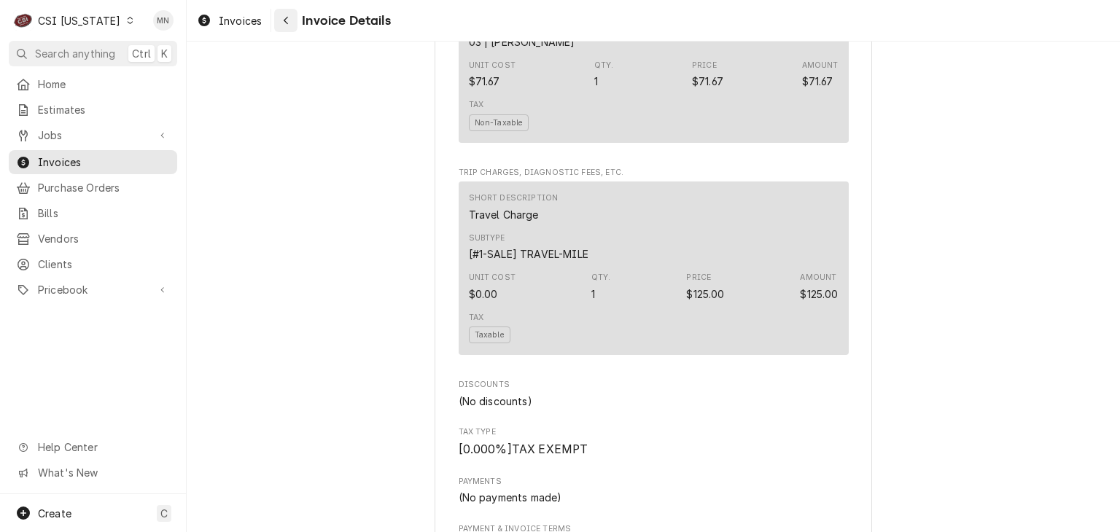
click at [293, 21] on div "Navigate back" at bounding box center [285, 20] width 15 height 15
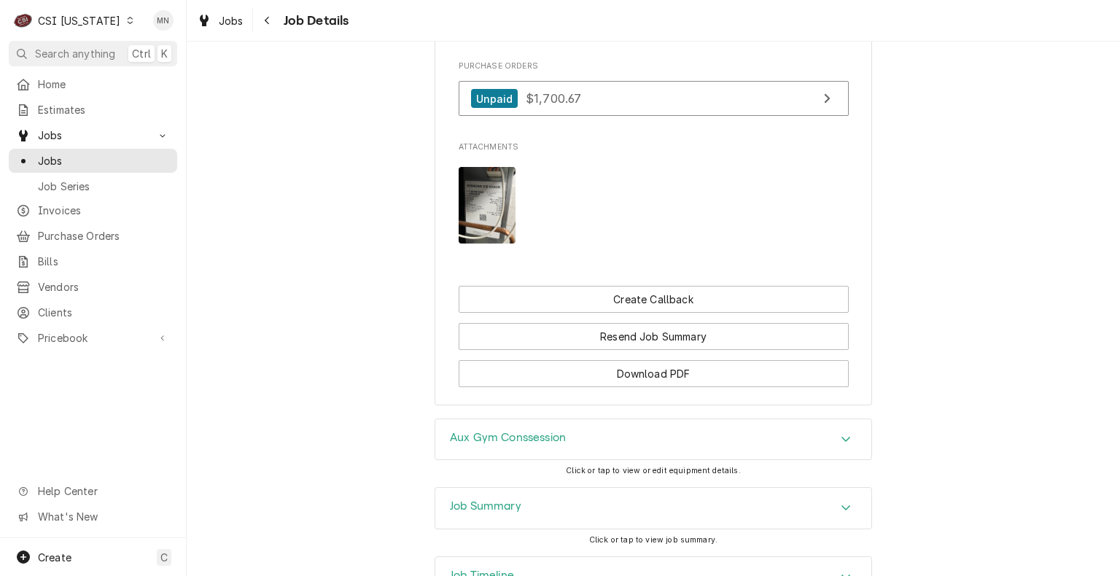
scroll to position [875, 0]
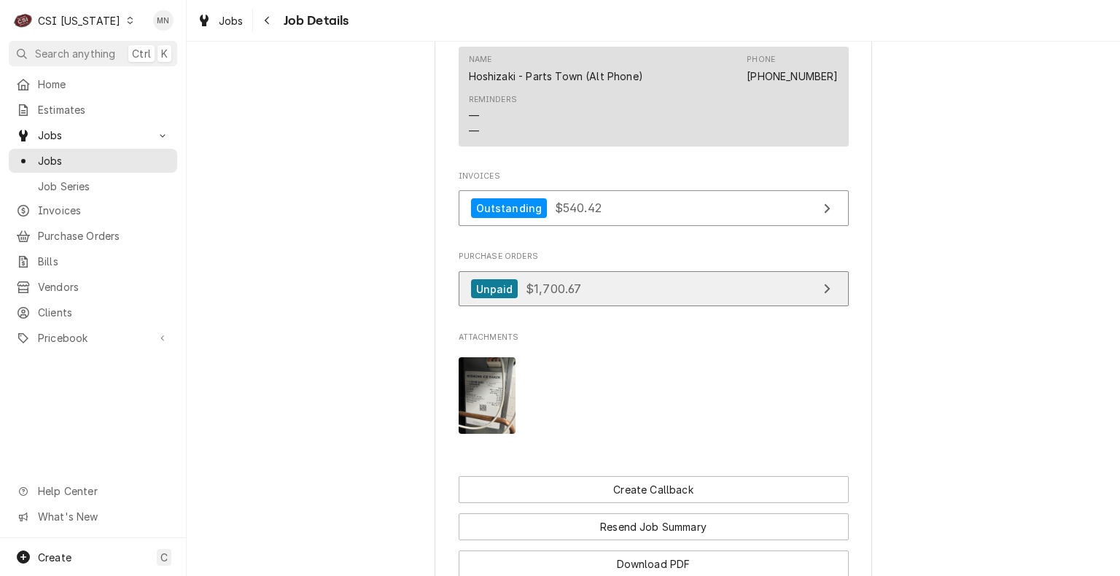
click at [581, 305] on link "Unpaid $1,700.67" at bounding box center [654, 289] width 390 height 36
click at [611, 306] on link "Unpaid $1,700.67" at bounding box center [654, 289] width 390 height 36
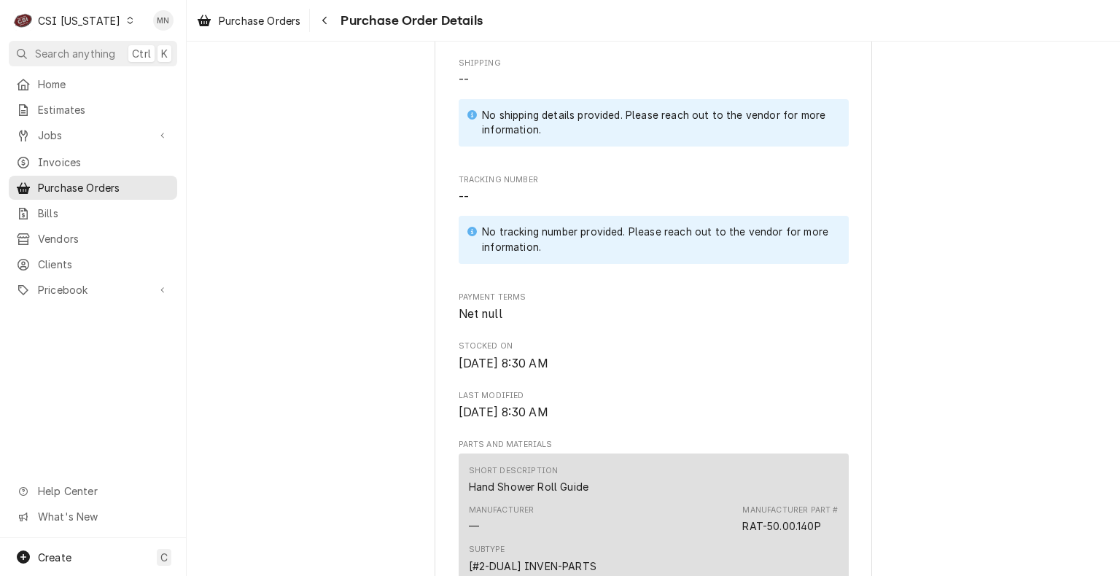
scroll to position [583, 0]
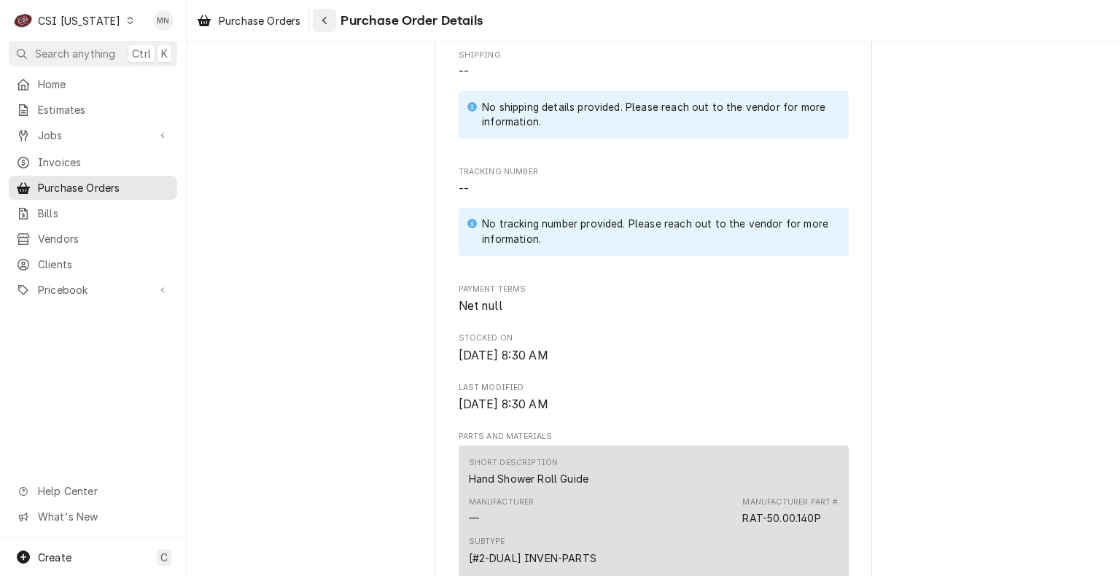
click at [317, 22] on button "Navigate back" at bounding box center [324, 20] width 23 height 23
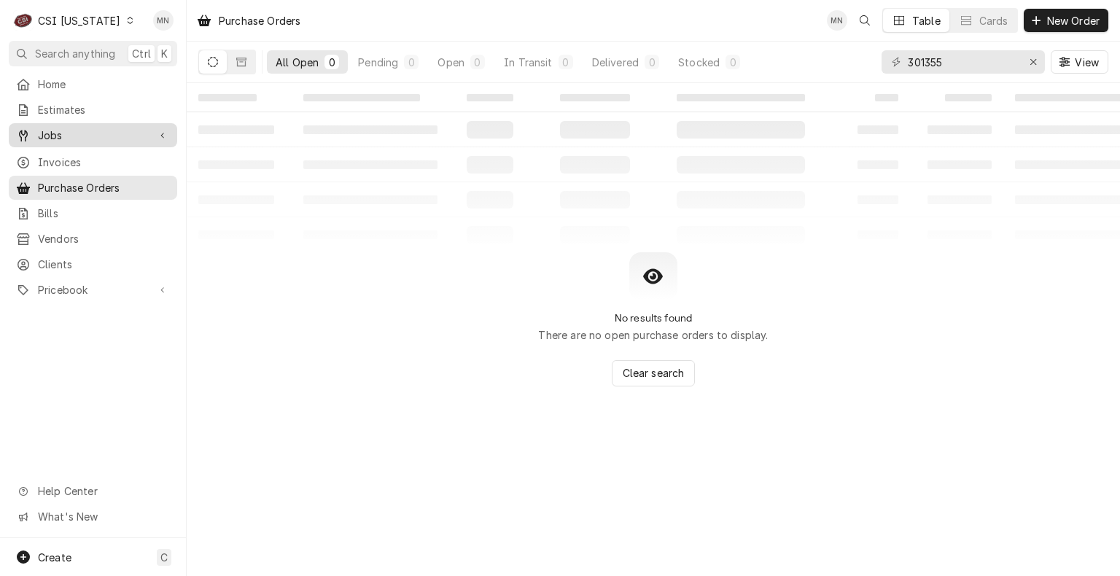
click at [64, 128] on span "Jobs" at bounding box center [93, 135] width 110 height 15
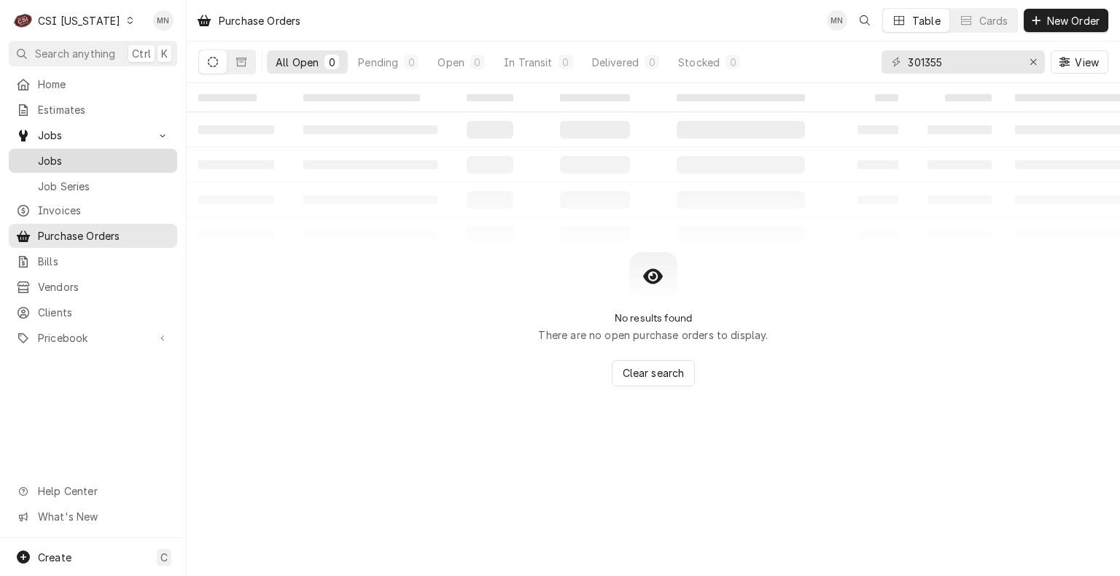
click at [58, 167] on link "Jobs" at bounding box center [93, 161] width 168 height 24
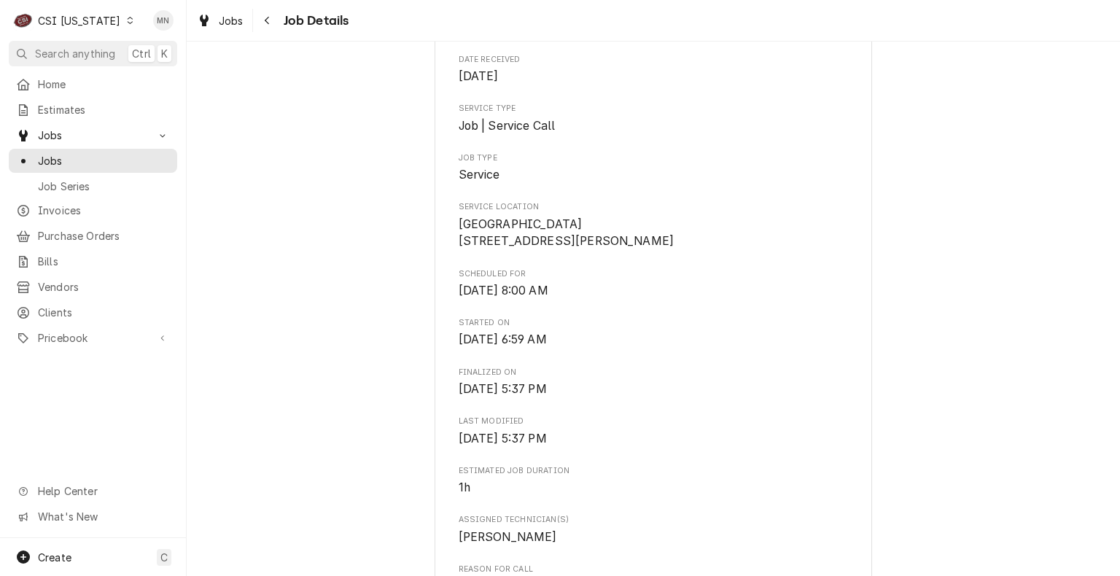
scroll to position [292, 0]
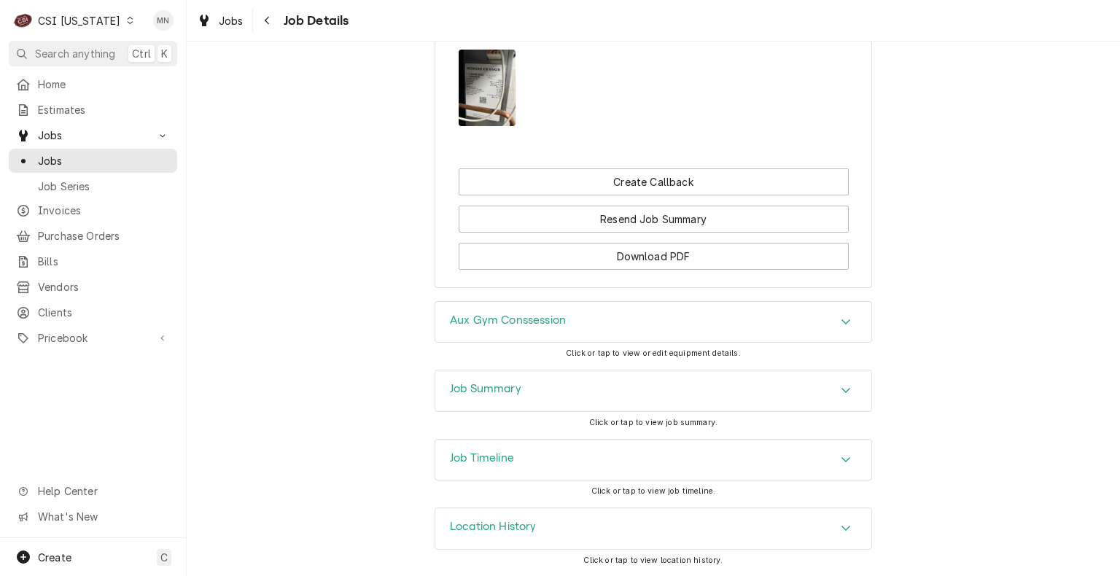
click at [769, 393] on div "Job Summary" at bounding box center [653, 390] width 436 height 41
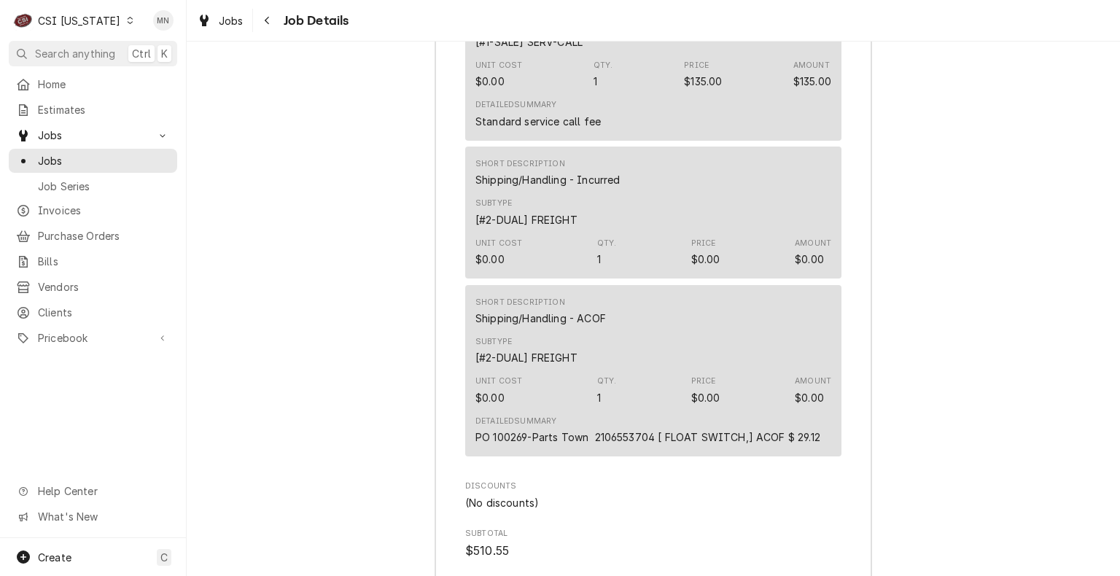
scroll to position [4145, 0]
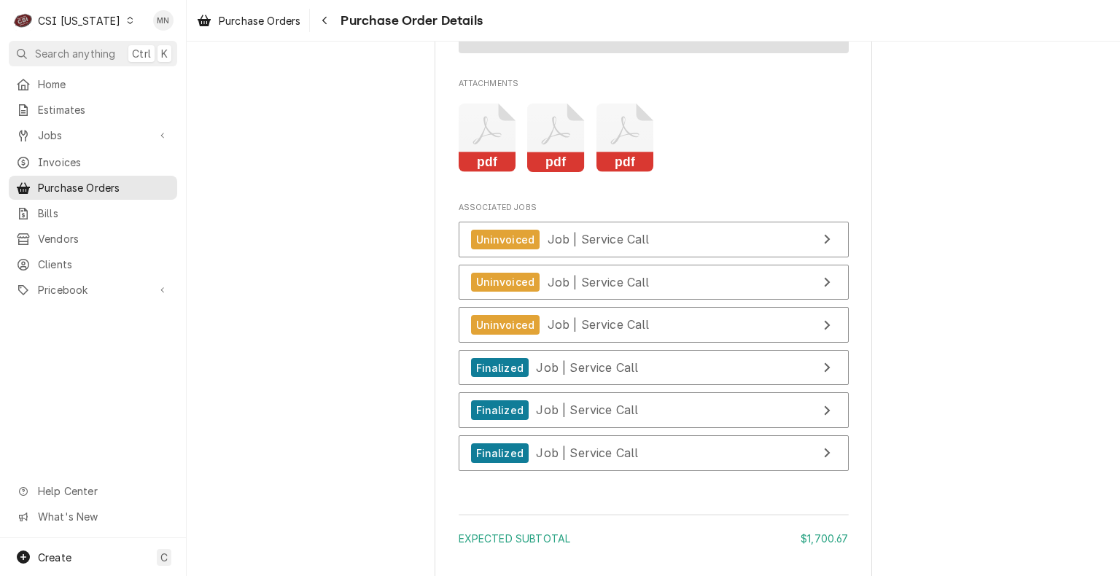
scroll to position [3178, 0]
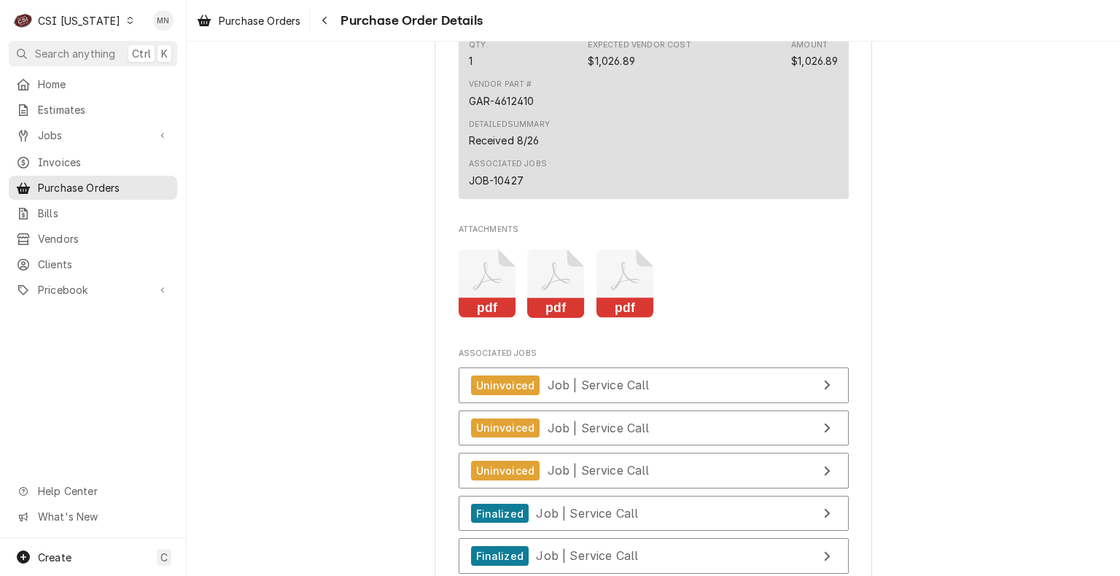
click at [516, 309] on icon "Attachments" at bounding box center [488, 283] width 58 height 69
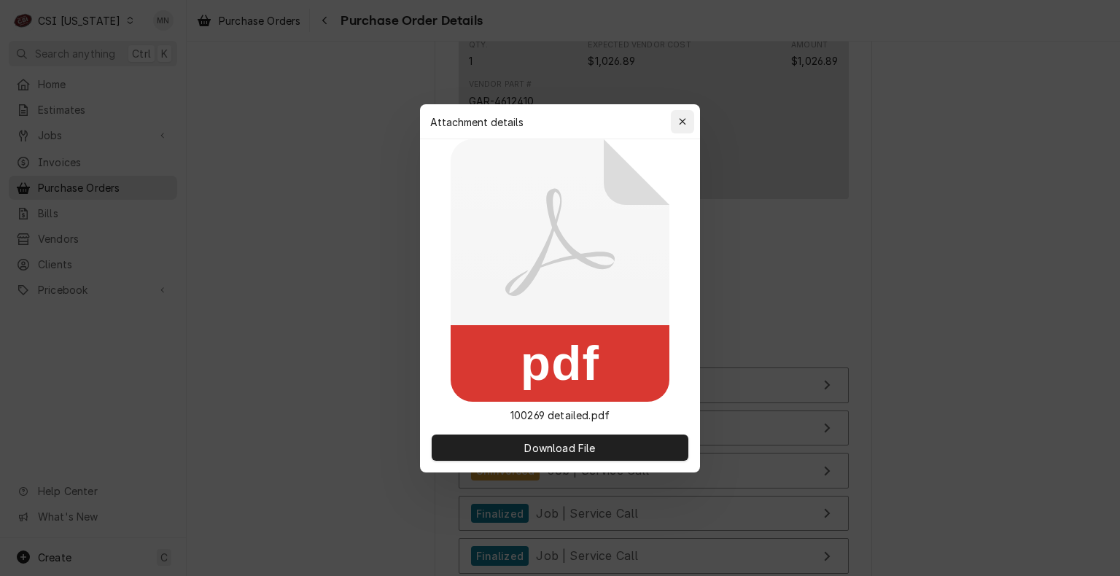
click at [685, 123] on icon "button" at bounding box center [683, 122] width 8 height 10
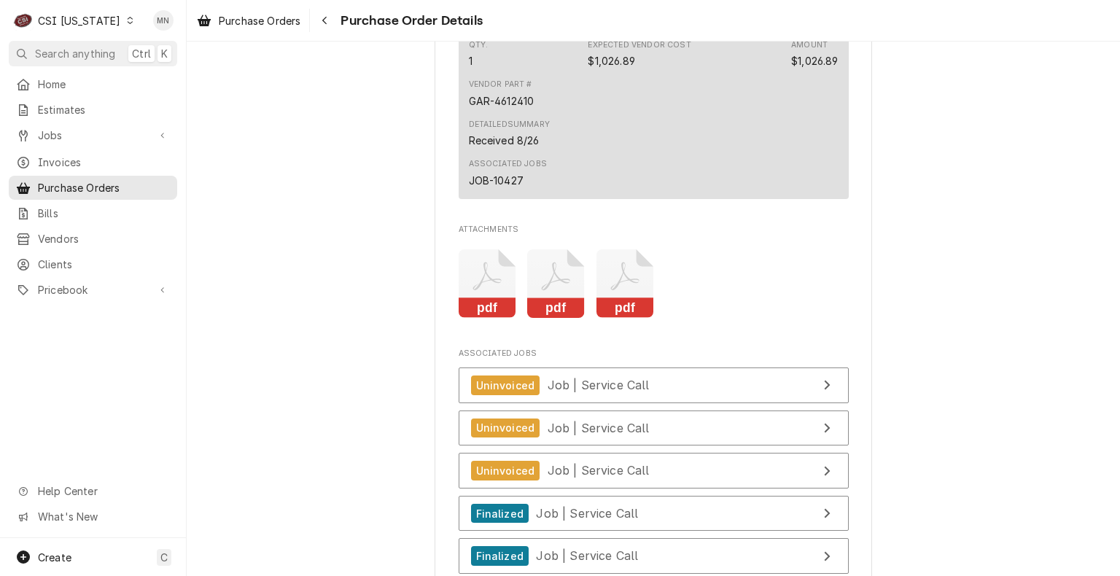
click at [486, 319] on icon "Attachments" at bounding box center [488, 283] width 58 height 69
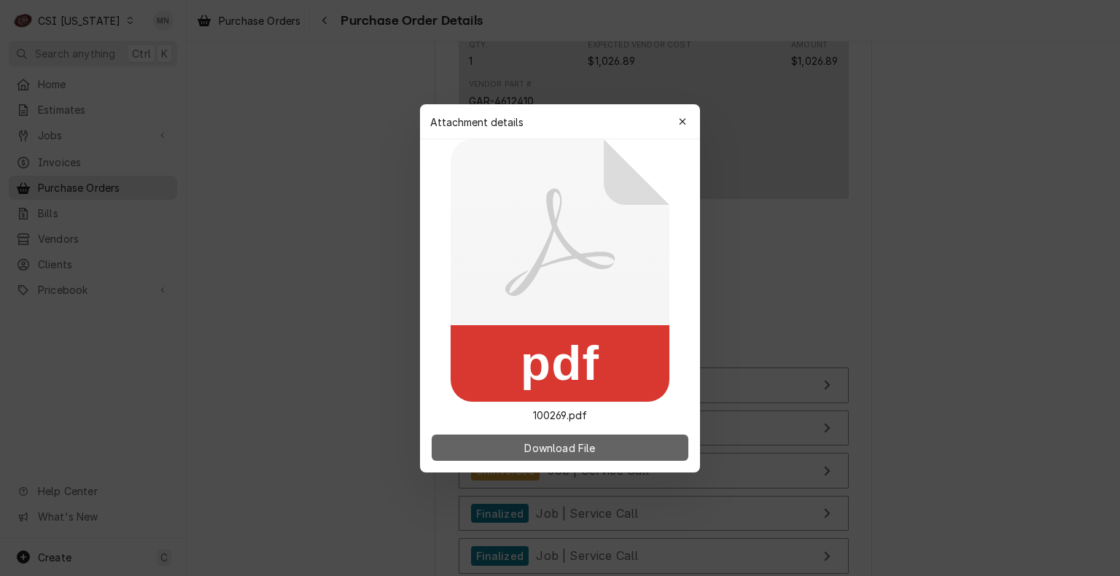
click at [523, 451] on span "Download File" at bounding box center [559, 447] width 77 height 15
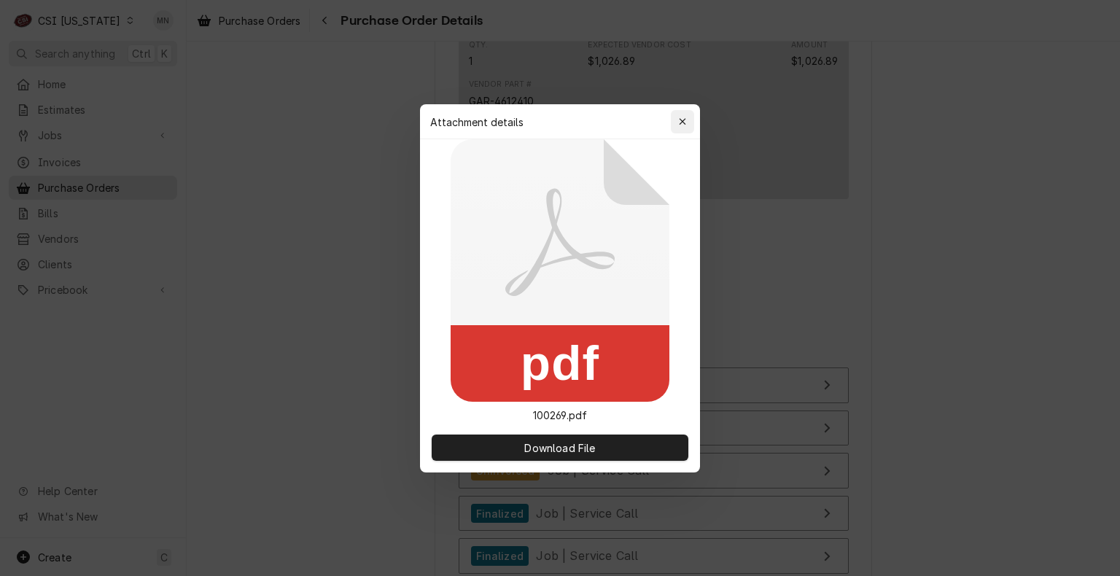
click at [672, 115] on button "button" at bounding box center [682, 121] width 23 height 23
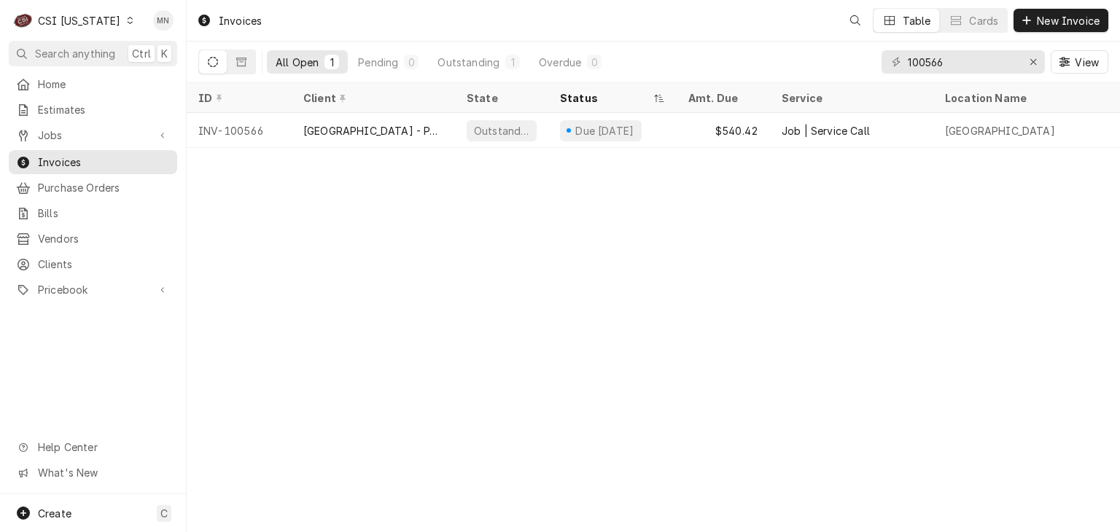
click at [76, 16] on div "CSI [US_STATE]" at bounding box center [79, 20] width 82 height 15
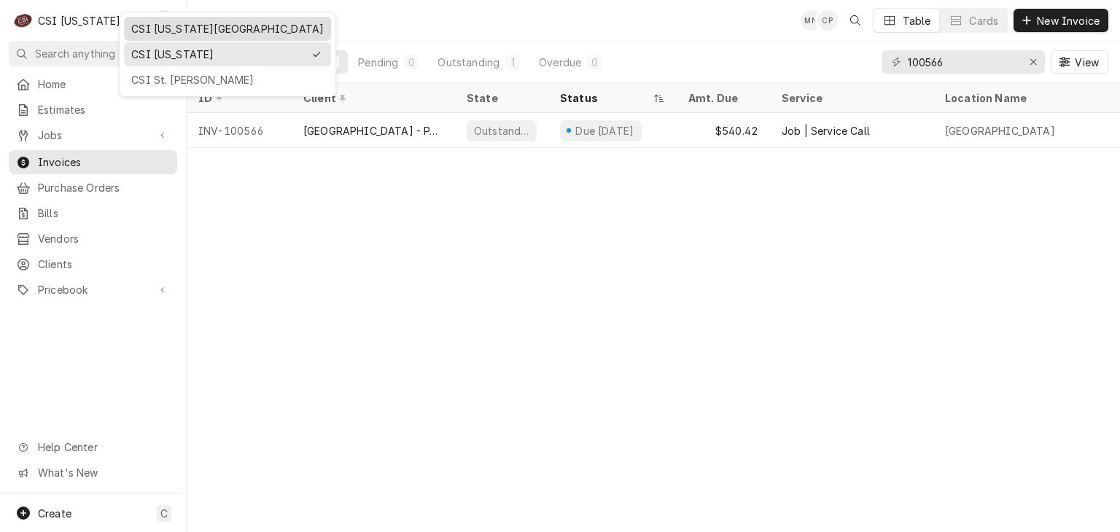
click at [157, 28] on div "CSI [US_STATE][GEOGRAPHIC_DATA]" at bounding box center [227, 28] width 192 height 15
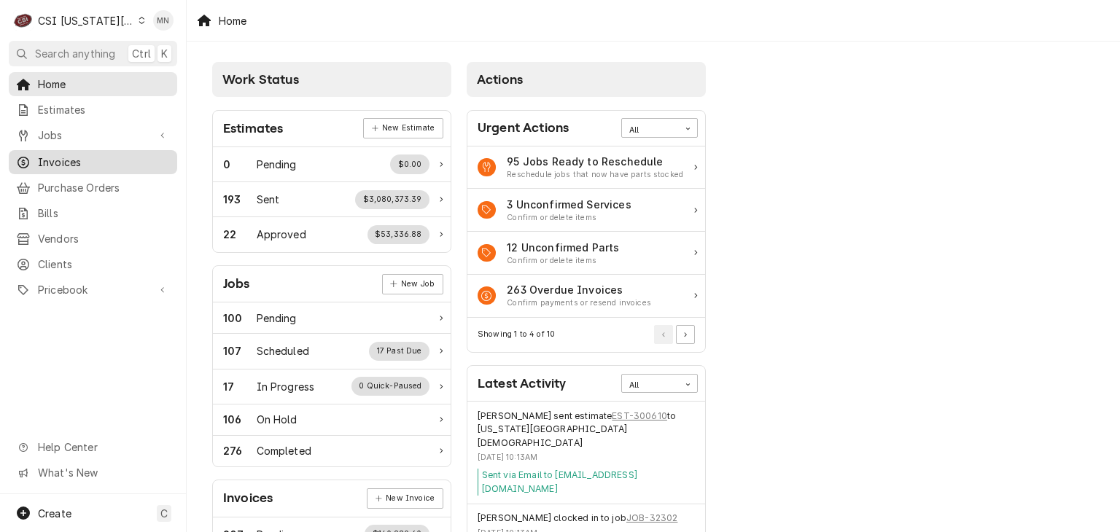
click at [70, 162] on span "Invoices" at bounding box center [104, 162] width 132 height 15
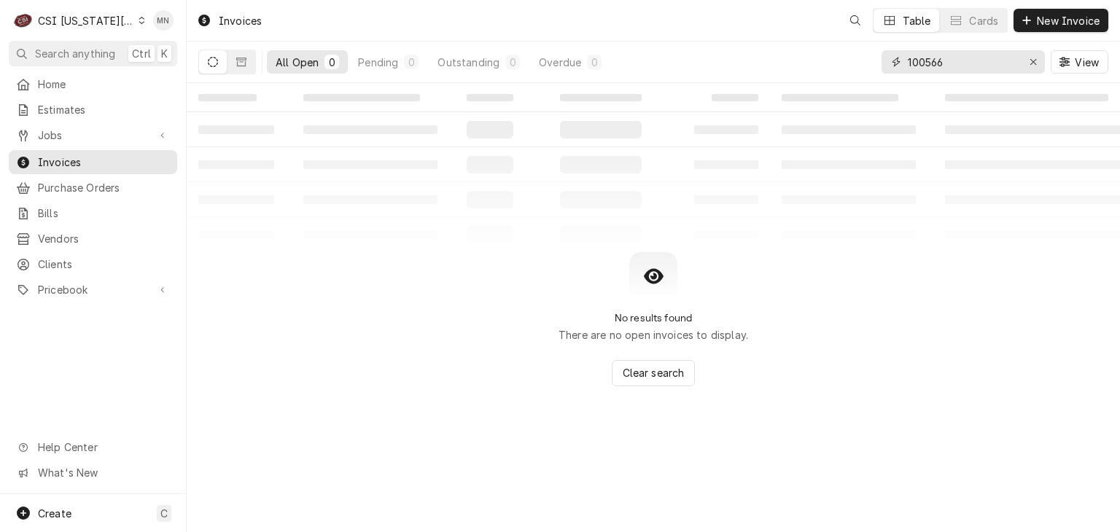
drag, startPoint x: 992, startPoint y: 65, endPoint x: 761, endPoint y: 42, distance: 232.3
click at [799, 44] on div "All Open 0 Pending 0 Outstanding 0 Overdue 0 100566 View" at bounding box center [653, 62] width 910 height 41
type input "302571"
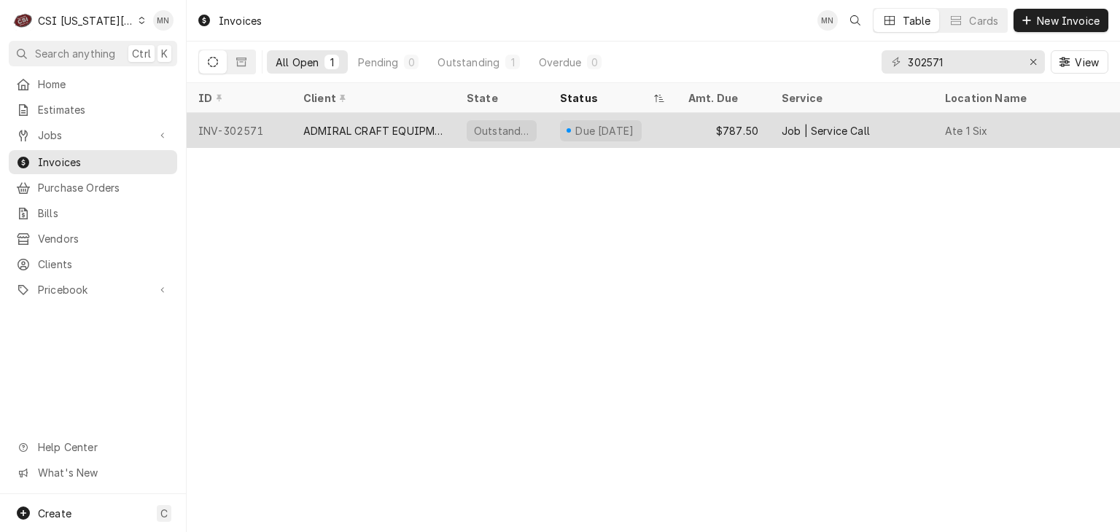
click at [382, 132] on div "ADMIRAL CRAFT EQUIPMENT" at bounding box center [373, 130] width 140 height 15
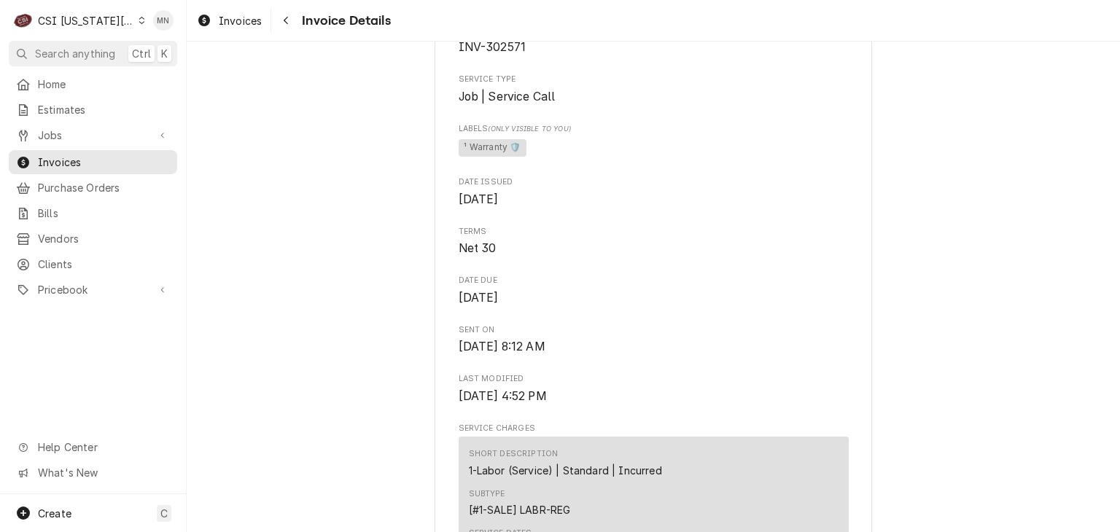
scroll to position [219, 0]
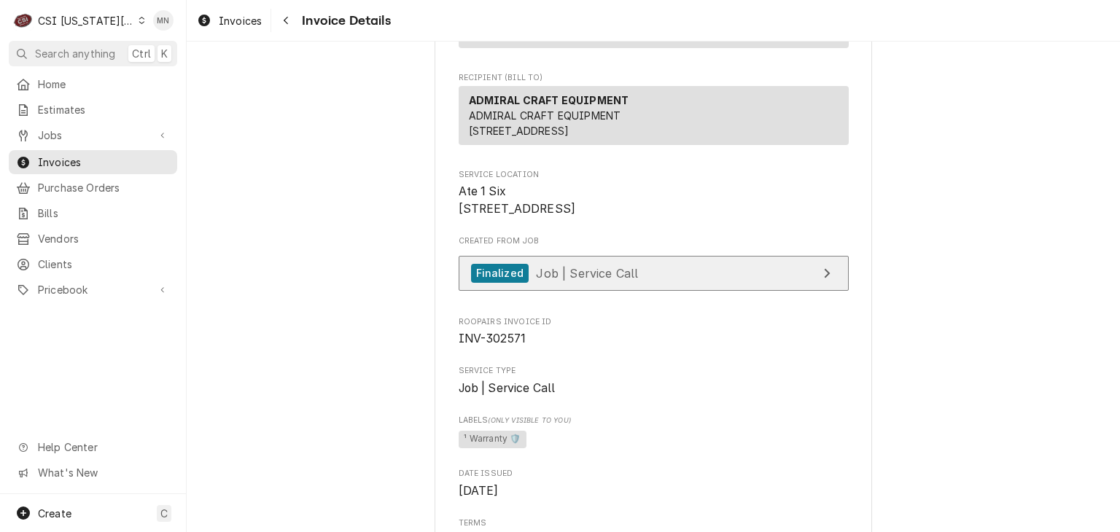
click at [713, 292] on link "Finalized Job | Service Call" at bounding box center [654, 274] width 390 height 36
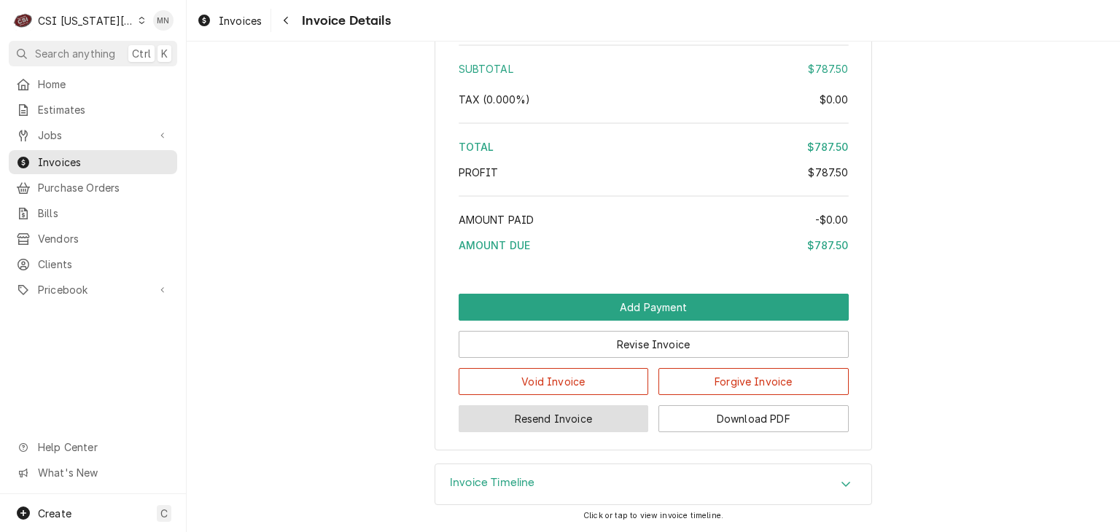
scroll to position [2780, 0]
click at [560, 421] on button "Resend Invoice" at bounding box center [554, 418] width 190 height 27
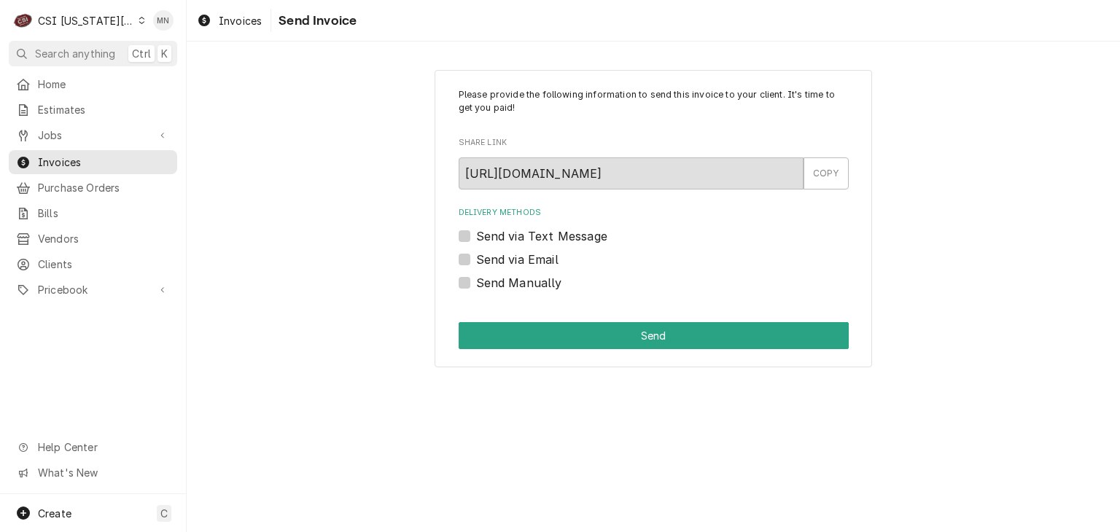
click at [476, 259] on label "Send via Email" at bounding box center [517, 259] width 82 height 17
click at [476, 259] on input "Send via Email" at bounding box center [671, 267] width 390 height 32
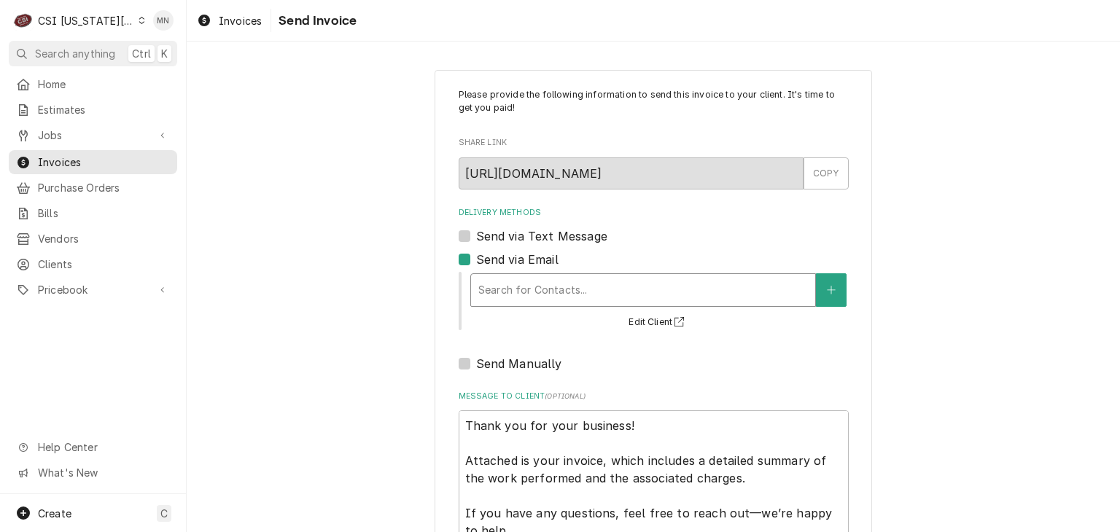
click at [526, 295] on div "Delivery Methods" at bounding box center [643, 290] width 330 height 26
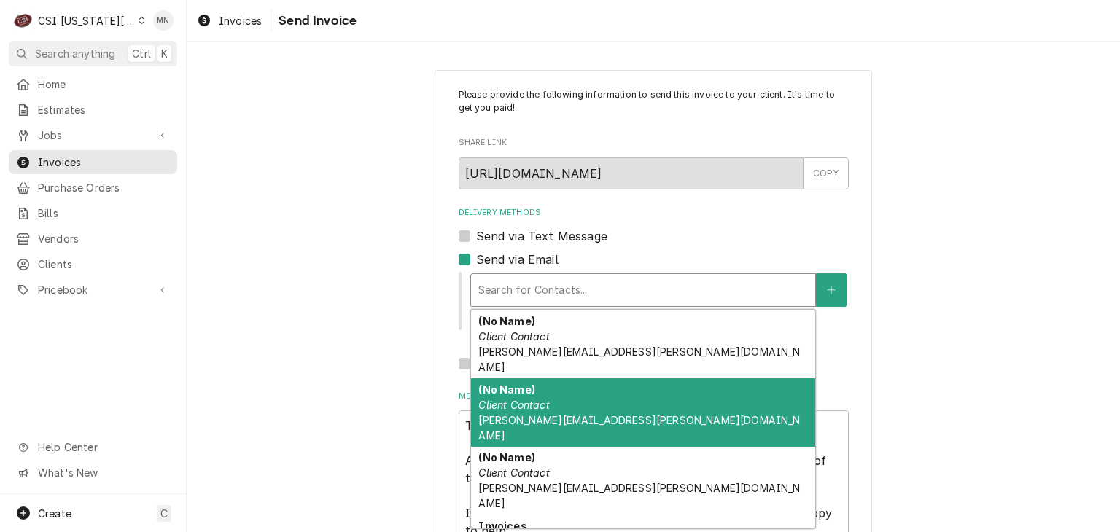
scroll to position [46, 0]
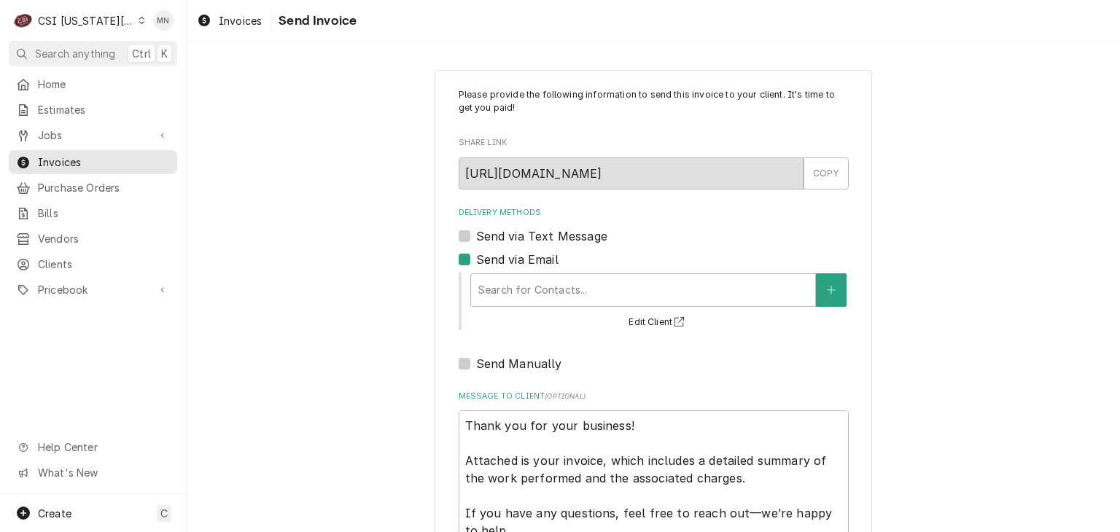
click at [476, 261] on label "Send via Email" at bounding box center [517, 259] width 82 height 17
click at [476, 261] on input "Send via Email" at bounding box center [671, 267] width 390 height 32
checkbox input "false"
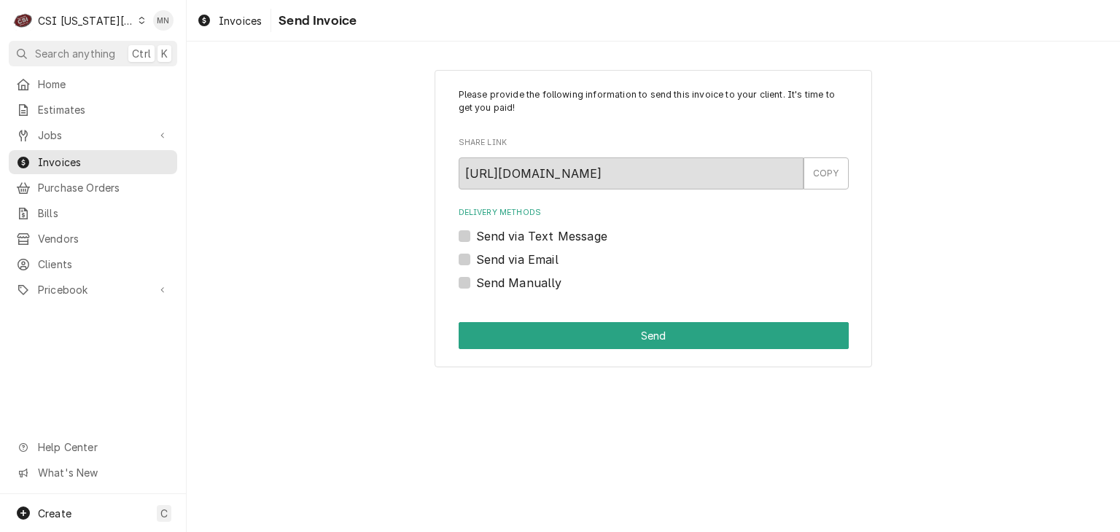
click at [561, 476] on div "Please provide the following information to send this invoice to your client. I…" at bounding box center [653, 287] width 933 height 491
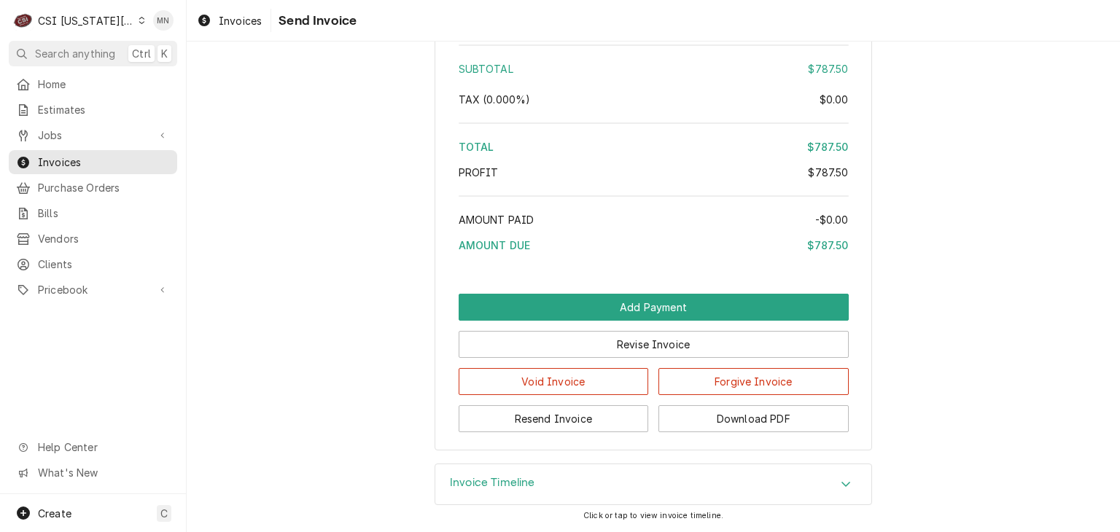
scroll to position [2780, 0]
click at [745, 417] on button "Download PDF" at bounding box center [753, 418] width 190 height 27
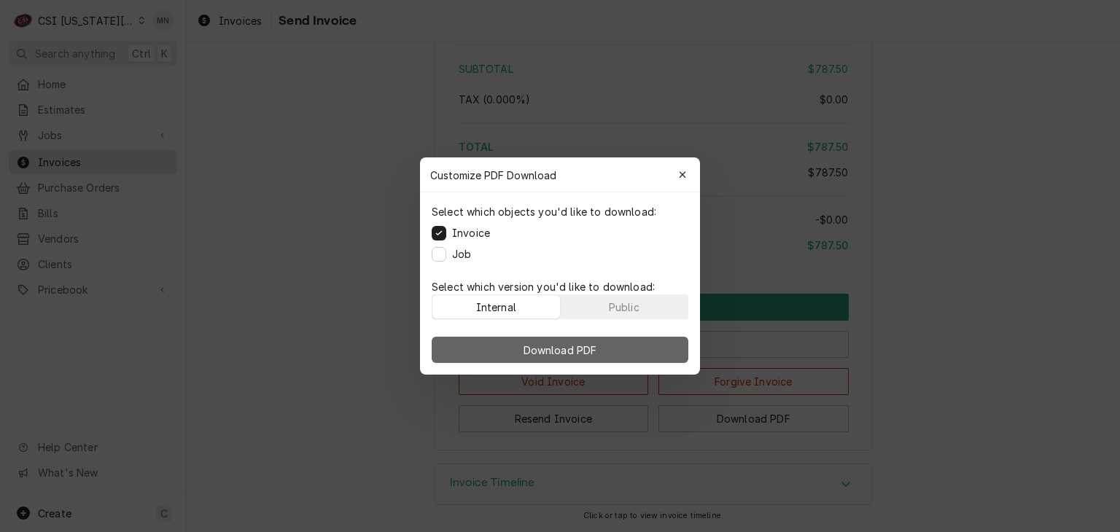
click at [559, 354] on span "Download PDF" at bounding box center [560, 350] width 79 height 15
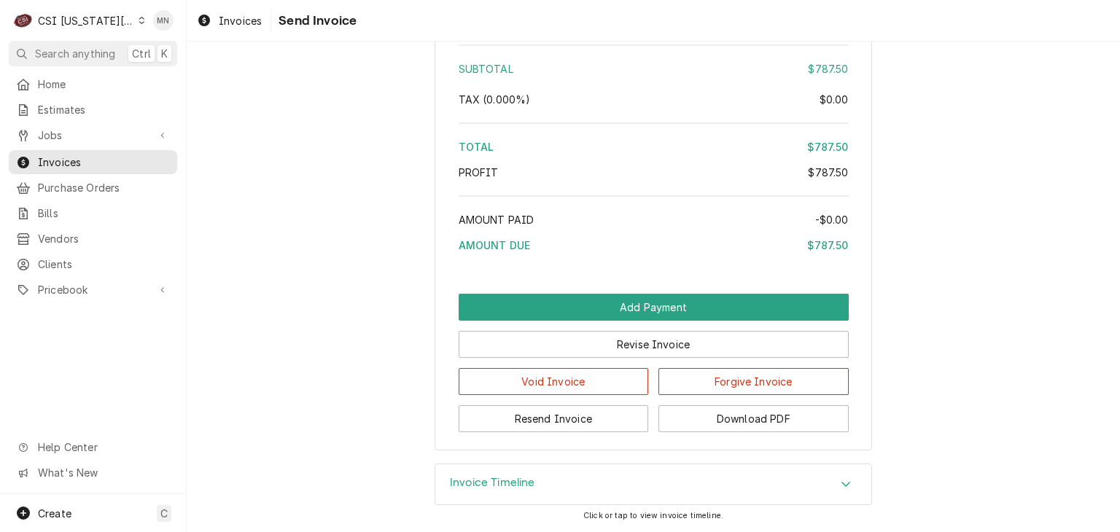
click at [107, 25] on div "CSI Kansas City" at bounding box center [86, 20] width 96 height 15
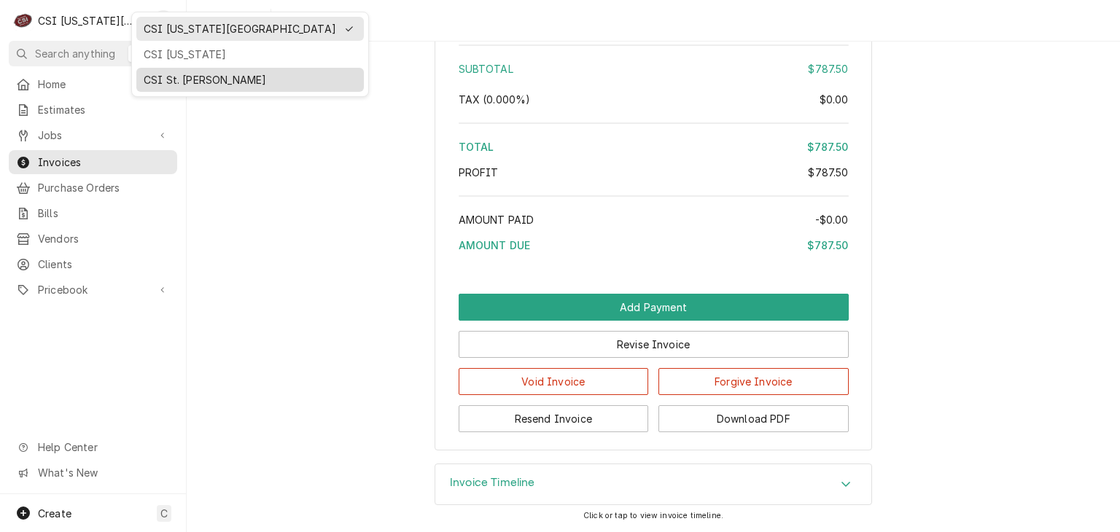
click at [164, 76] on div "CSI St. [PERSON_NAME]" at bounding box center [250, 79] width 213 height 15
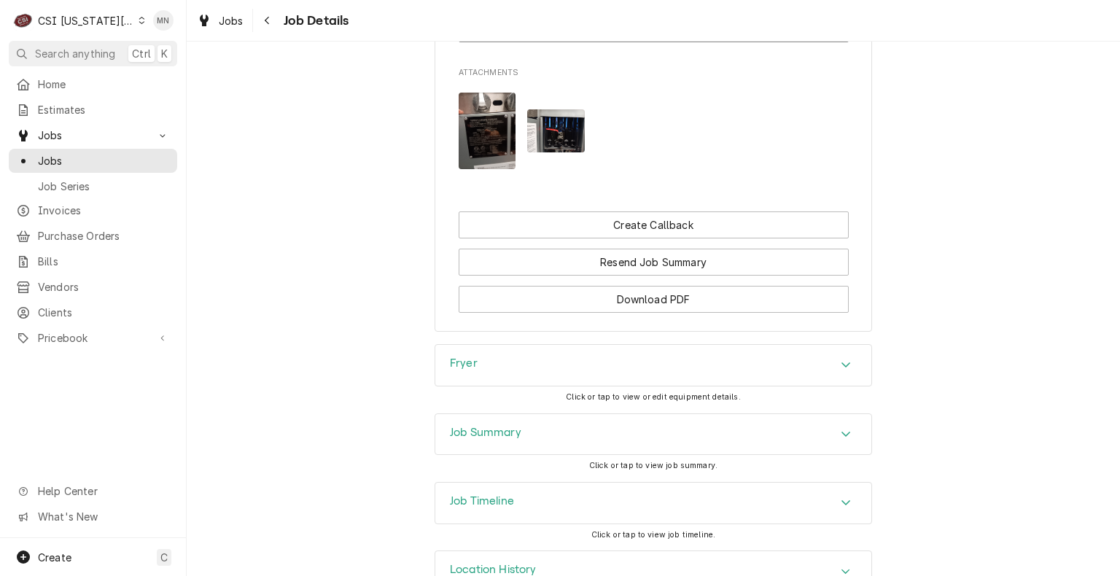
scroll to position [1762, 0]
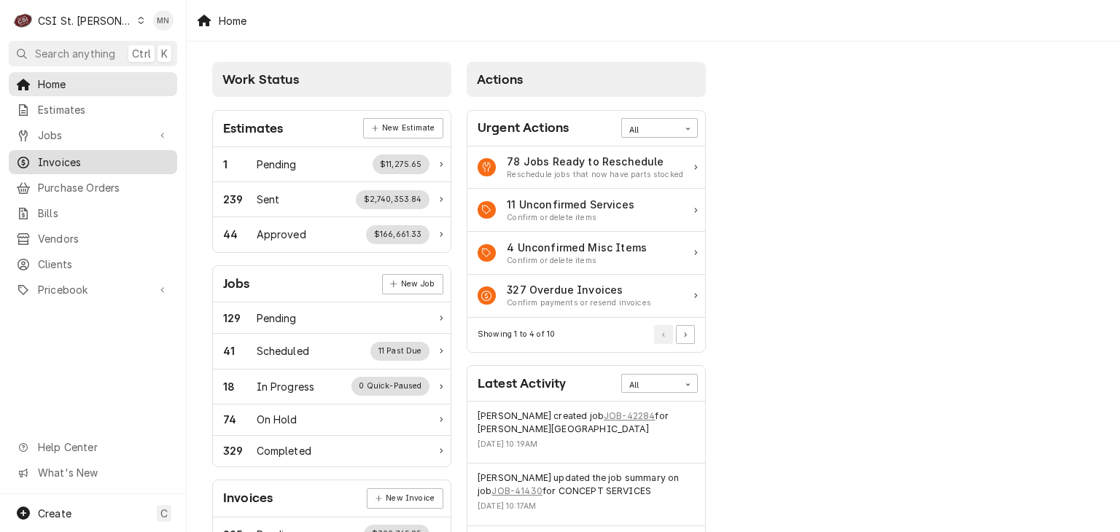
click at [85, 161] on span "Invoices" at bounding box center [104, 162] width 132 height 15
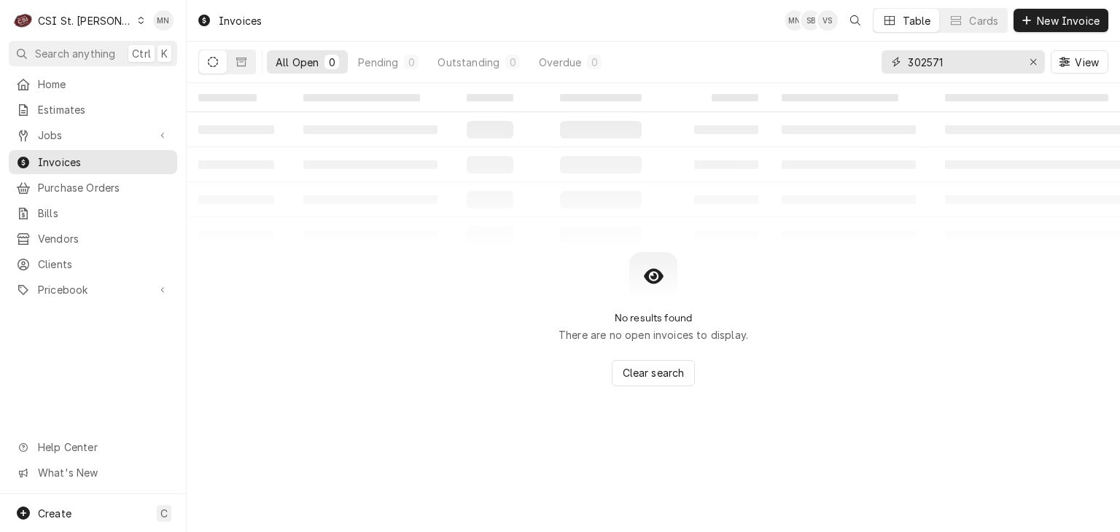
drag, startPoint x: 964, startPoint y: 59, endPoint x: 819, endPoint y: 62, distance: 145.1
click at [819, 62] on div "All Open 0 Pending 0 Outstanding 0 Overdue 0 302571 View" at bounding box center [653, 62] width 910 height 41
type input "403218"
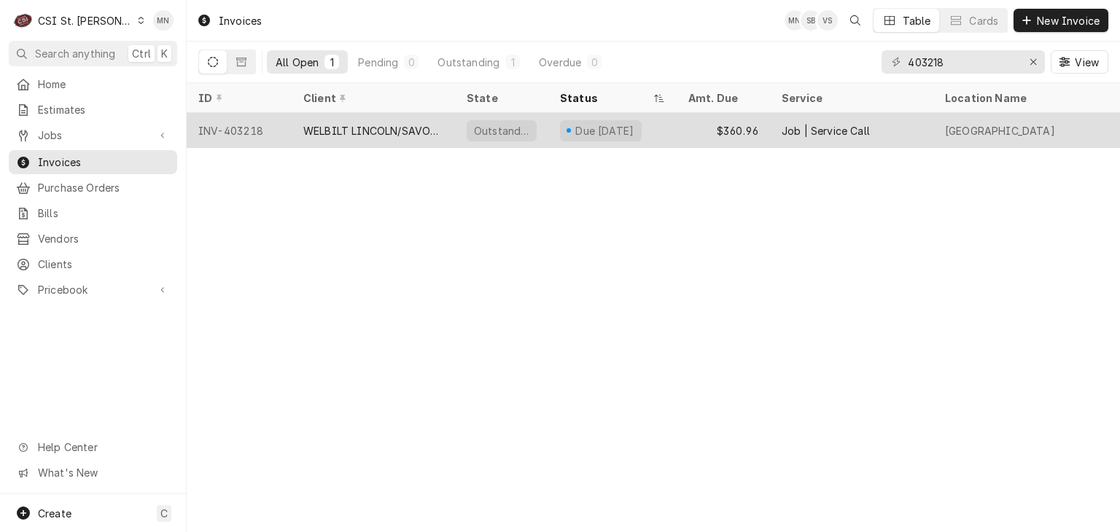
click at [323, 131] on div "WELBILT LINCOLN/SAVORY/MERCO" at bounding box center [373, 130] width 140 height 15
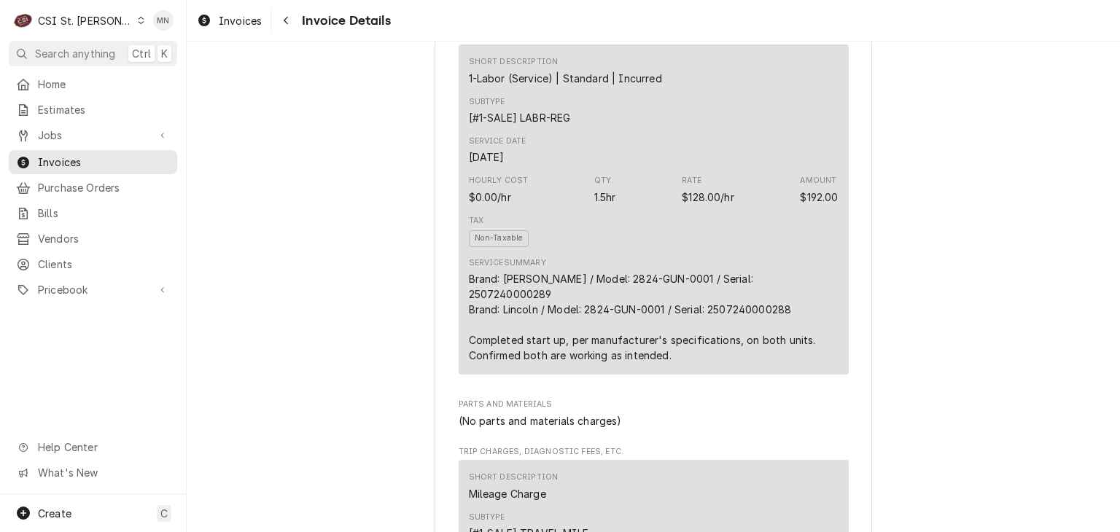
scroll to position [875, 0]
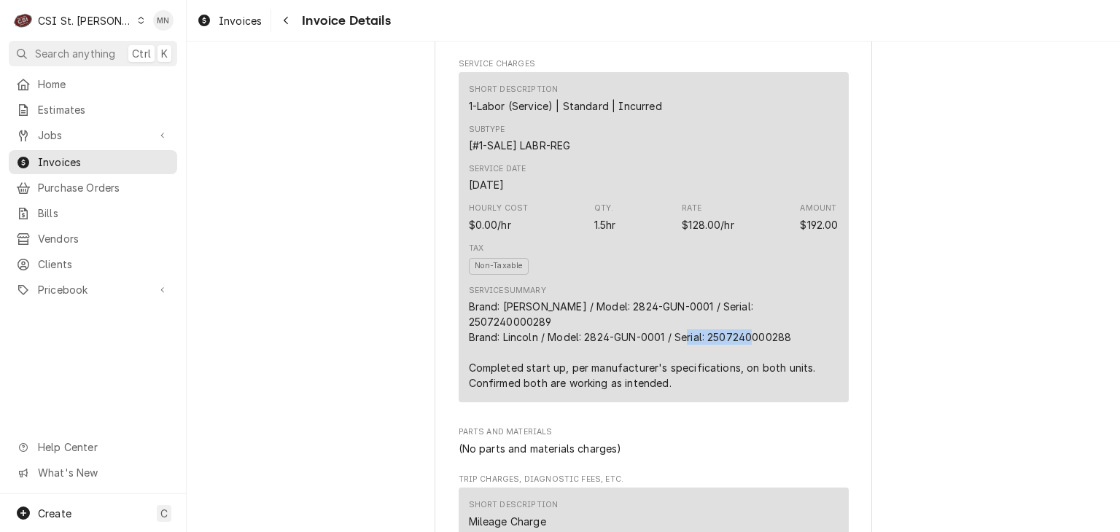
drag, startPoint x: 792, startPoint y: 365, endPoint x: 708, endPoint y: 372, distance: 84.1
click at [708, 372] on div "Brand: Lincoln / Model: 2824-GUN-0001 / Serial: 2507240000289 Brand: Lincoln / …" at bounding box center [654, 345] width 370 height 92
copy div "2507240000288"
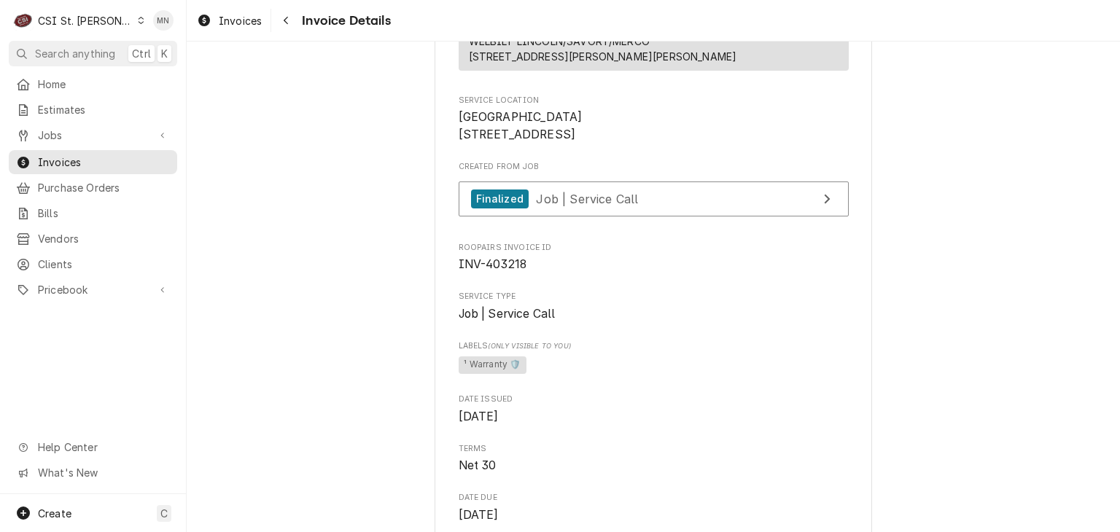
scroll to position [292, 0]
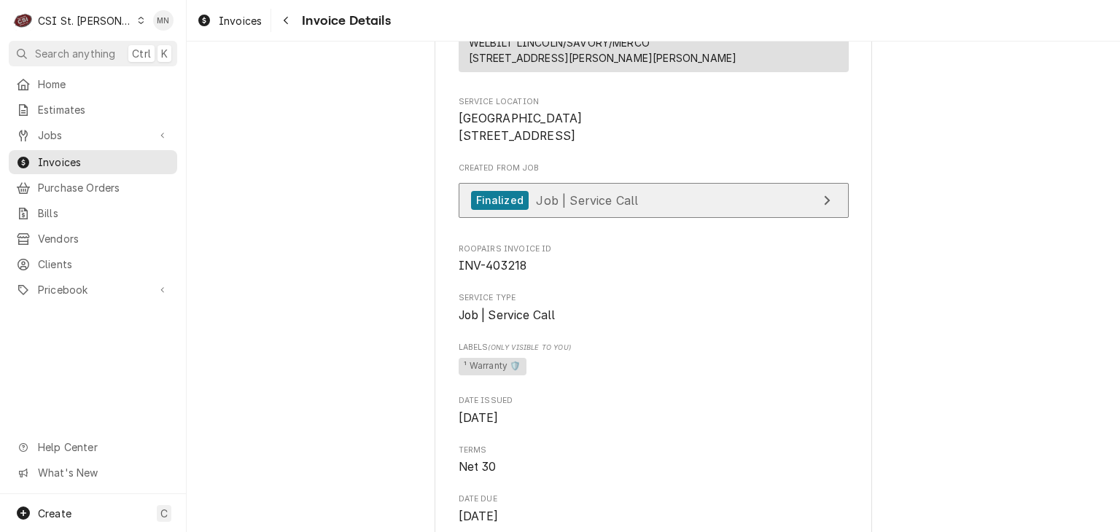
click at [604, 207] on span "Job | Service Call" at bounding box center [587, 199] width 102 height 15
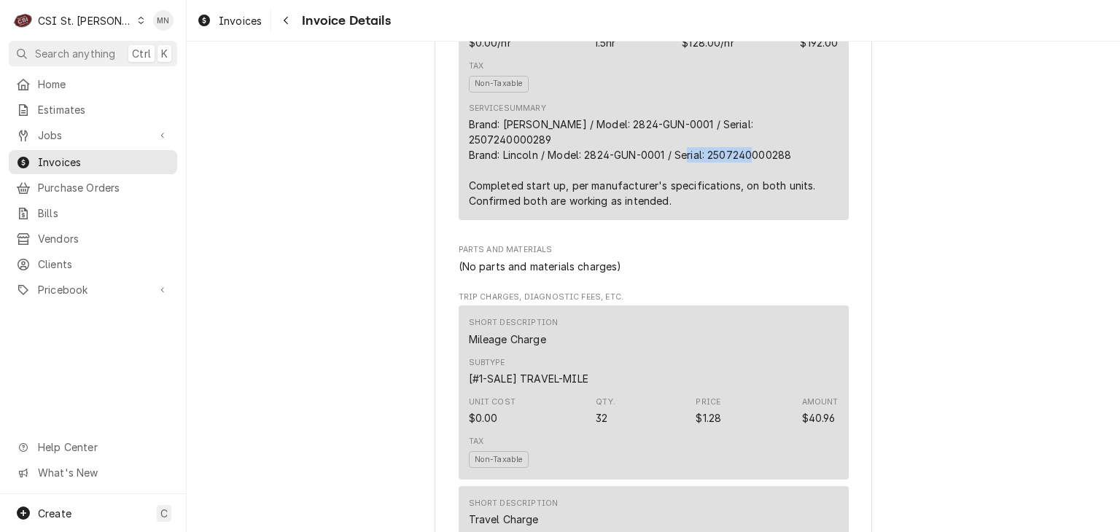
scroll to position [984, 0]
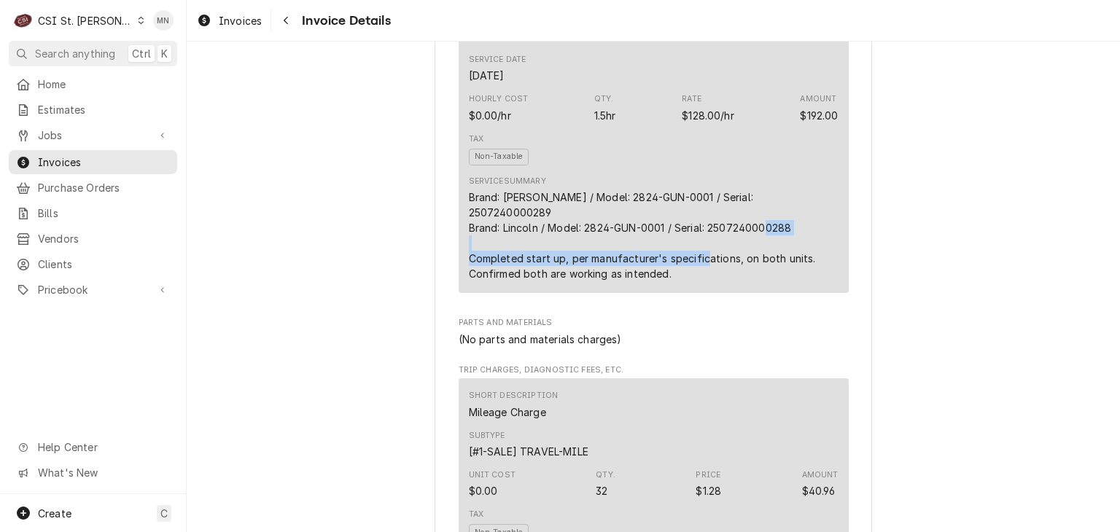
drag, startPoint x: 465, startPoint y: 289, endPoint x: 730, endPoint y: 282, distance: 264.7
click at [730, 281] on div "Brand: Lincoln / Model: 2824-GUN-0001 / Serial: 2507240000289 Brand: Lincoln / …" at bounding box center [654, 236] width 370 height 92
copy div "Completed start up, per manufacturer's specifications"
drag, startPoint x: 787, startPoint y: 245, endPoint x: 709, endPoint y: 246, distance: 78.7
click at [709, 246] on div "Brand: Lincoln / Model: 2824-GUN-0001 / Serial: 2507240000289 Brand: Lincoln / …" at bounding box center [654, 236] width 370 height 92
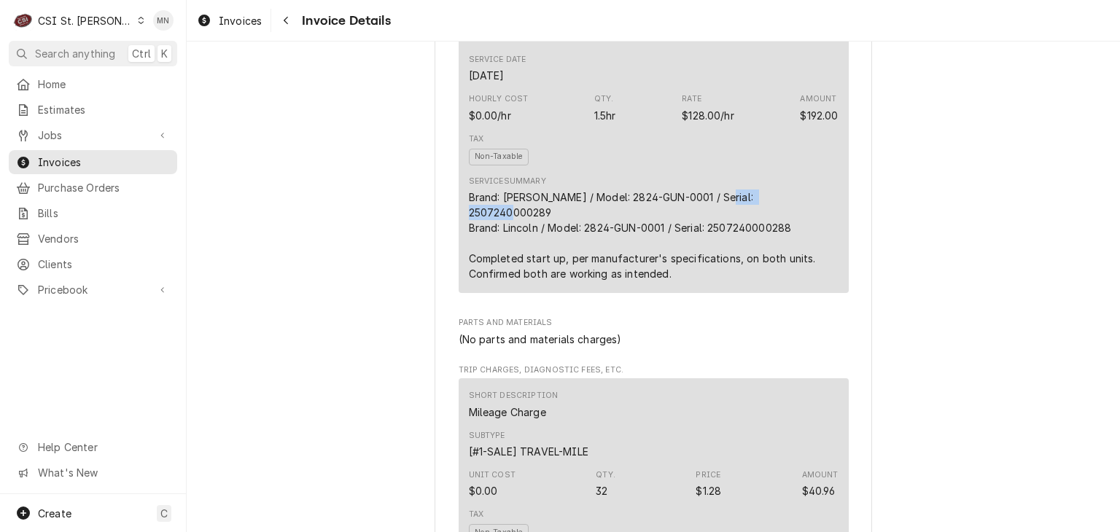
copy div "2507240000289"
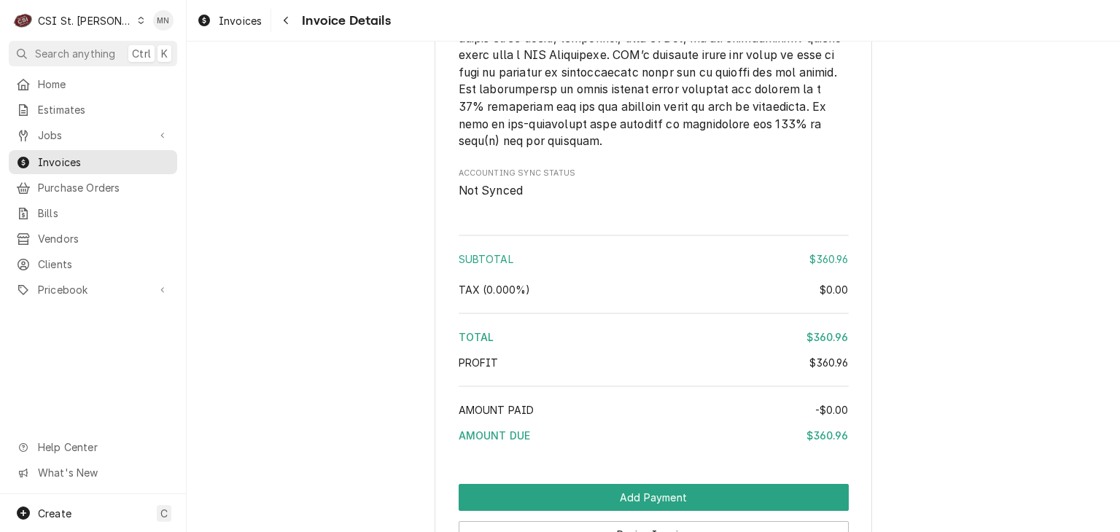
scroll to position [2588, 0]
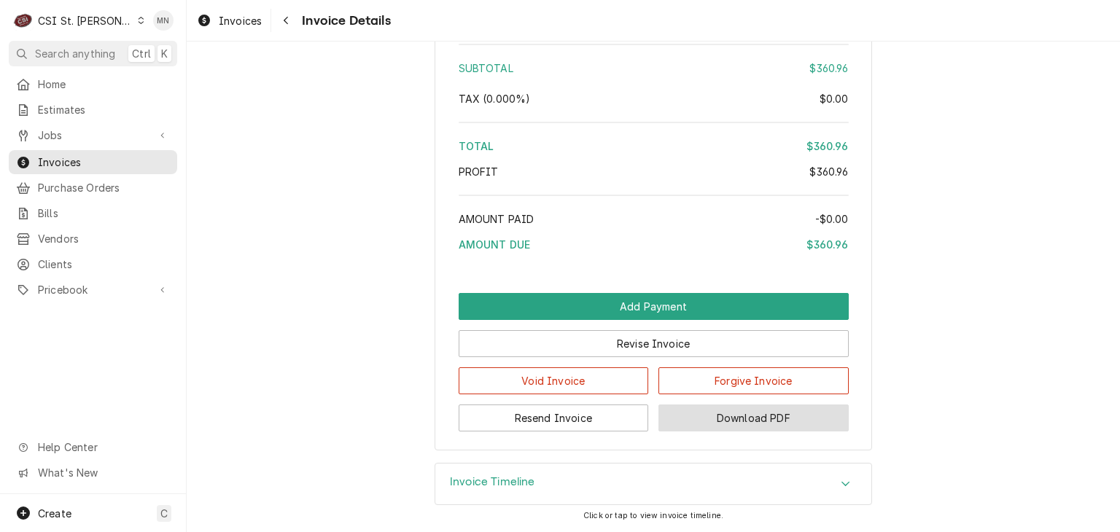
click at [796, 417] on button "Download PDF" at bounding box center [753, 418] width 190 height 27
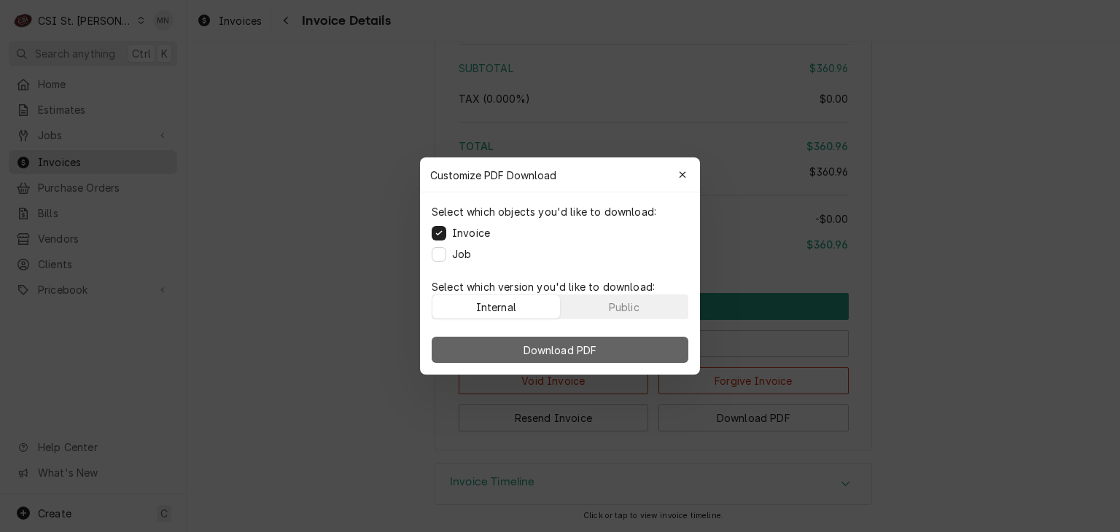
click at [555, 349] on span "Download PDF" at bounding box center [560, 350] width 79 height 15
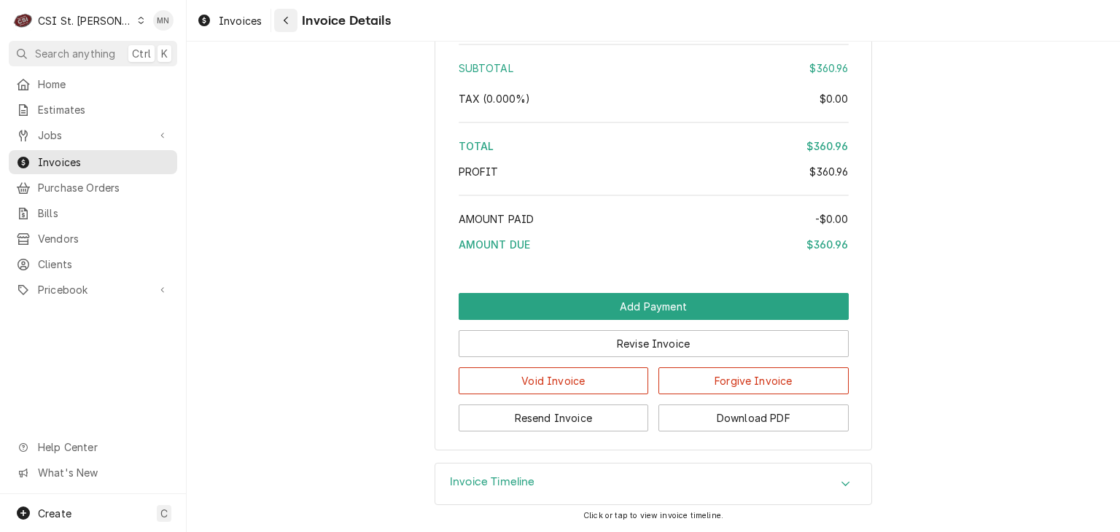
click at [283, 24] on icon "Navigate back" at bounding box center [286, 20] width 7 height 10
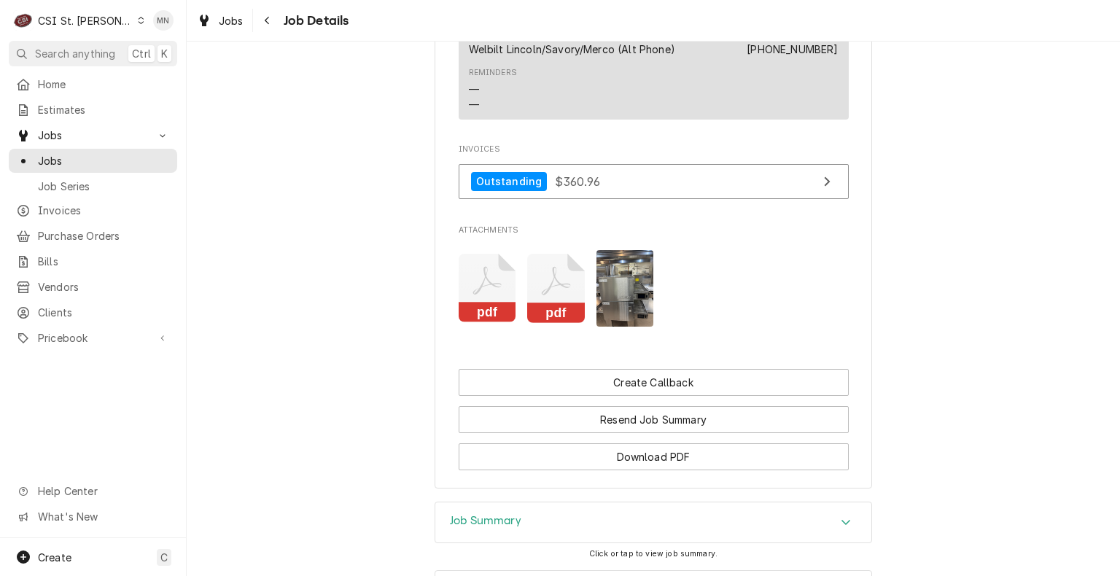
scroll to position [1333, 0]
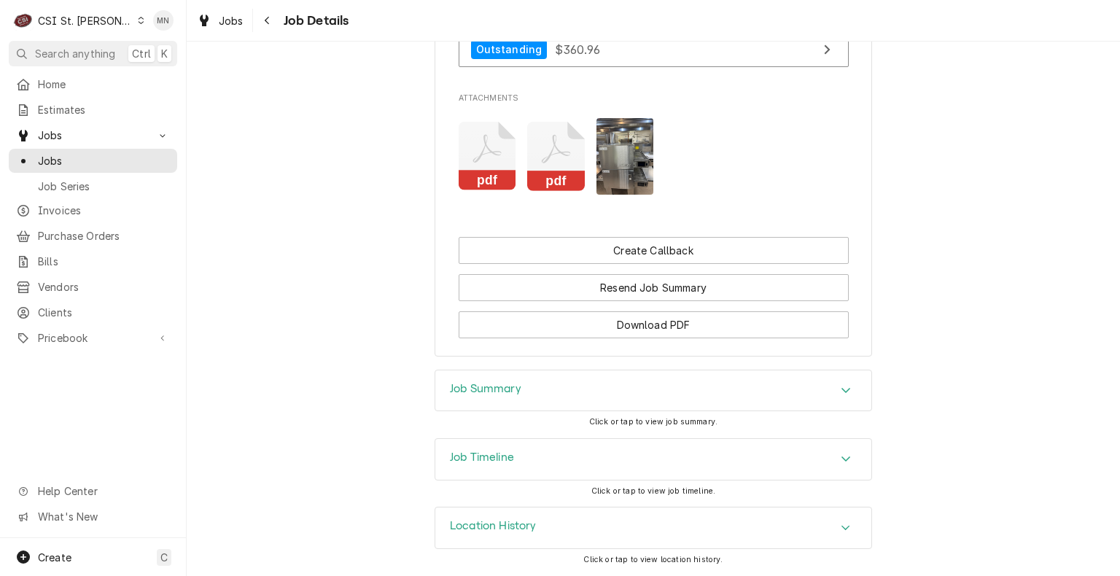
click at [796, 513] on div "Location History" at bounding box center [653, 527] width 436 height 41
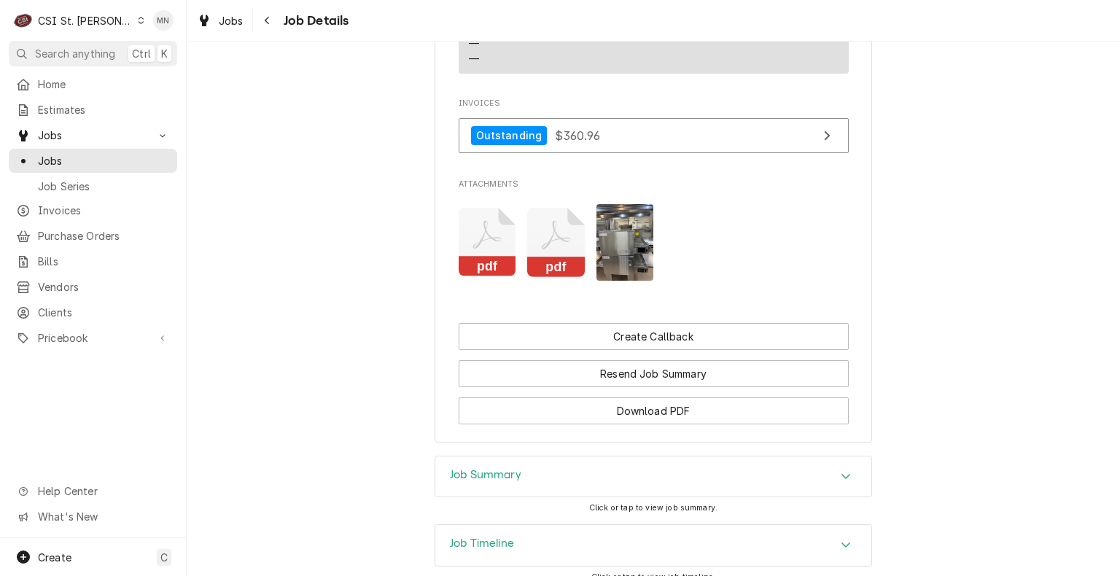
scroll to position [1239, 0]
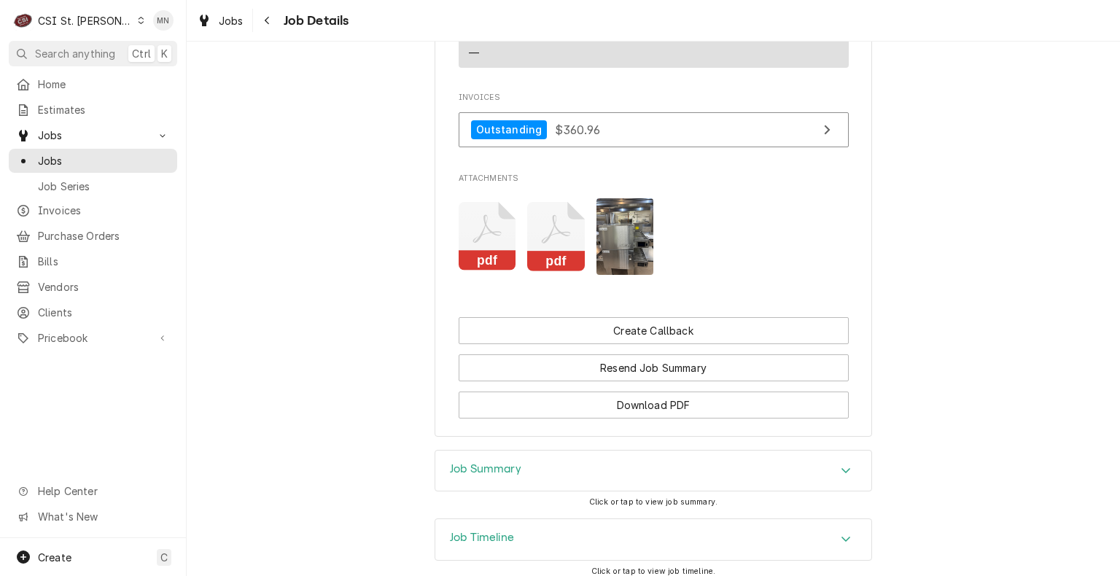
click at [490, 261] on icon "Attachments" at bounding box center [488, 236] width 58 height 69
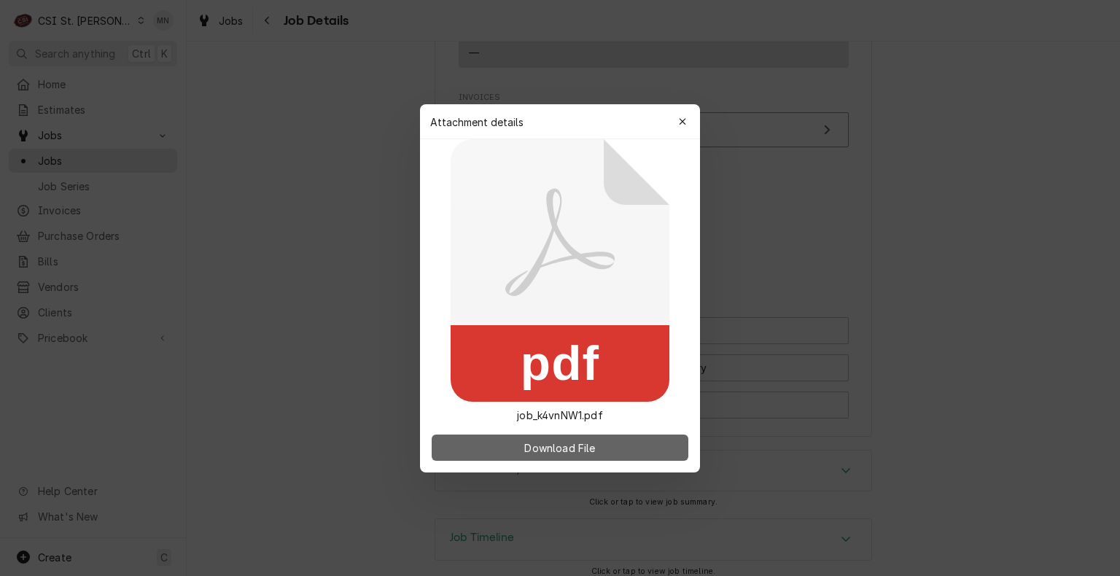
click at [551, 442] on span "Download File" at bounding box center [559, 447] width 77 height 15
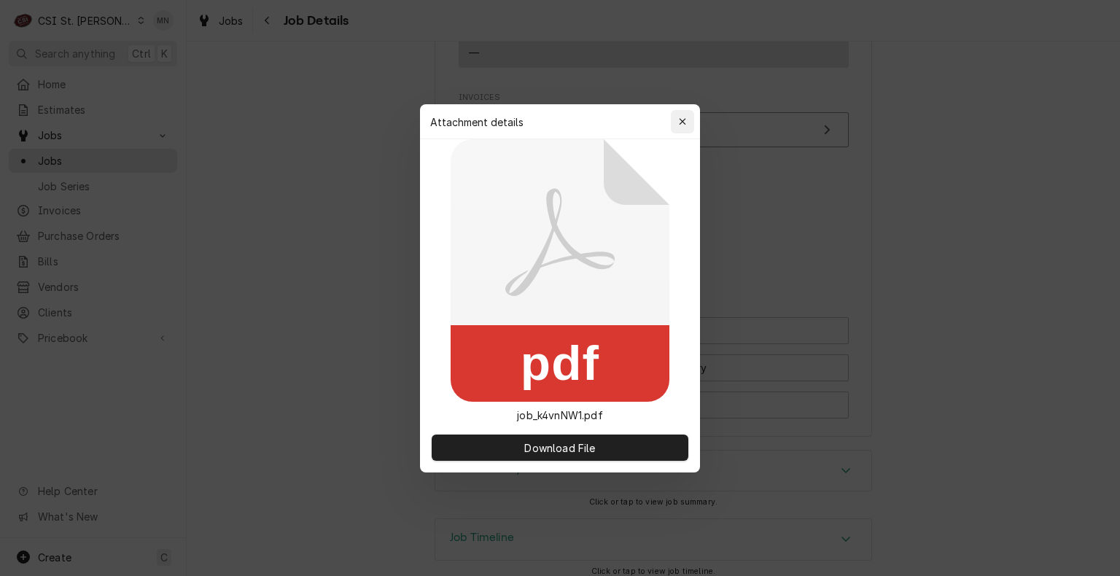
click at [686, 121] on div "button" at bounding box center [682, 121] width 15 height 15
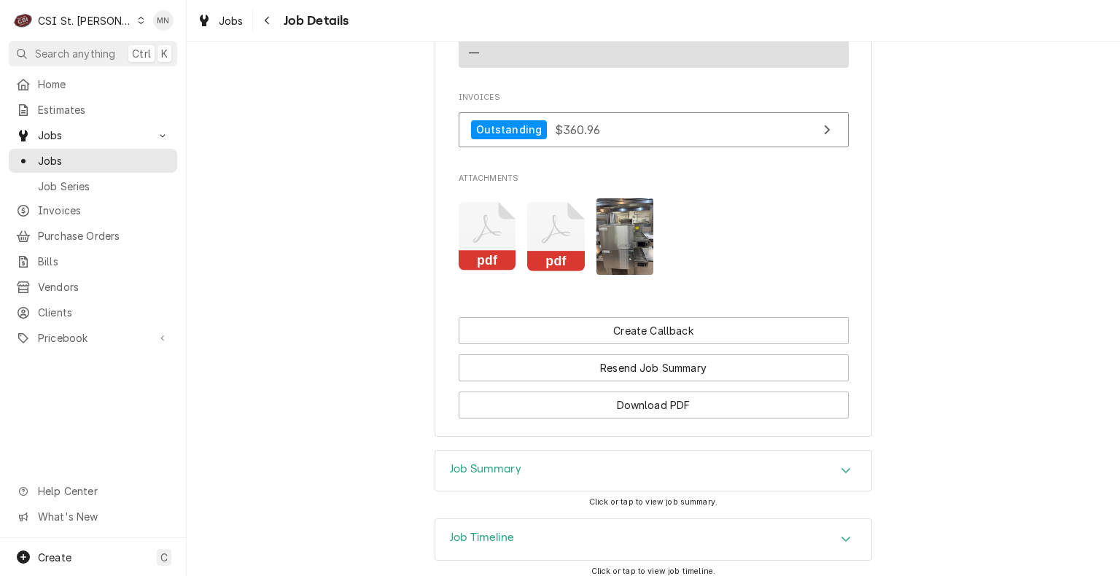
click at [516, 261] on icon "Attachments" at bounding box center [488, 236] width 58 height 69
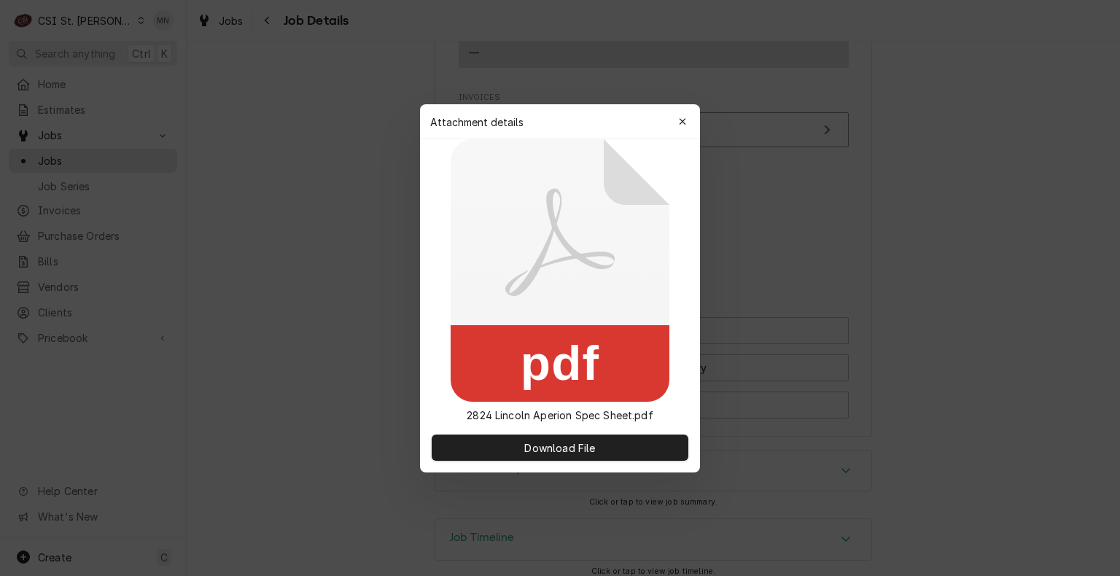
click at [557, 261] on icon at bounding box center [559, 242] width 109 height 108
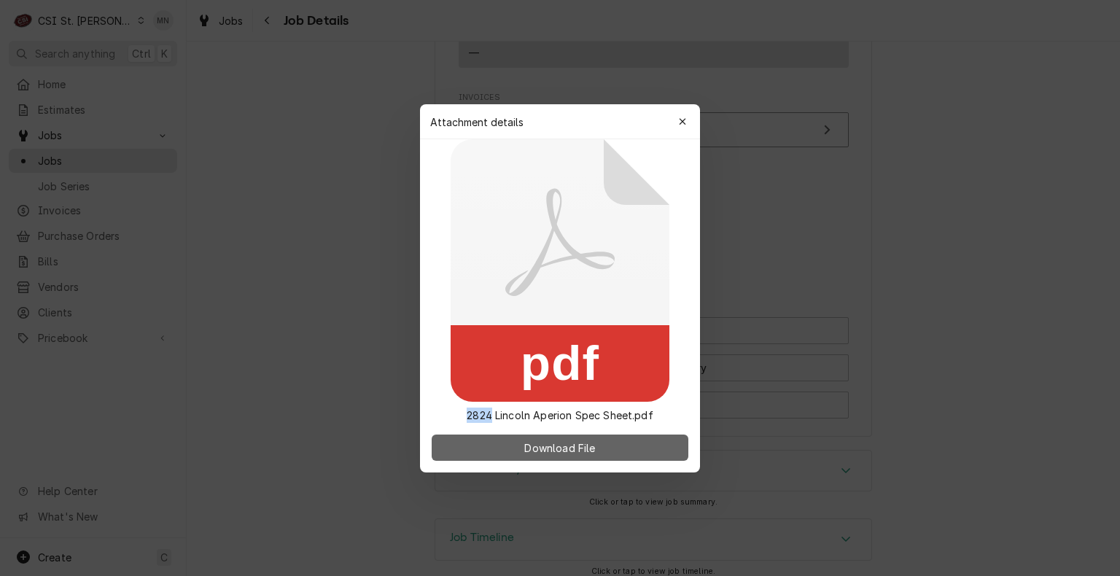
click at [577, 452] on span "Download File" at bounding box center [559, 447] width 77 height 15
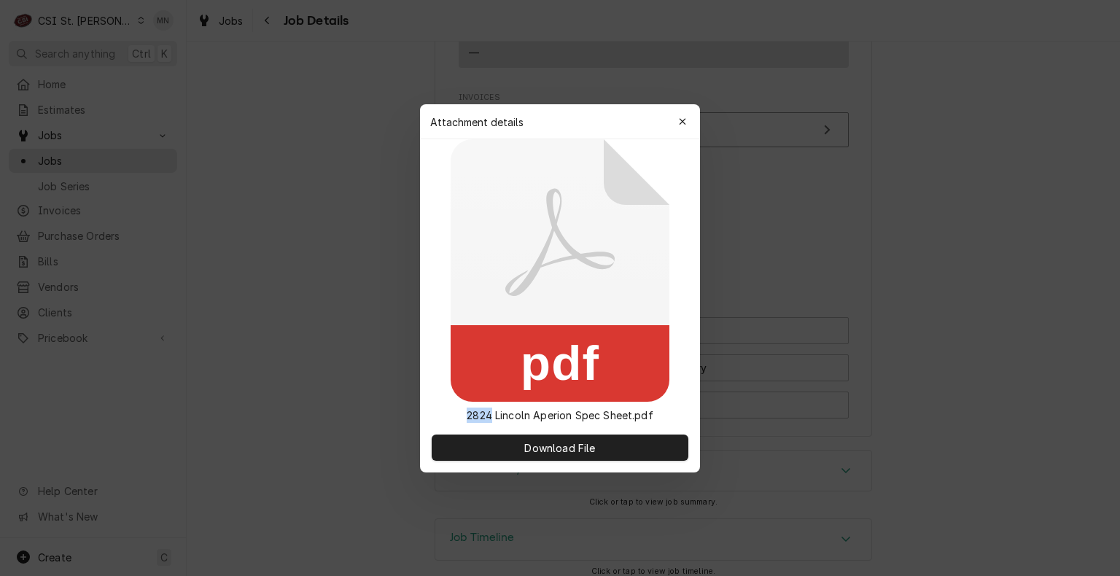
click at [682, 120] on icon "button" at bounding box center [682, 121] width 7 height 7
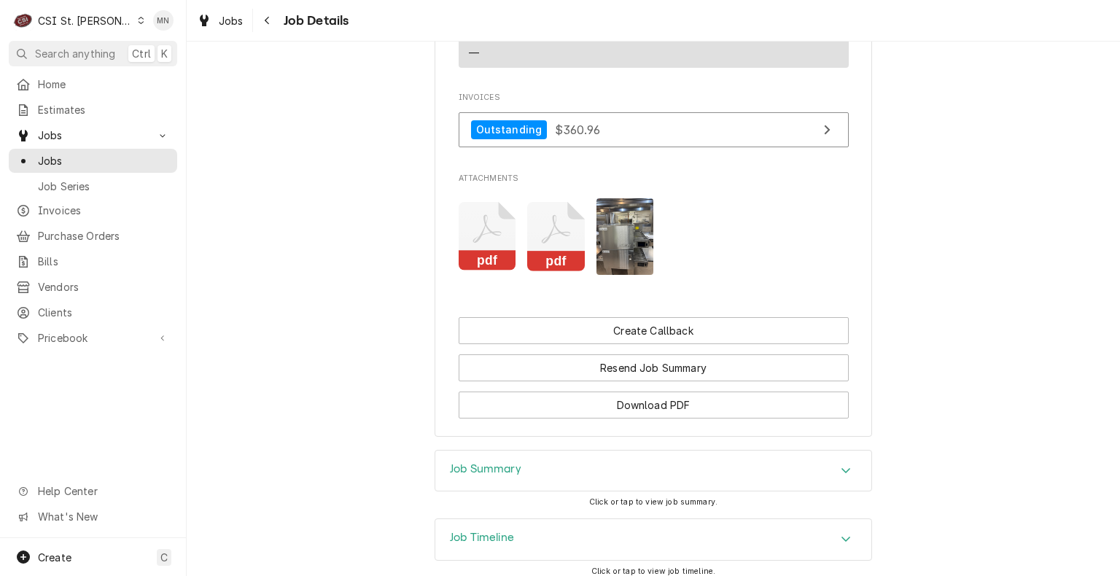
click at [602, 264] on img "Attachments" at bounding box center [625, 236] width 58 height 77
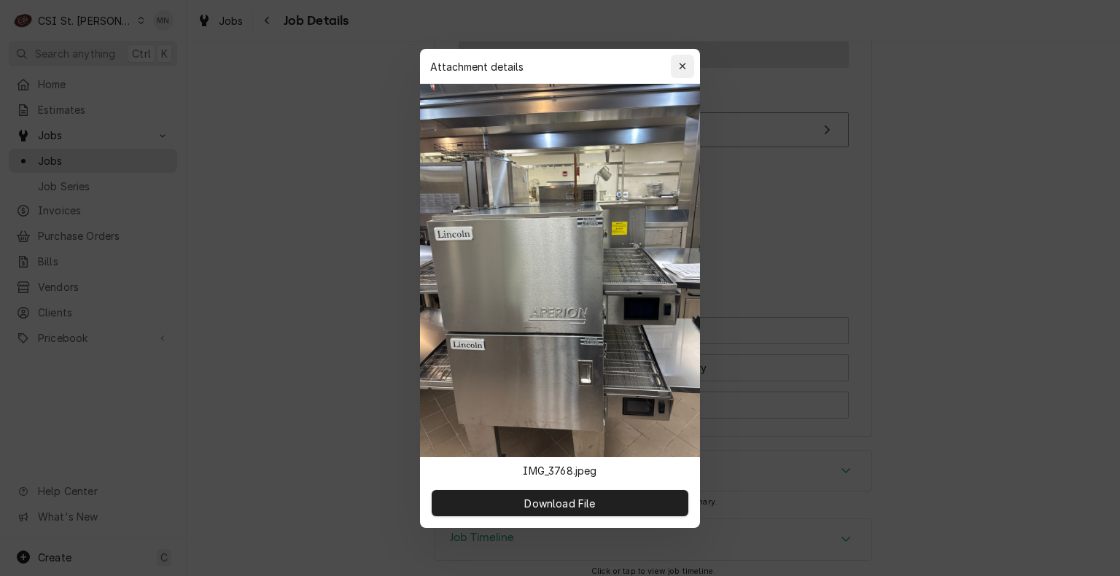
click at [681, 69] on icon "button" at bounding box center [682, 66] width 7 height 7
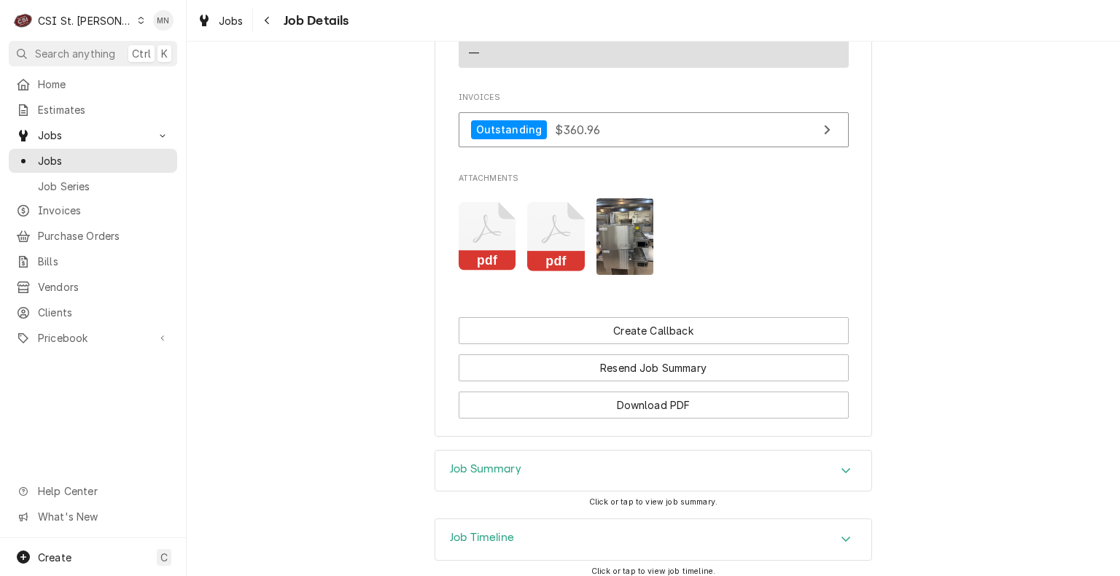
click at [516, 262] on icon "Attachments" at bounding box center [488, 236] width 58 height 69
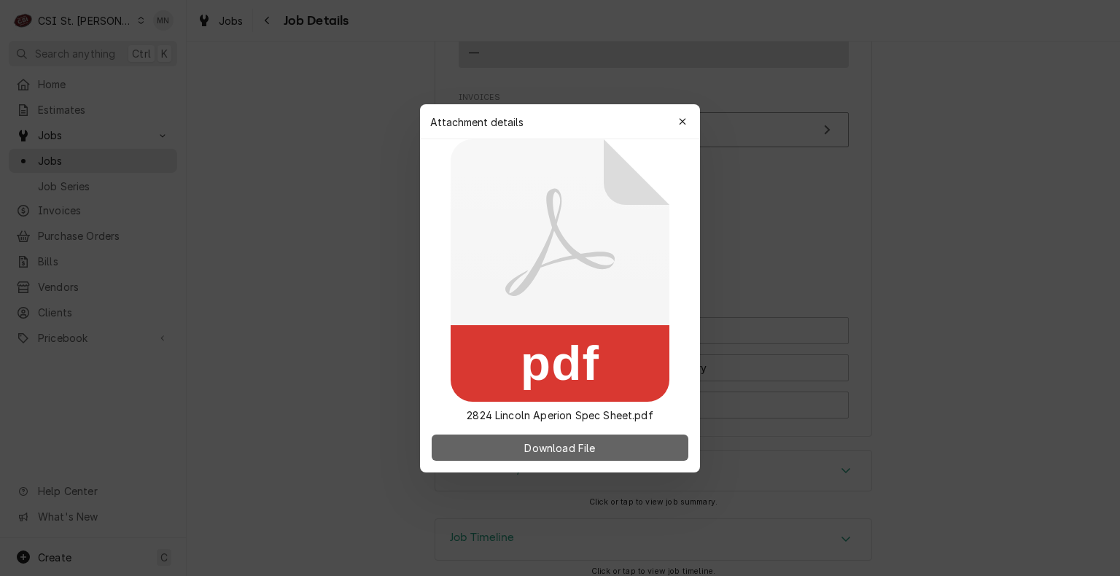
click at [587, 451] on span "Download File" at bounding box center [559, 447] width 77 height 15
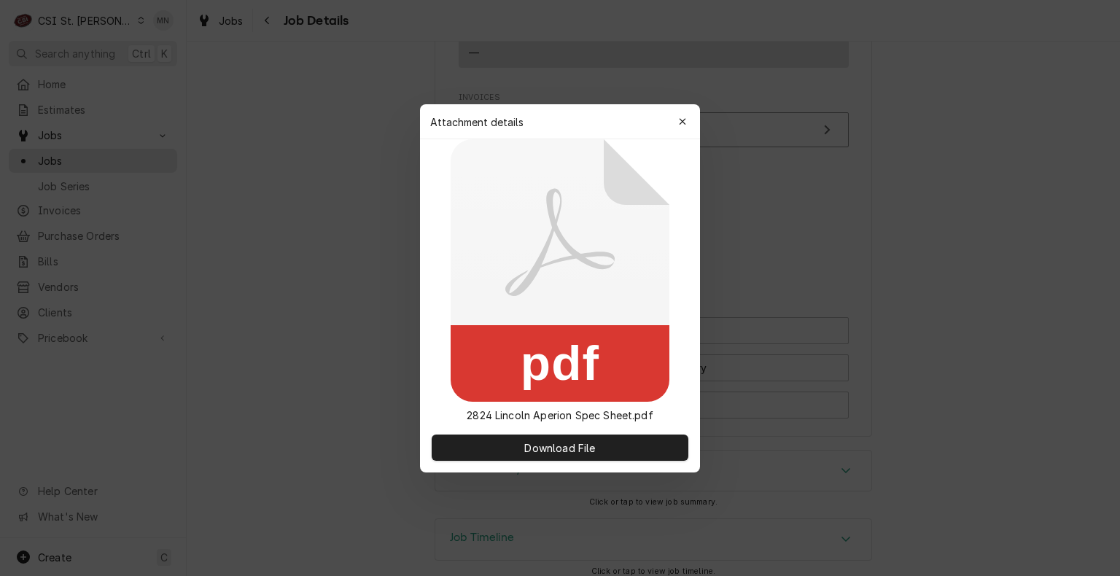
click at [724, 78] on div at bounding box center [560, 288] width 1120 height 576
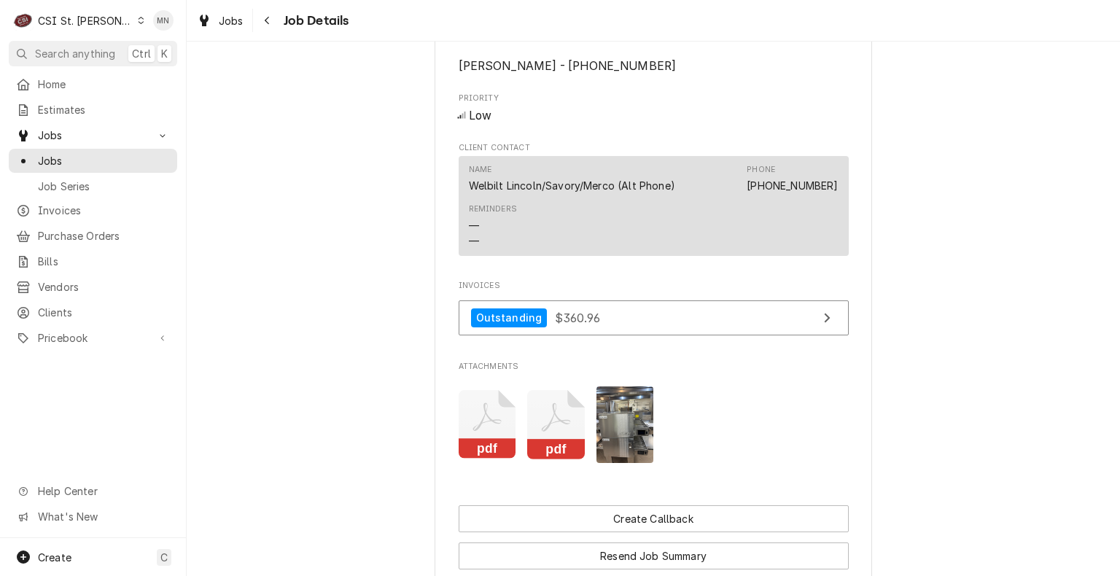
scroll to position [1031, 0]
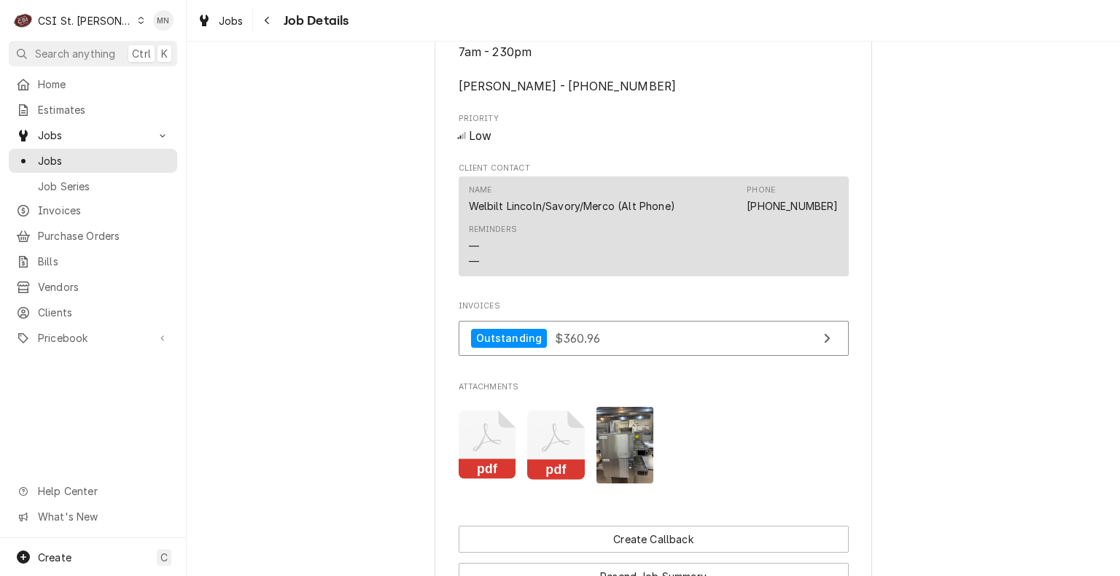
click at [516, 461] on icon "Attachments" at bounding box center [488, 444] width 58 height 69
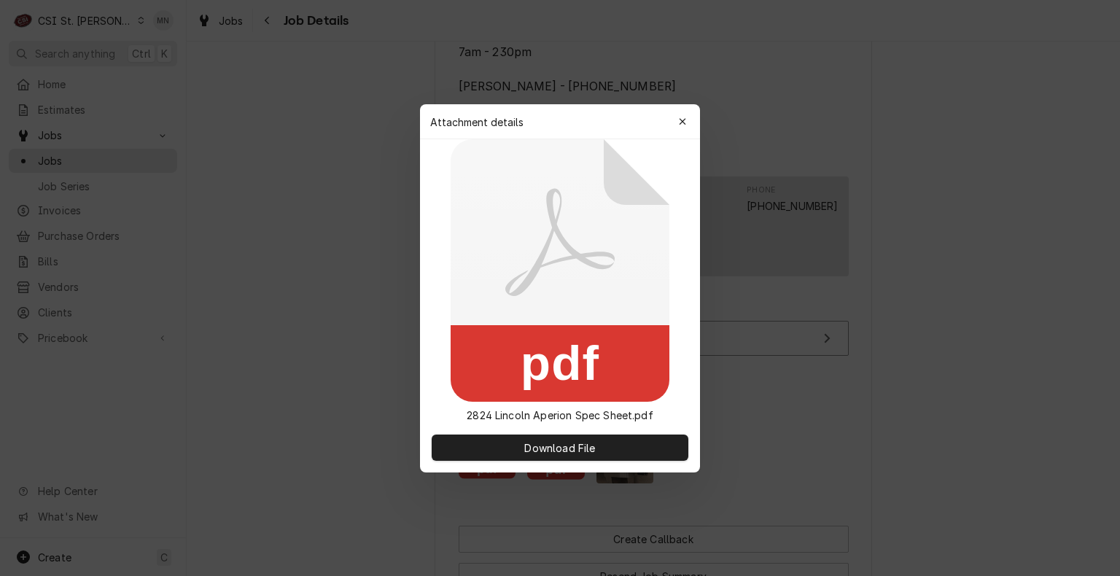
drag, startPoint x: 684, startPoint y: 121, endPoint x: 1010, endPoint y: 4, distance: 346.4
click at [685, 120] on icon "button" at bounding box center [683, 122] width 8 height 10
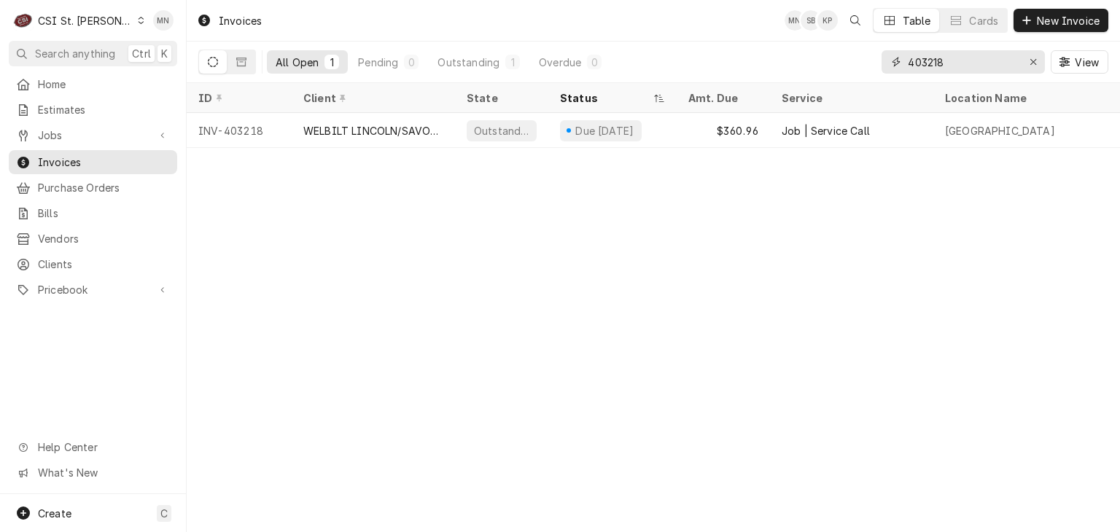
click at [965, 68] on input "403218" at bounding box center [962, 61] width 109 height 23
type input "403219"
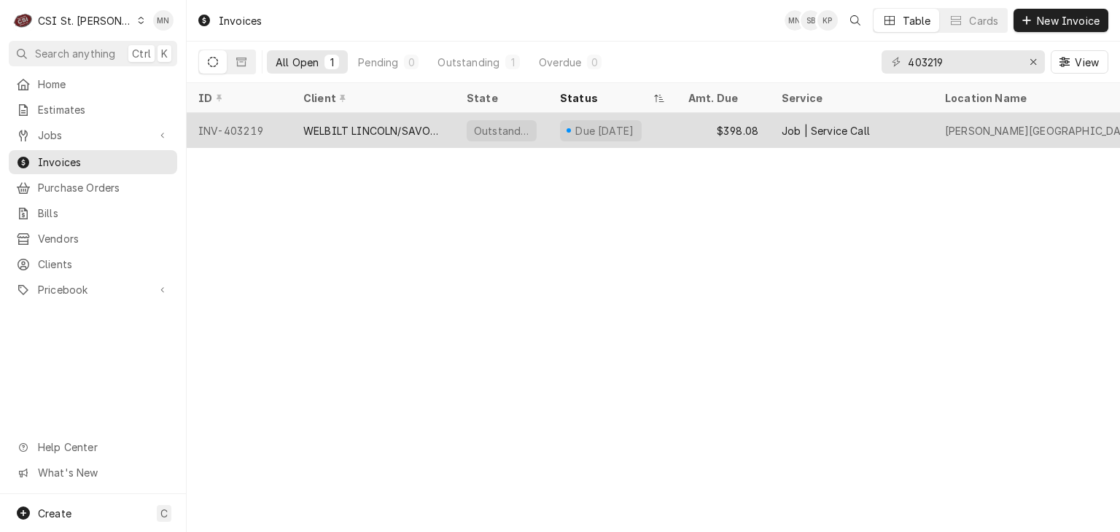
click at [380, 133] on div "WELBILT LINCOLN/SAVORY/MERCO" at bounding box center [373, 130] width 140 height 15
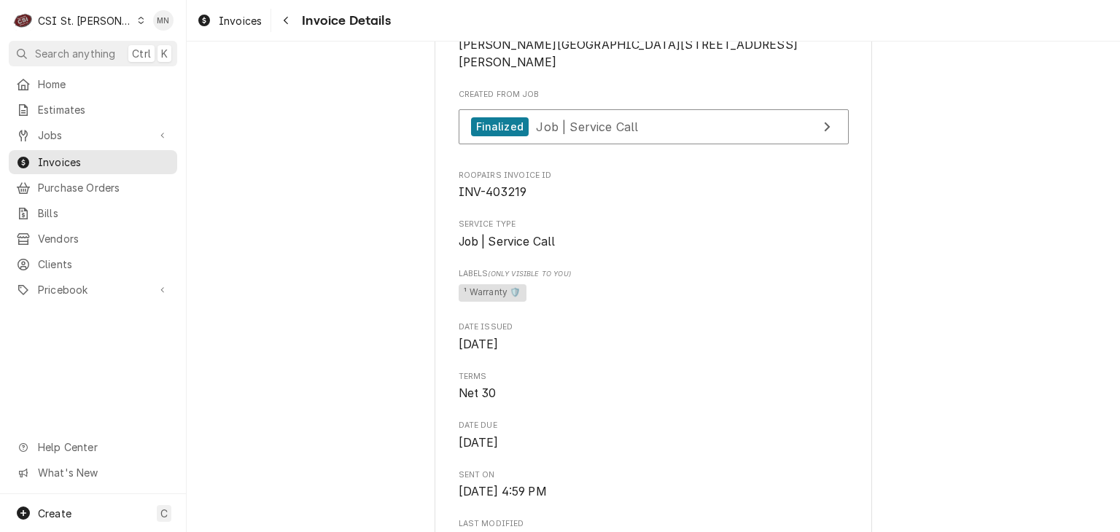
scroll to position [365, 0]
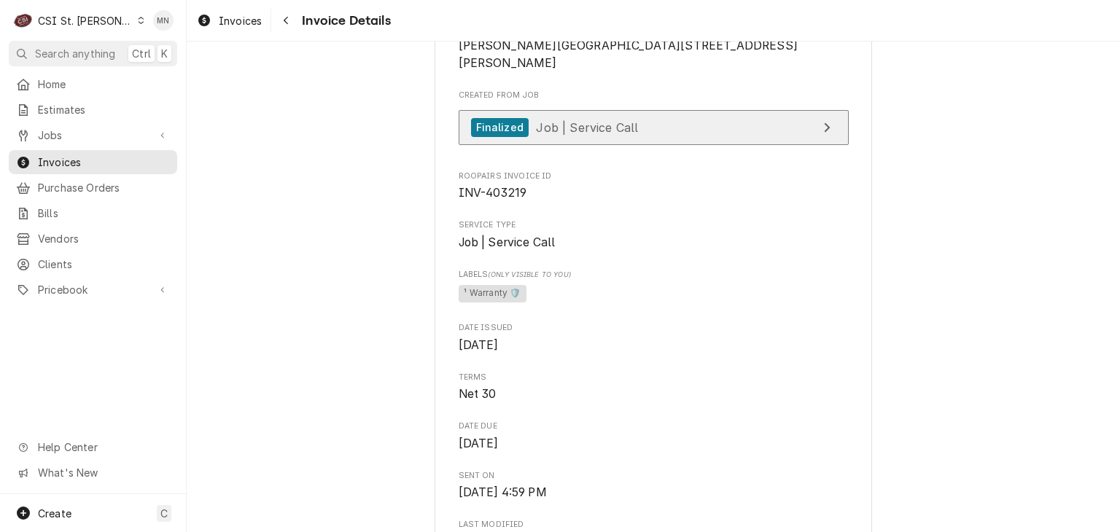
click at [664, 146] on link "Finalized Job | Service Call" at bounding box center [654, 128] width 390 height 36
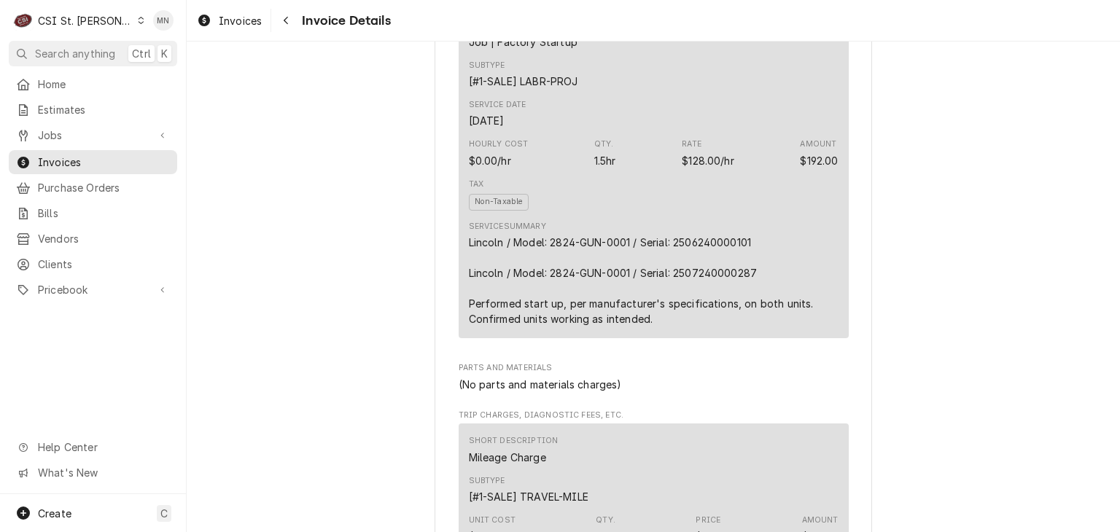
scroll to position [948, 0]
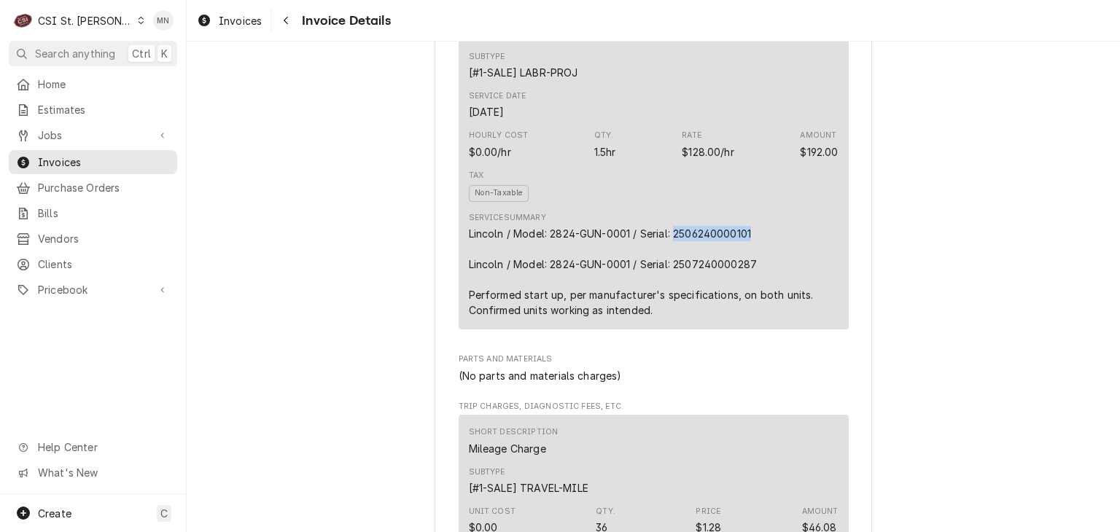
drag, startPoint x: 756, startPoint y: 282, endPoint x: 671, endPoint y: 286, distance: 84.6
click at [671, 286] on div "Lincoln / Model: 2824-GUN-0001 / Serial: 2506240000101 Lincoln / Model: 2824-GU…" at bounding box center [654, 272] width 370 height 92
copy div "2506240000101"
click at [751, 310] on div "Lincoln / Model: 2824-GUN-0001 / Serial: 2506240000101 Lincoln / Model: 2824-GU…" at bounding box center [654, 272] width 370 height 92
click at [745, 310] on div "Lincoln / Model: 2824-GUN-0001 / Serial: 2506240000101 Lincoln / Model: 2824-GU…" at bounding box center [654, 272] width 370 height 92
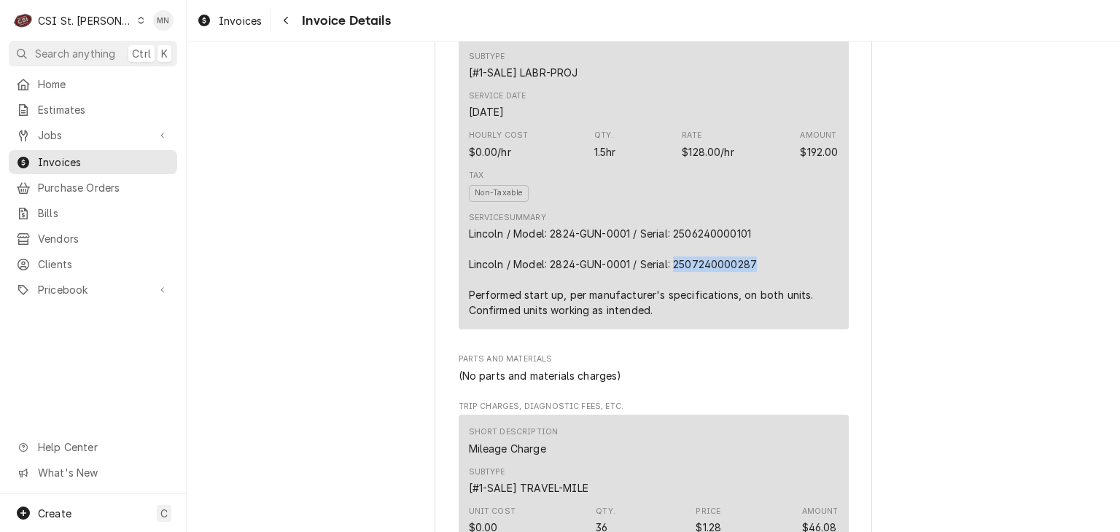
copy div "2507240000287"
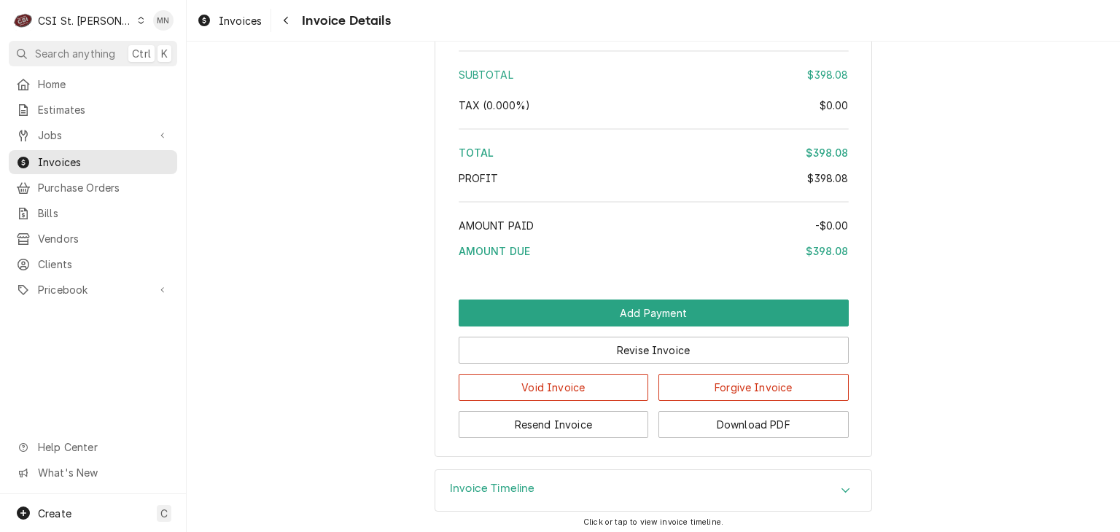
scroll to position [2603, 0]
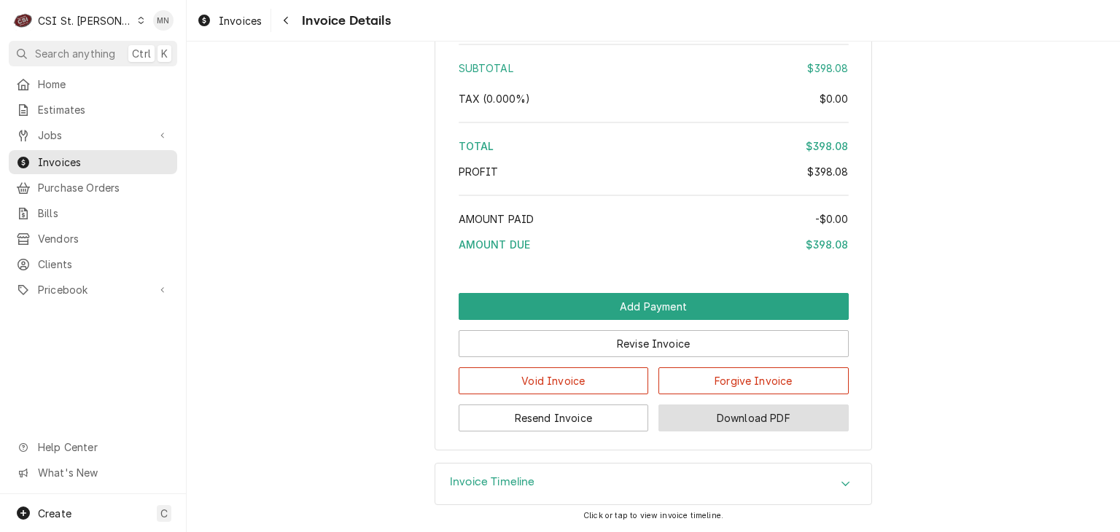
click at [768, 421] on button "Download PDF" at bounding box center [753, 418] width 190 height 27
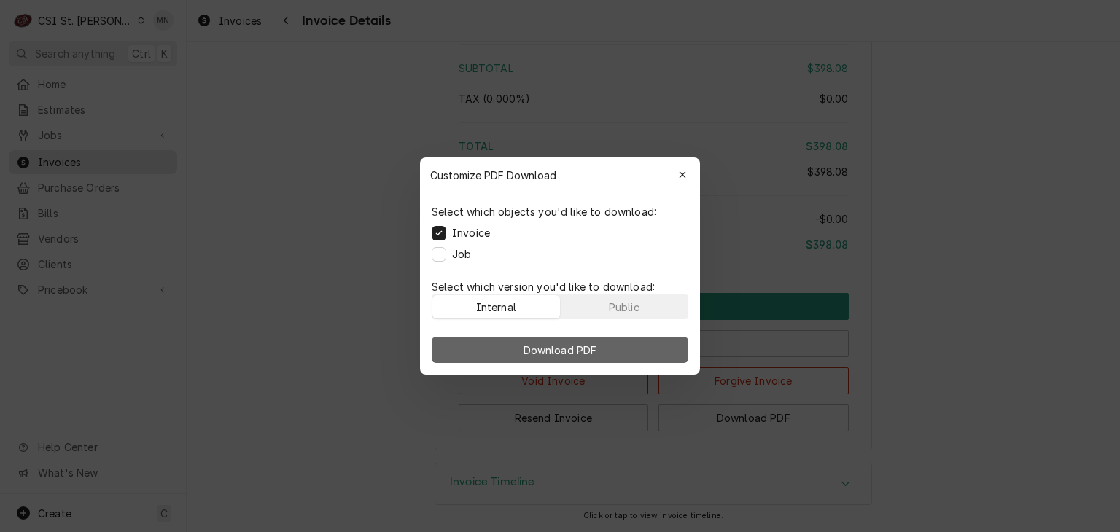
click at [582, 343] on span "Download PDF" at bounding box center [560, 350] width 79 height 15
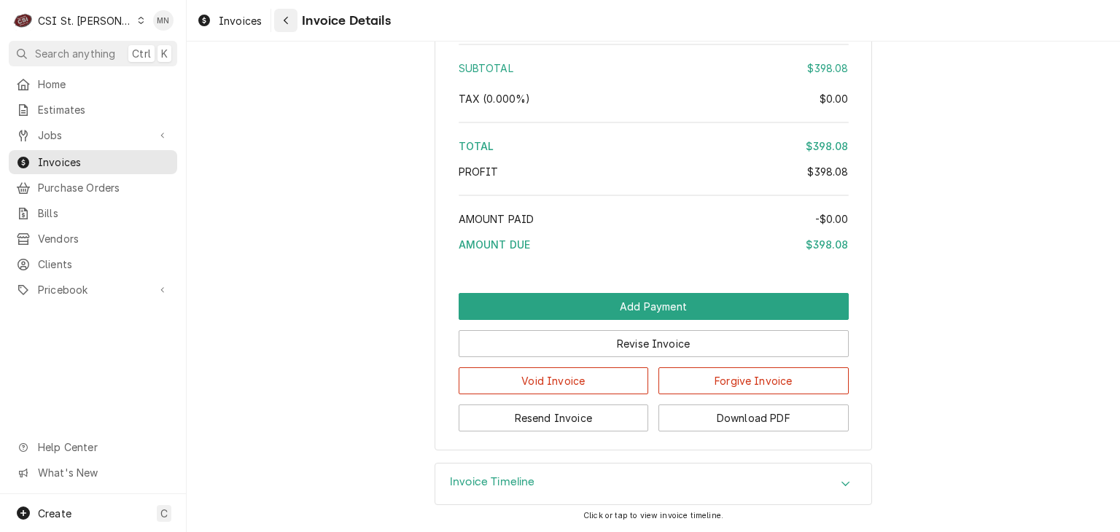
click at [291, 26] on div "Navigate back" at bounding box center [285, 20] width 15 height 15
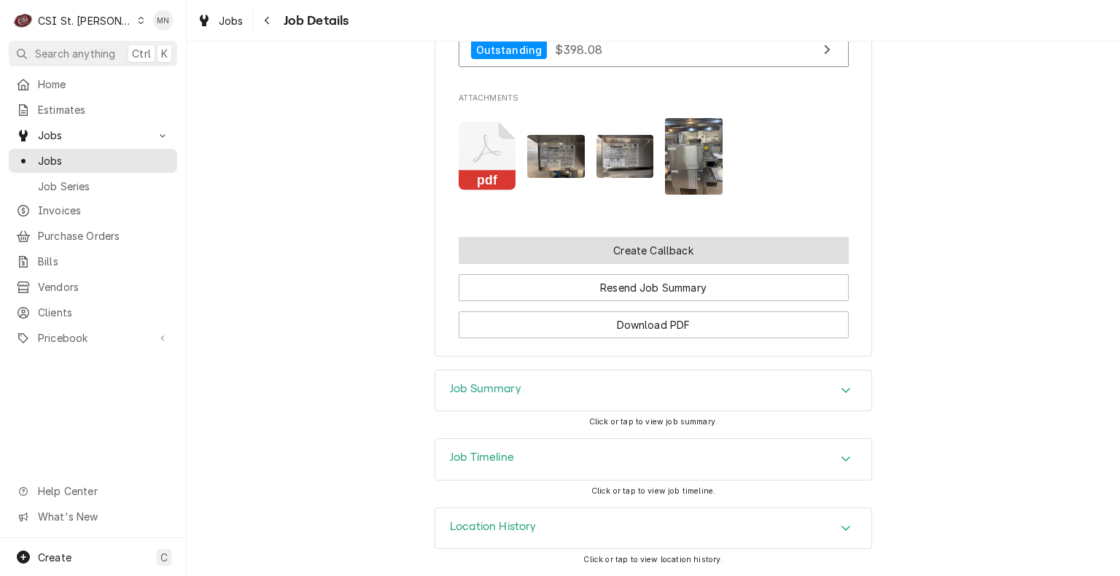
scroll to position [1798, 0]
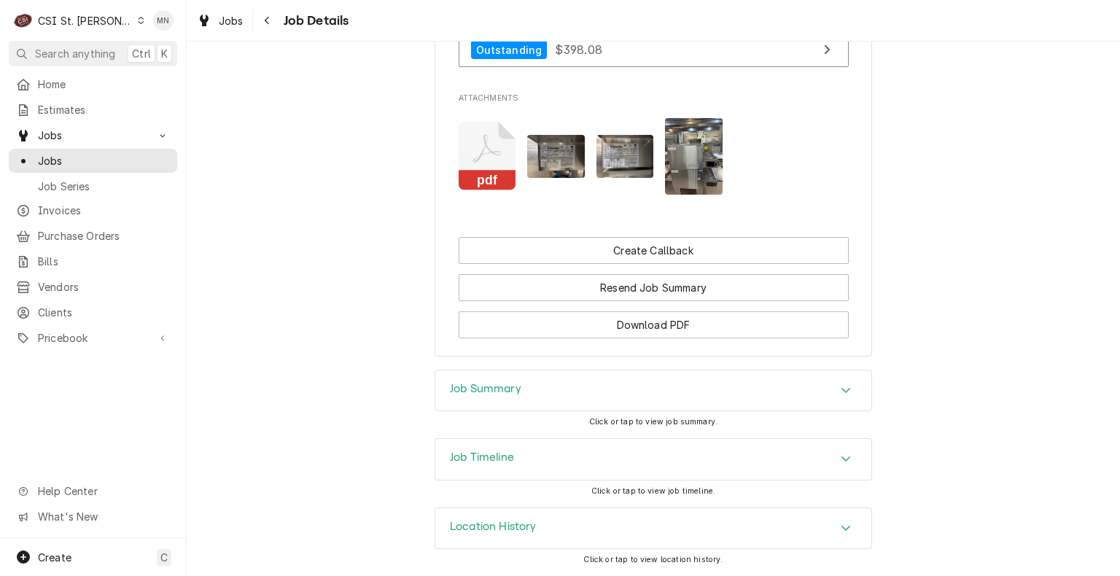
click at [496, 160] on icon "Attachments" at bounding box center [488, 156] width 58 height 69
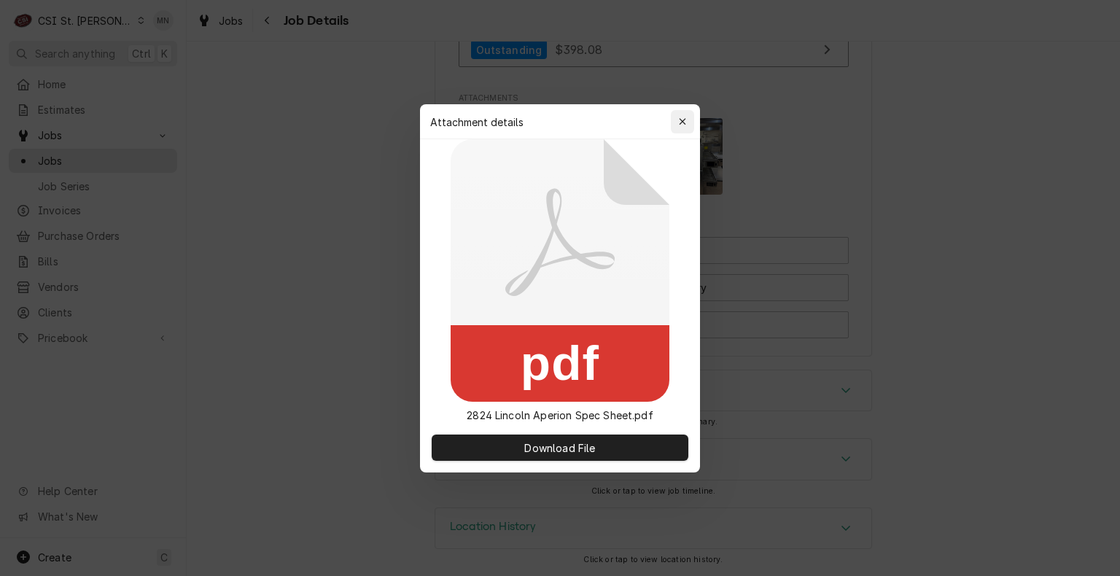
click at [682, 110] on button "button" at bounding box center [682, 121] width 23 height 23
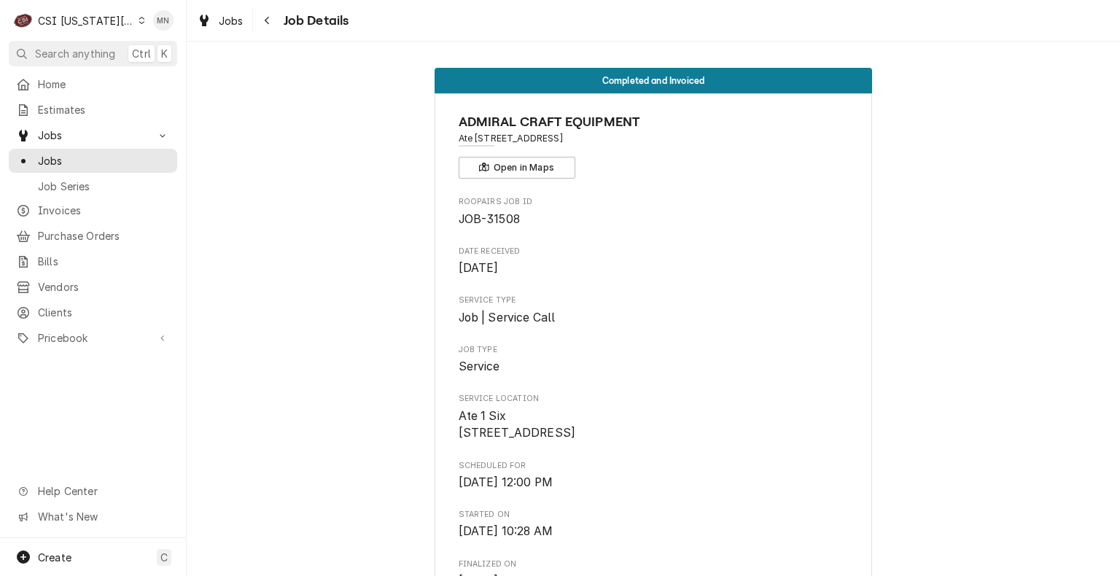
scroll to position [1762, 0]
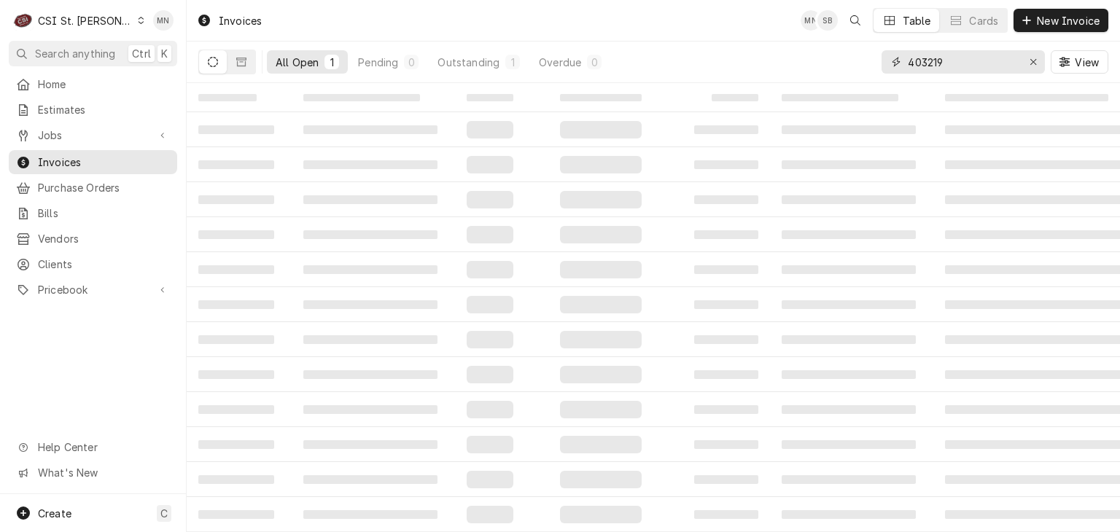
click at [953, 57] on input "403219" at bounding box center [962, 61] width 109 height 23
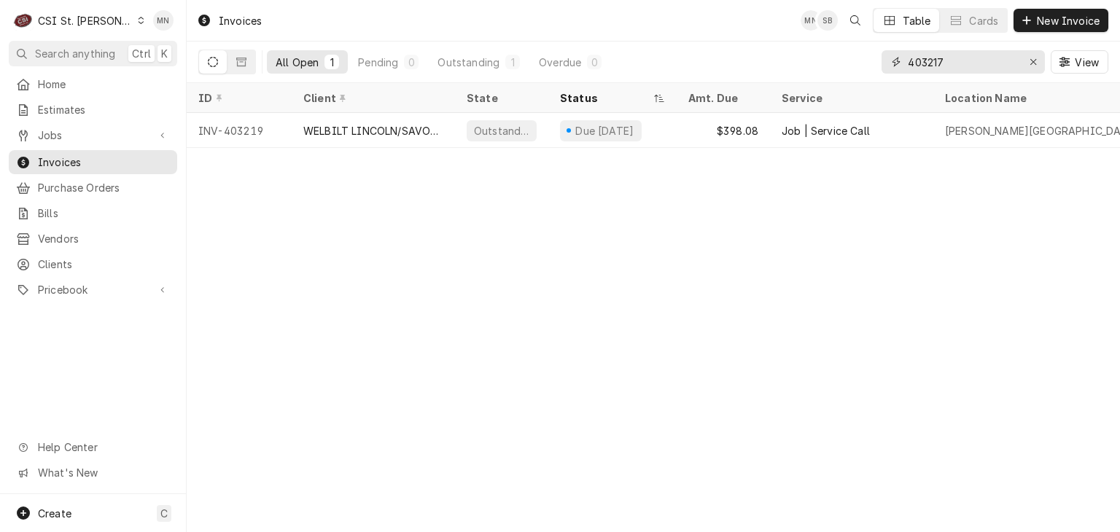
type input "403217"
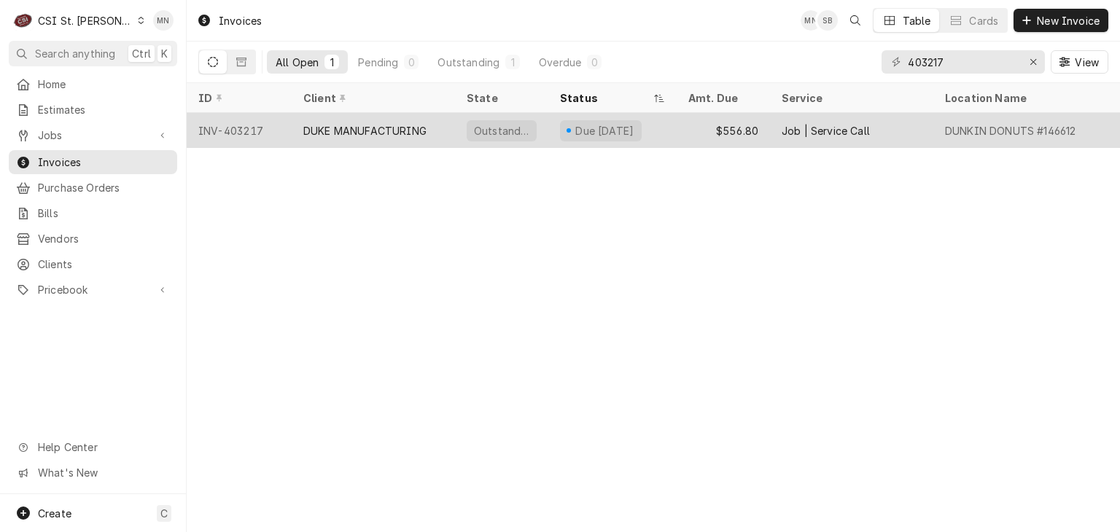
click at [397, 136] on div "DUKE MANUFACTURING" at bounding box center [373, 130] width 163 height 35
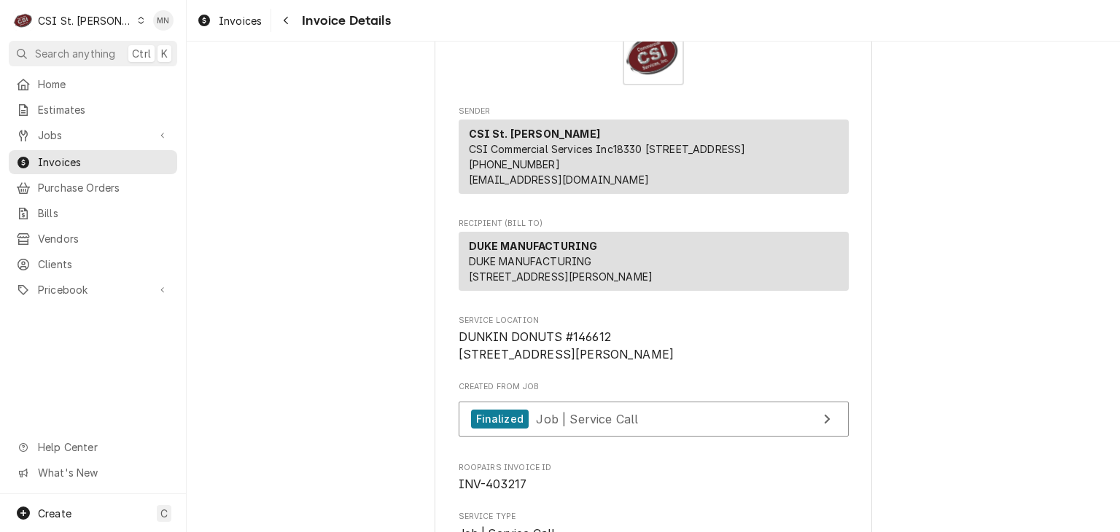
scroll to position [219, 0]
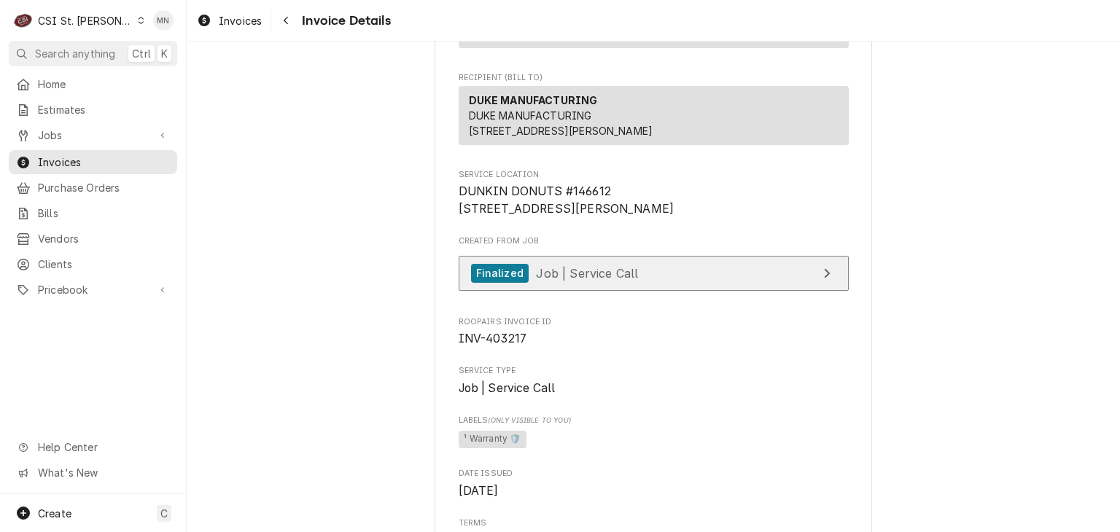
click at [564, 280] on span "Job | Service Call" at bounding box center [587, 272] width 102 height 15
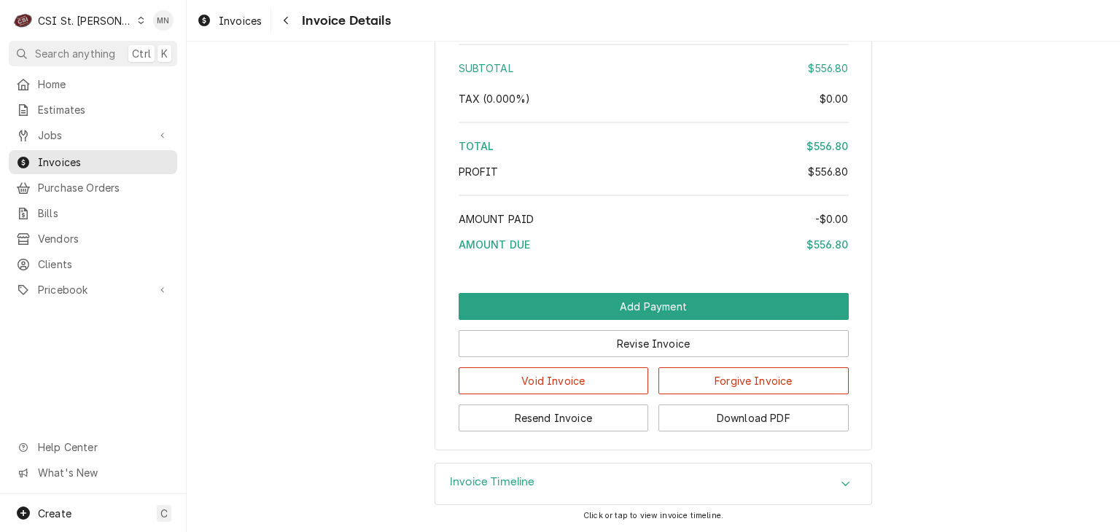
scroll to position [2634, 0]
click at [283, 17] on icon "Navigate back" at bounding box center [286, 20] width 7 height 10
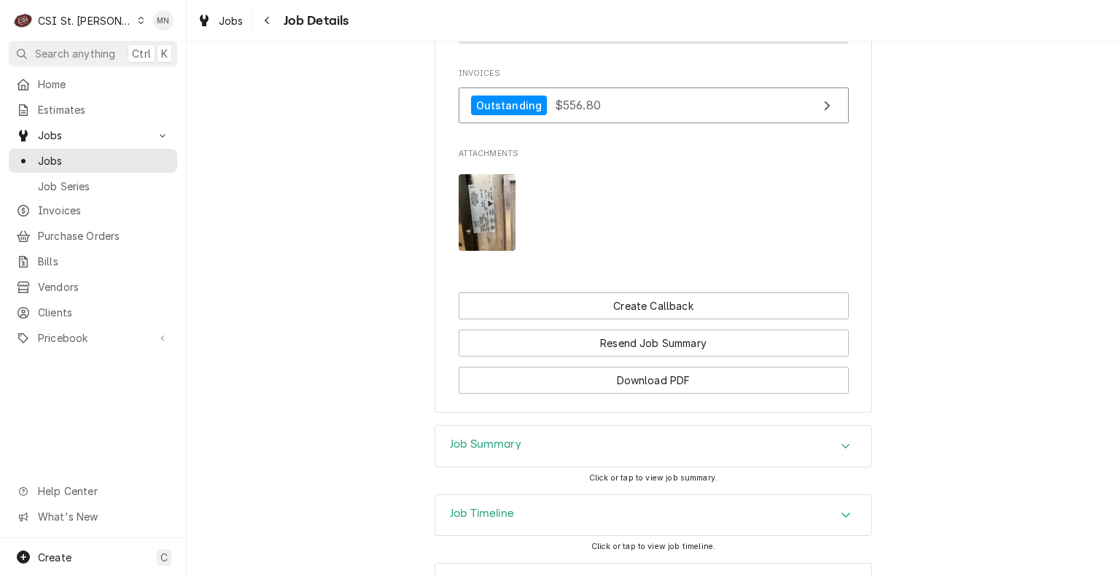
scroll to position [1574, 0]
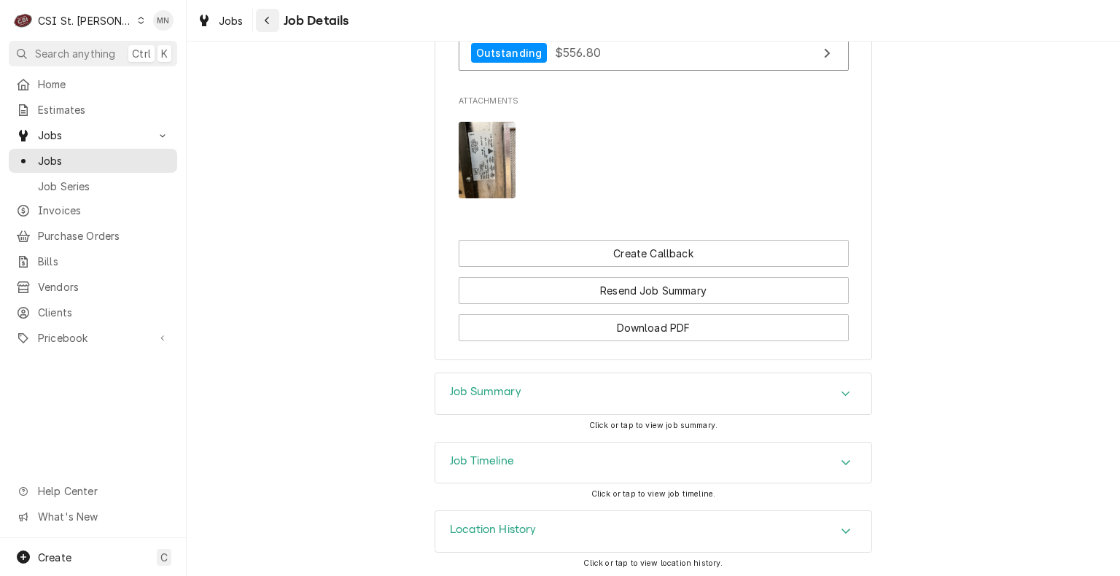
click at [268, 17] on icon "Navigate back" at bounding box center [267, 21] width 4 height 8
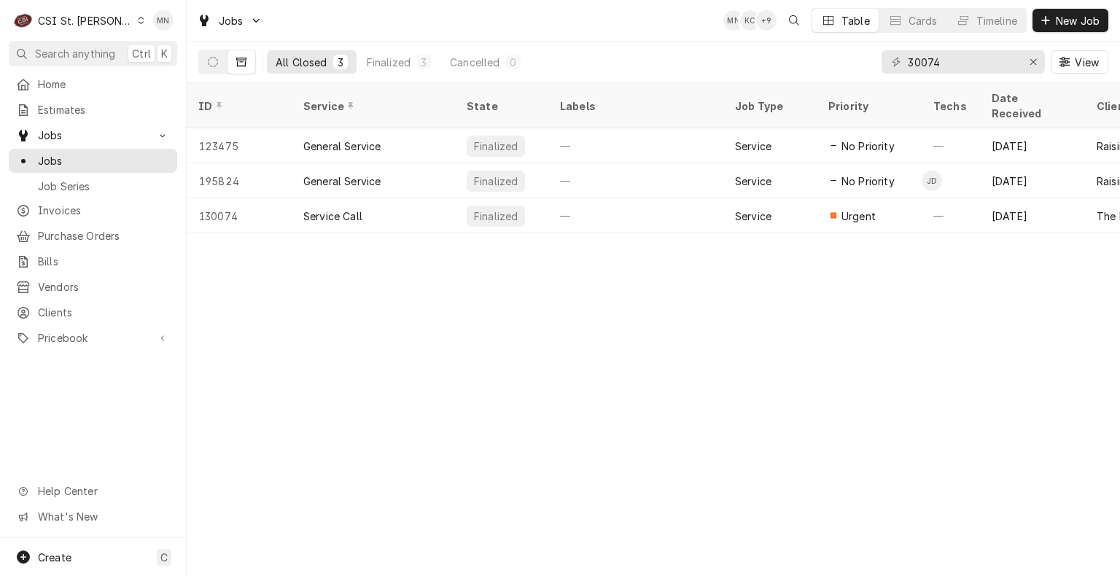
click at [1099, 1] on div "Jobs MN KC + 9 Table Cards Timeline New Job" at bounding box center [653, 20] width 933 height 41
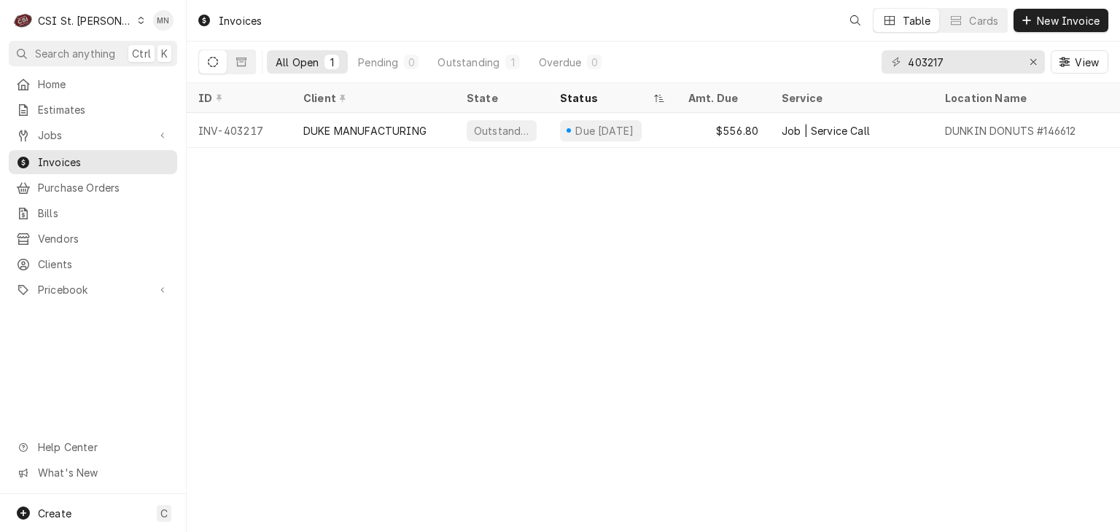
drag, startPoint x: 972, startPoint y: 49, endPoint x: 812, endPoint y: 66, distance: 160.6
click at [812, 66] on div "All Open 1 Pending 0 Outstanding 1 Overdue 0 403217 View" at bounding box center [653, 62] width 910 height 41
click at [951, 68] on input "403217" at bounding box center [962, 61] width 109 height 23
drag, startPoint x: 928, startPoint y: 65, endPoint x: 889, endPoint y: 62, distance: 38.7
click at [889, 62] on div "403217" at bounding box center [962, 61] width 163 height 23
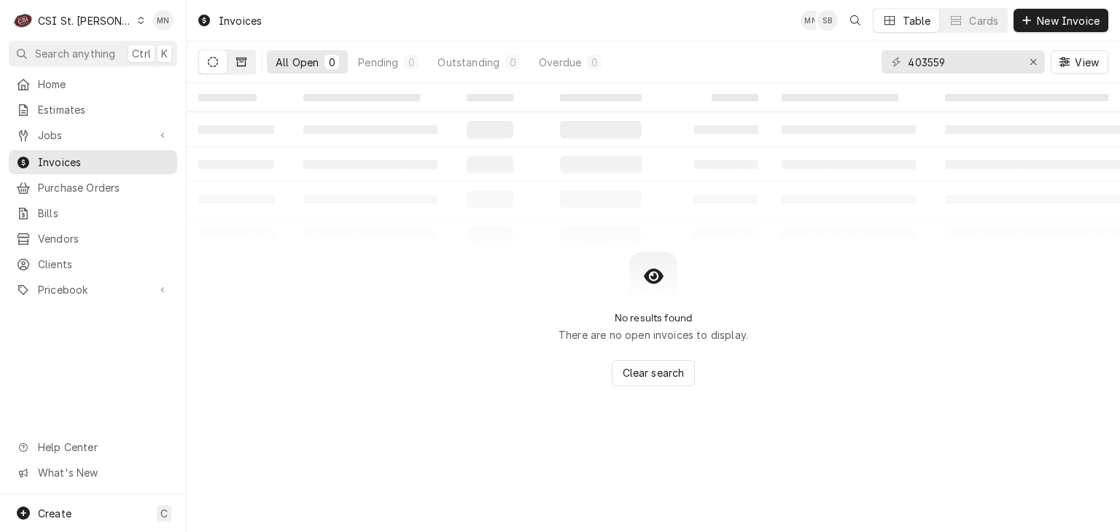
click at [243, 65] on icon "Dynamic Content Wrapper" at bounding box center [241, 62] width 10 height 10
drag, startPoint x: 975, startPoint y: 68, endPoint x: 884, endPoint y: 61, distance: 91.4
click at [892, 61] on div "403559" at bounding box center [962, 61] width 163 height 23
type input "403059"
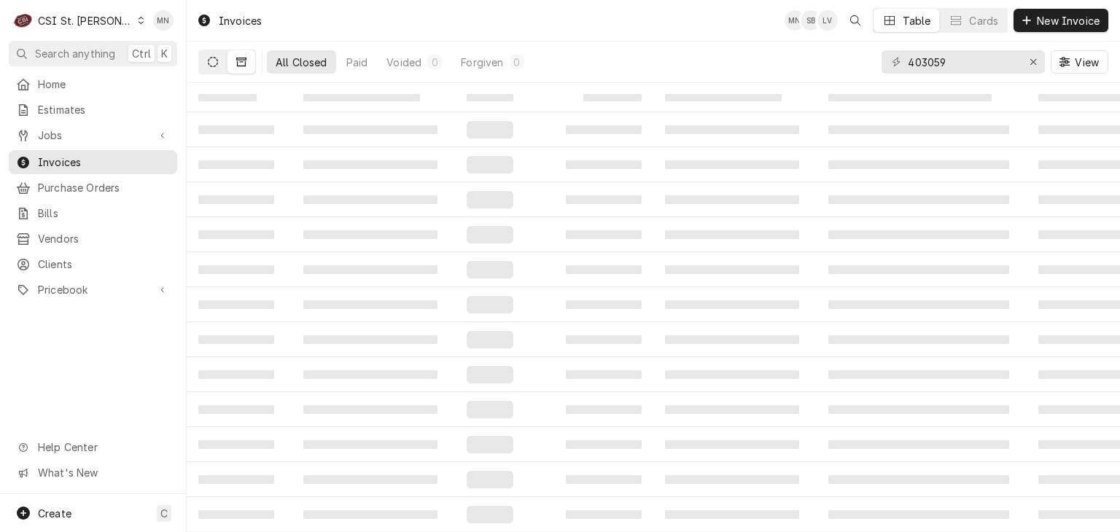
click at [213, 65] on icon "Dynamic Content Wrapper" at bounding box center [213, 62] width 10 height 10
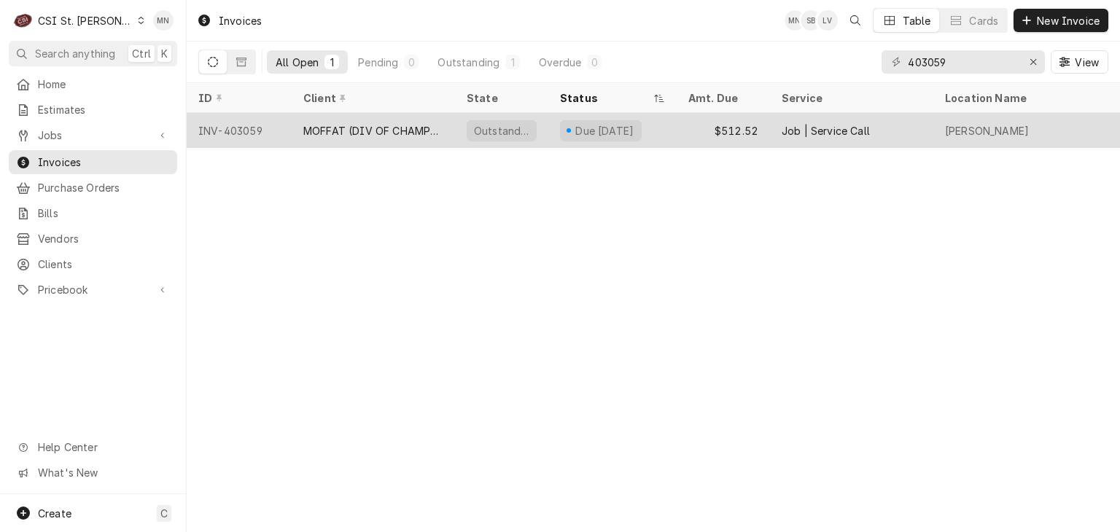
click at [254, 126] on div "INV-403059" at bounding box center [239, 130] width 105 height 35
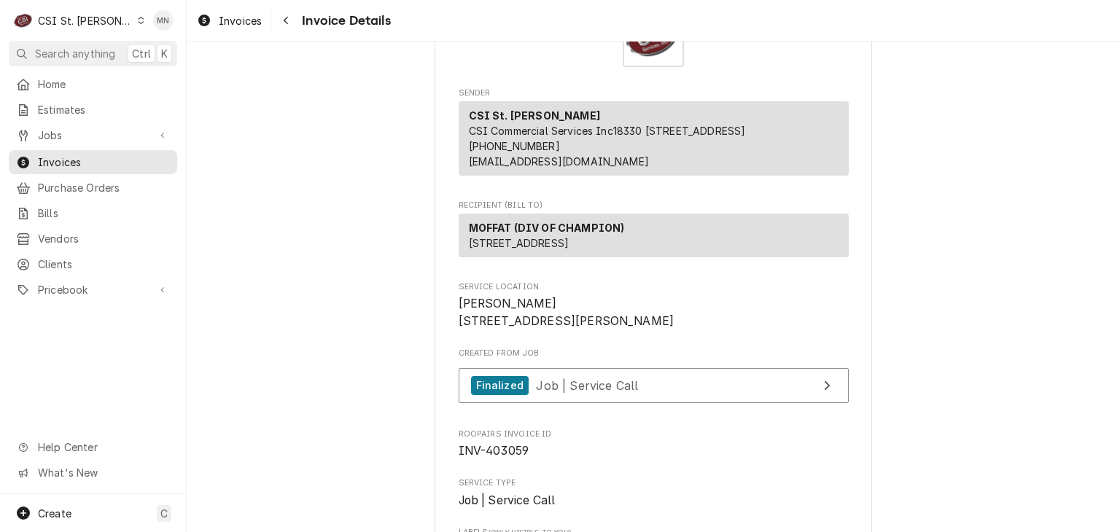
scroll to position [146, 0]
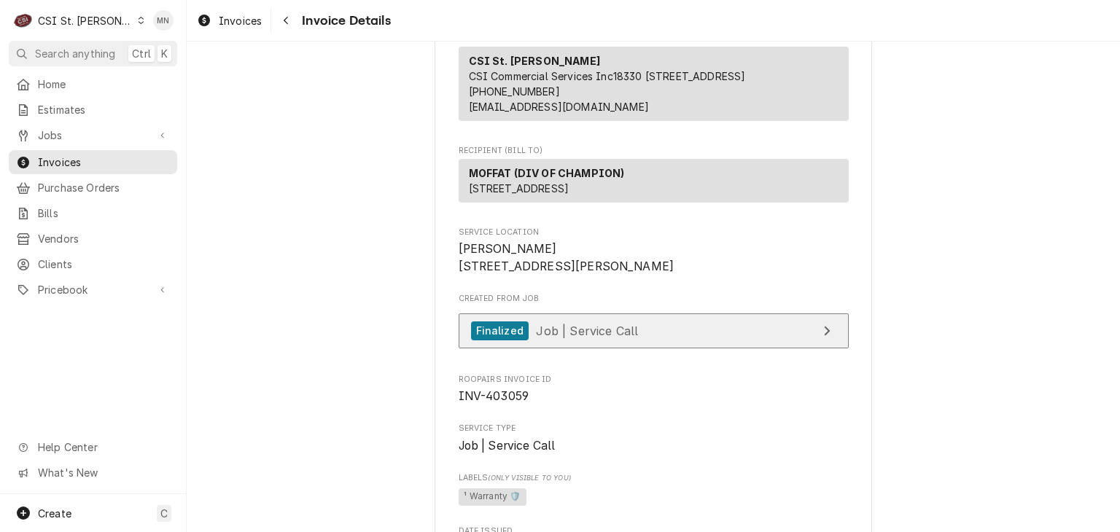
click at [679, 349] on link "Finalized Job | Service Call" at bounding box center [654, 331] width 390 height 36
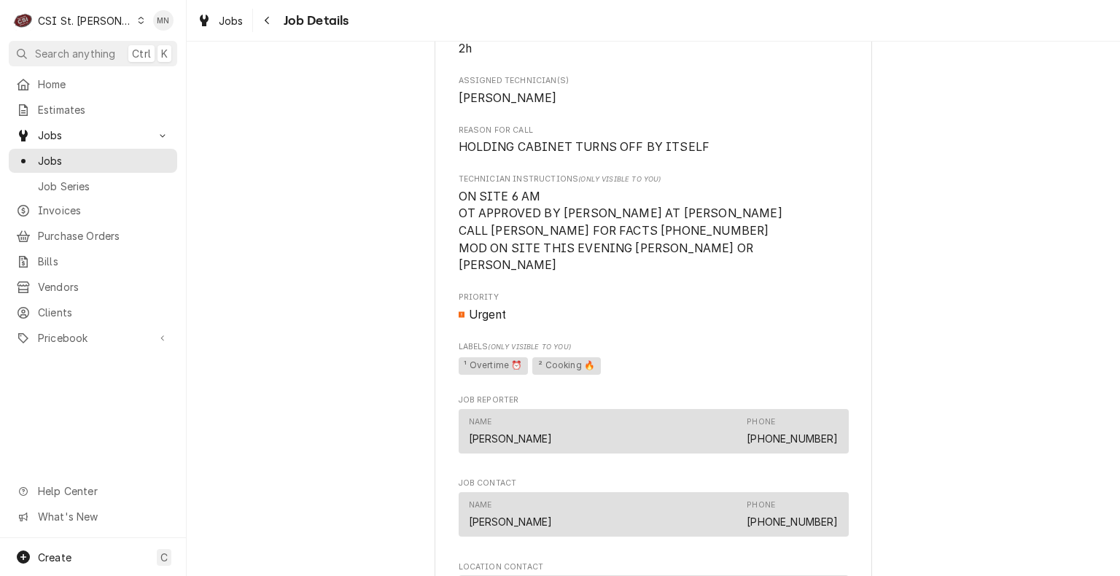
scroll to position [656, 0]
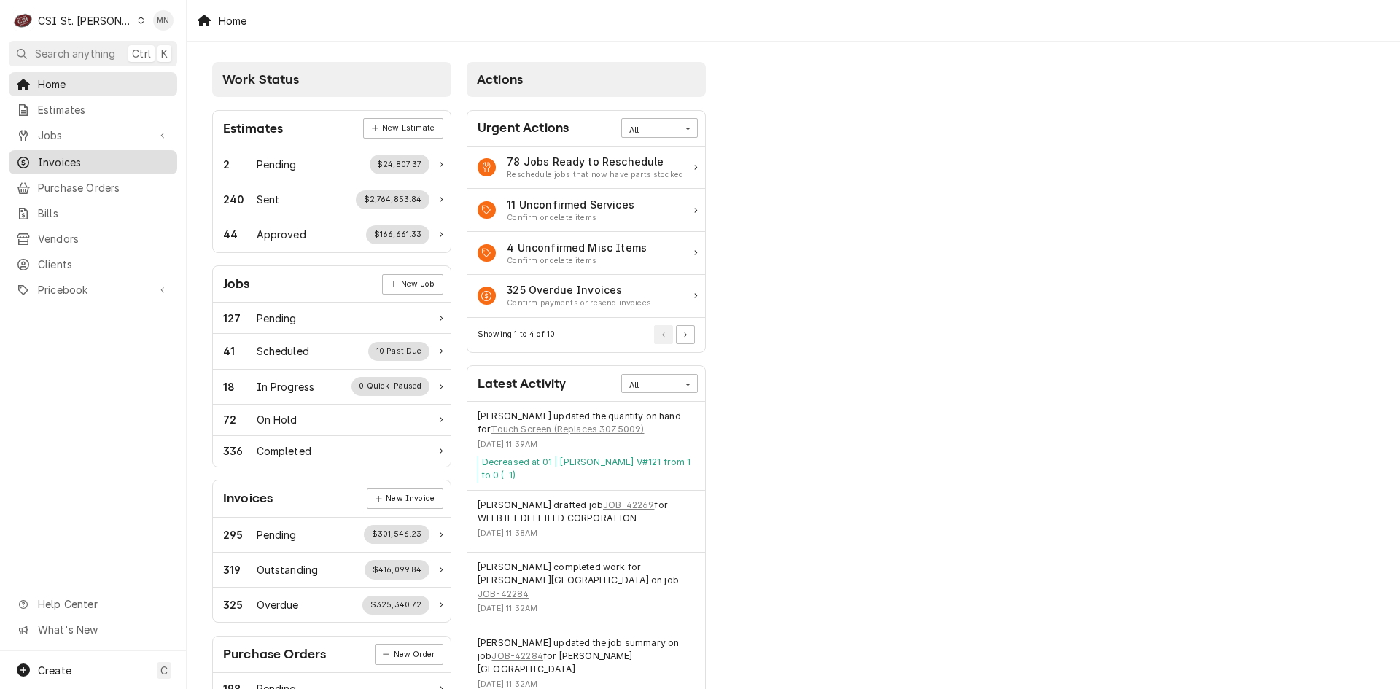
click at [71, 155] on span "Invoices" at bounding box center [104, 162] width 132 height 15
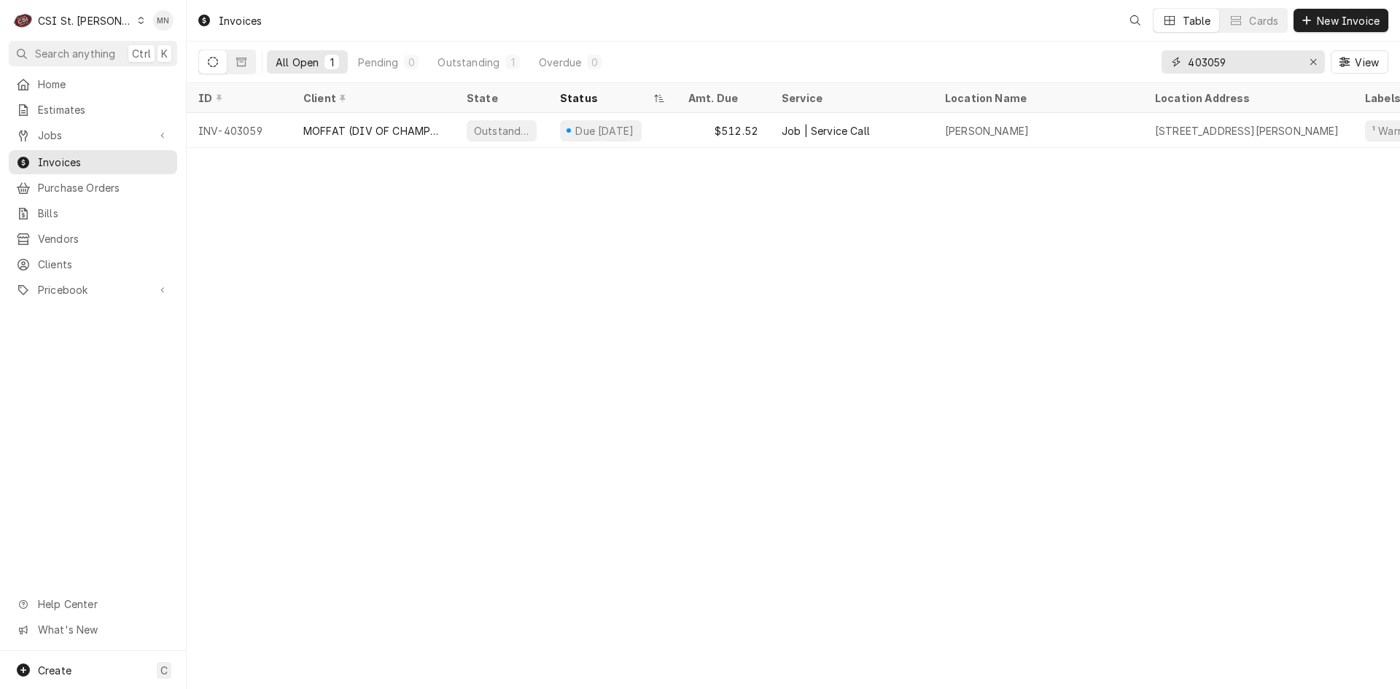
click at [1034, 56] on div "All Open 1 Pending 0 Outstanding 1 Overdue 0 403059 View" at bounding box center [793, 62] width 1190 height 41
type input "403274"
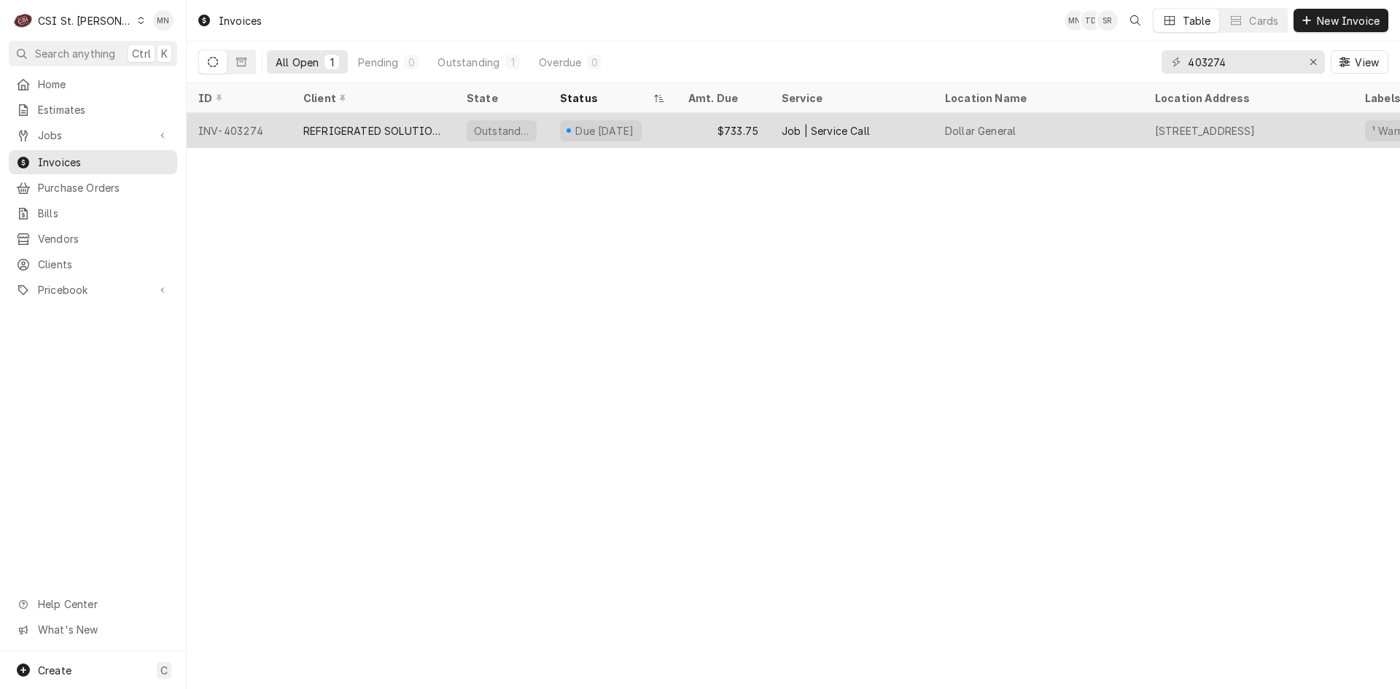
click at [356, 130] on div "REFRIGERATED SOLUTIONS GROUP" at bounding box center [373, 130] width 140 height 15
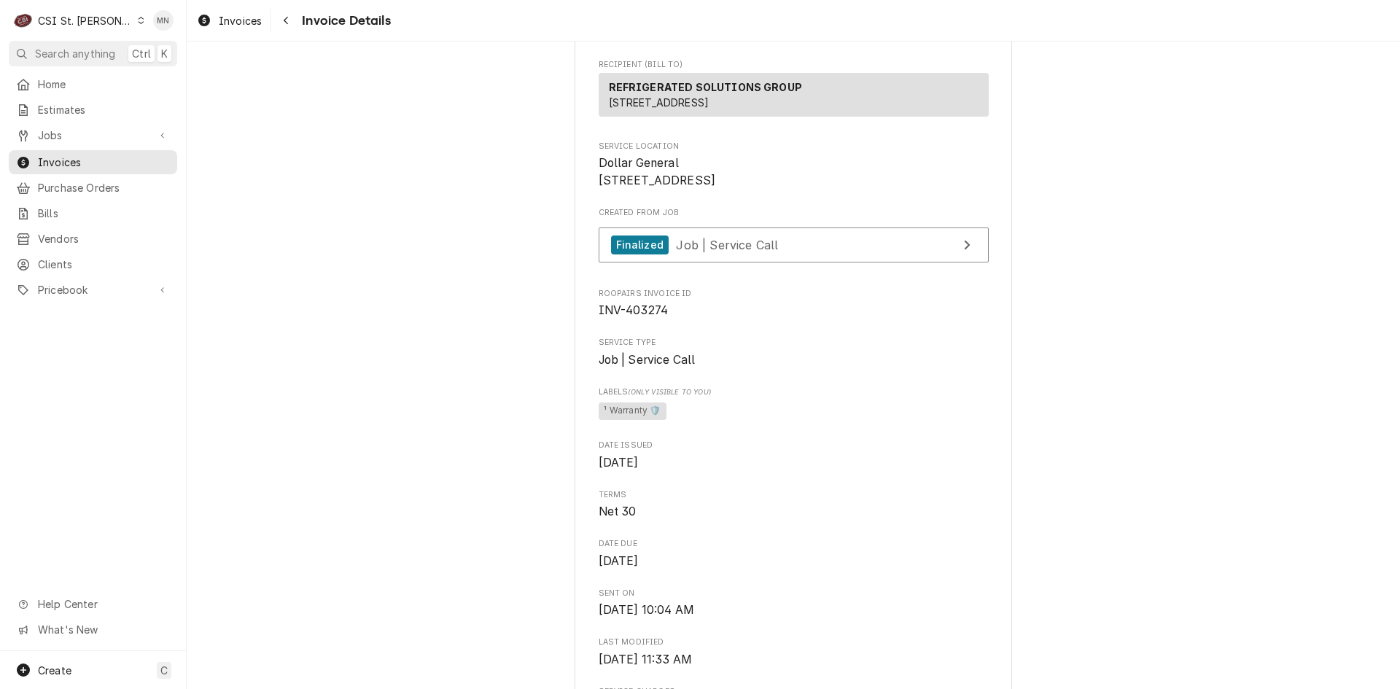
scroll to position [219, 0]
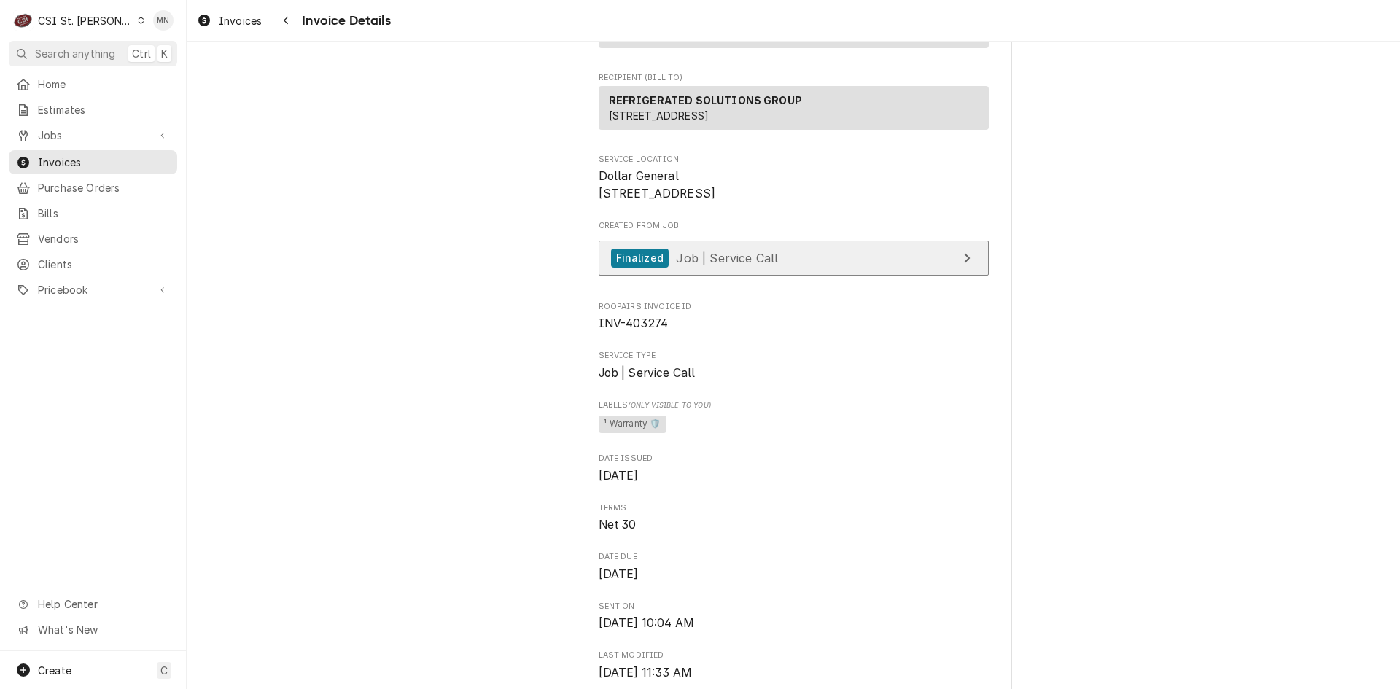
click at [797, 276] on link "Finalized Job | Service Call" at bounding box center [794, 259] width 390 height 36
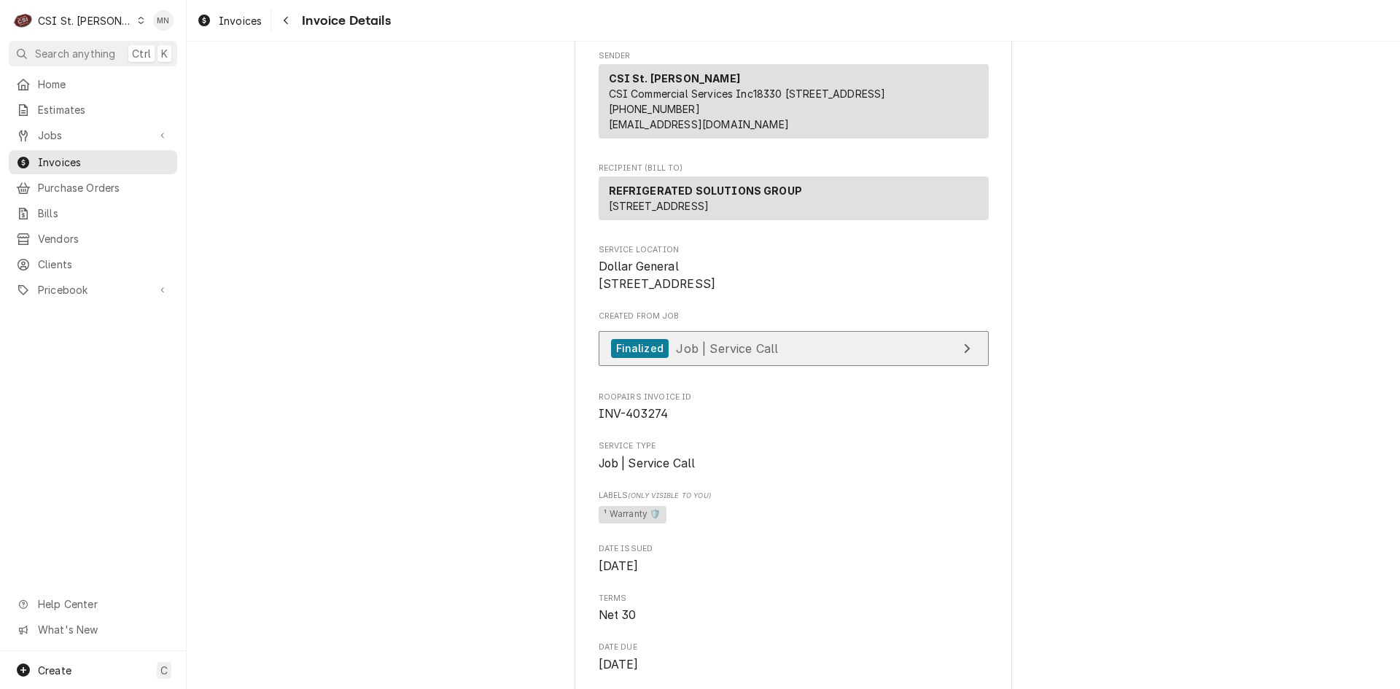
scroll to position [0, 0]
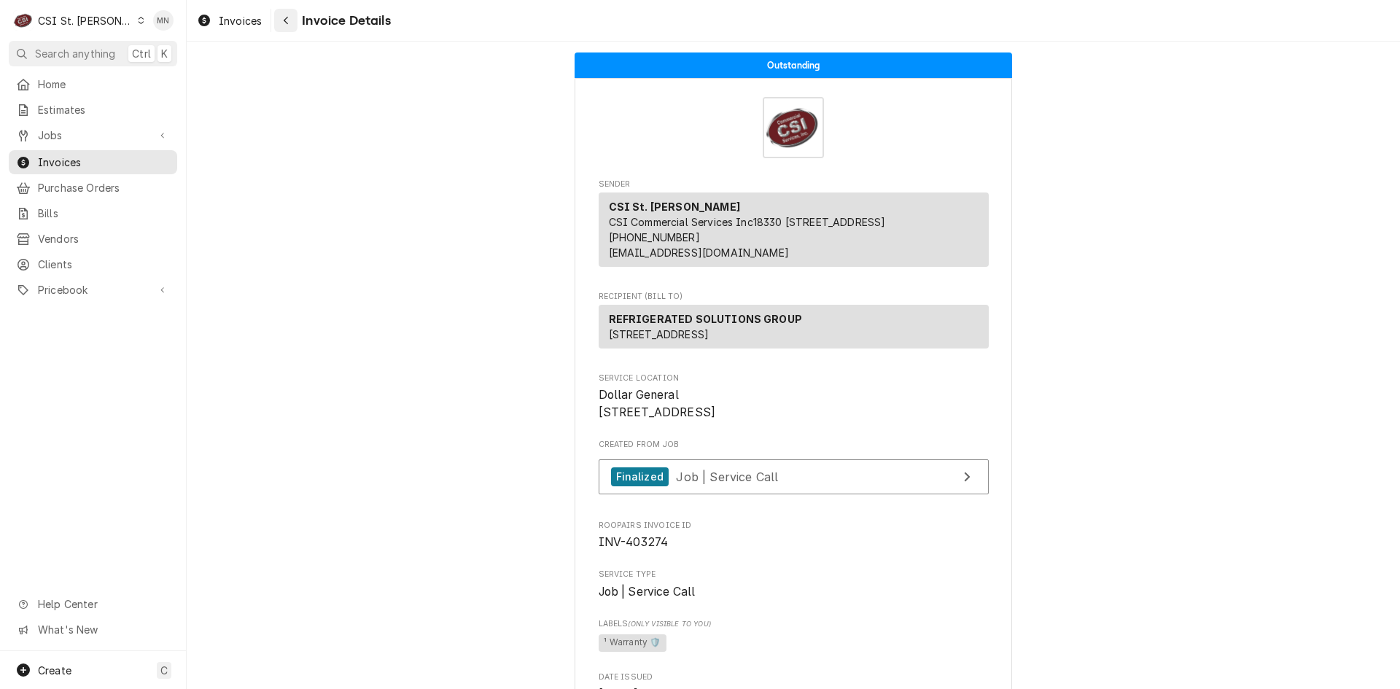
click at [292, 23] on div "Navigate back" at bounding box center [285, 20] width 15 height 15
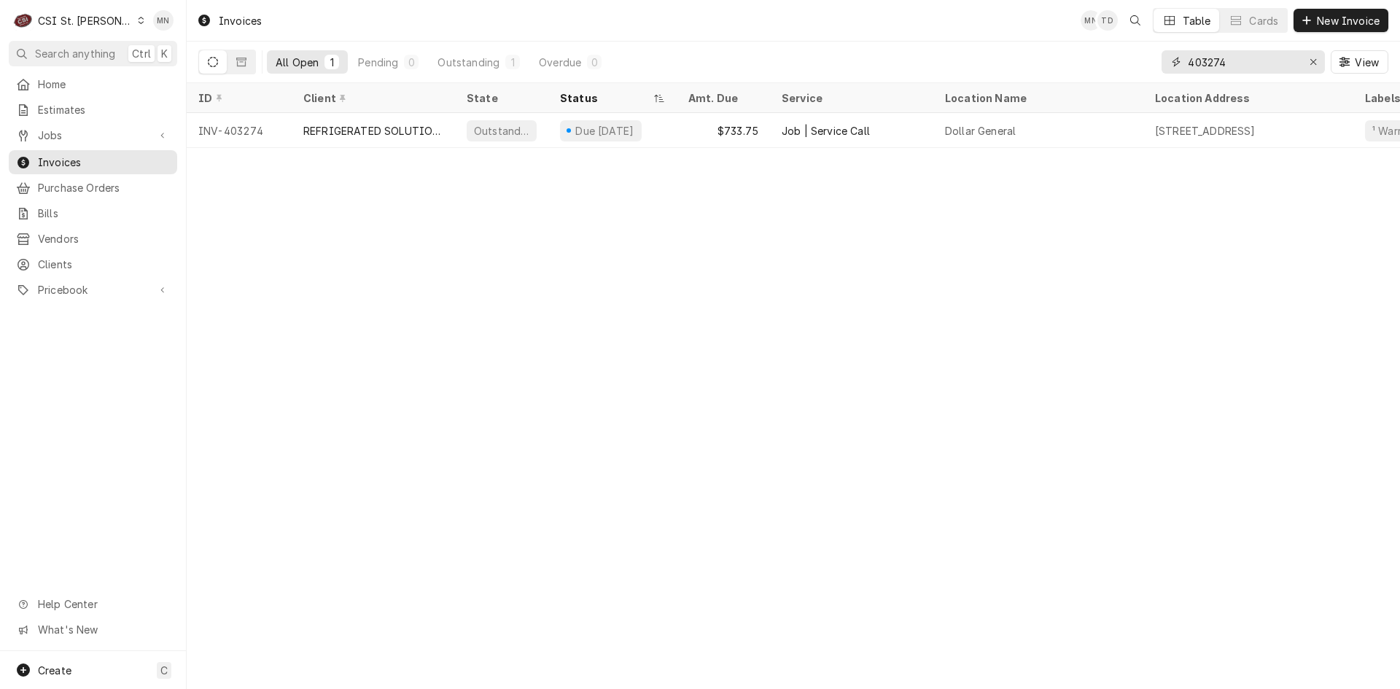
click at [1239, 70] on input "403274" at bounding box center [1242, 61] width 109 height 23
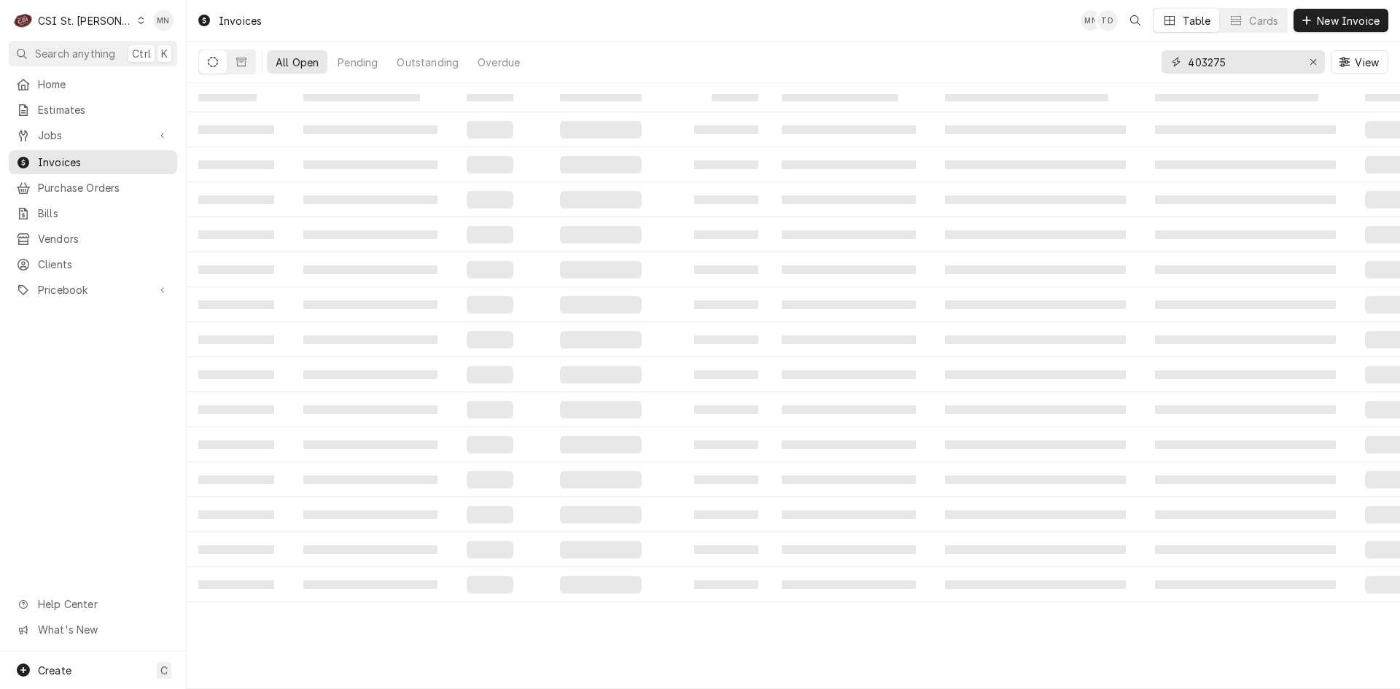
type input "403275"
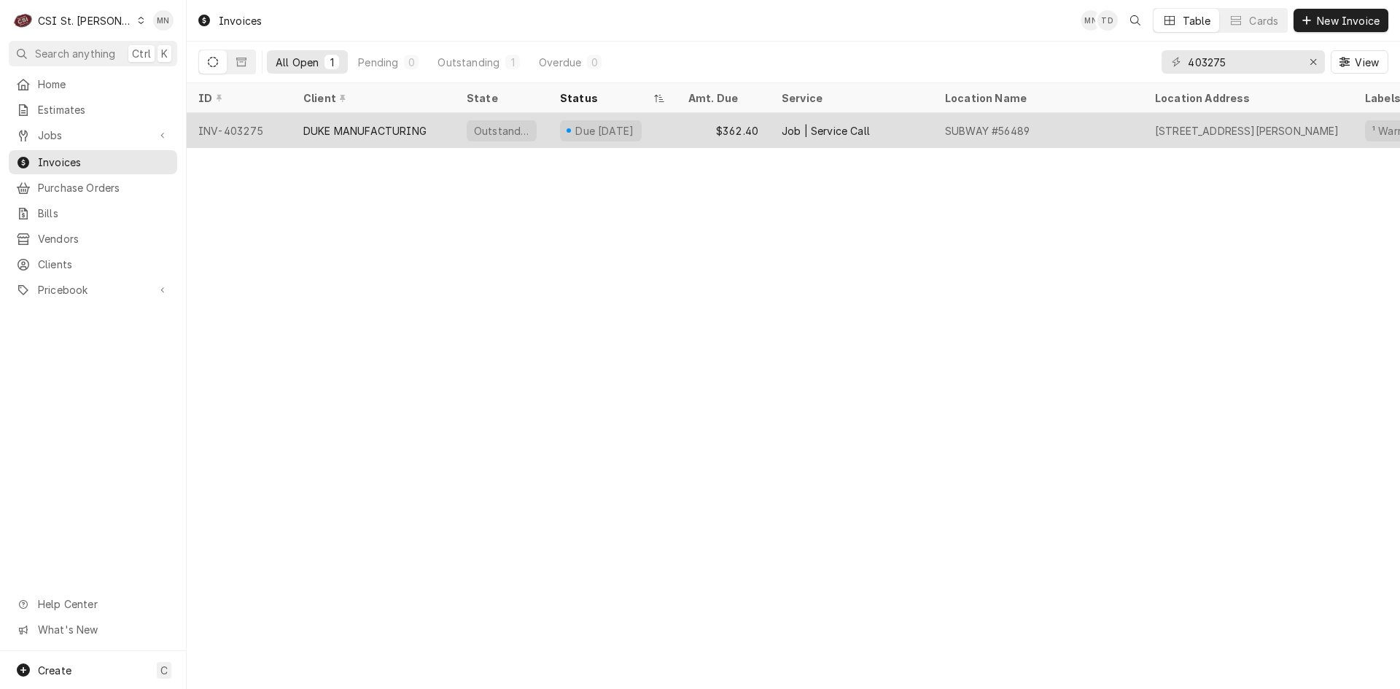
click at [325, 128] on div "DUKE MANUFACTURING" at bounding box center [364, 130] width 123 height 15
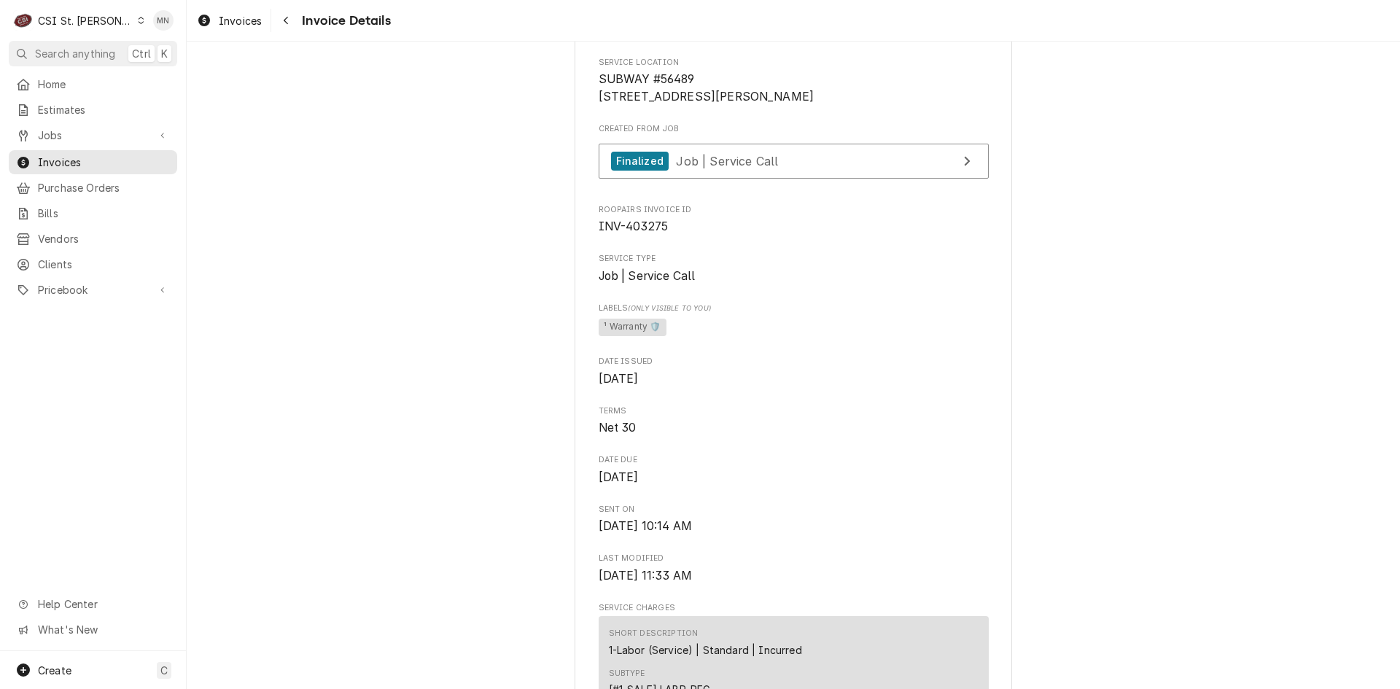
scroll to position [325, 0]
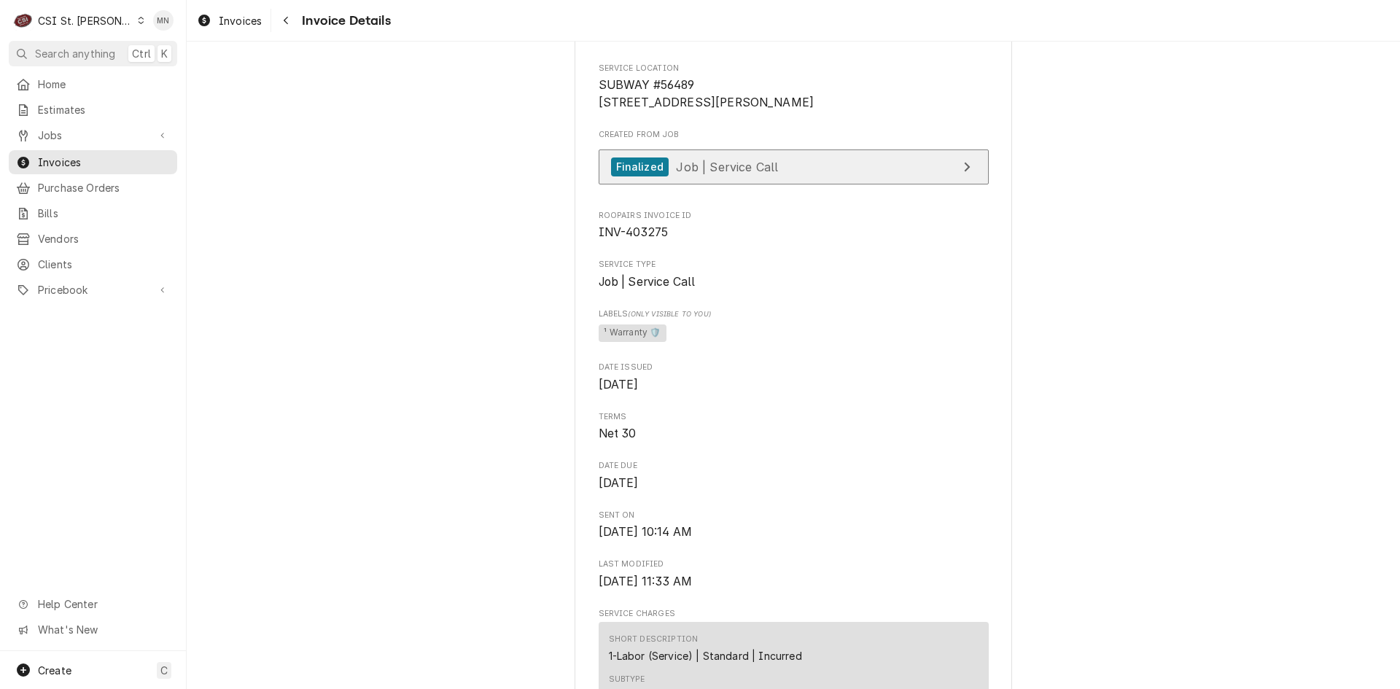
click at [804, 185] on link "Finalized Job | Service Call" at bounding box center [794, 167] width 390 height 36
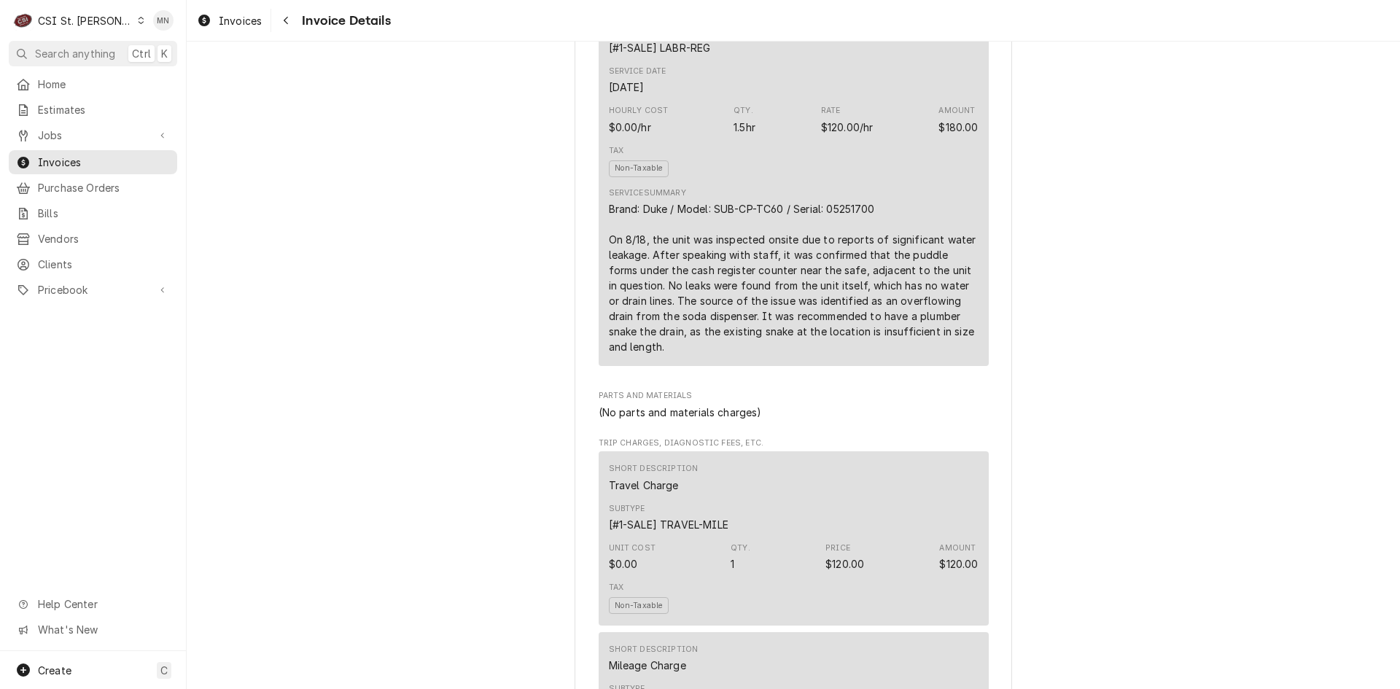
scroll to position [981, 0]
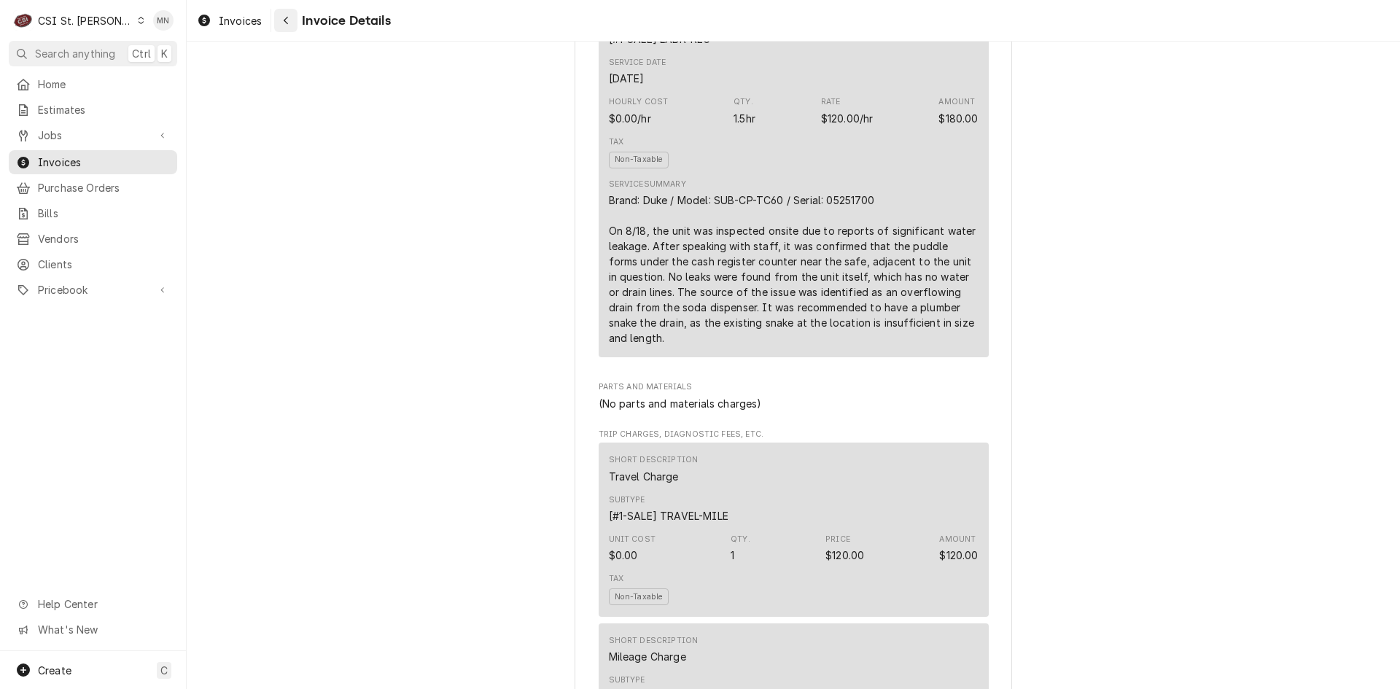
click at [289, 20] on div "Navigate back" at bounding box center [285, 20] width 15 height 15
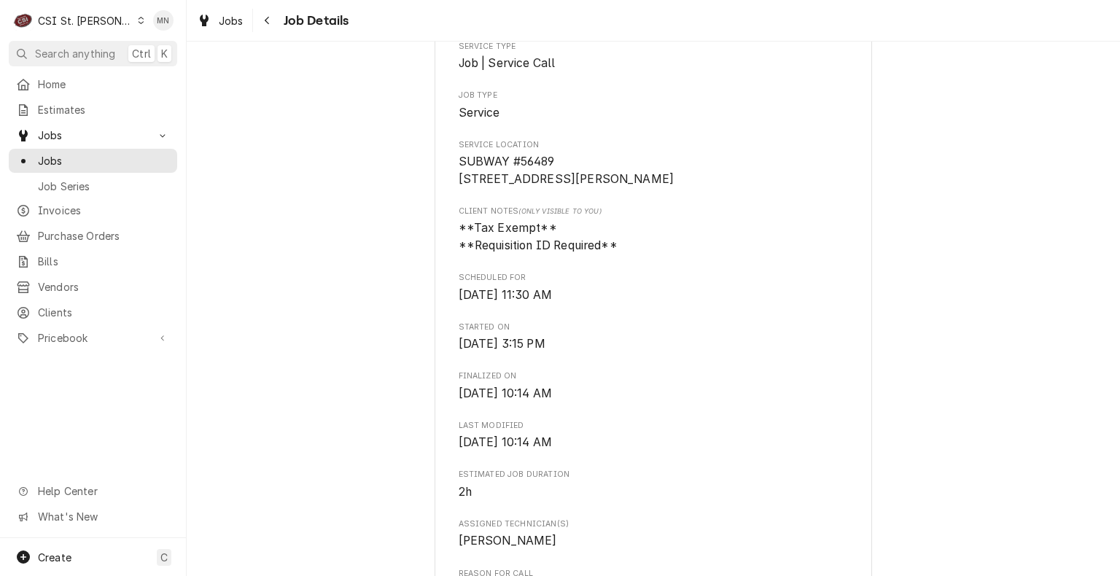
scroll to position [219, 0]
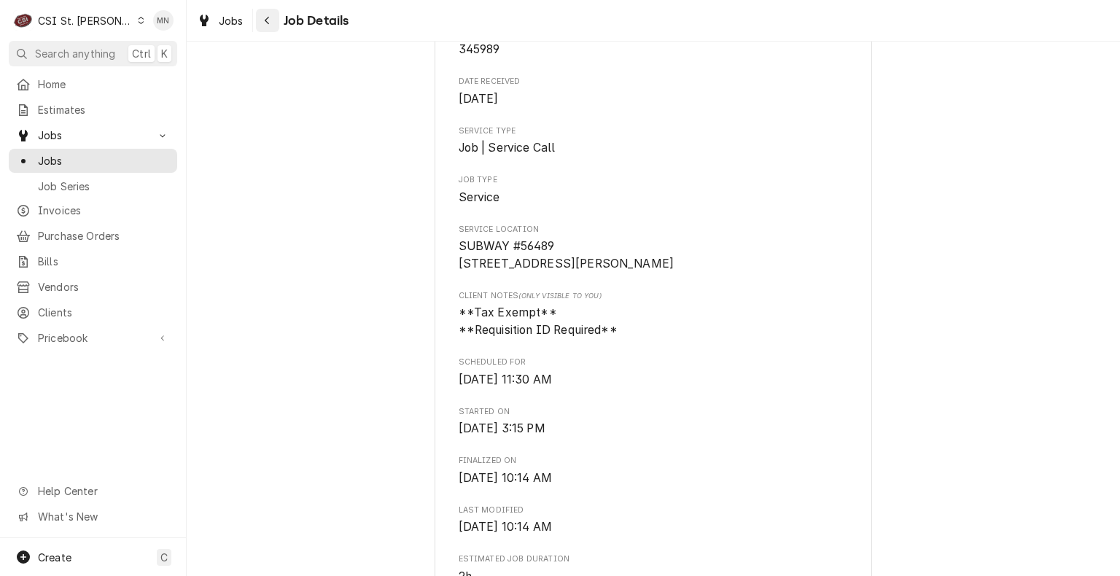
click at [271, 21] on div "Navigate back" at bounding box center [267, 20] width 15 height 15
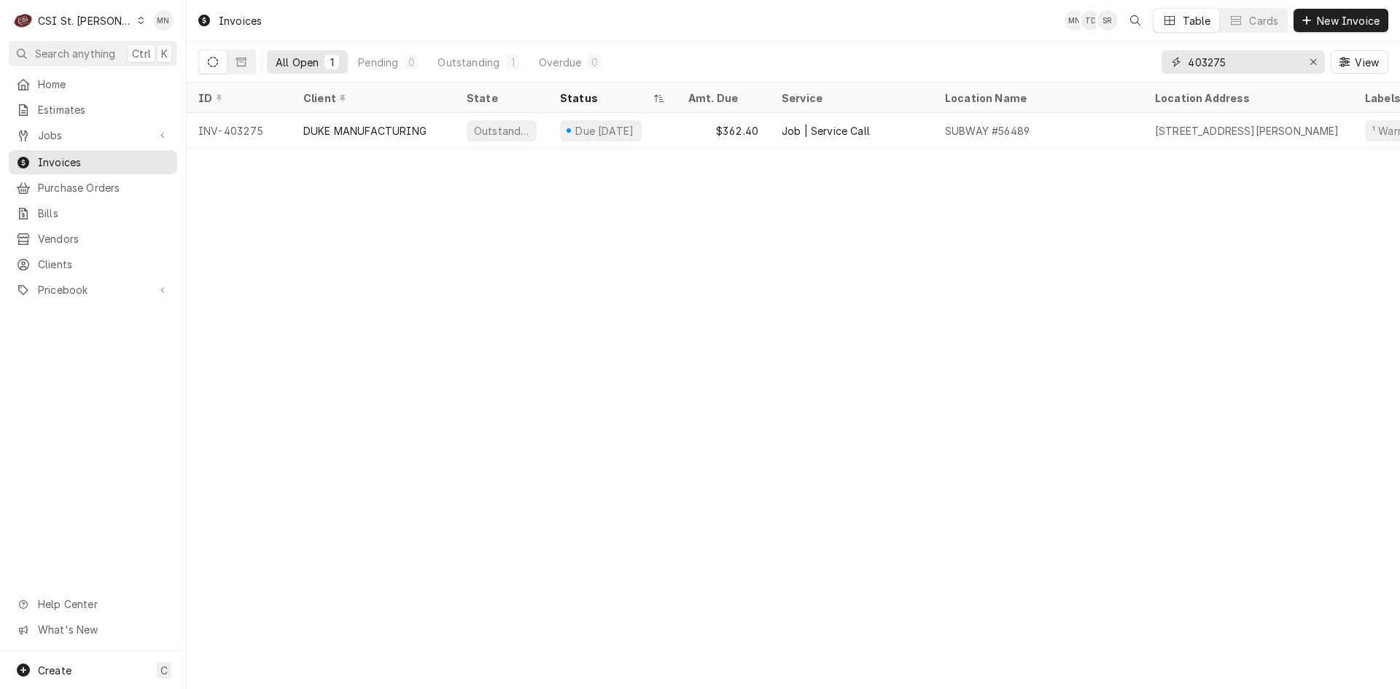
drag, startPoint x: 1244, startPoint y: 61, endPoint x: 1193, endPoint y: 79, distance: 54.2
click at [1095, 53] on div "All Open 1 Pending 0 Outstanding 1 Overdue 0 403275 View" at bounding box center [793, 62] width 1190 height 41
type input "403245"
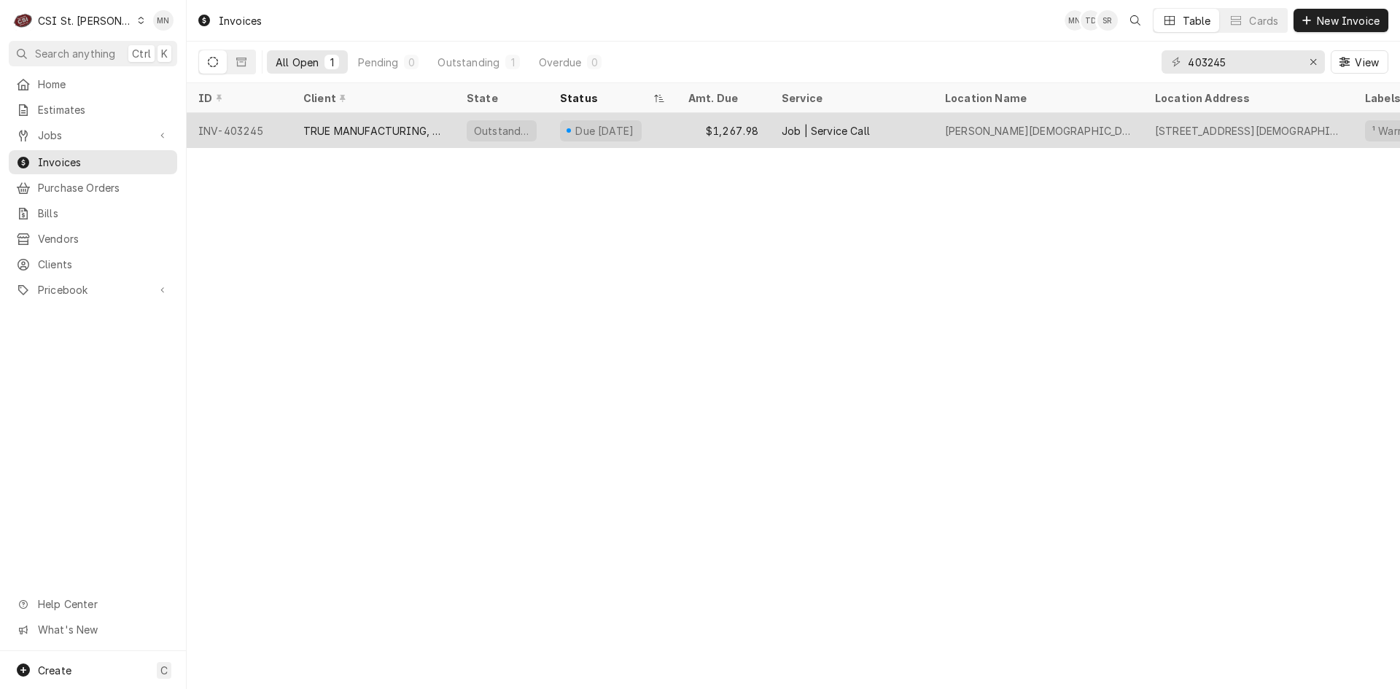
click at [308, 128] on div "TRUE MANUFACTURING, INC." at bounding box center [373, 130] width 140 height 15
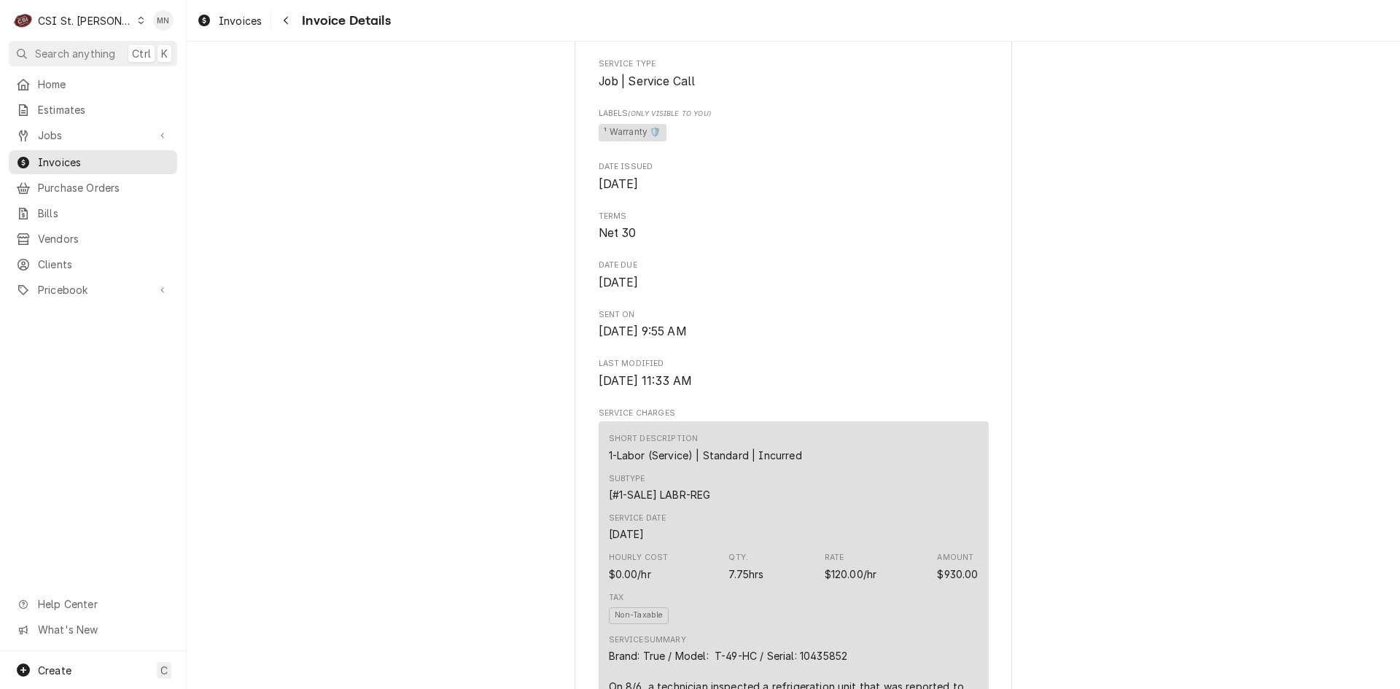
scroll to position [292, 0]
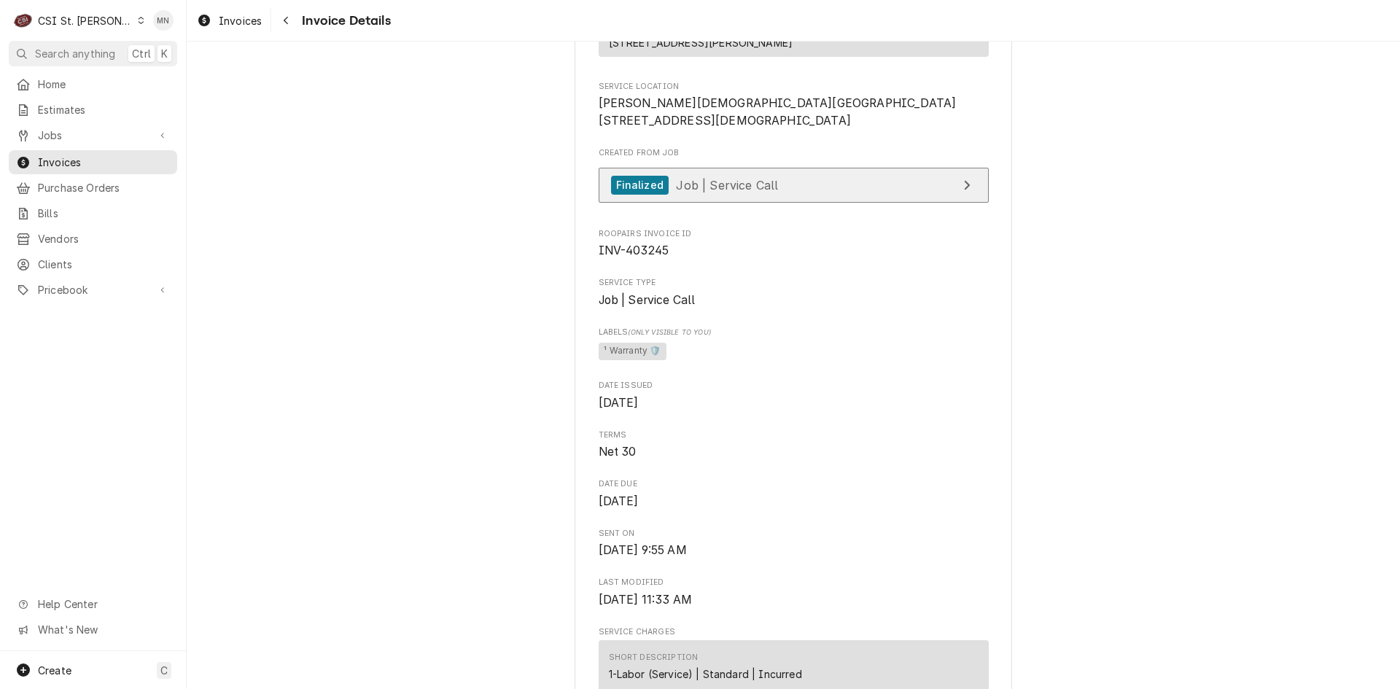
click at [729, 192] on span "Job | Service Call" at bounding box center [727, 184] width 102 height 15
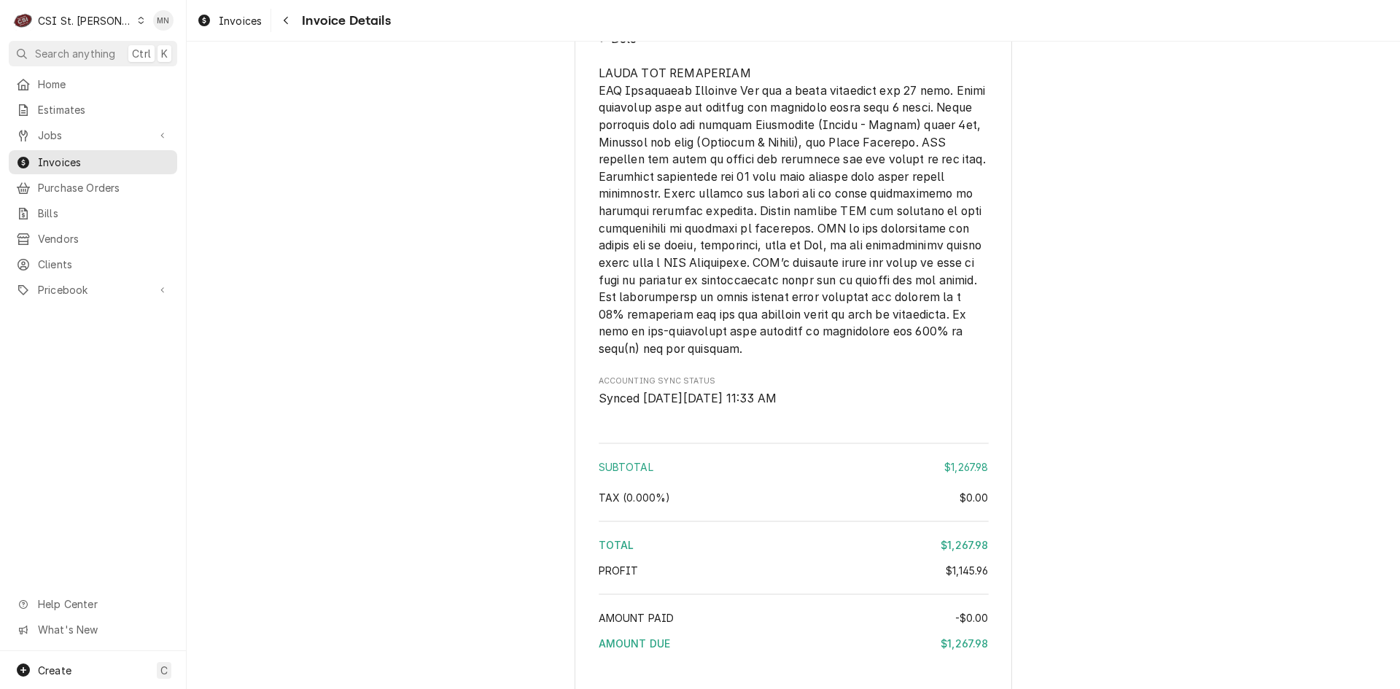
scroll to position [3117, 0]
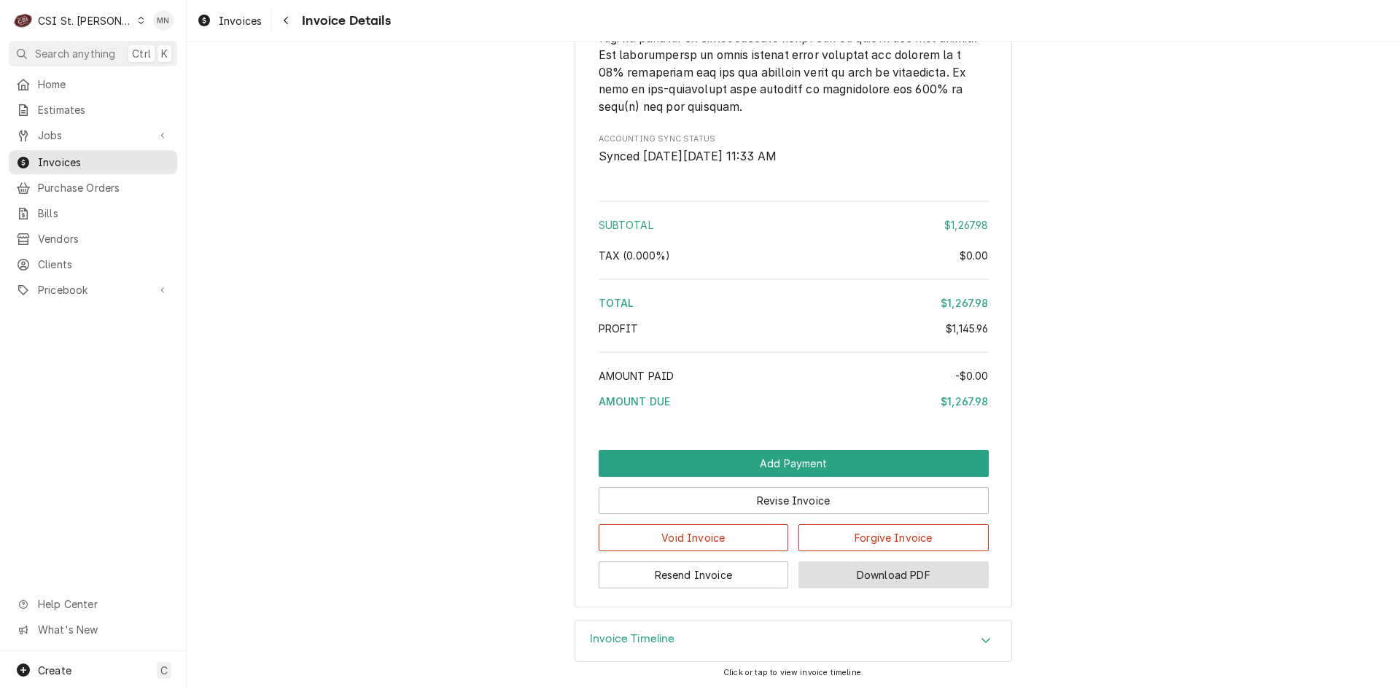
click at [901, 577] on button "Download PDF" at bounding box center [893, 574] width 190 height 27
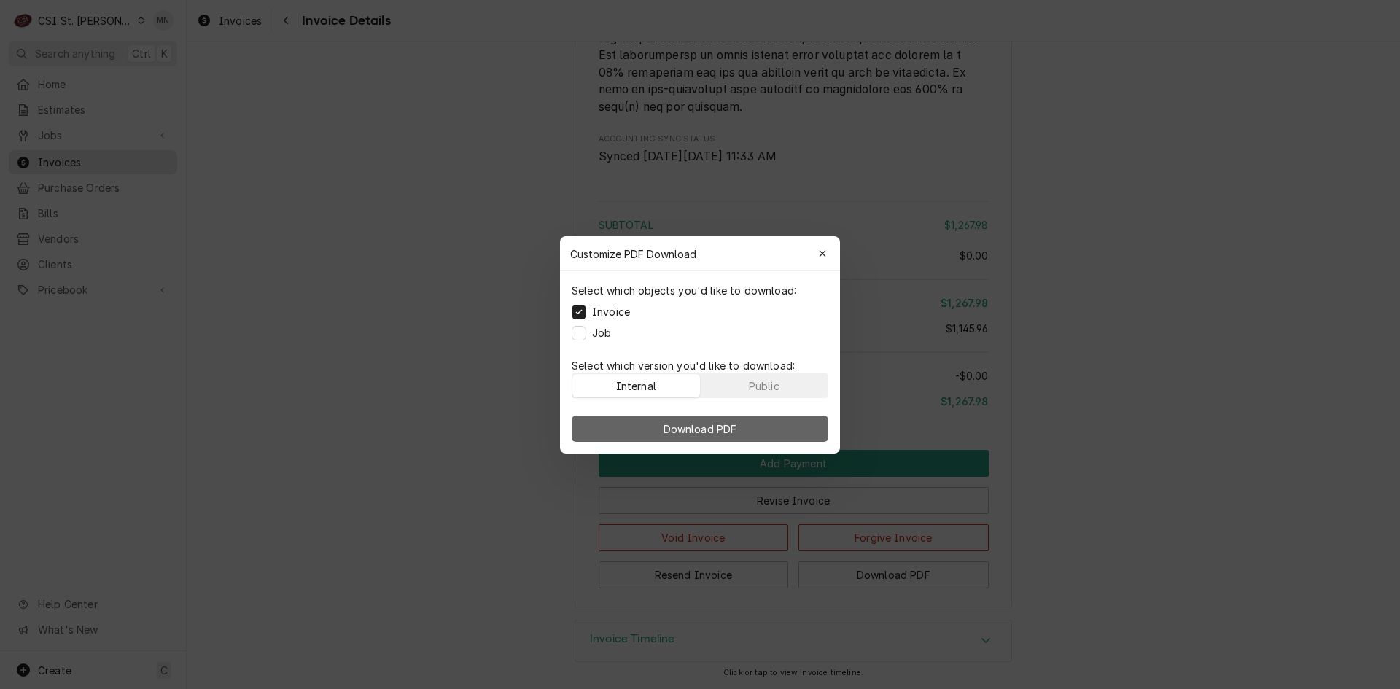
click at [730, 428] on span "Download PDF" at bounding box center [699, 428] width 79 height 15
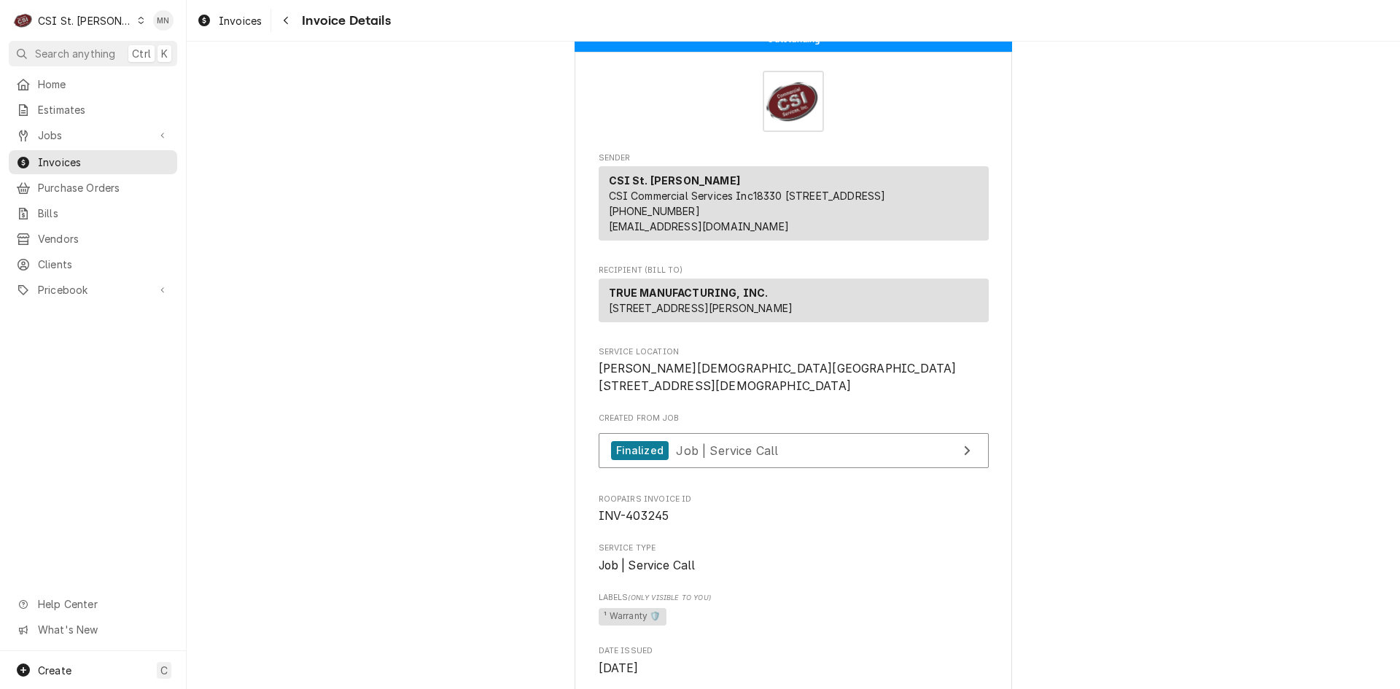
scroll to position [0, 0]
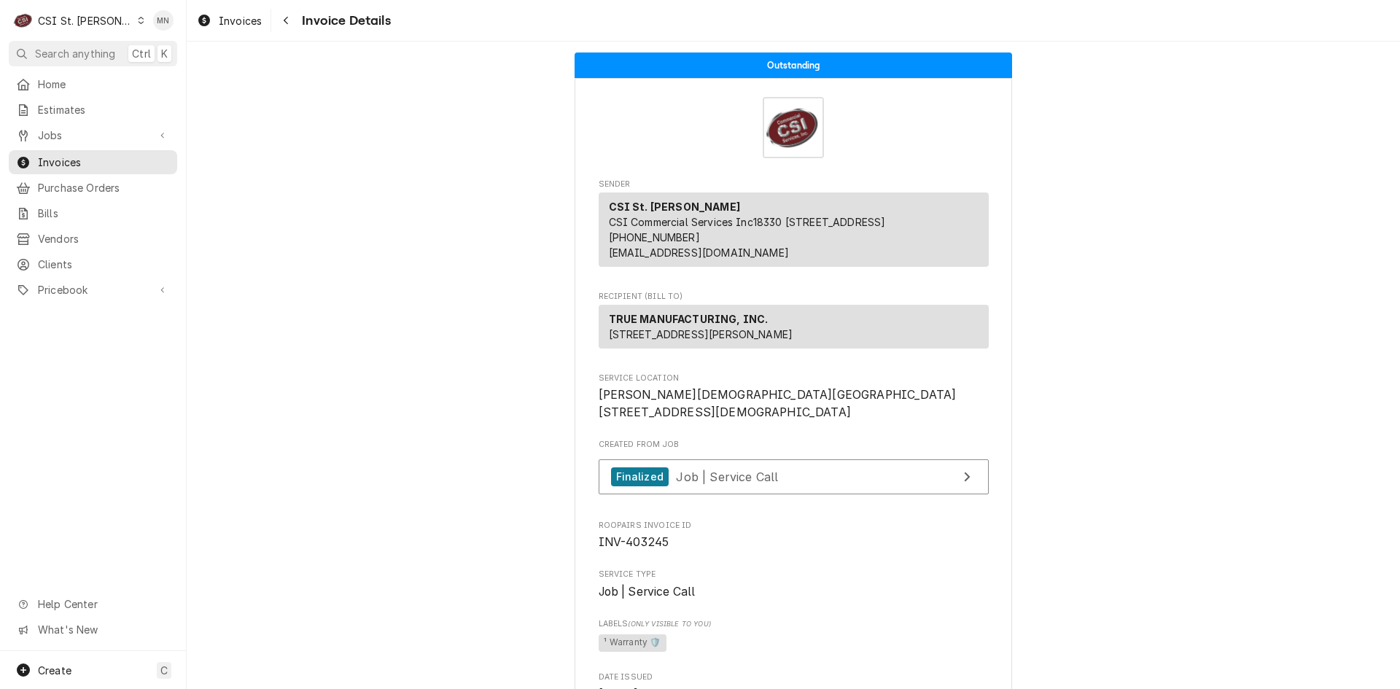
drag, startPoint x: 280, startPoint y: 175, endPoint x: 294, endPoint y: 174, distance: 13.9
click at [282, 17] on div "Navigate back" at bounding box center [285, 20] width 15 height 15
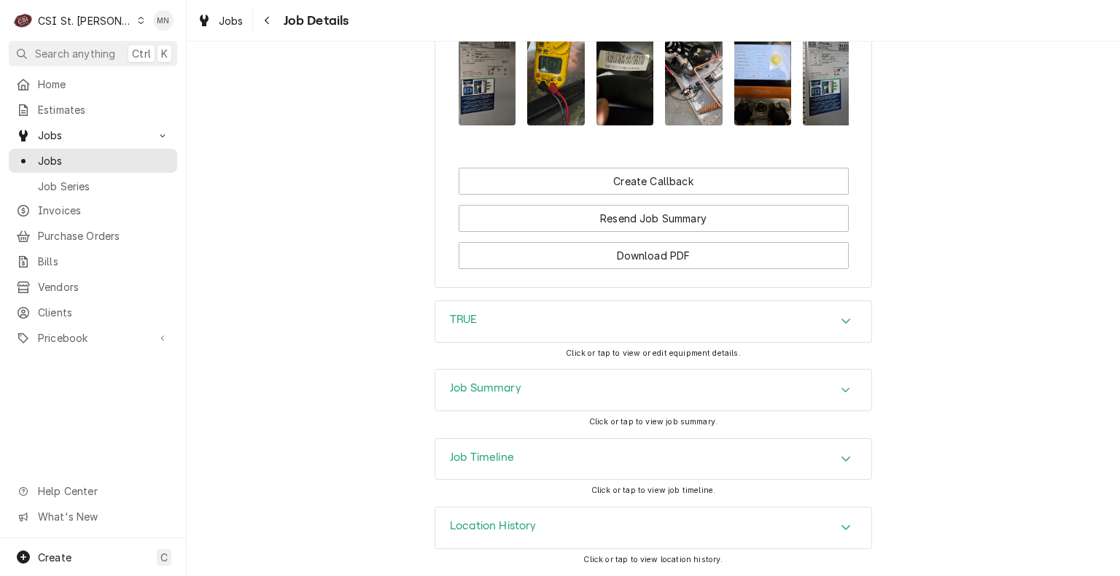
scroll to position [1764, 0]
click at [569, 388] on div "Job Summary" at bounding box center [653, 390] width 436 height 41
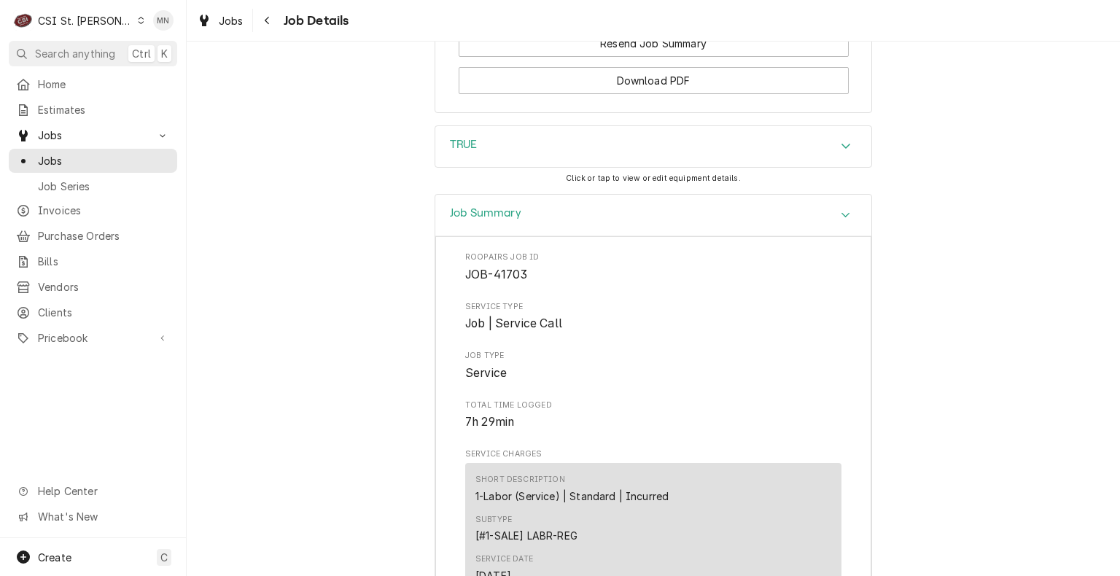
scroll to position [1718, 0]
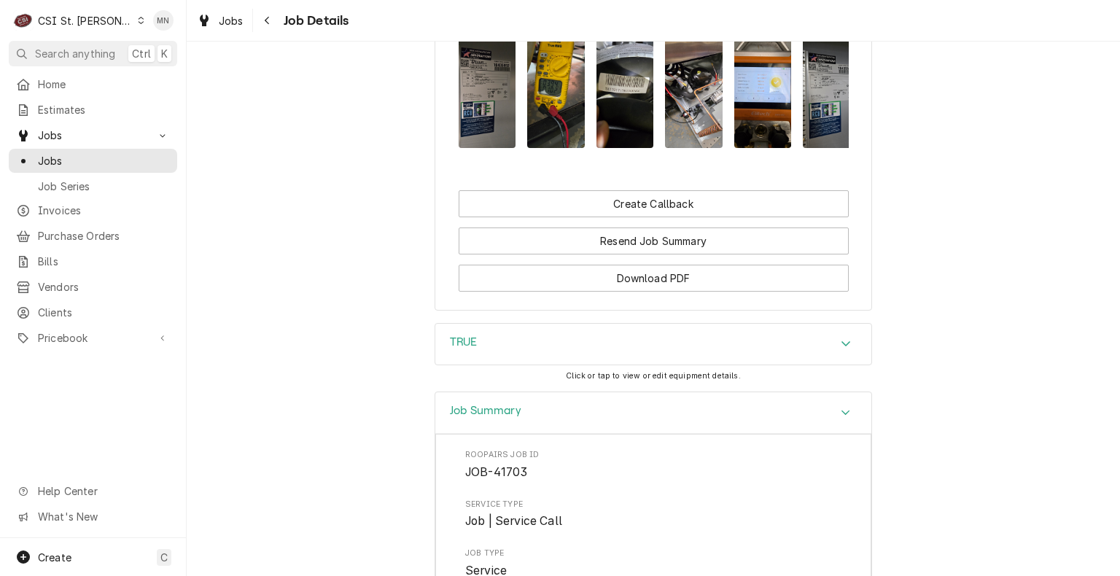
click at [674, 365] on div "TRUE" at bounding box center [653, 344] width 436 height 41
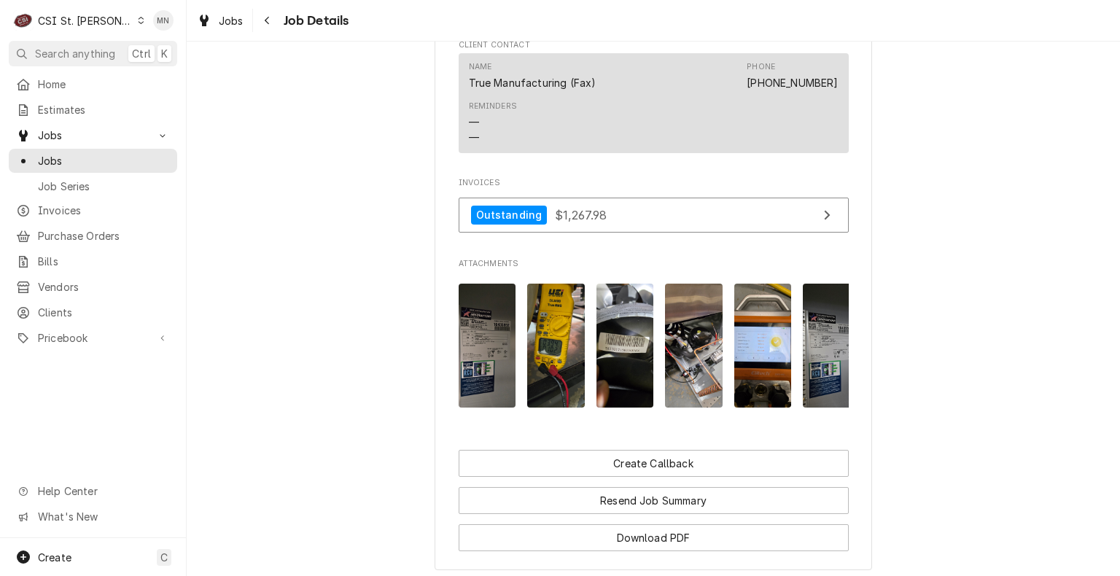
scroll to position [1677, 0]
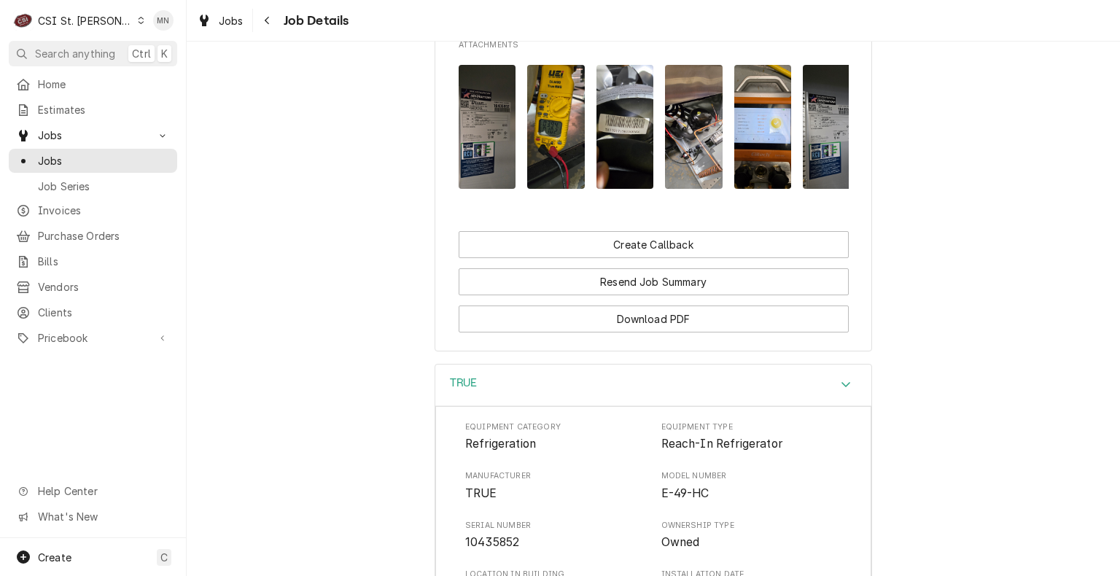
click at [489, 165] on img "Attachments" at bounding box center [488, 127] width 58 height 124
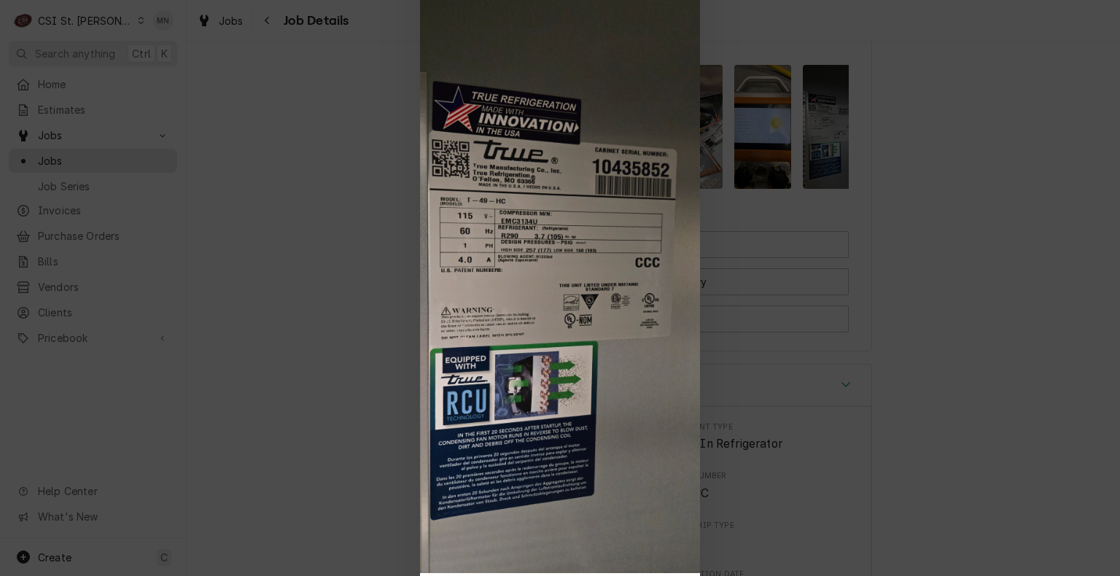
click at [284, 273] on div at bounding box center [560, 288] width 1120 height 576
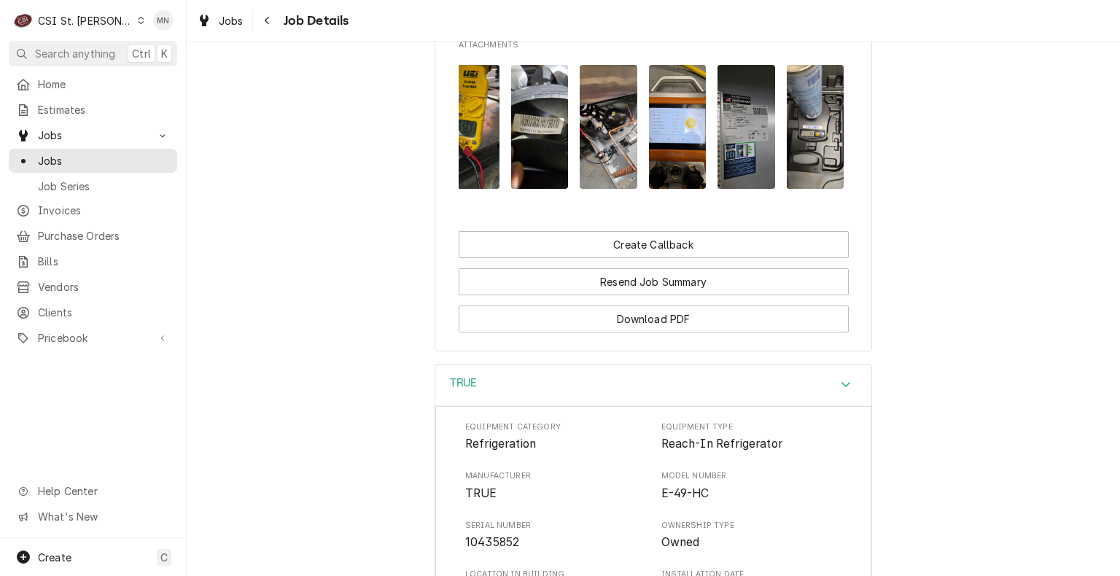
scroll to position [0, 18]
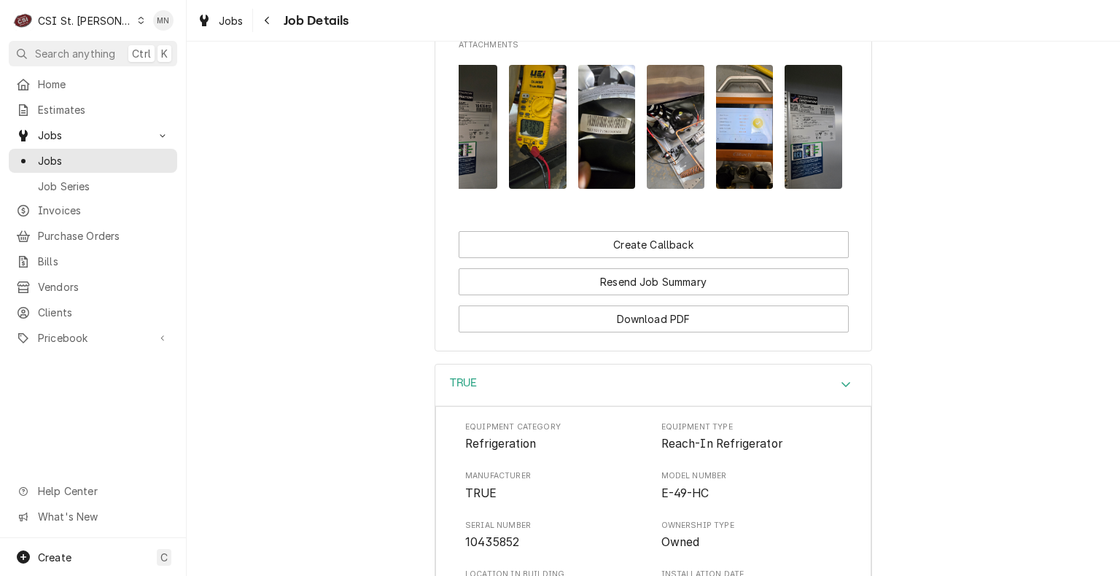
click at [612, 155] on img "Attachments" at bounding box center [607, 127] width 58 height 124
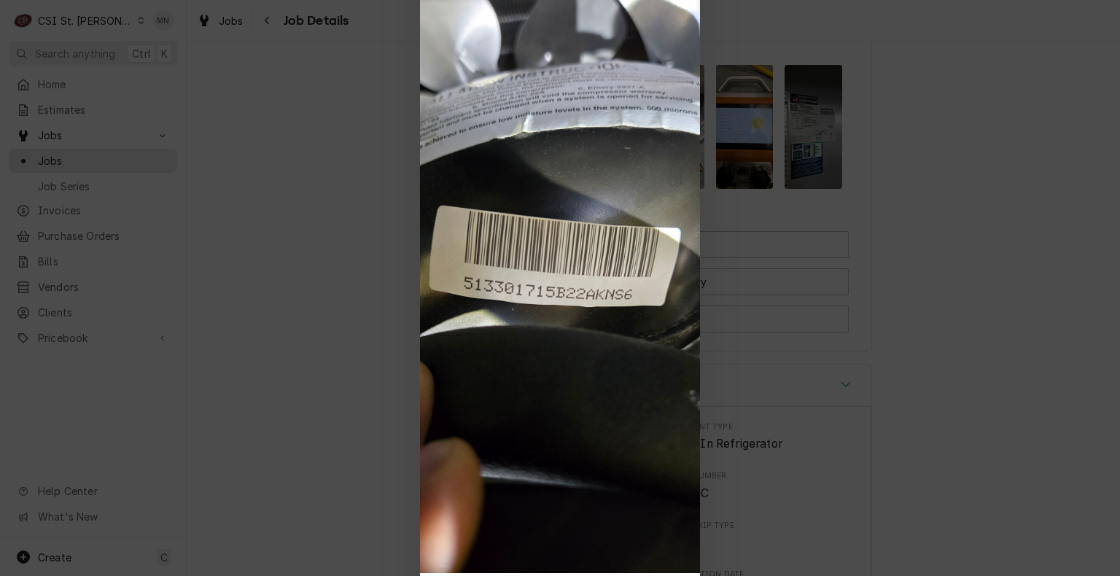
drag, startPoint x: 535, startPoint y: 335, endPoint x: 456, endPoint y: 356, distance: 81.7
click at [456, 356] on img at bounding box center [560, 270] width 280 height 606
click at [601, 206] on img at bounding box center [560, 270] width 280 height 606
click at [880, 129] on div at bounding box center [560, 288] width 1120 height 576
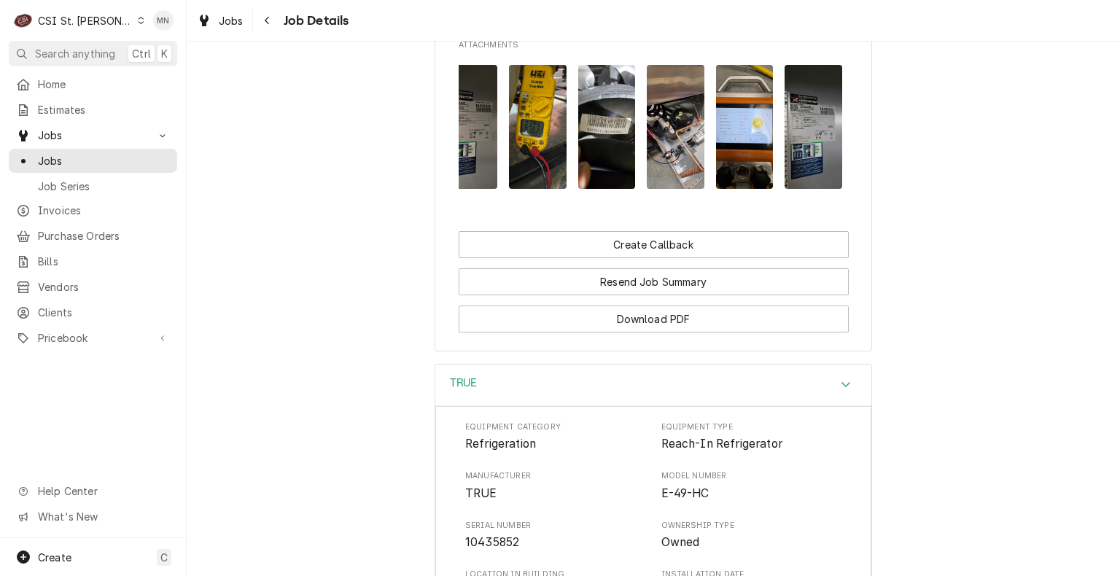
click at [607, 189] on img "Attachments" at bounding box center [607, 127] width 58 height 124
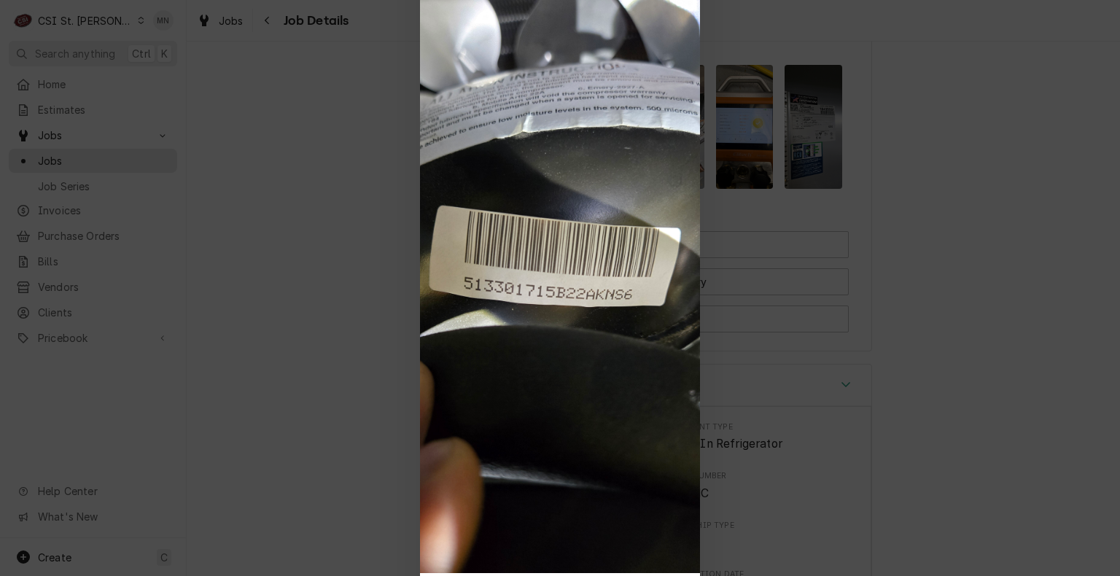
click at [607, 238] on img at bounding box center [560, 270] width 280 height 606
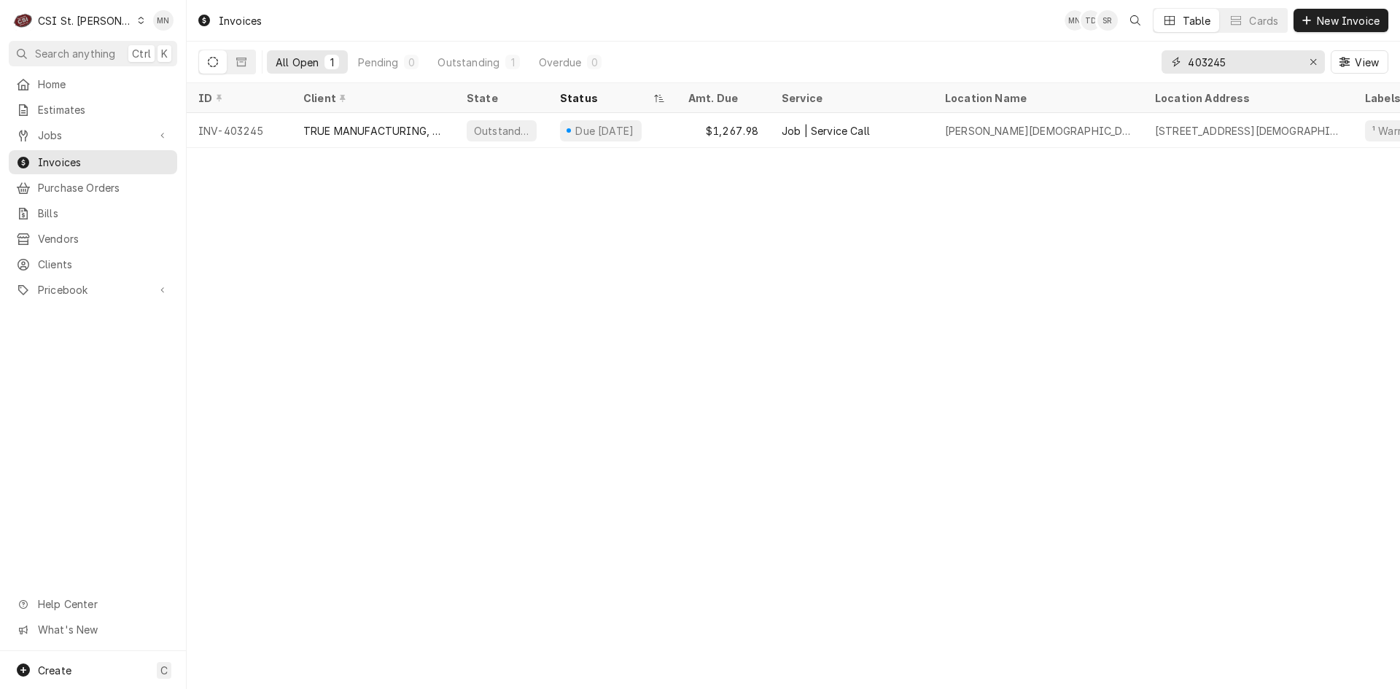
drag, startPoint x: 1260, startPoint y: 65, endPoint x: 1096, endPoint y: 62, distance: 164.1
click at [1096, 62] on div "All Open 1 Pending 0 Outstanding 1 Overdue 0 403245 View" at bounding box center [793, 62] width 1190 height 41
type input "403274"
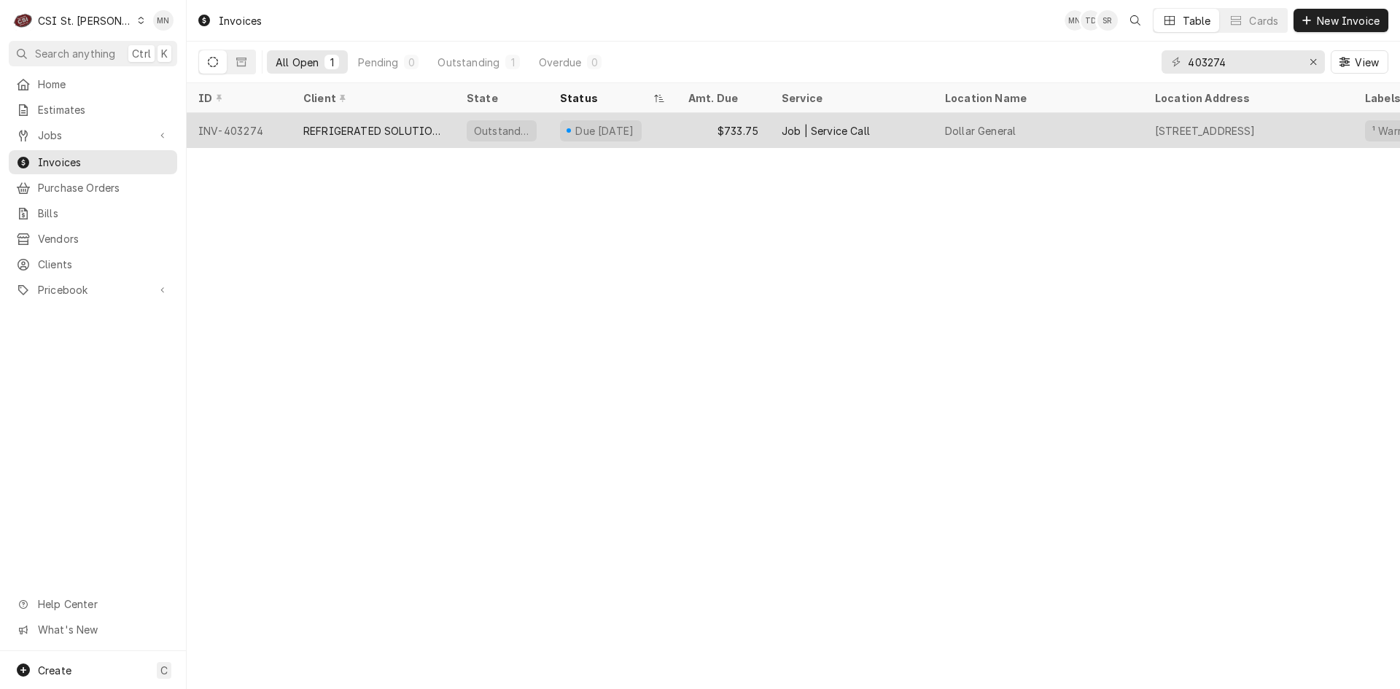
click at [324, 124] on div "REFRIGERATED SOLUTIONS GROUP" at bounding box center [373, 130] width 140 height 15
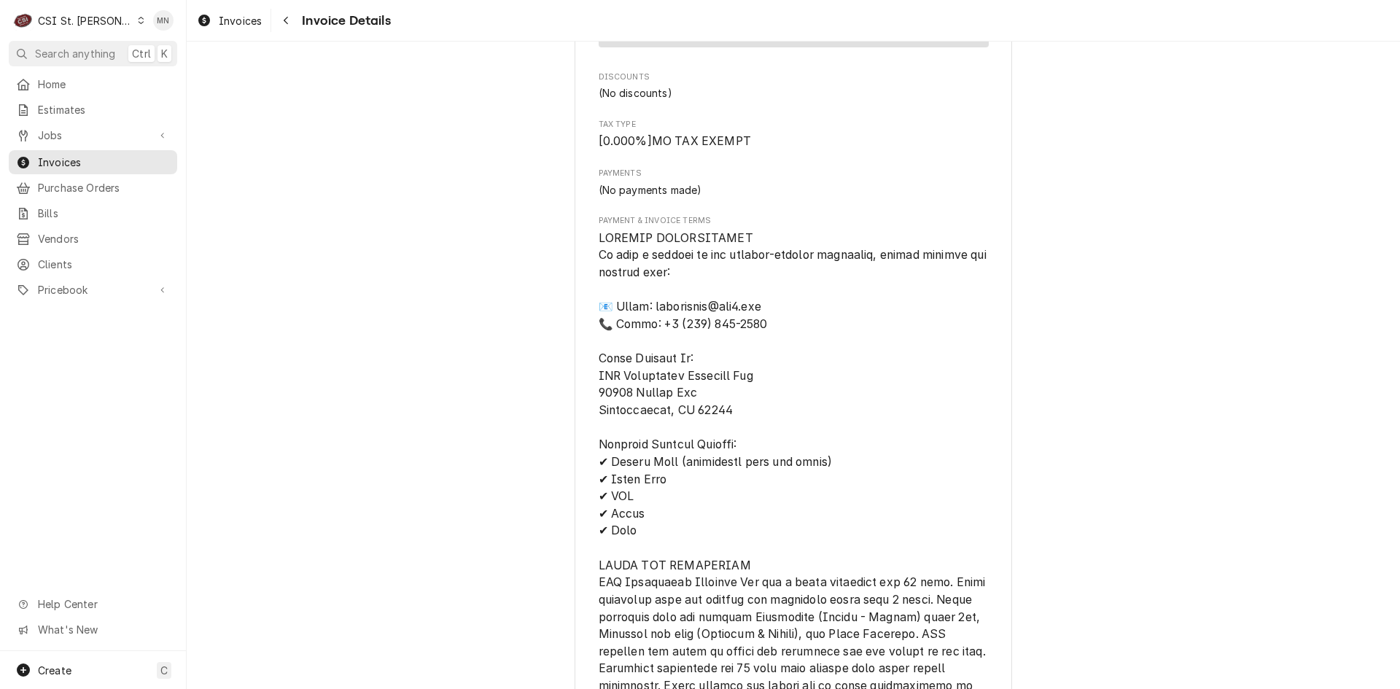
scroll to position [1823, 0]
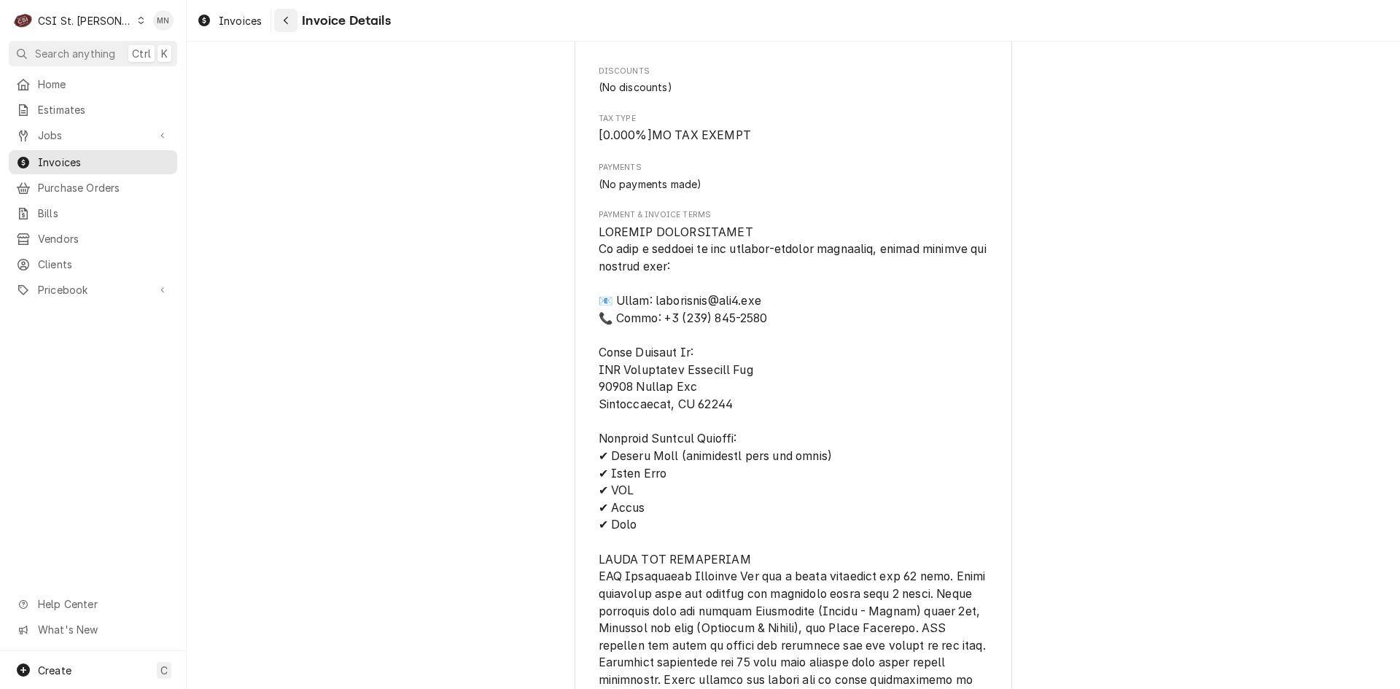
click at [281, 20] on div "Navigate back" at bounding box center [285, 20] width 15 height 15
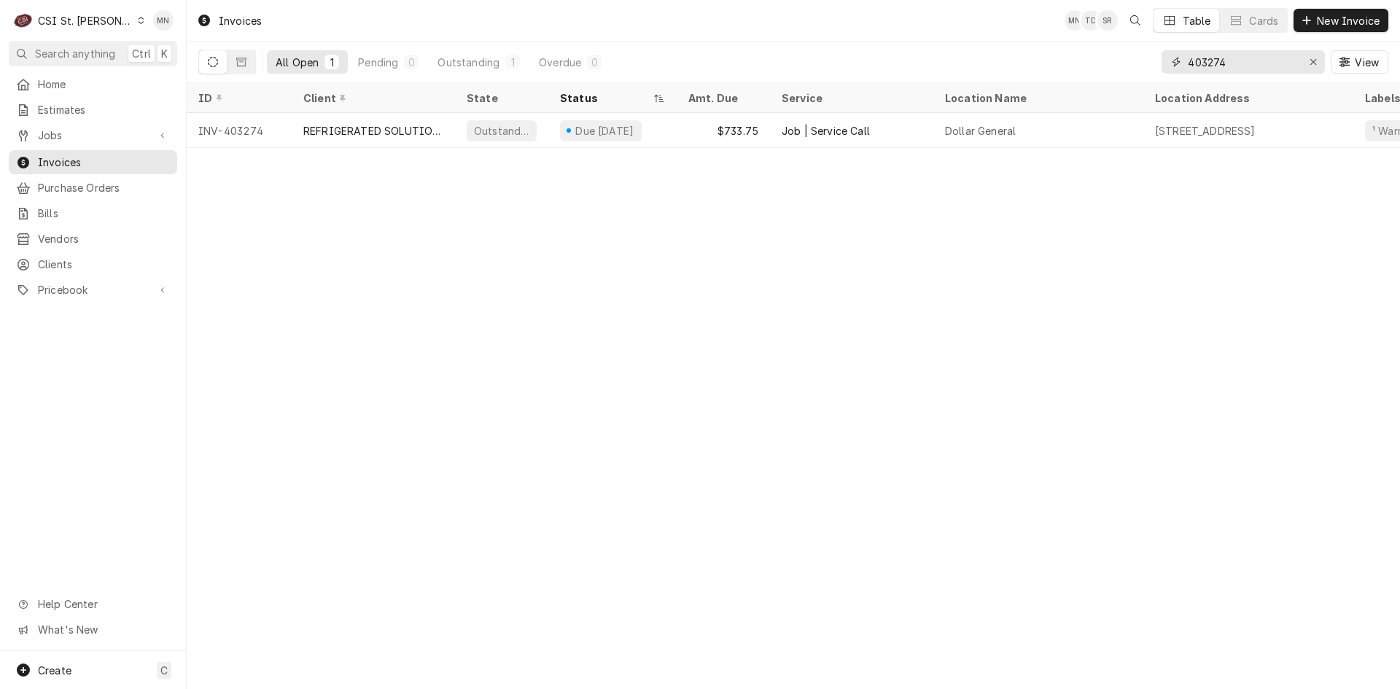
click at [1239, 60] on input "403274" at bounding box center [1242, 61] width 109 height 23
type input "403275"
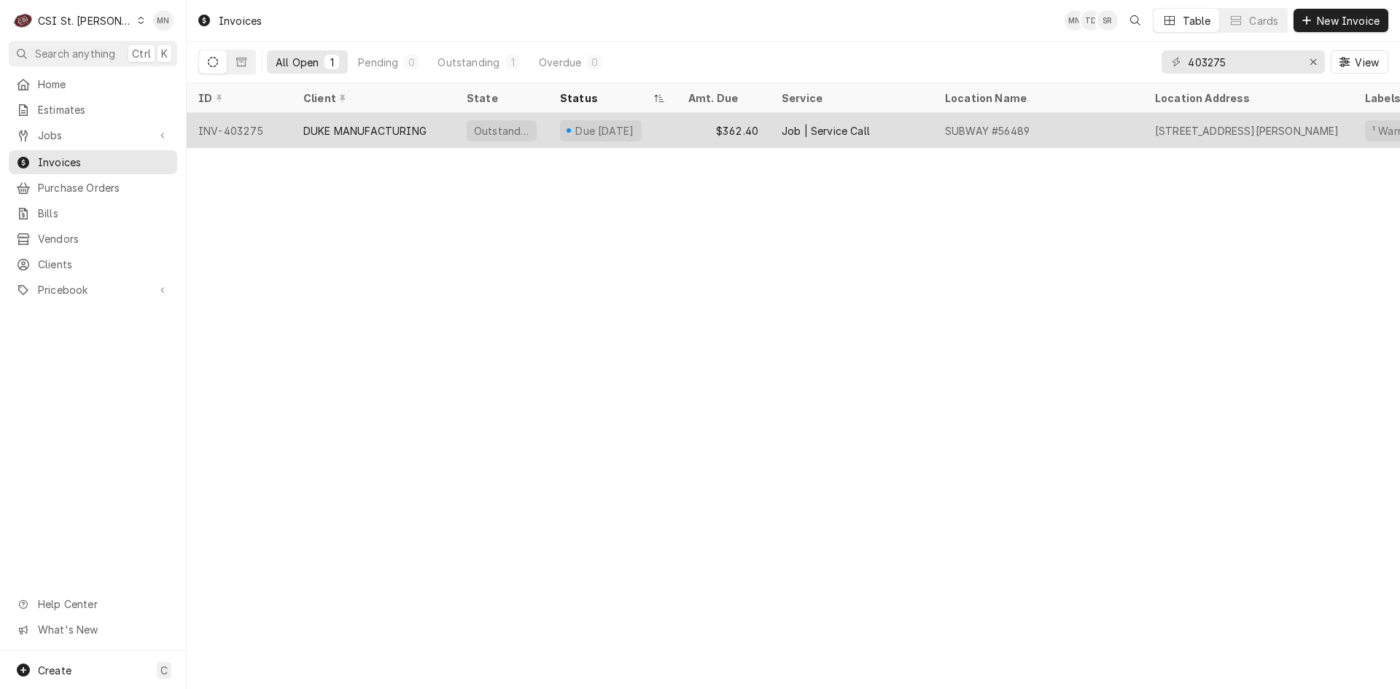
click at [329, 136] on div "DUKE MANUFACTURING" at bounding box center [373, 130] width 163 height 35
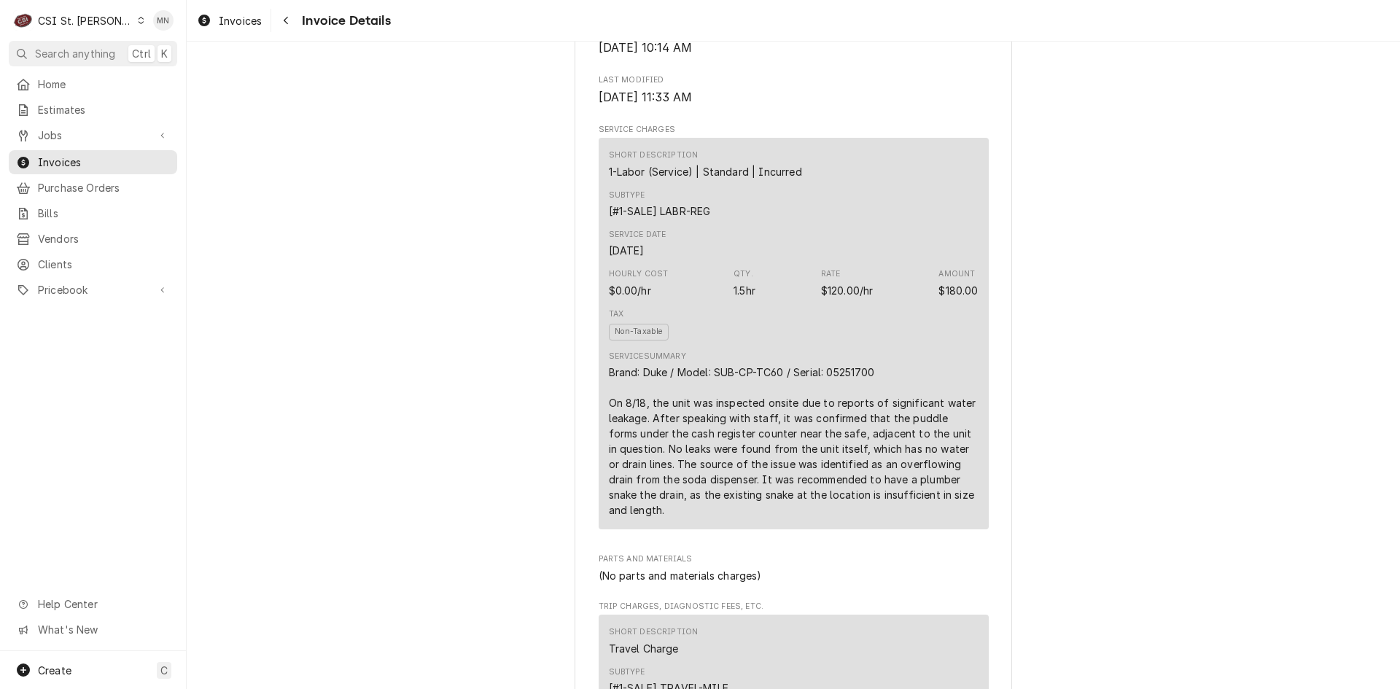
scroll to position [802, 0]
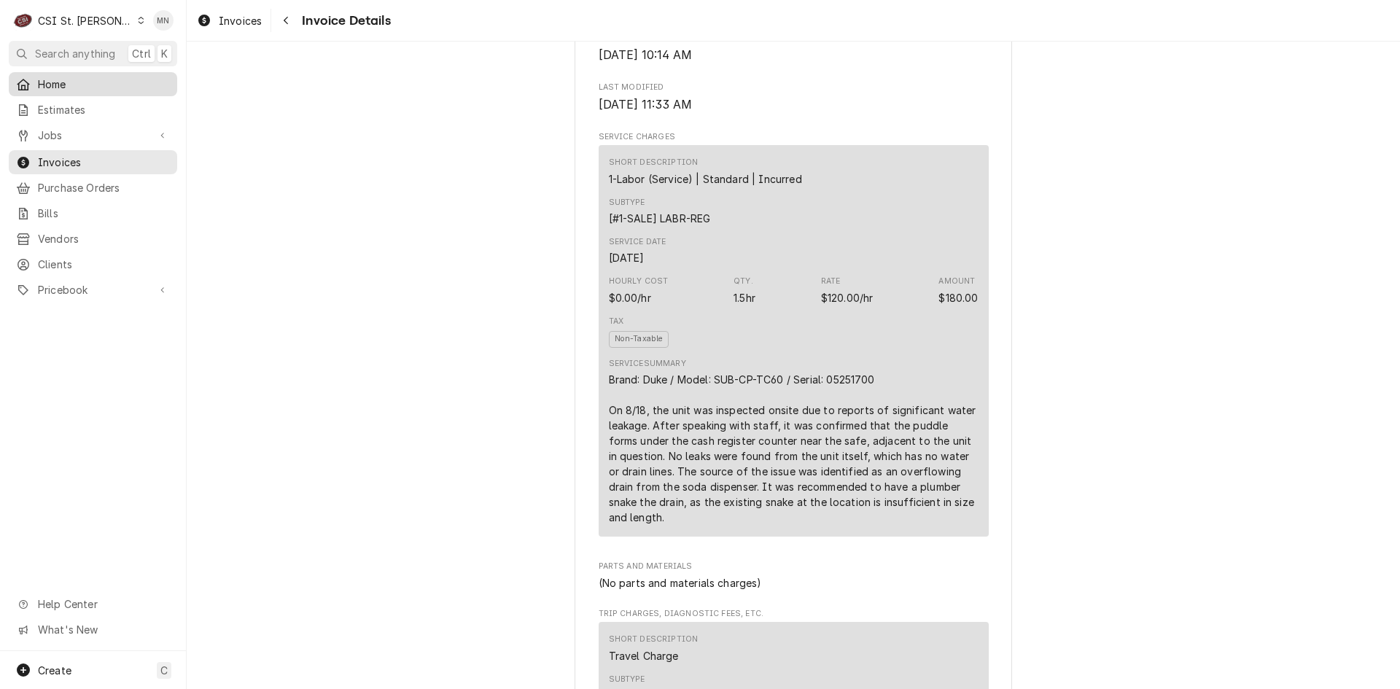
click at [46, 77] on span "Home" at bounding box center [104, 84] width 132 height 15
